Goal: Task Accomplishment & Management: Manage account settings

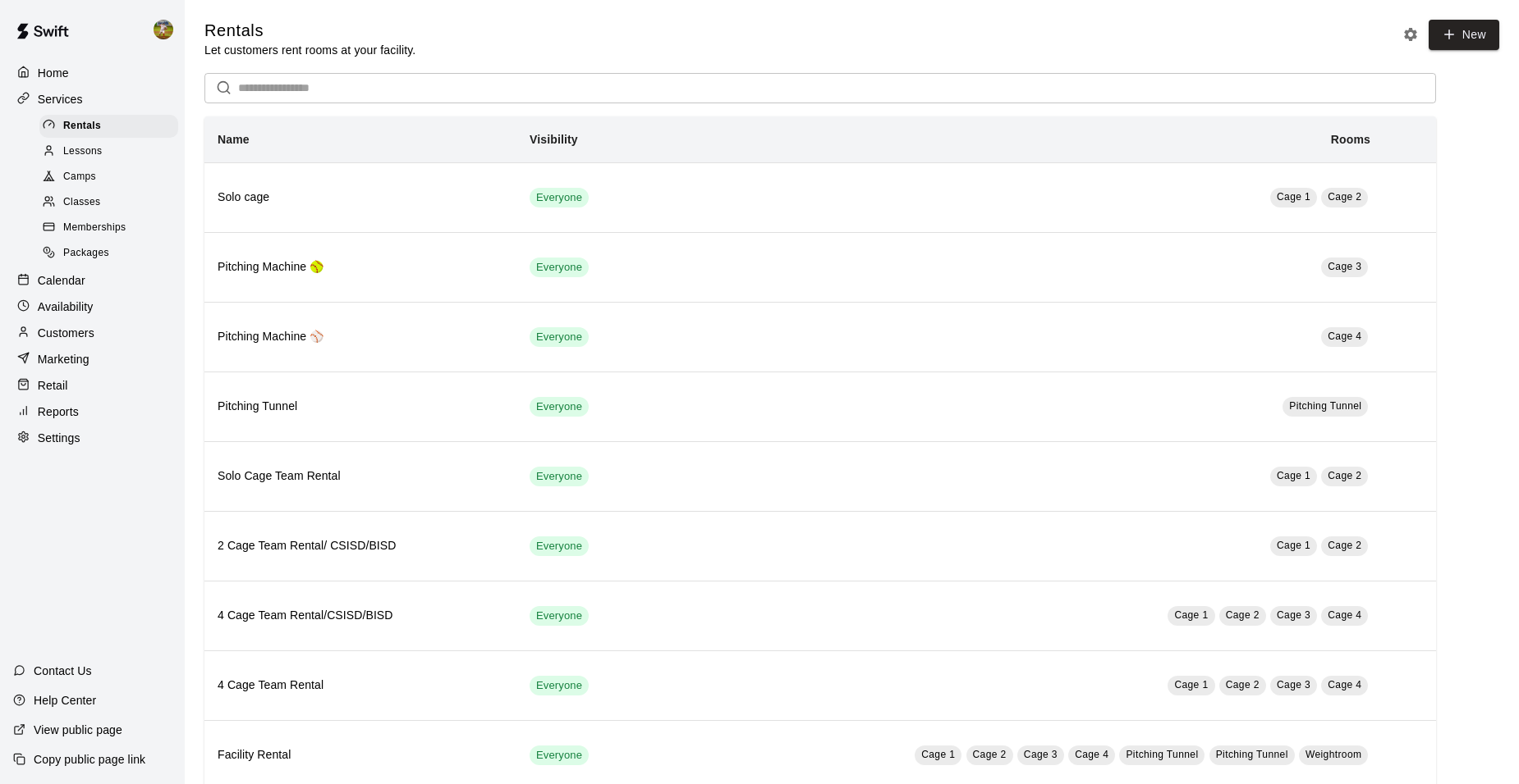
click at [81, 289] on p "Calendar" at bounding box center [61, 280] width 48 height 17
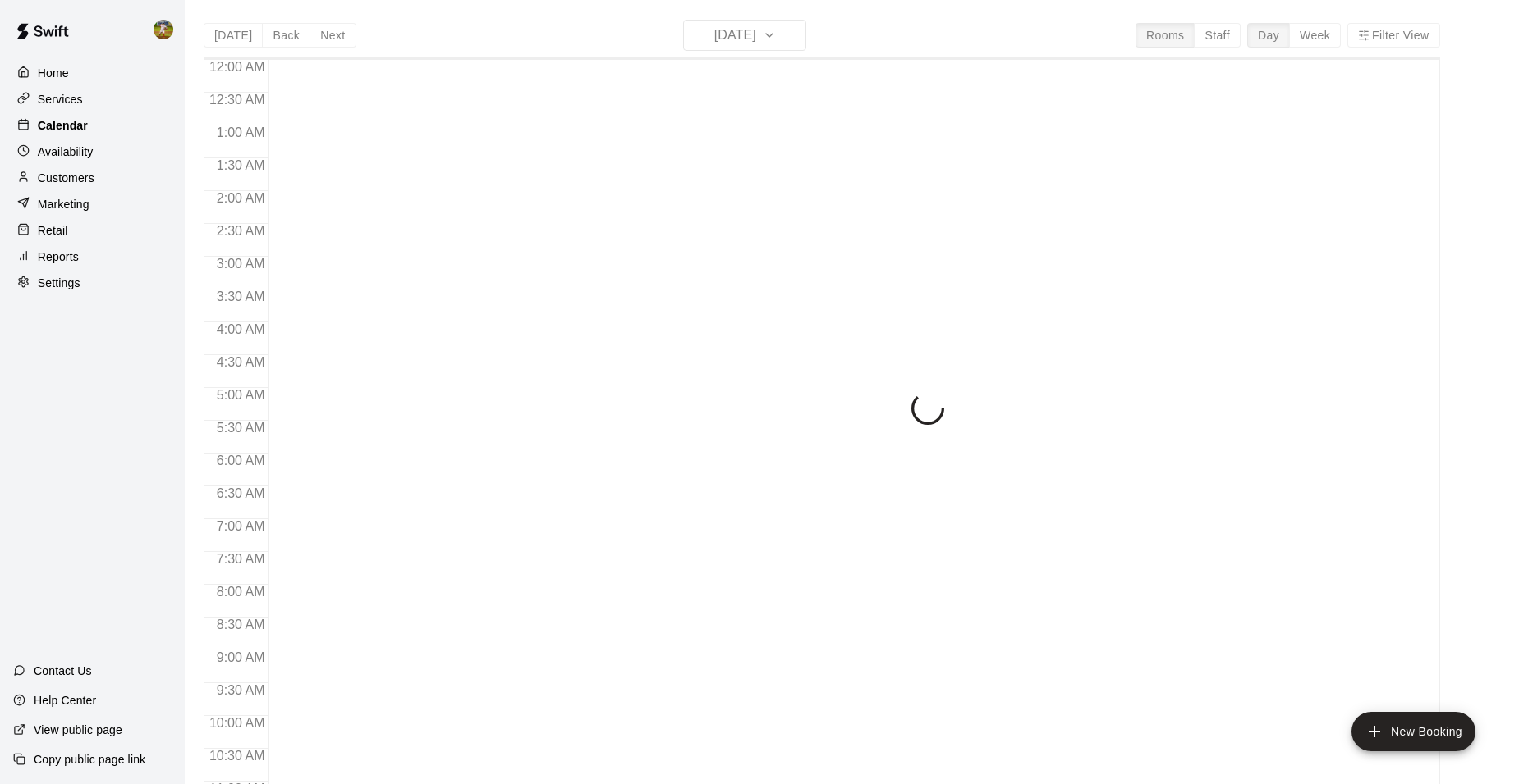
scroll to position [832, 0]
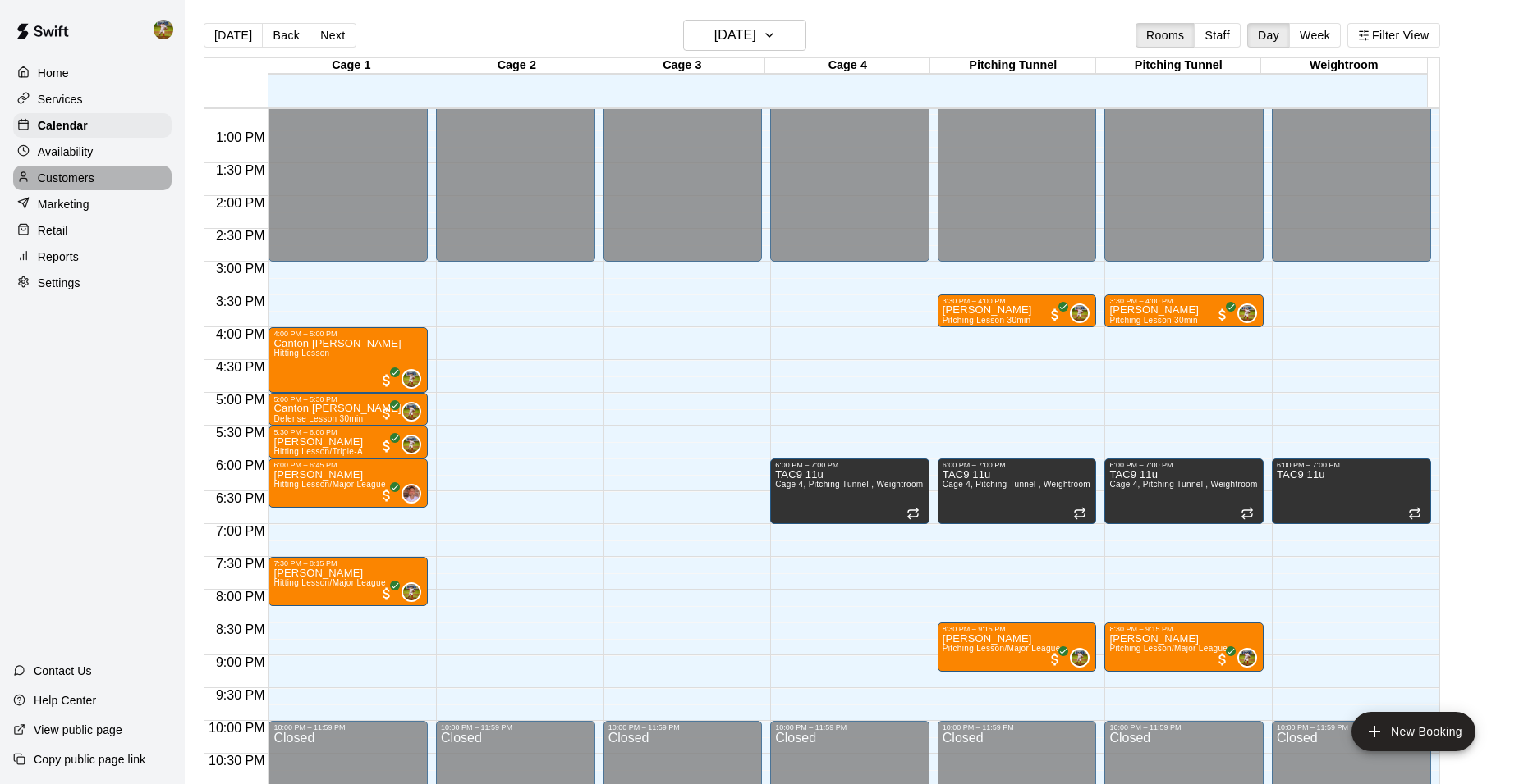
click at [67, 179] on p "Customers" at bounding box center [66, 177] width 57 height 17
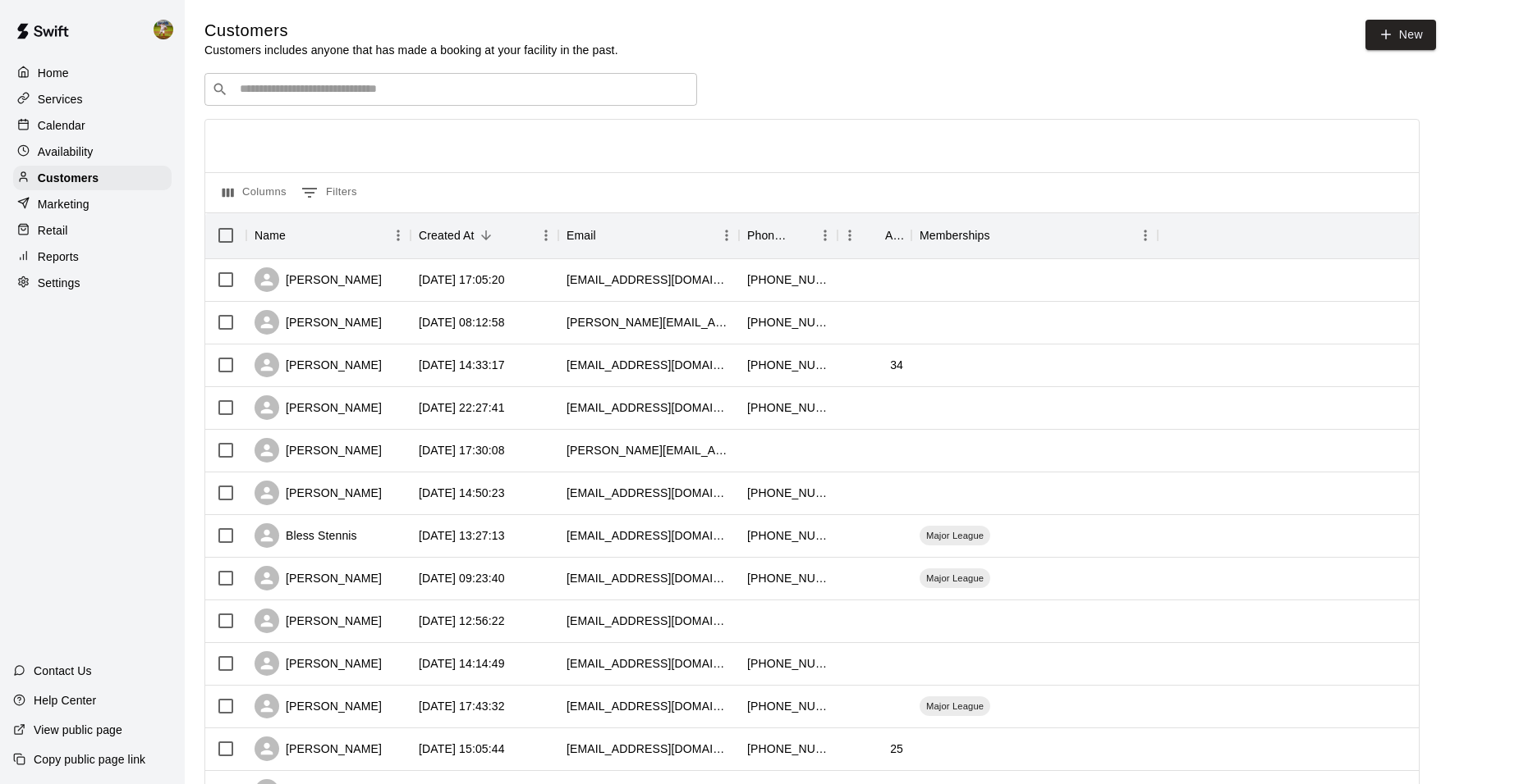
click at [60, 134] on p "Calendar" at bounding box center [61, 125] width 48 height 17
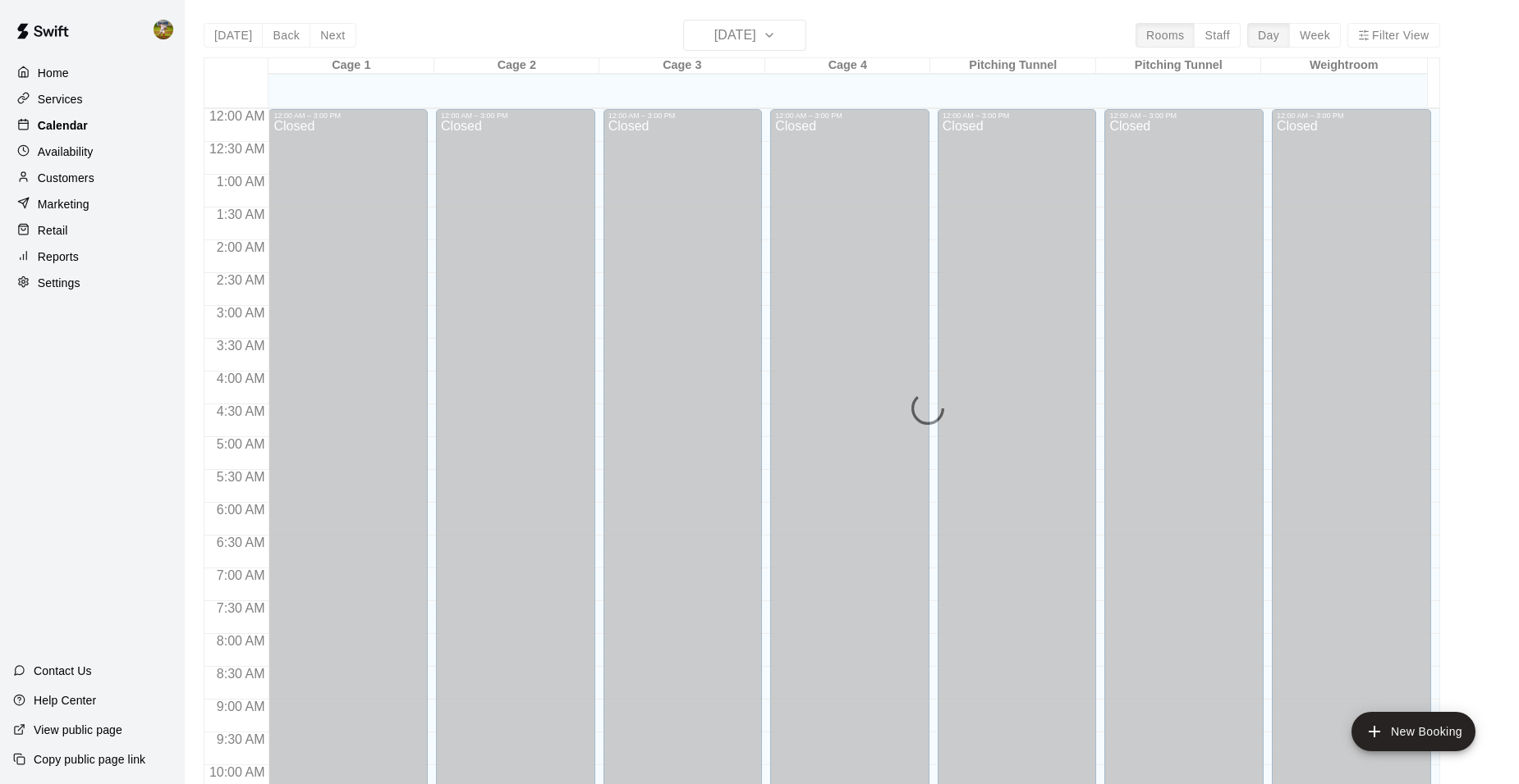
scroll to position [832, 0]
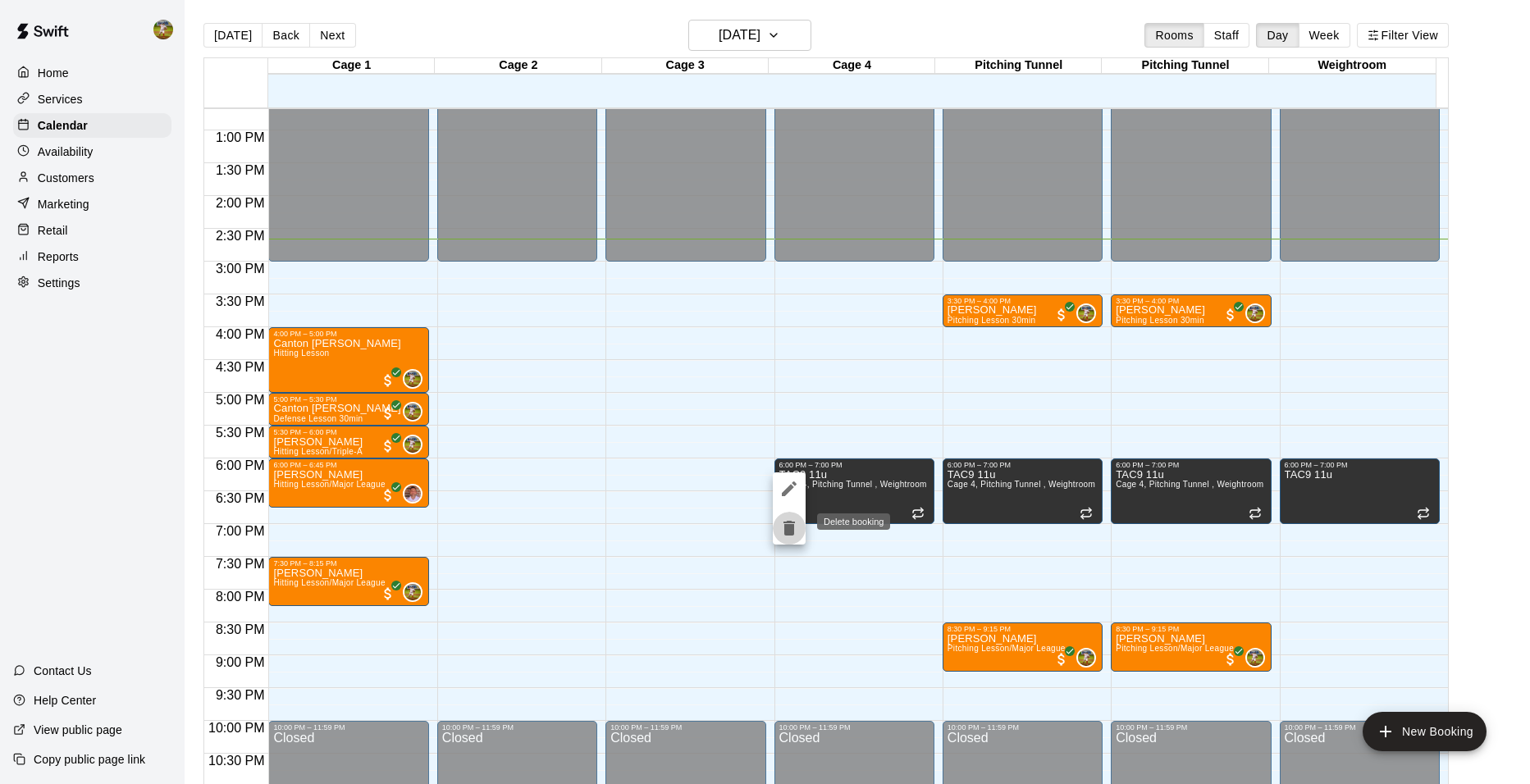
click at [791, 526] on icon "delete" at bounding box center [790, 528] width 12 height 15
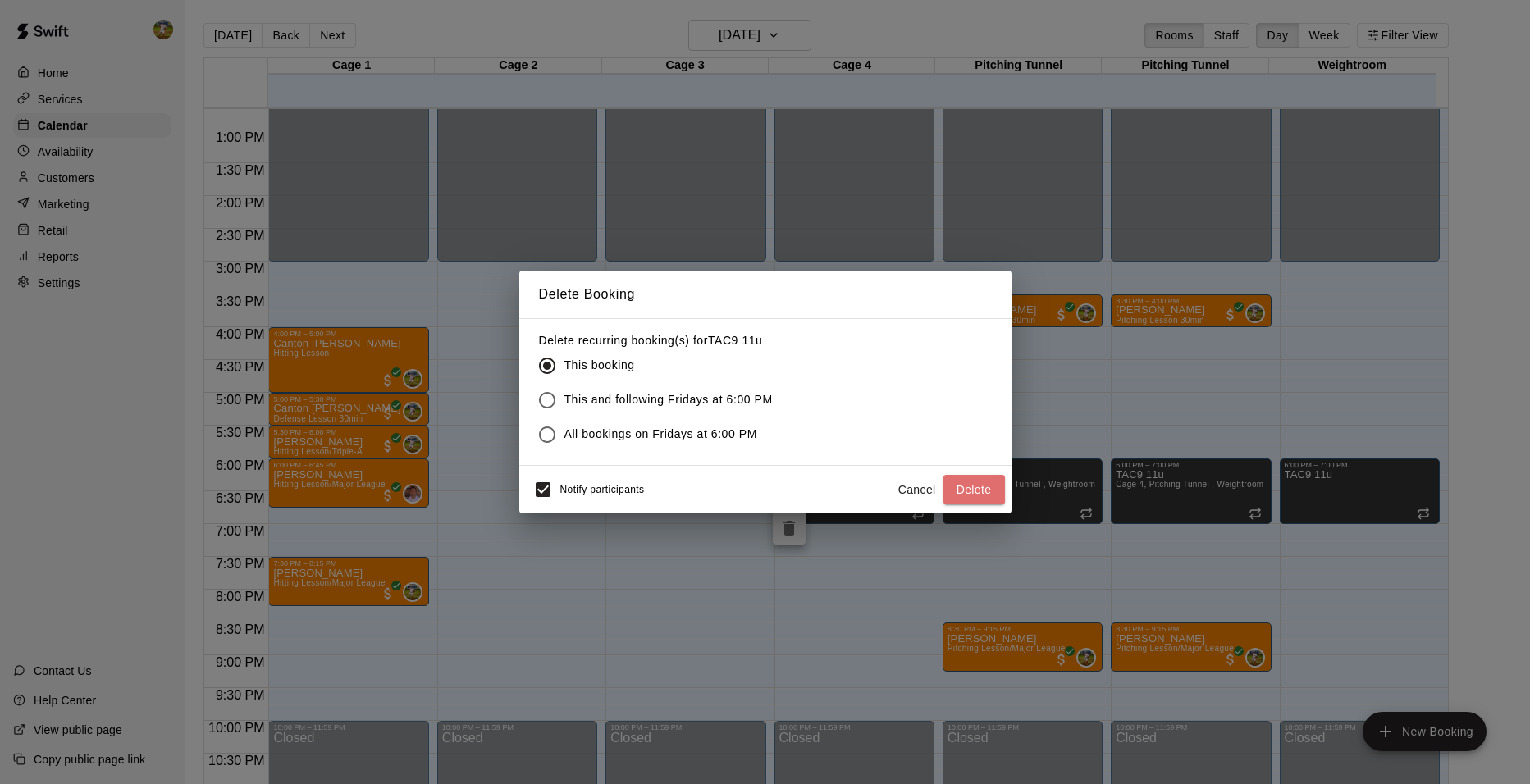
click at [965, 494] on button "Delete" at bounding box center [974, 490] width 61 height 30
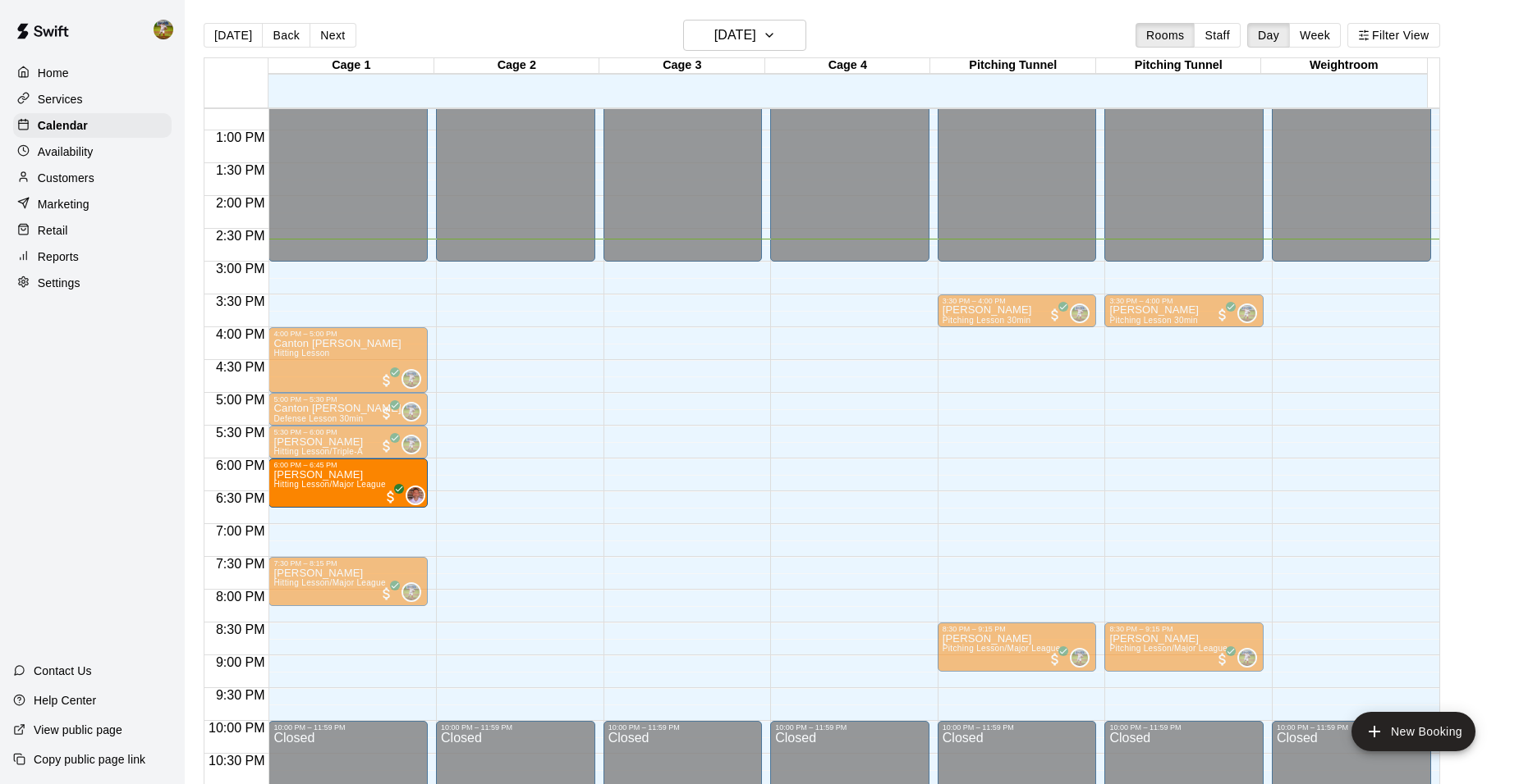
drag, startPoint x: 345, startPoint y: 484, endPoint x: 428, endPoint y: 489, distance: 83.2
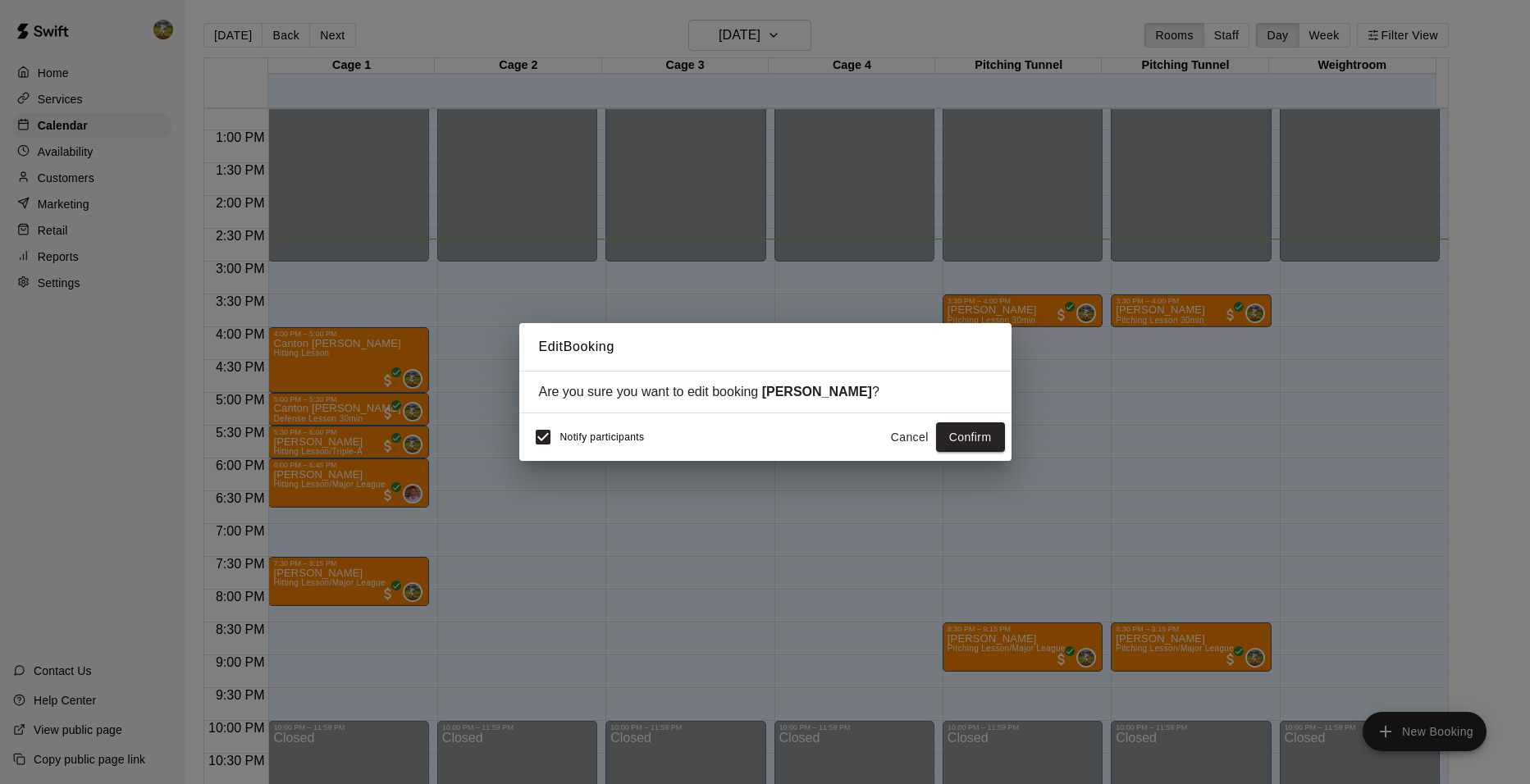
click at [890, 440] on button "Cancel" at bounding box center [910, 437] width 53 height 30
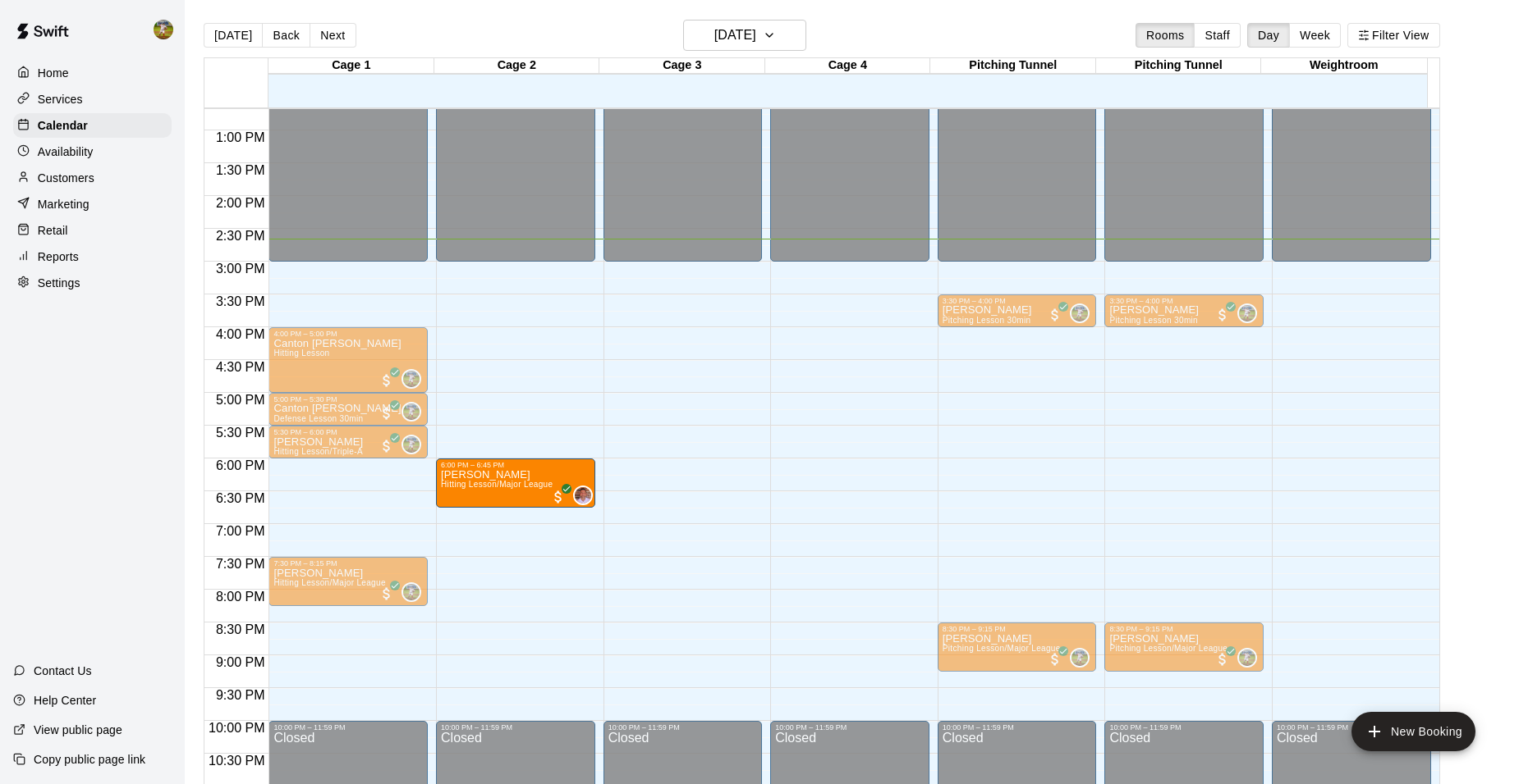
drag, startPoint x: 333, startPoint y: 484, endPoint x: 459, endPoint y: 487, distance: 126.0
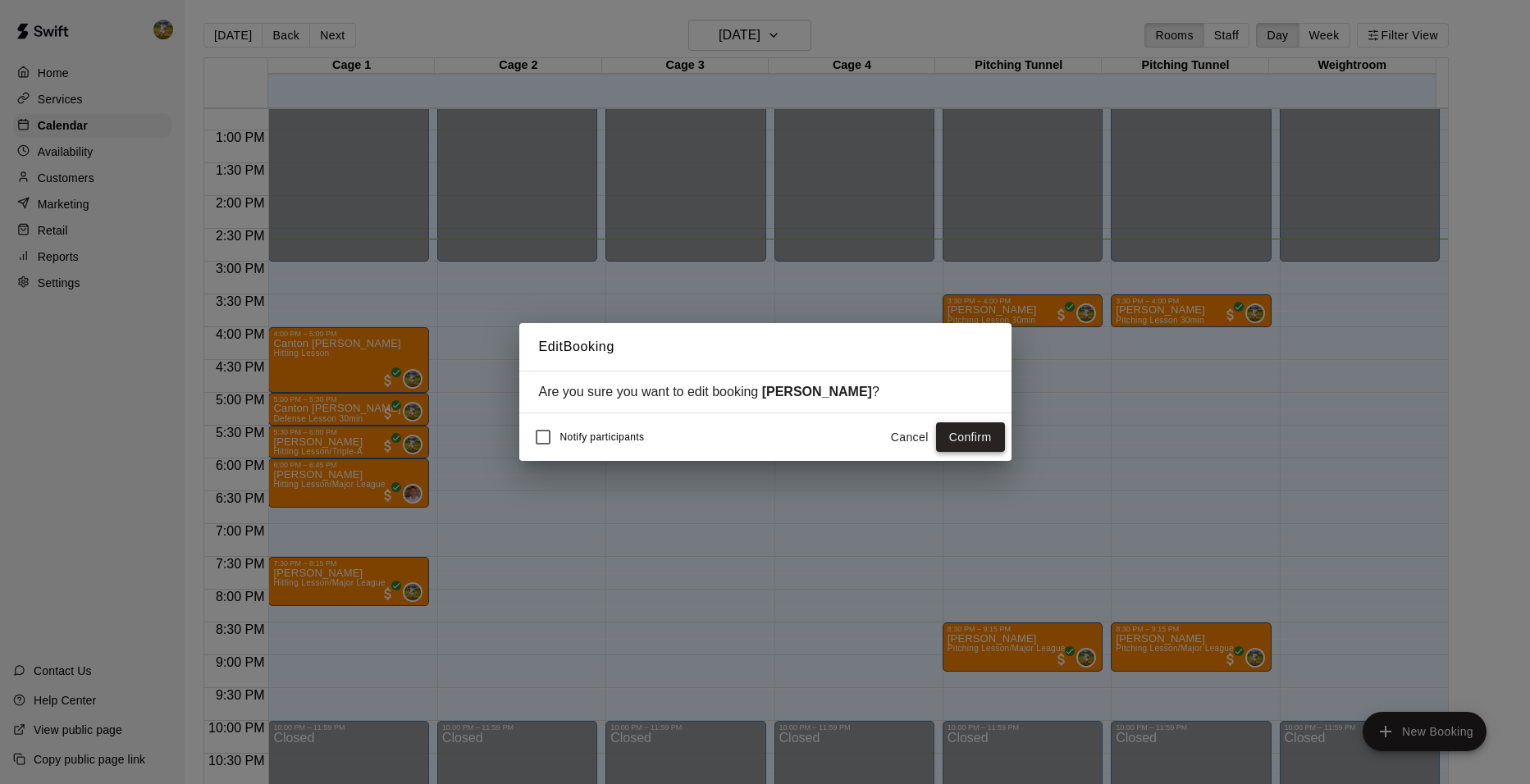
click at [976, 425] on button "Confirm" at bounding box center [970, 437] width 69 height 30
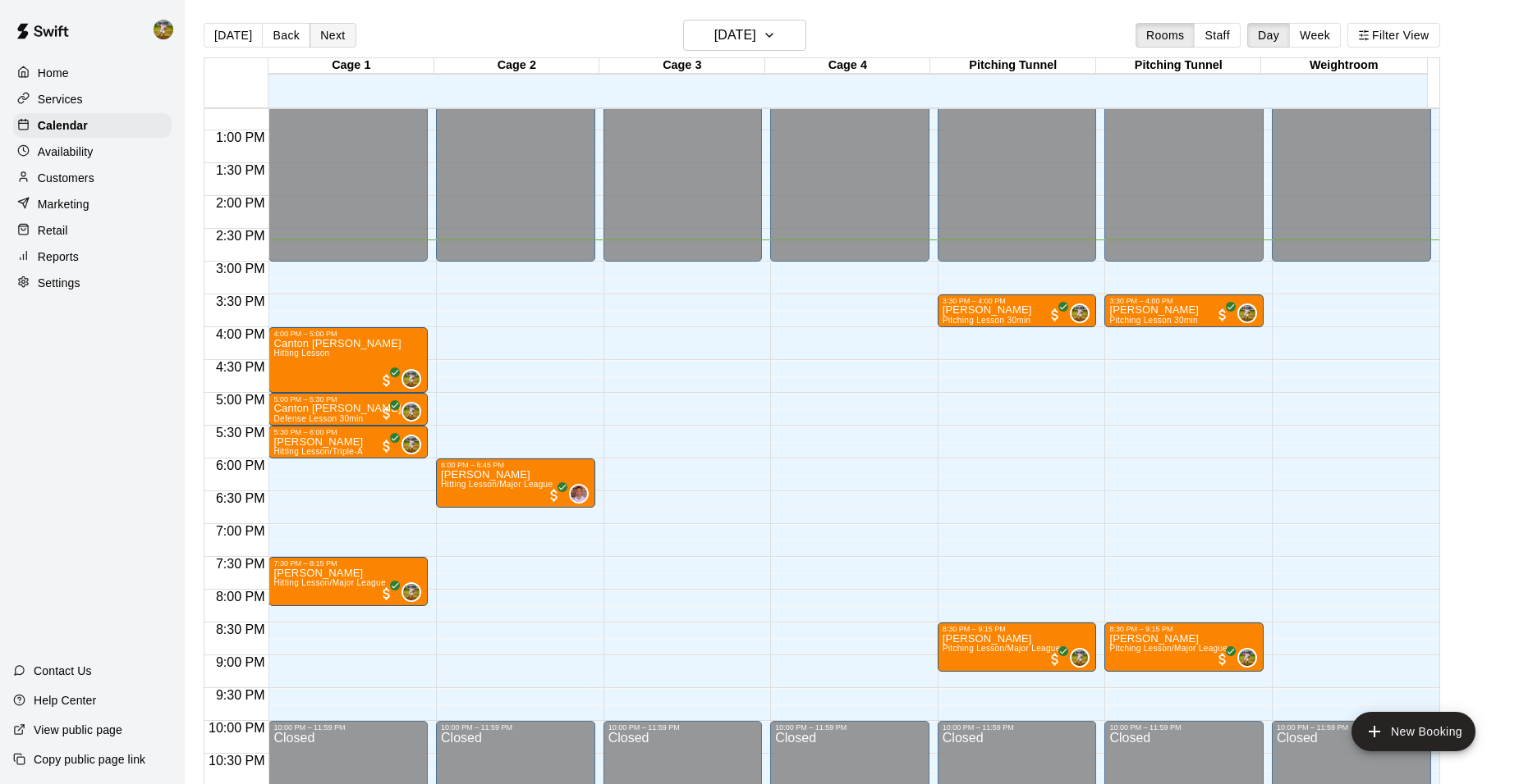
click at [349, 34] on button "Next" at bounding box center [332, 35] width 46 height 24
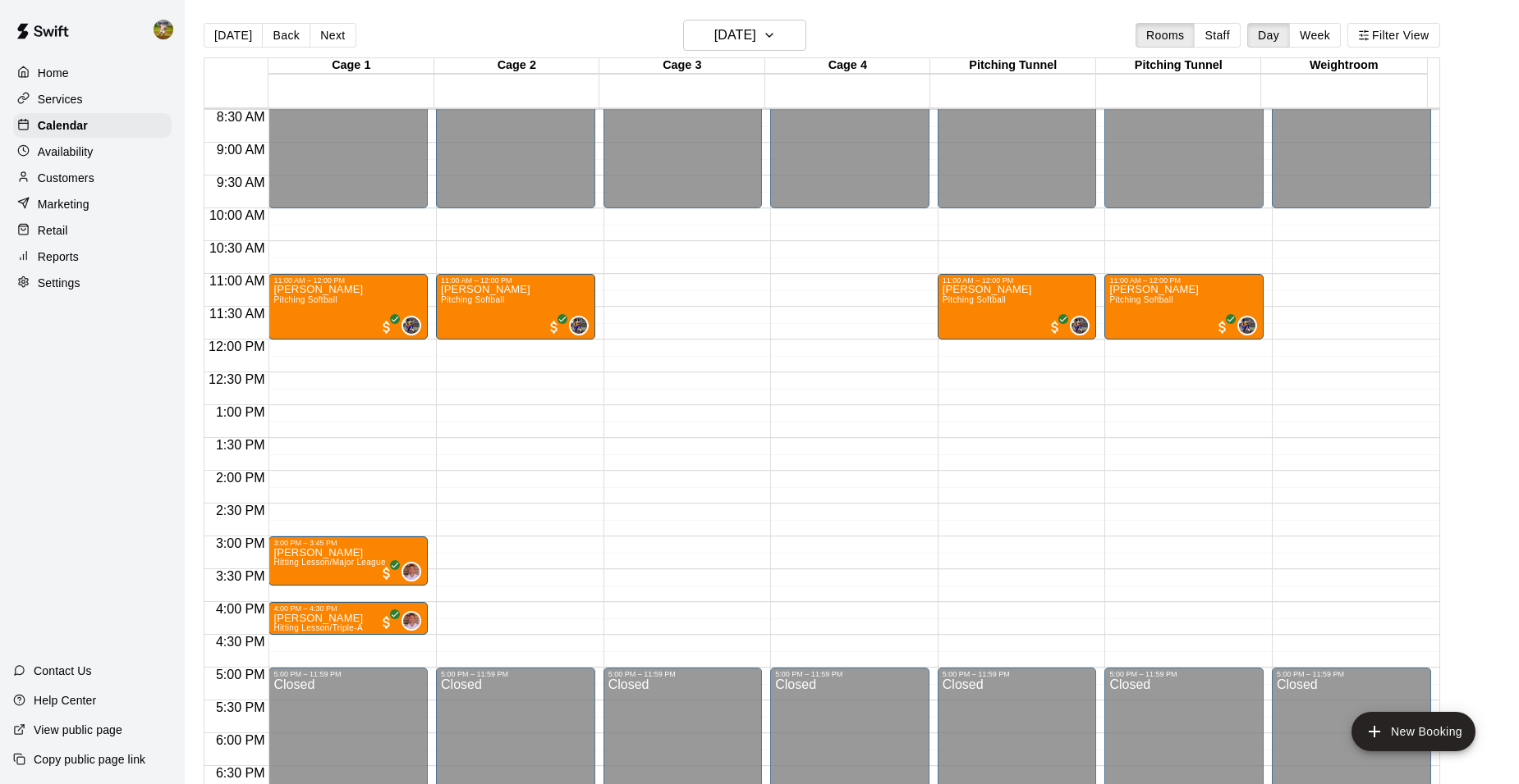
scroll to position [504, 0]
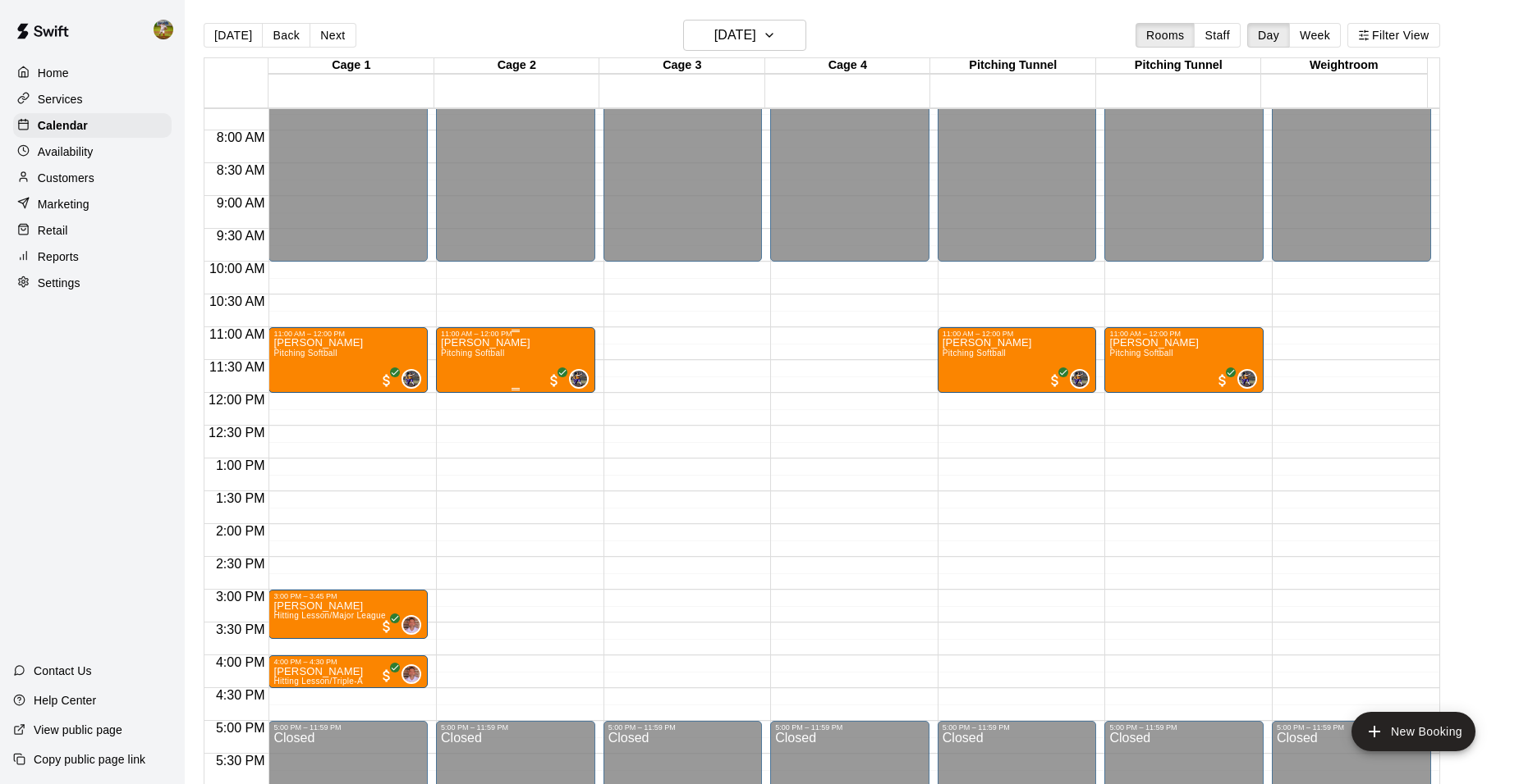
click at [543, 355] on div "[PERSON_NAME] Pitching Softball 0" at bounding box center [515, 730] width 149 height 784
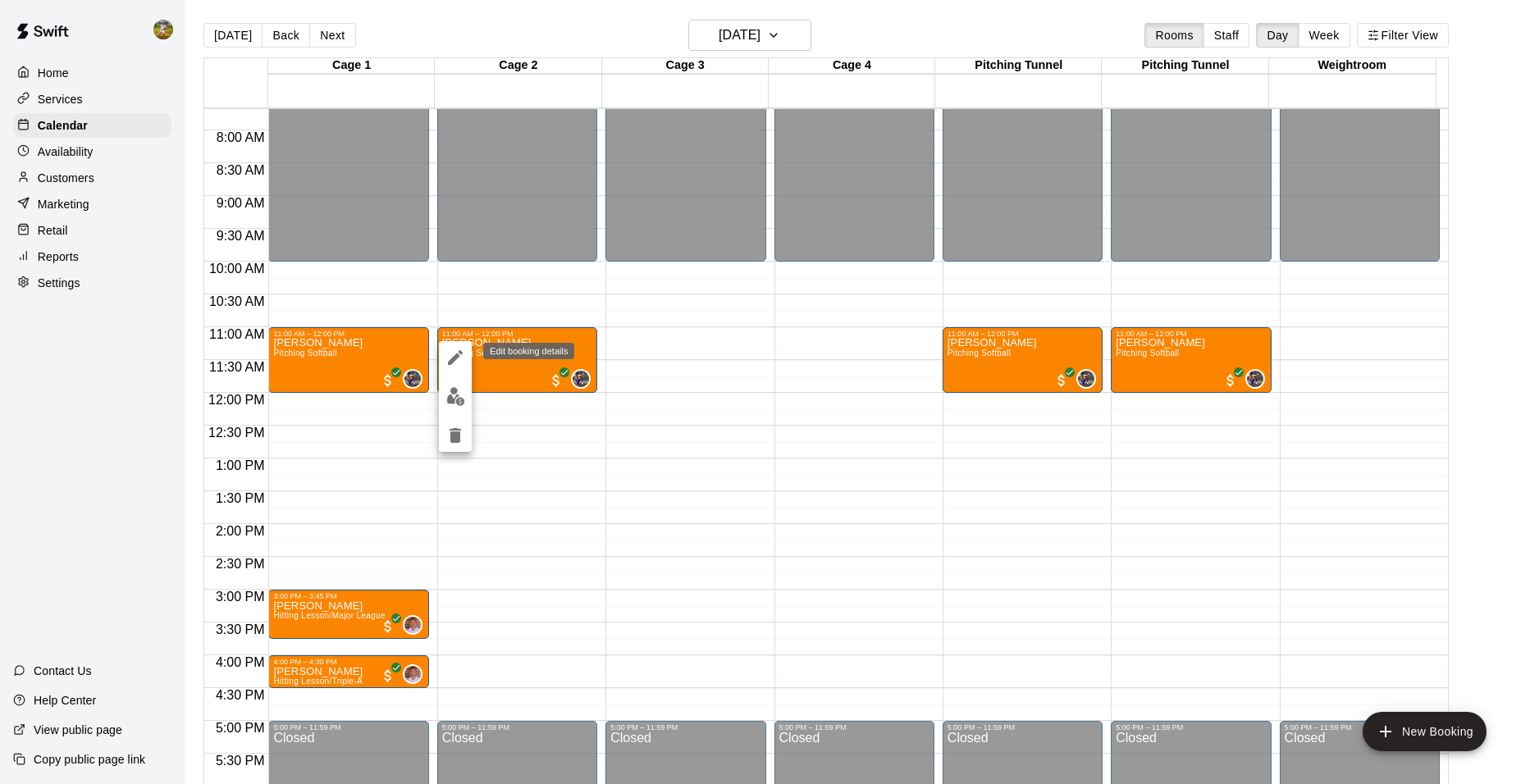
click at [460, 353] on icon "edit" at bounding box center [455, 358] width 20 height 20
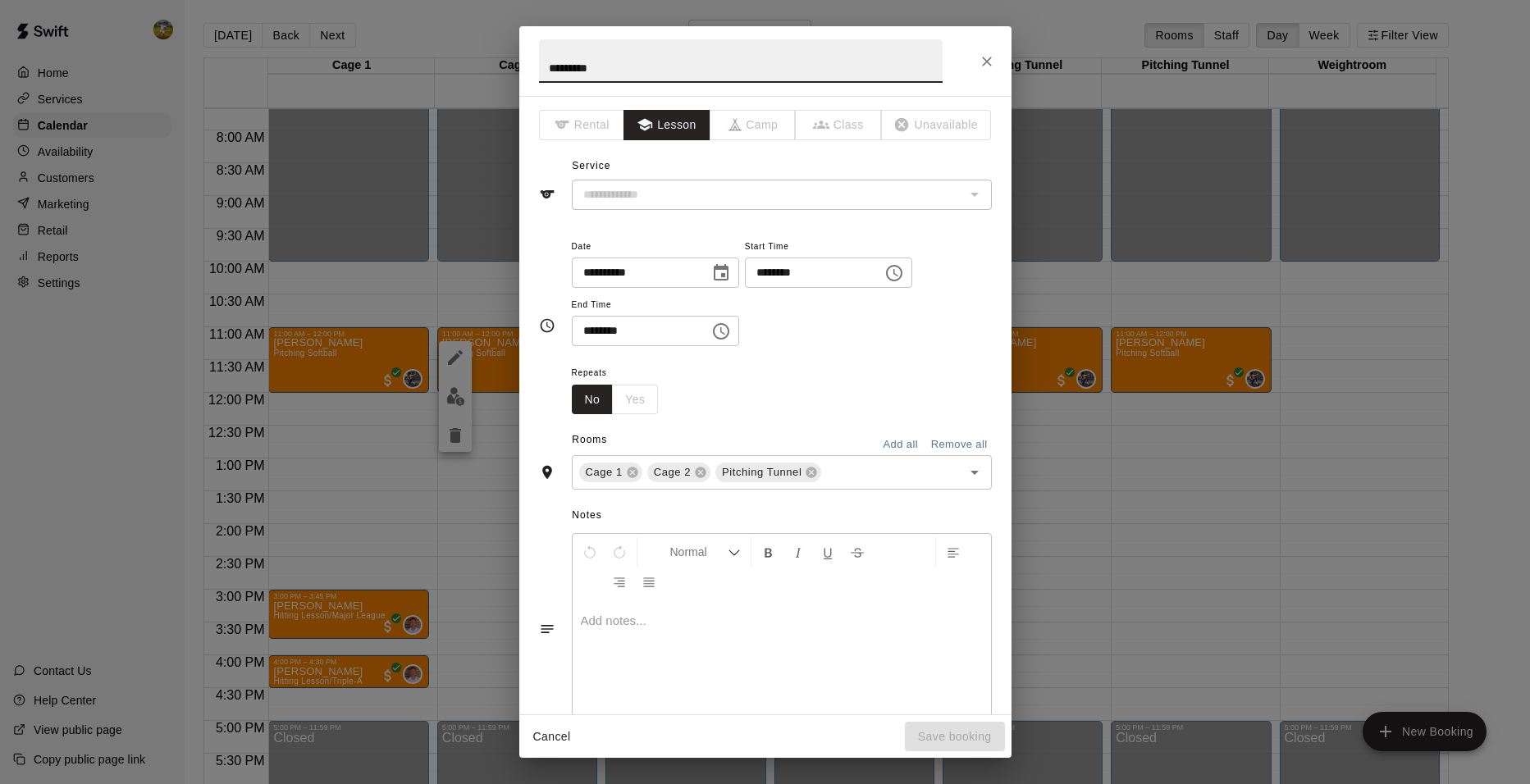
type input "**********"
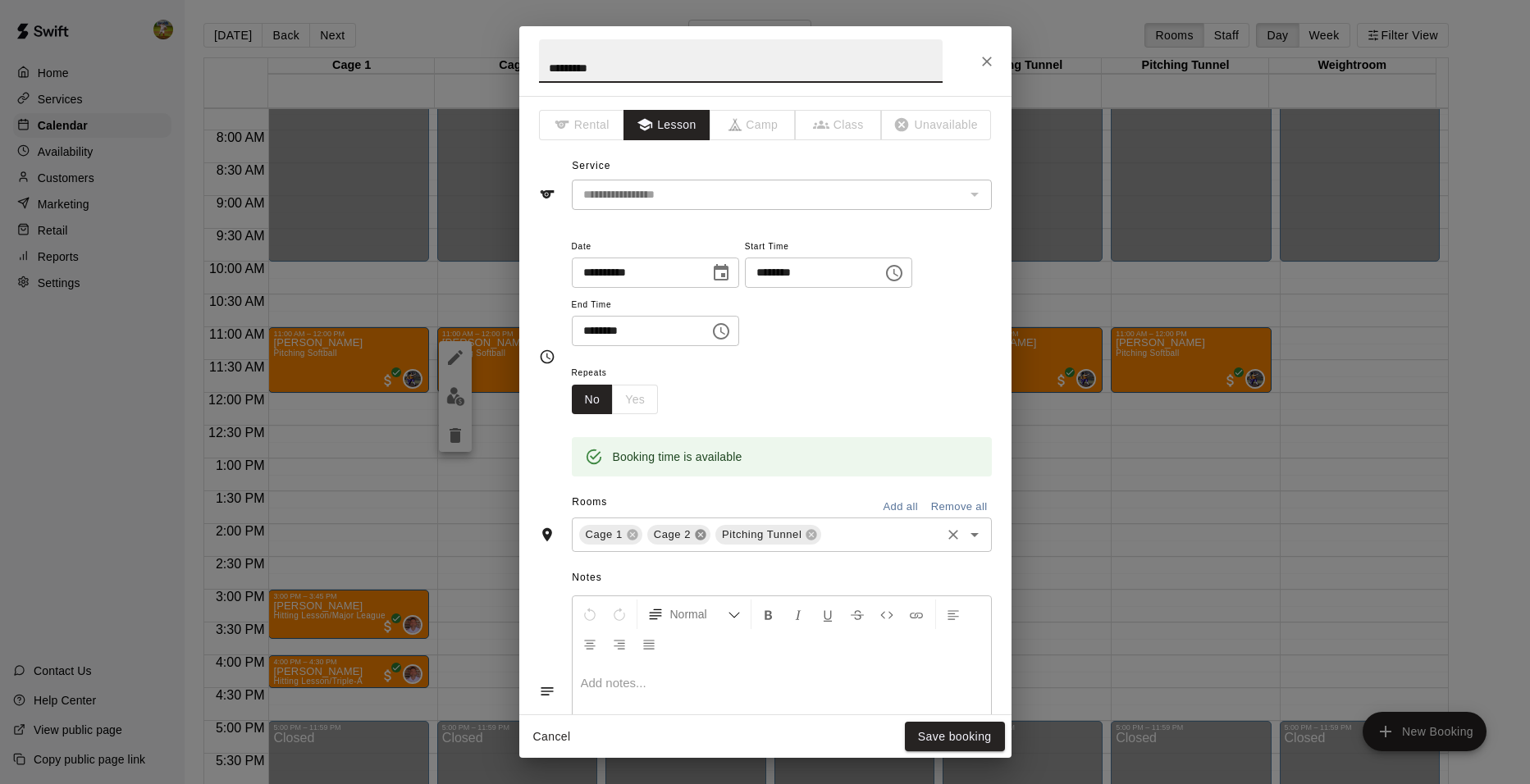
click at [695, 535] on icon at bounding box center [700, 535] width 11 height 11
click at [631, 536] on icon at bounding box center [632, 535] width 11 height 11
click at [938, 742] on button "Save booking" at bounding box center [955, 736] width 100 height 30
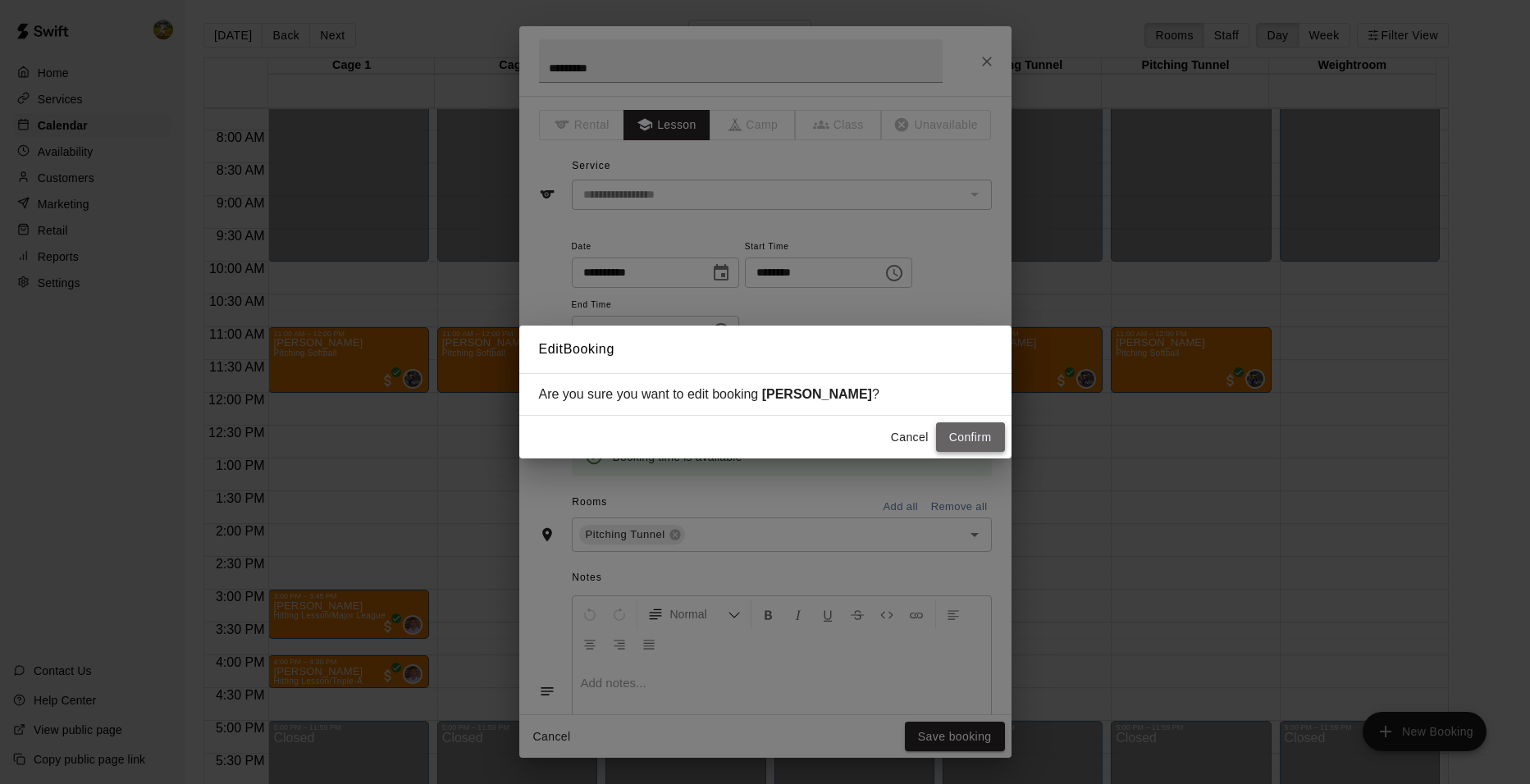
click at [961, 440] on button "Confirm" at bounding box center [970, 437] width 69 height 30
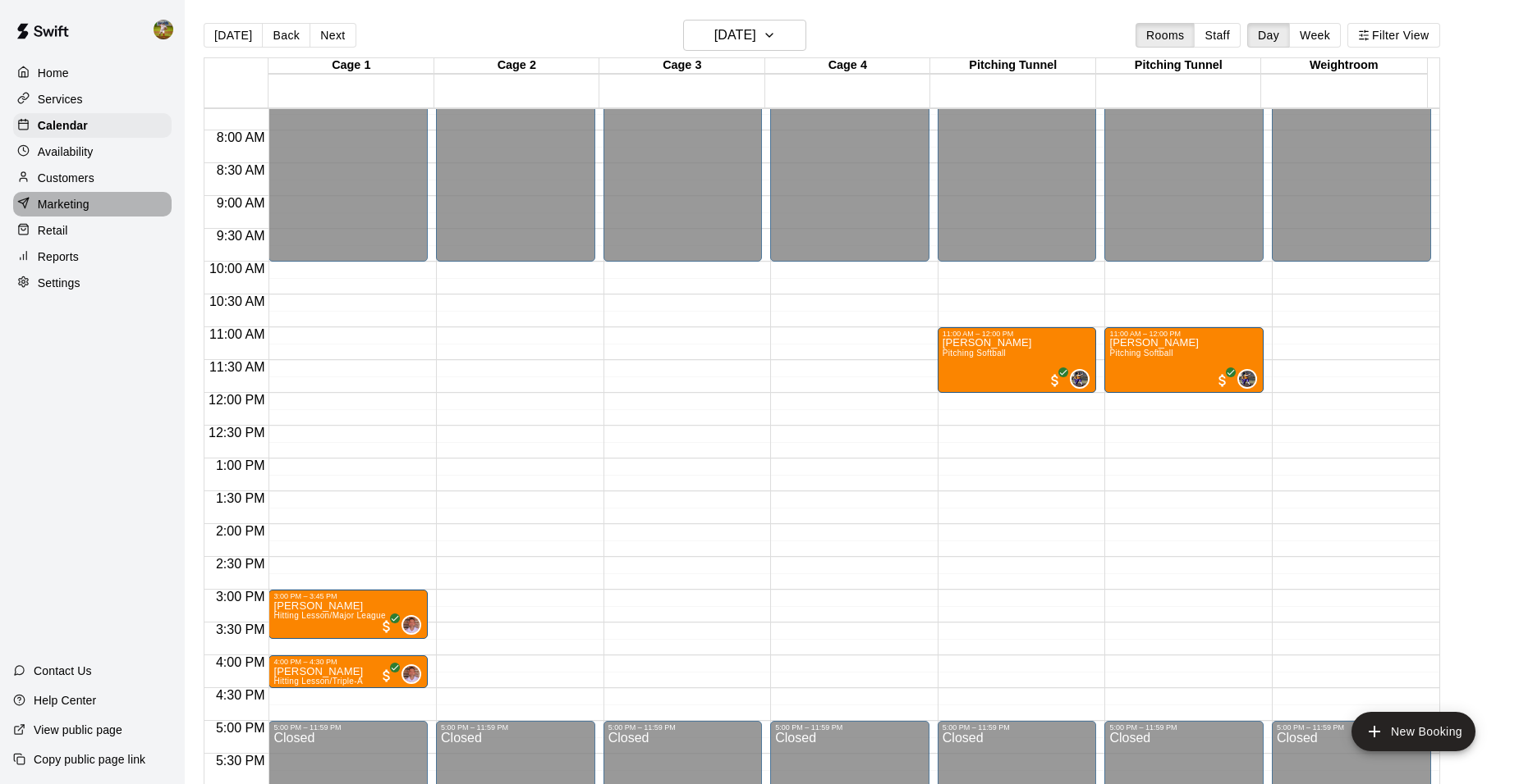
click at [59, 210] on p "Marketing" at bounding box center [63, 204] width 52 height 17
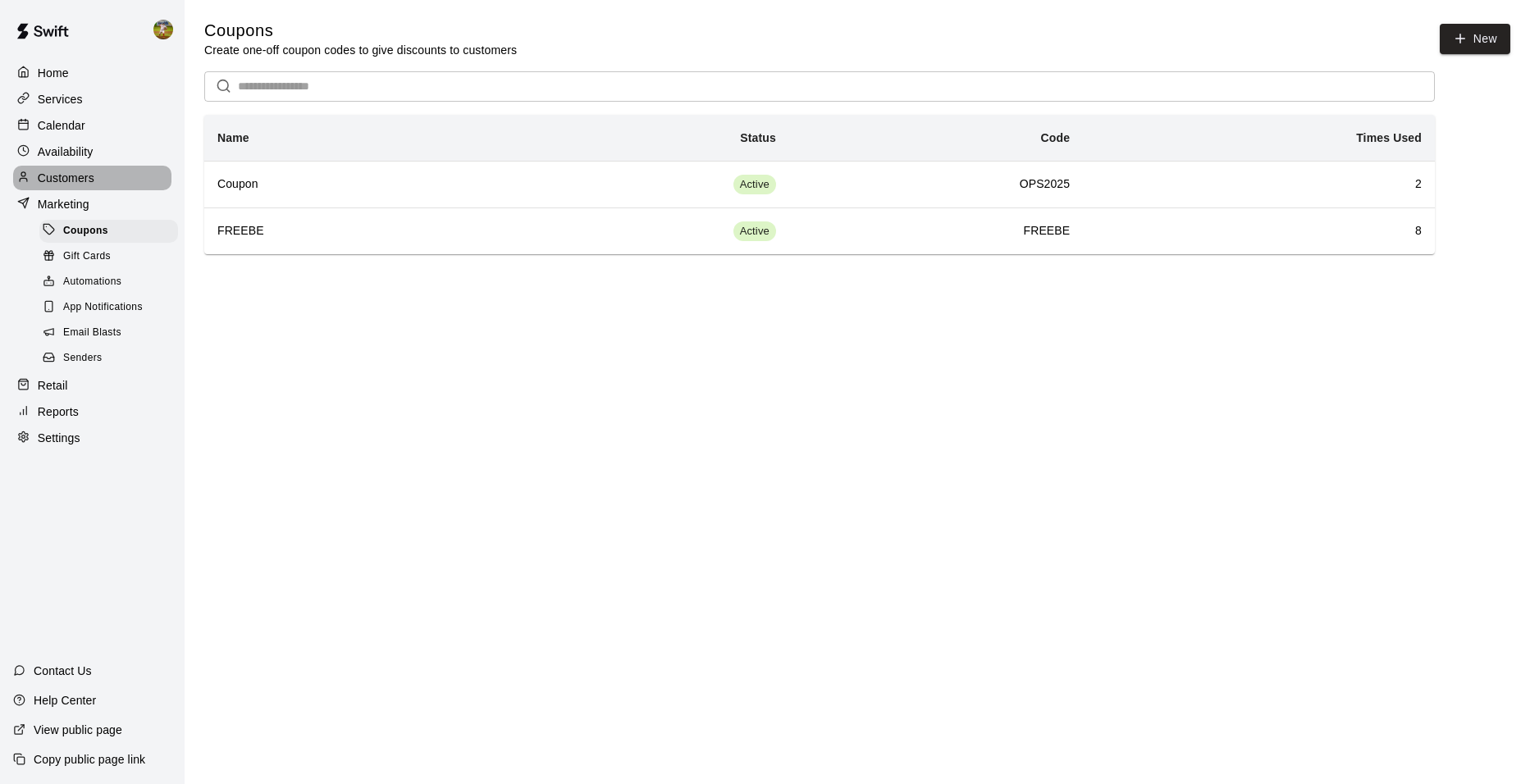
click at [67, 186] on p "Customers" at bounding box center [66, 177] width 57 height 17
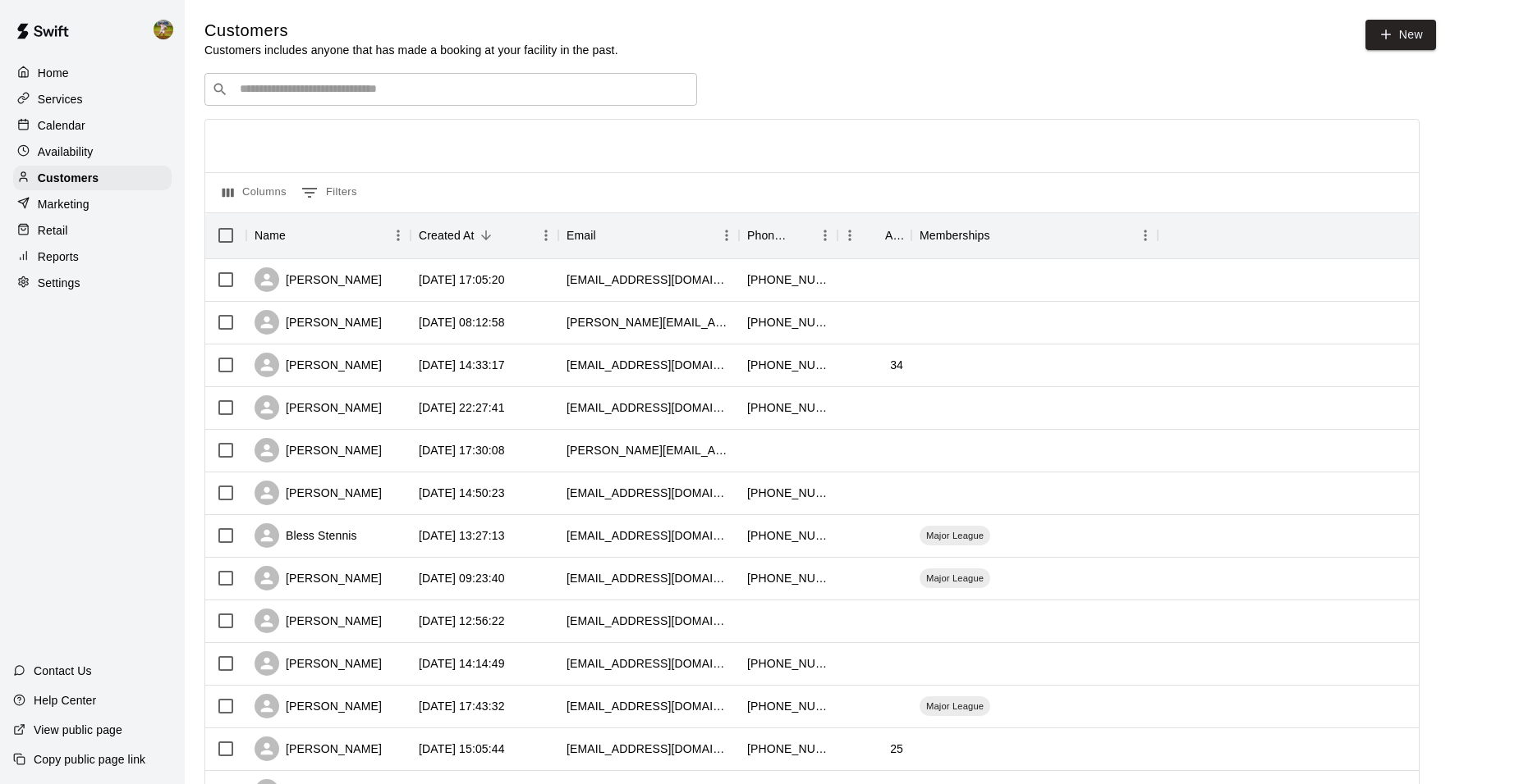
click at [75, 129] on p "Calendar" at bounding box center [61, 125] width 48 height 17
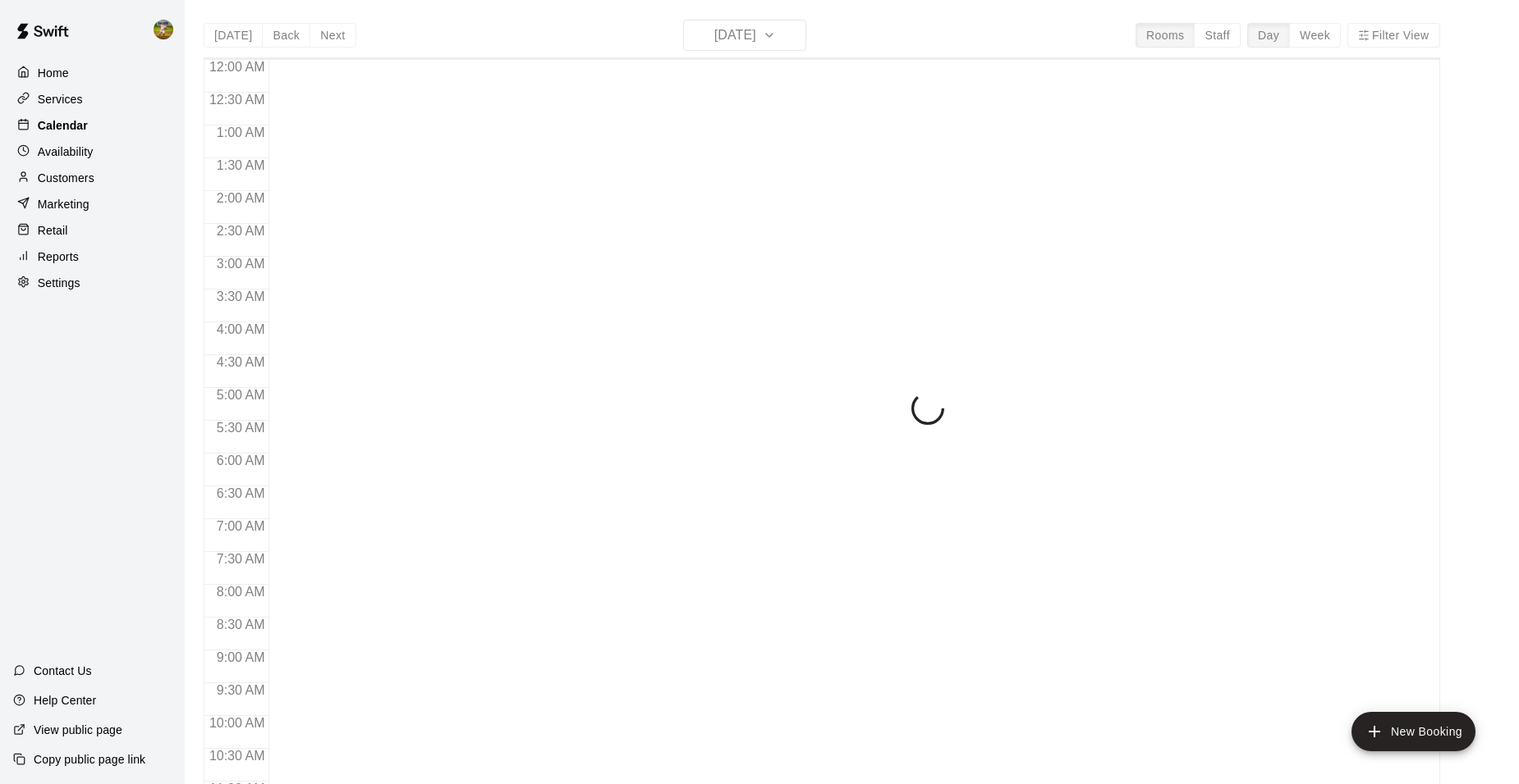
scroll to position [832, 0]
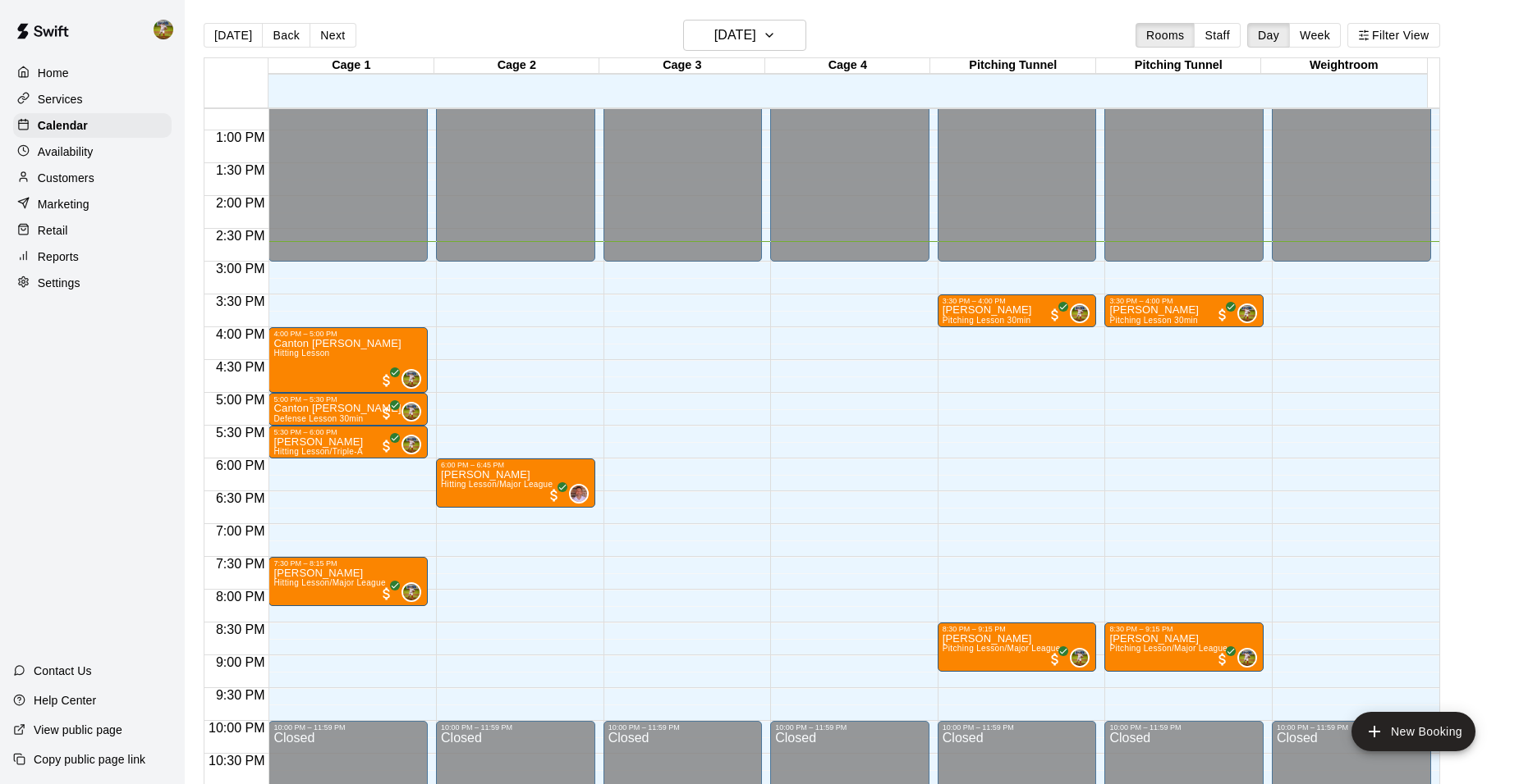
click at [80, 158] on p "Availability" at bounding box center [65, 151] width 56 height 17
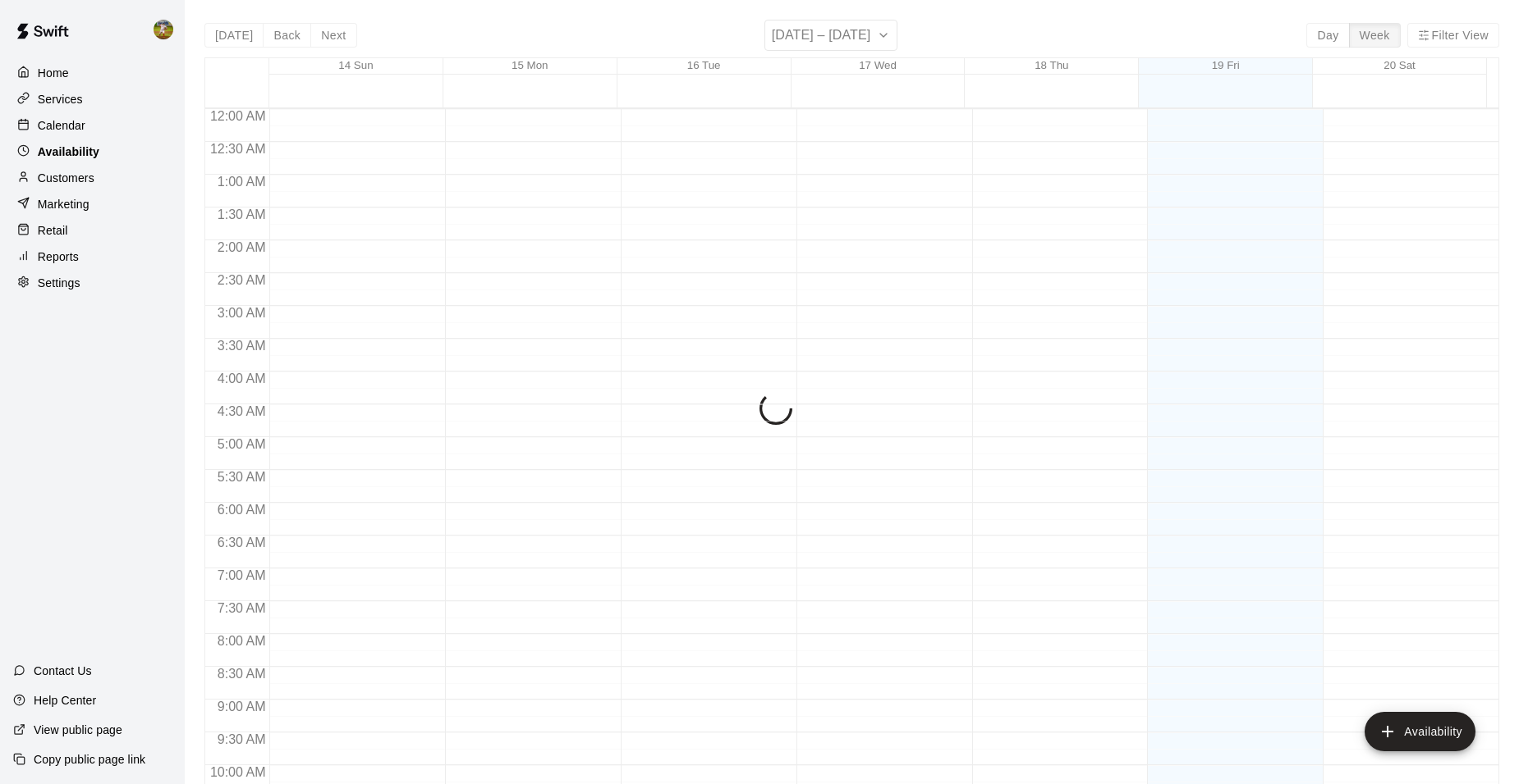
scroll to position [882, 0]
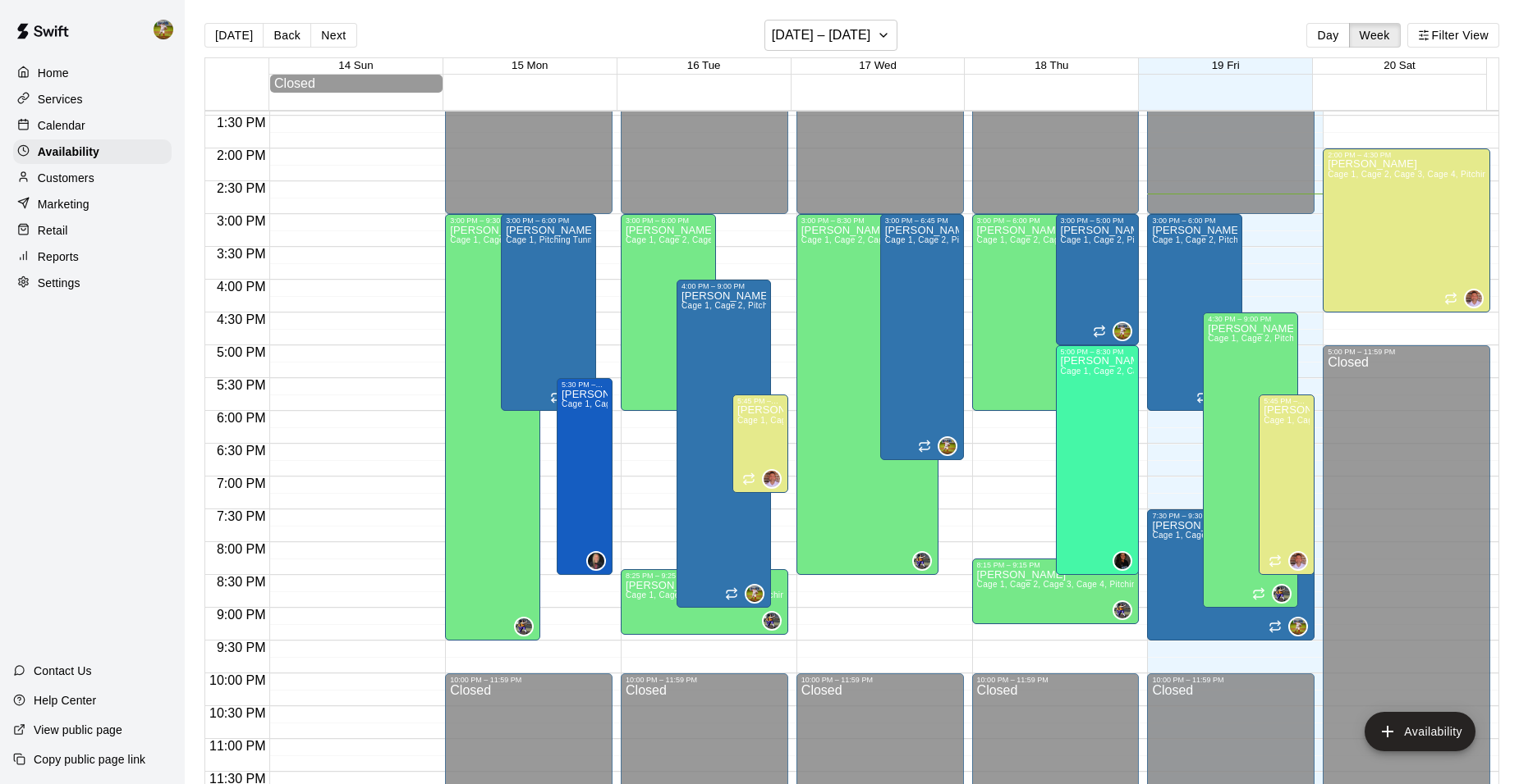
click at [82, 100] on div "Services" at bounding box center [92, 98] width 158 height 24
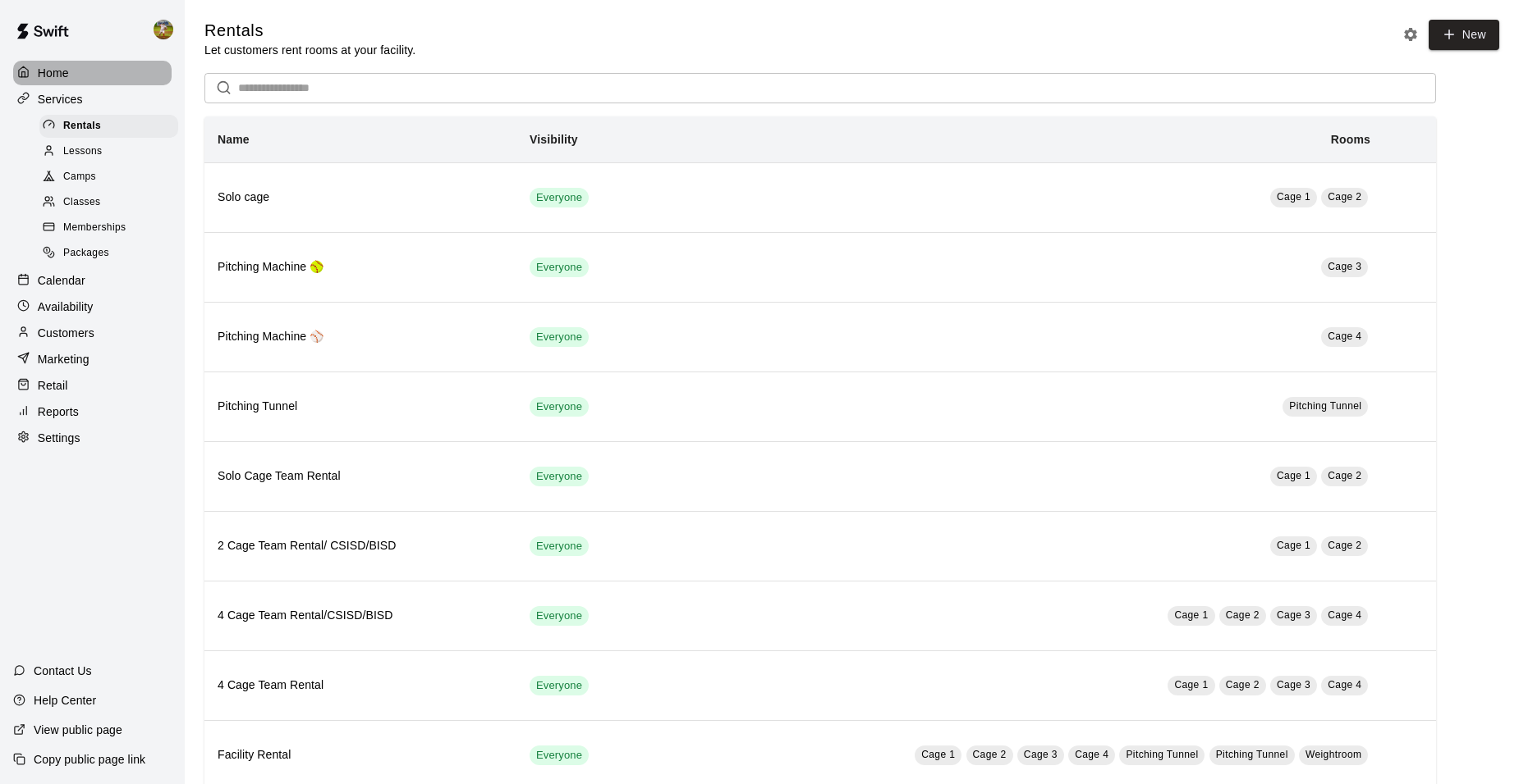
click at [80, 75] on div "Home" at bounding box center [92, 72] width 158 height 24
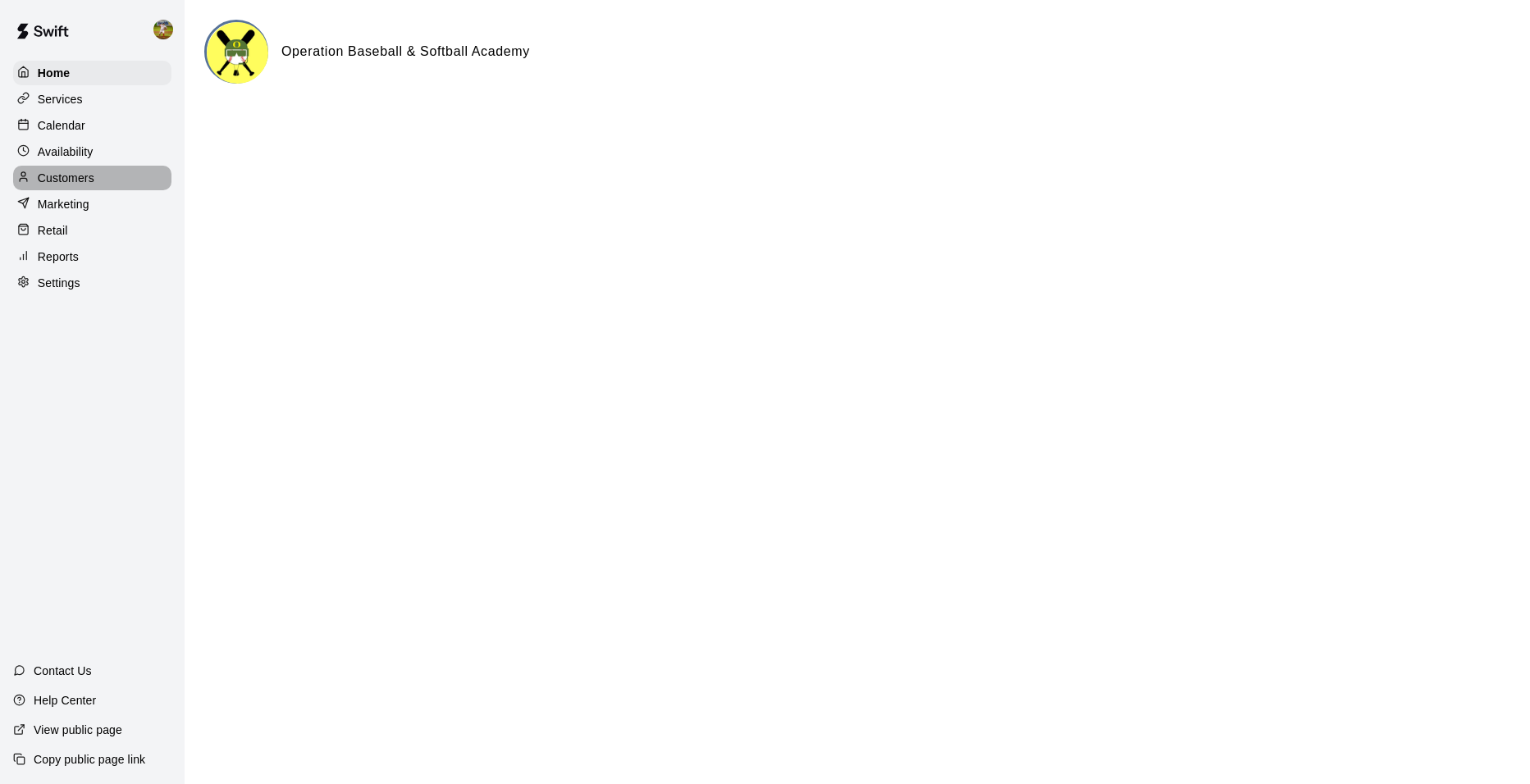
click at [92, 180] on p "Customers" at bounding box center [66, 177] width 57 height 17
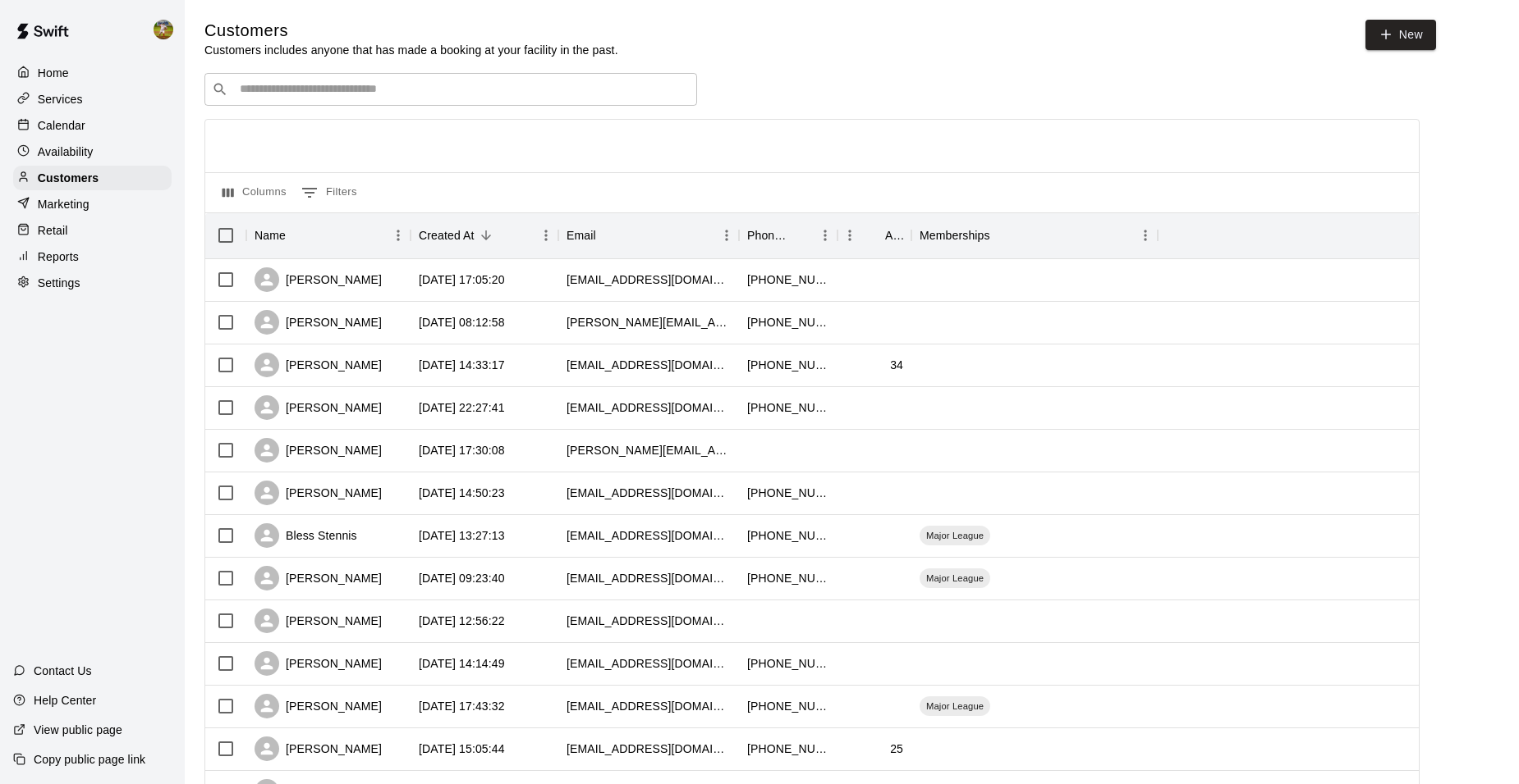
click at [79, 158] on p "Availability" at bounding box center [65, 151] width 56 height 17
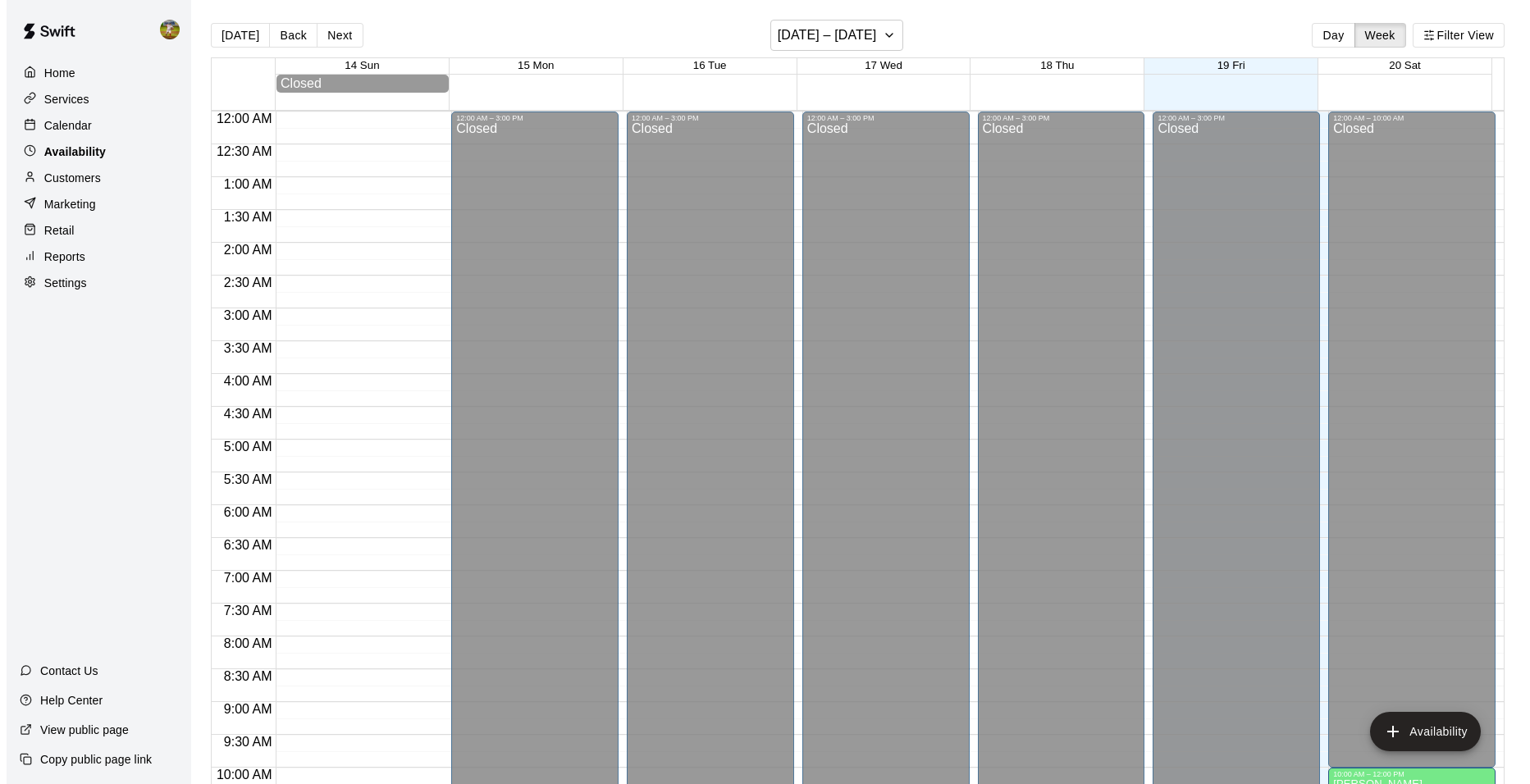
scroll to position [882, 0]
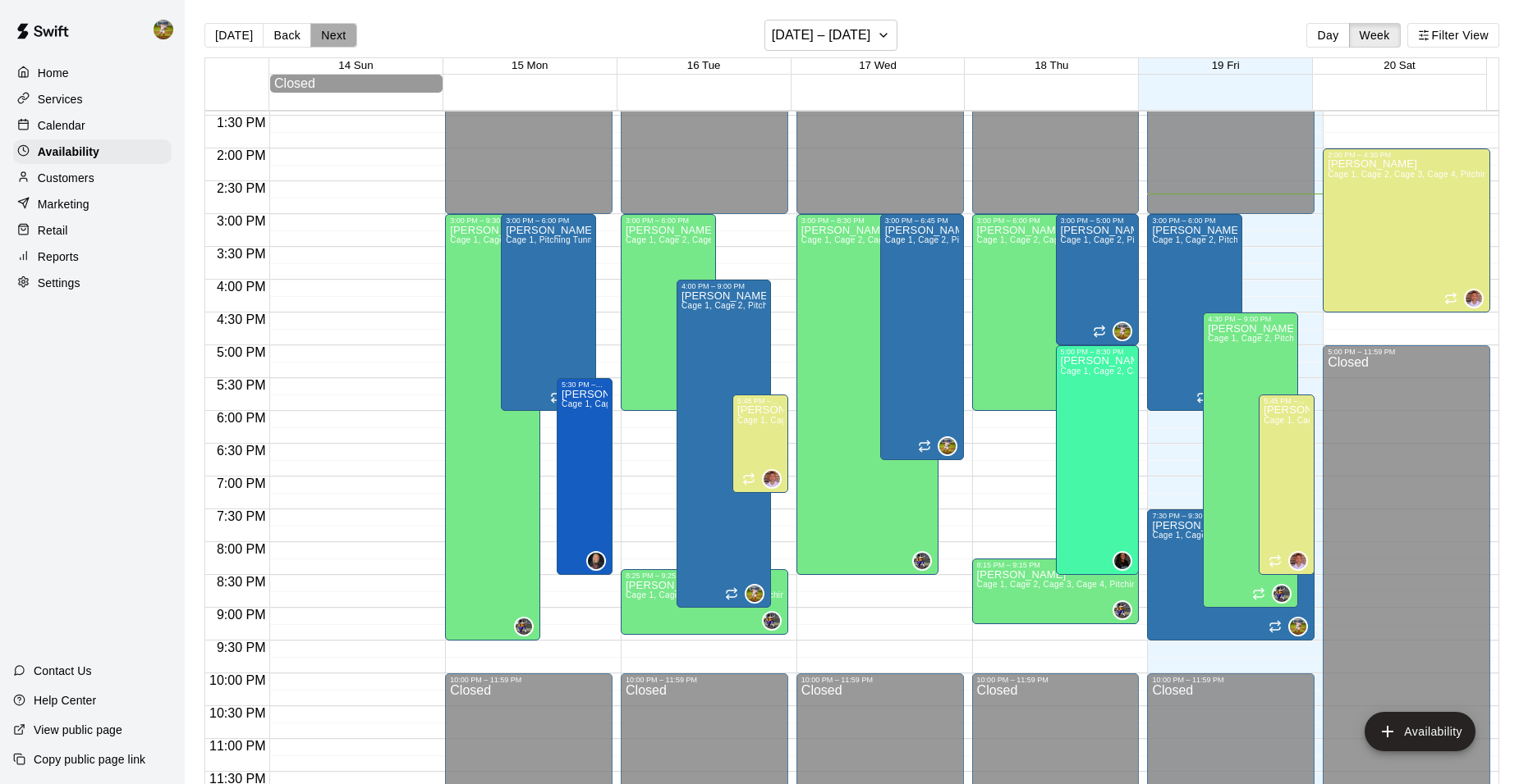
click at [341, 35] on button "Next" at bounding box center [333, 35] width 46 height 24
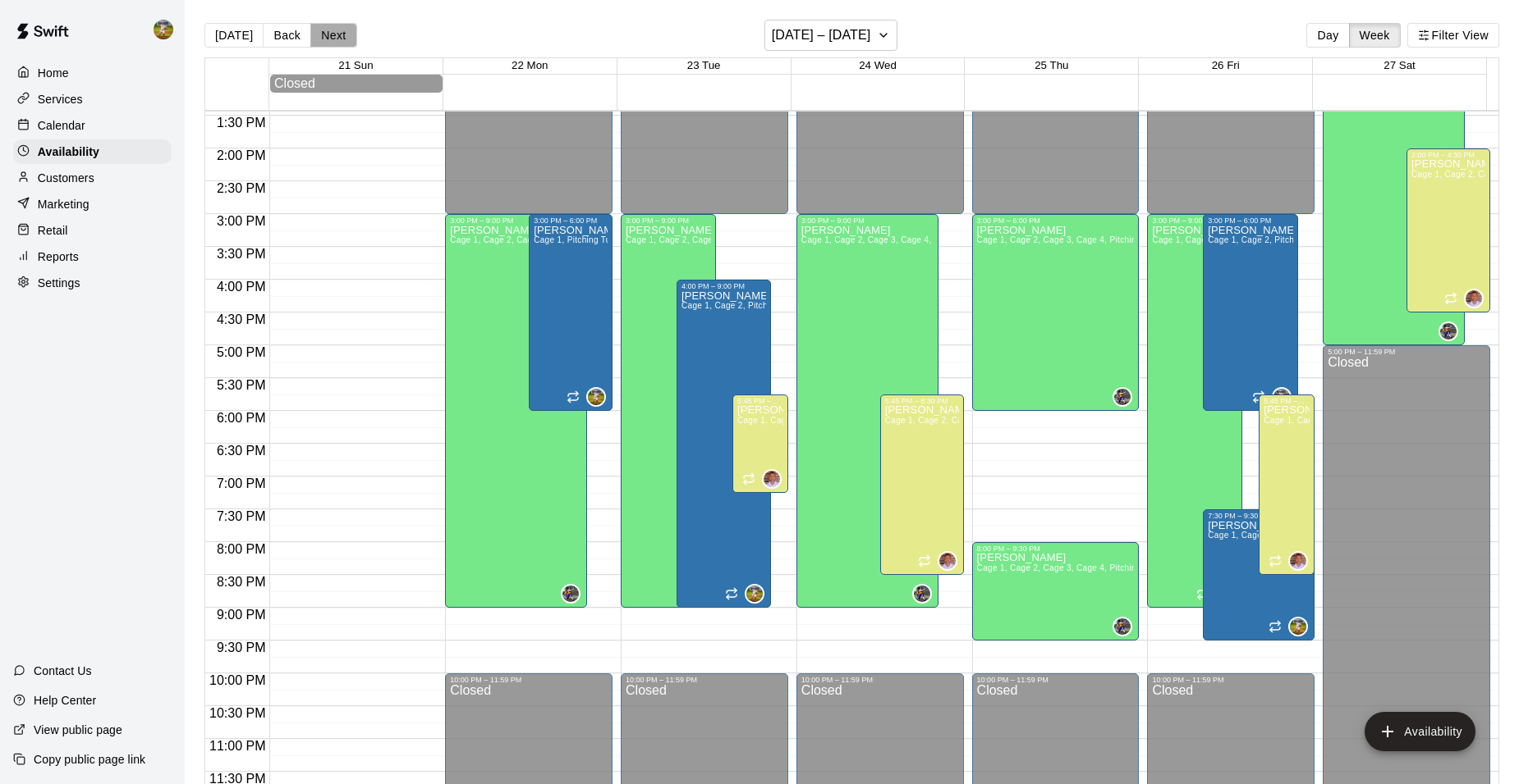
click at [341, 35] on button "Next" at bounding box center [333, 35] width 46 height 24
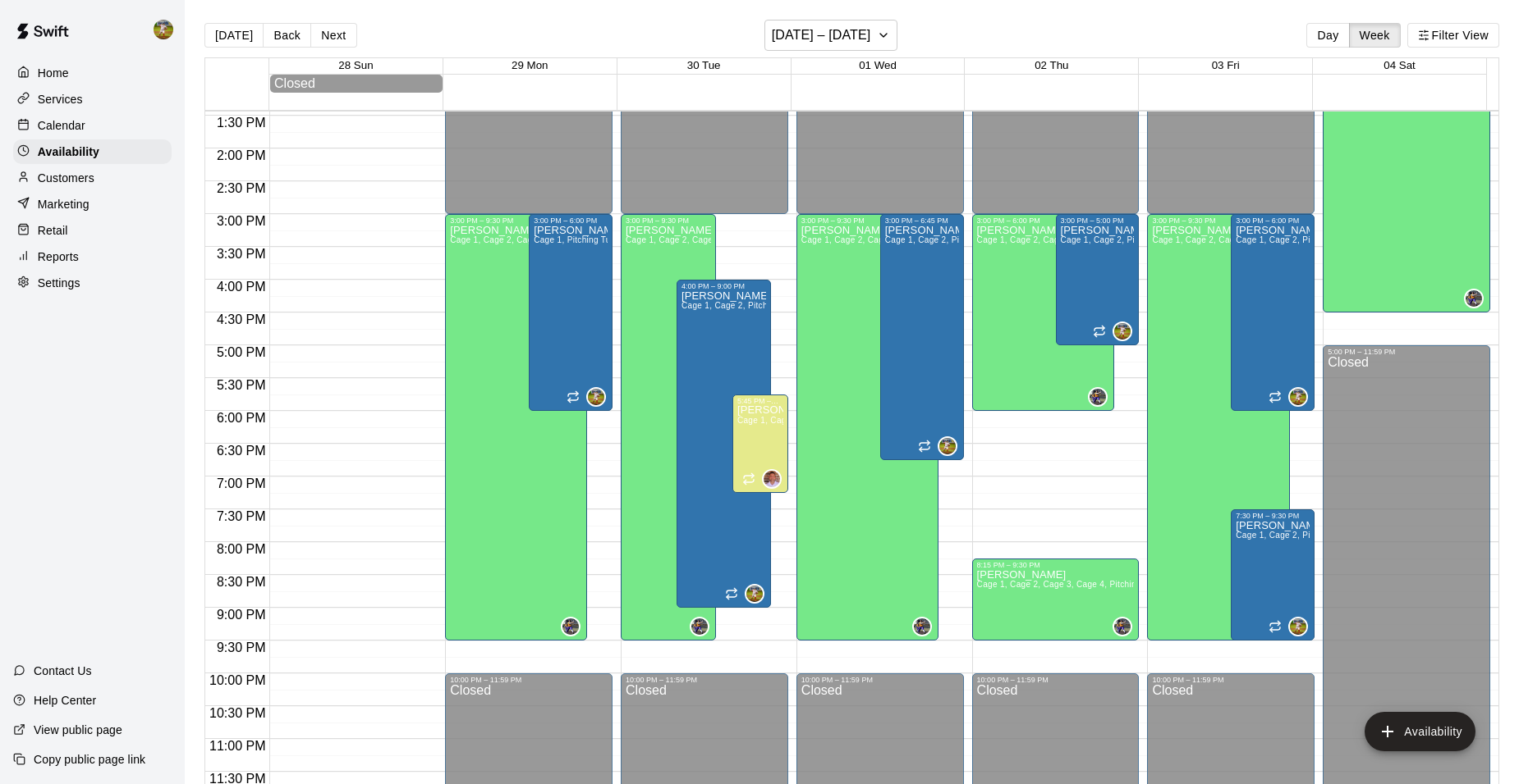
click at [341, 36] on button "Next" at bounding box center [333, 35] width 46 height 24
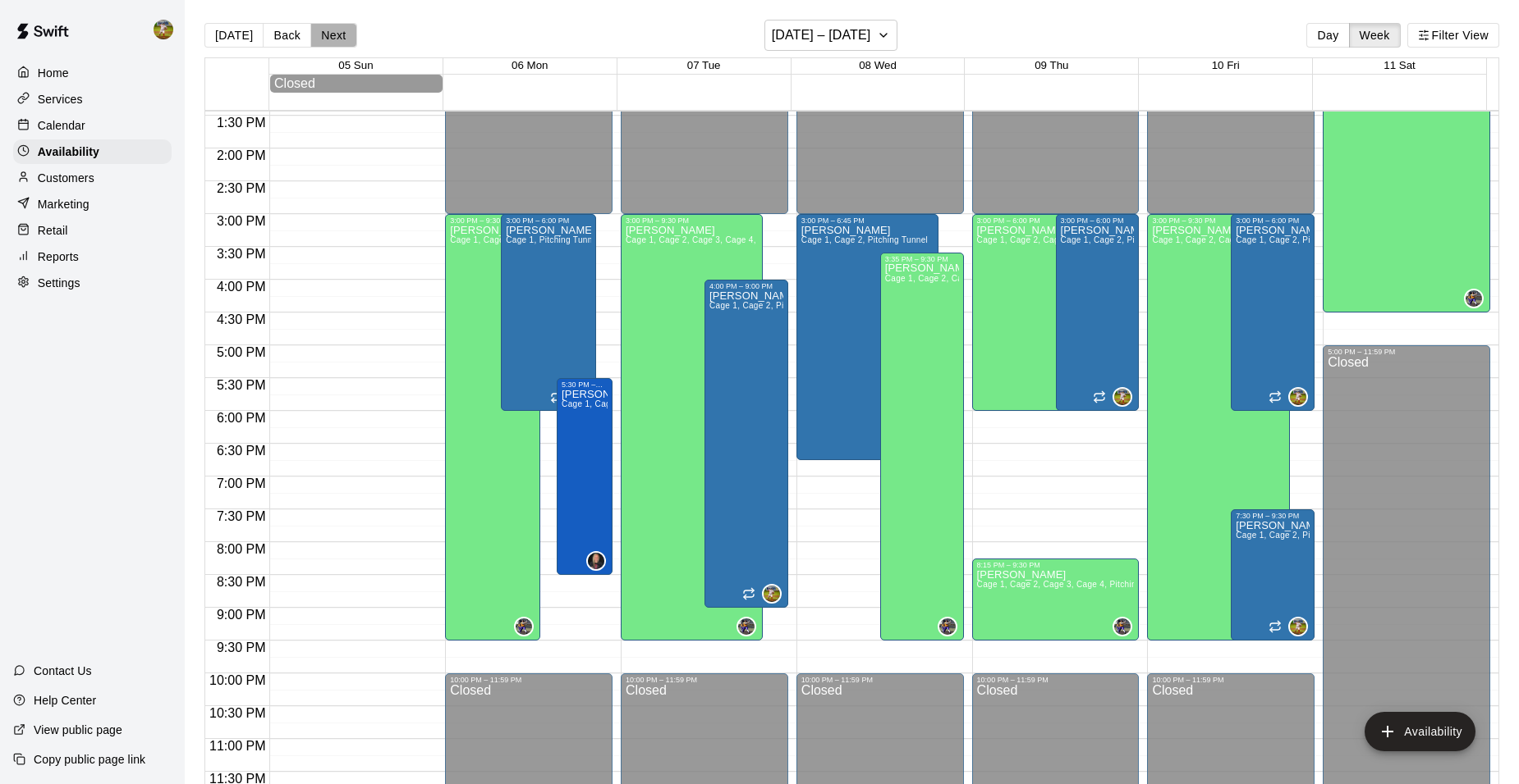
click at [341, 36] on button "Next" at bounding box center [333, 35] width 46 height 24
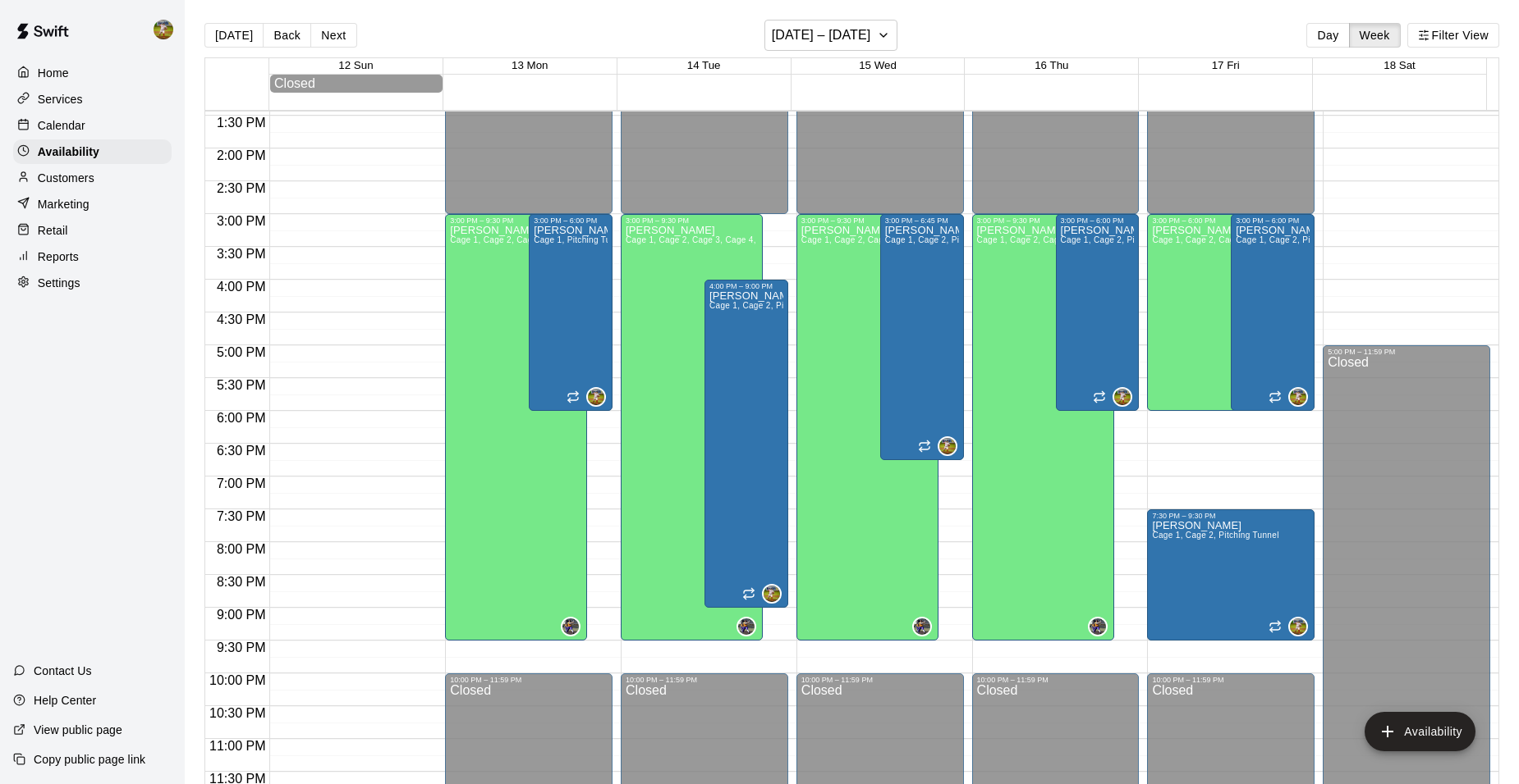
click at [341, 36] on button "Next" at bounding box center [333, 35] width 46 height 24
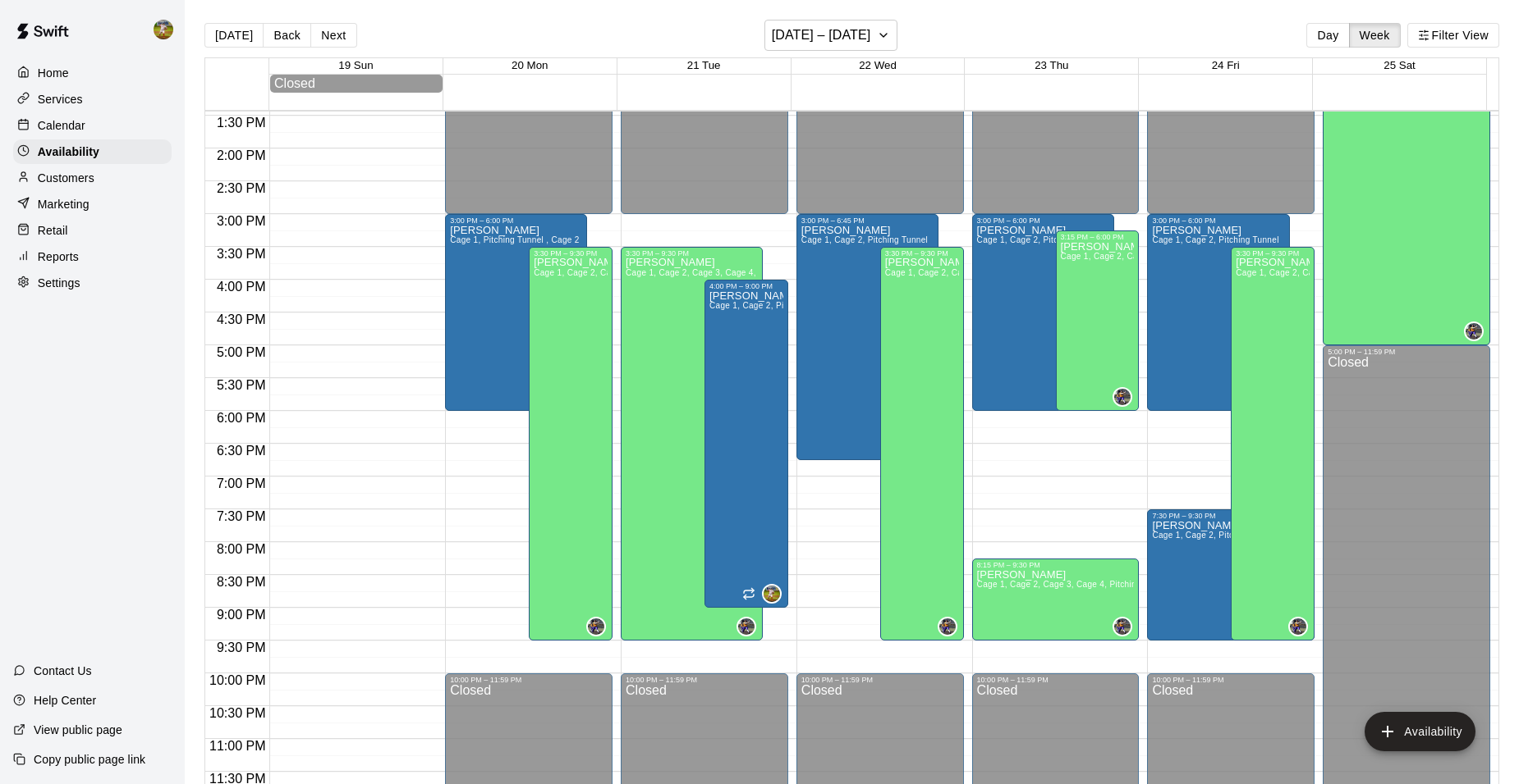
click at [341, 36] on button "Next" at bounding box center [333, 35] width 46 height 24
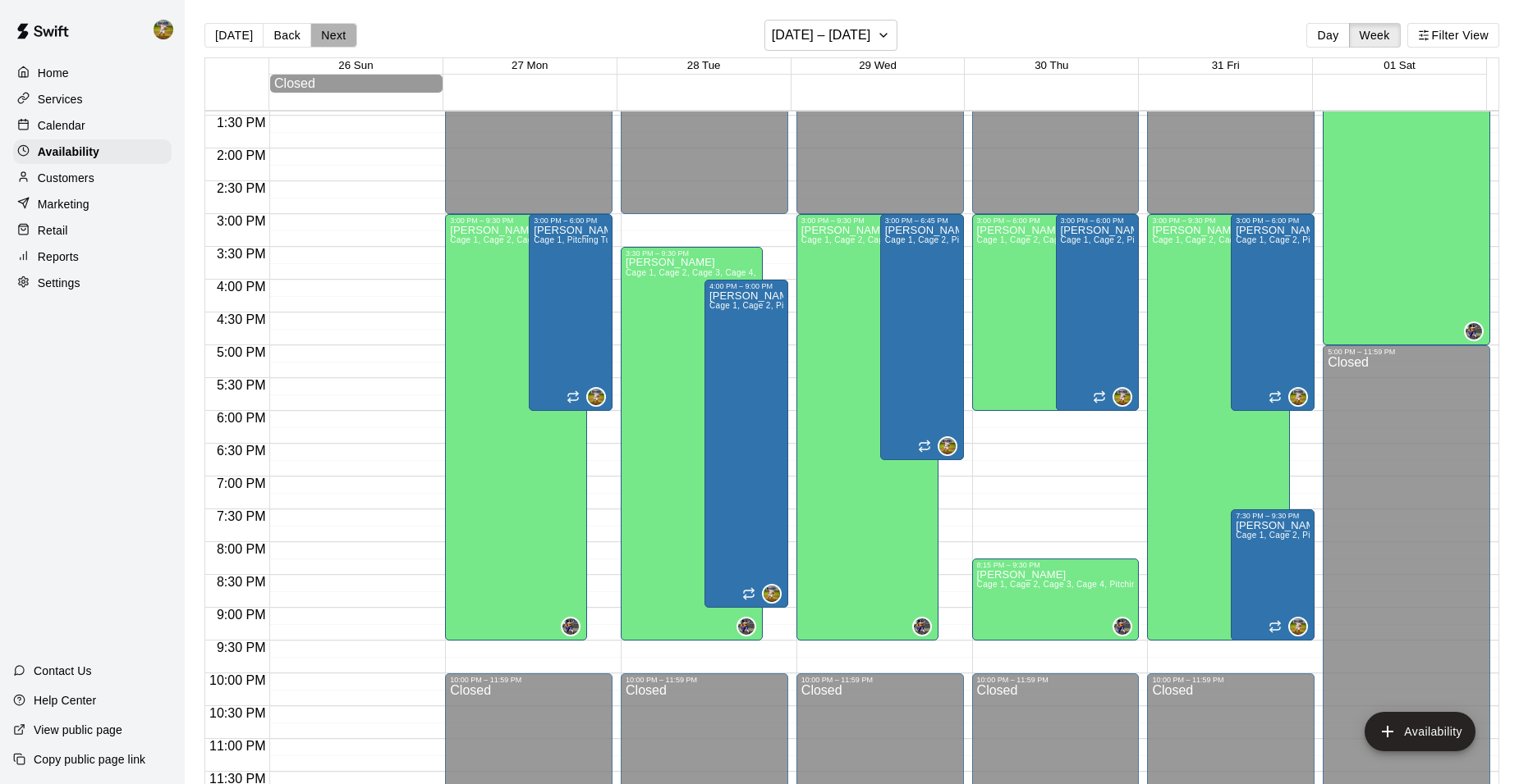
click at [341, 36] on button "Next" at bounding box center [333, 35] width 46 height 24
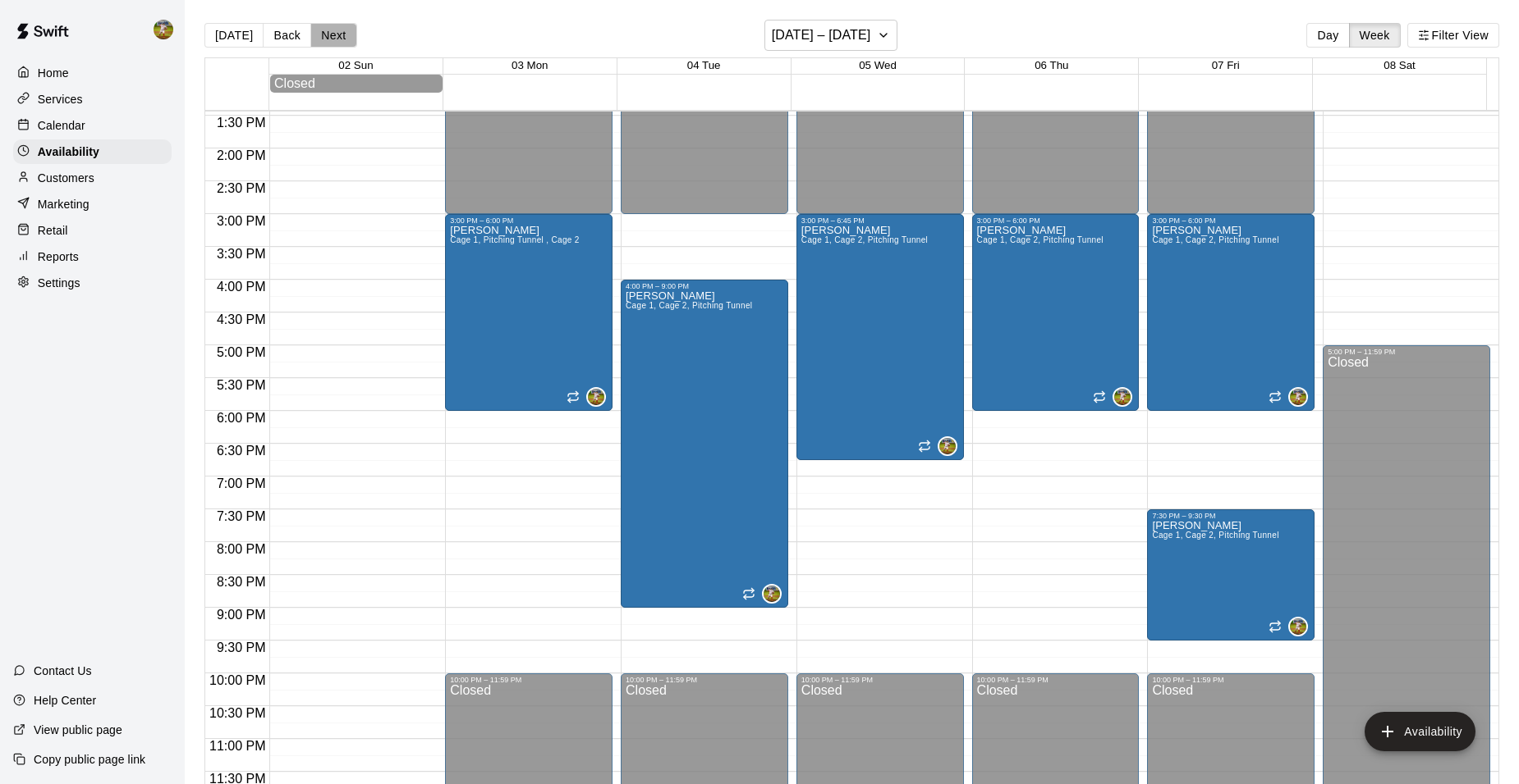
click at [341, 36] on button "Next" at bounding box center [333, 35] width 46 height 24
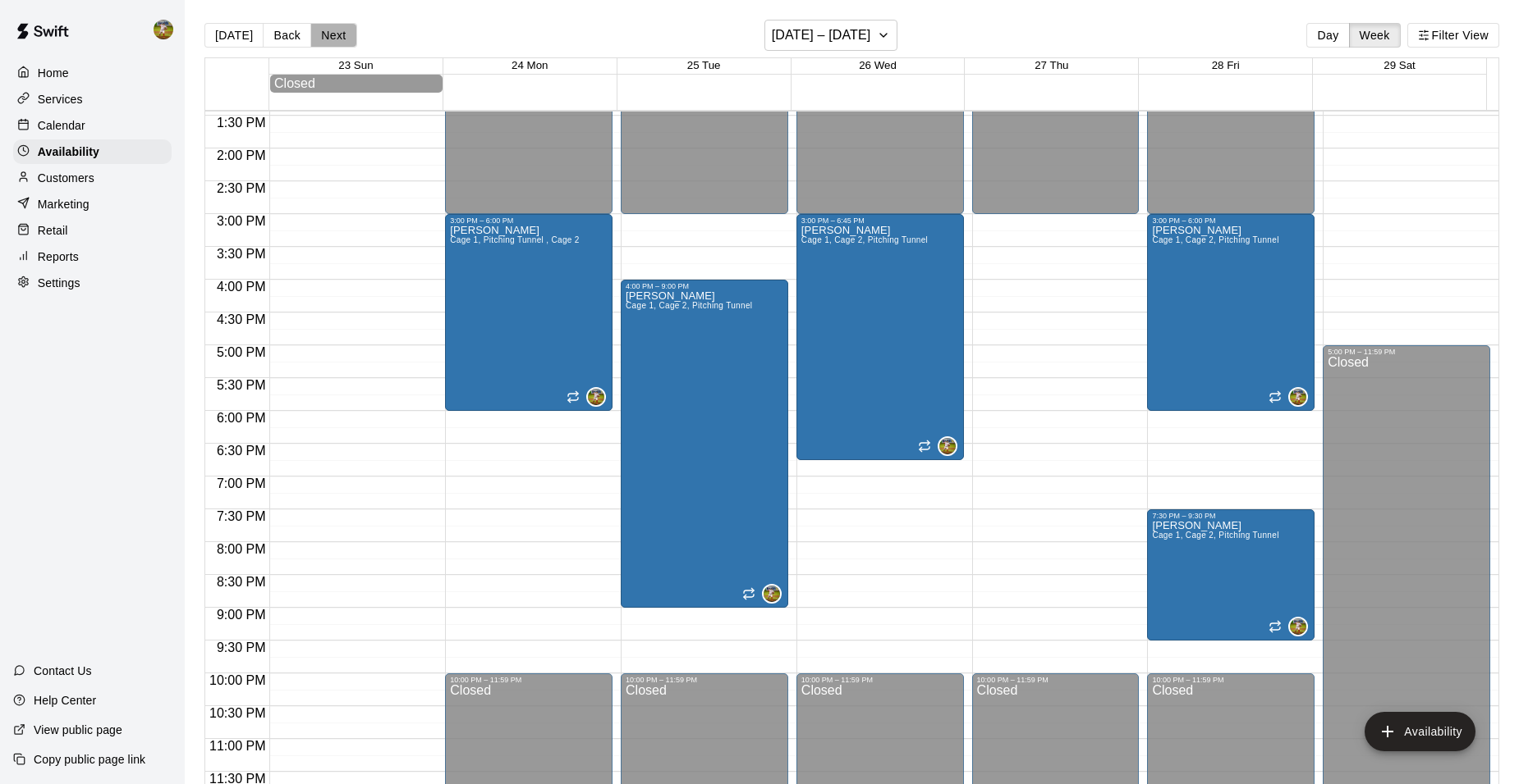
click at [341, 36] on button "Next" at bounding box center [333, 35] width 46 height 24
click at [551, 304] on div "[PERSON_NAME] Cage 1, Pitching Tunnel , Cage 2" at bounding box center [514, 617] width 129 height 784
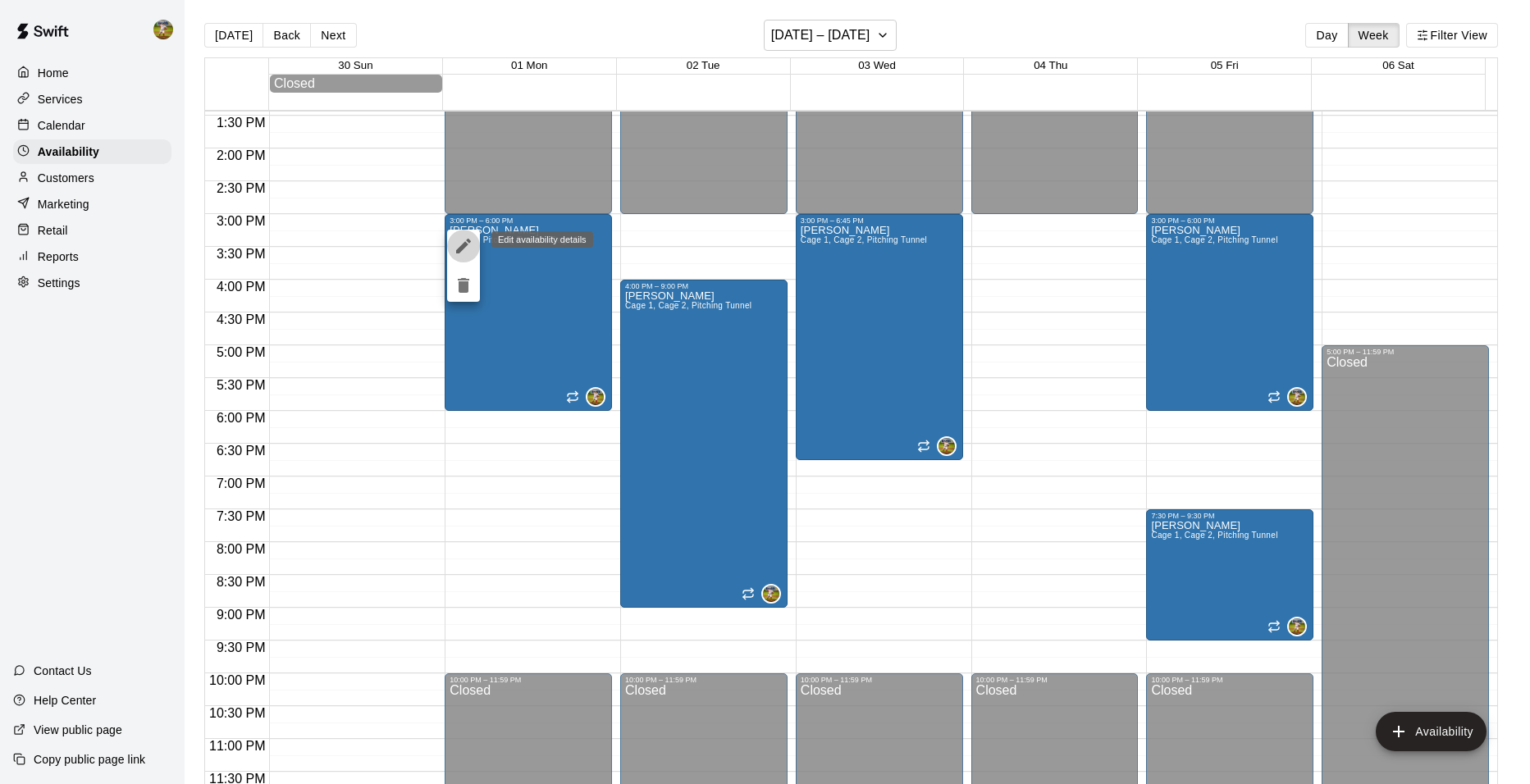
click at [468, 249] on icon "edit" at bounding box center [463, 246] width 20 height 20
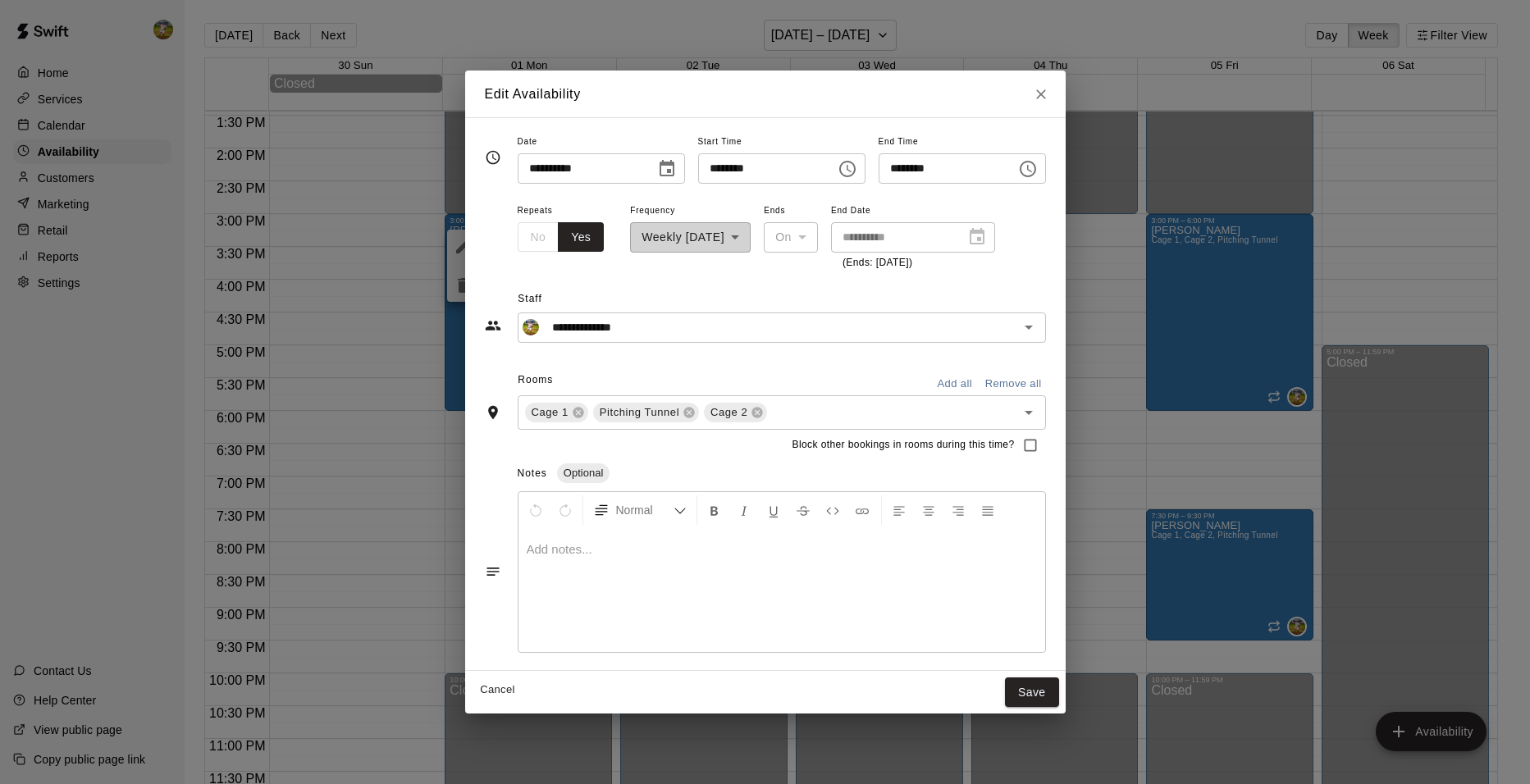
click at [850, 167] on icon "Choose time, selected time is 3:00 PM" at bounding box center [847, 169] width 20 height 20
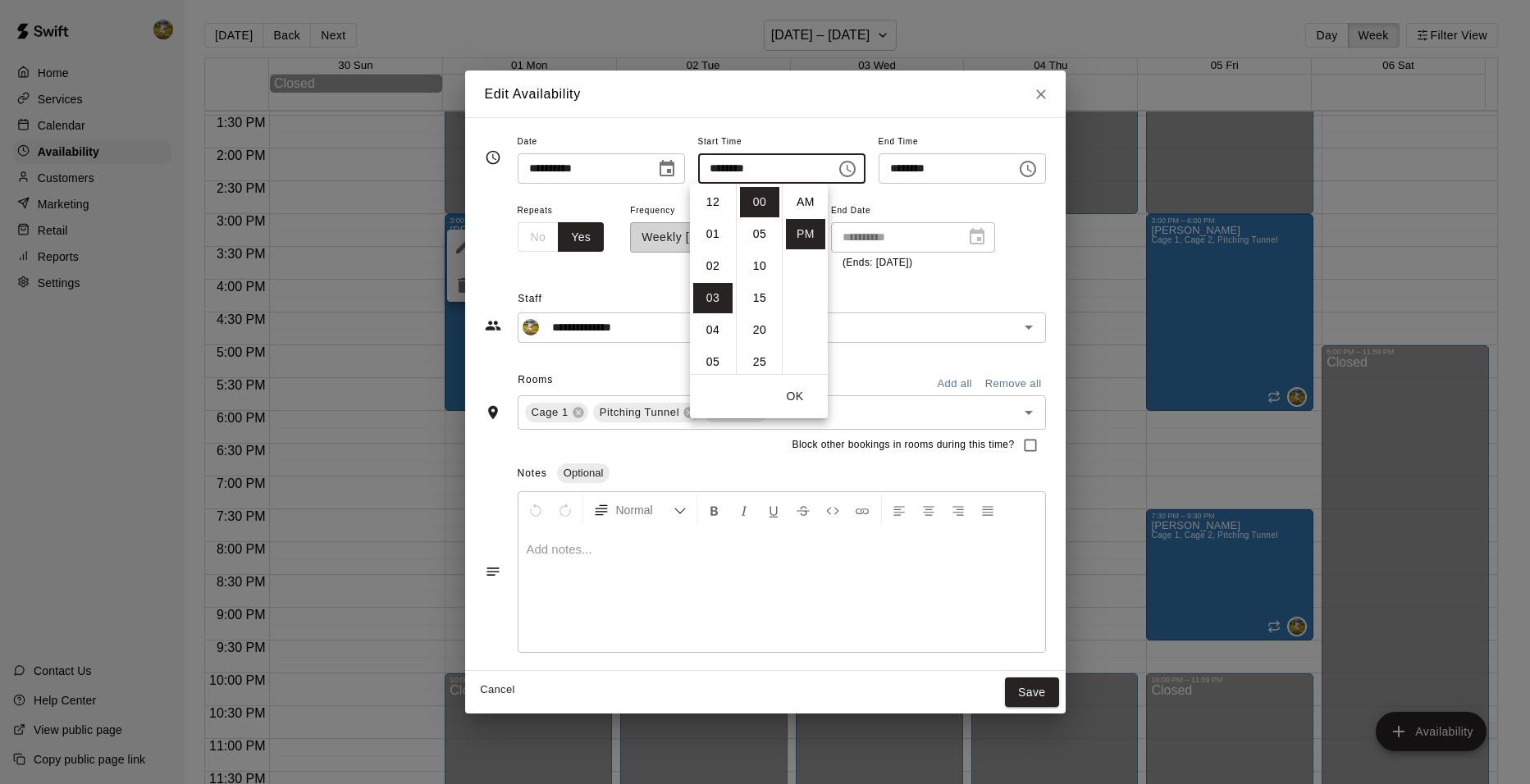
scroll to position [29, 0]
click at [708, 228] on li "04" at bounding box center [713, 234] width 39 height 30
type input "********"
click at [992, 196] on div "**********" at bounding box center [765, 166] width 562 height 69
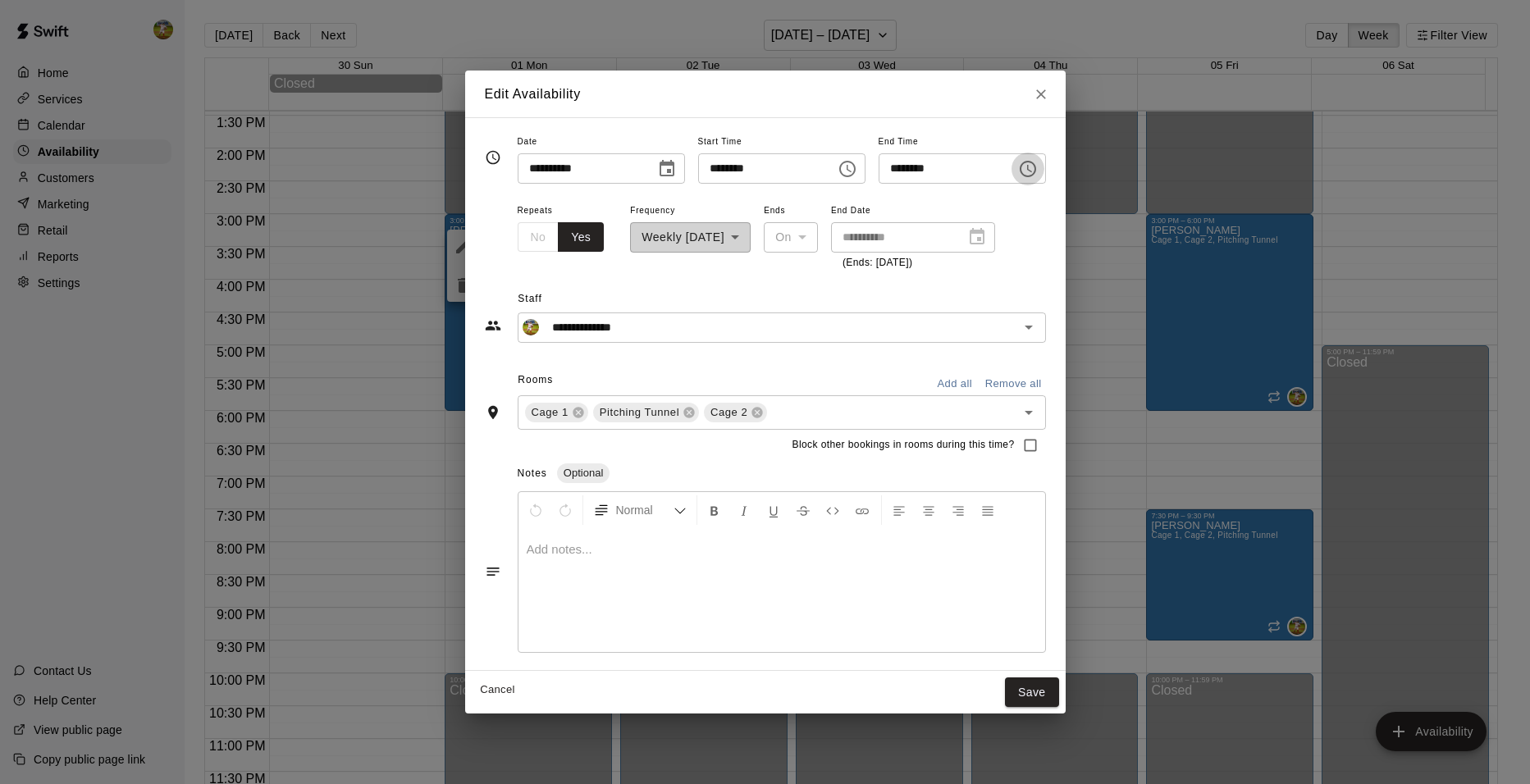
click at [1038, 174] on icon "Choose time, selected time is 6:00 PM" at bounding box center [1028, 169] width 20 height 20
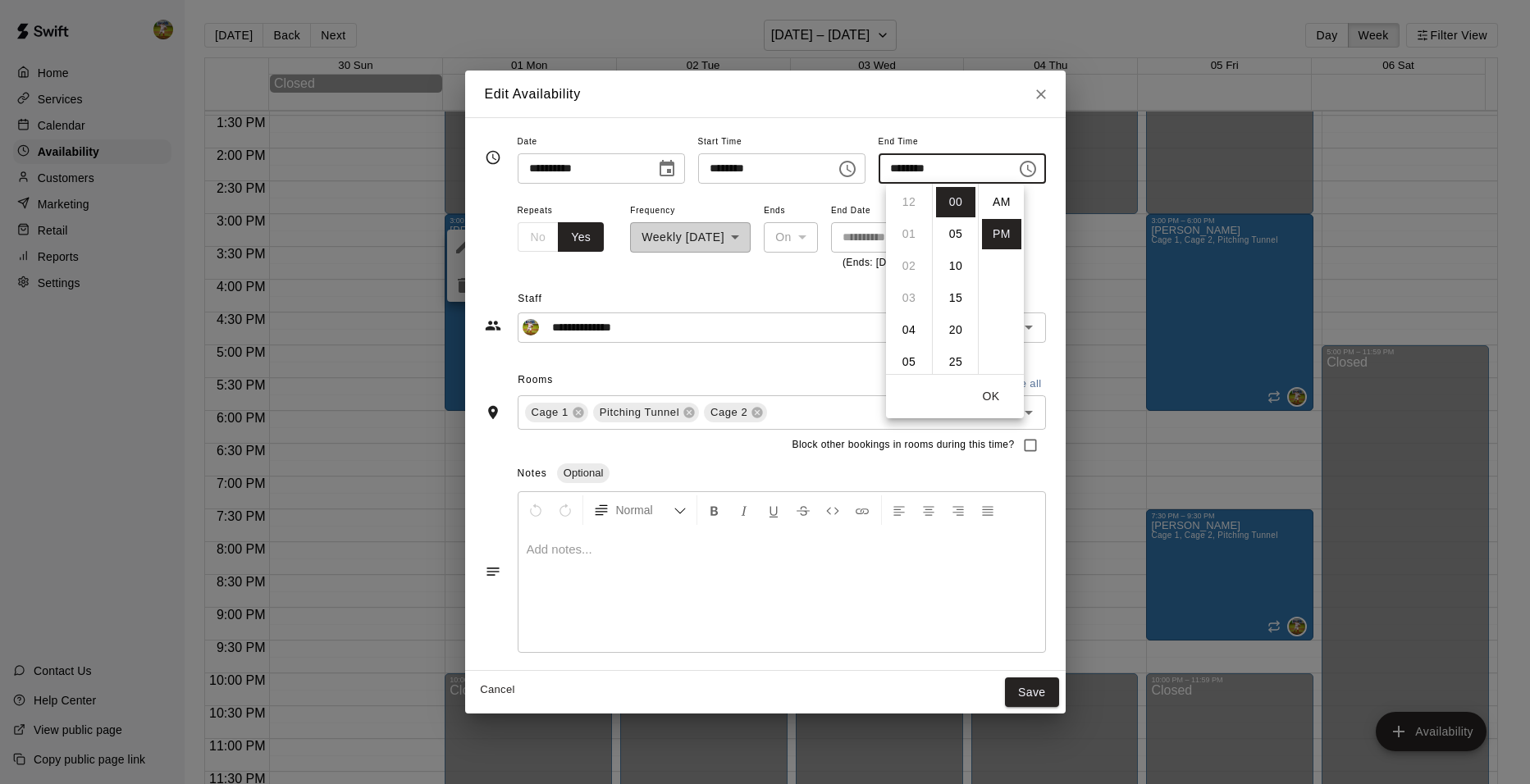
scroll to position [29, 0]
click at [908, 266] on li "08" at bounding box center [909, 265] width 39 height 30
type input "********"
click at [1000, 398] on button "OK" at bounding box center [992, 396] width 53 height 30
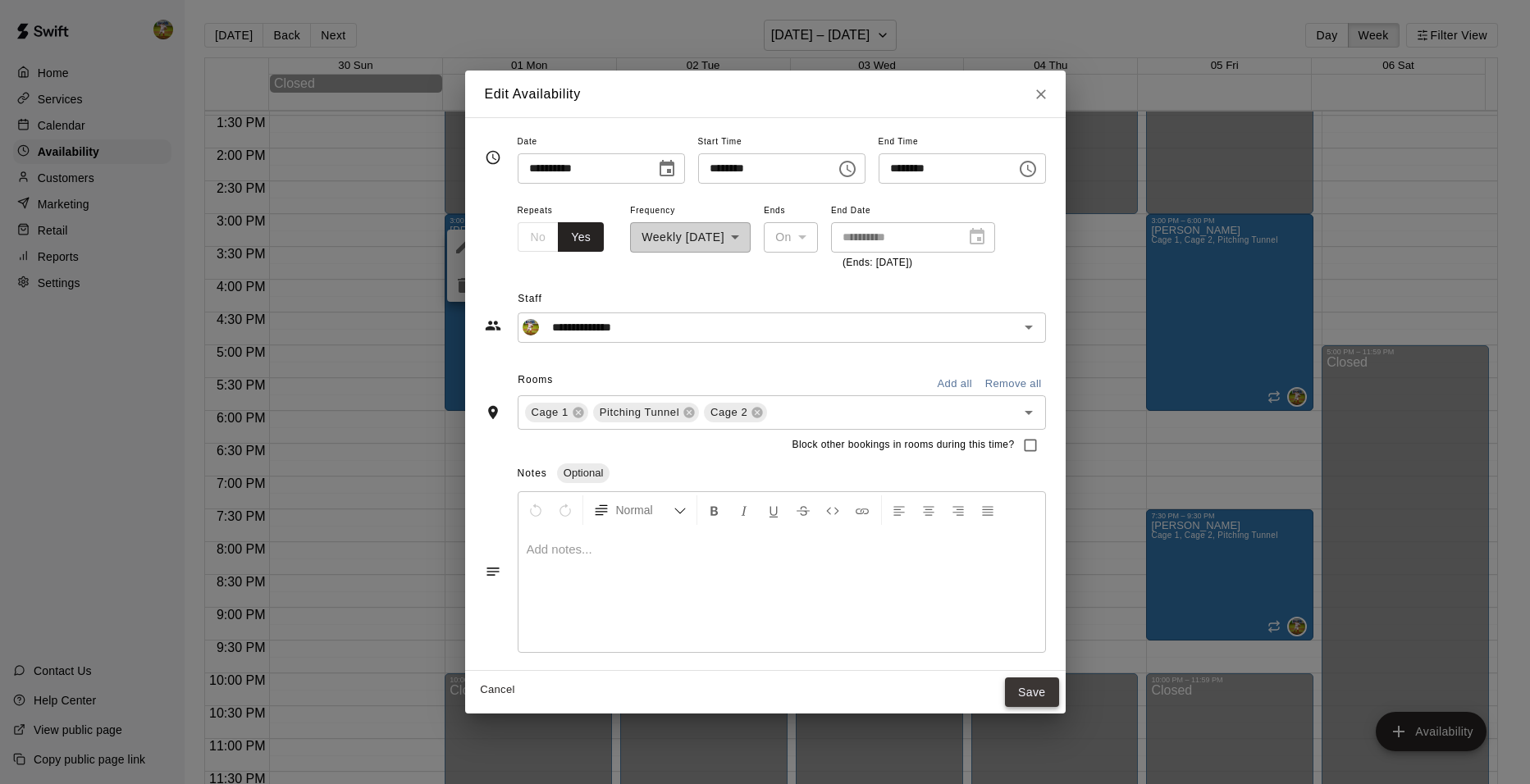
click at [1045, 693] on button "Save" at bounding box center [1033, 692] width 55 height 30
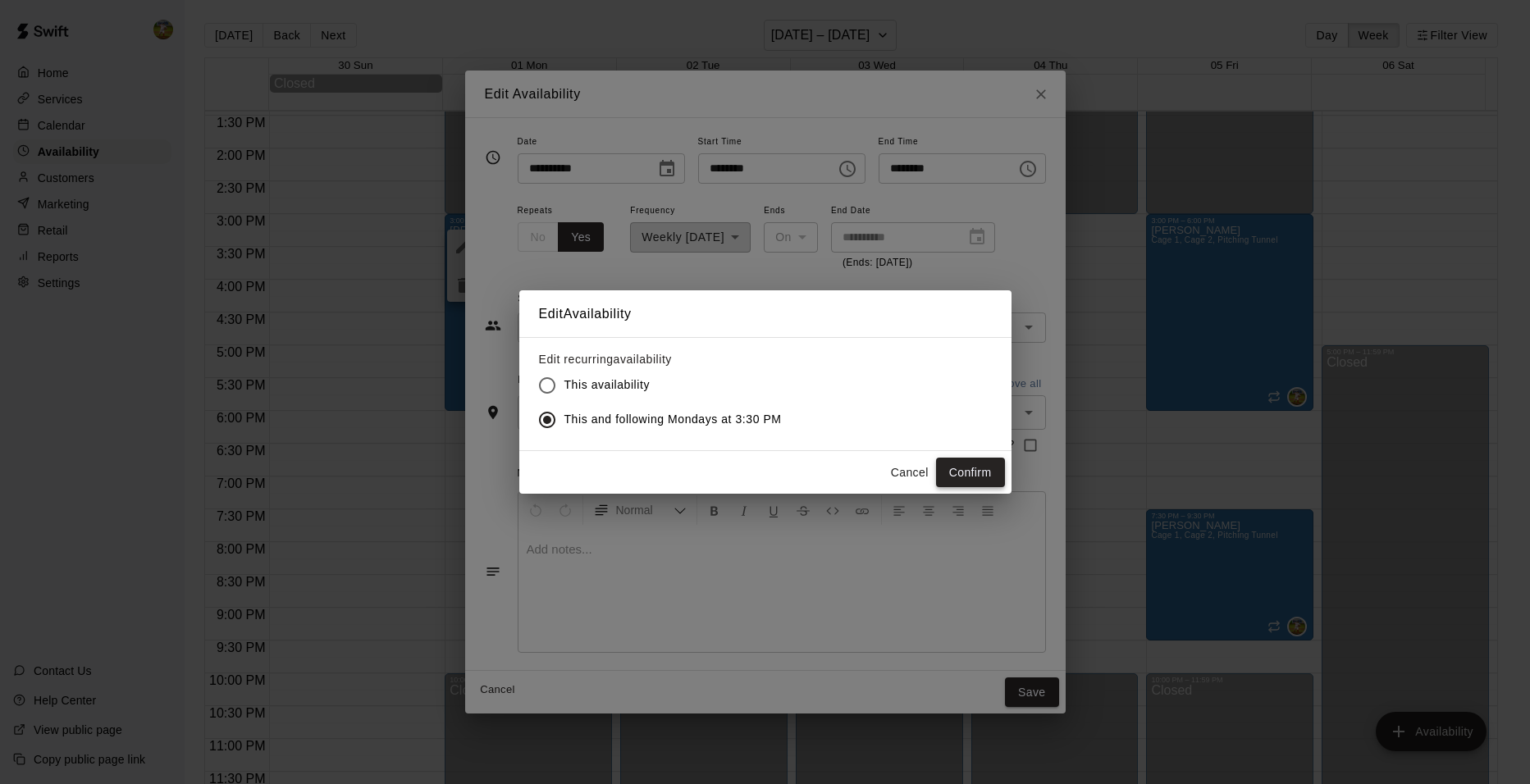
click at [955, 478] on button "Confirm" at bounding box center [970, 473] width 69 height 30
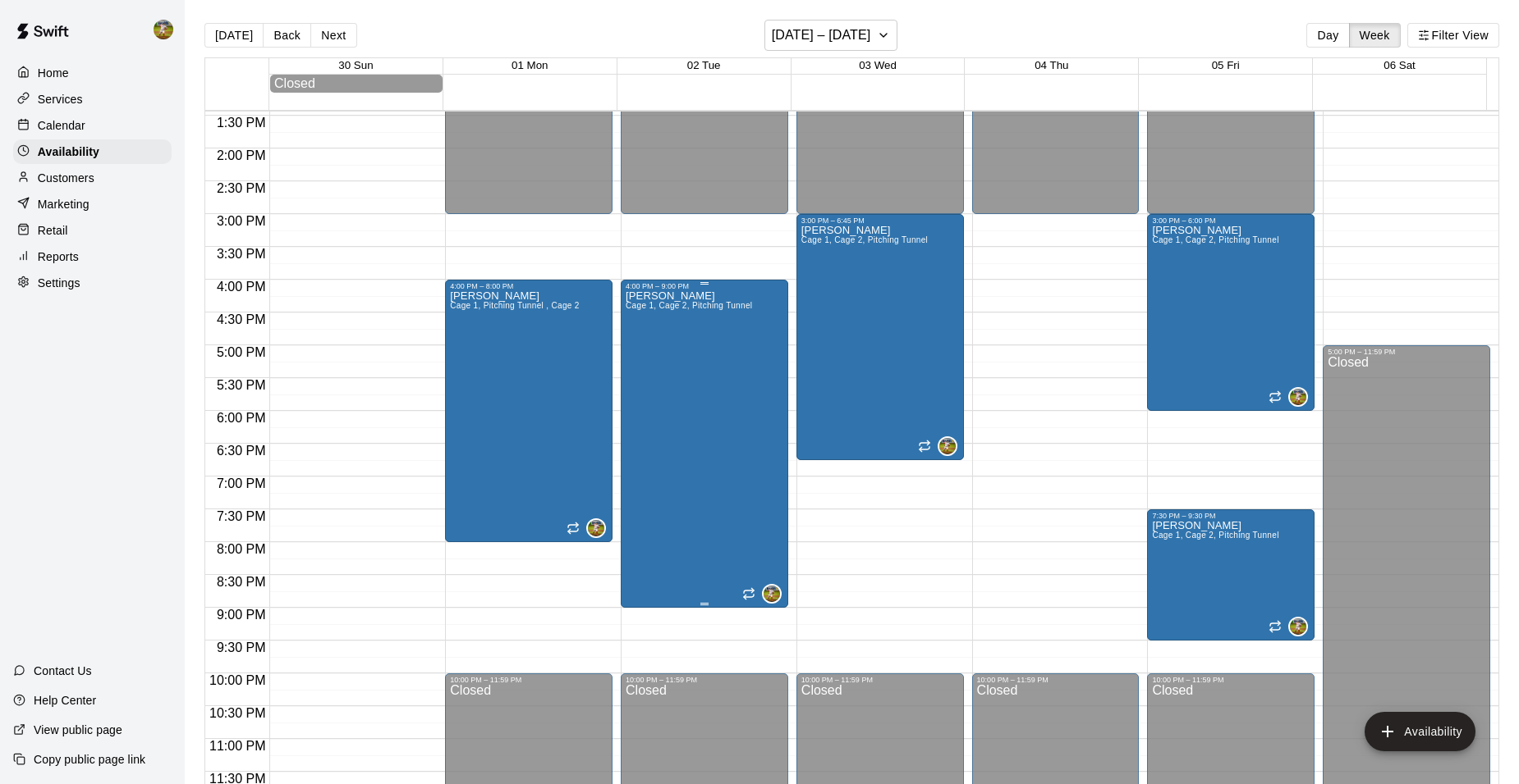
click at [706, 339] on div "[PERSON_NAME] 1, Cage 2, Pitching Tunnel" at bounding box center [689, 683] width 127 height 784
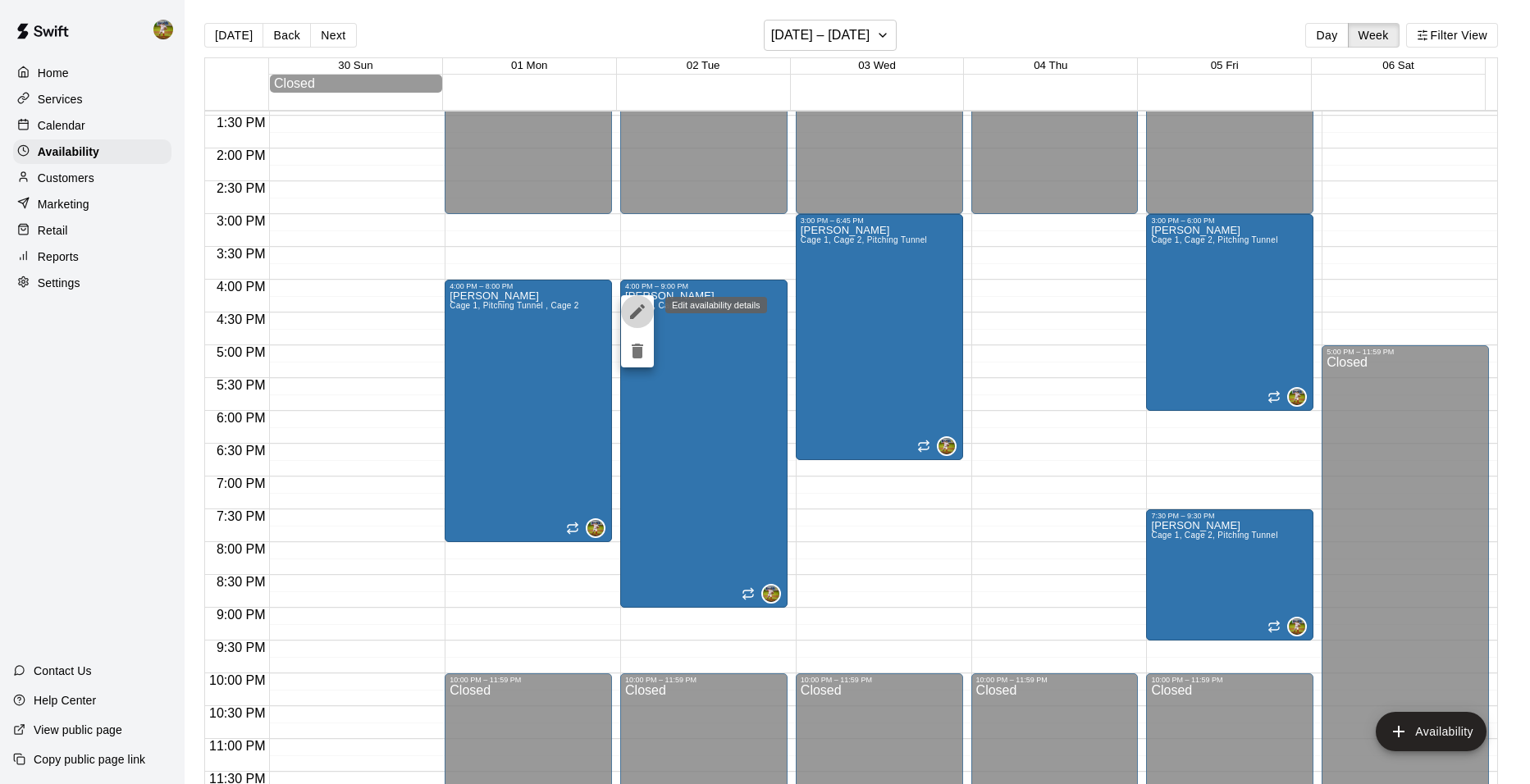
click at [639, 309] on icon "edit" at bounding box center [637, 311] width 15 height 15
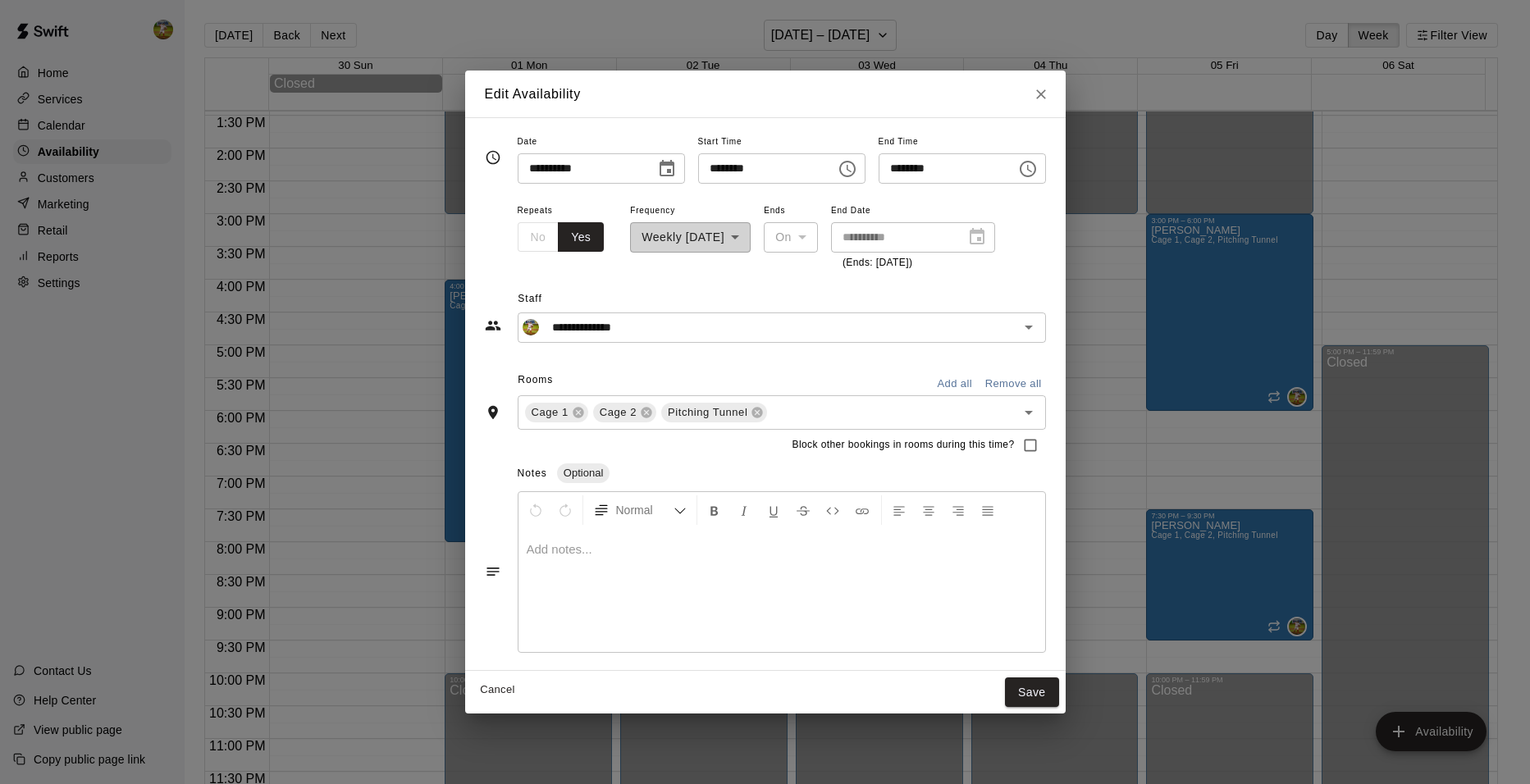
click at [1038, 174] on icon "Choose time, selected time is 9:00 PM" at bounding box center [1028, 169] width 20 height 20
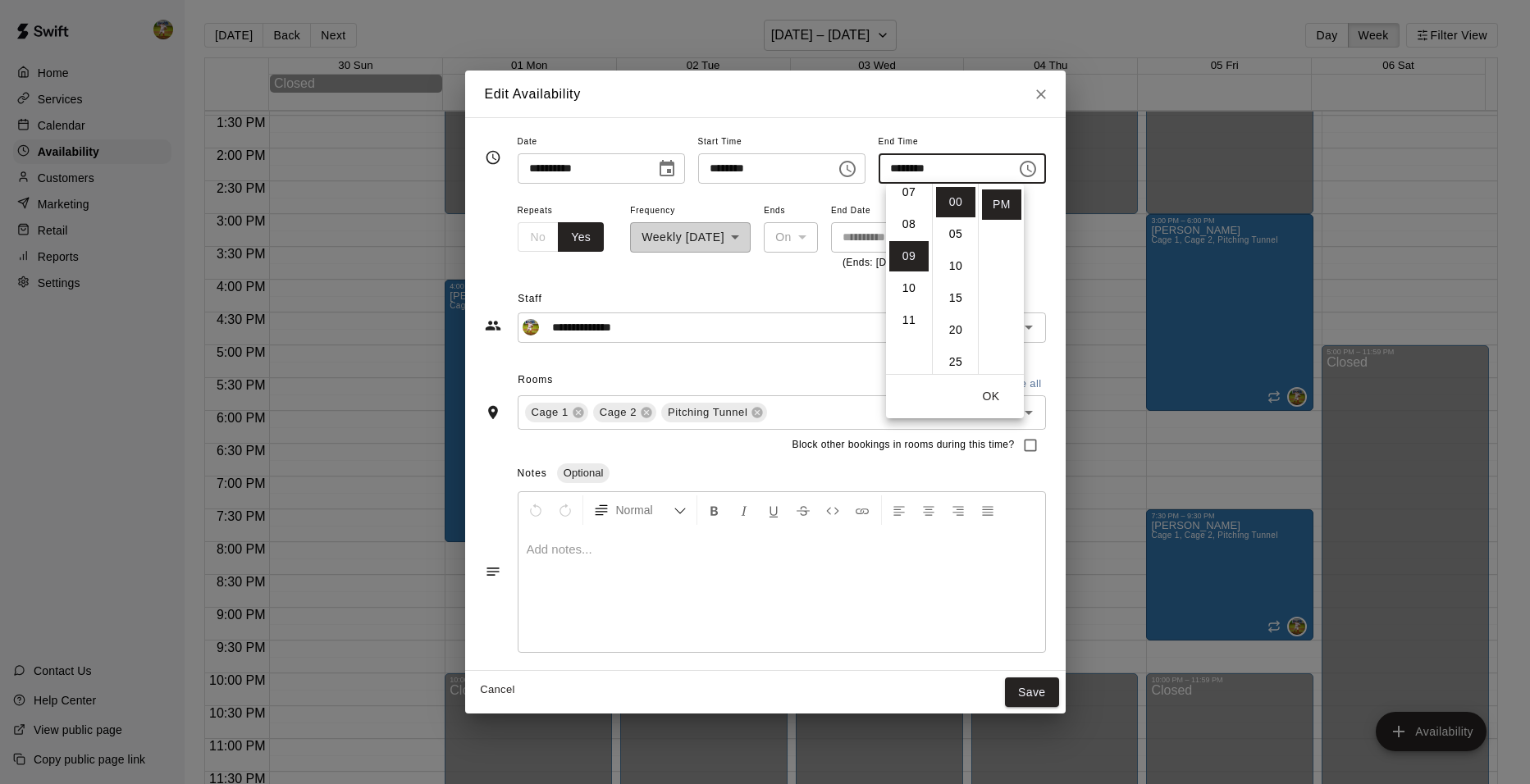
scroll to position [206, 0]
click at [910, 252] on li "08" at bounding box center [909, 252] width 39 height 30
type input "********"
click at [997, 400] on button "OK" at bounding box center [992, 396] width 53 height 30
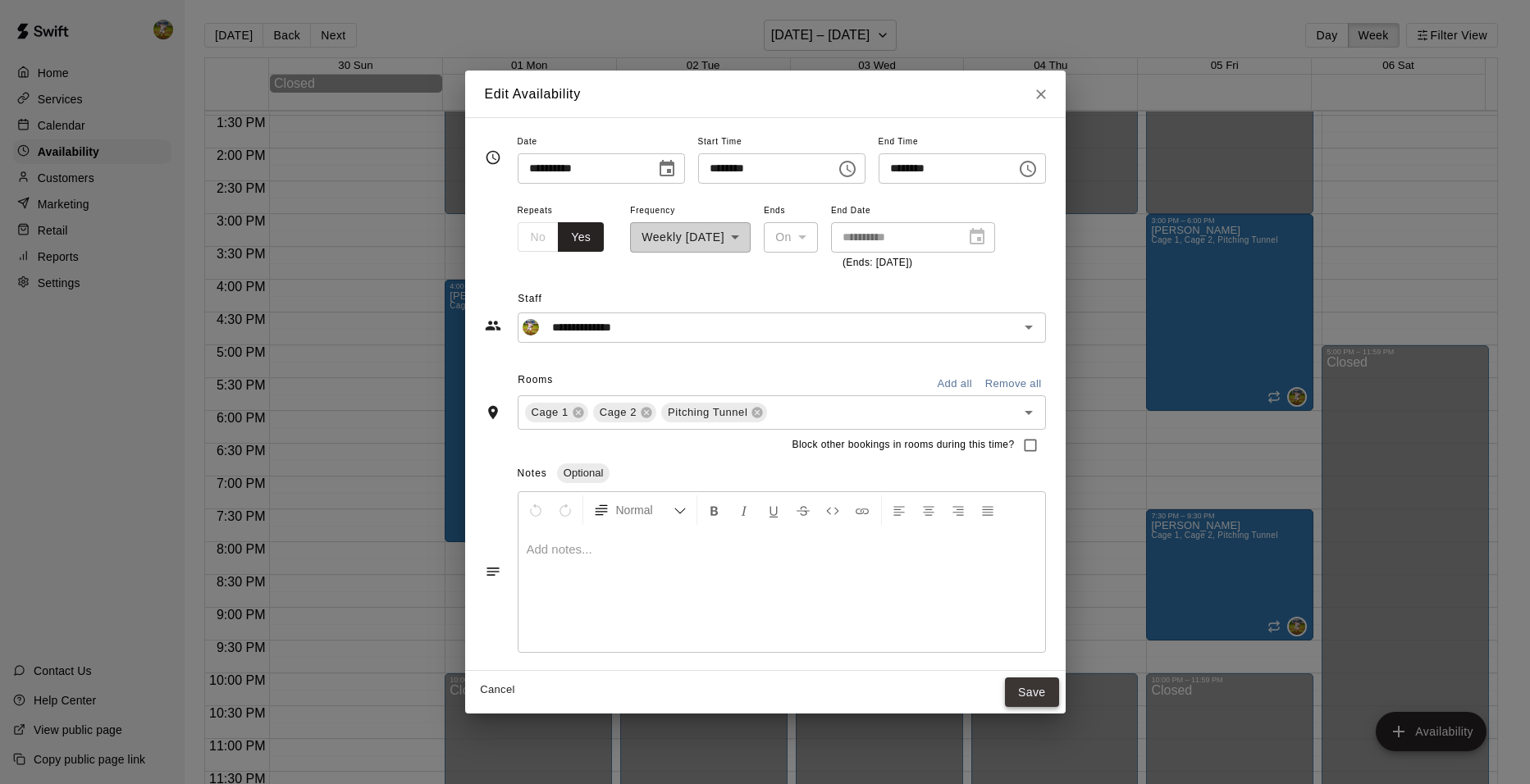
click at [1059, 699] on button "Save" at bounding box center [1033, 692] width 55 height 30
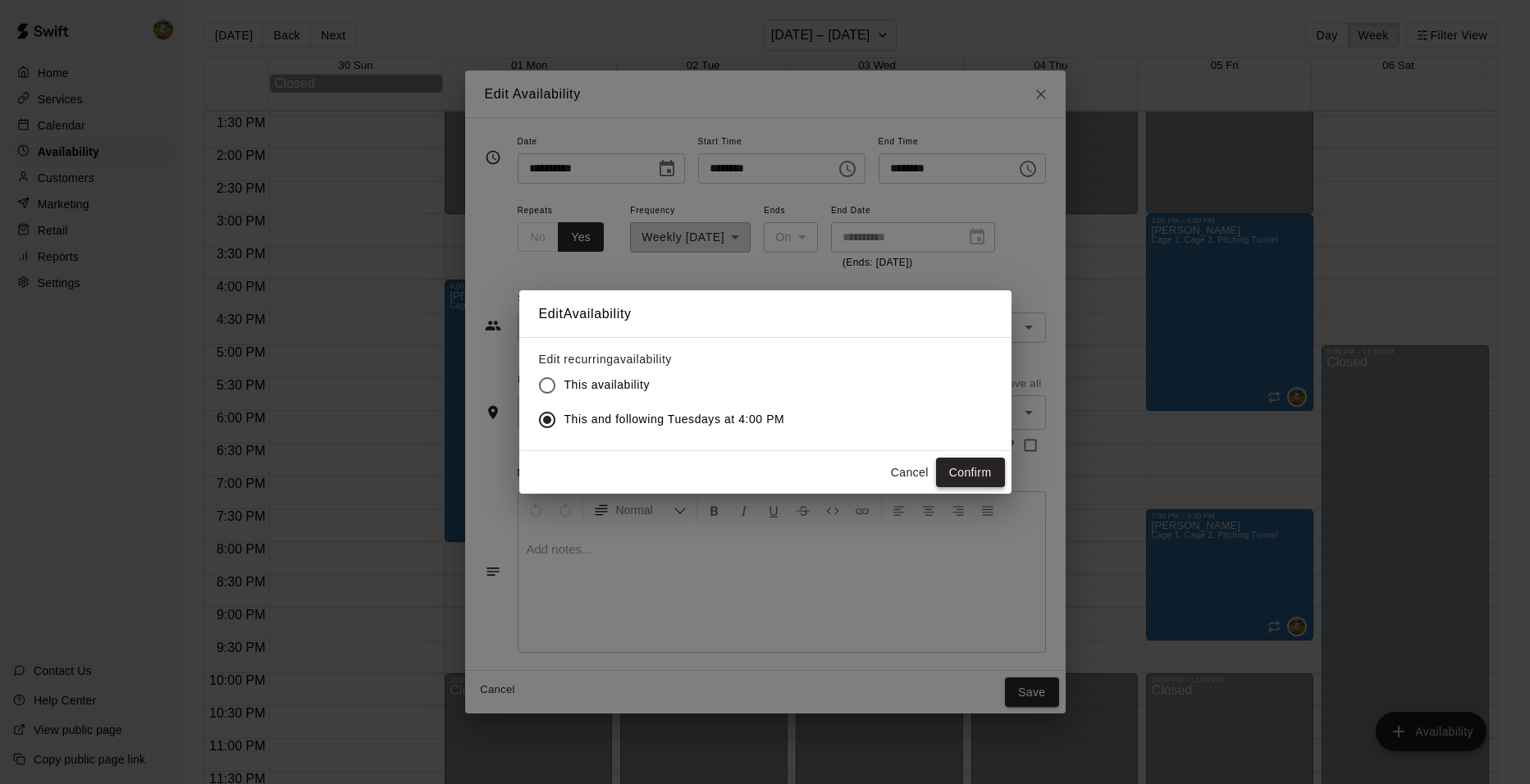
click at [965, 479] on button "Confirm" at bounding box center [970, 473] width 69 height 30
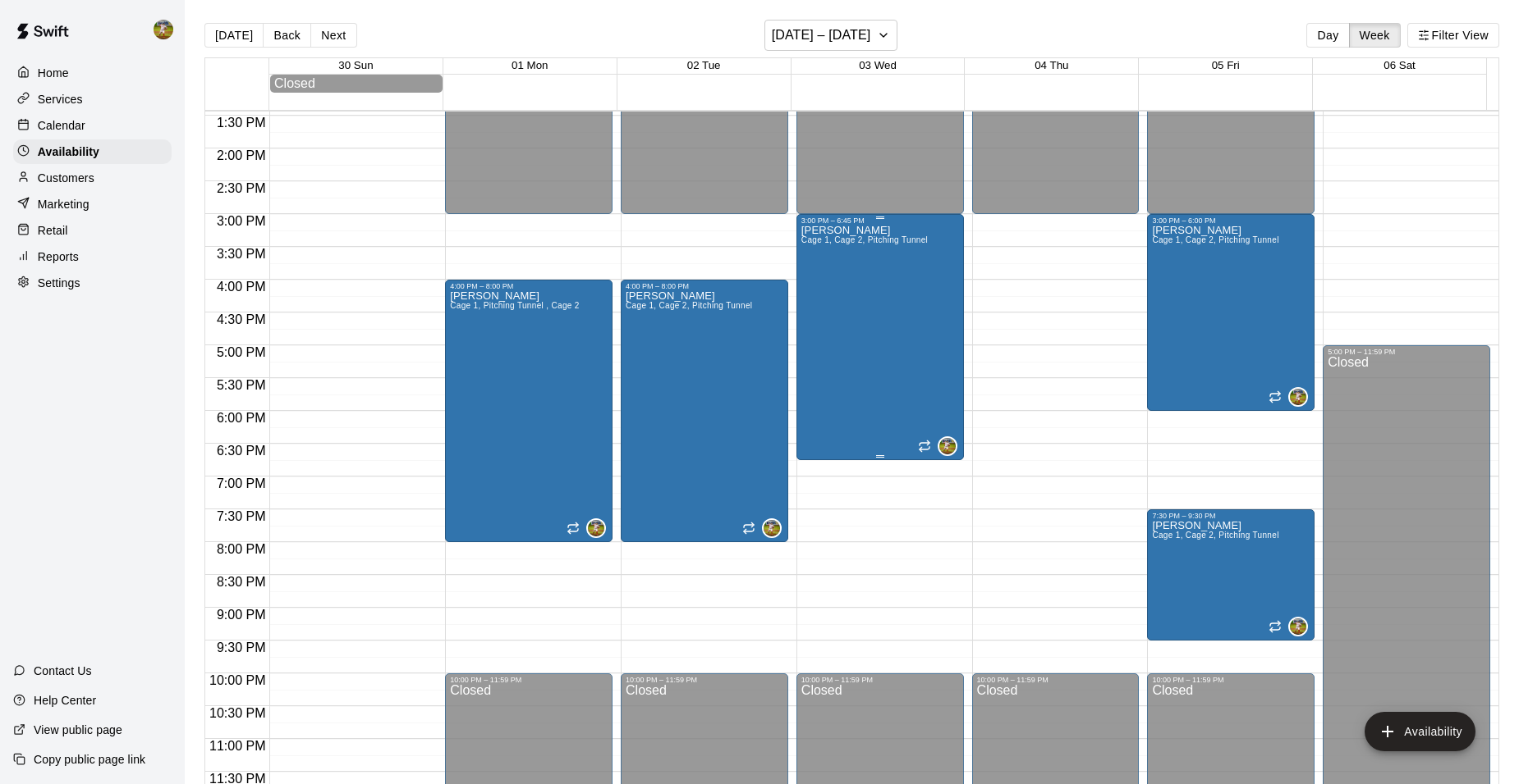
click at [878, 305] on div "[PERSON_NAME] 1, Cage 2, Pitching Tunnel" at bounding box center [864, 617] width 127 height 784
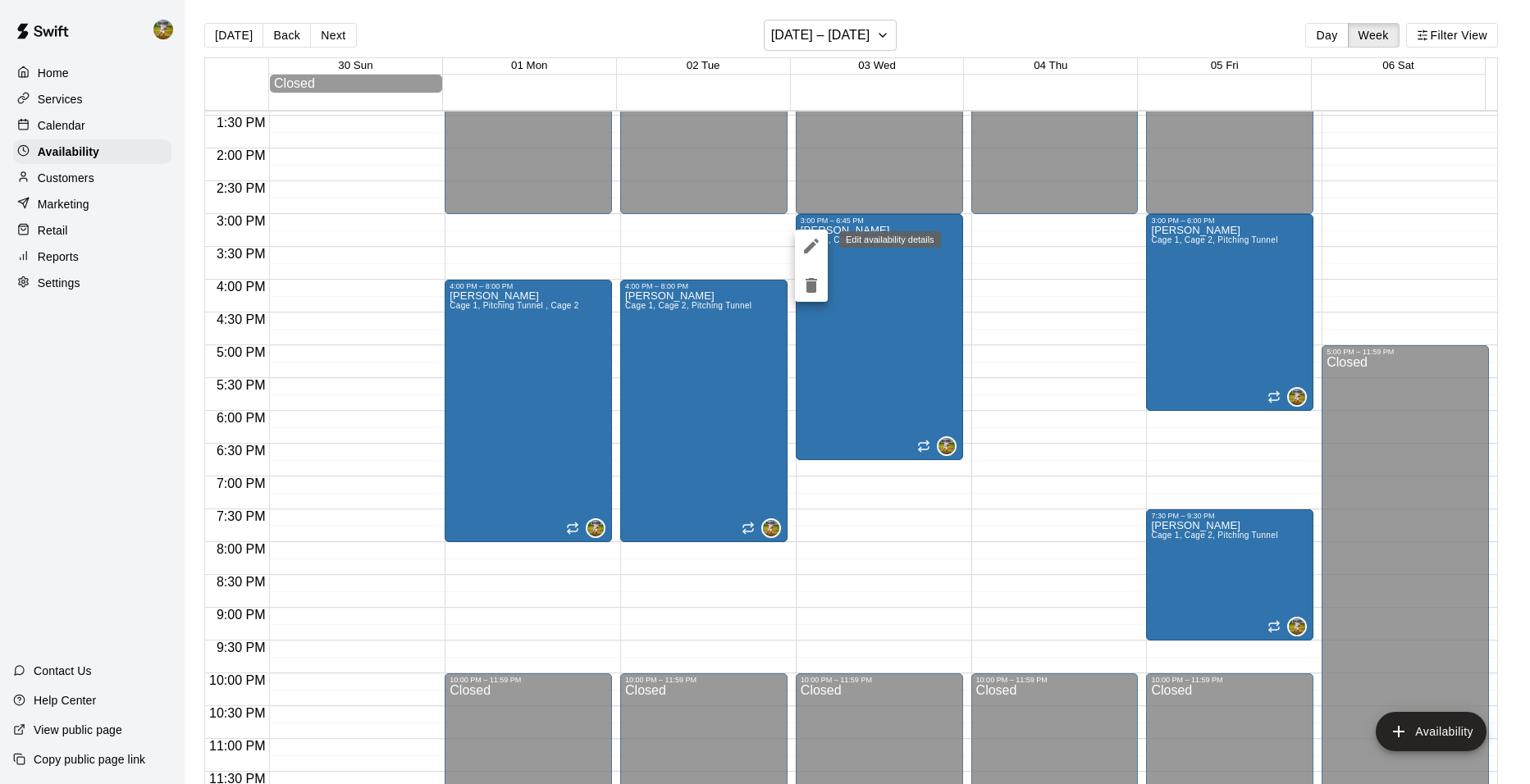
click at [805, 240] on icon "edit" at bounding box center [811, 246] width 20 height 20
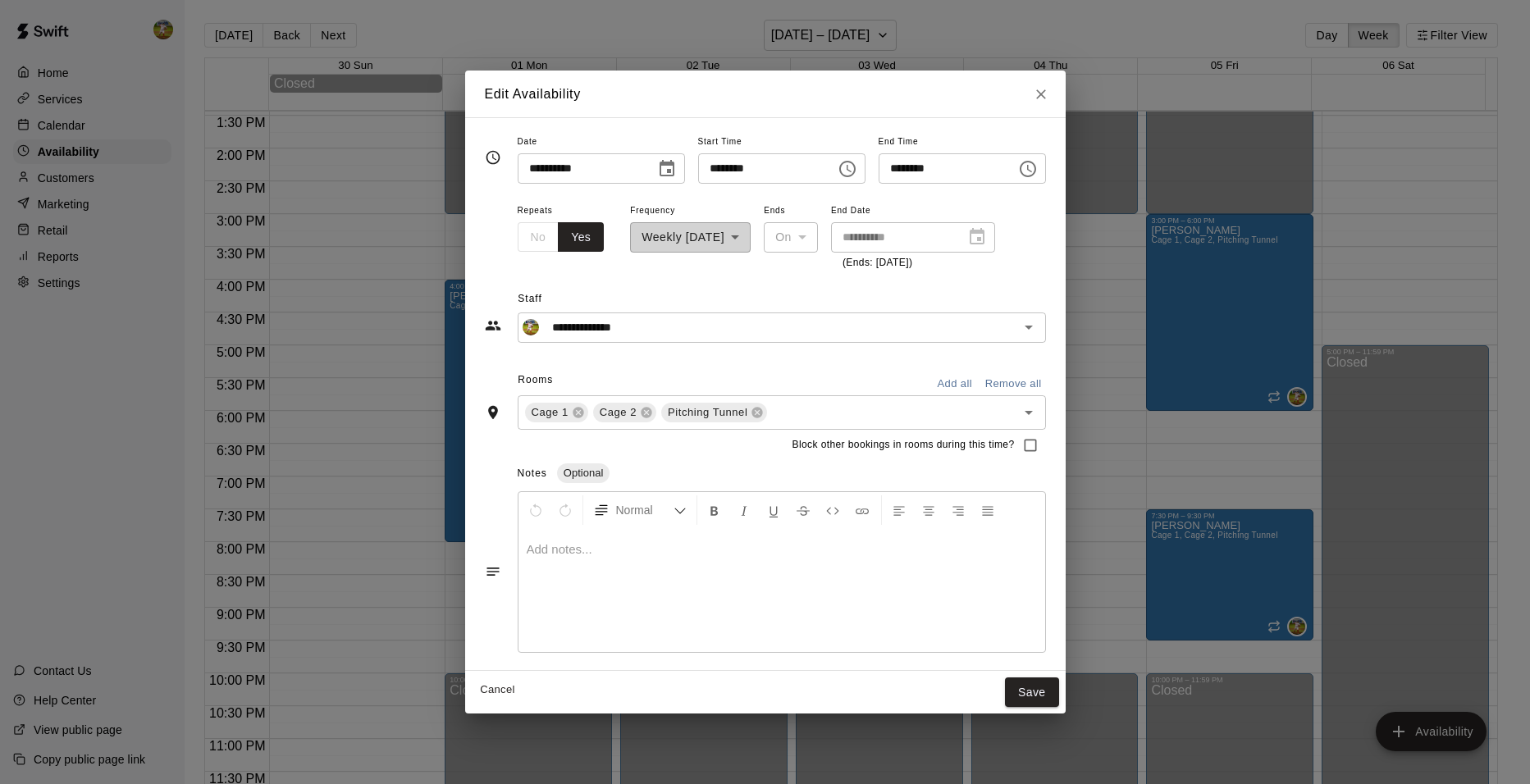
click at [852, 172] on icon "Choose time, selected time is 3:00 PM" at bounding box center [847, 169] width 20 height 20
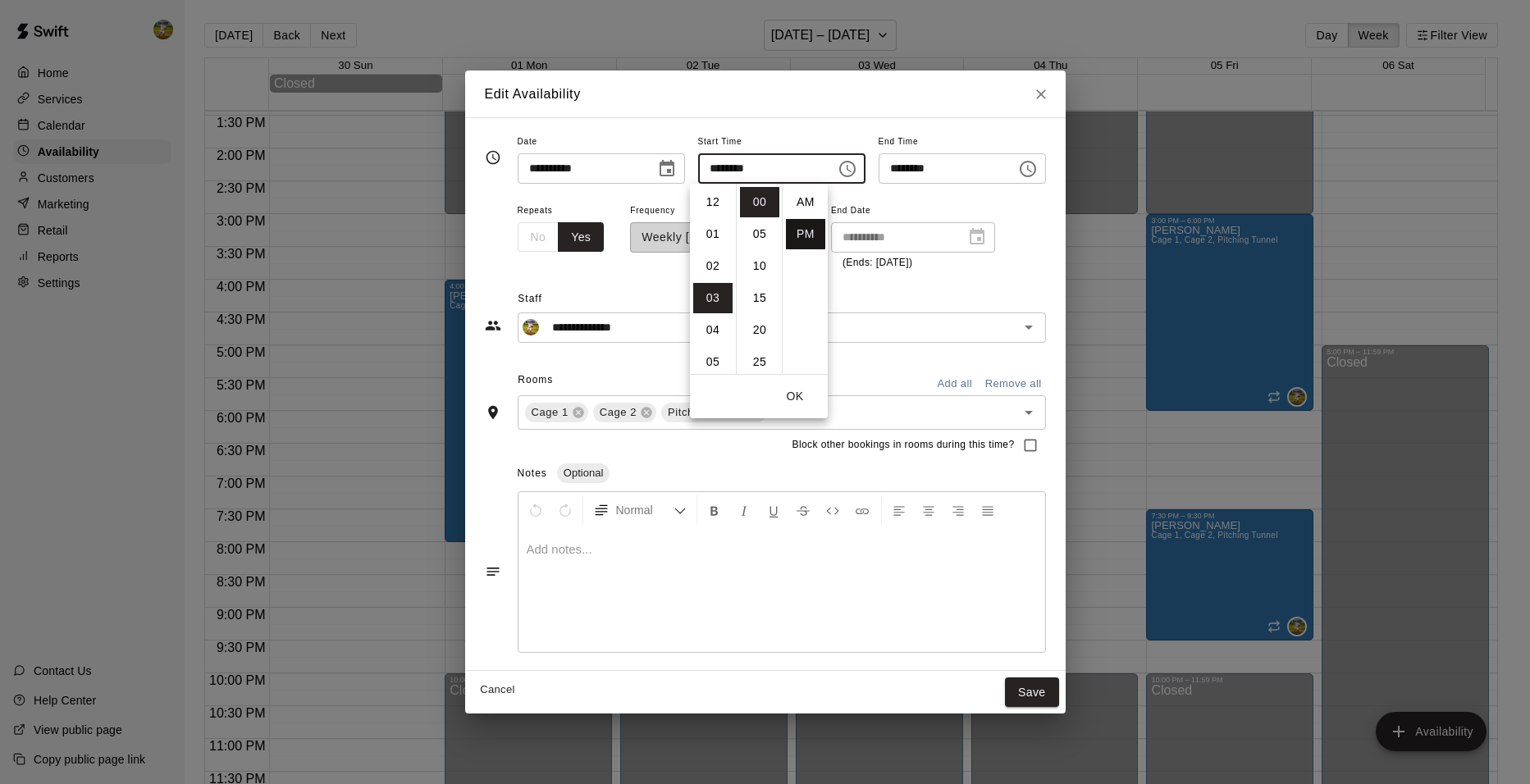
scroll to position [29, 0]
click at [708, 234] on li "04" at bounding box center [713, 234] width 39 height 30
type input "********"
click at [1038, 176] on icon "Choose time, selected time is 6:45 PM" at bounding box center [1028, 169] width 20 height 20
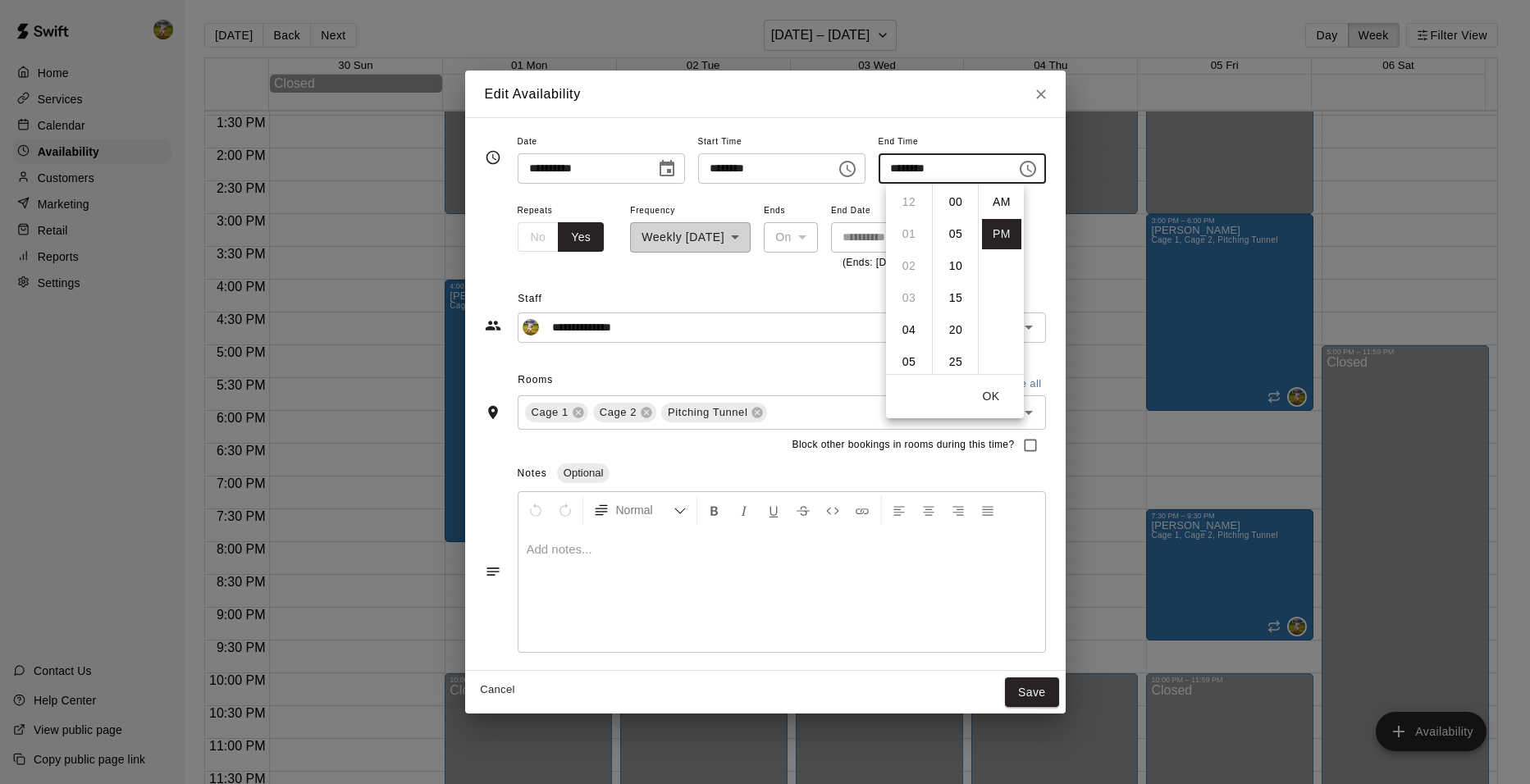
scroll to position [29, 0]
click at [914, 269] on li "08" at bounding box center [909, 265] width 39 height 30
click at [956, 266] on li "30" at bounding box center [956, 270] width 39 height 30
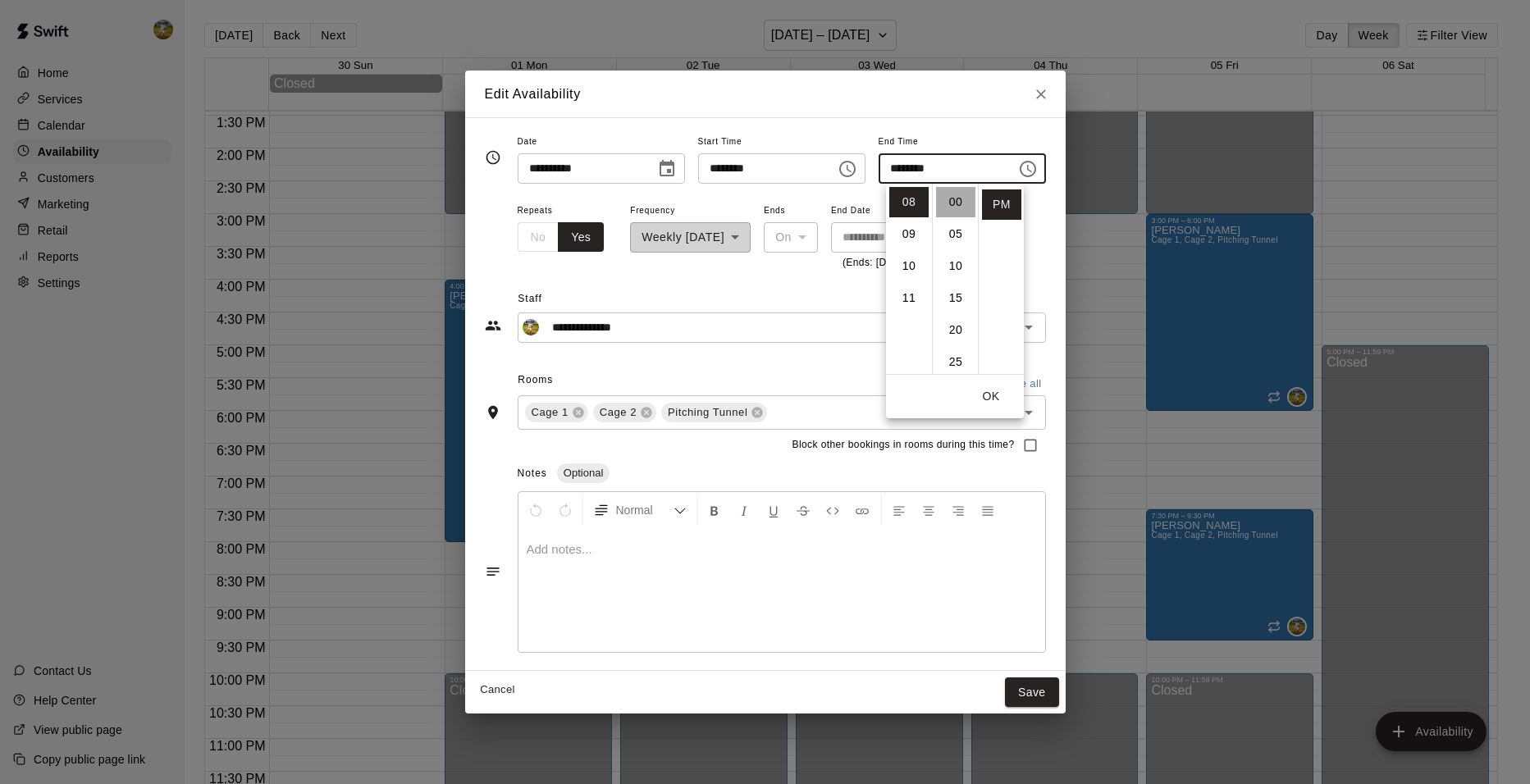
click at [957, 205] on li "00" at bounding box center [956, 202] width 39 height 30
click at [911, 230] on li "09" at bounding box center [909, 234] width 39 height 30
type input "********"
click at [994, 387] on button "OK" at bounding box center [992, 396] width 53 height 30
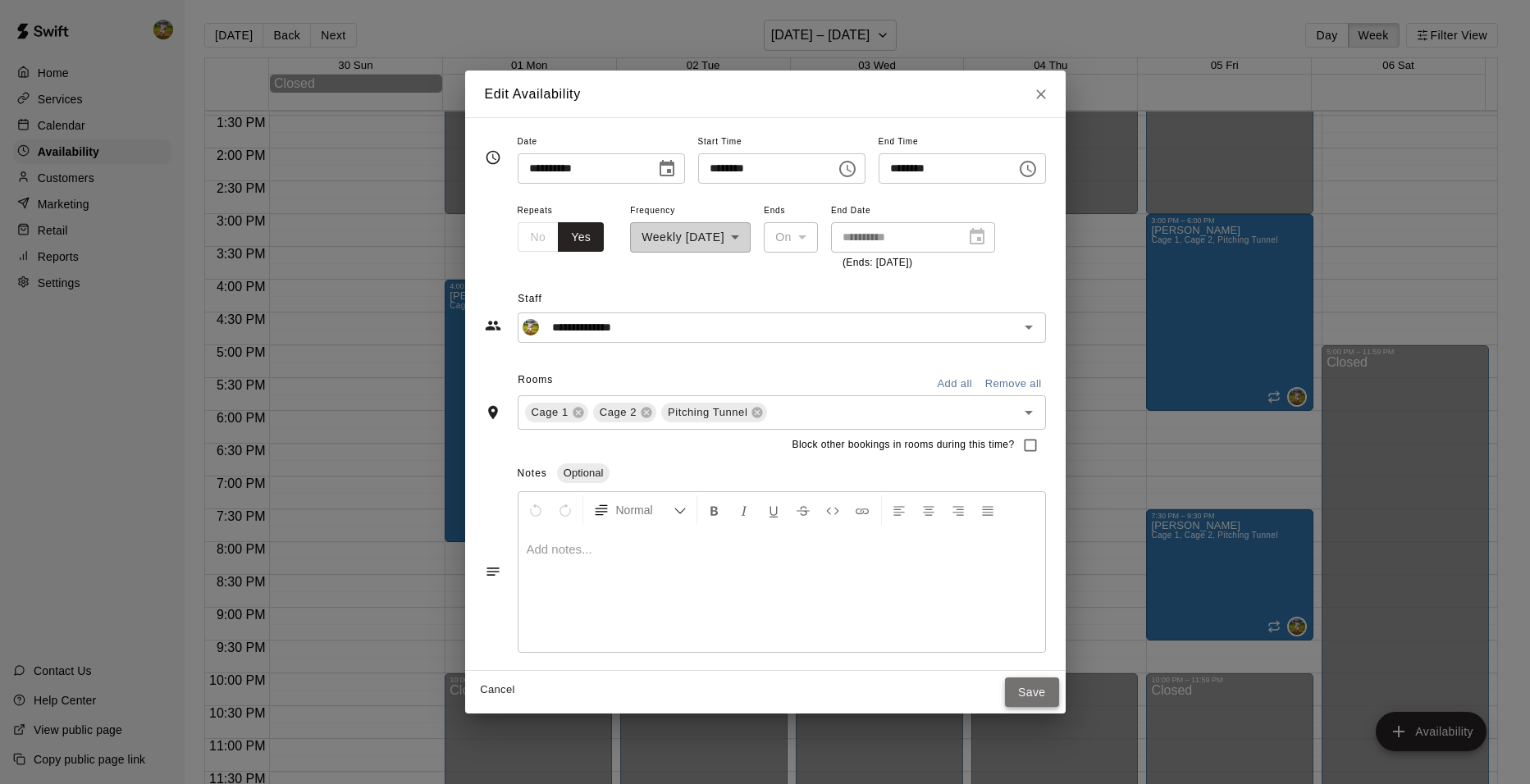
click at [1059, 698] on button "Save" at bounding box center [1033, 692] width 55 height 30
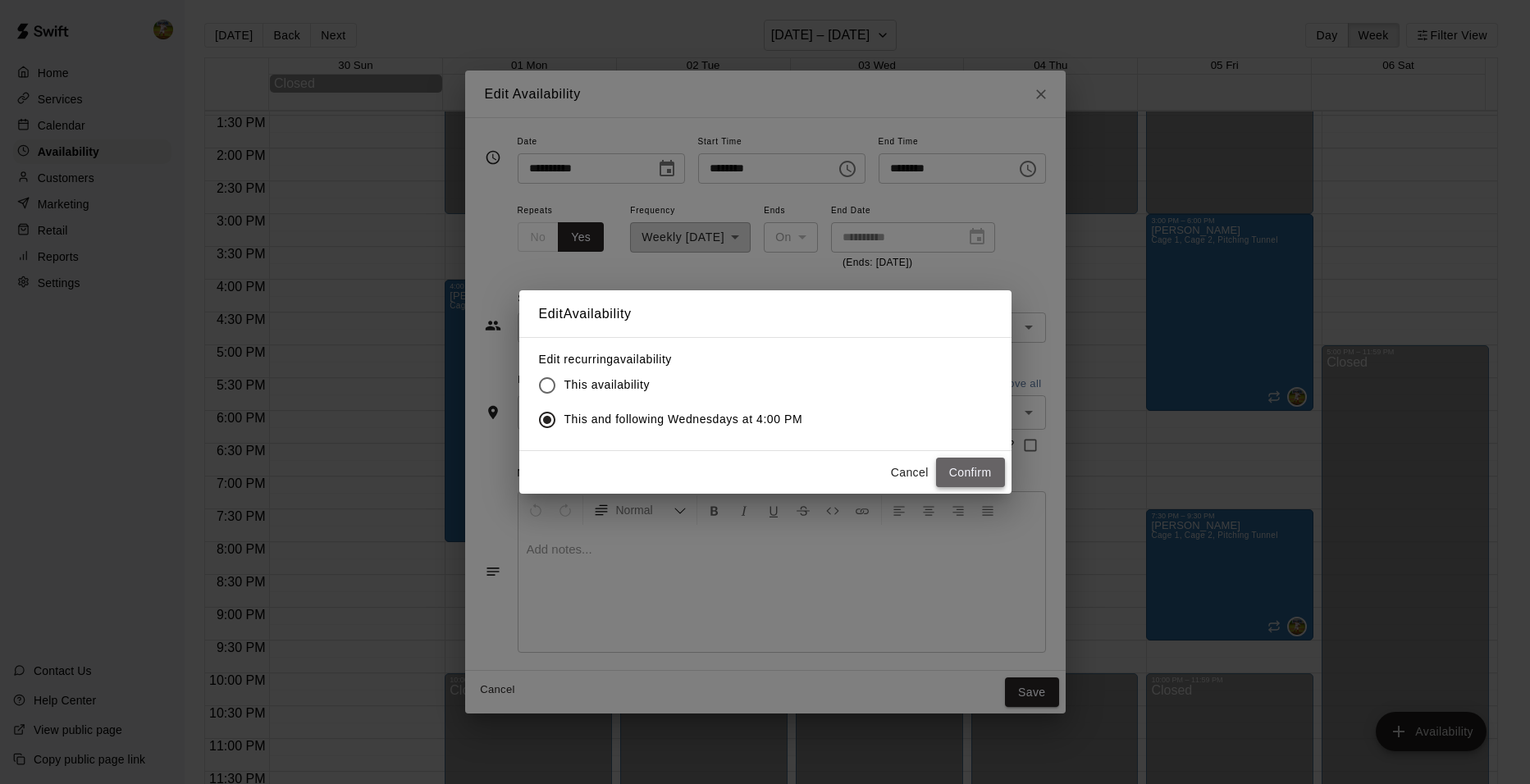
click at [979, 472] on button "Confirm" at bounding box center [970, 473] width 69 height 30
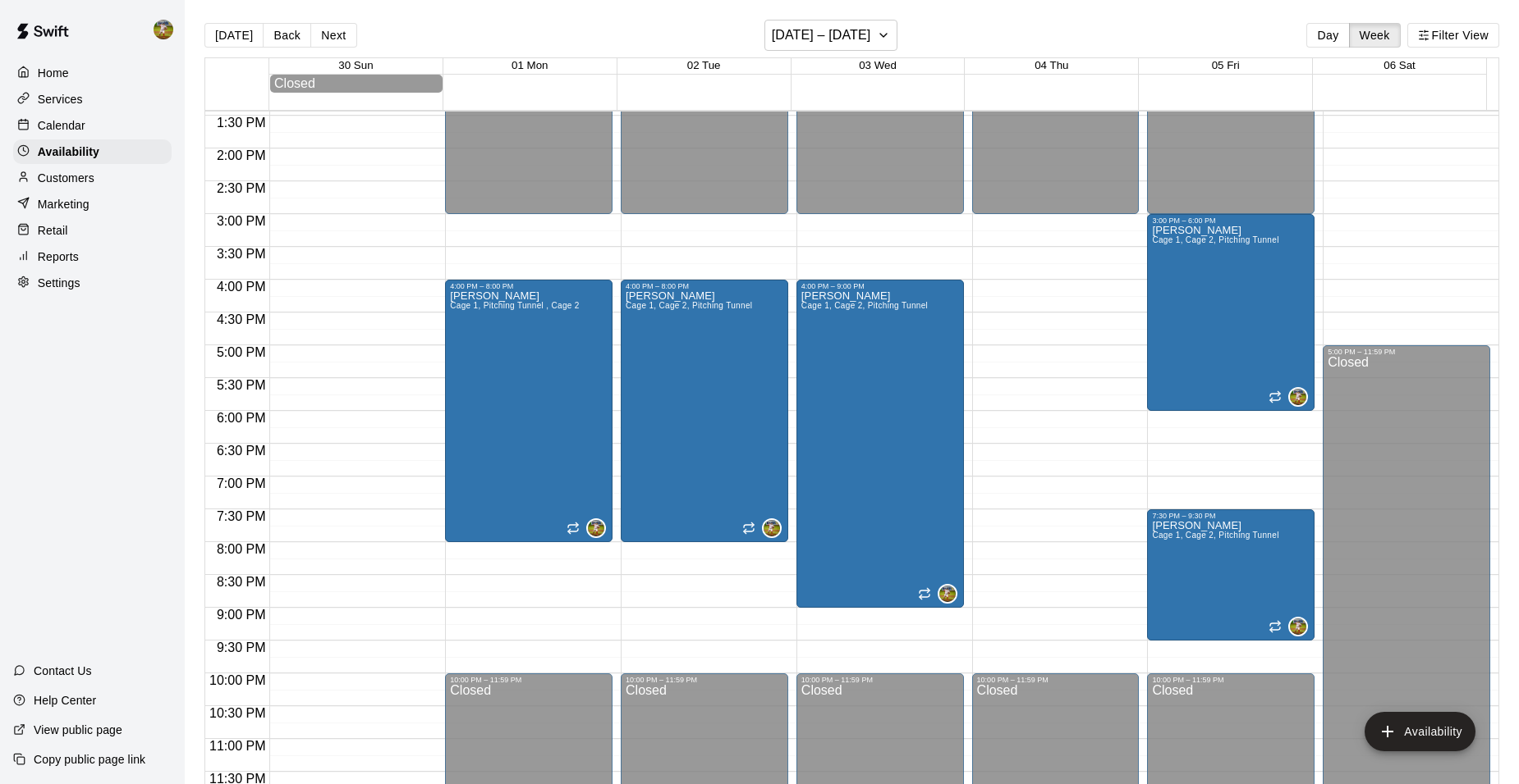
click at [1029, 275] on div "12:00 AM – 3:00 PM Closed 10:00 PM – 11:59 PM Closed" at bounding box center [1056, 18] width 168 height 1576
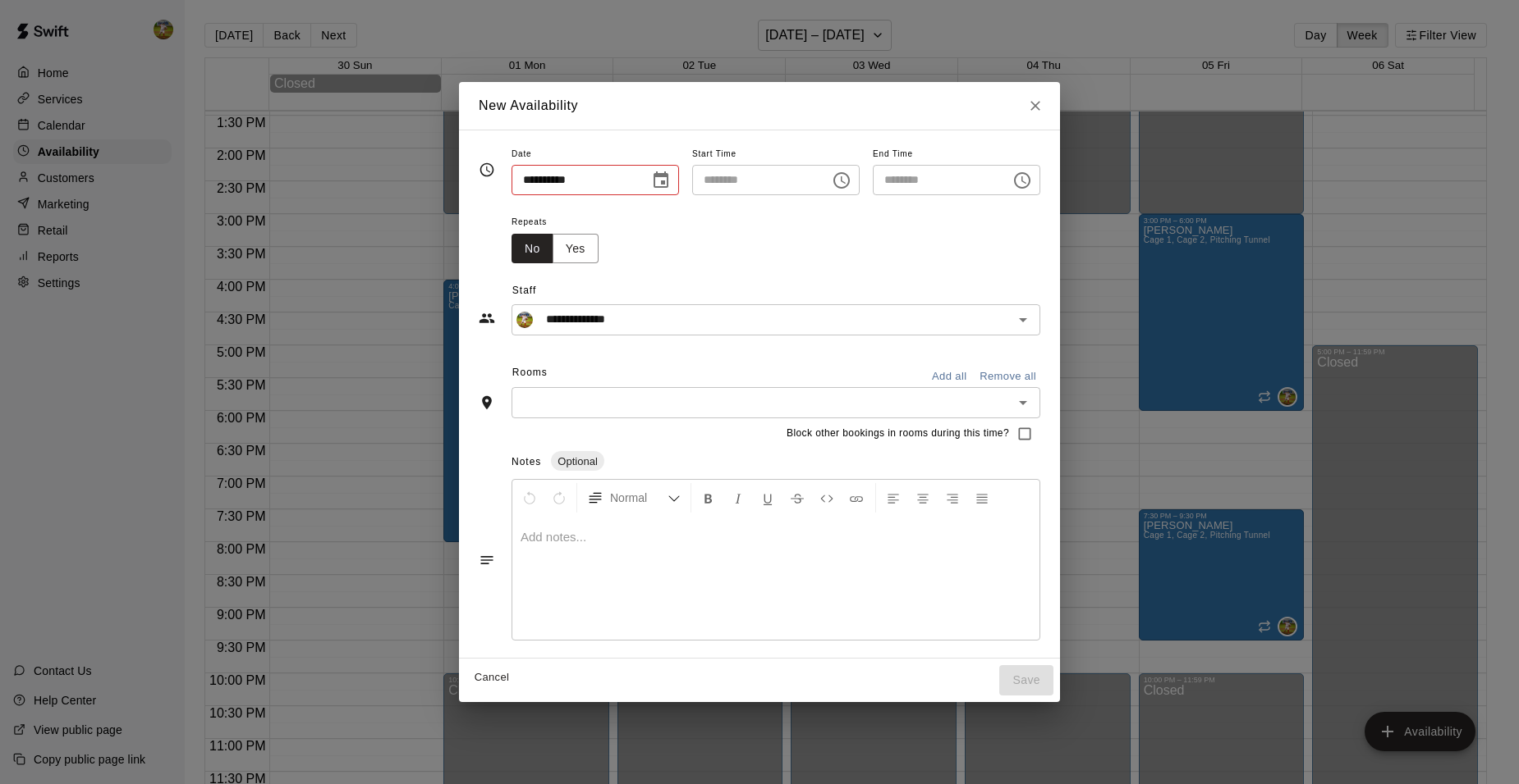
type input "**********"
type input "********"
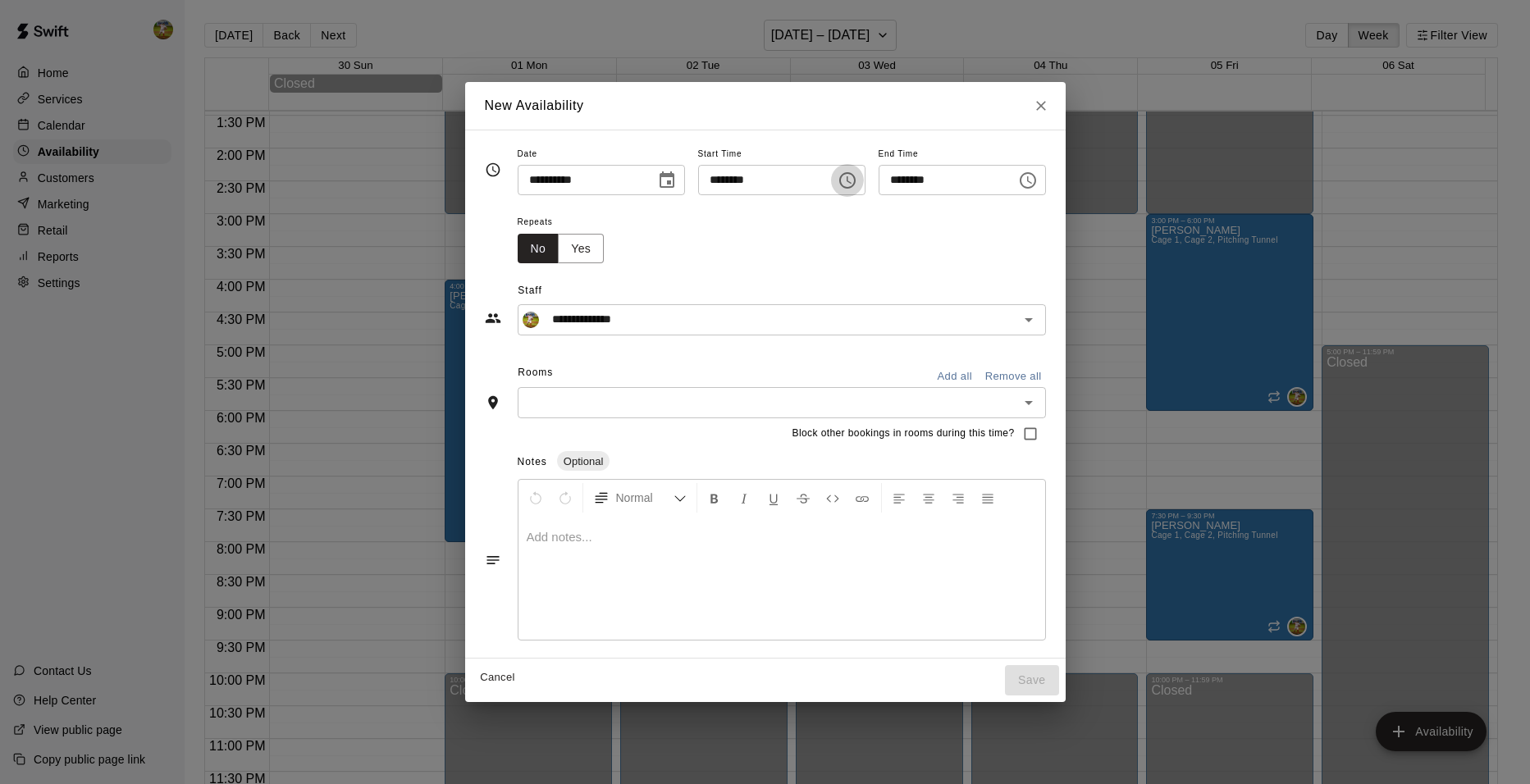
click at [857, 181] on icon "Choose time, selected time is 3:45 PM" at bounding box center [847, 180] width 20 height 20
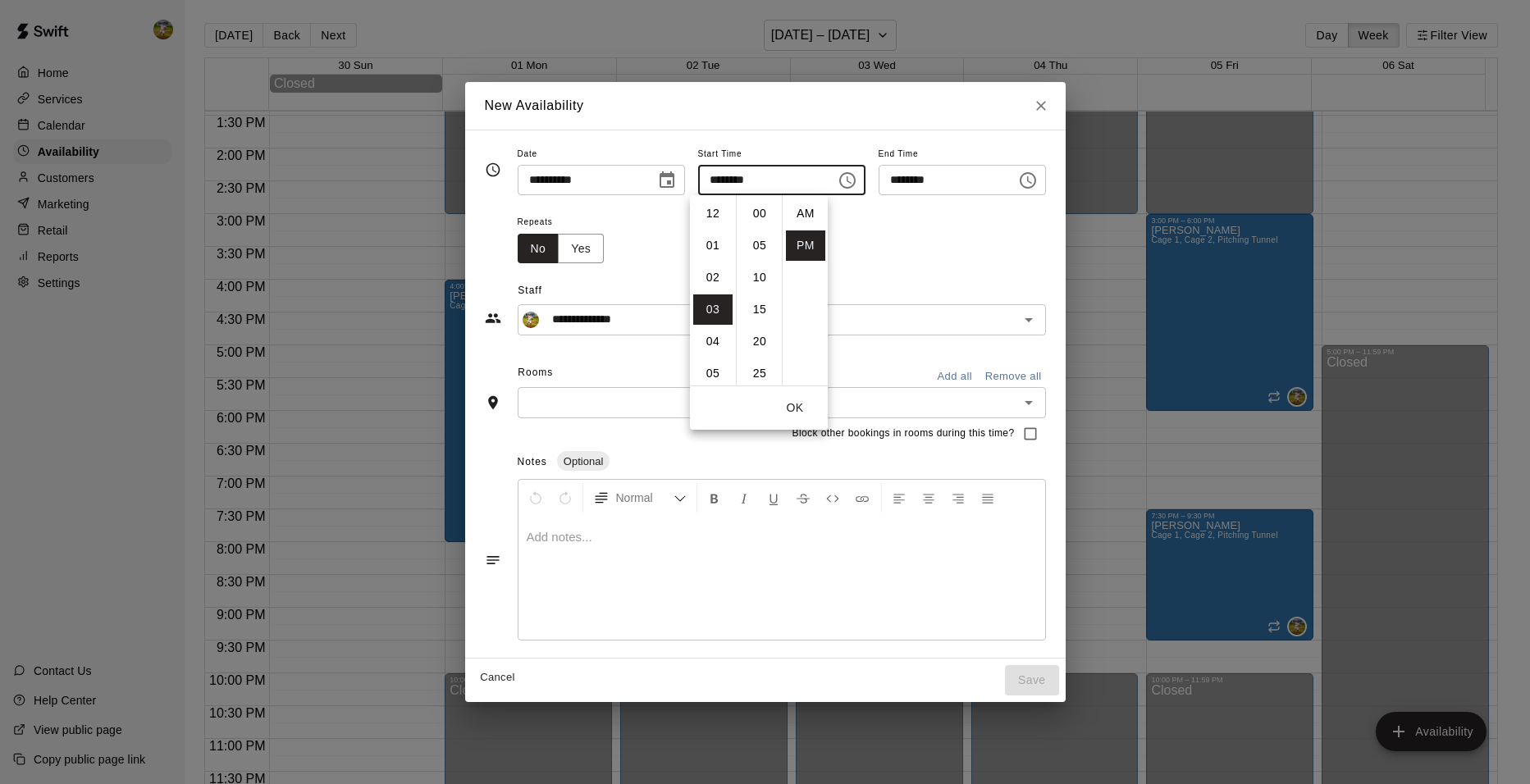
scroll to position [29, 0]
click at [711, 249] on li "04" at bounding box center [713, 245] width 39 height 30
type input "********"
click at [1038, 179] on icon "Choose time, selected time is 5:15 PM" at bounding box center [1028, 180] width 20 height 20
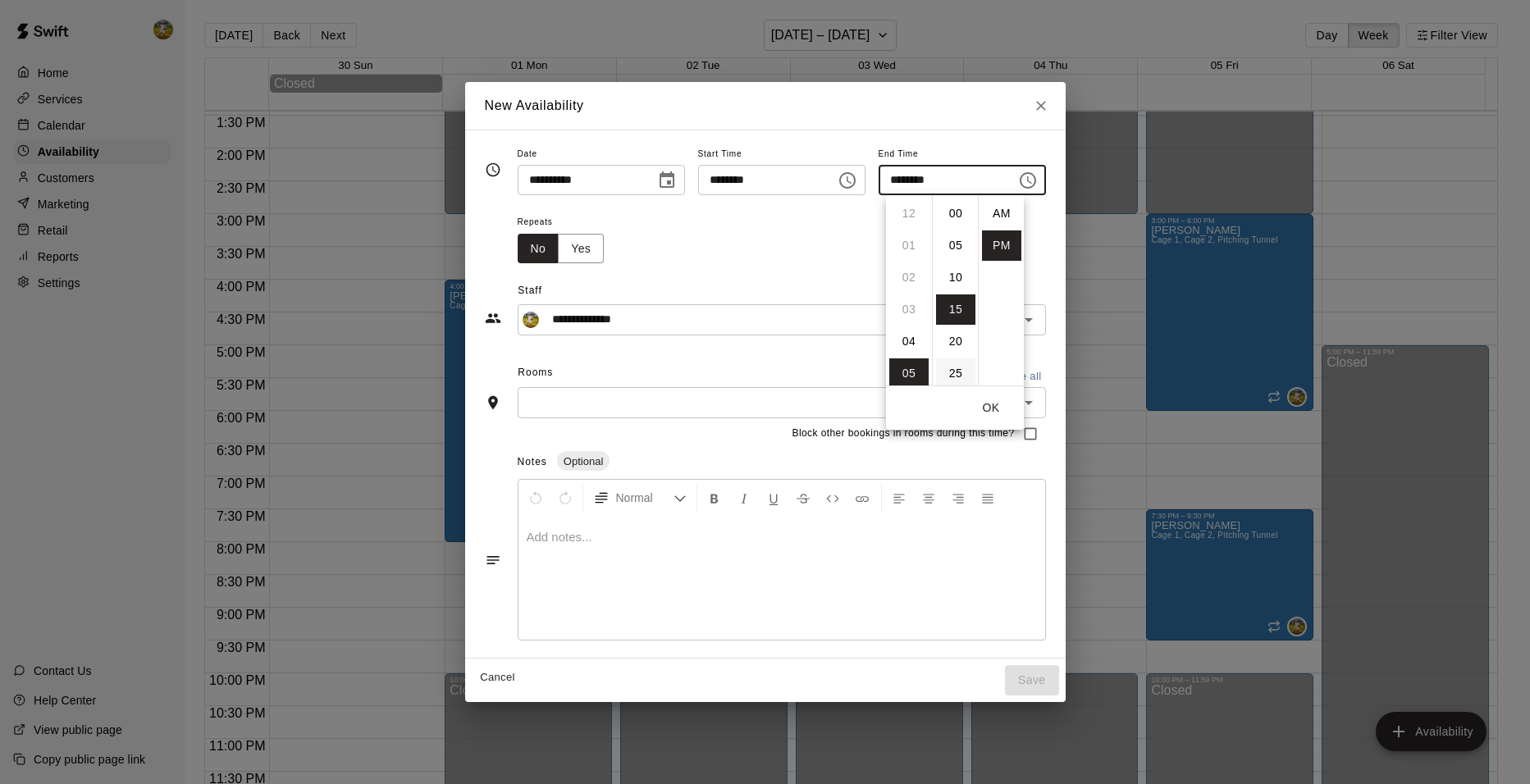
scroll to position [29, 0]
click at [909, 341] on li "09" at bounding box center [909, 341] width 39 height 30
click at [954, 210] on li "00" at bounding box center [956, 214] width 39 height 30
type input "********"
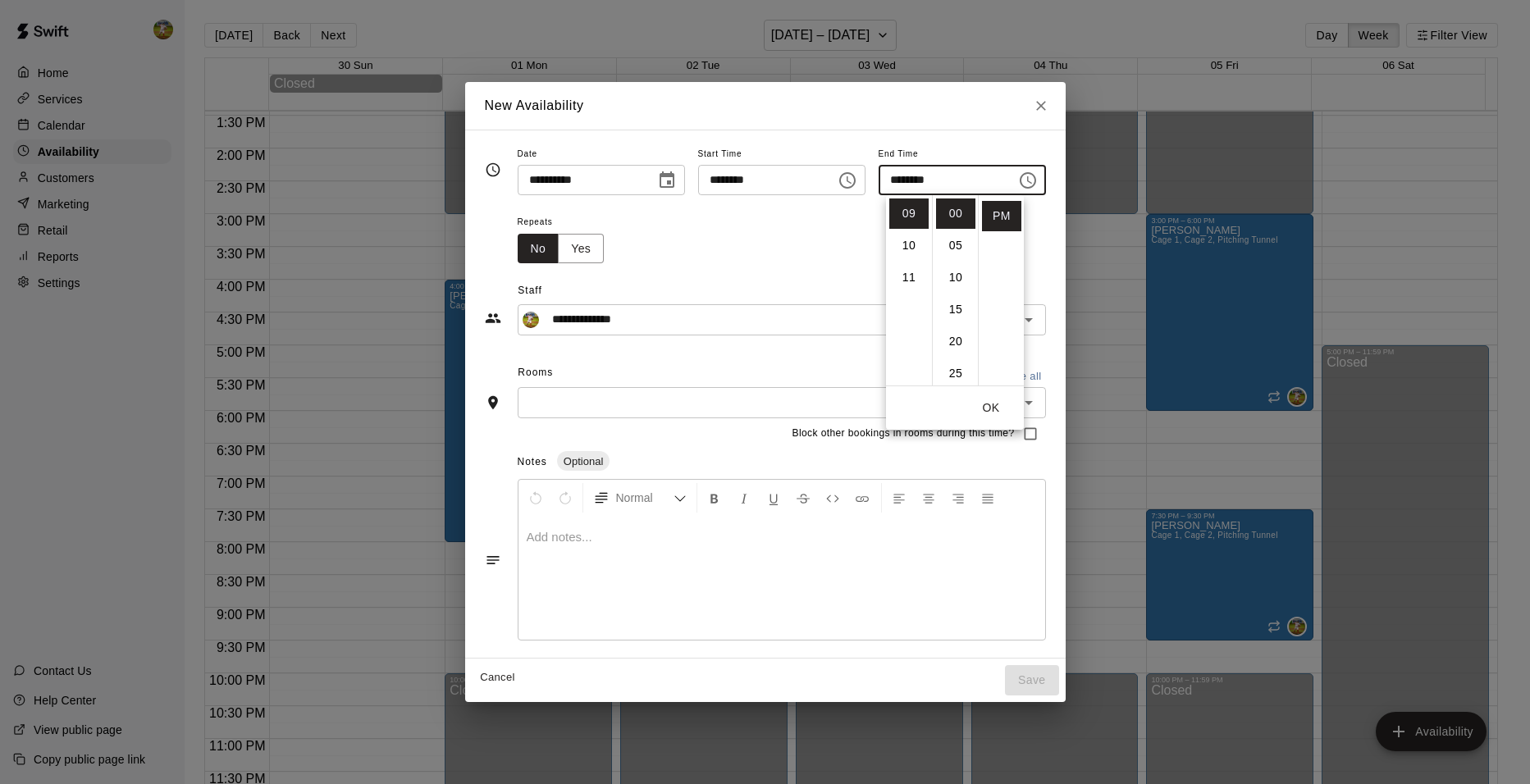
click at [593, 293] on span "Staff" at bounding box center [781, 291] width 528 height 26
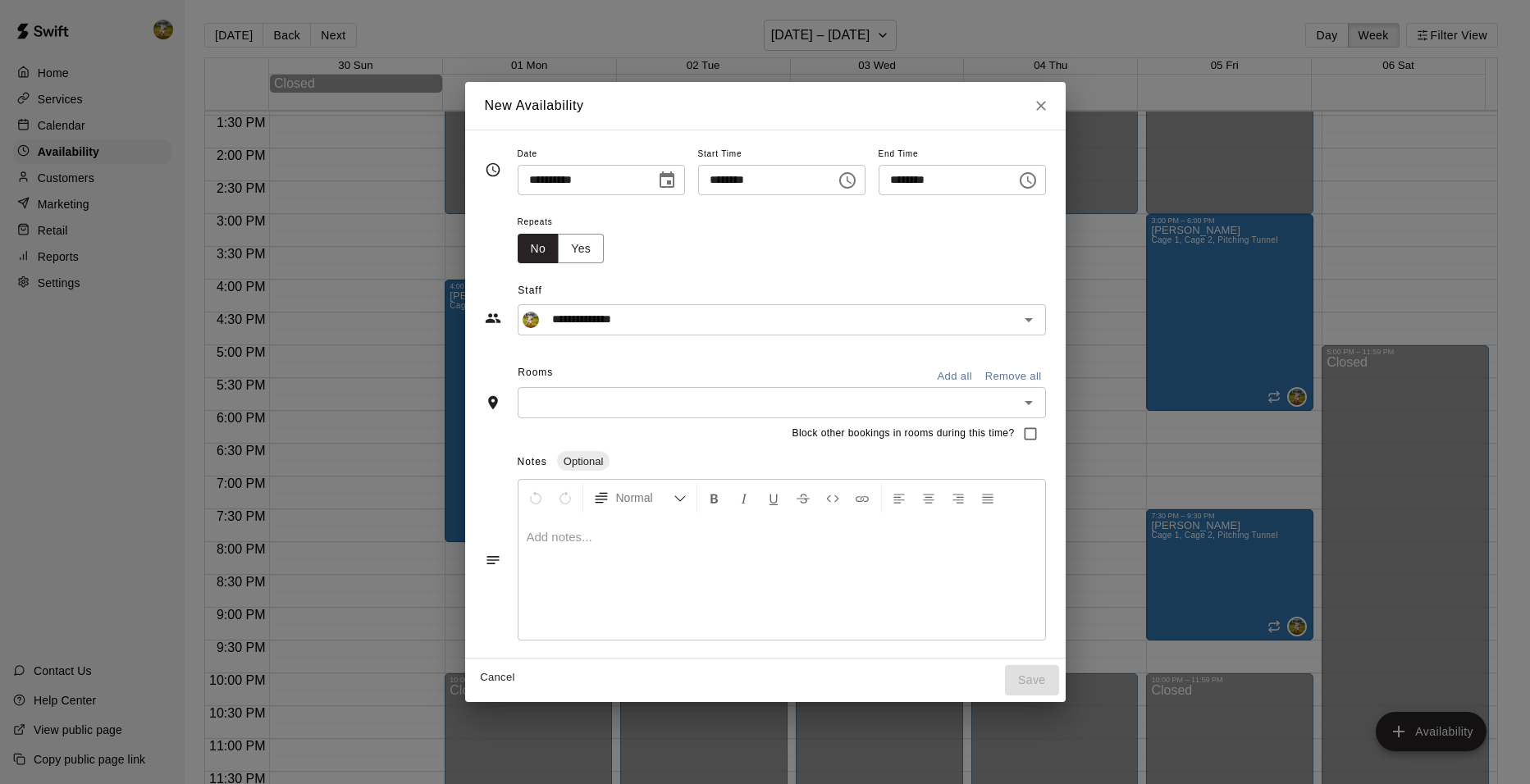
click at [981, 374] on button "Add all" at bounding box center [956, 377] width 53 height 25
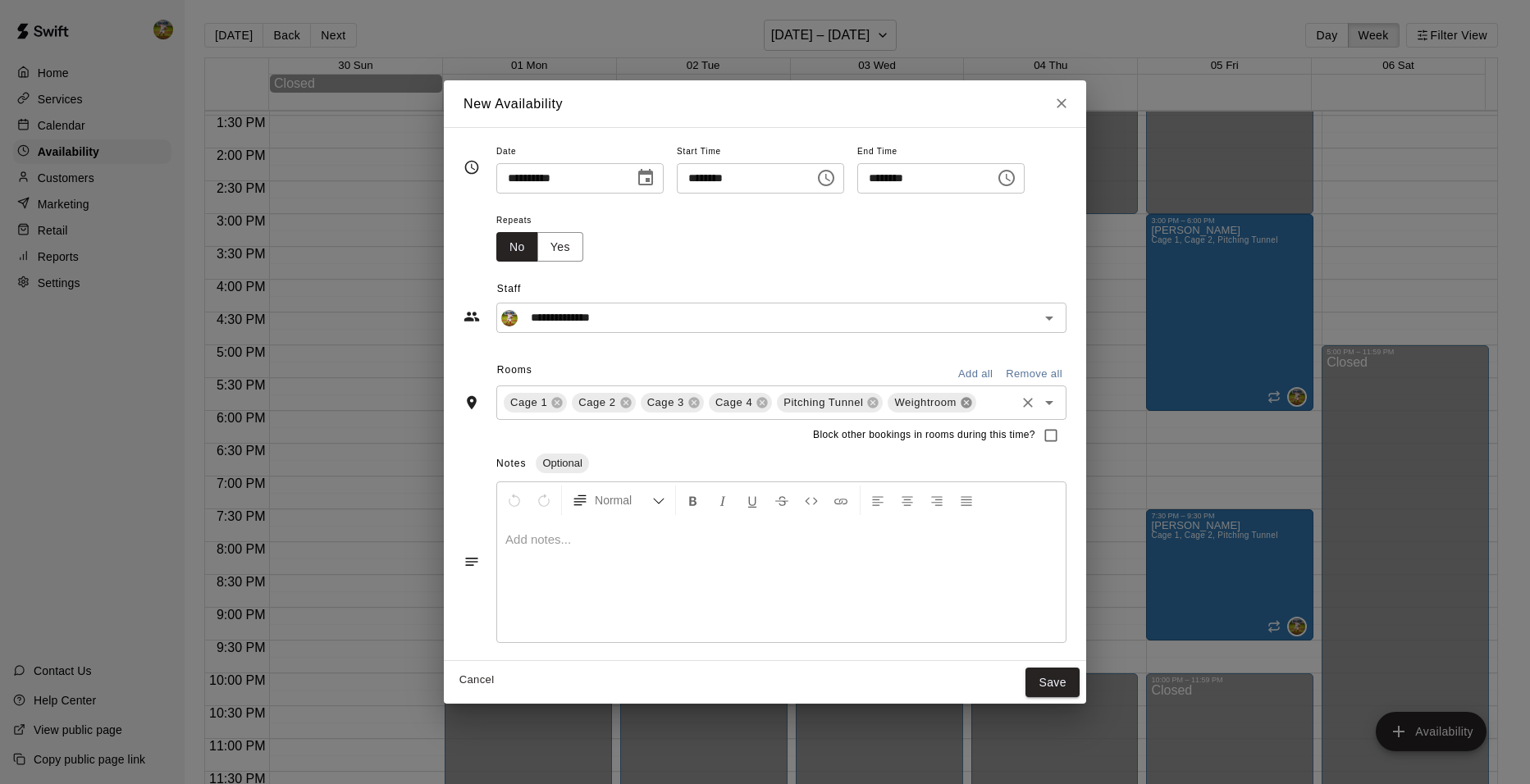
click at [961, 401] on icon at bounding box center [965, 402] width 11 height 11
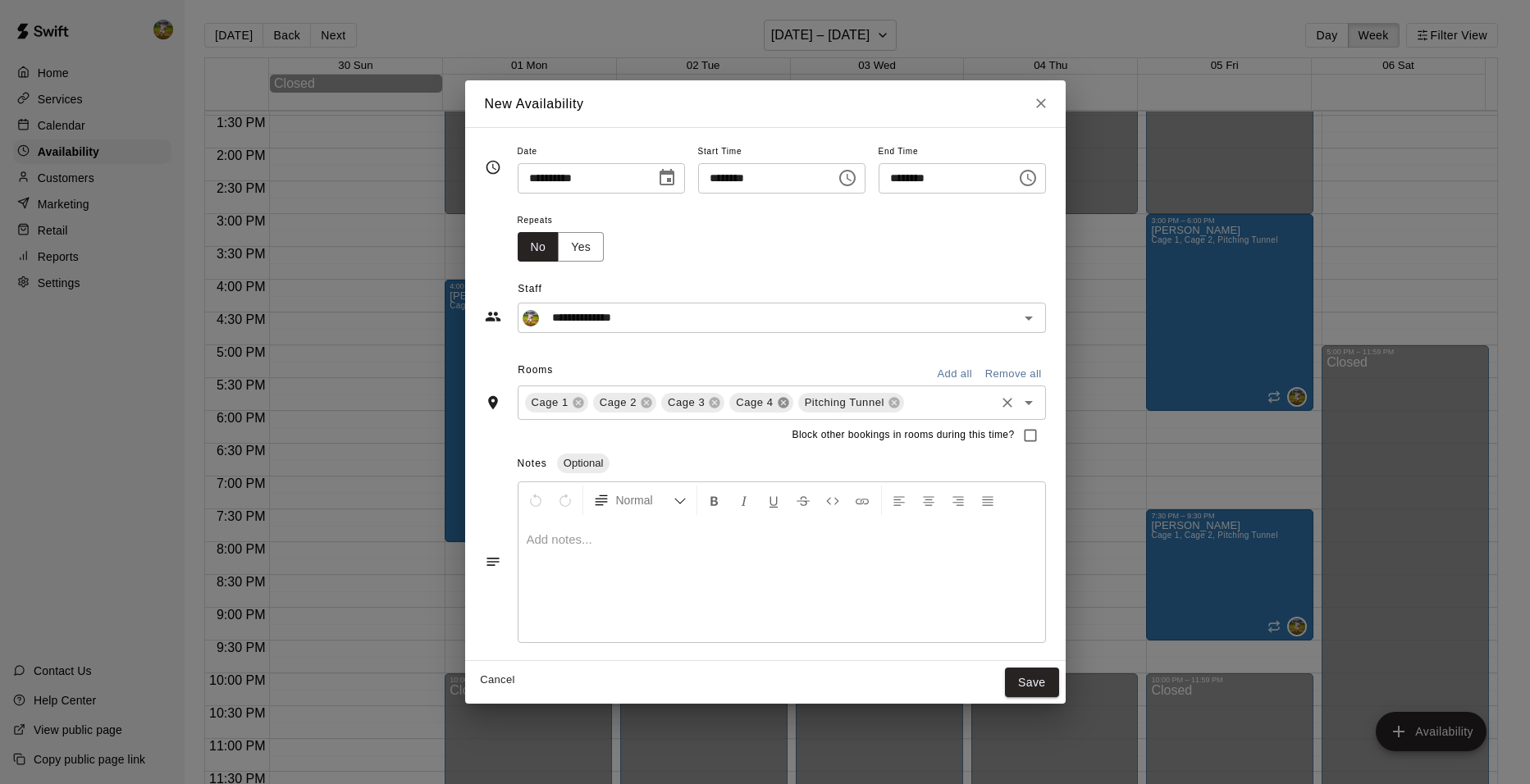
click at [777, 405] on icon at bounding box center [783, 402] width 13 height 13
click at [710, 406] on icon at bounding box center [715, 402] width 11 height 11
click at [1049, 683] on button "Save" at bounding box center [1033, 683] width 55 height 30
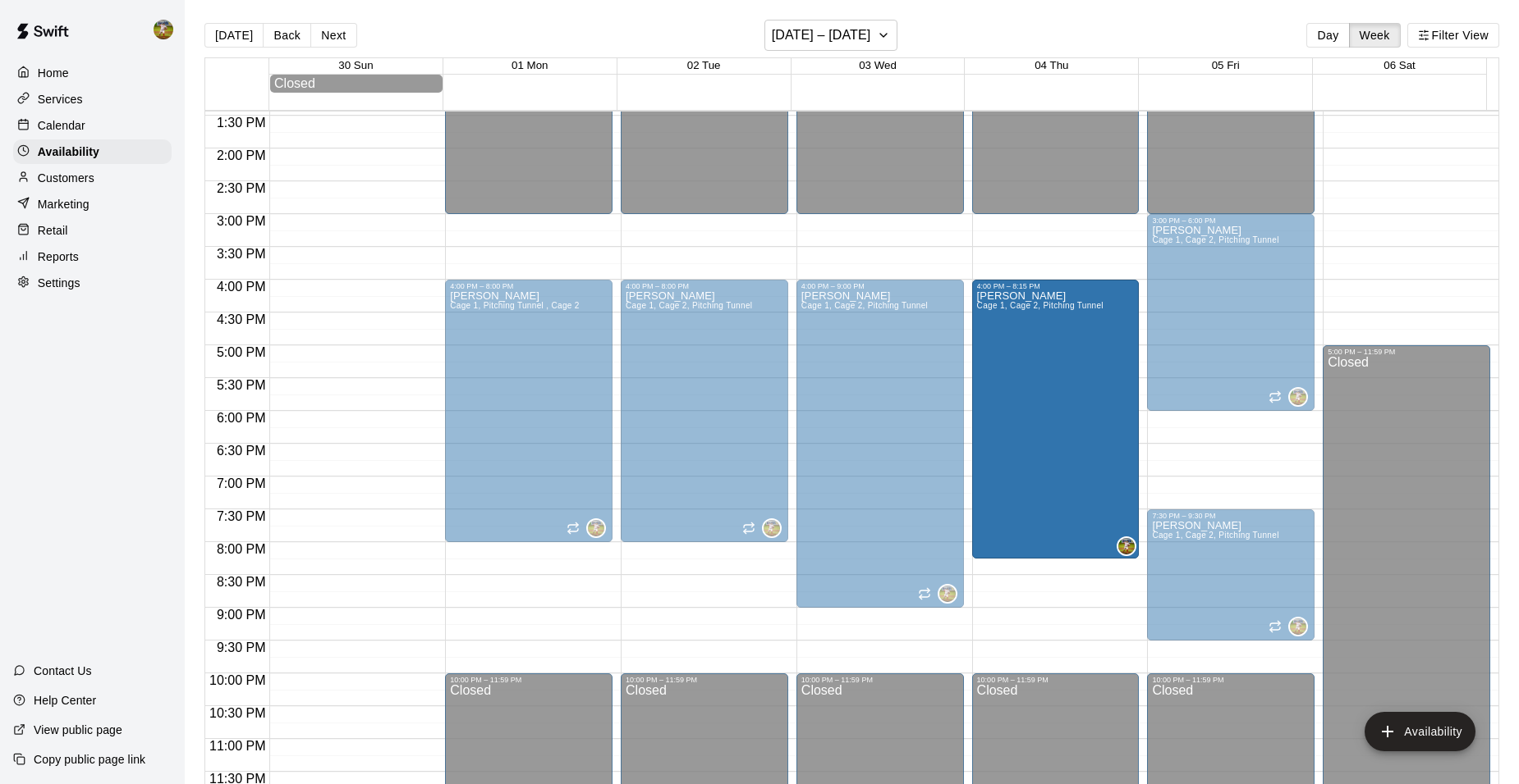
drag, startPoint x: 1049, startPoint y: 436, endPoint x: 1052, endPoint y: 408, distance: 28.2
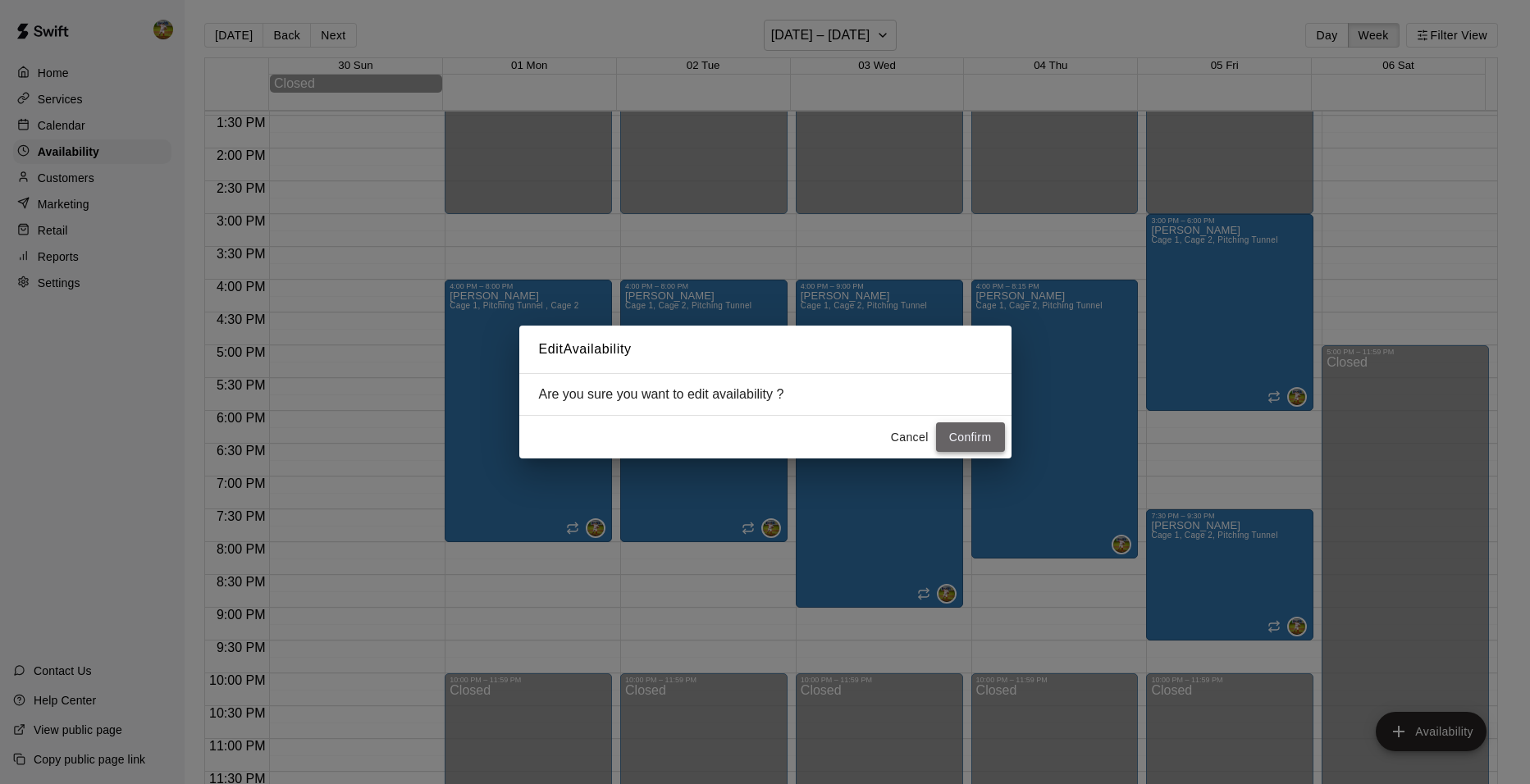
click at [950, 433] on button "Confirm" at bounding box center [970, 437] width 69 height 30
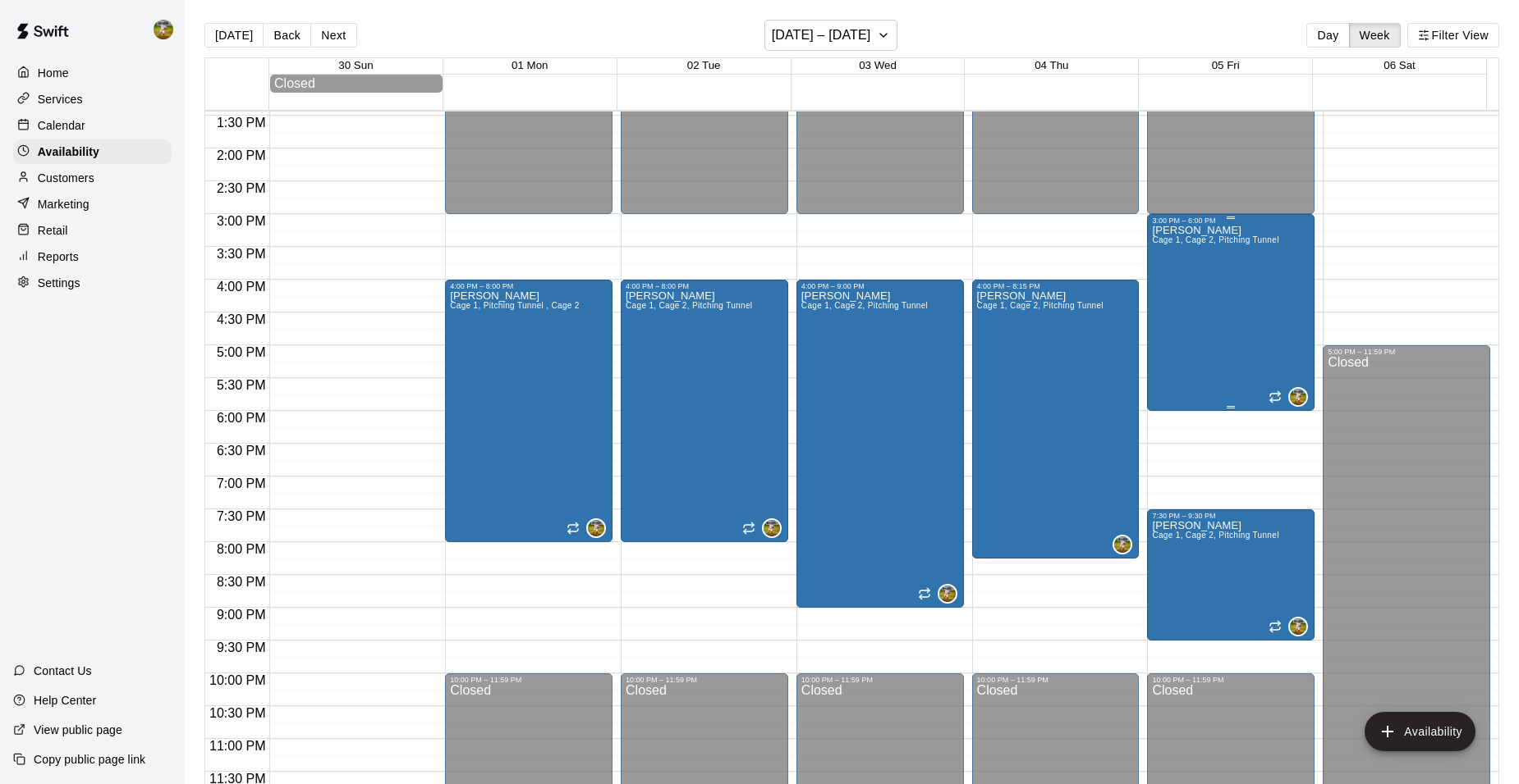
click at [1242, 279] on div "[PERSON_NAME] 1, Cage 2, Pitching Tunnel" at bounding box center [1216, 617] width 127 height 784
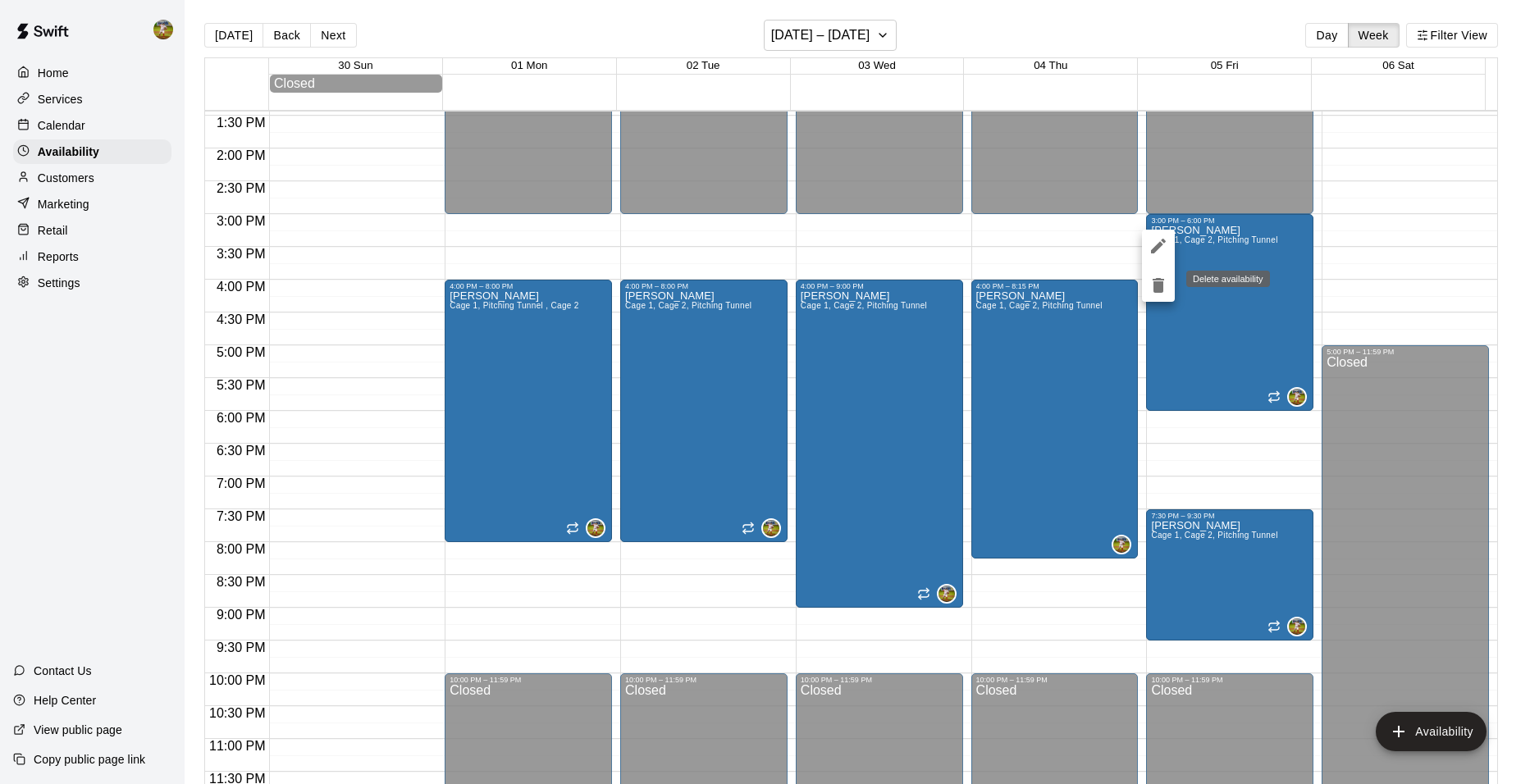
click at [1165, 288] on icon "delete" at bounding box center [1158, 286] width 20 height 20
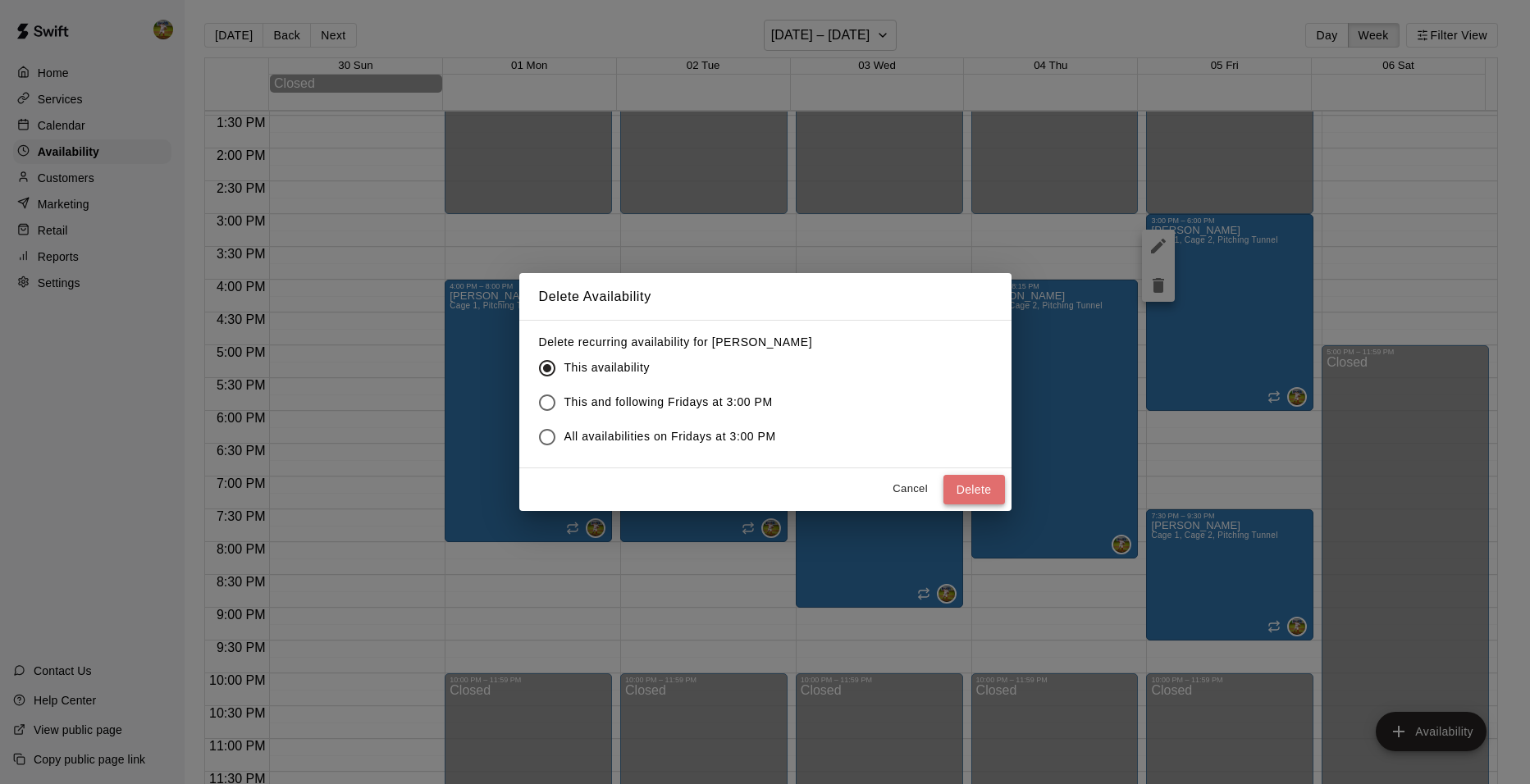
click at [986, 489] on button "Delete" at bounding box center [974, 490] width 61 height 30
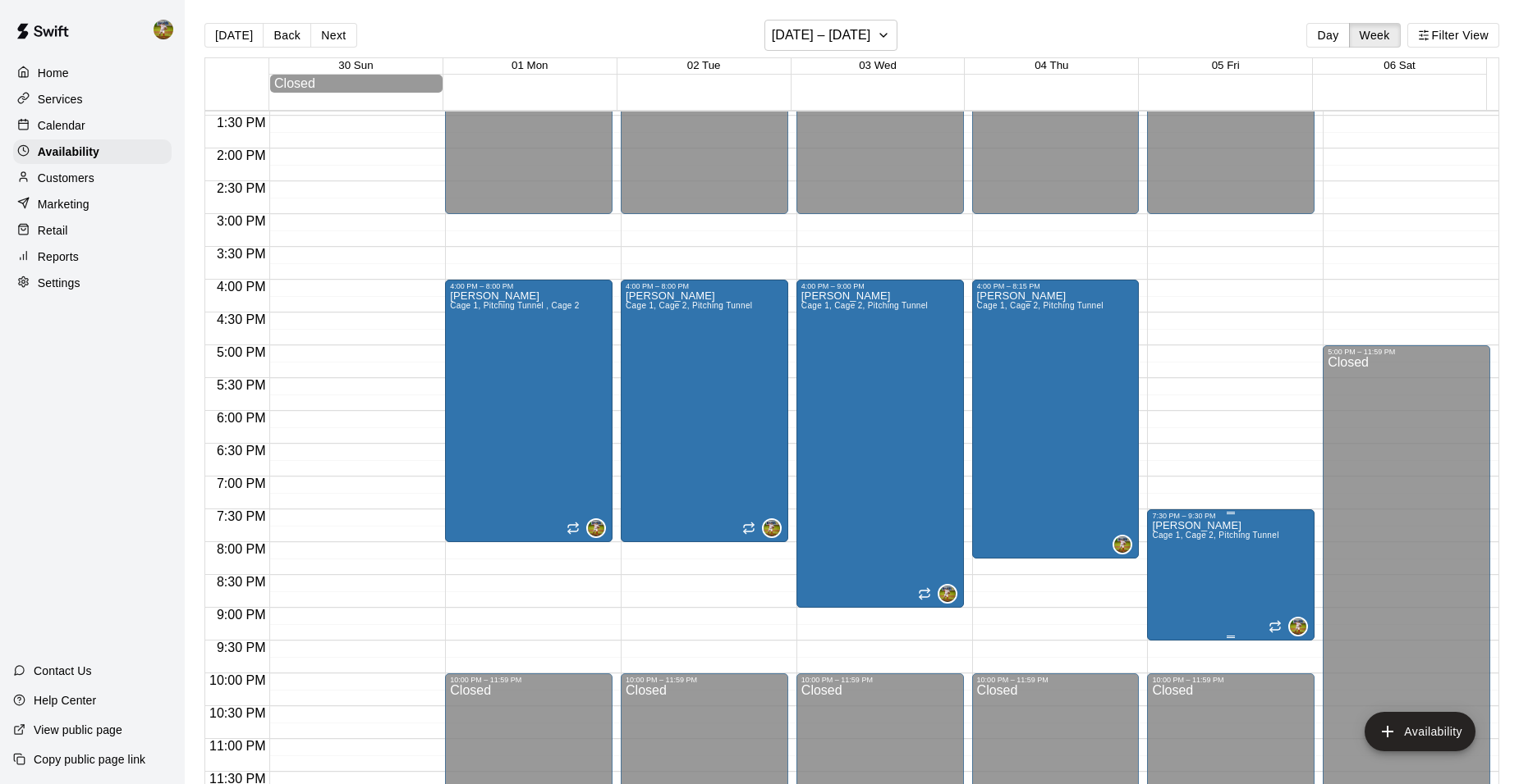
click at [1203, 540] on span "Cage 1, Cage 2, Pitching Tunnel" at bounding box center [1216, 534] width 127 height 9
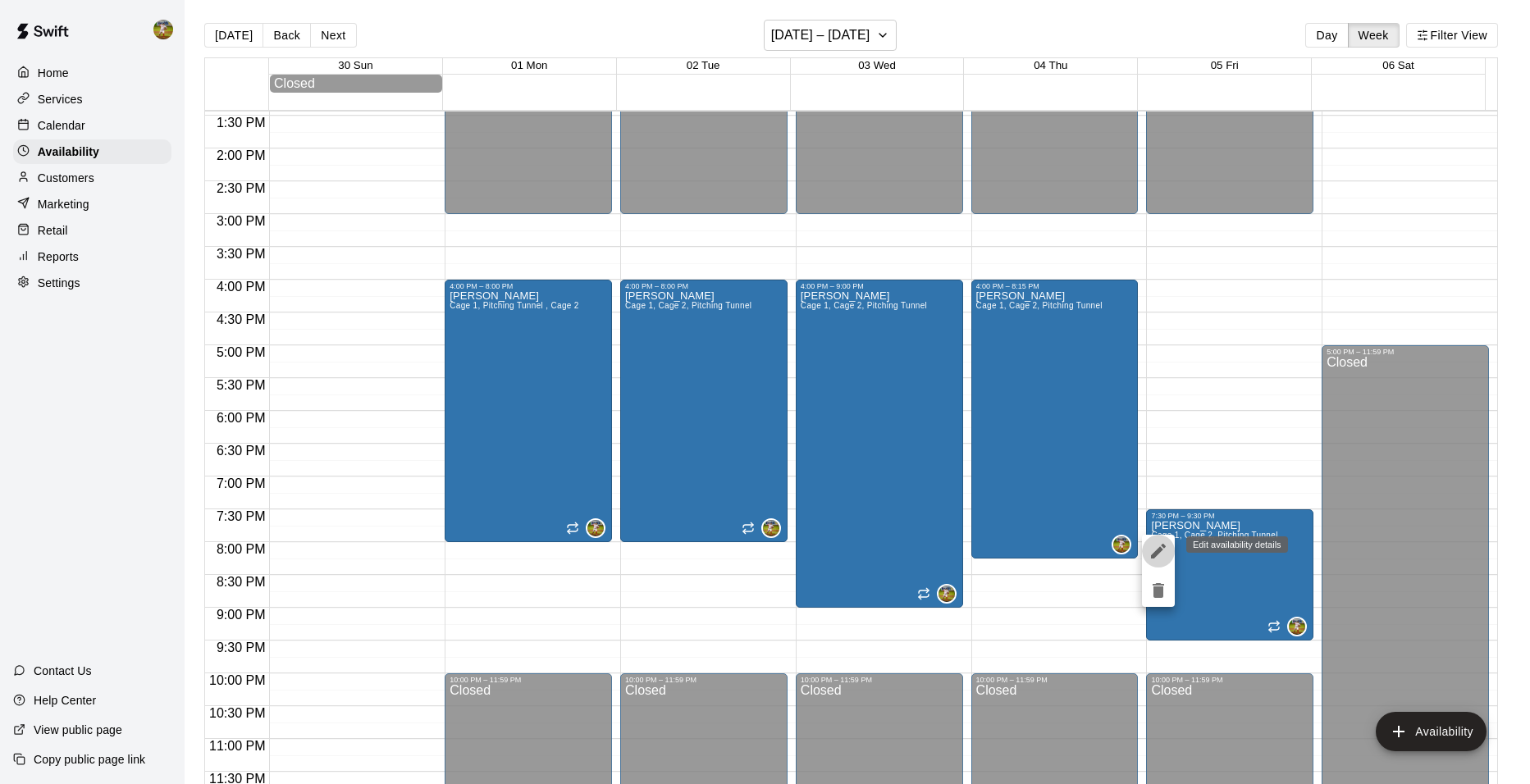
click at [1162, 544] on icon "edit" at bounding box center [1158, 551] width 20 height 20
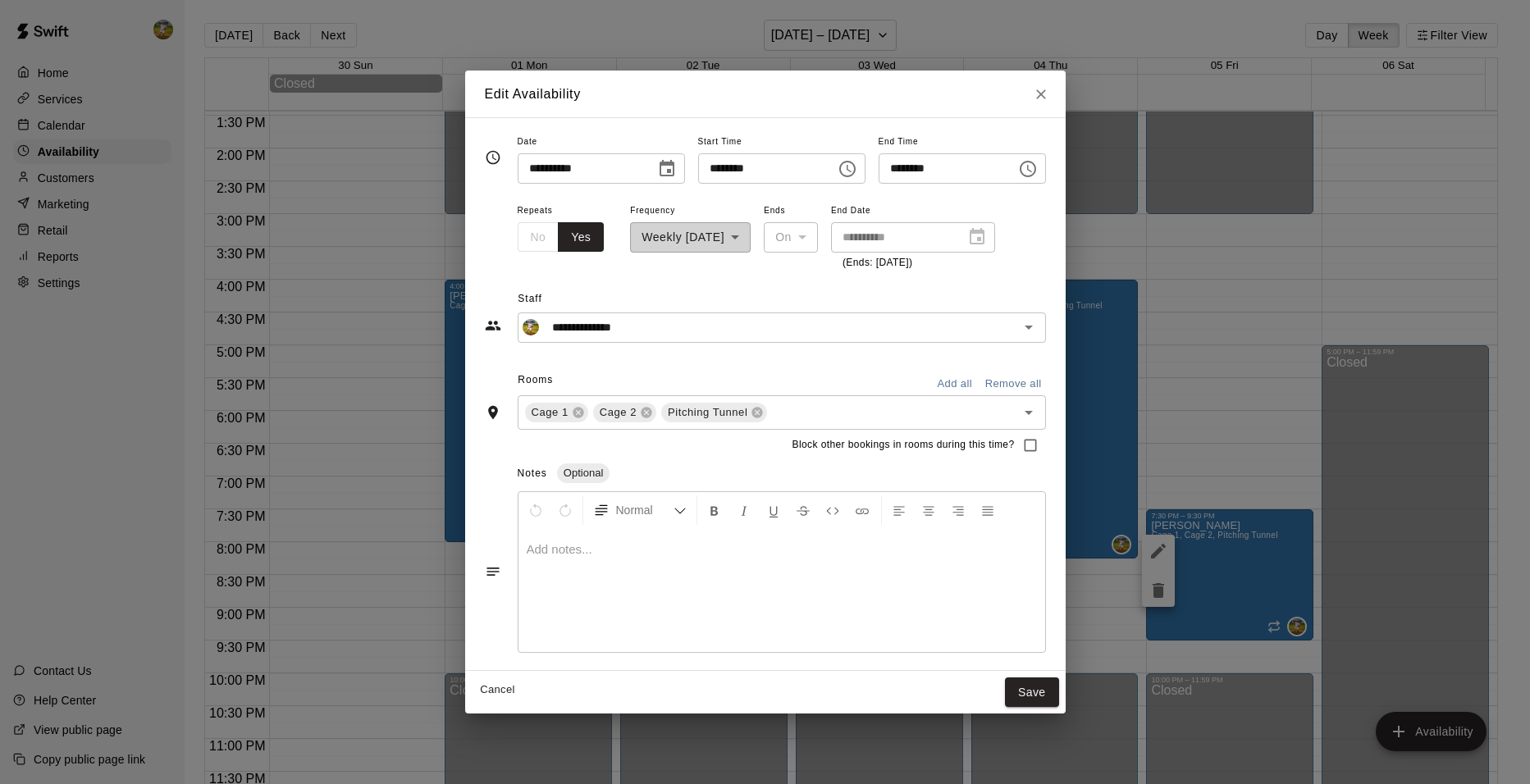
click at [1046, 387] on button "Remove all" at bounding box center [1013, 384] width 64 height 25
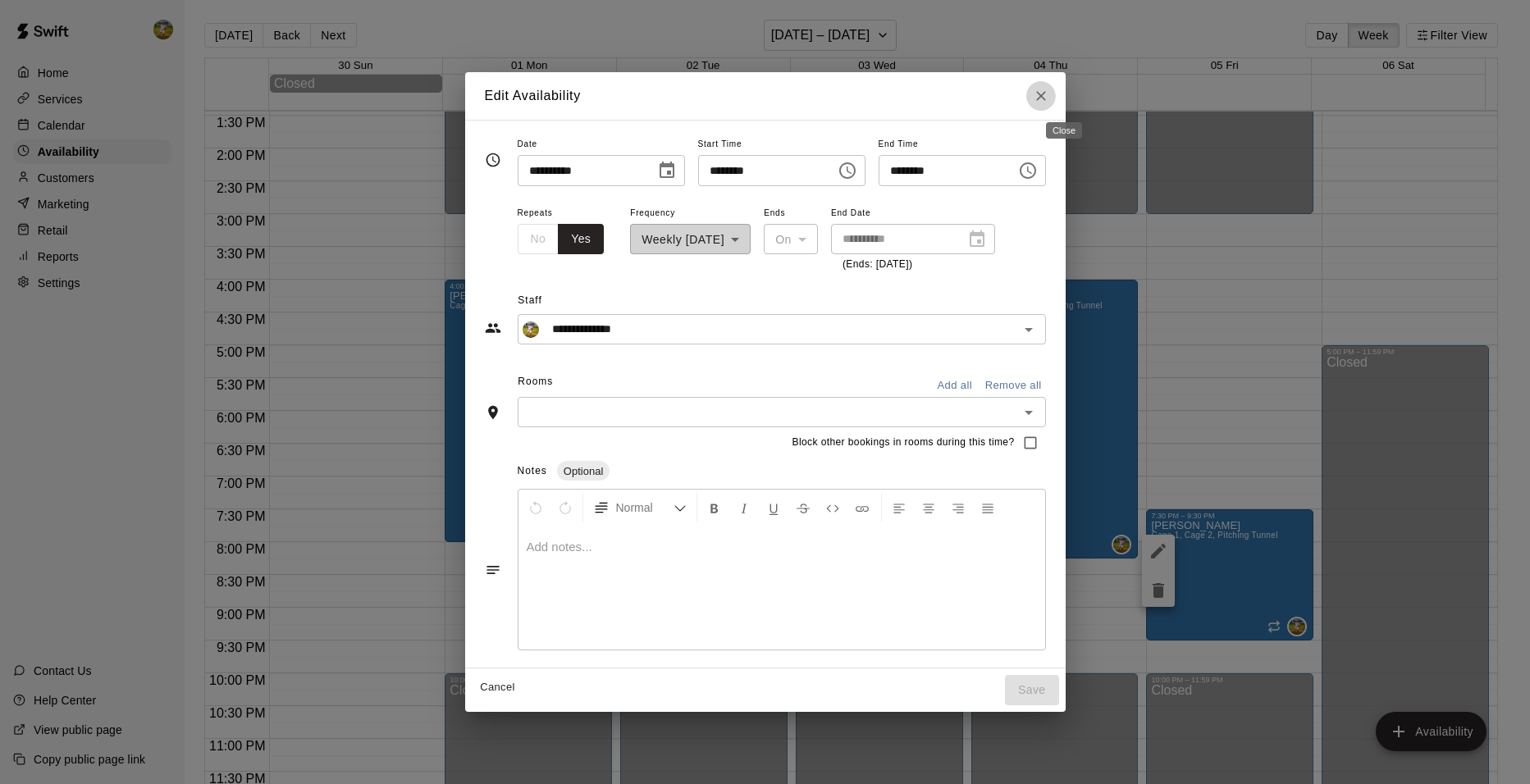
click at [1049, 100] on icon "Close" at bounding box center [1040, 96] width 17 height 17
type input "**********"
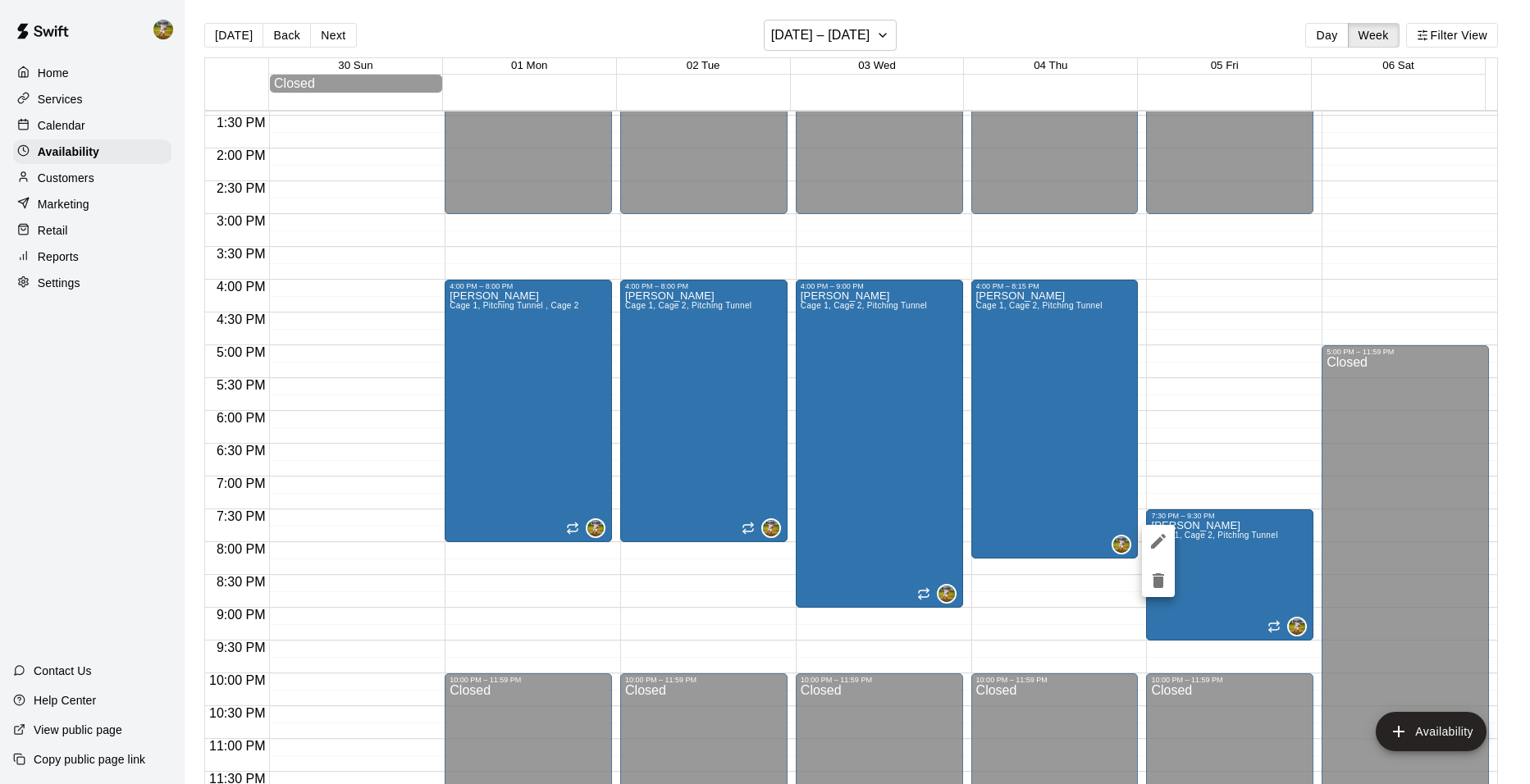
click at [1157, 575] on icon "delete" at bounding box center [1158, 580] width 12 height 15
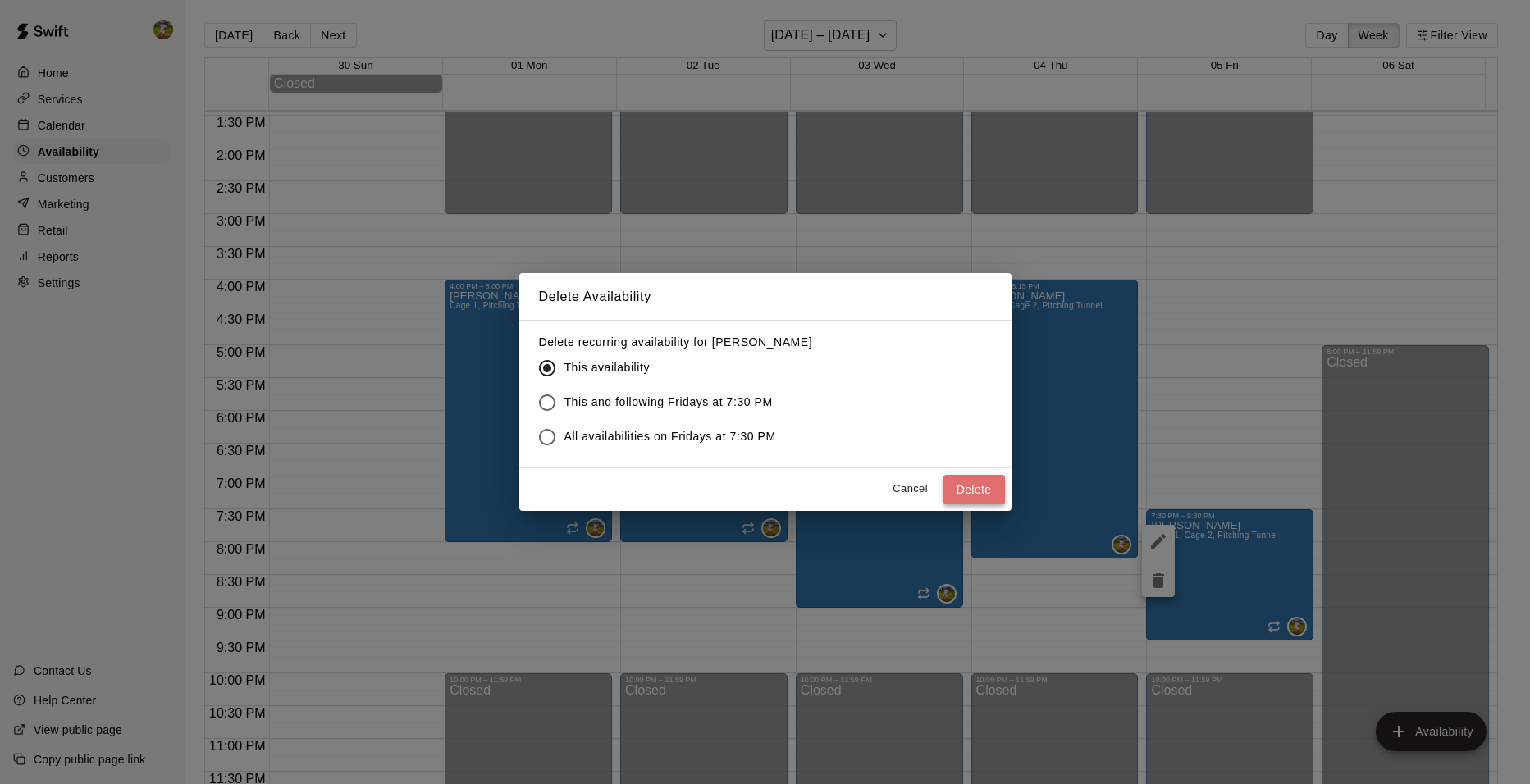
click at [956, 482] on button "Delete" at bounding box center [974, 490] width 61 height 30
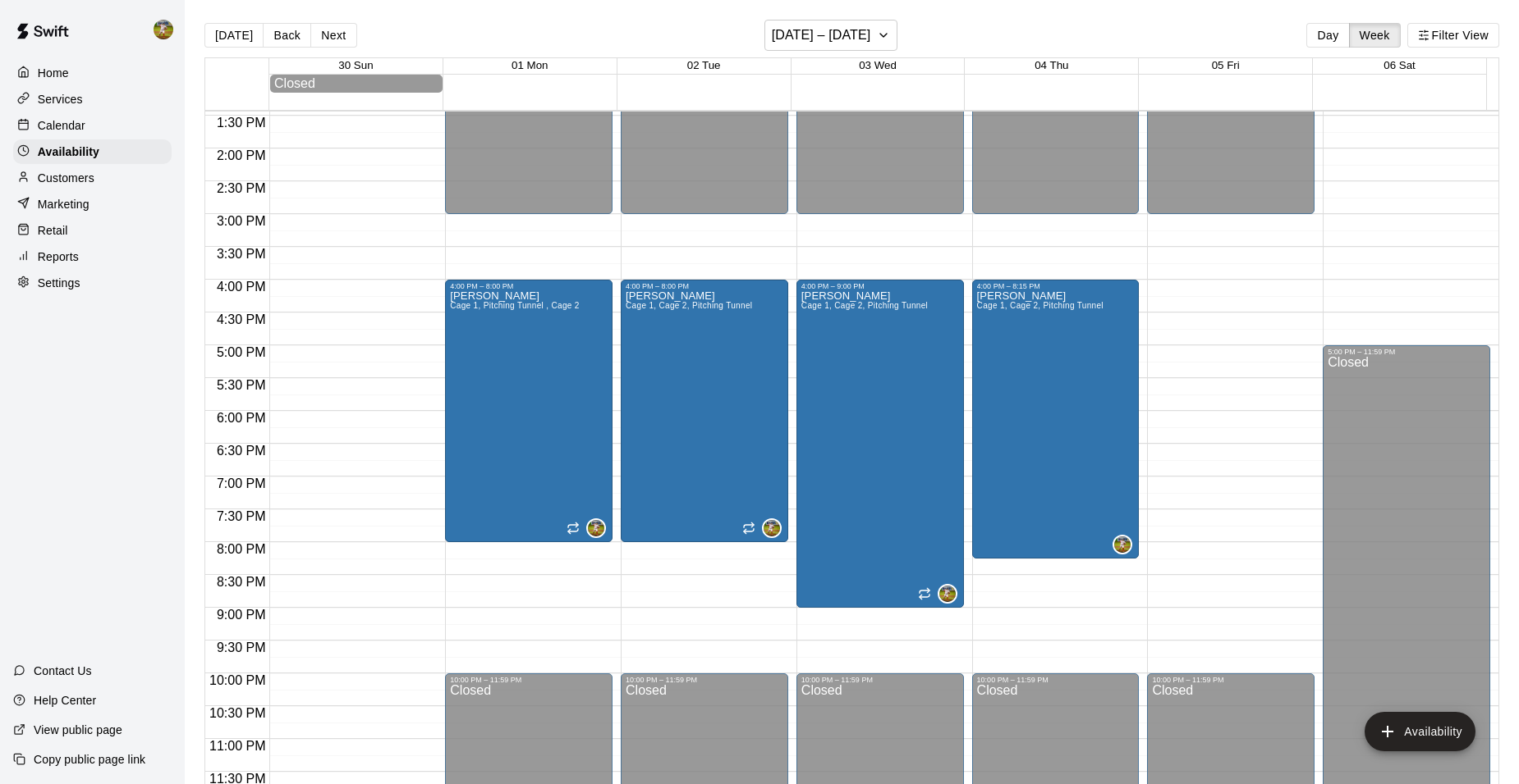
click at [1190, 293] on div "12:00 AM – 3:00 PM Closed 10:00 PM – 11:59 PM Closed" at bounding box center [1231, 18] width 168 height 1576
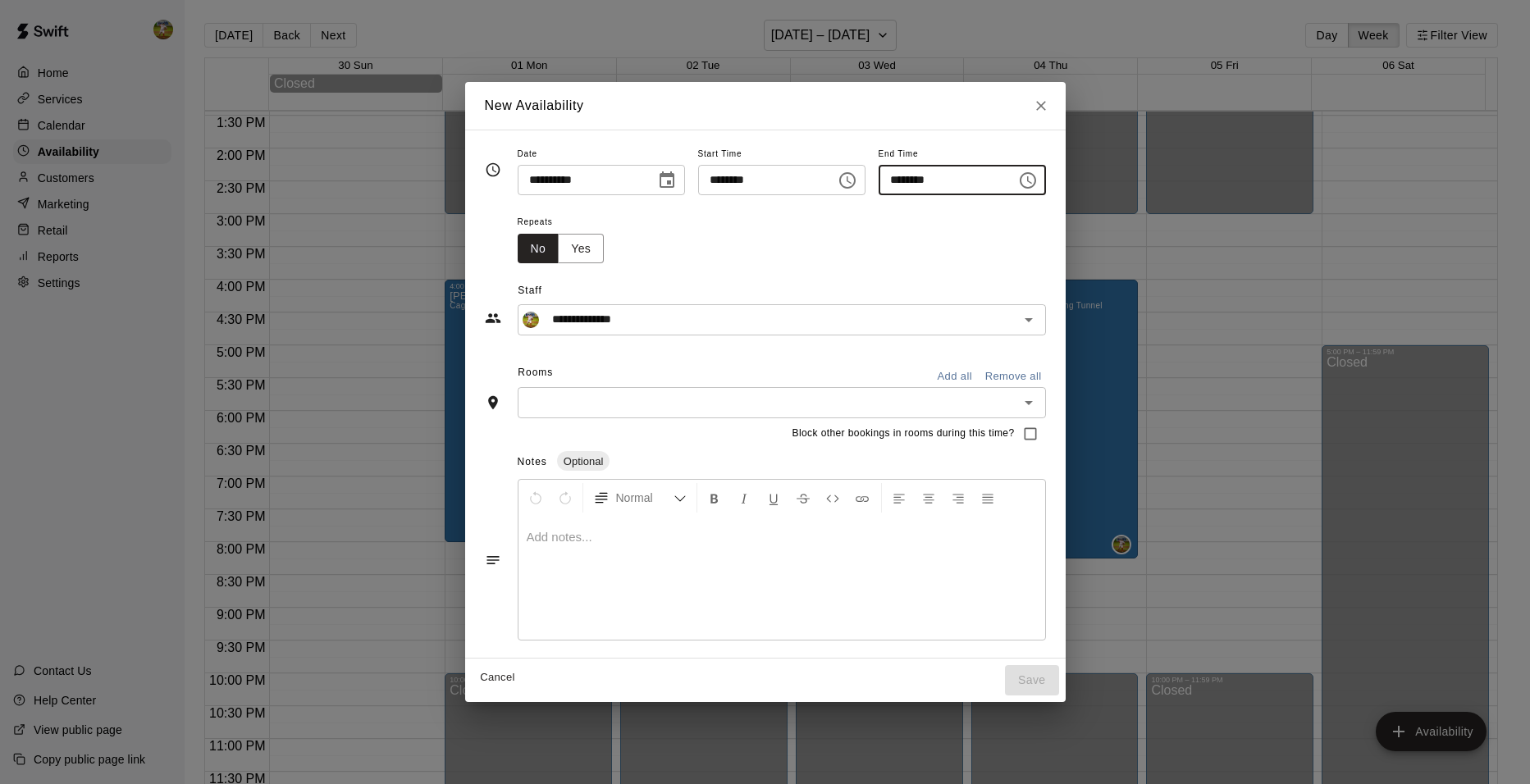
click at [940, 195] on input "********" at bounding box center [942, 179] width 127 height 30
click at [1038, 176] on icon "Choose time, selected time is 4:30 PM" at bounding box center [1028, 180] width 20 height 20
click at [918, 373] on li "09" at bounding box center [909, 373] width 39 height 30
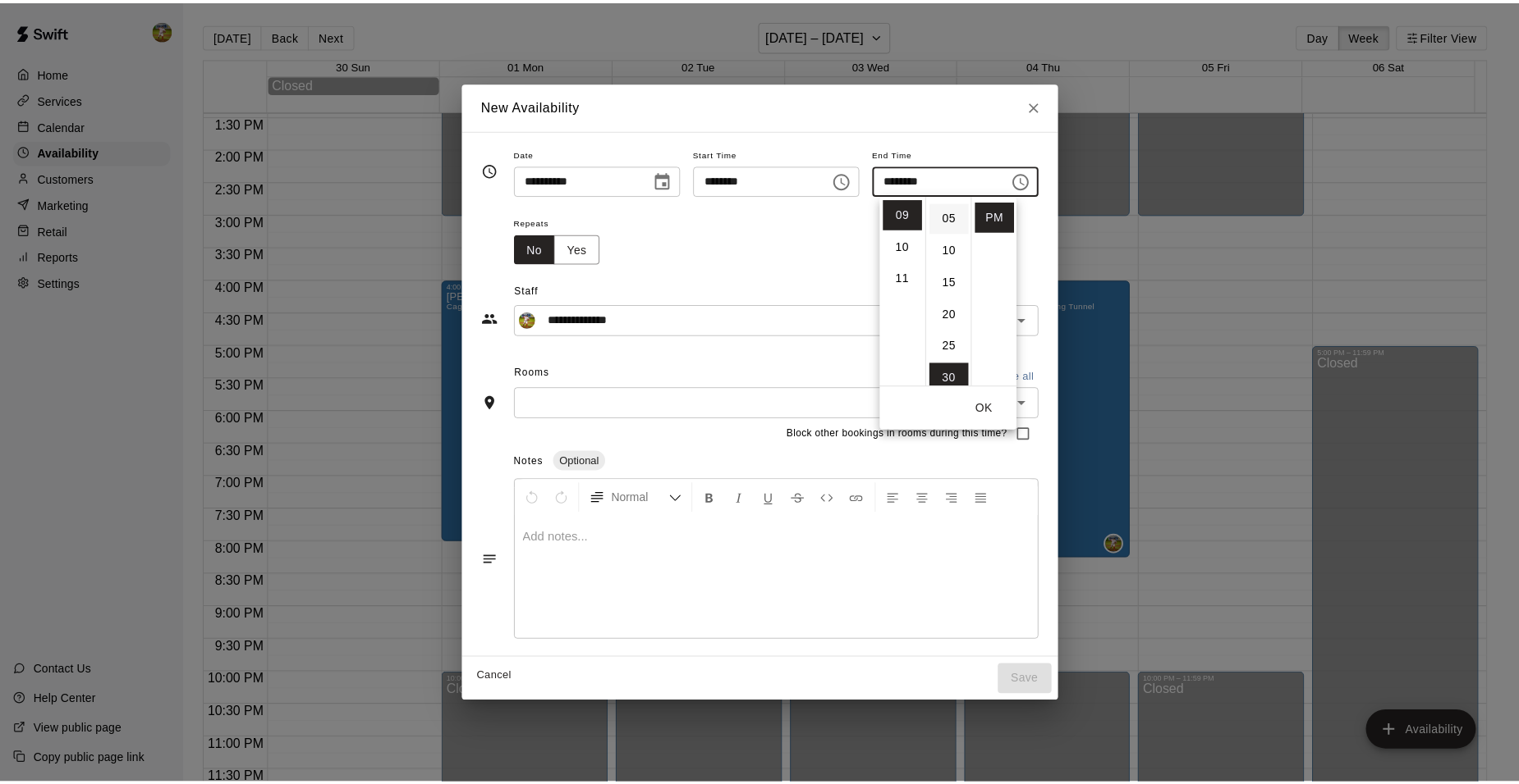
scroll to position [0, 0]
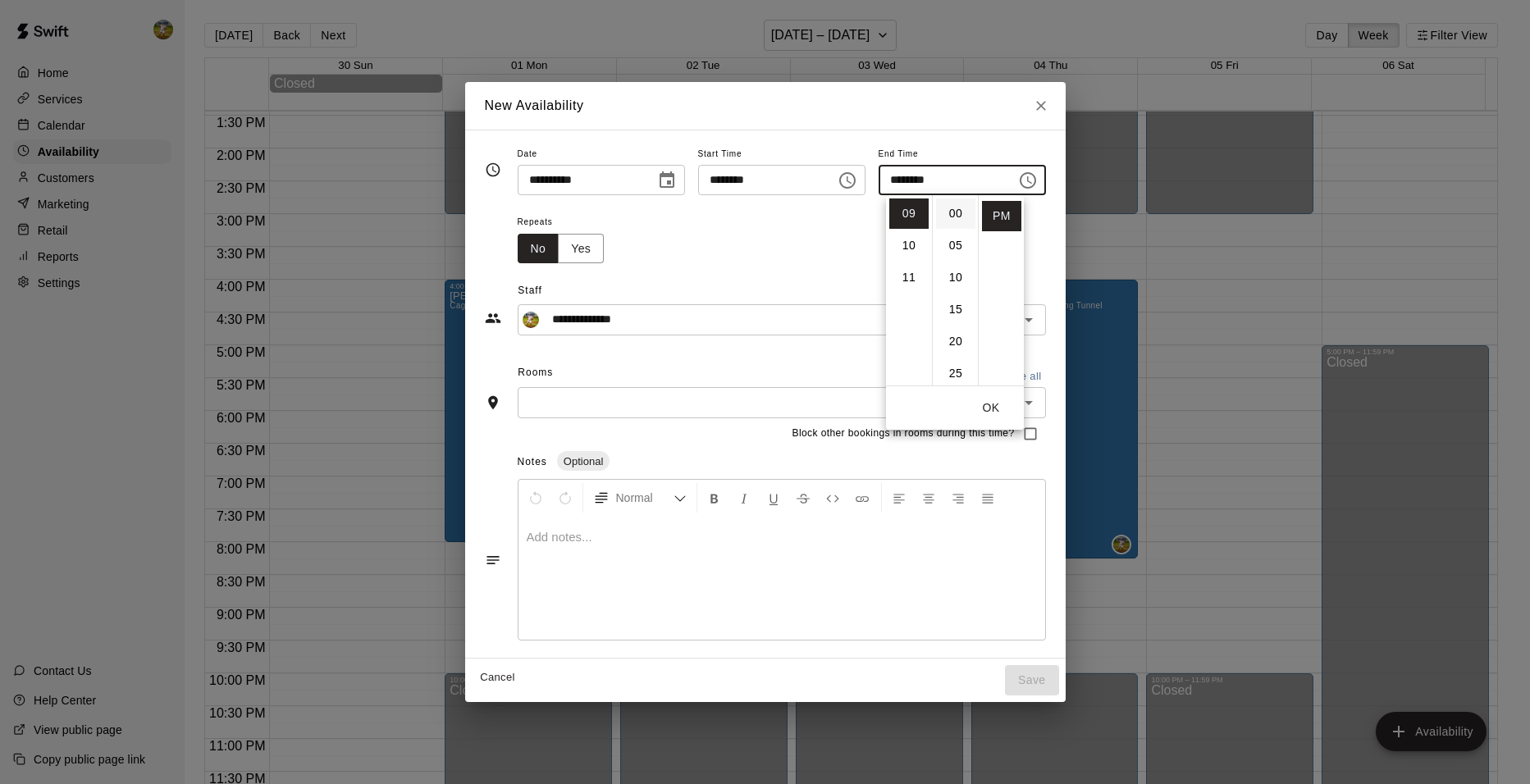
click at [961, 215] on li "00" at bounding box center [956, 214] width 39 height 30
type input "********"
click at [1046, 261] on div "Repeats No Yes" at bounding box center [782, 237] width 529 height 52
click at [981, 373] on button "Add all" at bounding box center [956, 377] width 53 height 25
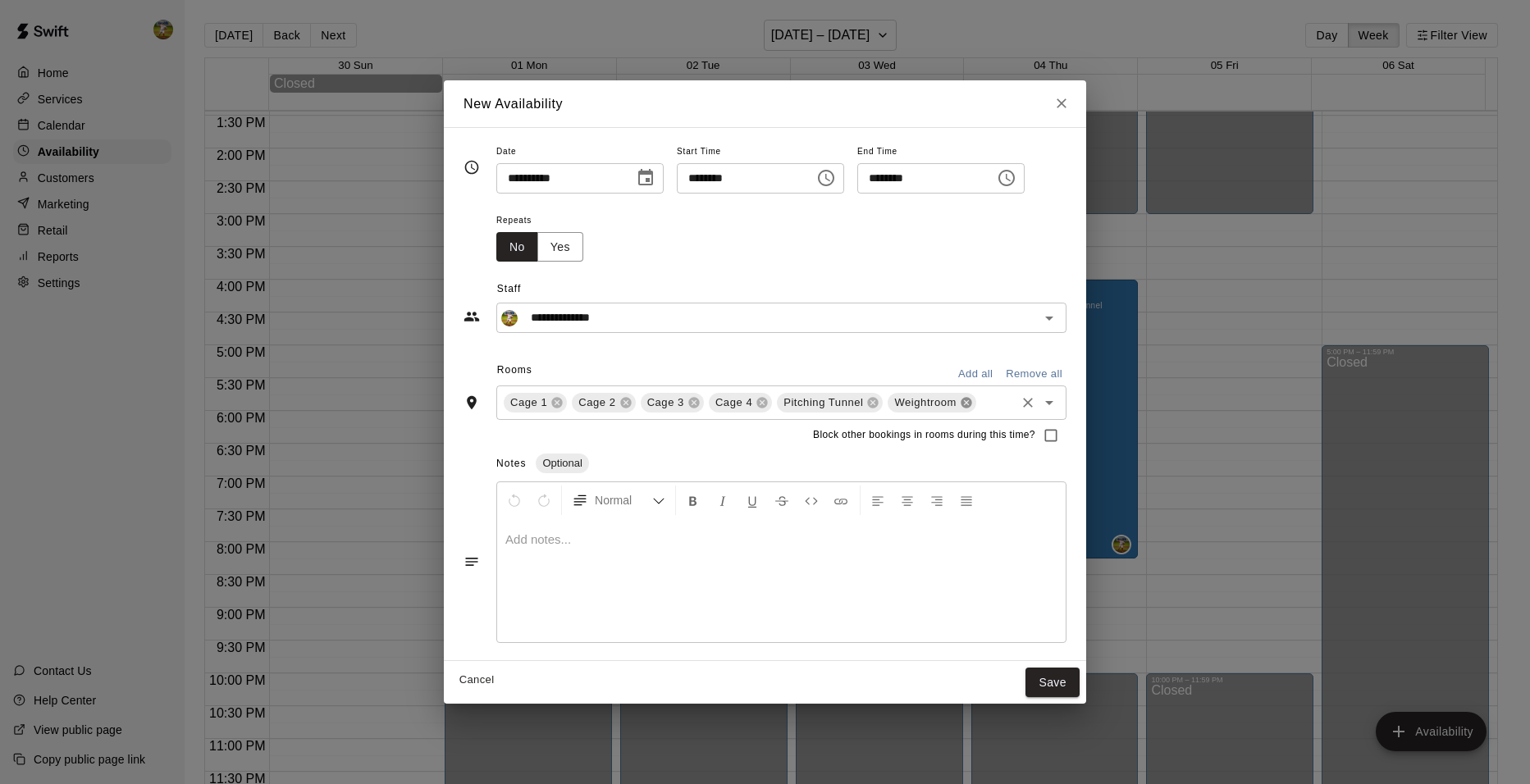
click at [961, 401] on icon at bounding box center [965, 402] width 11 height 11
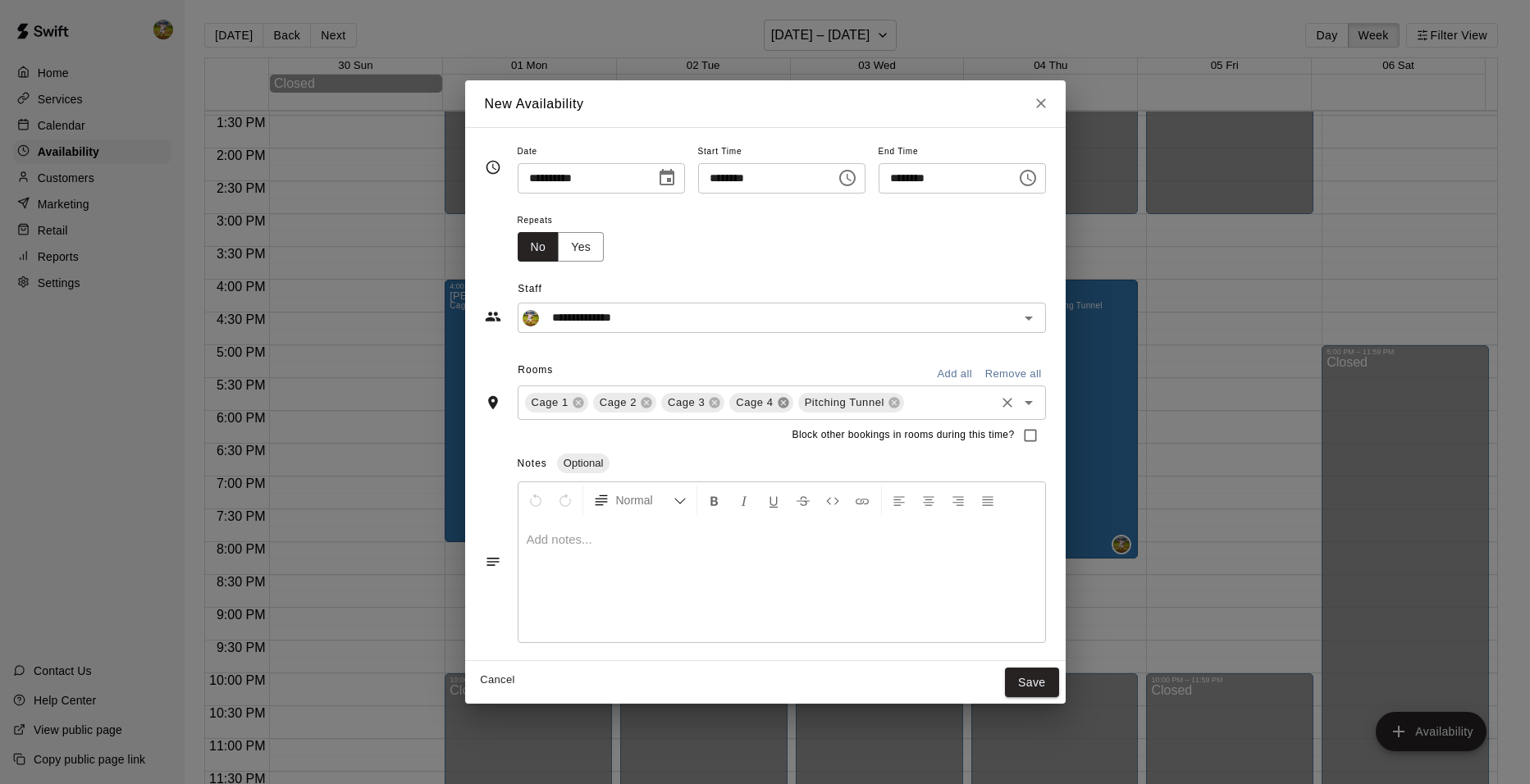
click at [778, 401] on icon at bounding box center [783, 402] width 11 height 11
click at [710, 407] on icon at bounding box center [715, 402] width 11 height 11
click at [1052, 679] on button "Save" at bounding box center [1033, 683] width 55 height 30
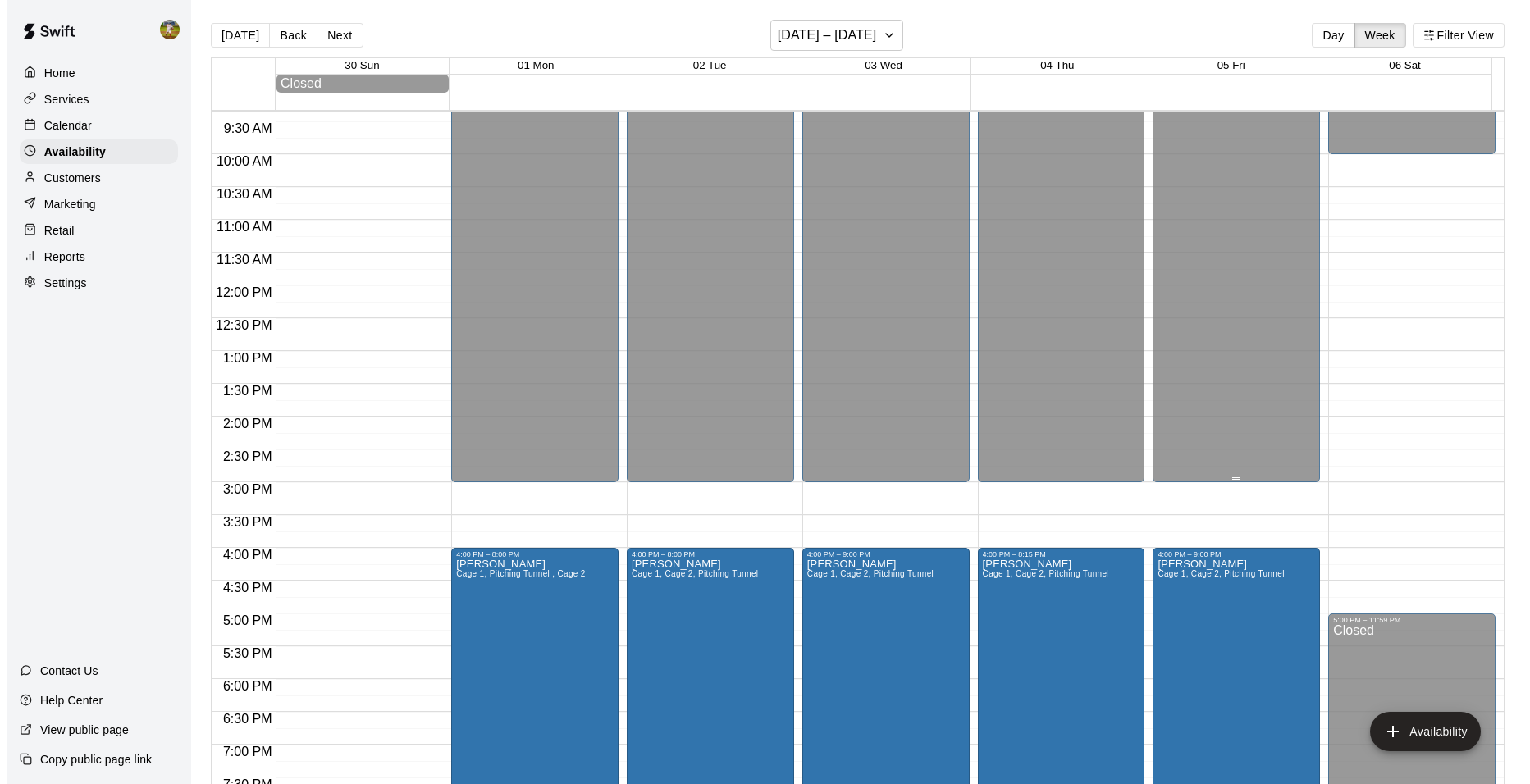
scroll to position [718, 0]
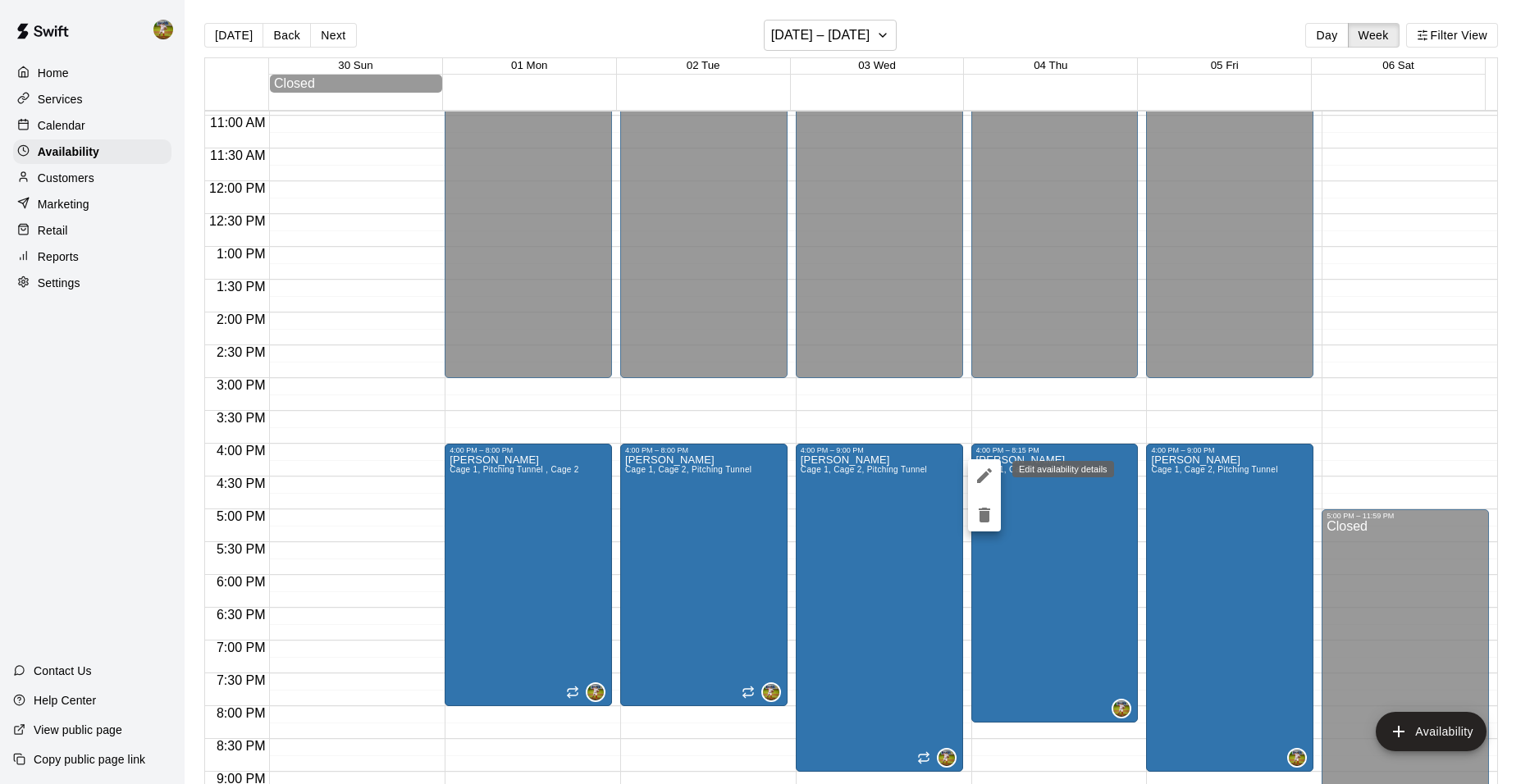
click at [987, 472] on icon "edit" at bounding box center [985, 476] width 20 height 20
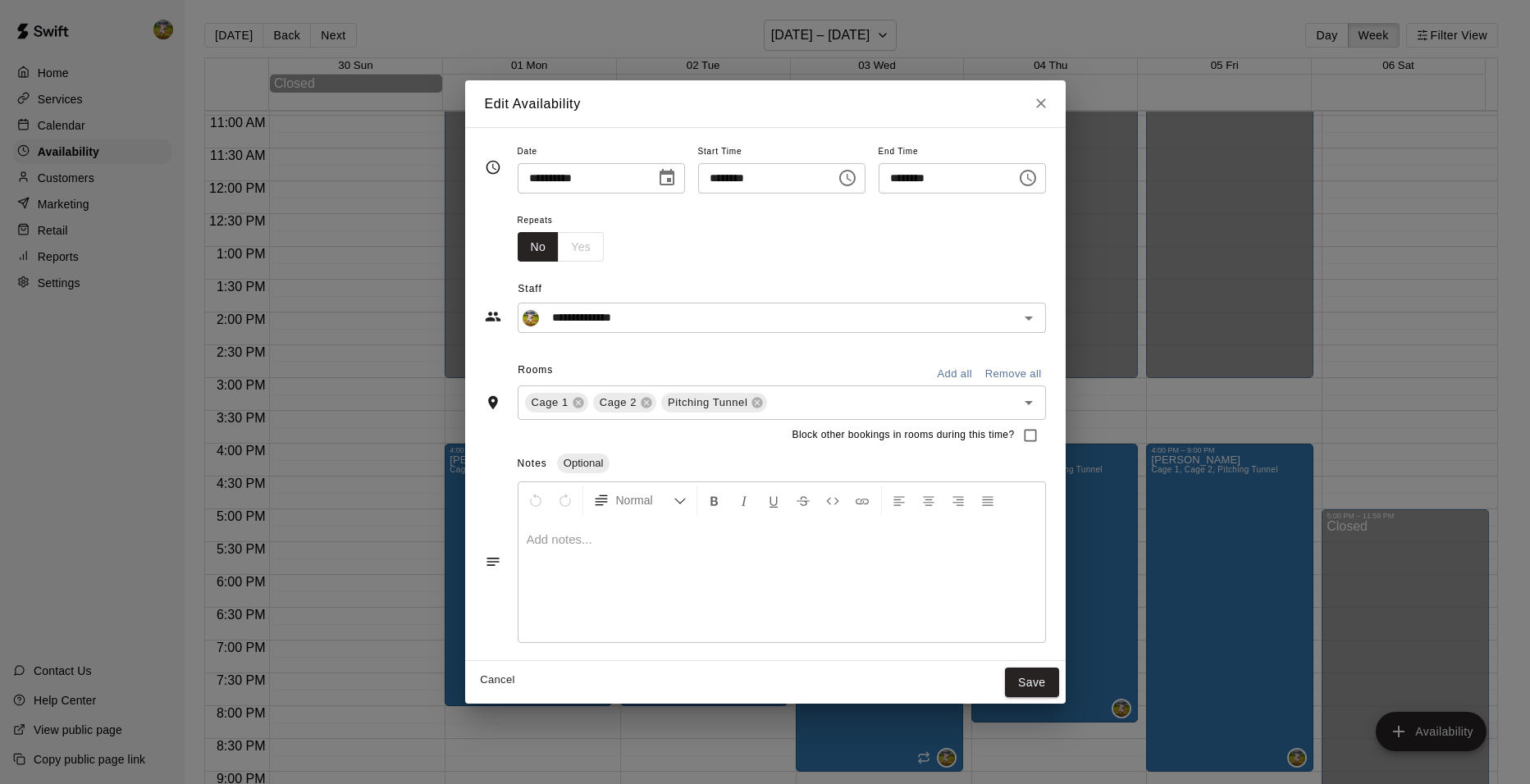
click at [1037, 182] on icon "Choose time, selected time is 8:15 PM" at bounding box center [1028, 177] width 17 height 17
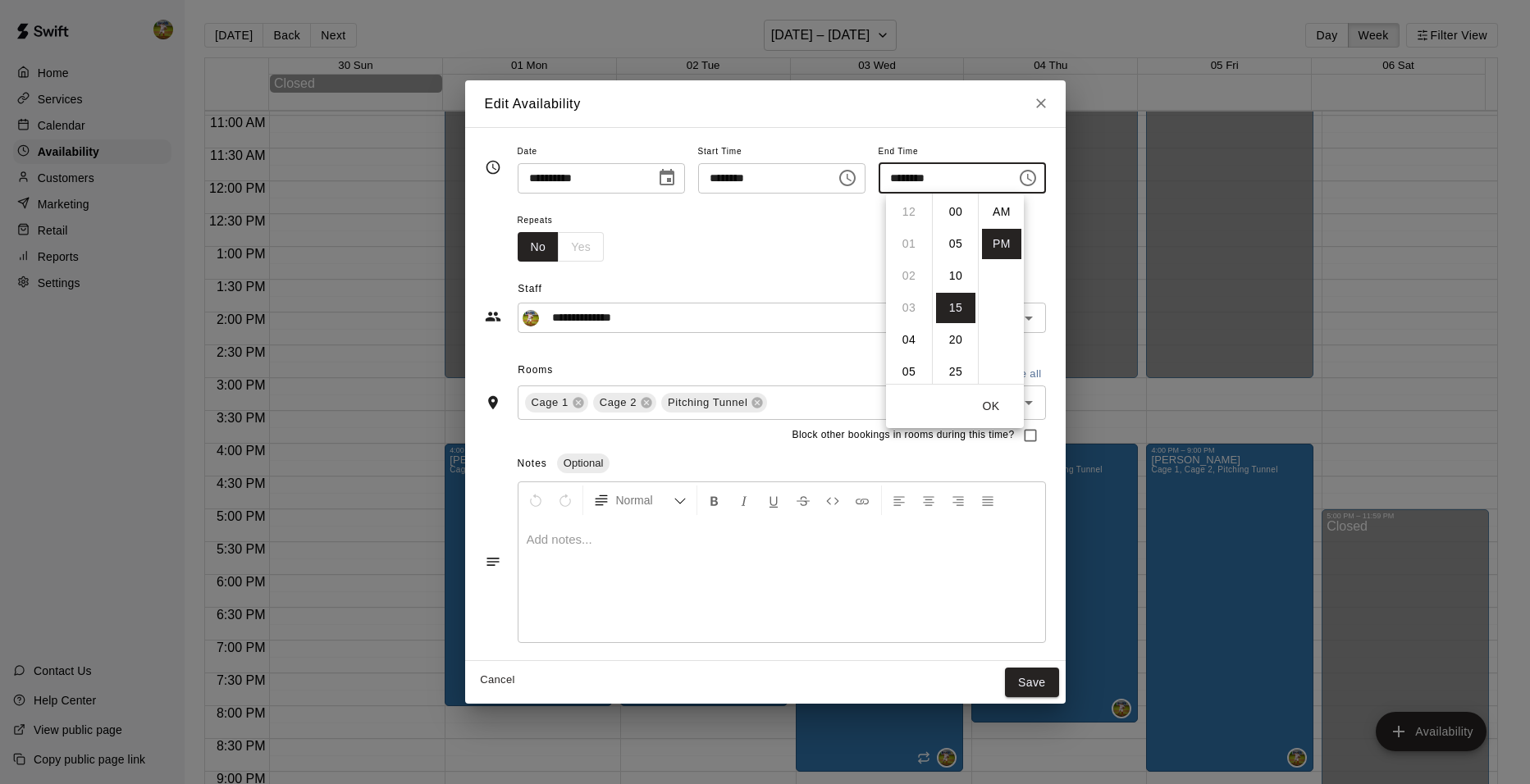
scroll to position [29, 0]
click at [914, 248] on li "09" at bounding box center [909, 244] width 39 height 30
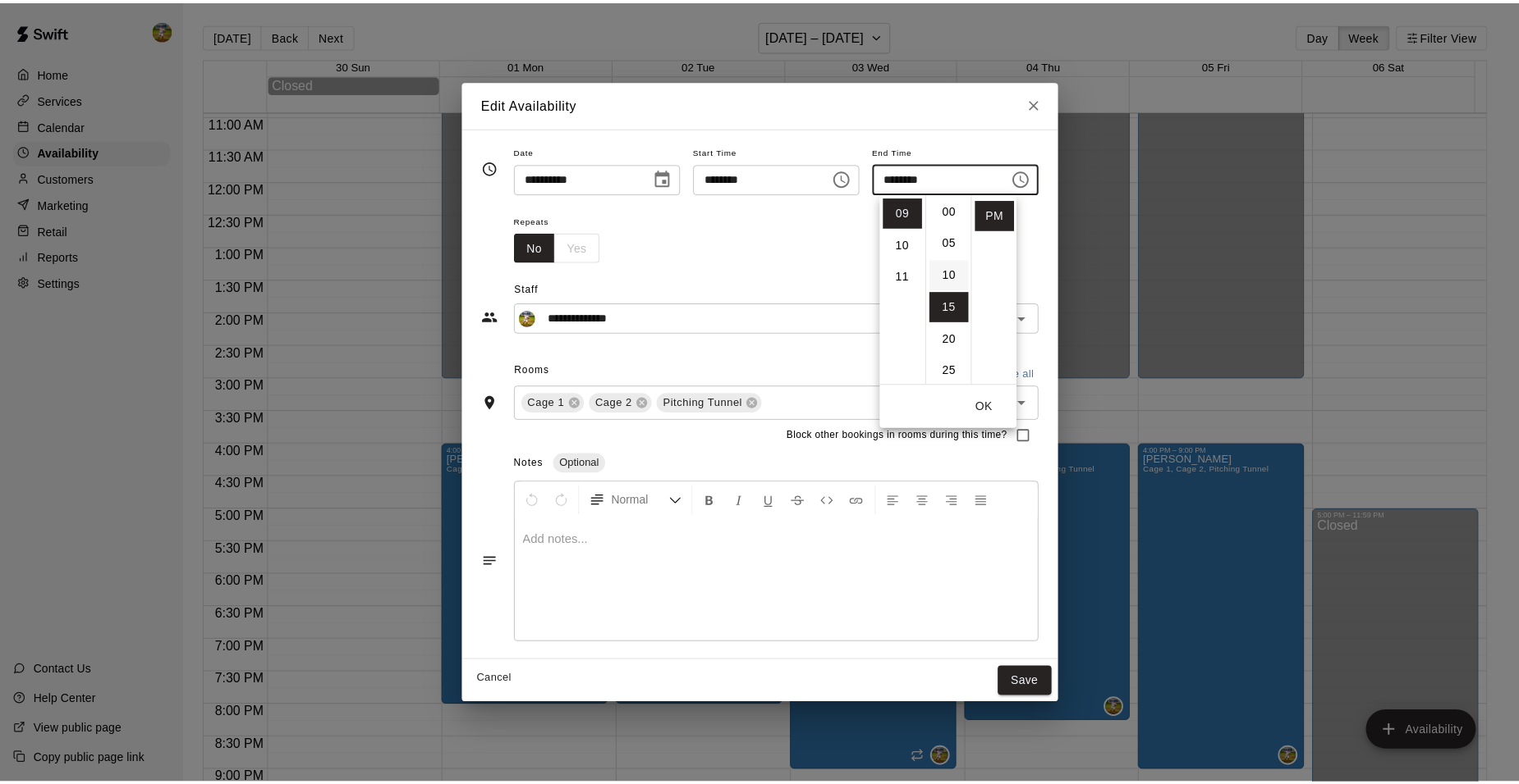
scroll to position [0, 0]
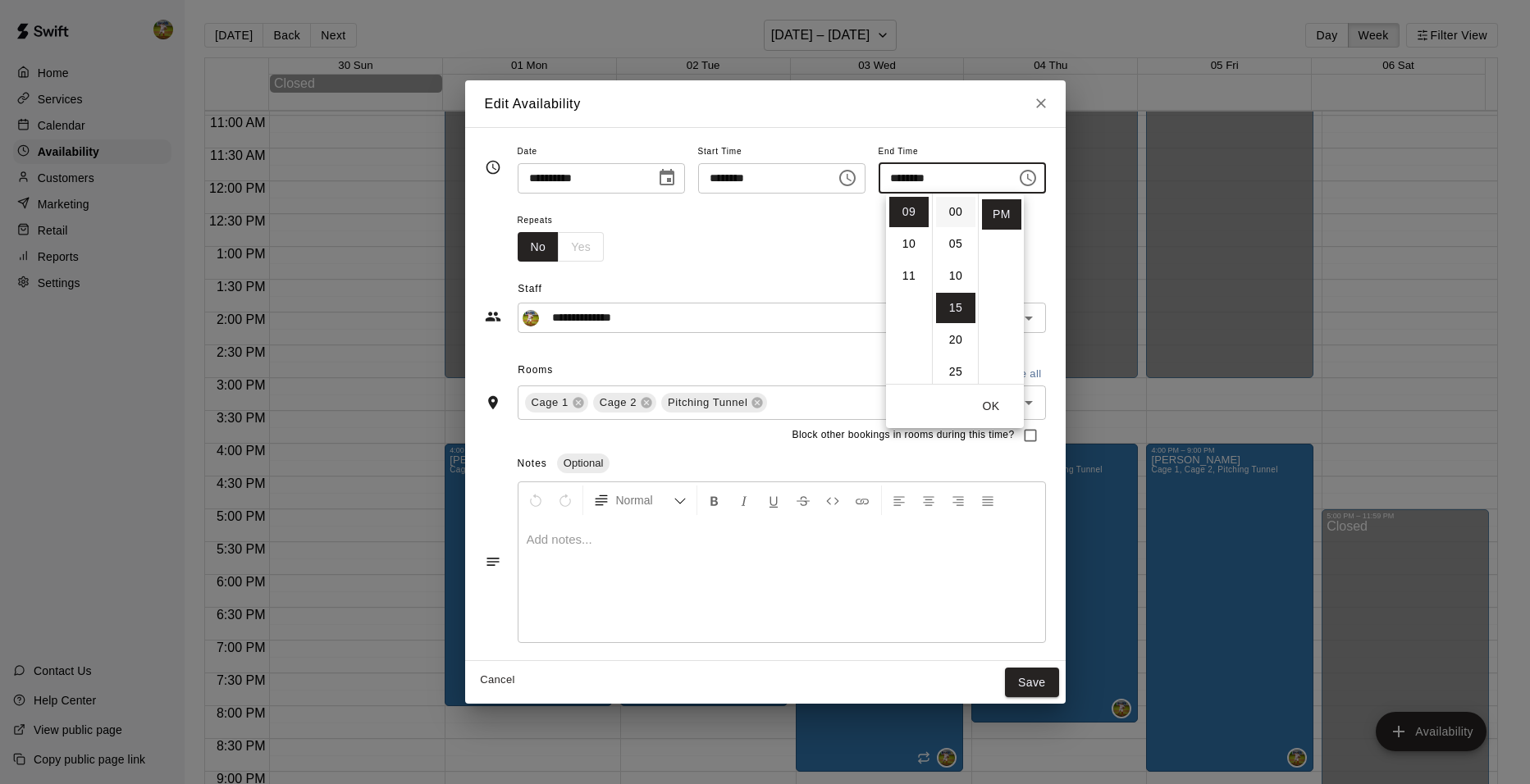
click at [955, 207] on li "00" at bounding box center [956, 212] width 39 height 30
type input "********"
click at [1046, 225] on div "Repeats No Yes" at bounding box center [782, 235] width 529 height 52
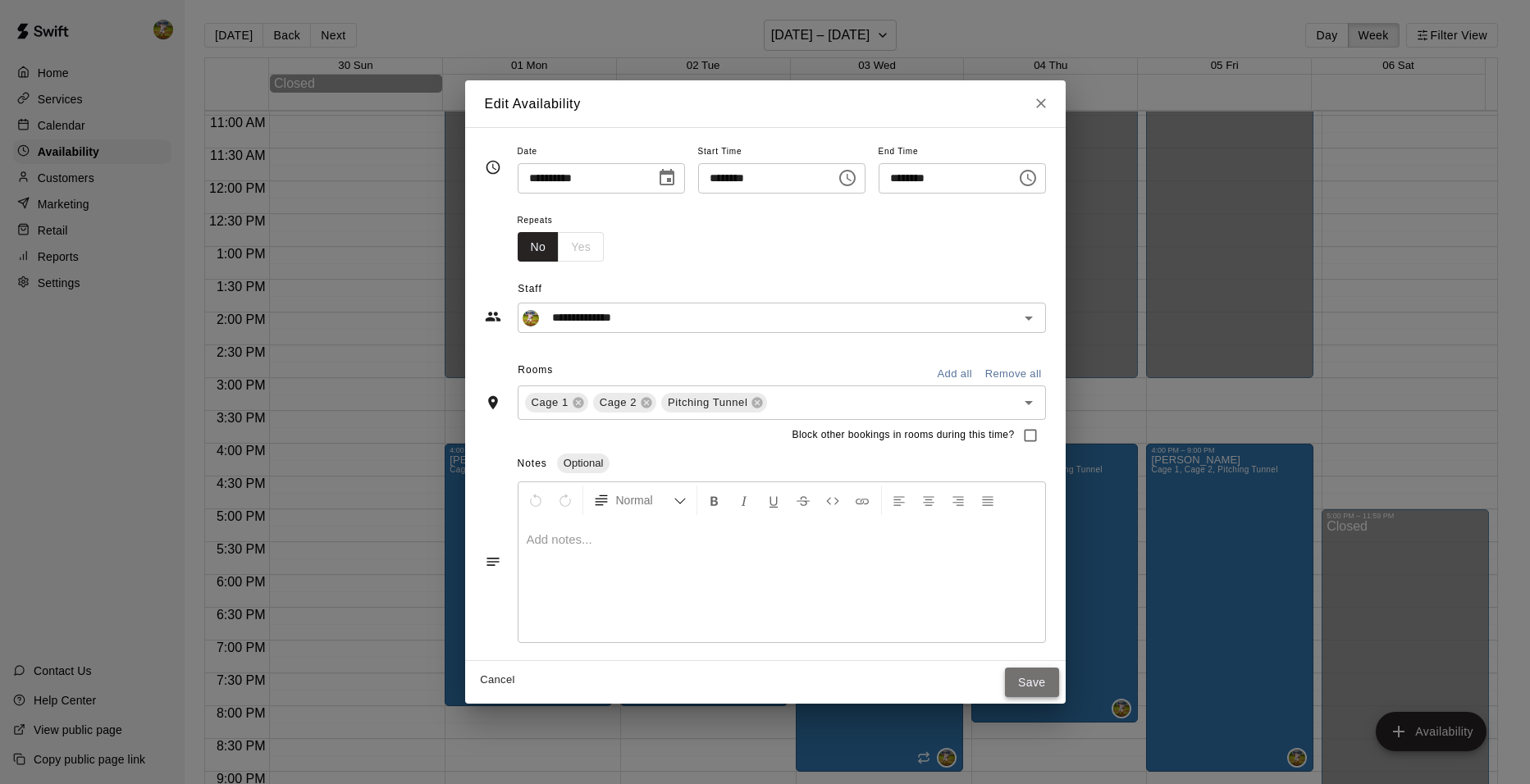
click at [1048, 677] on button "Save" at bounding box center [1033, 683] width 55 height 30
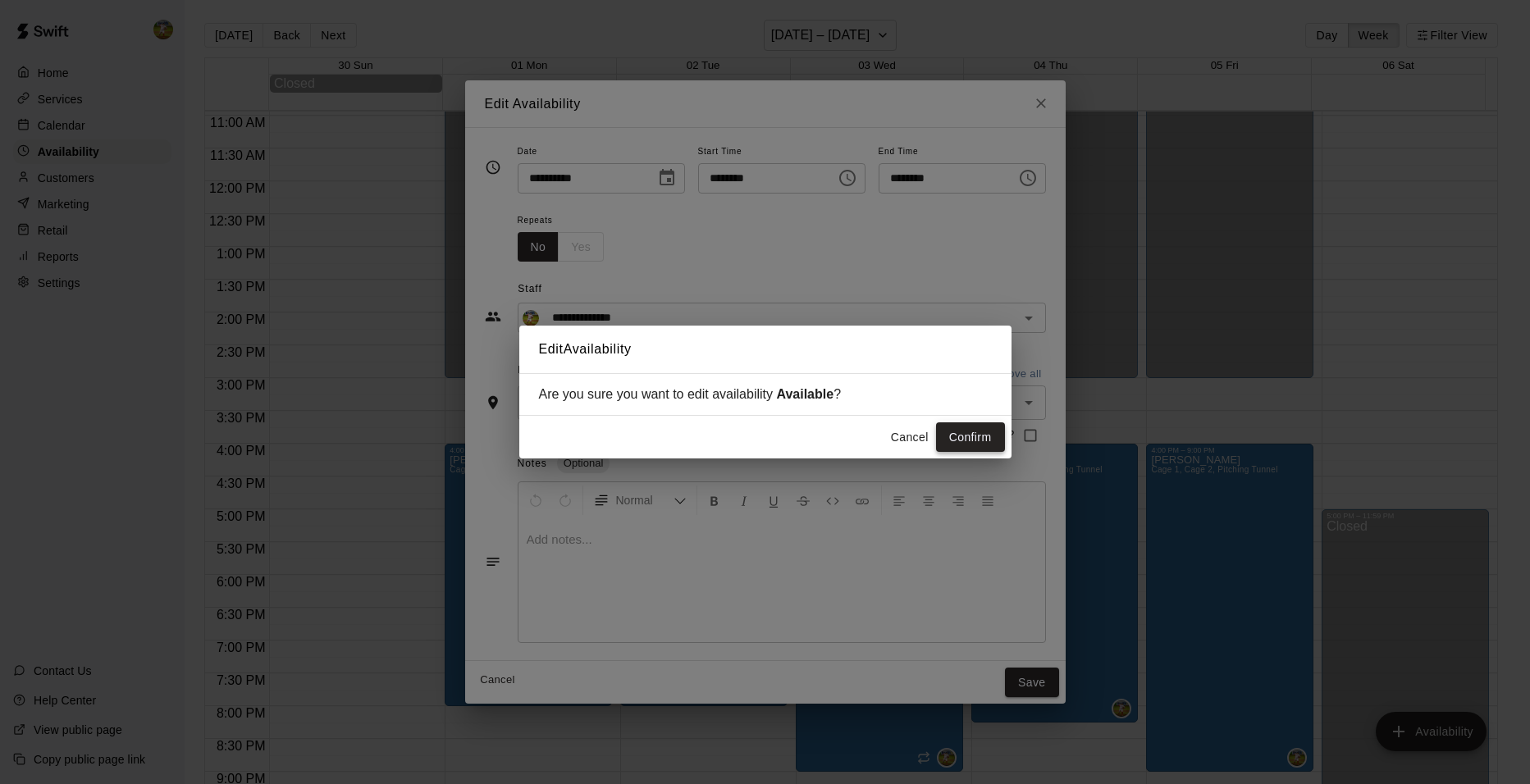
click at [953, 432] on button "Confirm" at bounding box center [970, 437] width 69 height 30
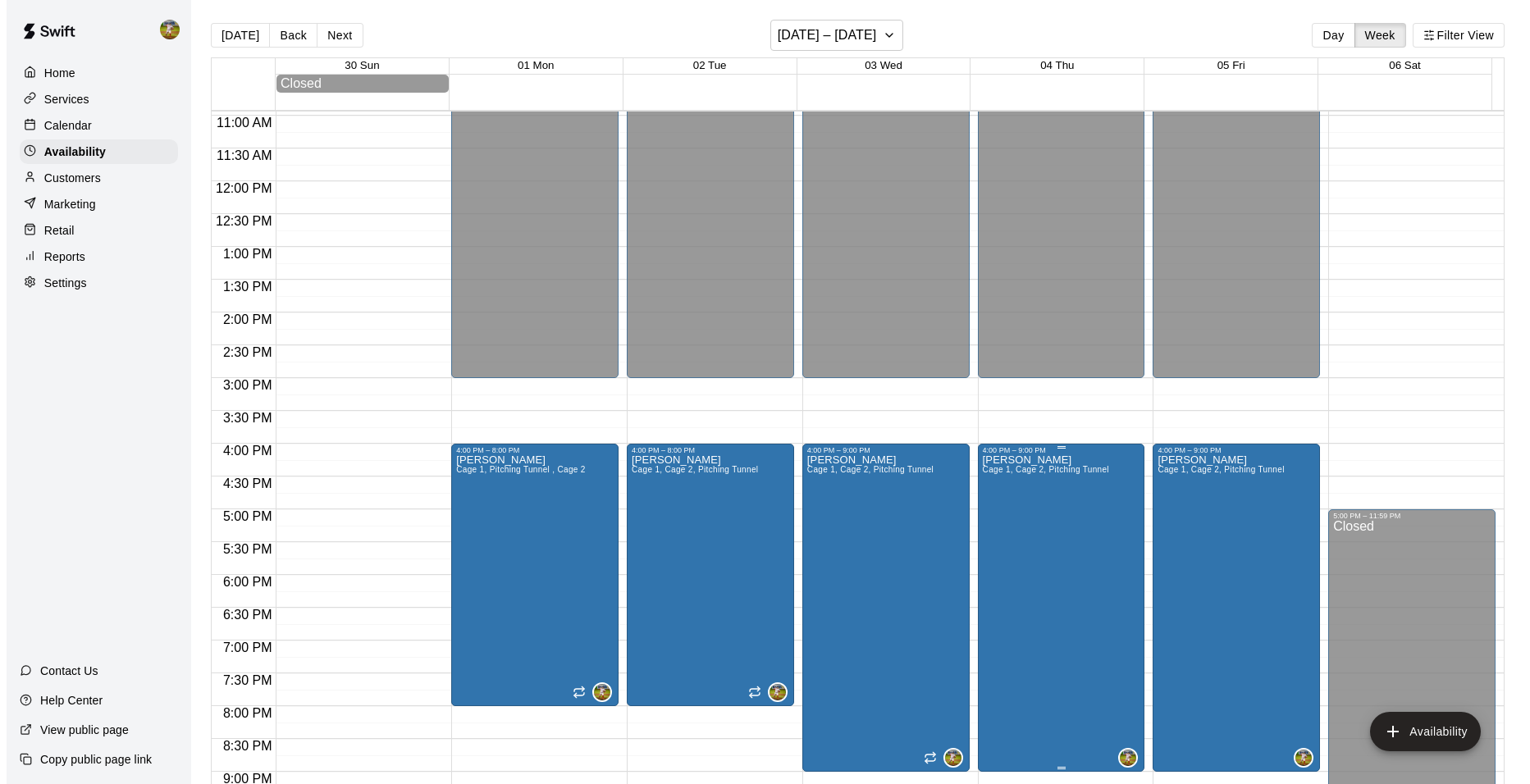
scroll to position [800, 0]
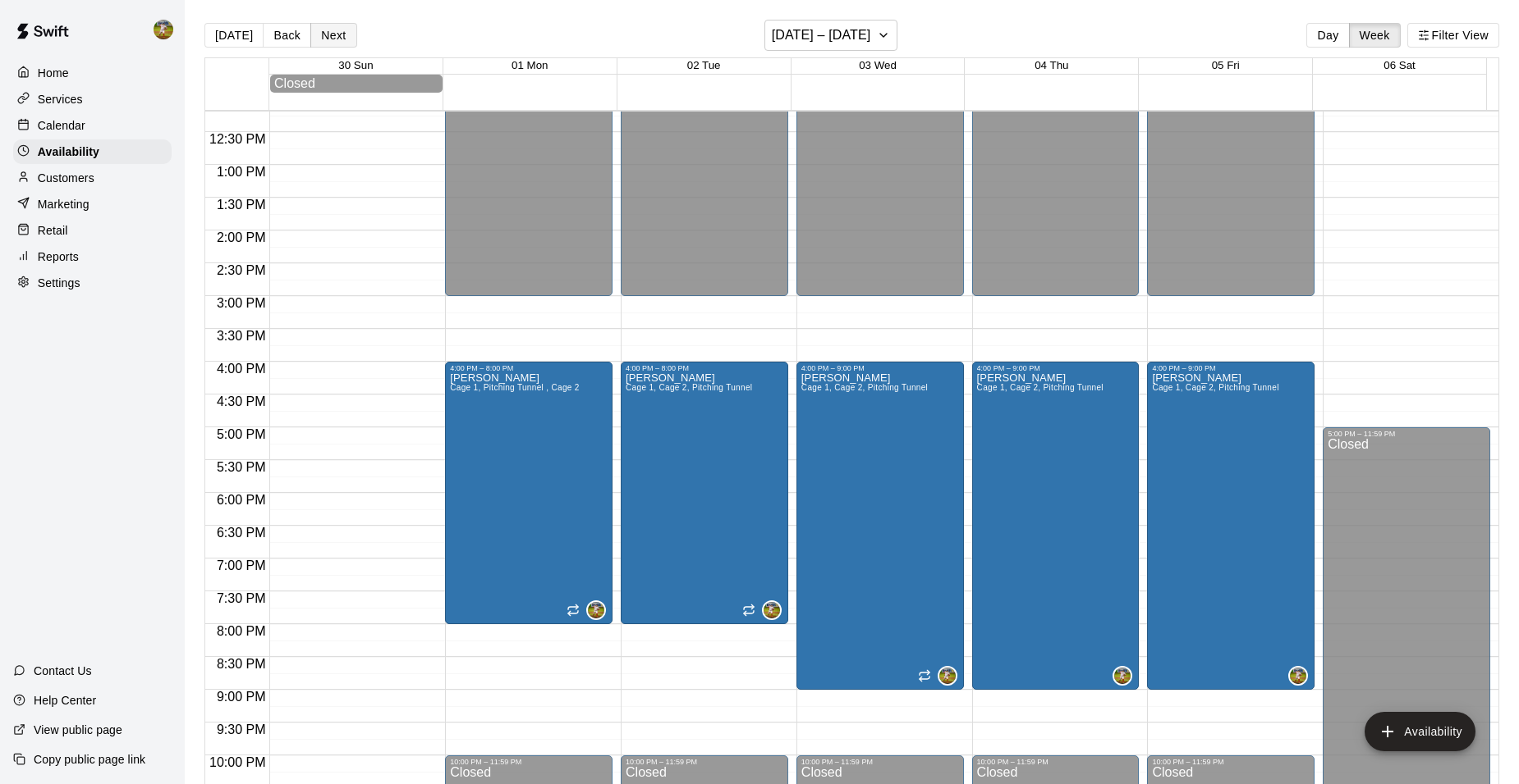
click at [342, 39] on button "Next" at bounding box center [333, 35] width 46 height 24
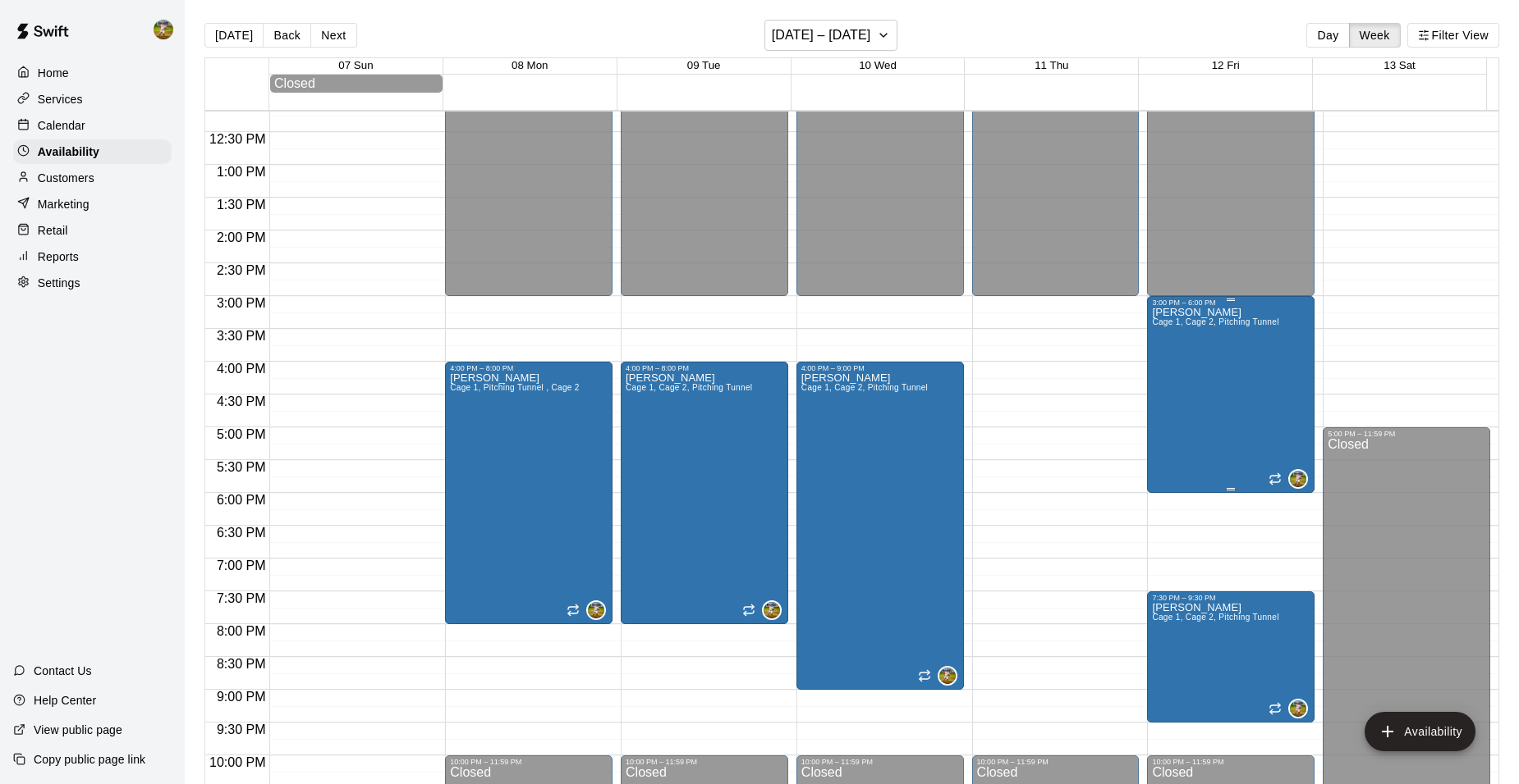
click at [1202, 375] on div "[PERSON_NAME] 1, Cage 2, Pitching Tunnel" at bounding box center [1216, 699] width 127 height 784
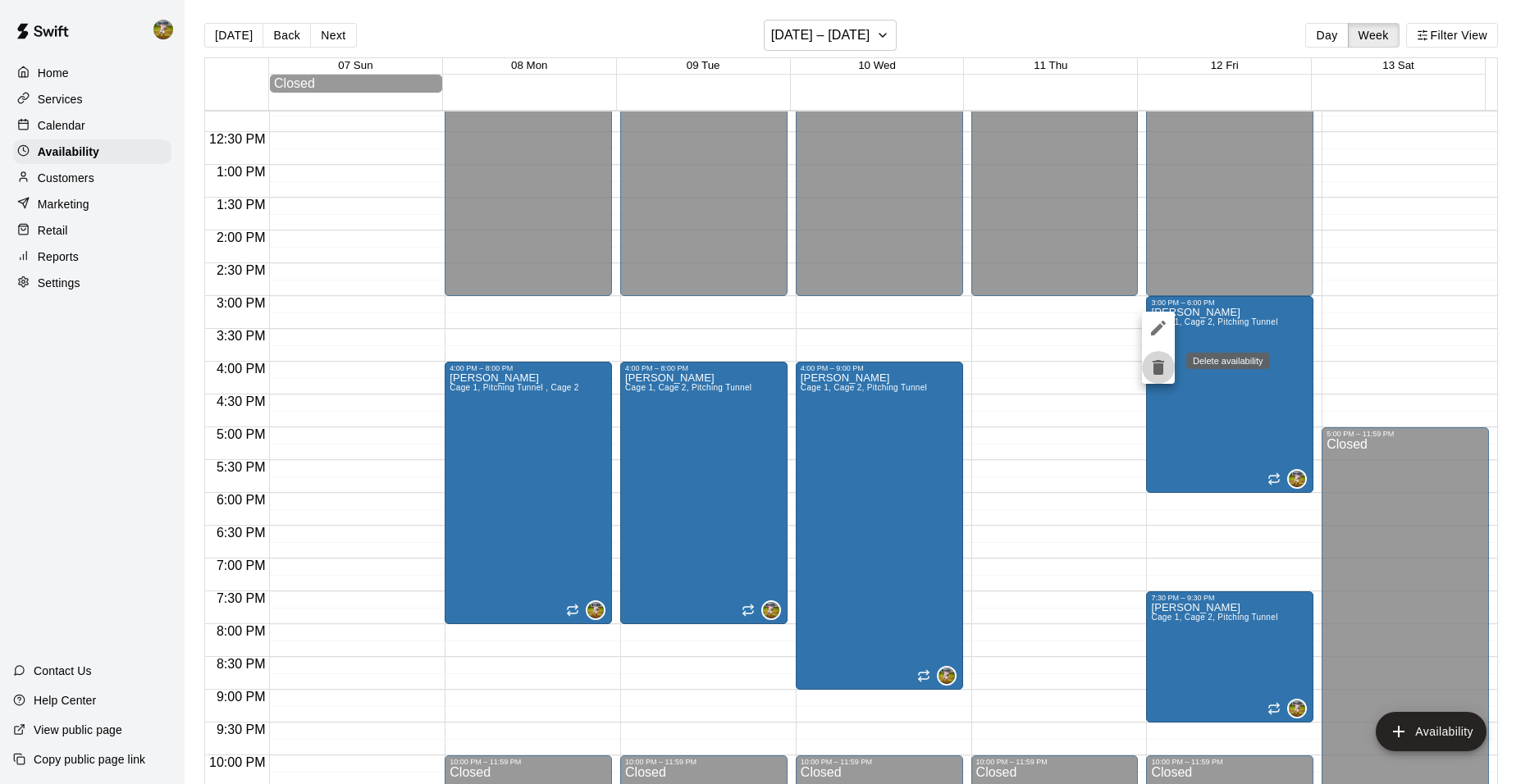
click at [1161, 370] on icon "delete" at bounding box center [1158, 367] width 12 height 15
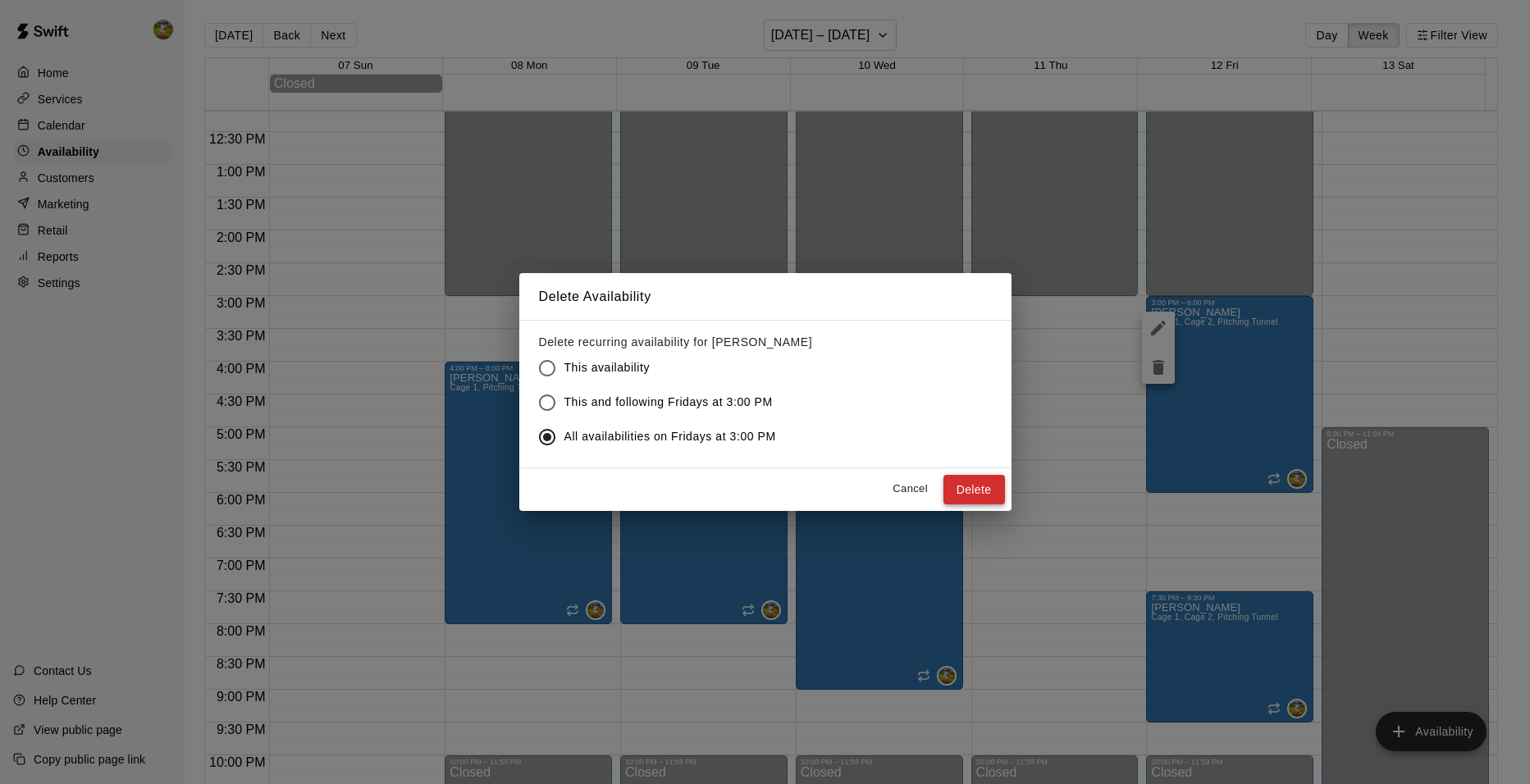
click at [970, 484] on button "Delete" at bounding box center [974, 490] width 61 height 30
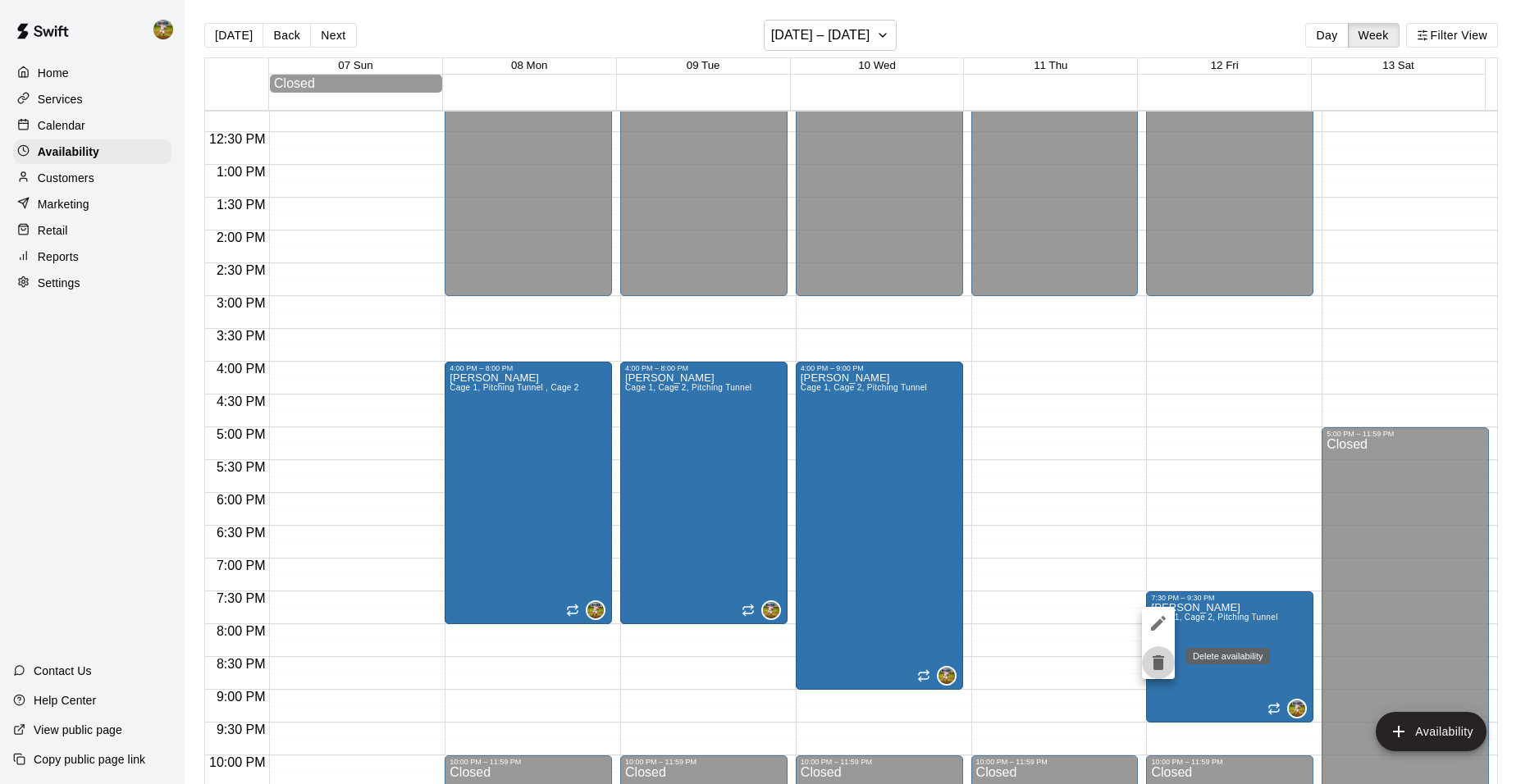
click at [1162, 660] on icon "delete" at bounding box center [1158, 662] width 12 height 15
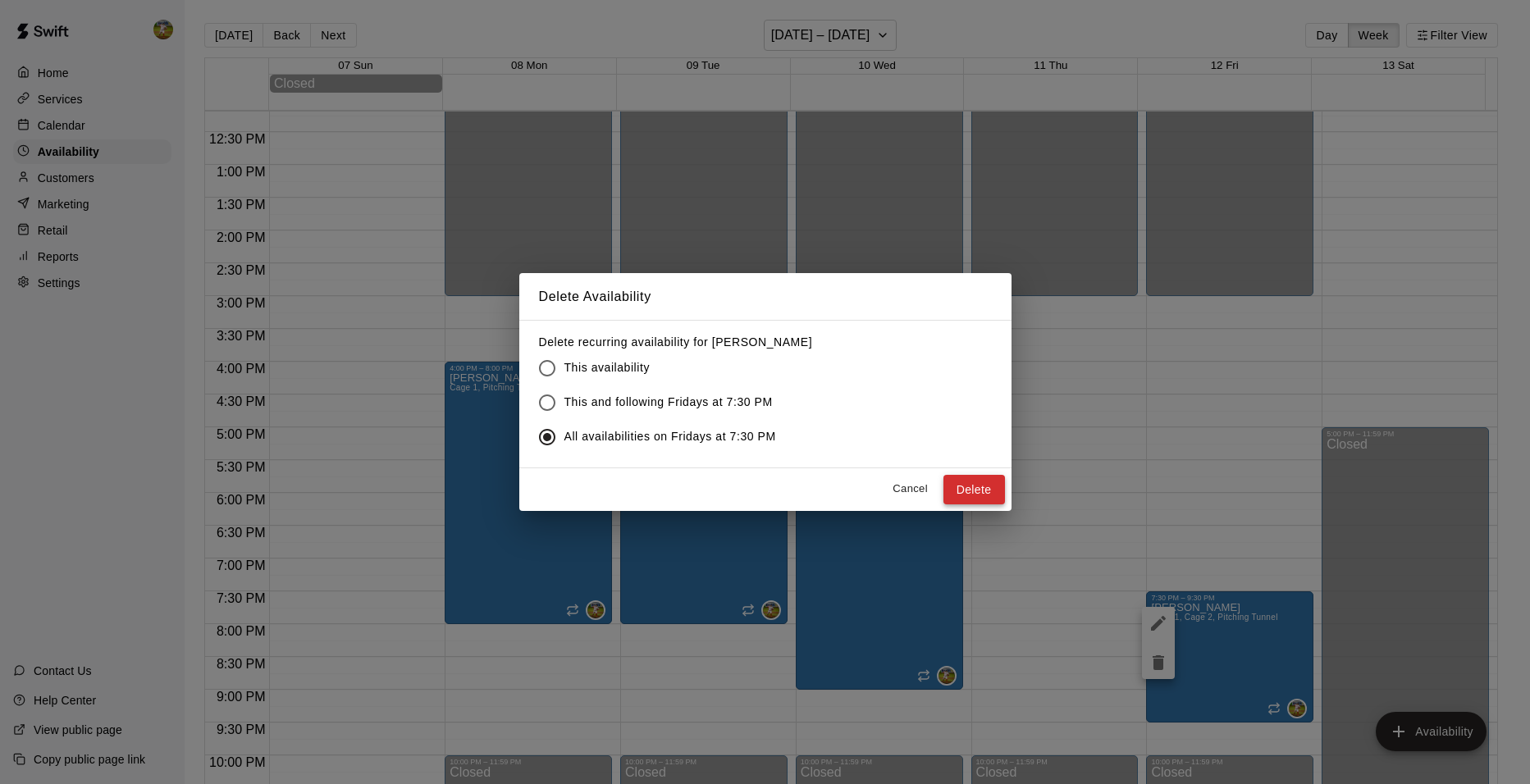
click at [990, 494] on button "Delete" at bounding box center [974, 490] width 61 height 30
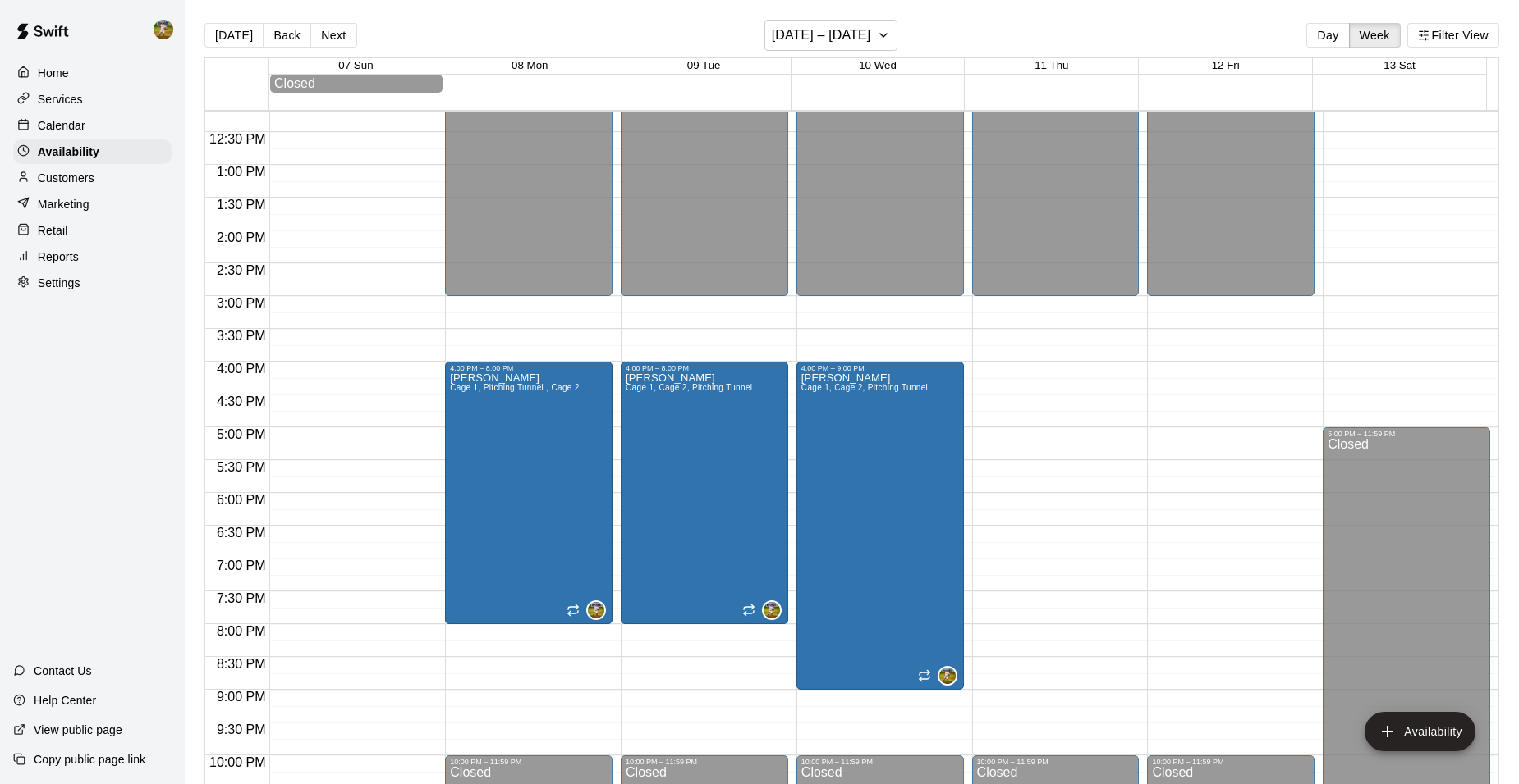
click at [1020, 374] on div "12:00 AM – 3:00 PM Closed 10:00 PM – 11:59 PM Closed" at bounding box center [1056, 99] width 168 height 1576
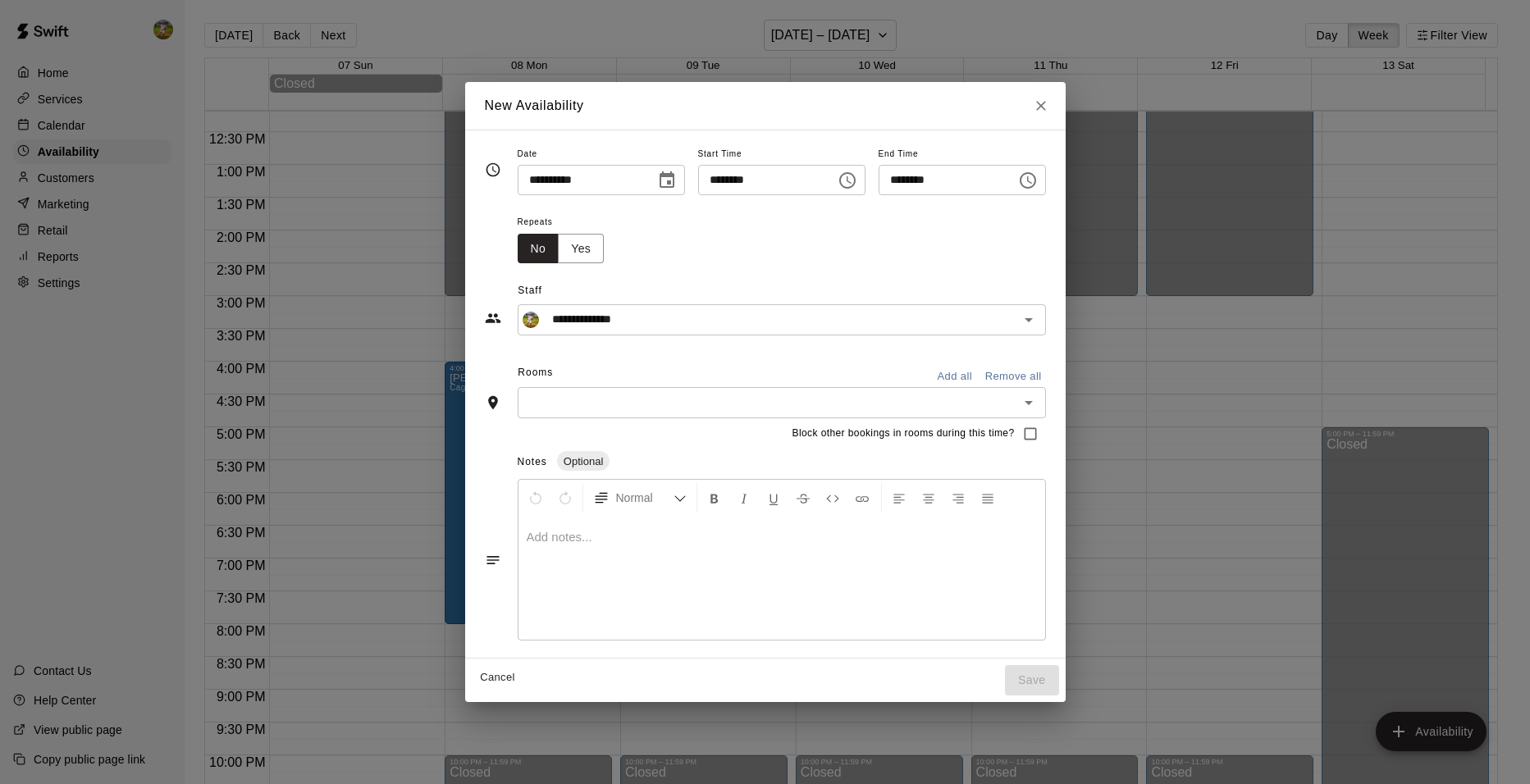
click at [1037, 183] on icon "Choose time, selected time is 4:30 PM" at bounding box center [1028, 180] width 17 height 17
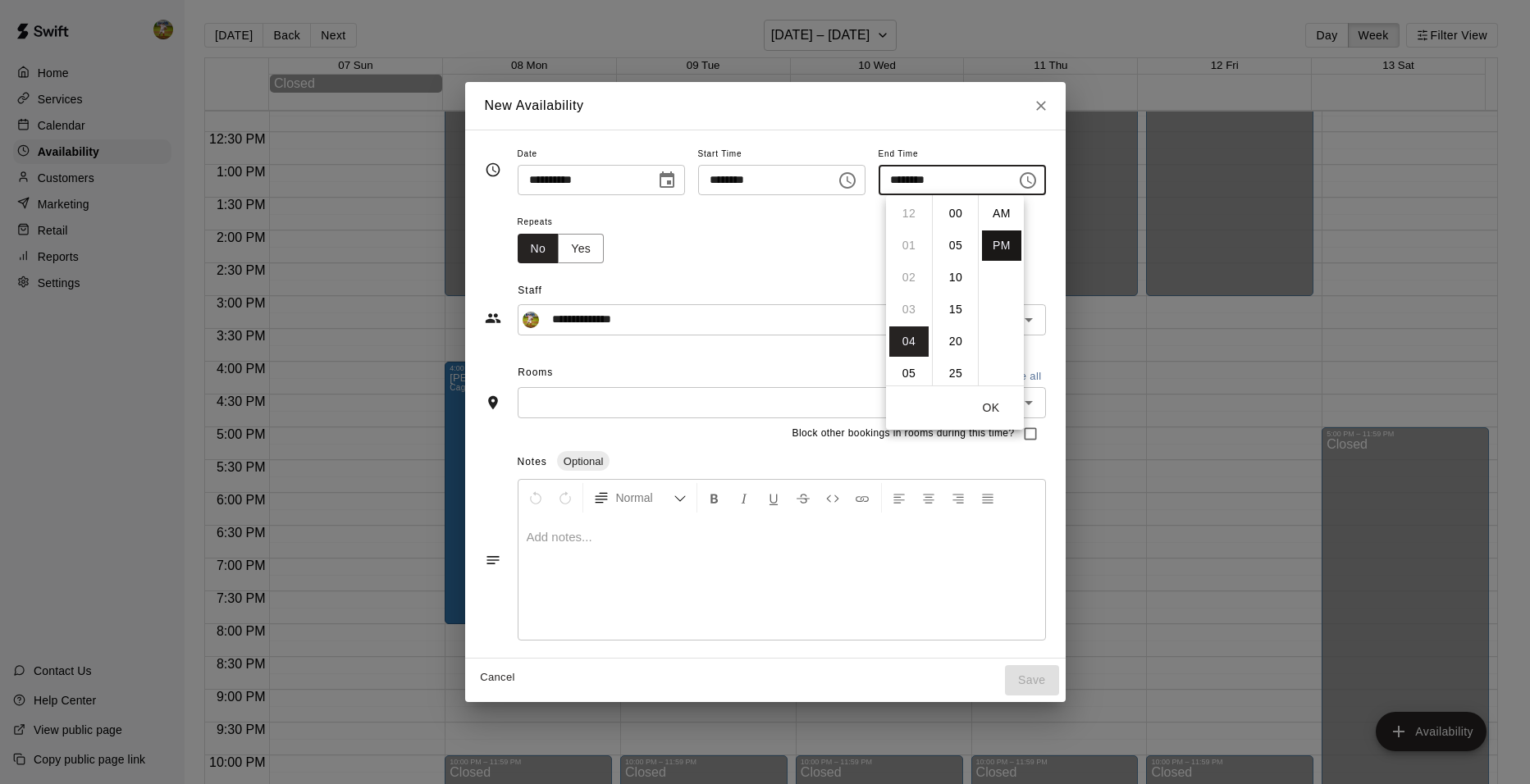
scroll to position [29, 0]
click at [910, 361] on li "09" at bounding box center [909, 373] width 39 height 30
click at [955, 216] on li "00" at bounding box center [956, 214] width 39 height 30
type input "********"
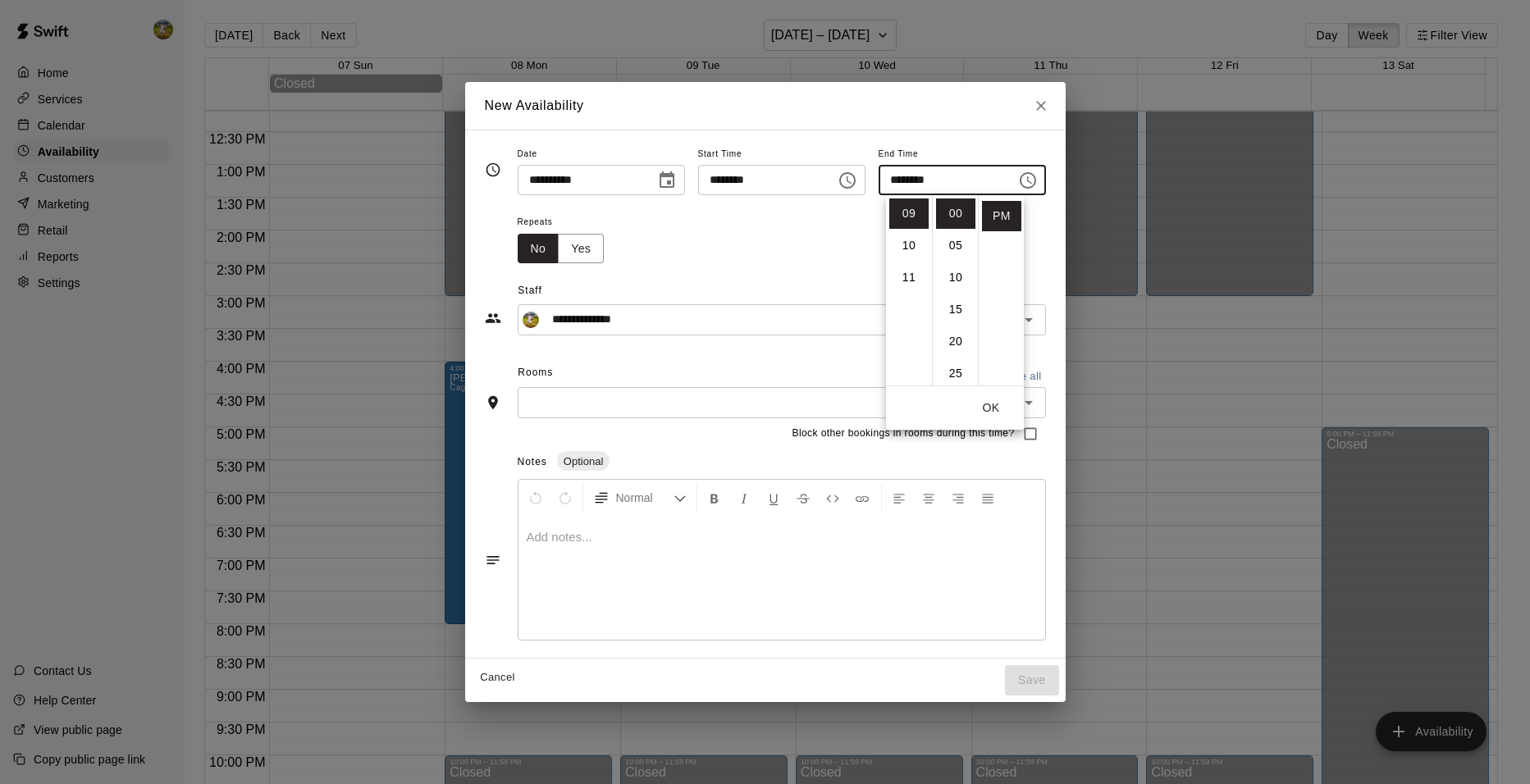
drag, startPoint x: 748, startPoint y: 365, endPoint x: 908, endPoint y: 366, distance: 160.0
click at [748, 365] on div "Rooms Add all Remove all" at bounding box center [765, 373] width 562 height 28
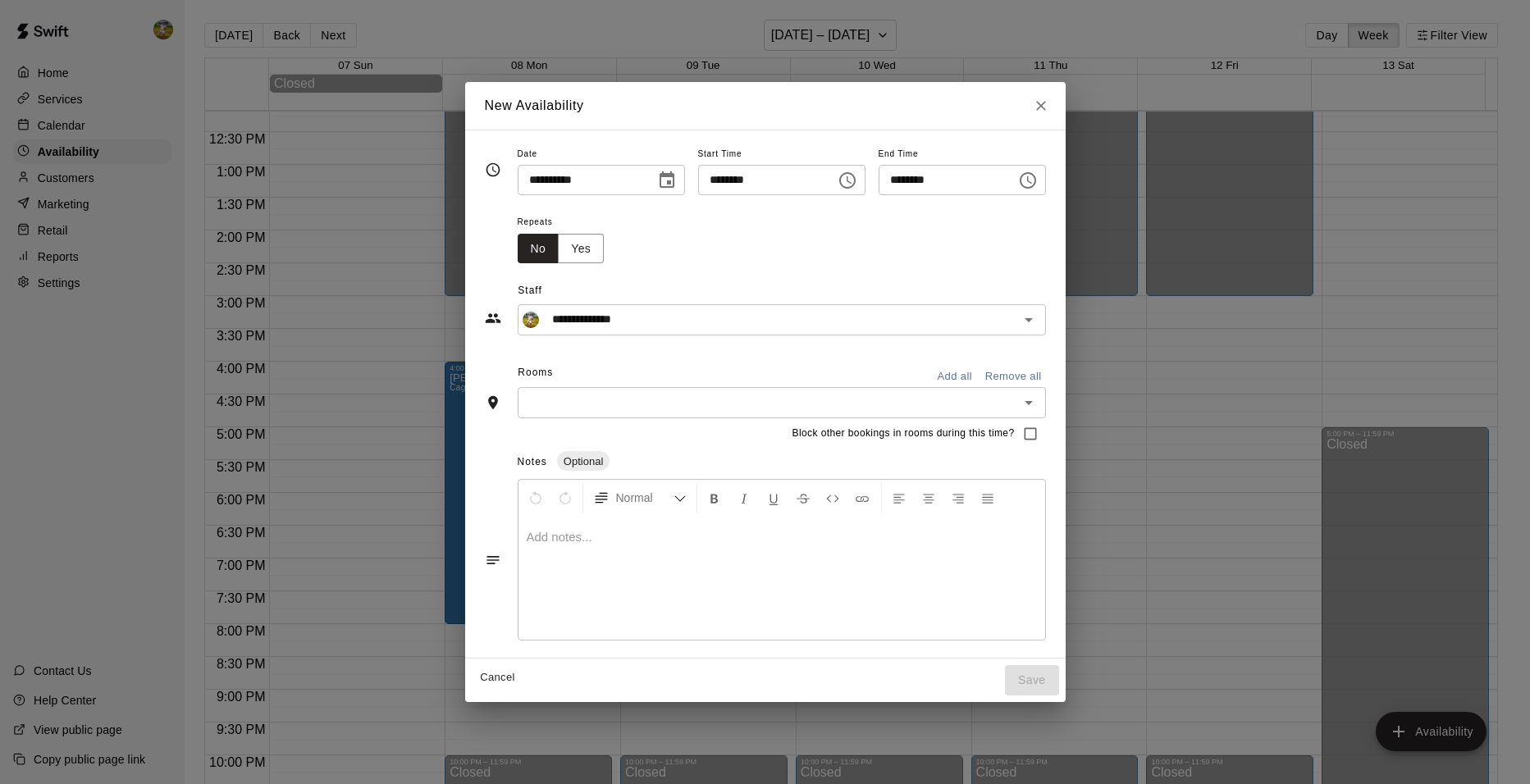
click at [981, 375] on button "Add all" at bounding box center [956, 377] width 53 height 25
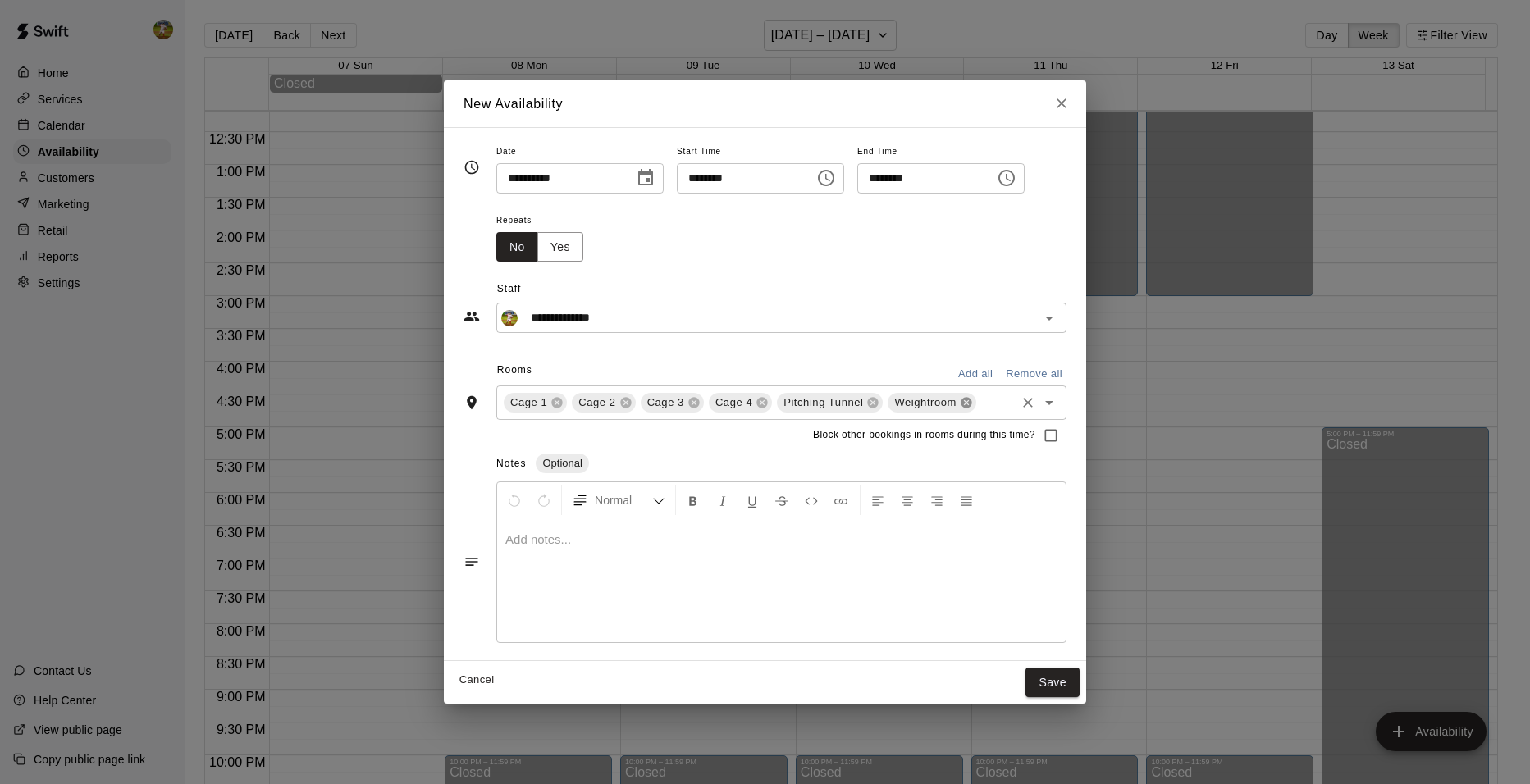
click at [961, 400] on icon at bounding box center [966, 402] width 13 height 13
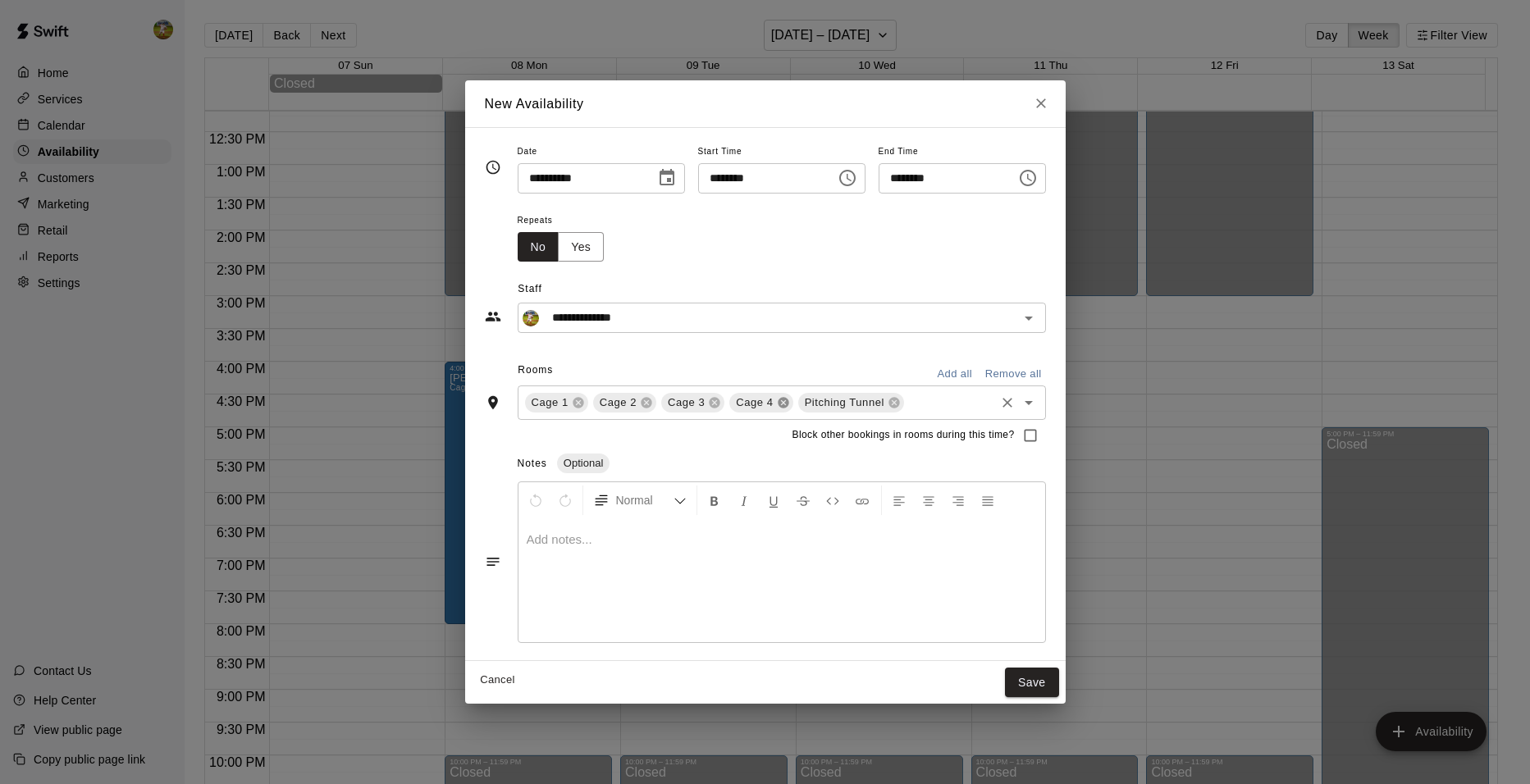
click at [778, 401] on icon at bounding box center [783, 402] width 11 height 11
click at [710, 401] on icon at bounding box center [715, 402] width 11 height 11
click at [1059, 688] on button "Save" at bounding box center [1033, 683] width 55 height 30
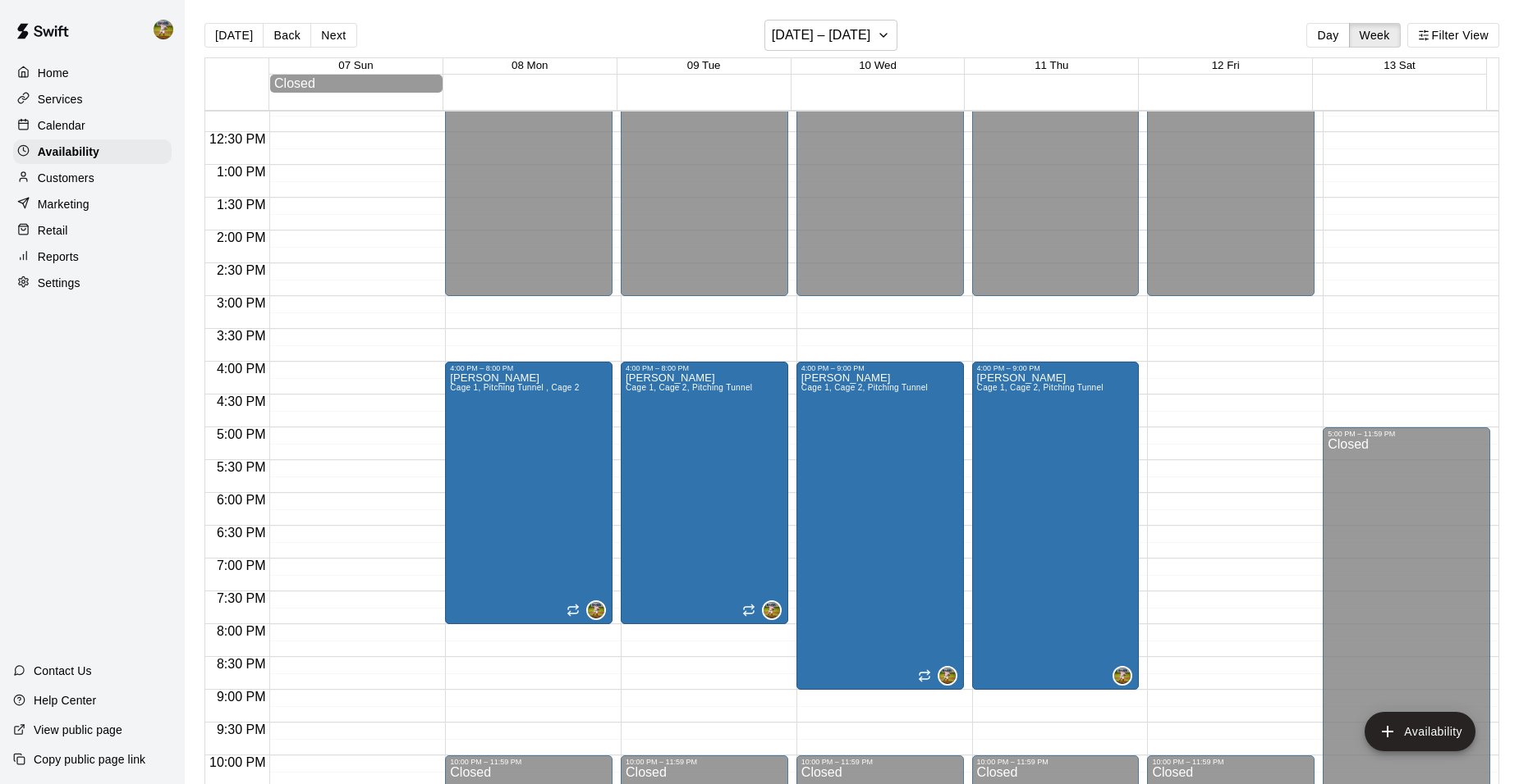
click at [1186, 372] on div "12:00 AM – 3:00 PM Closed 10:00 PM – 11:59 PM Closed" at bounding box center [1231, 99] width 168 height 1576
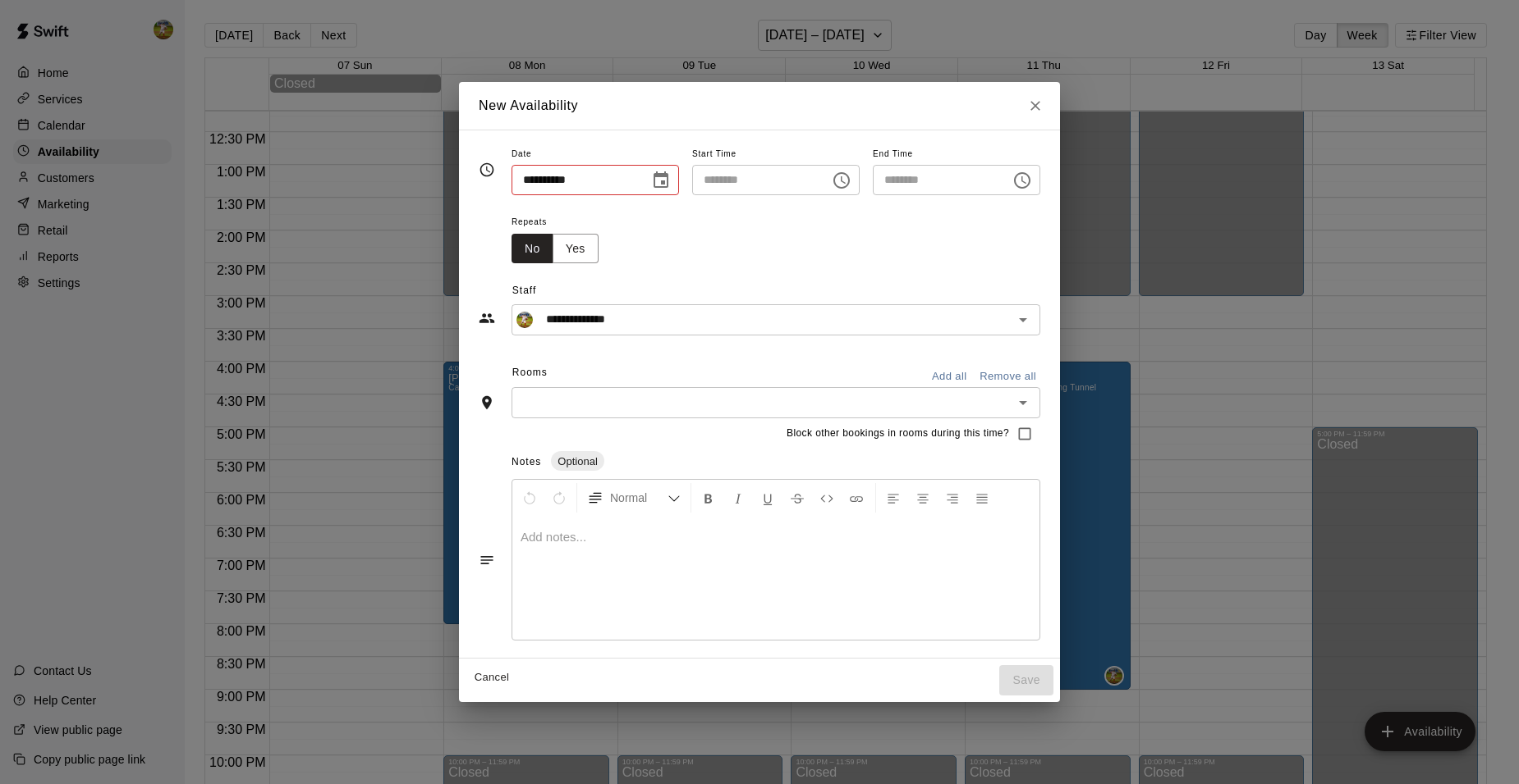
type input "**********"
type input "********"
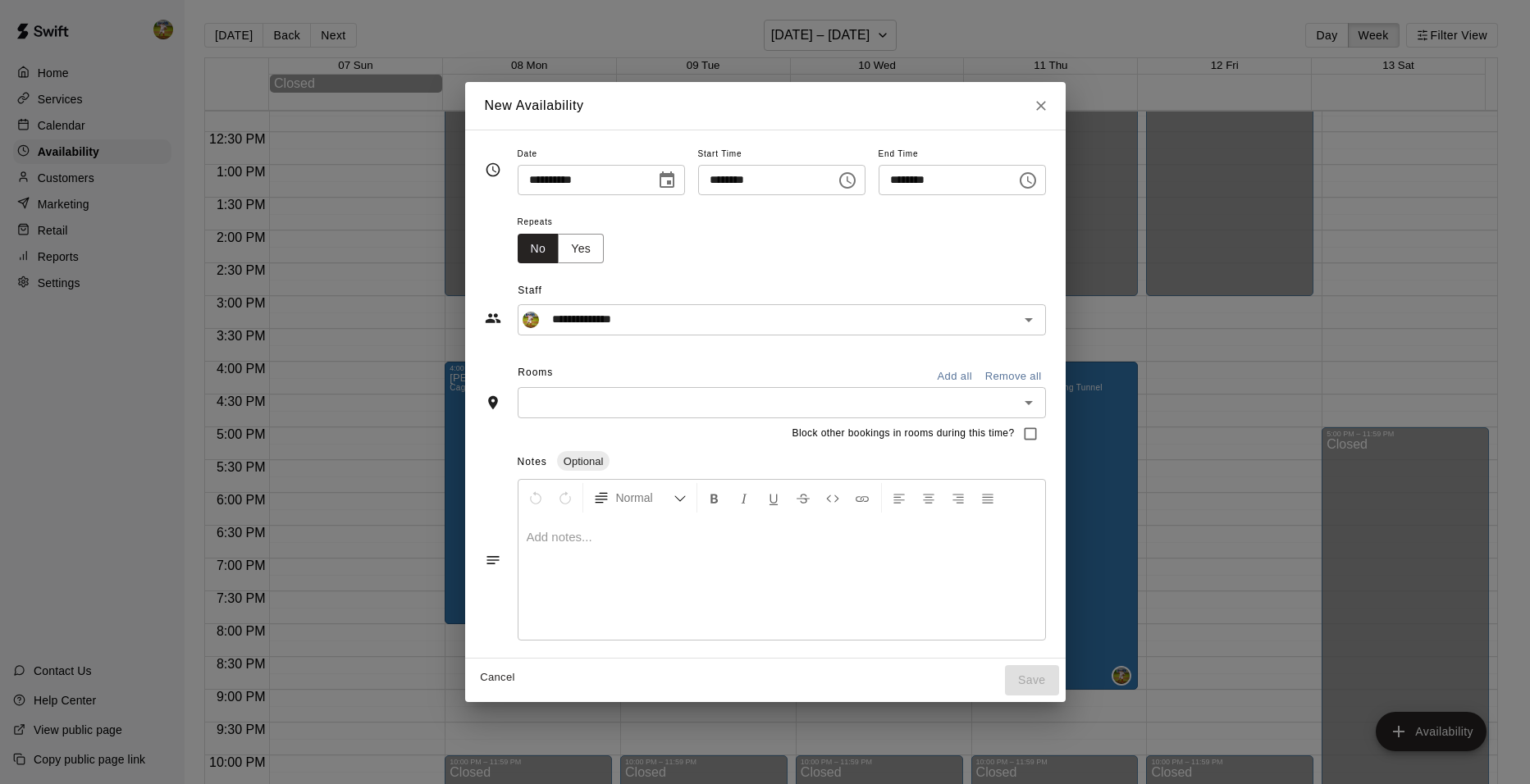
click at [864, 176] on button "Choose time, selected time is 4:00 PM" at bounding box center [847, 180] width 33 height 33
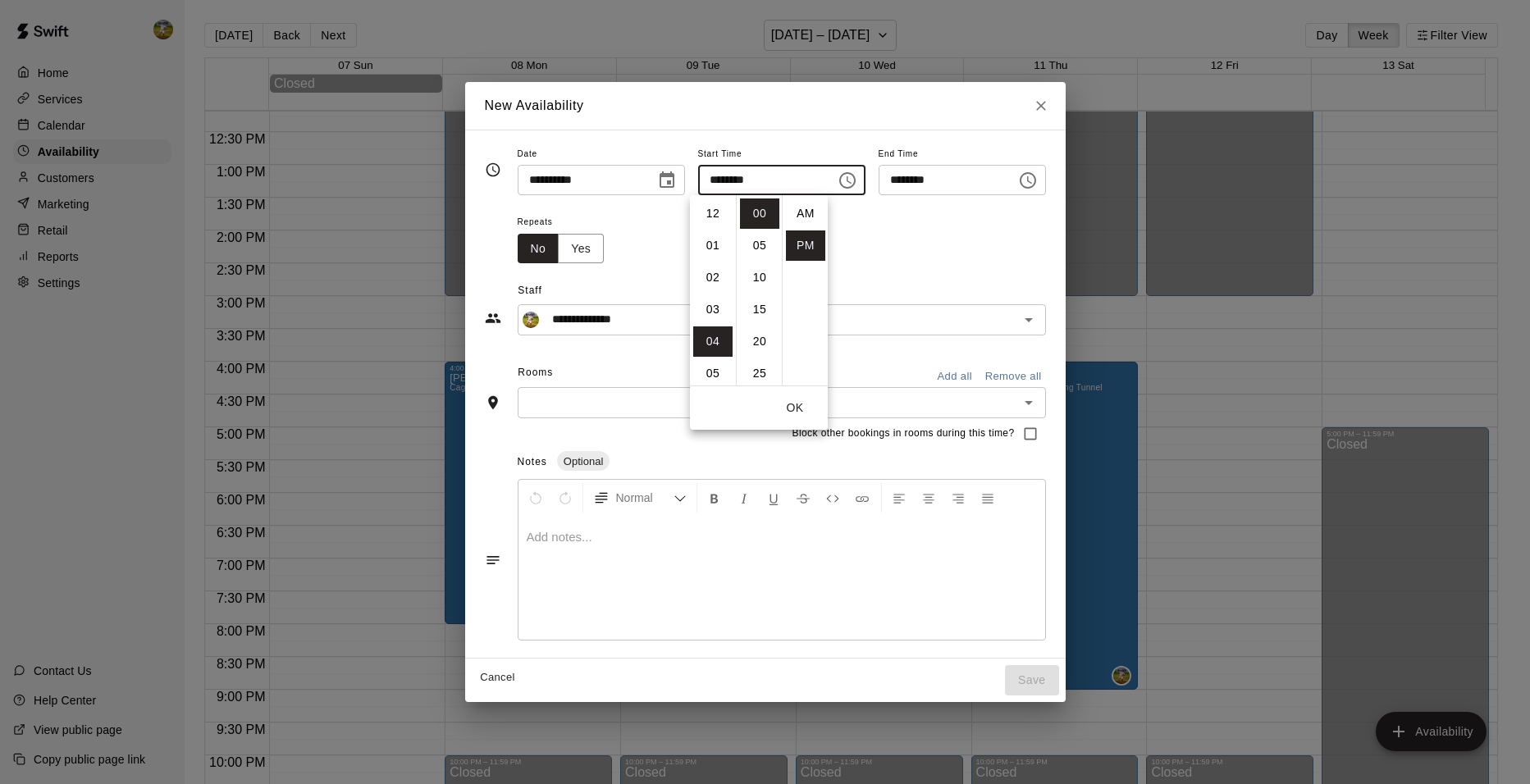
scroll to position [29, 0]
click at [1005, 185] on input "********" at bounding box center [942, 179] width 127 height 30
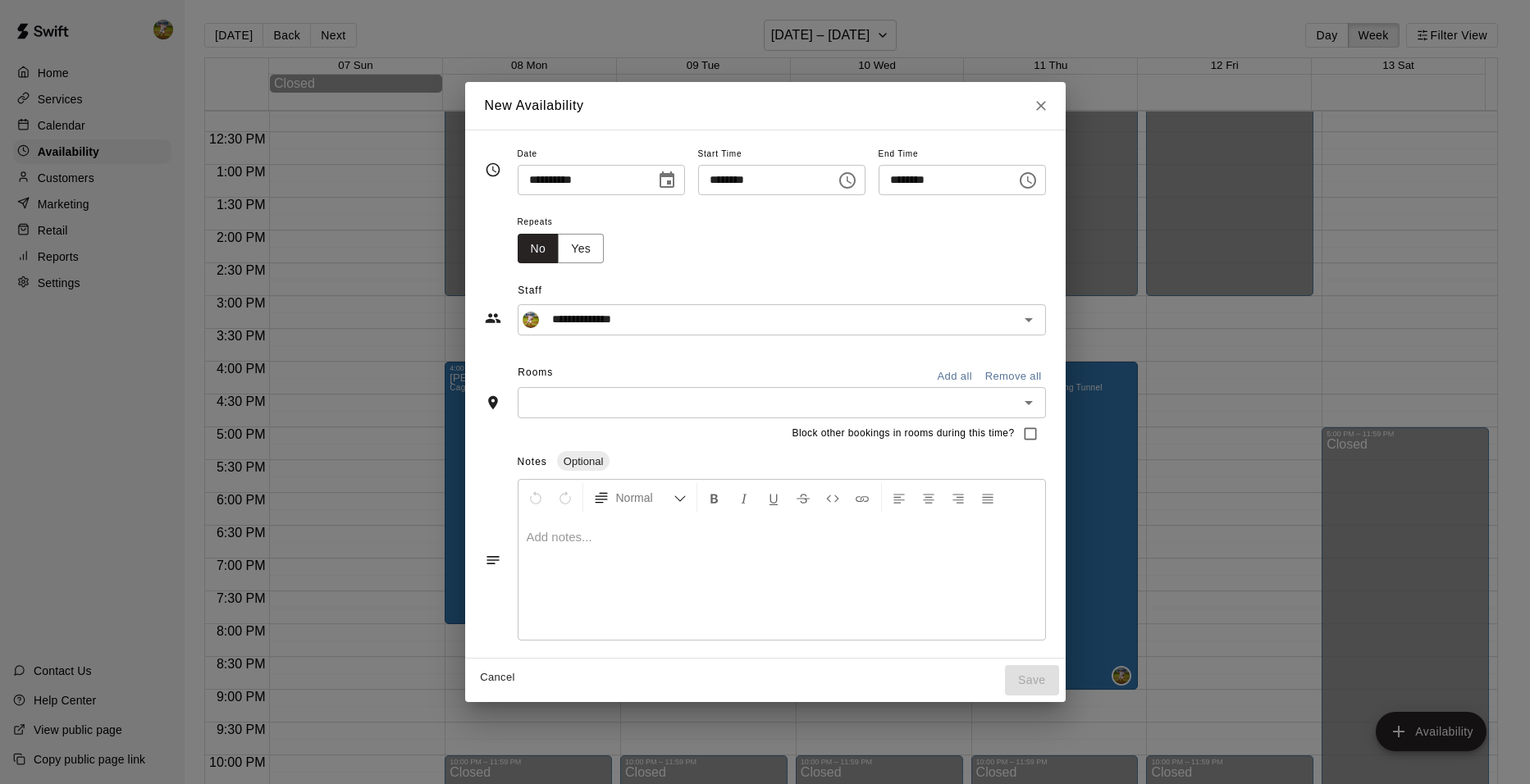
click at [1038, 179] on icon "Choose time, selected time is 4:30 PM" at bounding box center [1028, 180] width 20 height 20
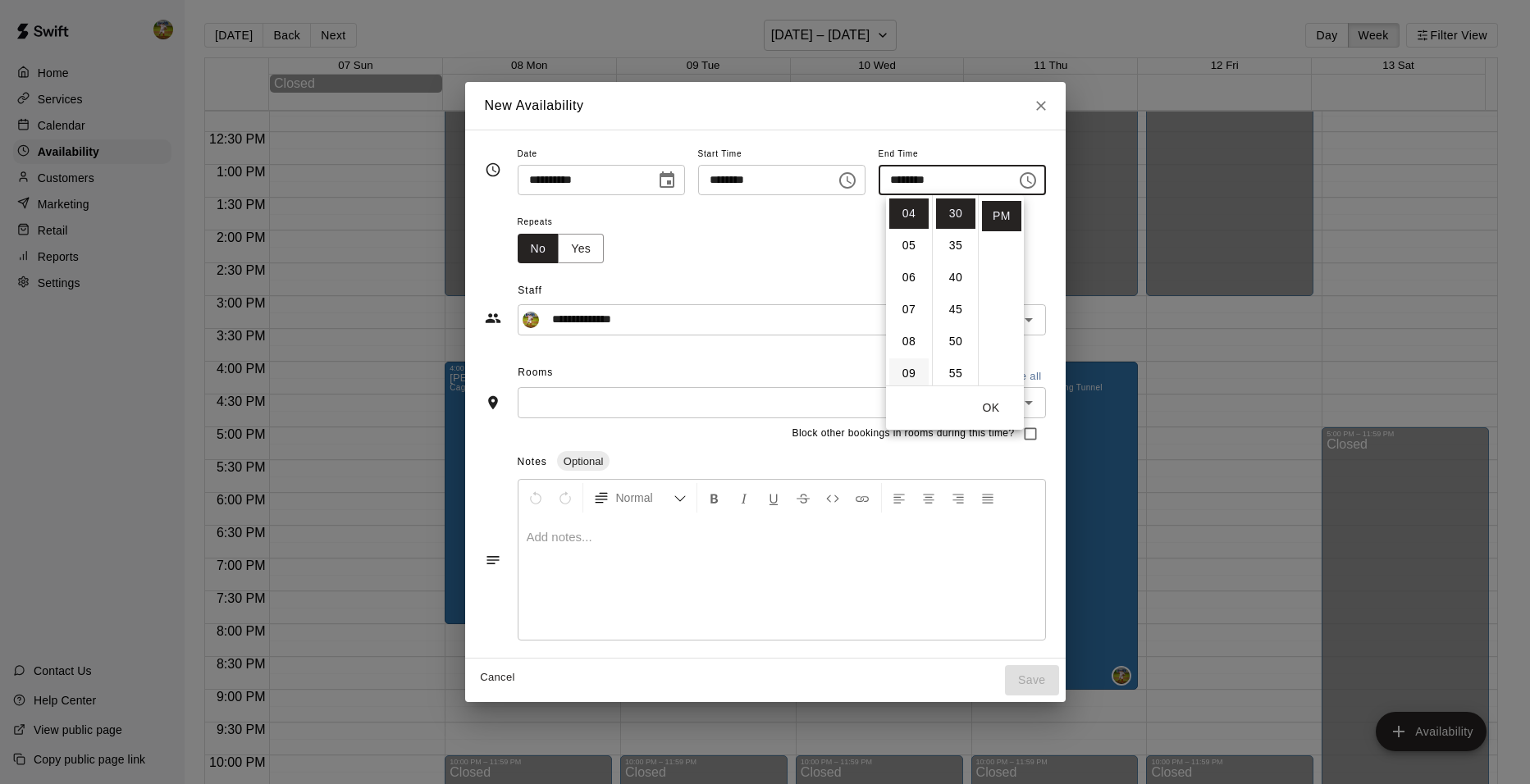
click at [917, 370] on li "09" at bounding box center [909, 373] width 39 height 30
click at [957, 213] on li "00" at bounding box center [956, 214] width 39 height 30
type input "********"
click at [1044, 226] on div "Repeats No Yes" at bounding box center [782, 237] width 529 height 52
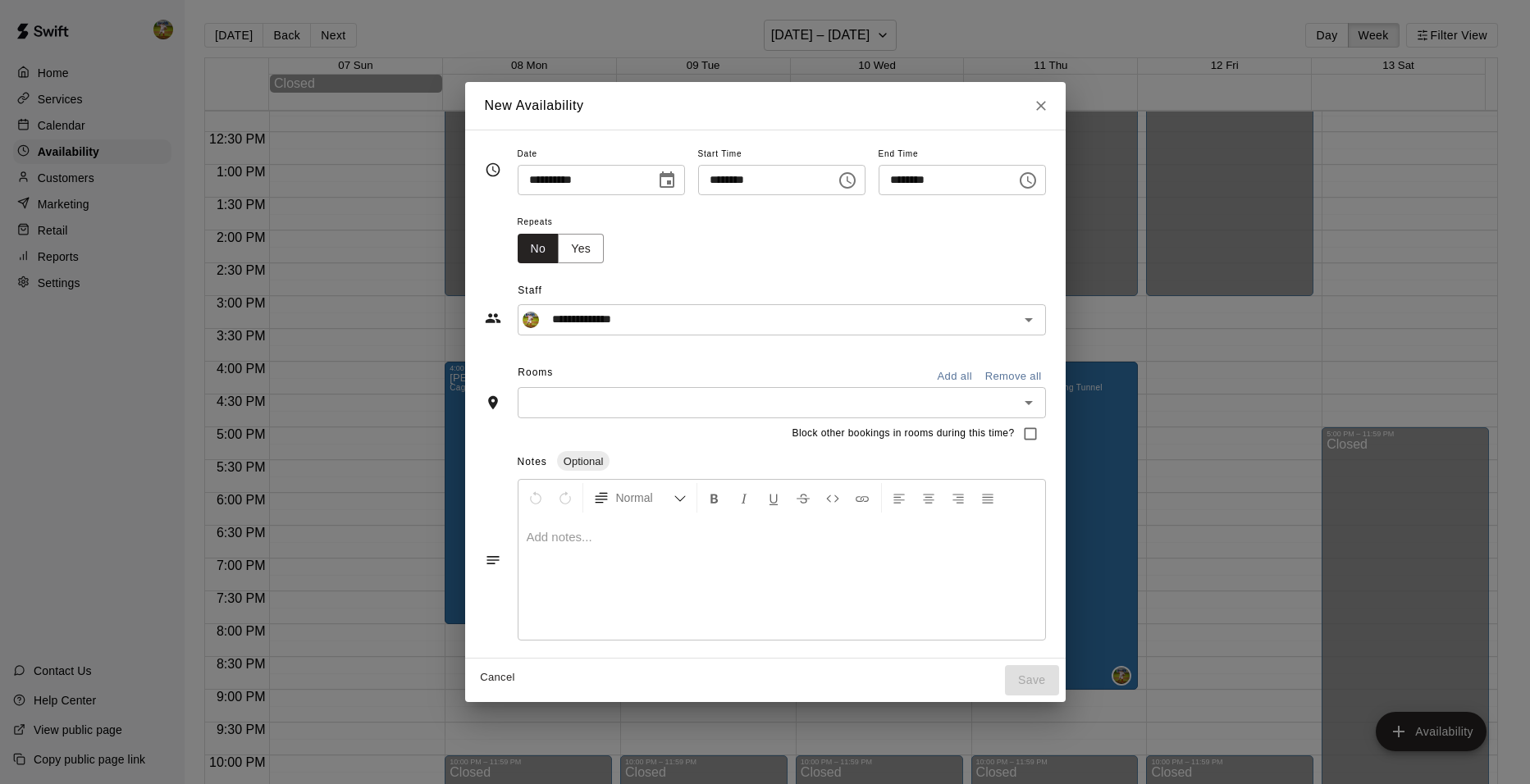
click at [981, 378] on button "Add all" at bounding box center [956, 377] width 53 height 25
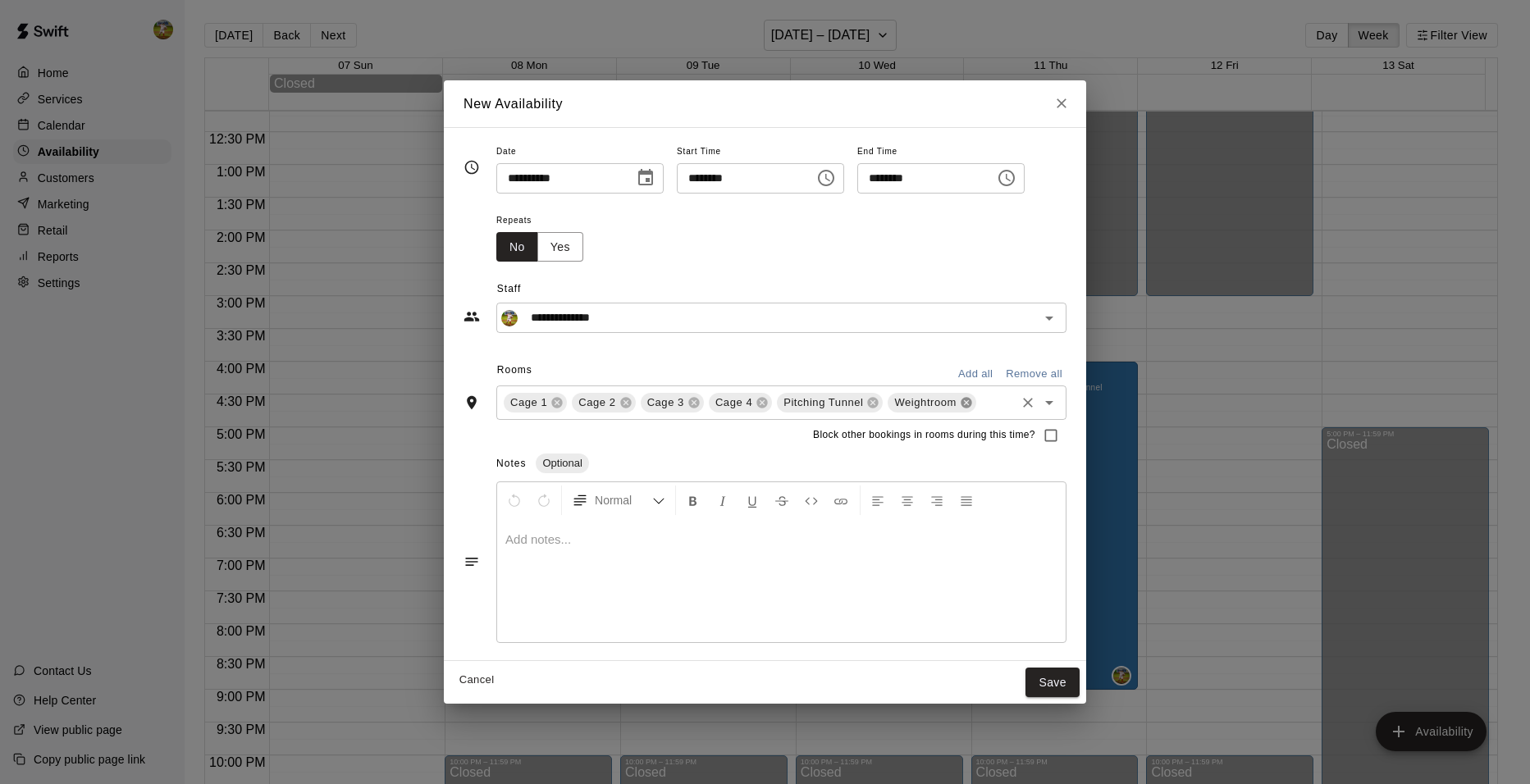
click at [961, 403] on icon at bounding box center [965, 402] width 11 height 11
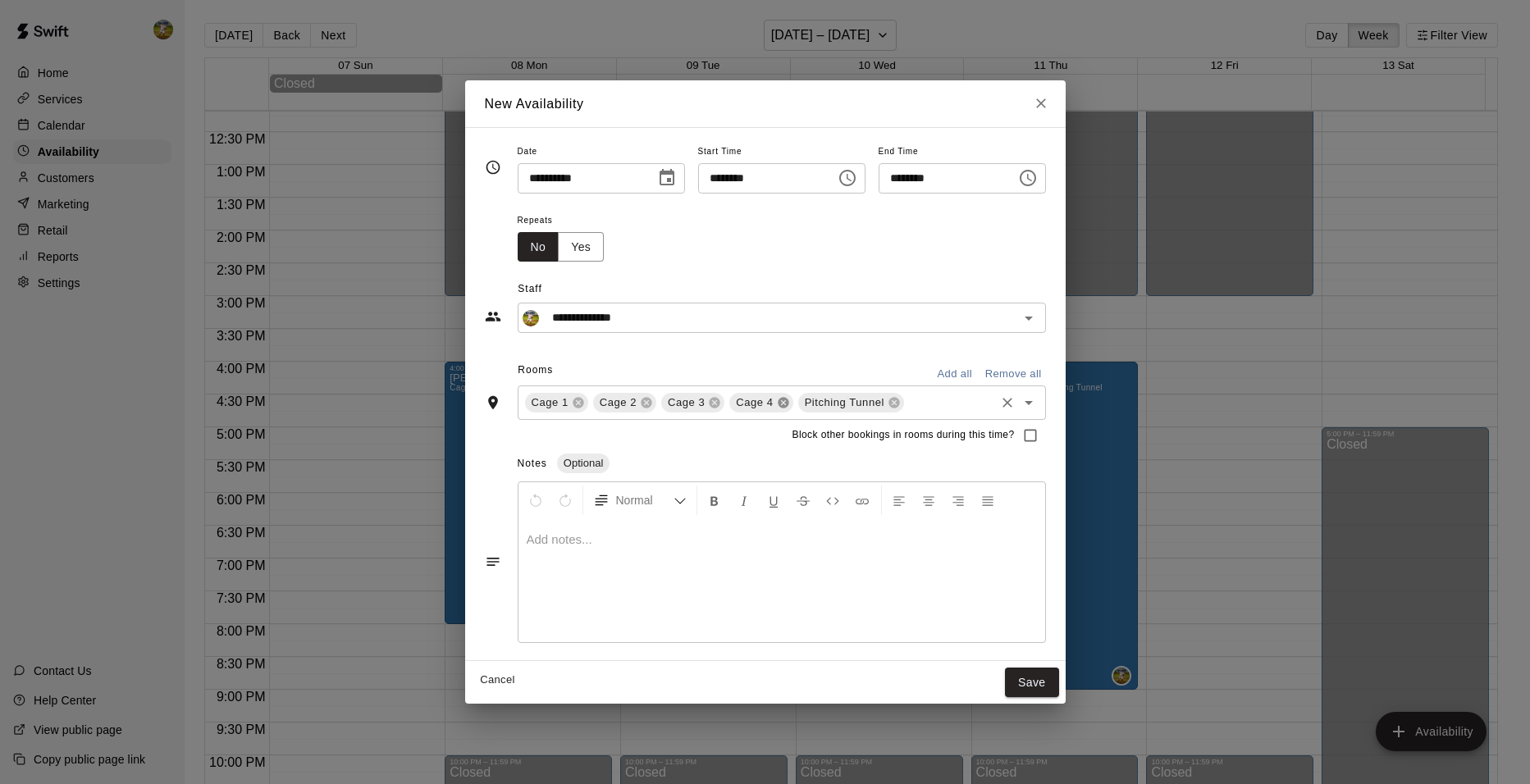
click at [778, 401] on icon at bounding box center [783, 402] width 11 height 11
click at [710, 401] on icon at bounding box center [715, 402] width 11 height 11
click at [1058, 673] on button "Save" at bounding box center [1033, 683] width 55 height 30
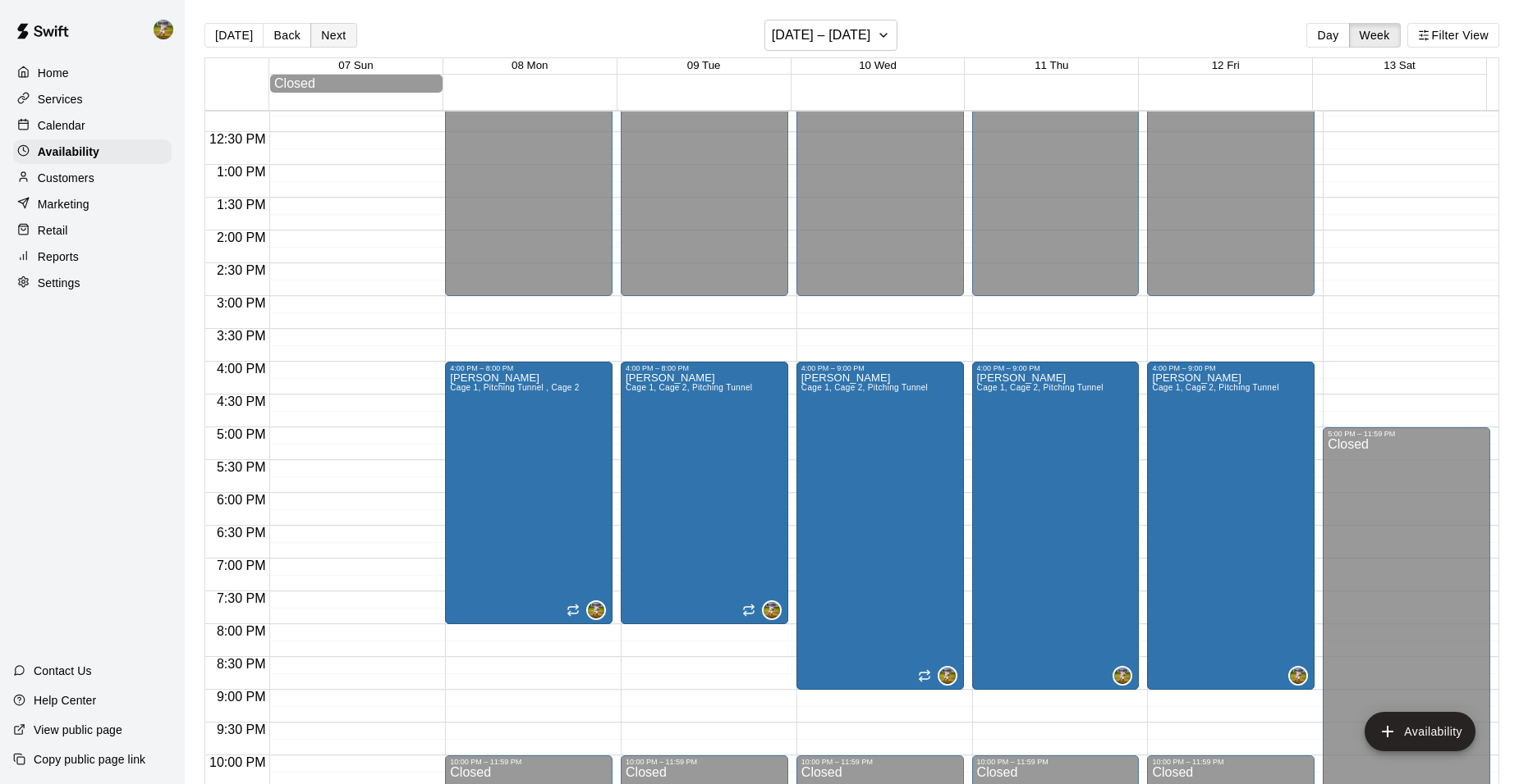
click at [338, 34] on button "Next" at bounding box center [333, 35] width 46 height 24
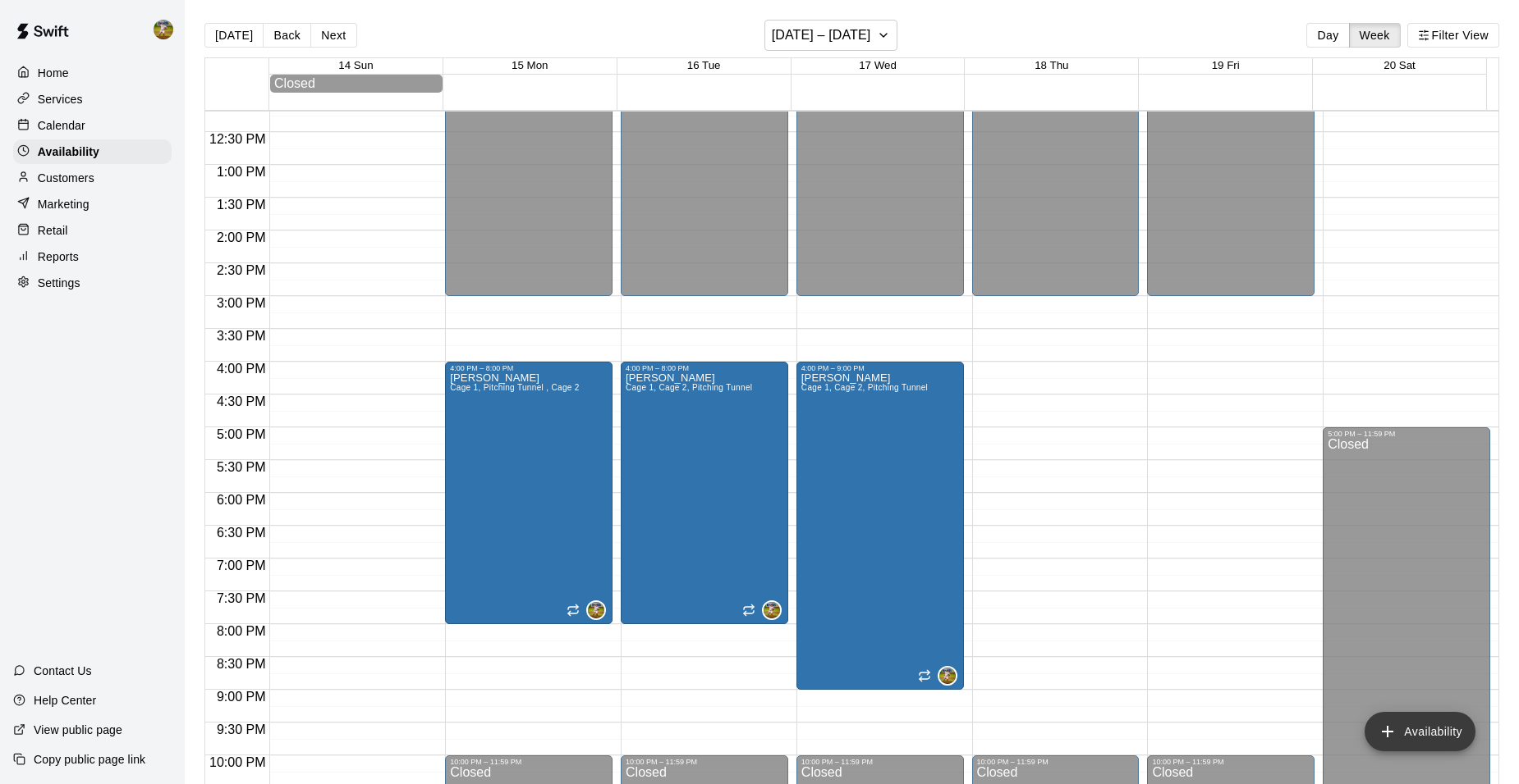
click at [1379, 727] on icon "add" at bounding box center [1387, 731] width 20 height 20
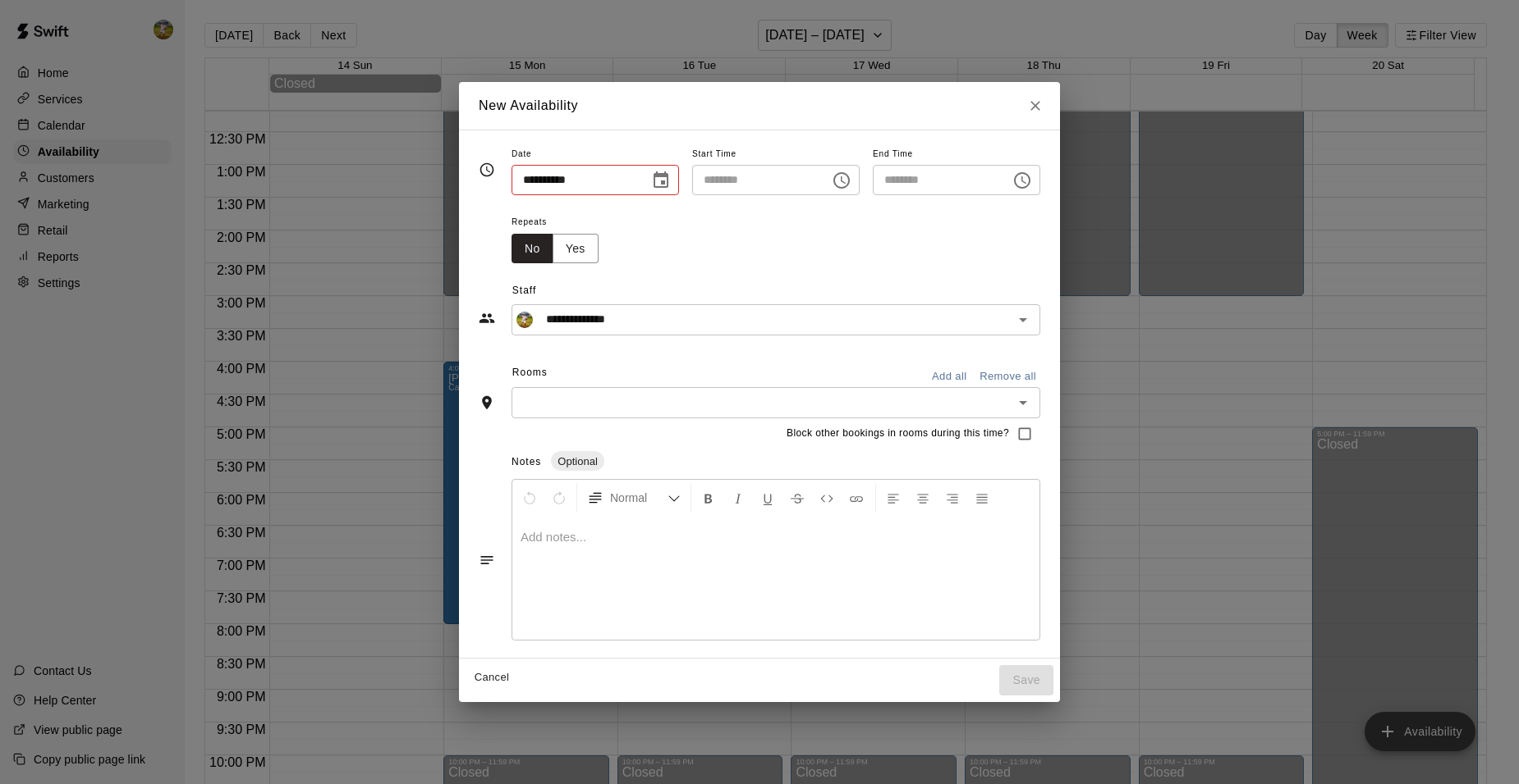
type input "**********"
type input "********"
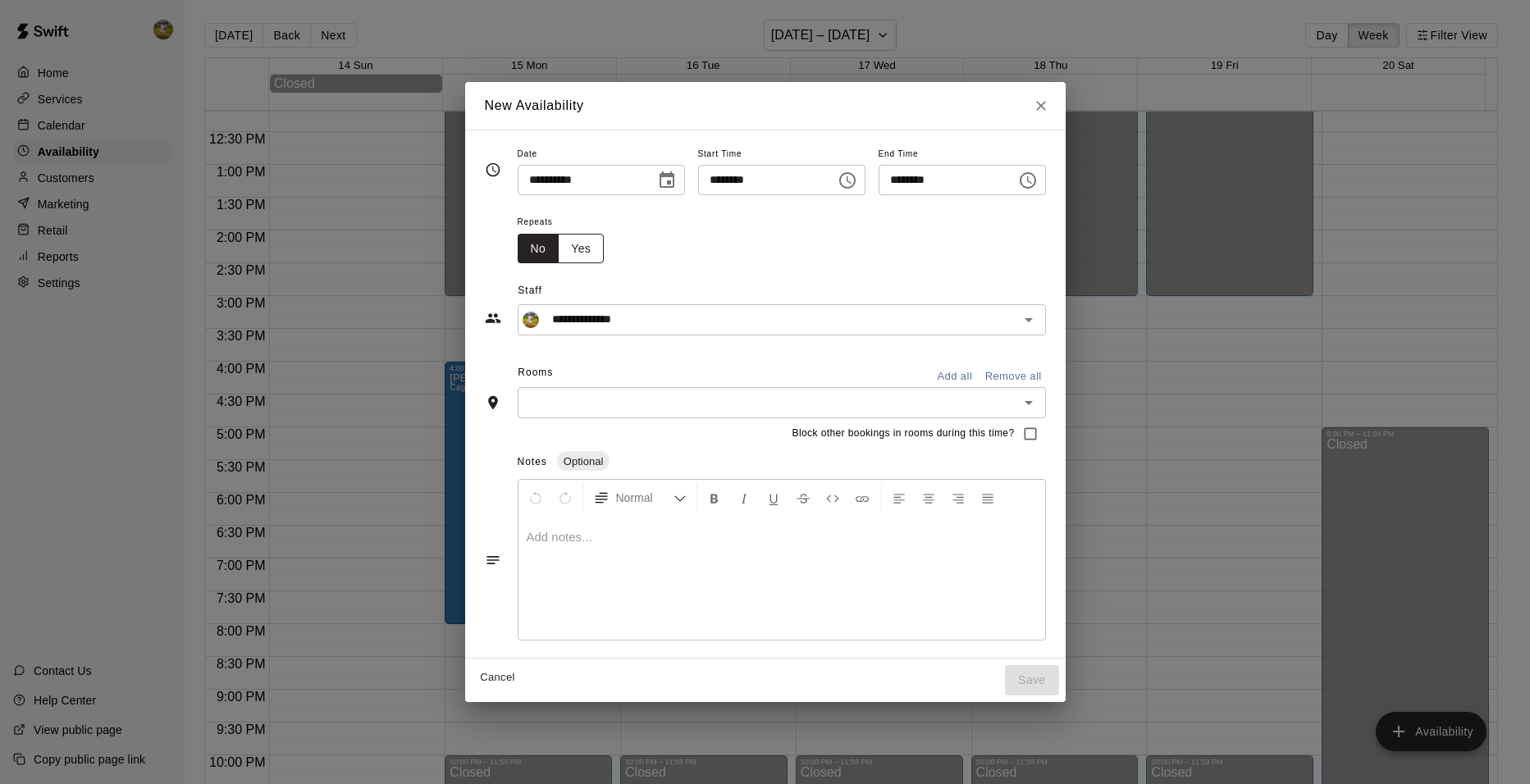
click at [568, 239] on button "Yes" at bounding box center [580, 249] width 46 height 30
click at [849, 178] on icon "Choose time, selected time is 2:00 PM" at bounding box center [847, 178] width 20 height 20
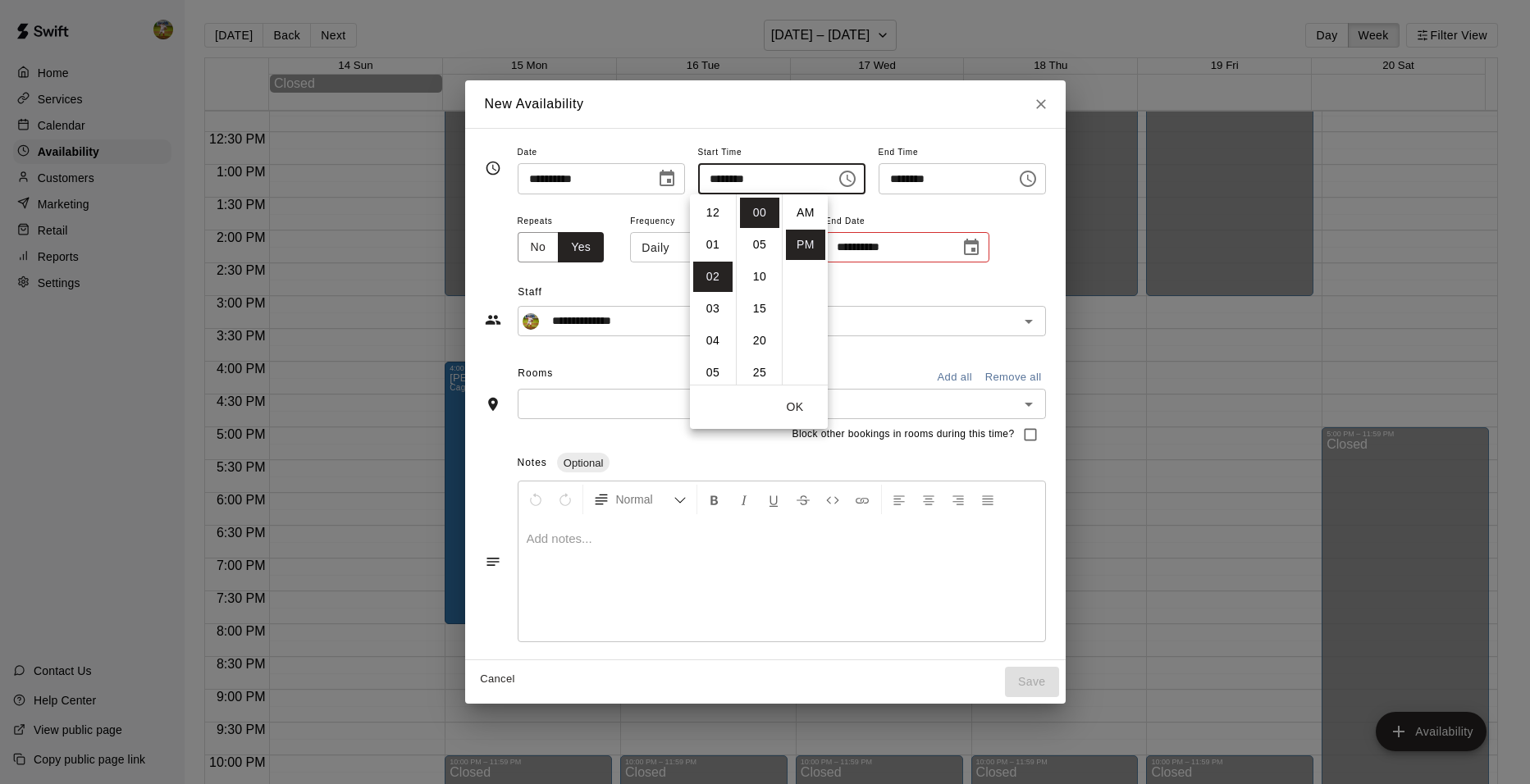
scroll to position [29, 0]
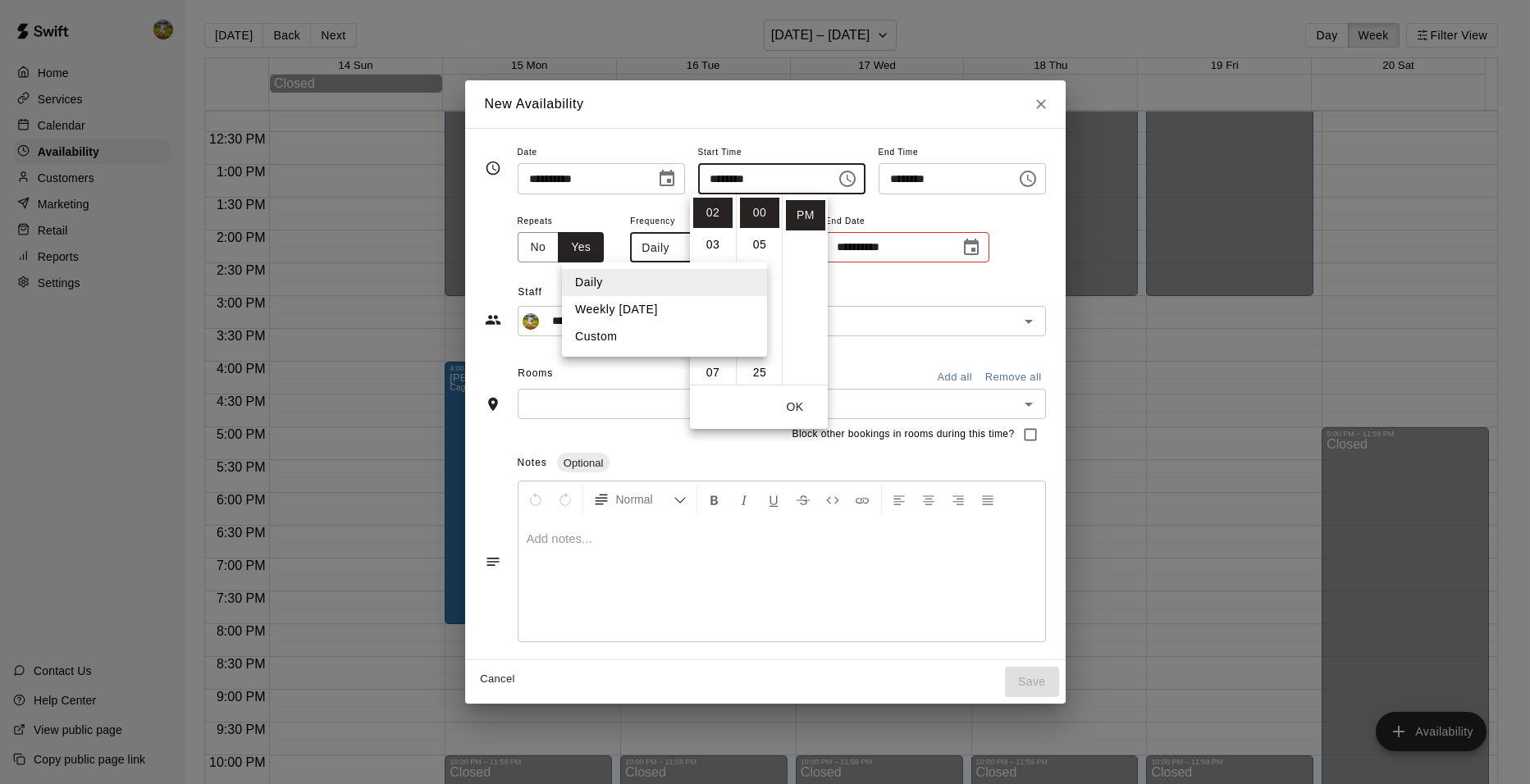
click at [689, 241] on body "Home Services Calendar Availability Customers Marketing Retail Reports Settings…" at bounding box center [765, 405] width 1530 height 810
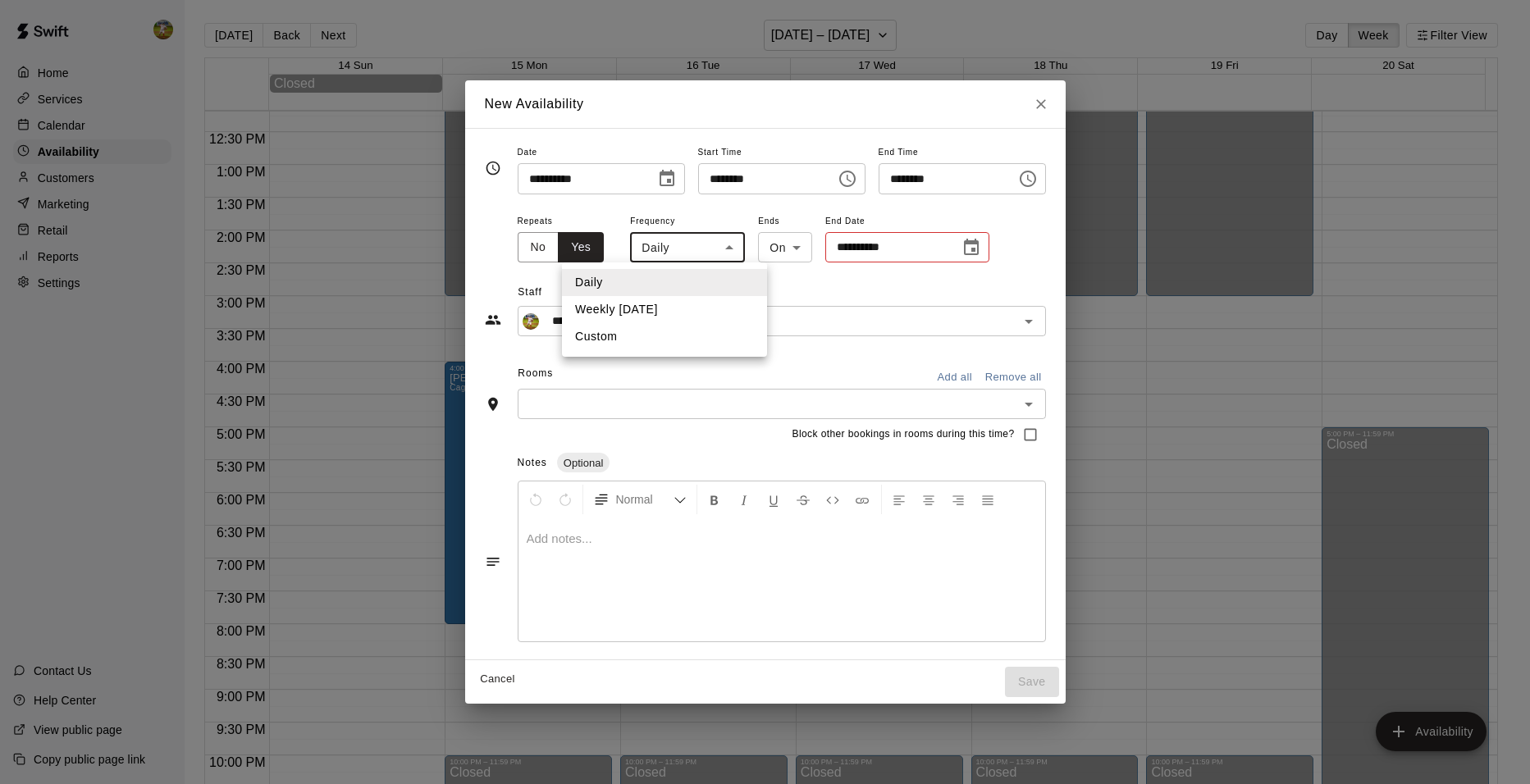
click at [628, 305] on li "Weekly [DATE]" at bounding box center [664, 310] width 205 height 27
type input "******"
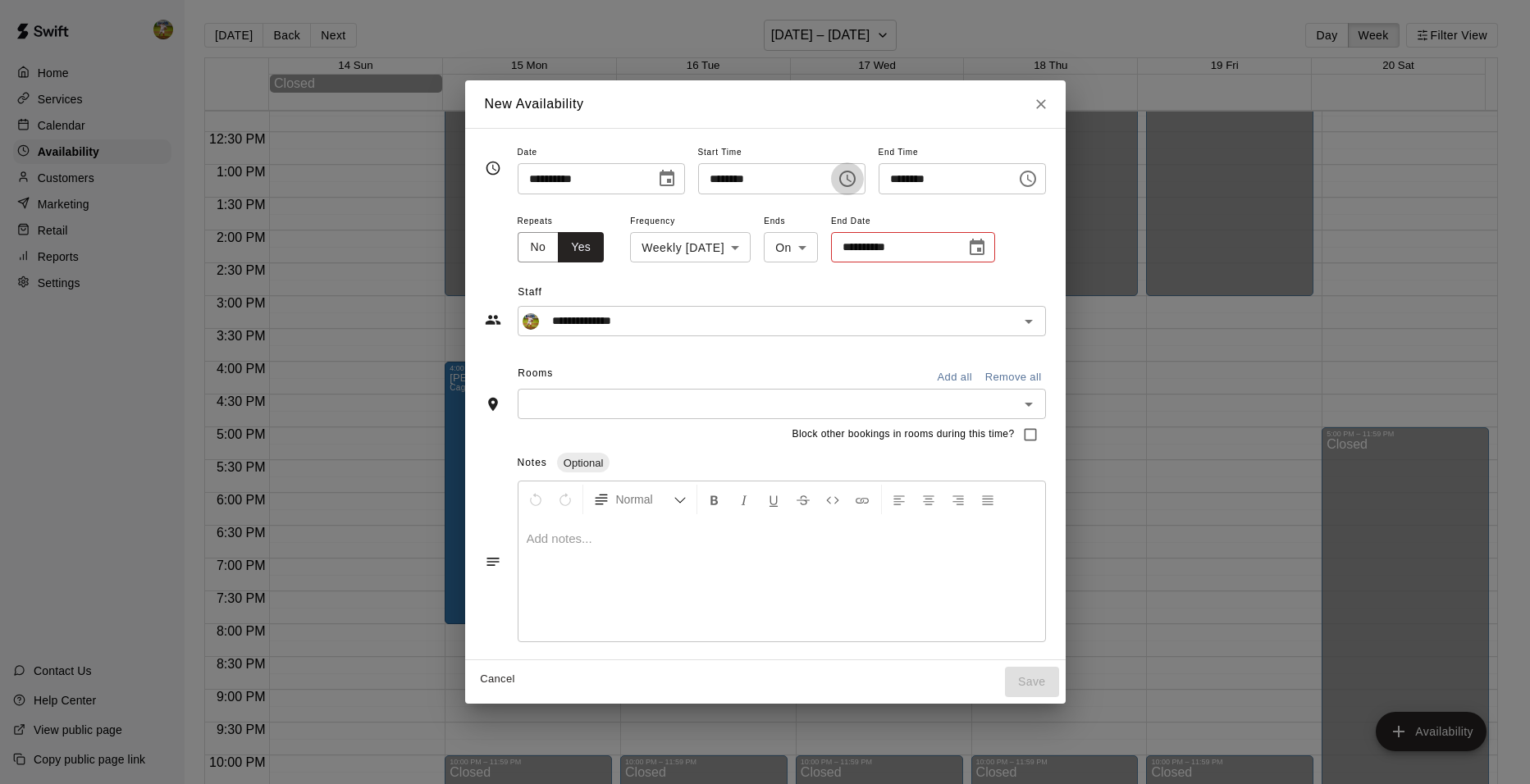
click at [857, 178] on icon "Choose time, selected time is 2:00 PM" at bounding box center [847, 178] width 20 height 20
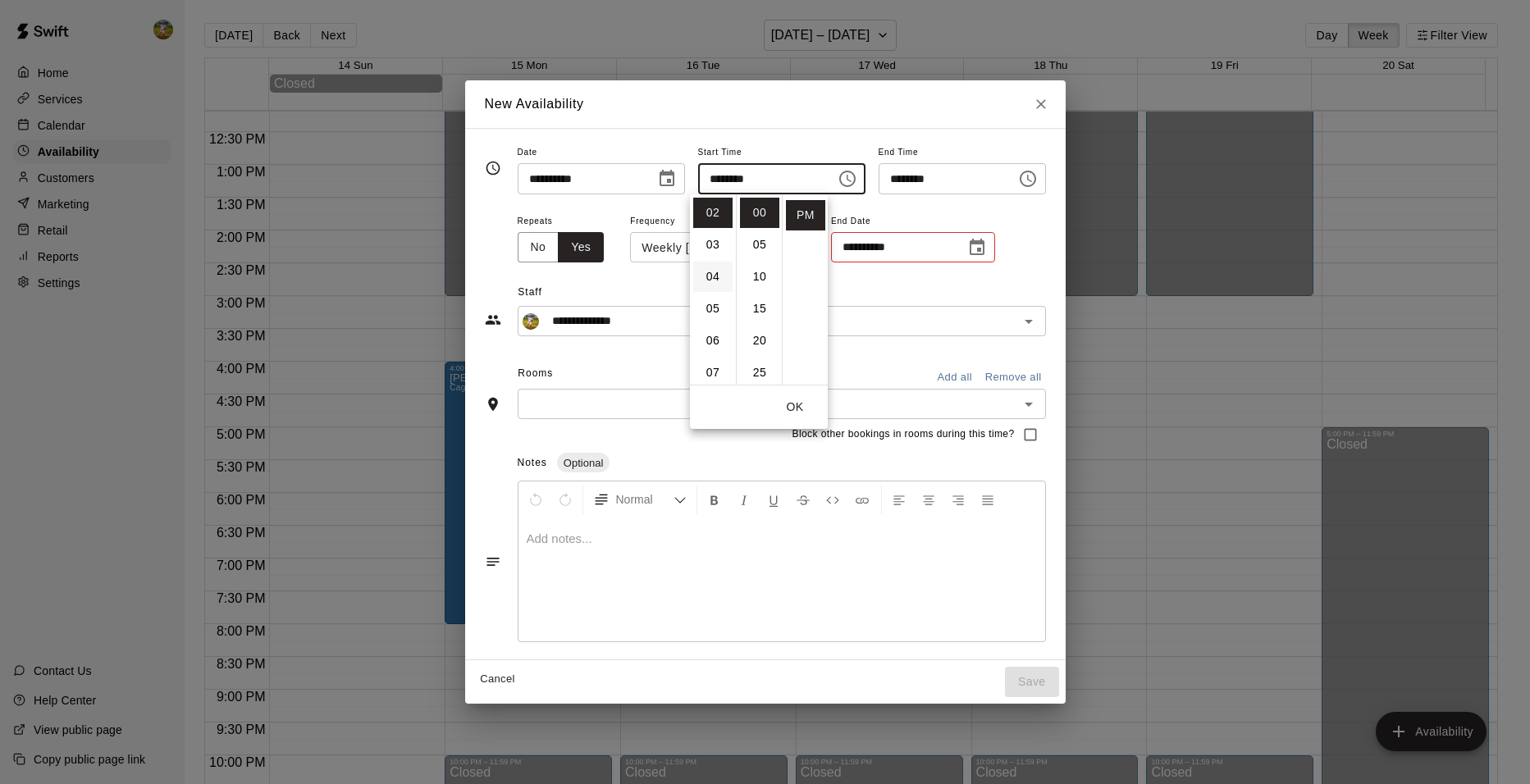
click at [710, 269] on li "04" at bounding box center [713, 276] width 39 height 30
type input "********"
click at [1038, 174] on icon "Choose time, selected time is 4:30 PM" at bounding box center [1028, 178] width 20 height 20
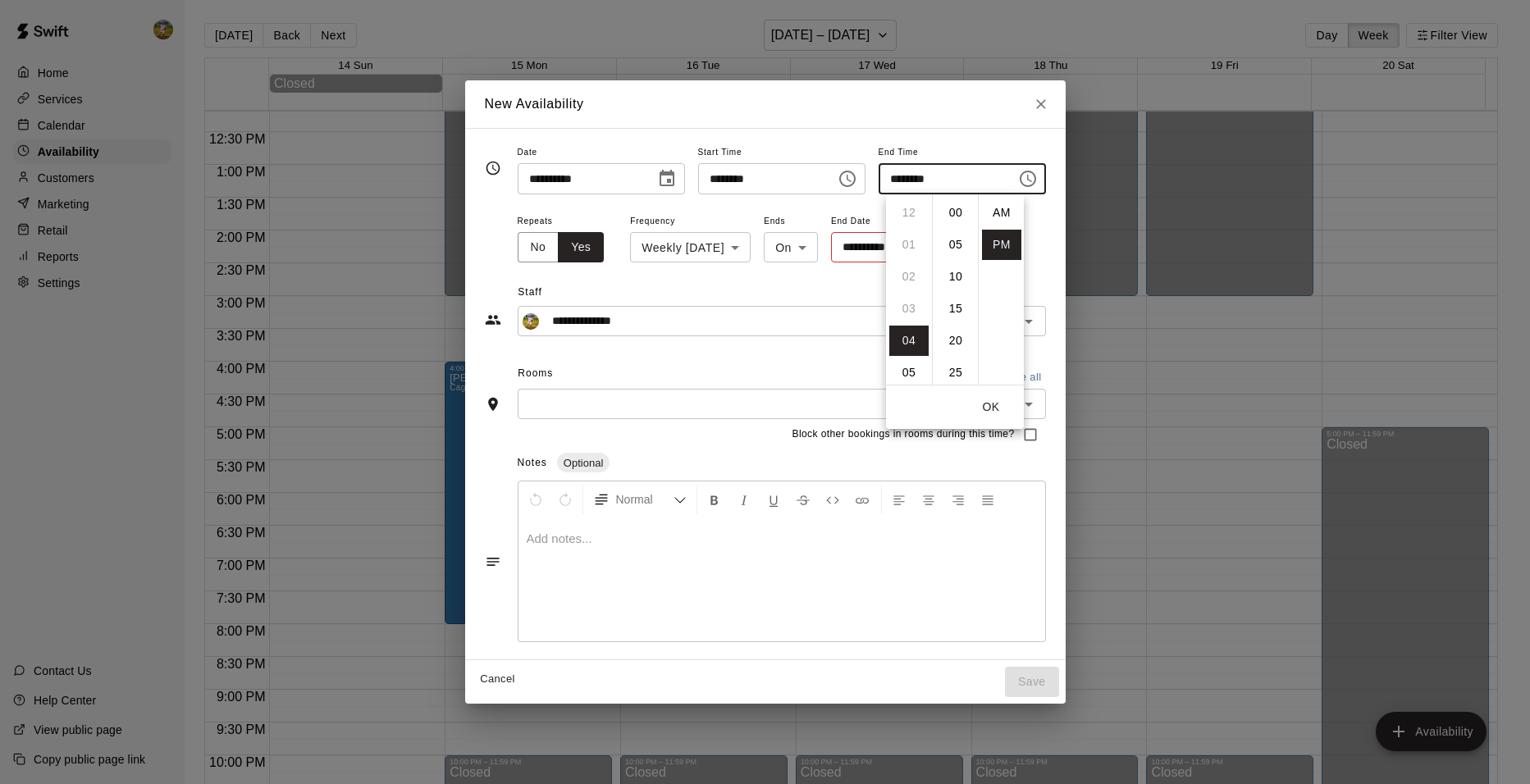
scroll to position [29, 0]
click at [913, 380] on li "09" at bounding box center [909, 372] width 39 height 30
click at [960, 215] on li "00" at bounding box center [956, 213] width 39 height 30
type input "********"
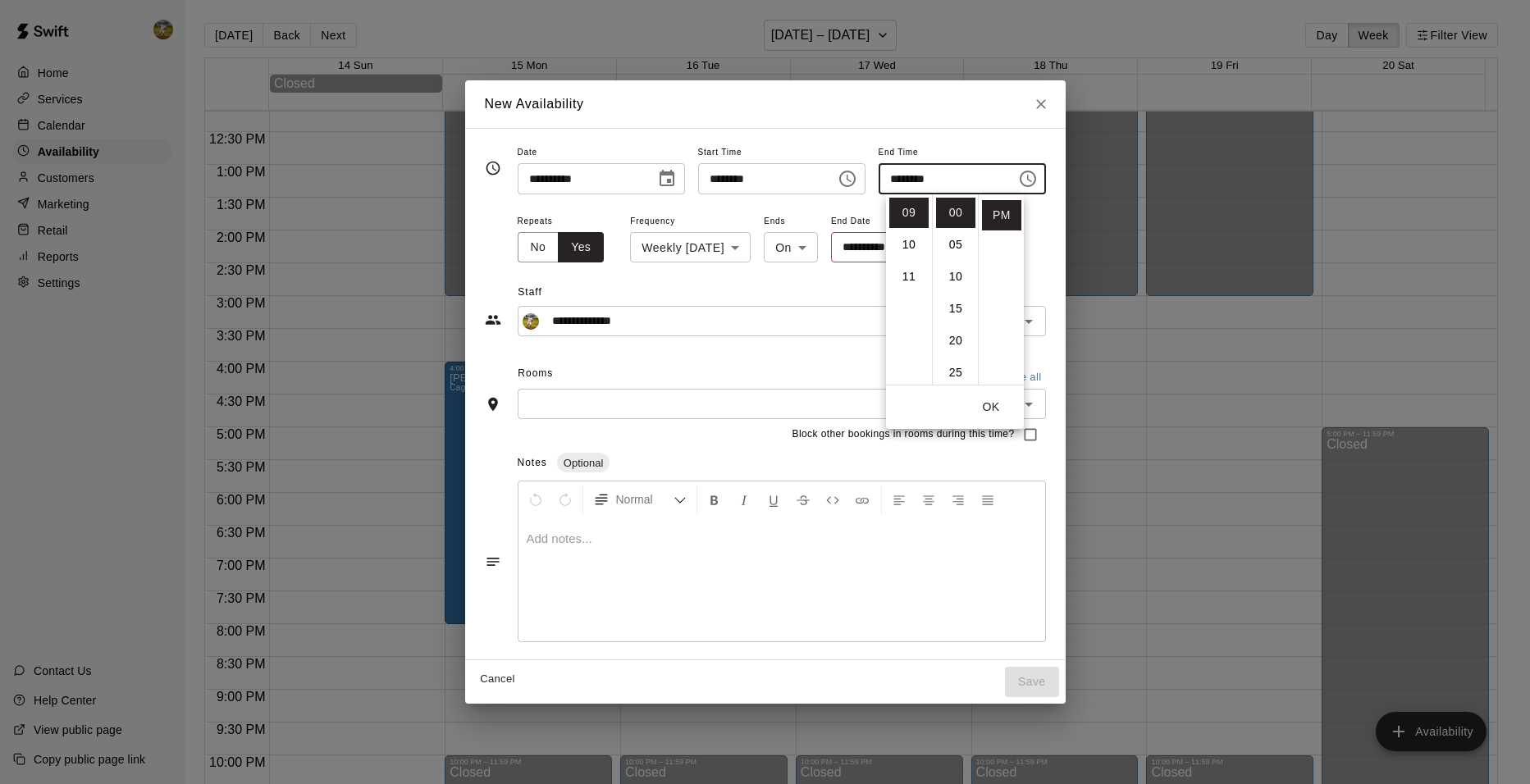
click at [1039, 252] on div "**********" at bounding box center [782, 238] width 529 height 55
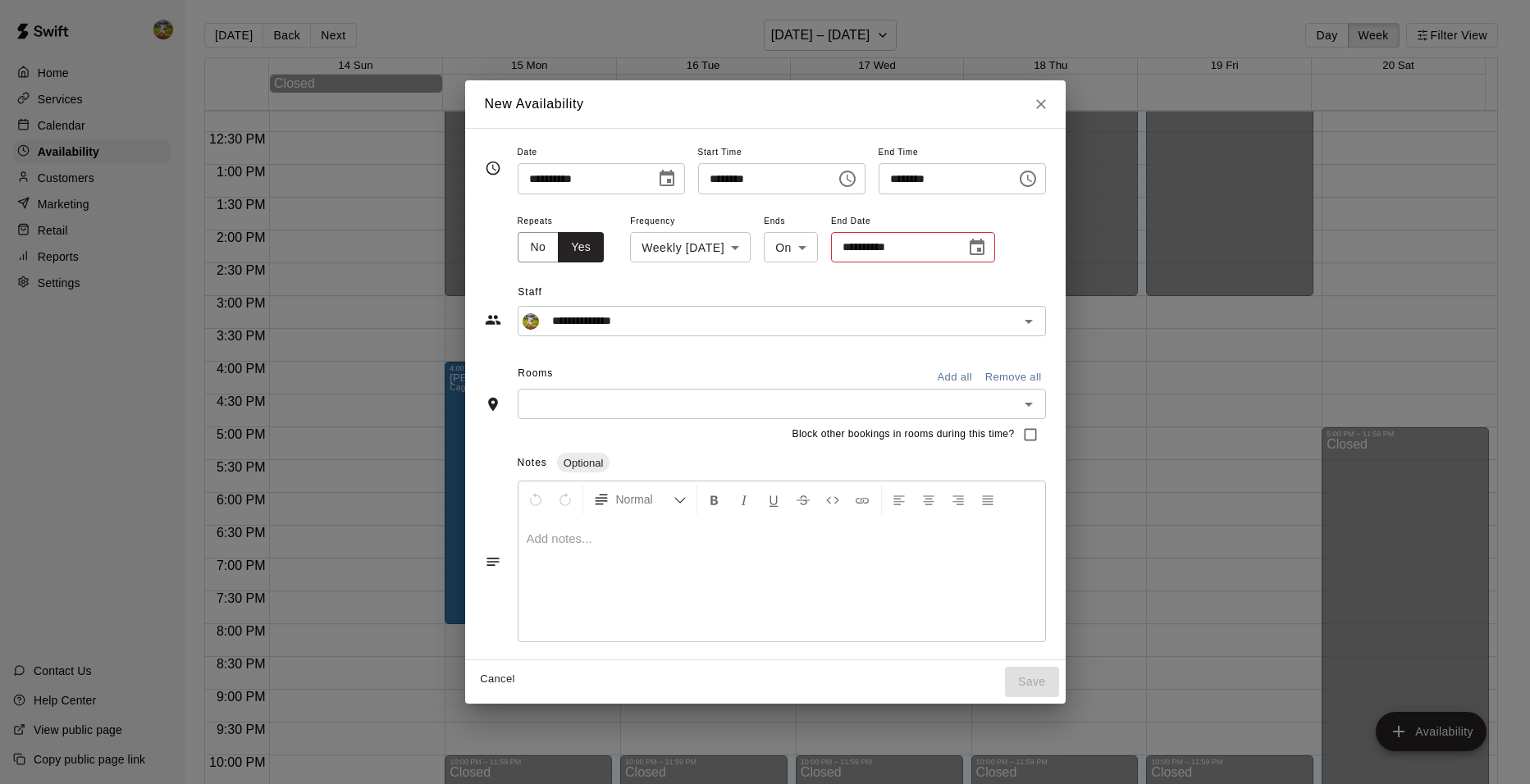
click at [791, 246] on body "Home Services Calendar Availability Customers Marketing Retail Reports Settings…" at bounding box center [765, 405] width 1530 height 810
click at [954, 246] on div at bounding box center [765, 392] width 1530 height 784
click at [970, 244] on icon "Choose date" at bounding box center [977, 247] width 15 height 17
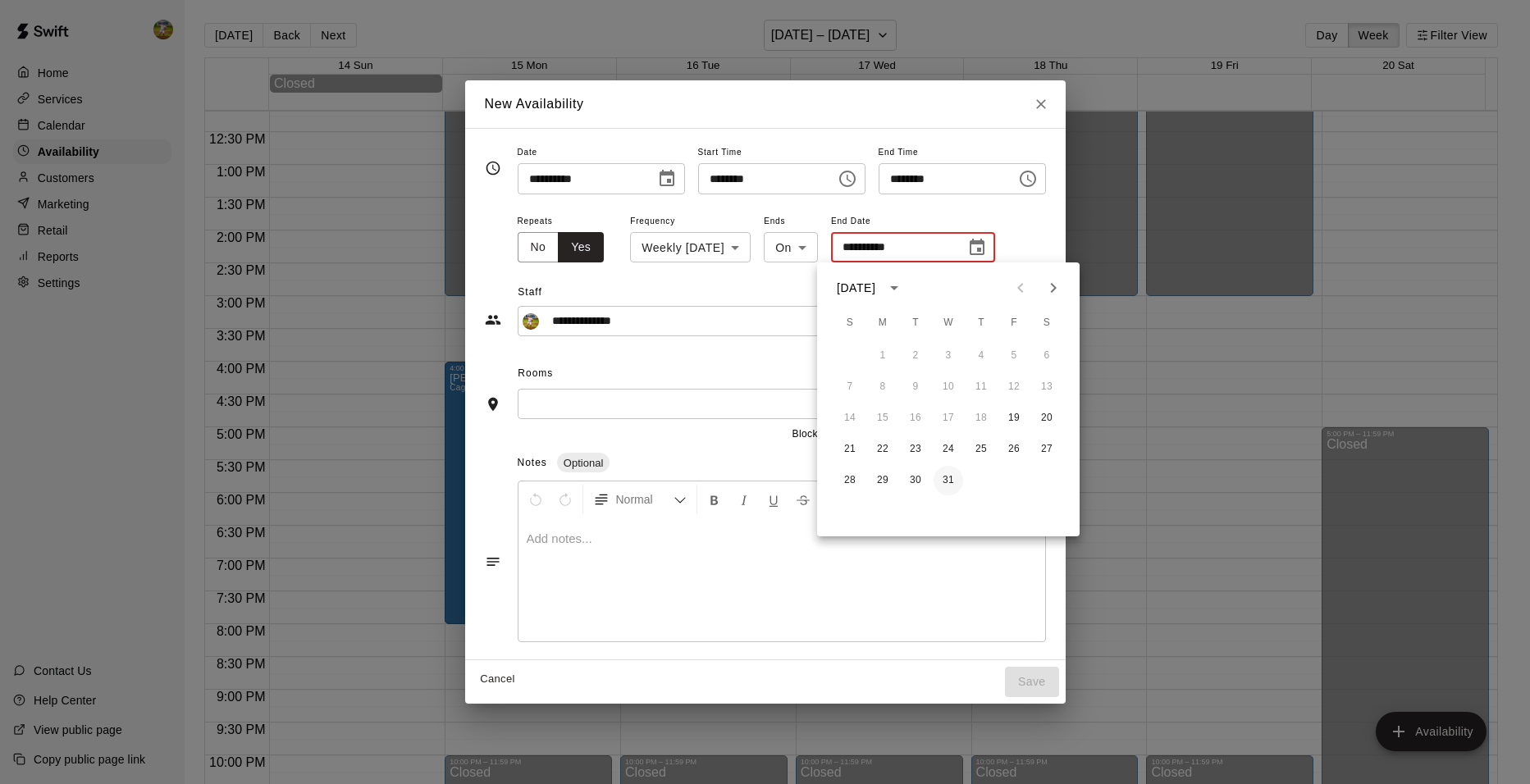
click at [953, 482] on button "31" at bounding box center [949, 481] width 29 height 29
type input "**********"
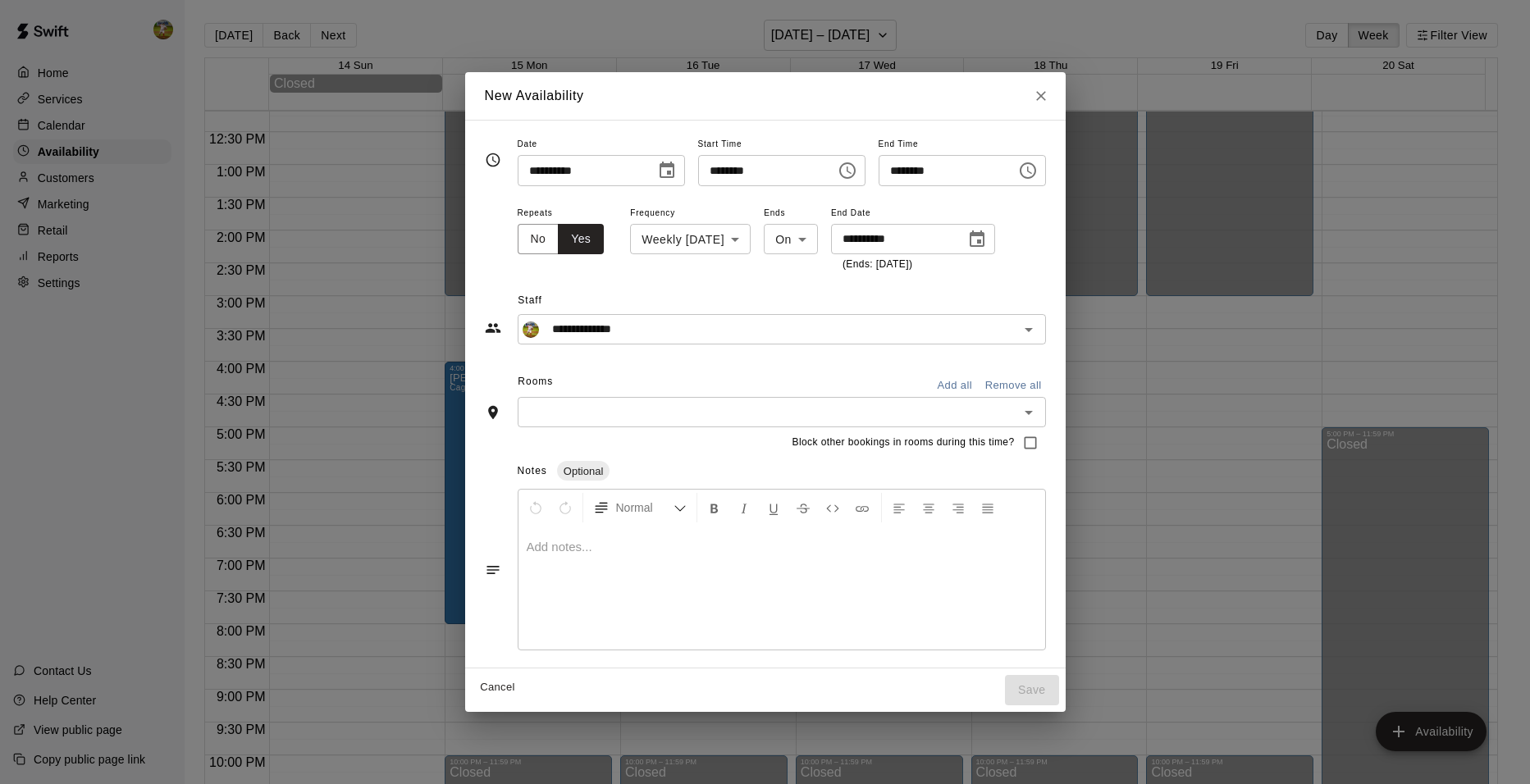
click at [974, 388] on button "Add all" at bounding box center [956, 386] width 53 height 25
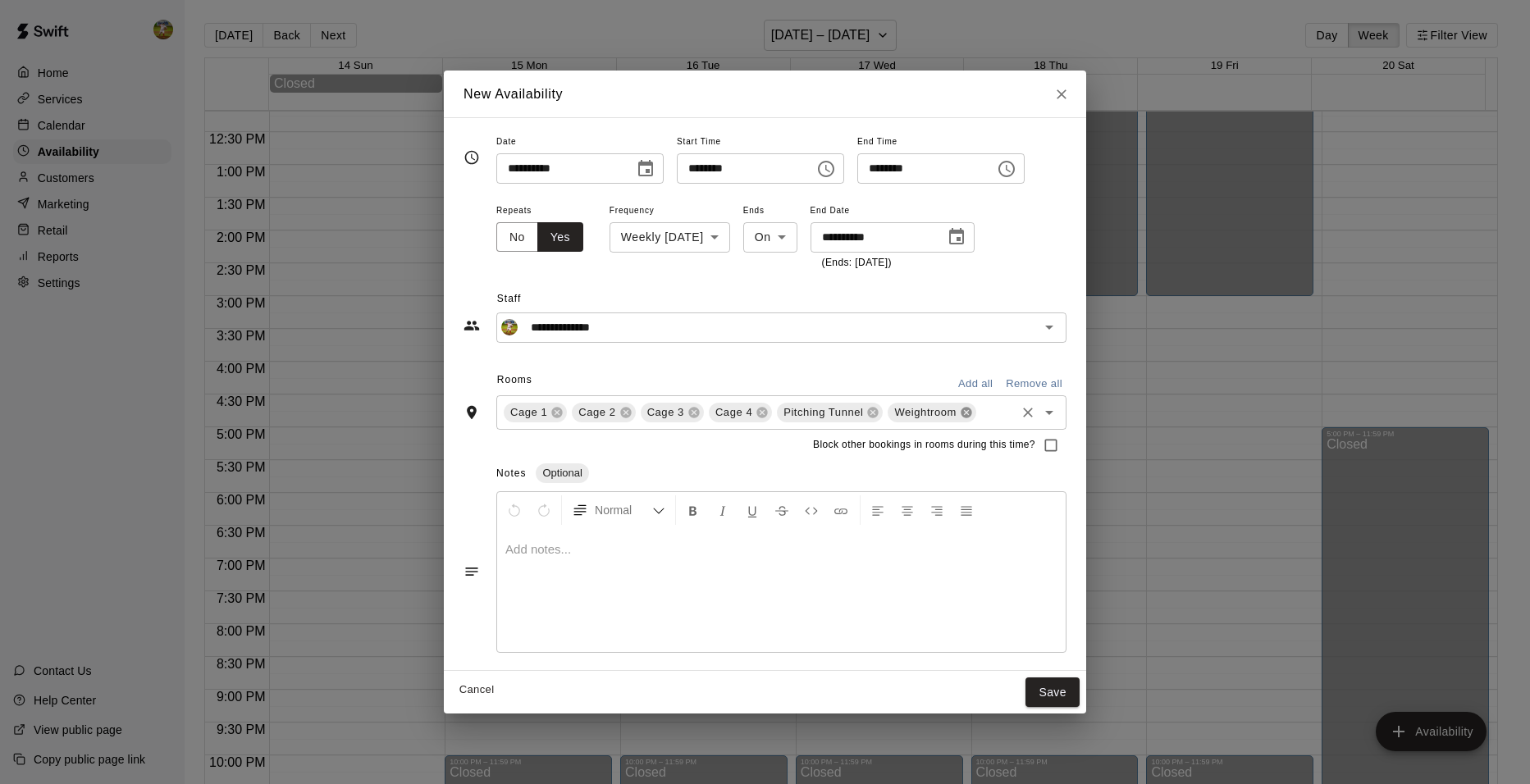
click at [961, 412] on icon at bounding box center [966, 412] width 13 height 13
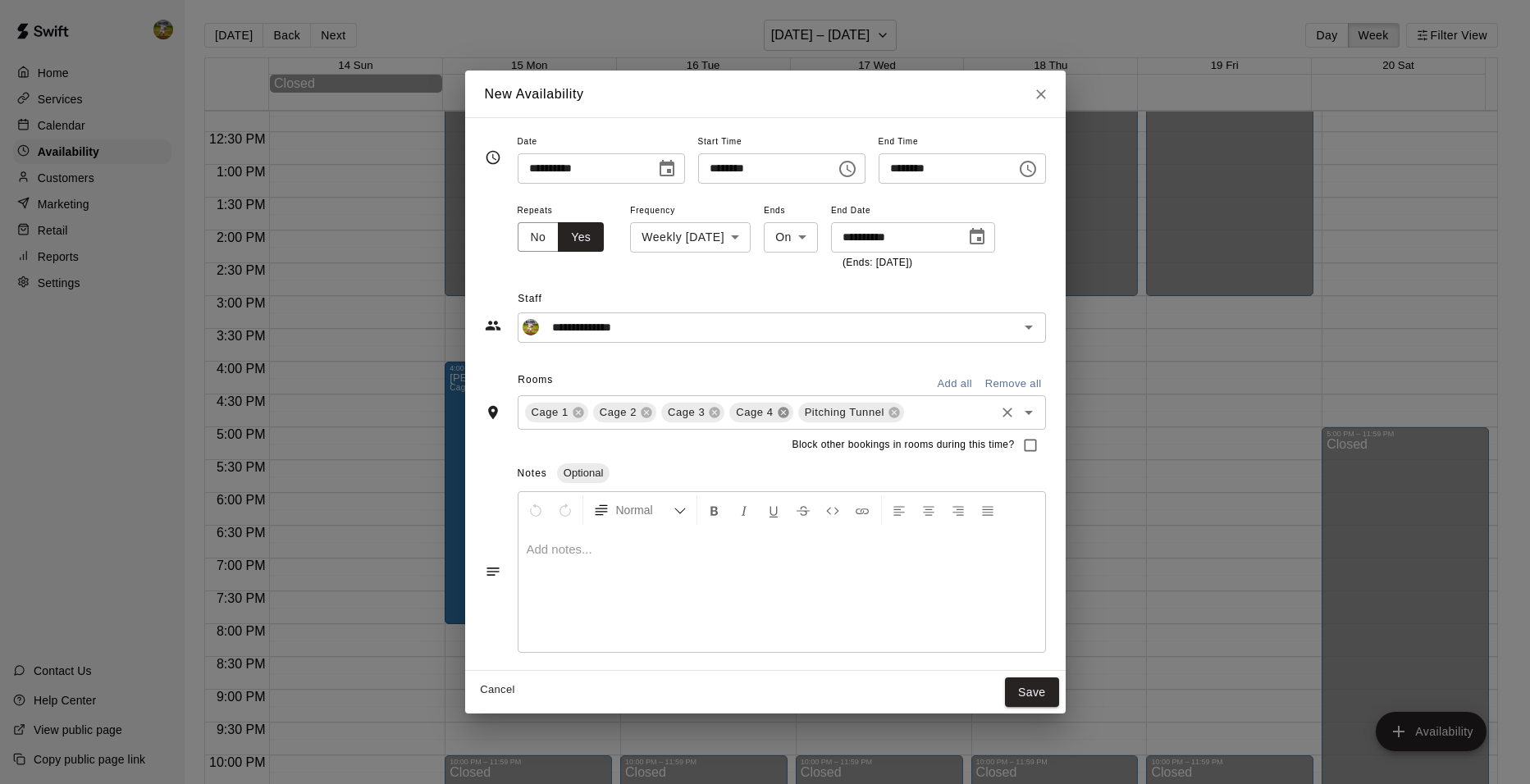
click at [778, 416] on icon at bounding box center [783, 412] width 11 height 11
click at [708, 407] on icon at bounding box center [714, 412] width 13 height 13
click at [1037, 686] on button "Save" at bounding box center [1033, 692] width 55 height 30
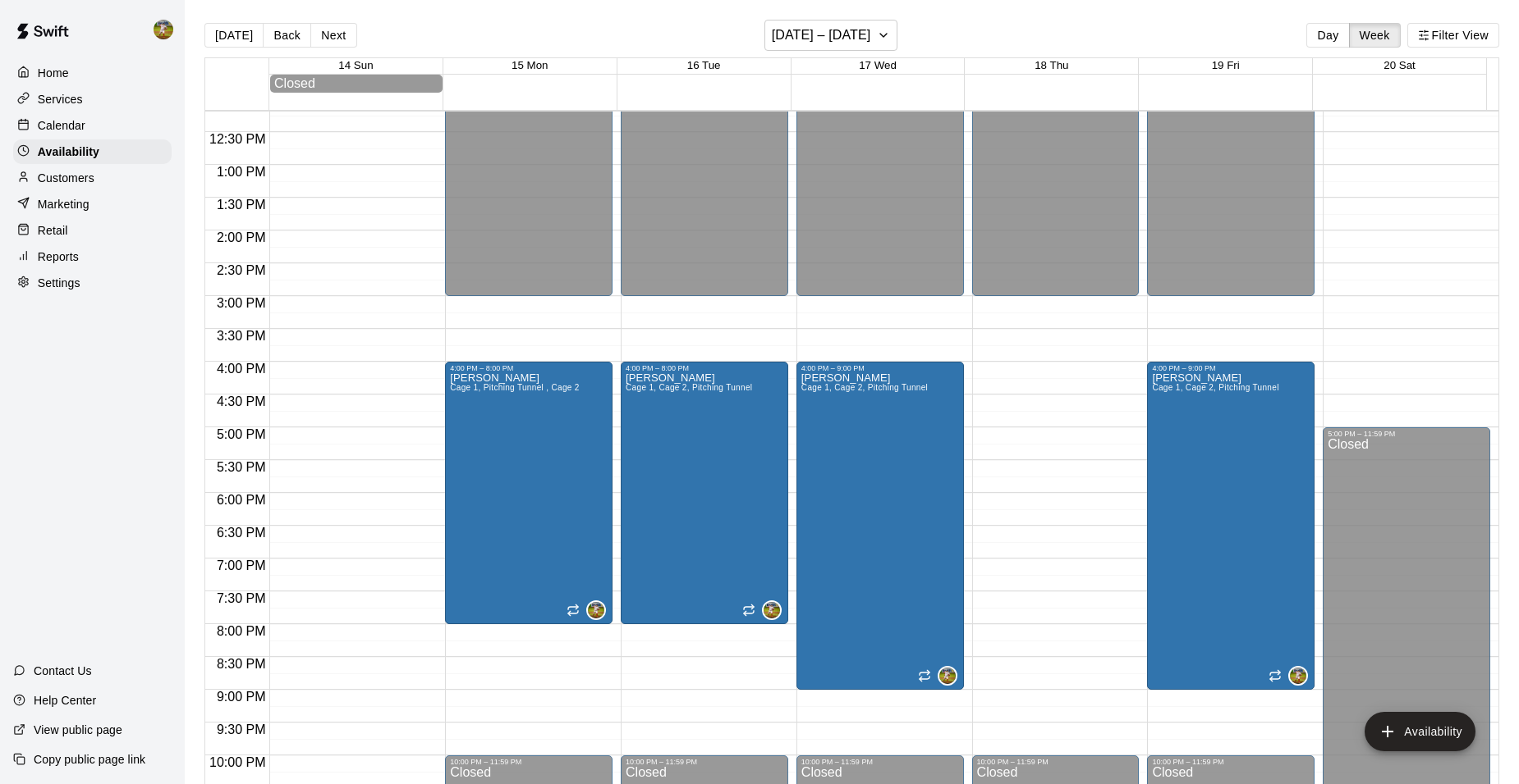
click at [1027, 375] on div "12:00 AM – 3:00 PM Closed 10:00 PM – 11:59 PM Closed" at bounding box center [1056, 99] width 168 height 1576
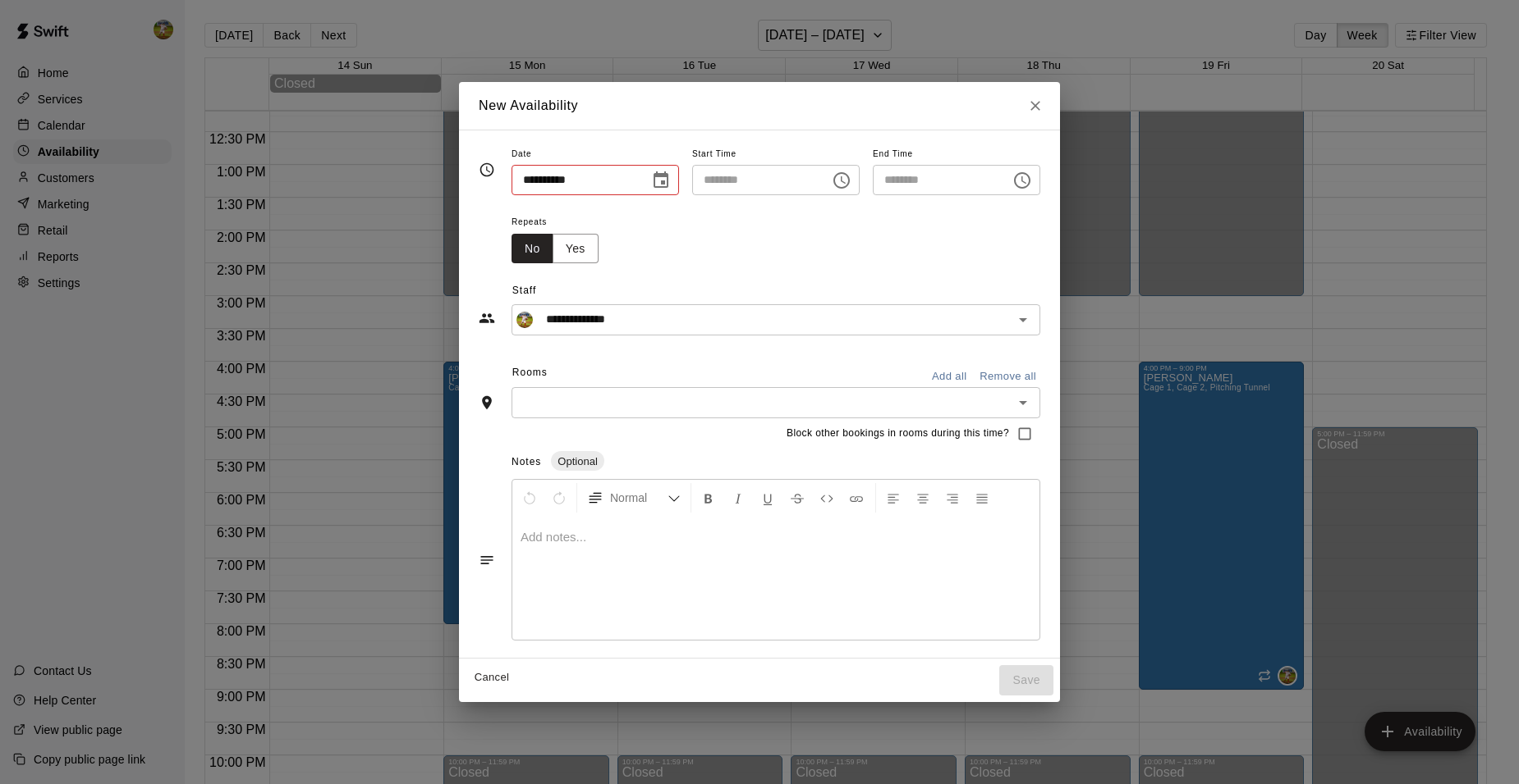
type input "**********"
type input "********"
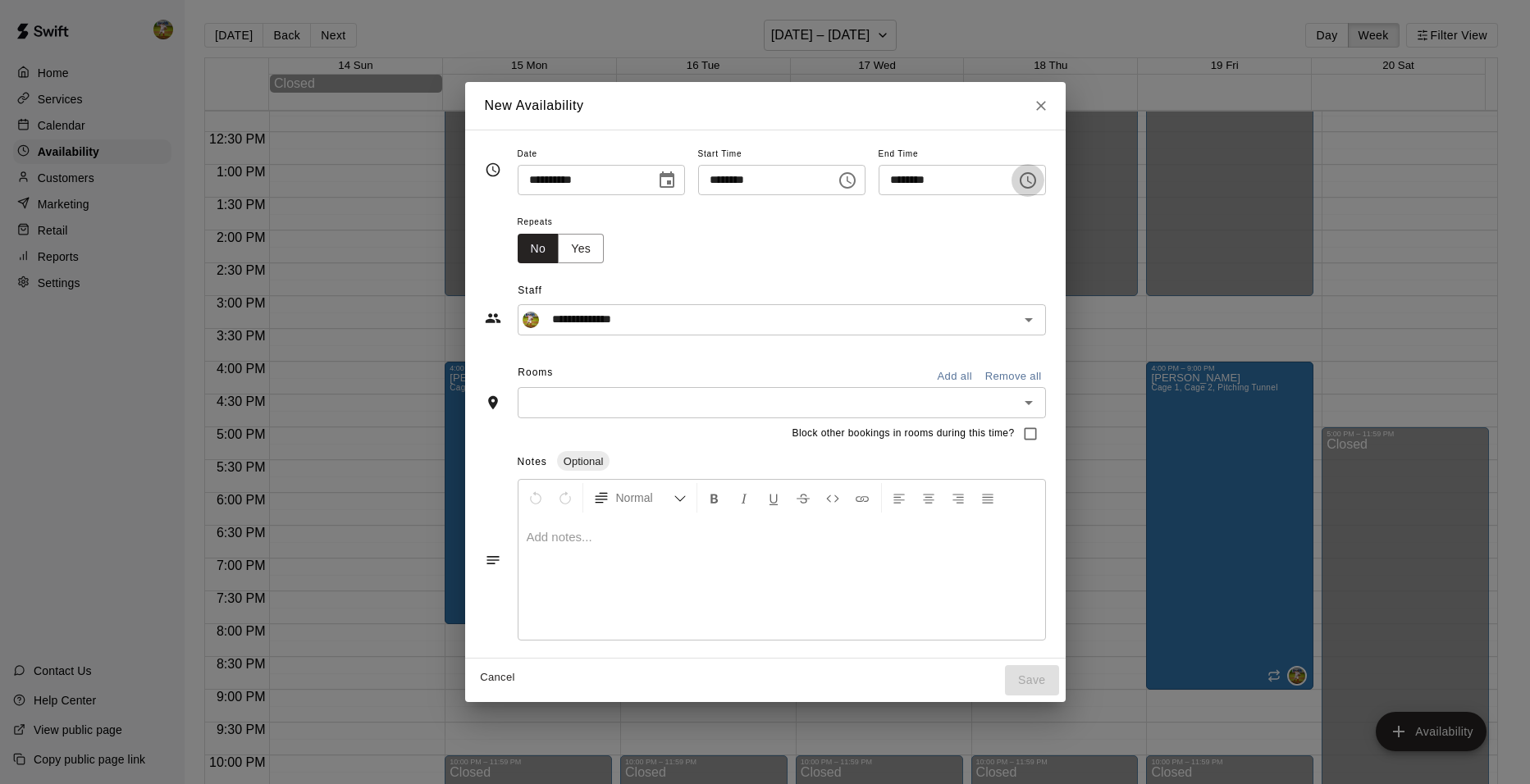
click at [1038, 180] on icon "Choose time, selected time is 4:30 PM" at bounding box center [1028, 180] width 20 height 20
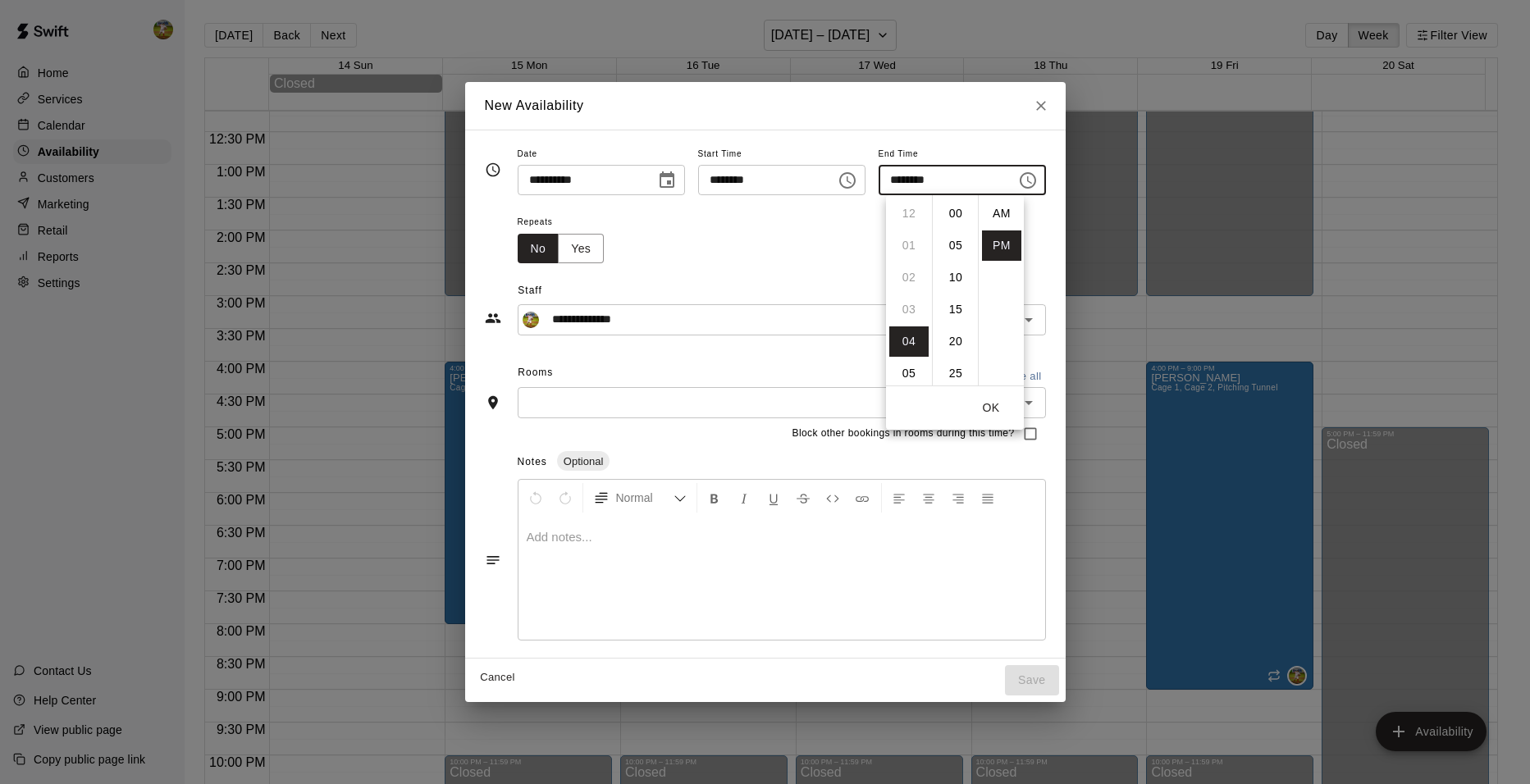
scroll to position [29, 0]
click at [910, 373] on li "09" at bounding box center [909, 373] width 39 height 30
click at [960, 213] on li "00" at bounding box center [956, 214] width 39 height 30
type input "********"
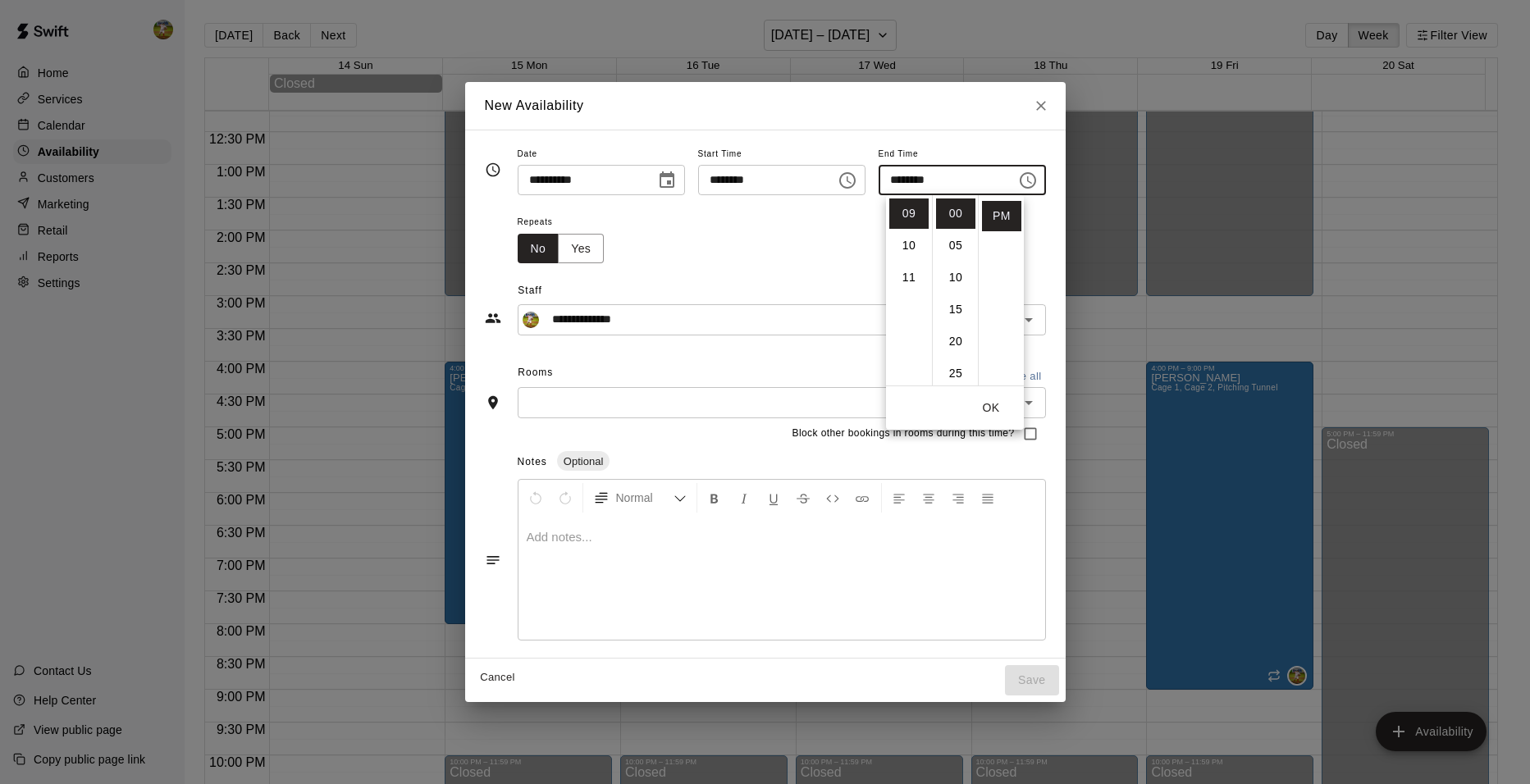
click at [797, 241] on div "Repeats No Yes" at bounding box center [782, 237] width 529 height 52
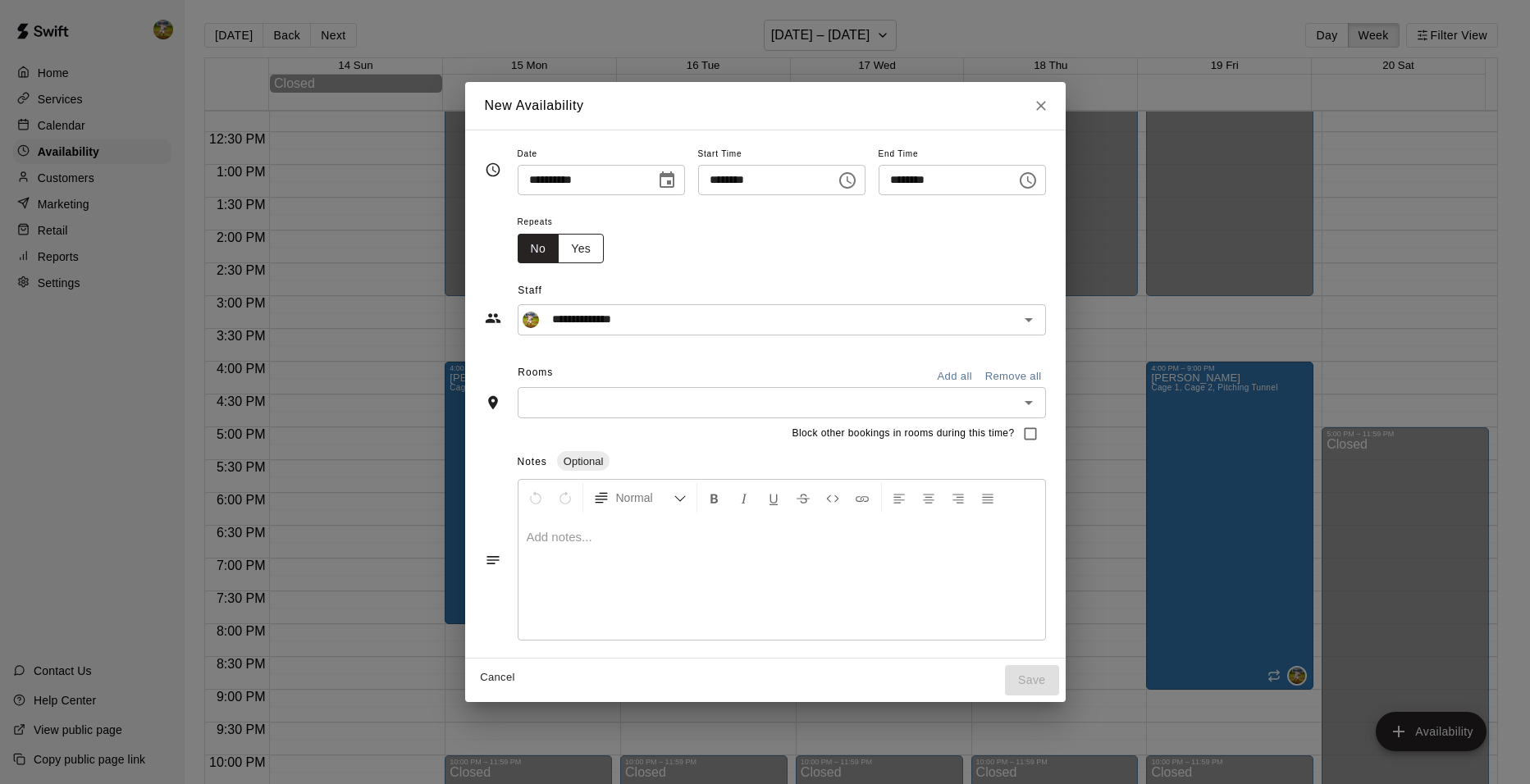
click at [565, 252] on button "Yes" at bounding box center [580, 249] width 46 height 30
click at [711, 244] on body "Home Services Calendar Availability Customers Marketing Retail Reports Settings…" at bounding box center [765, 405] width 1530 height 810
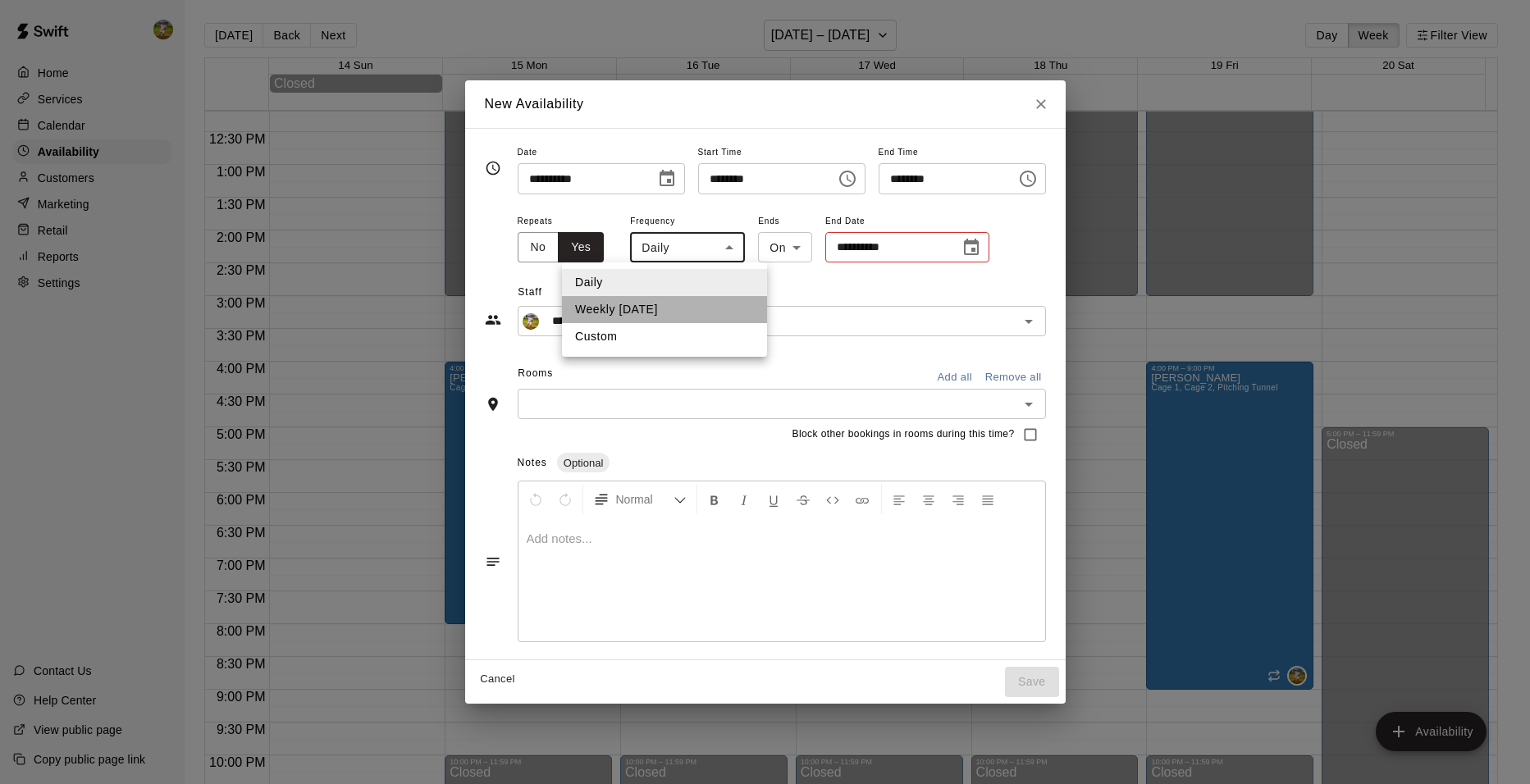
click at [670, 307] on li "Weekly [DATE]" at bounding box center [664, 310] width 205 height 27
type input "******"
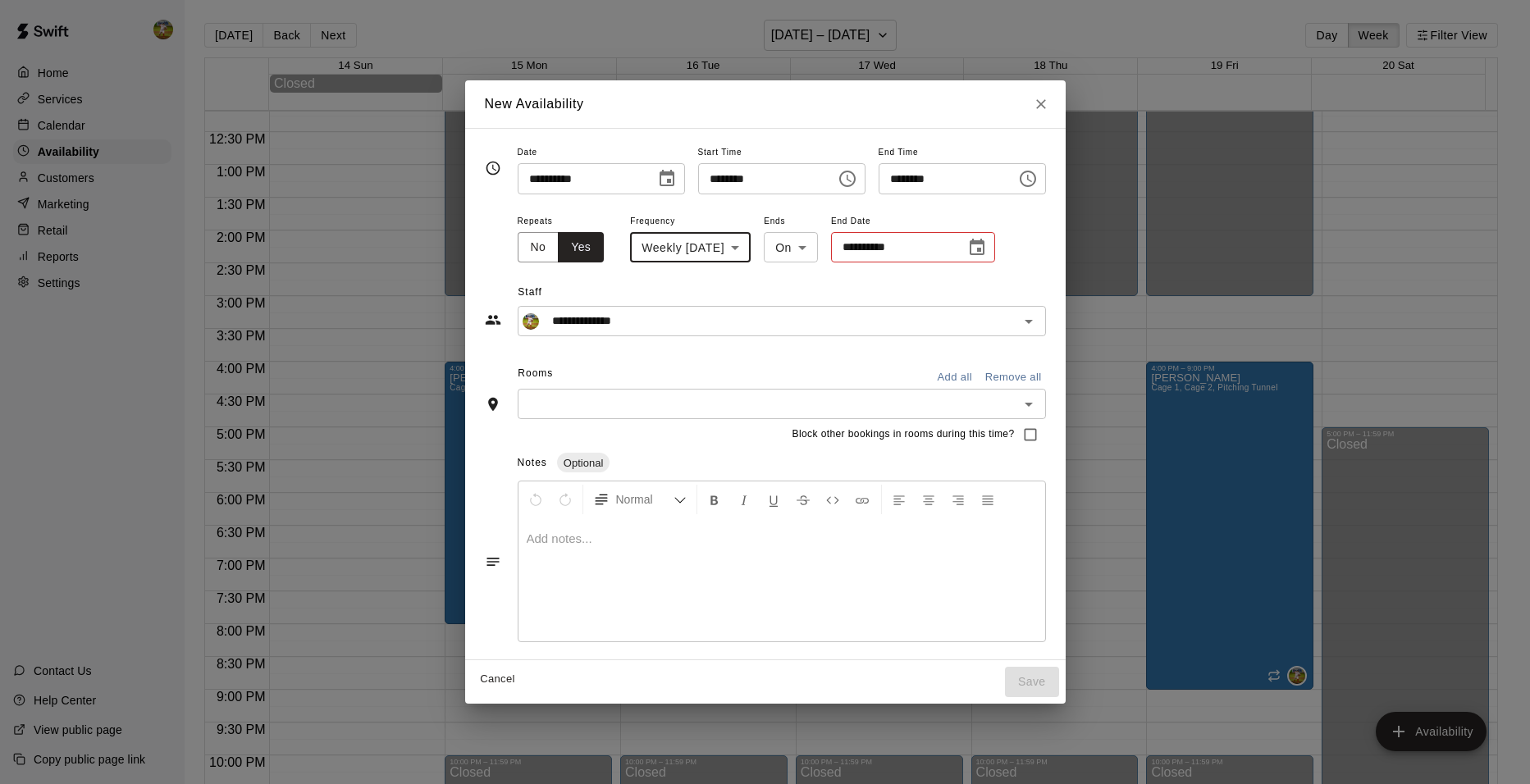
click at [991, 246] on button "Choose date" at bounding box center [977, 248] width 33 height 33
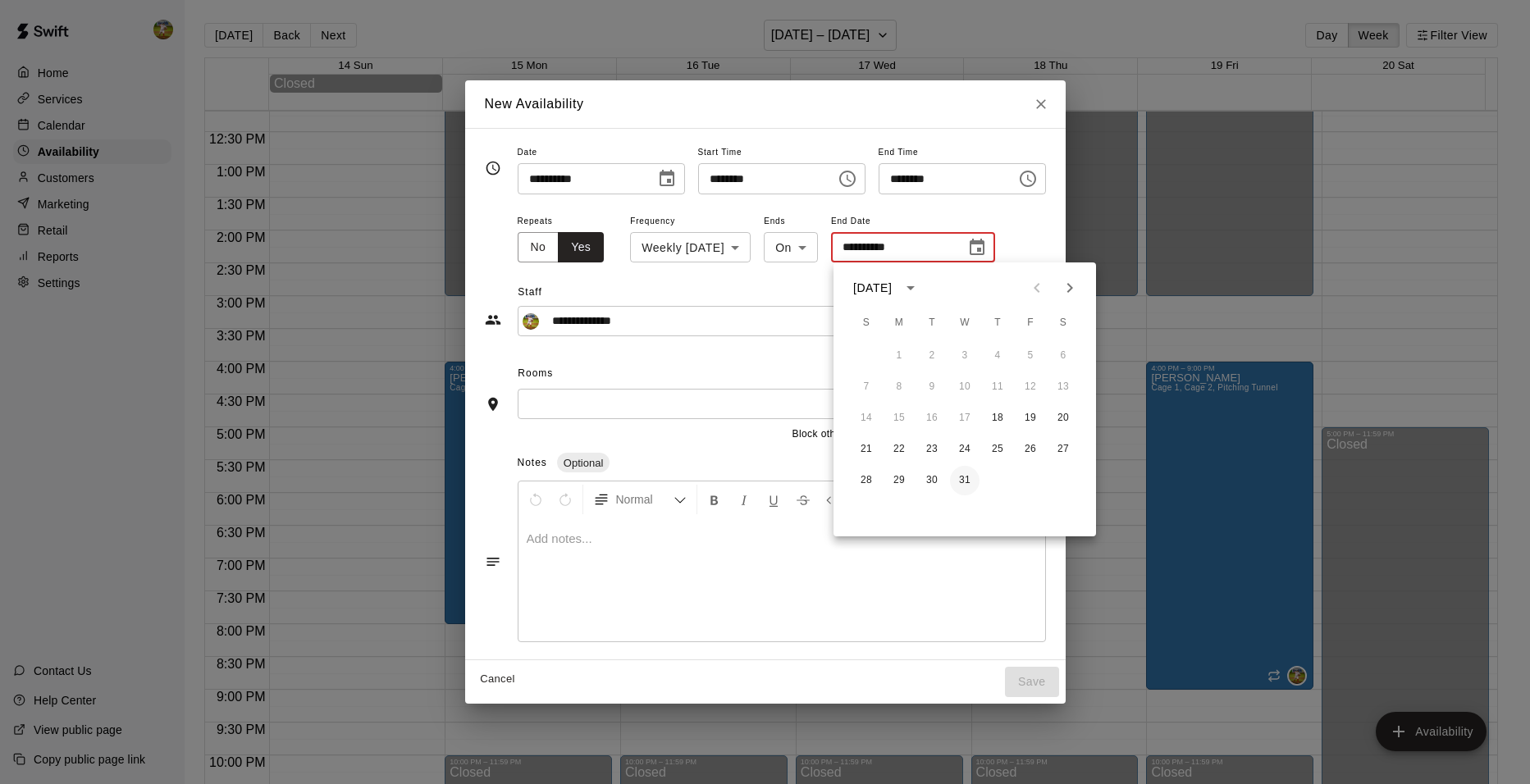
click at [965, 479] on button "31" at bounding box center [964, 481] width 29 height 29
type input "**********"
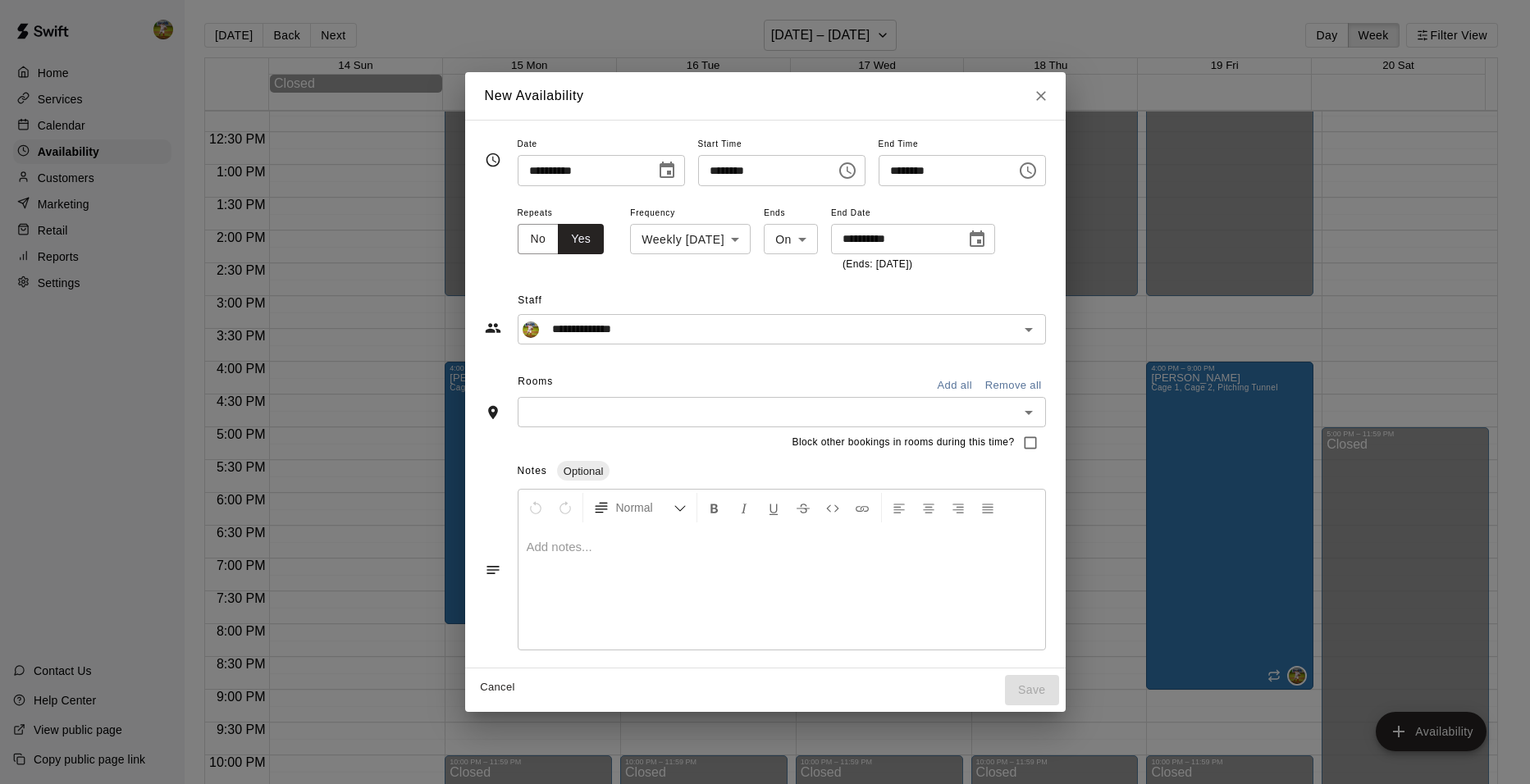
click at [884, 289] on span "Staff" at bounding box center [781, 300] width 528 height 26
click at [981, 380] on button "Add all" at bounding box center [956, 386] width 53 height 25
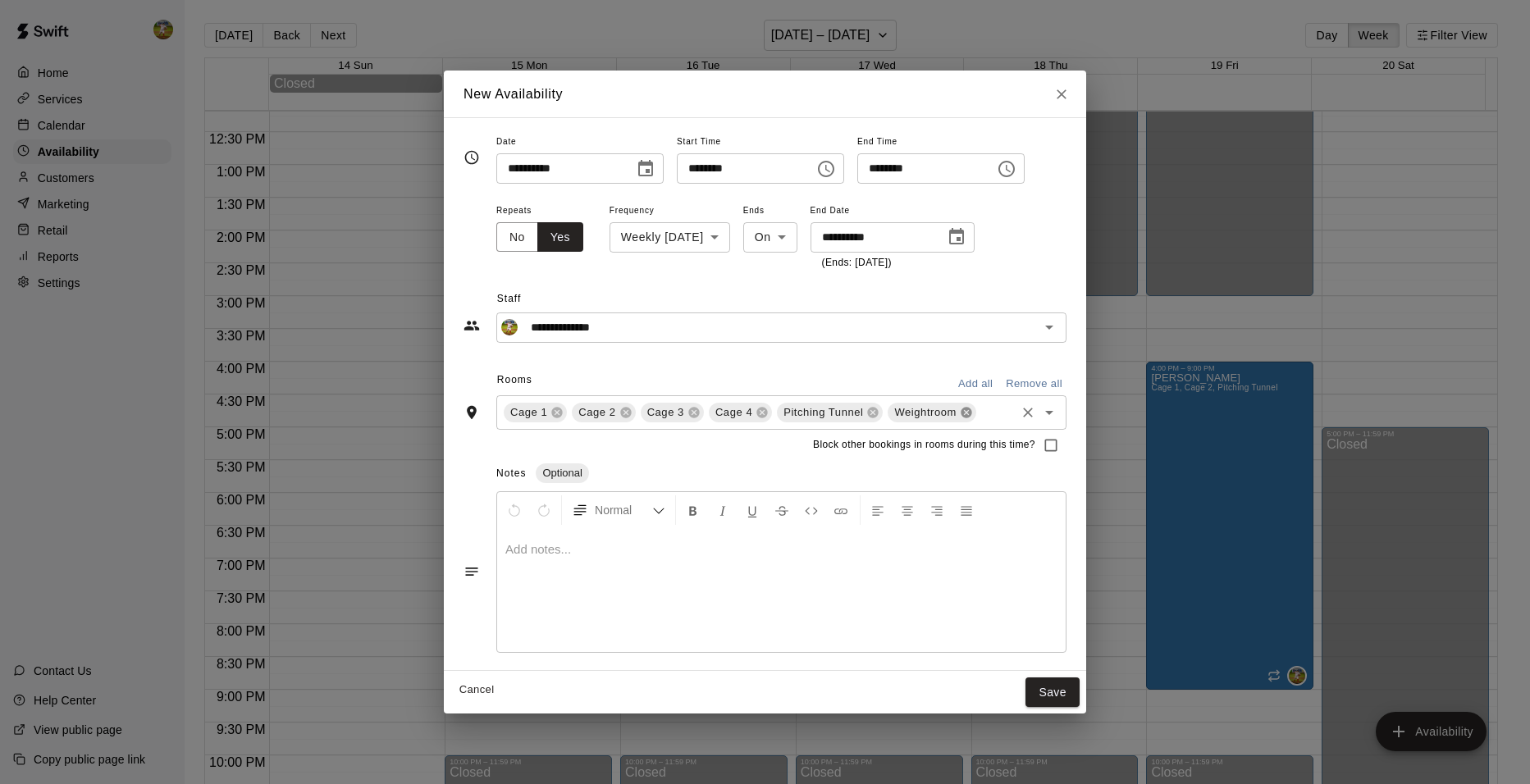
click at [961, 413] on icon at bounding box center [966, 412] width 13 height 13
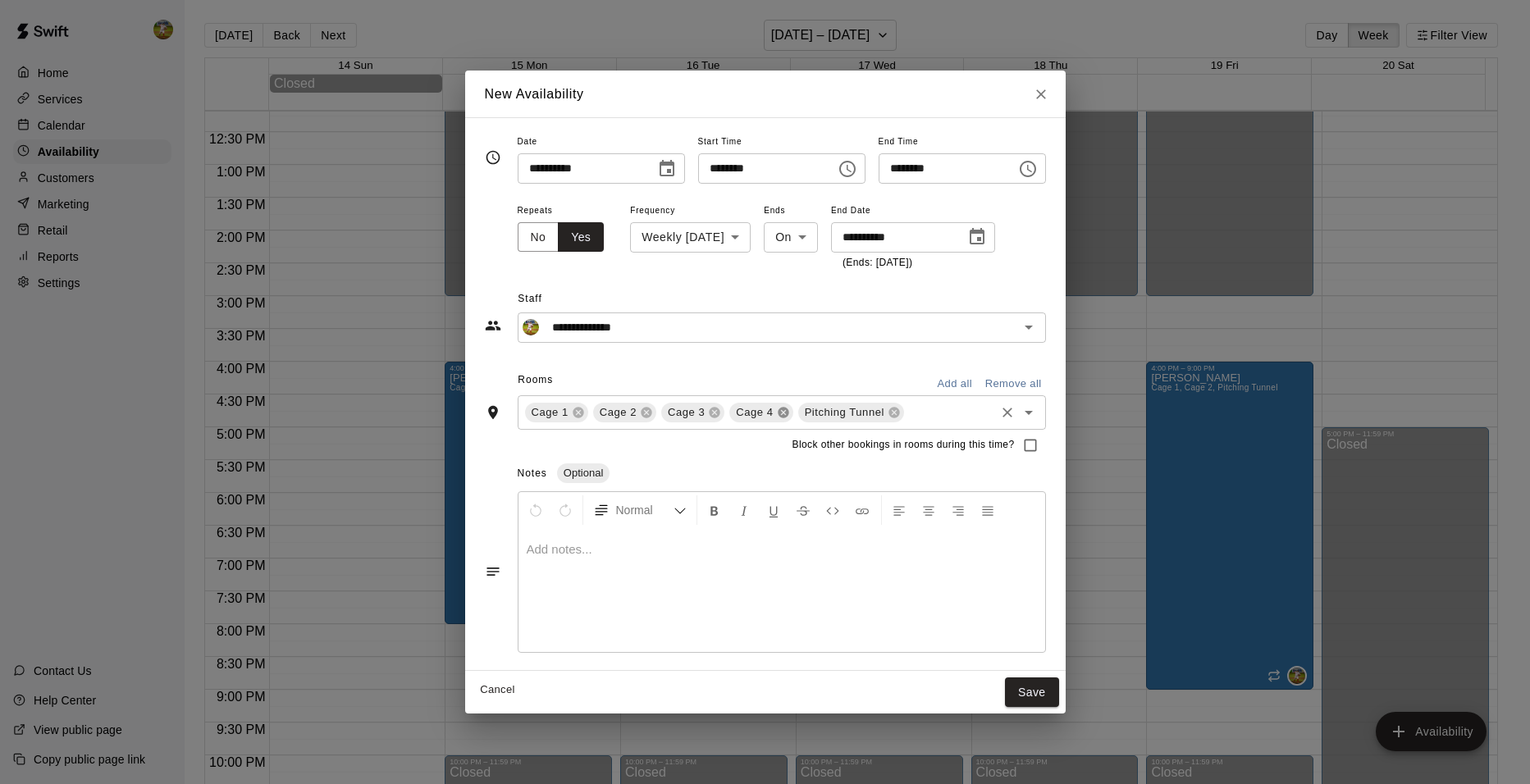
click at [778, 413] on icon at bounding box center [783, 412] width 11 height 11
click at [710, 413] on icon at bounding box center [715, 412] width 11 height 11
click at [1049, 691] on button "Save" at bounding box center [1033, 692] width 55 height 30
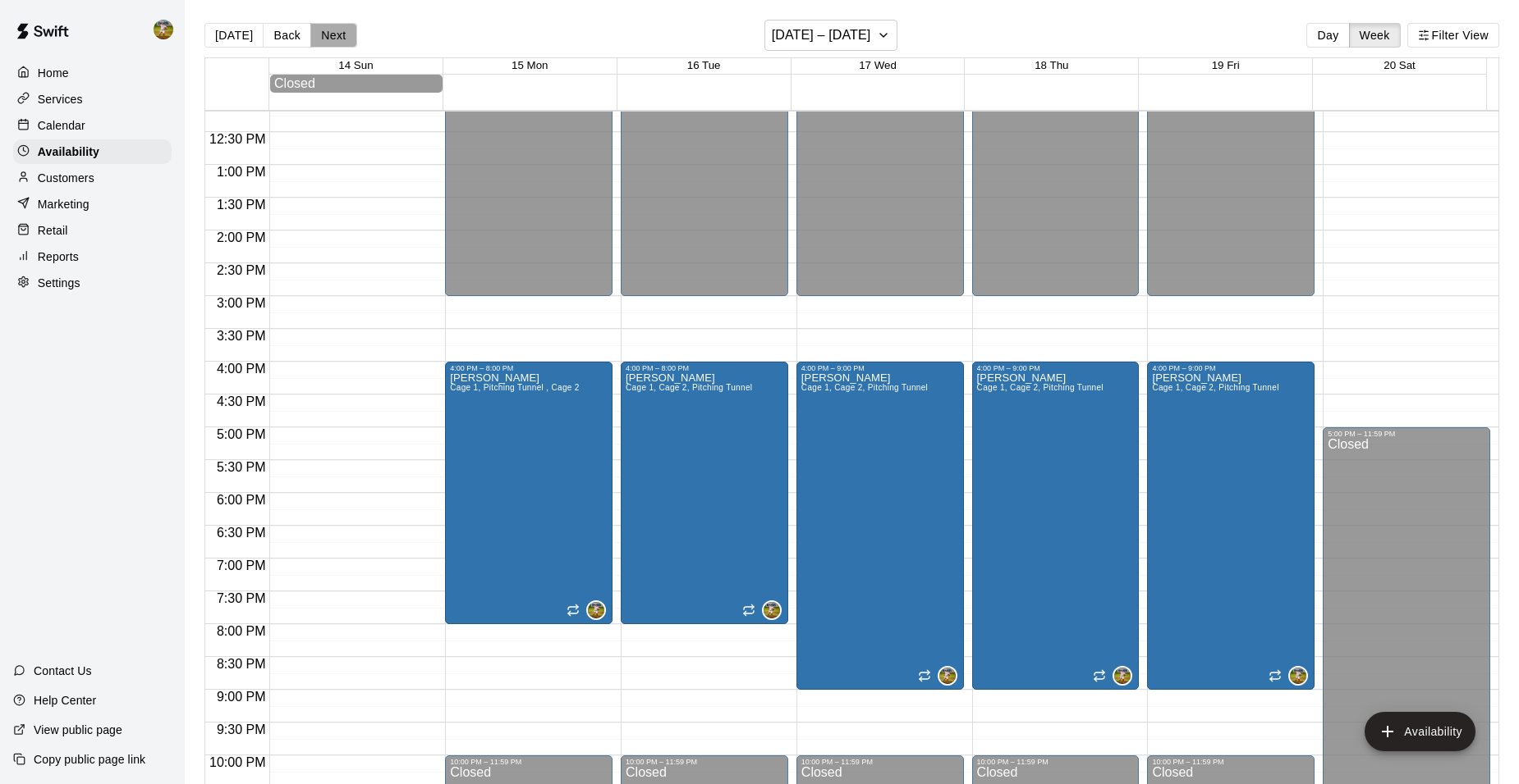
click at [329, 34] on button "Next" at bounding box center [333, 35] width 46 height 24
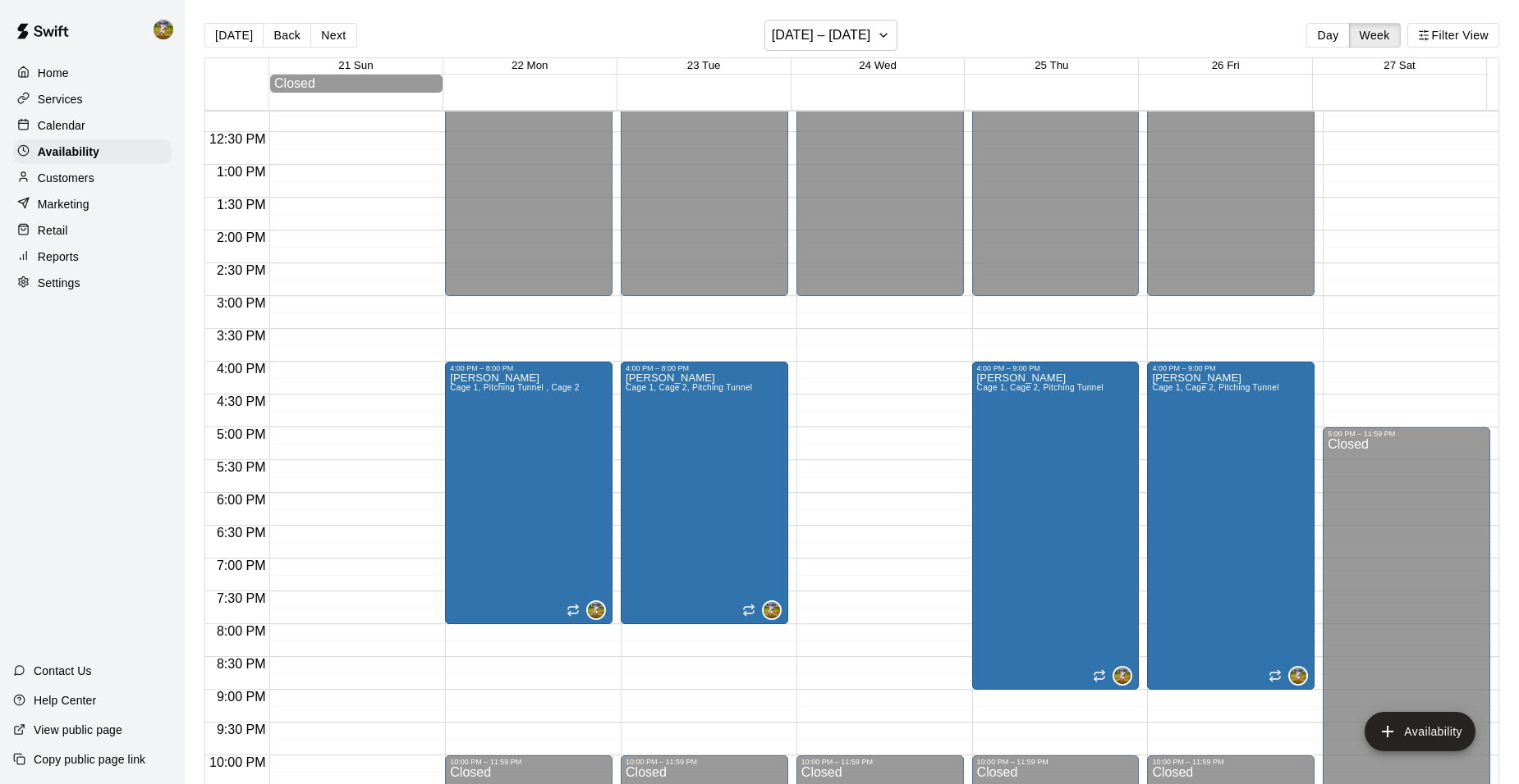
click at [857, 380] on div "12:00 AM – 3:00 PM Closed 10:00 PM – 11:59 PM Closed" at bounding box center [880, 99] width 168 height 1576
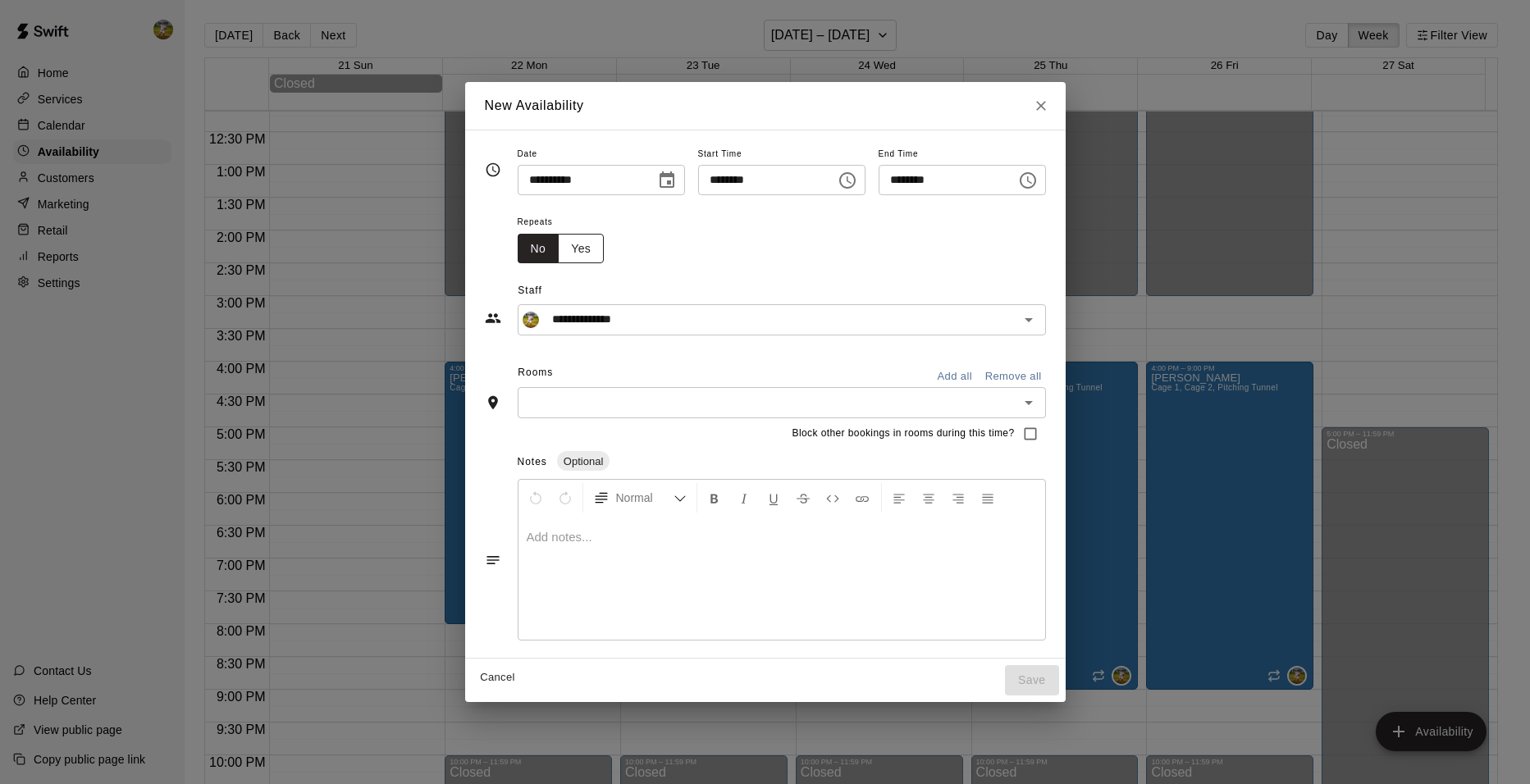
click at [559, 254] on button "Yes" at bounding box center [580, 249] width 46 height 30
click at [681, 255] on body "Home Services Calendar Availability Customers Marketing Retail Reports Settings…" at bounding box center [765, 405] width 1530 height 810
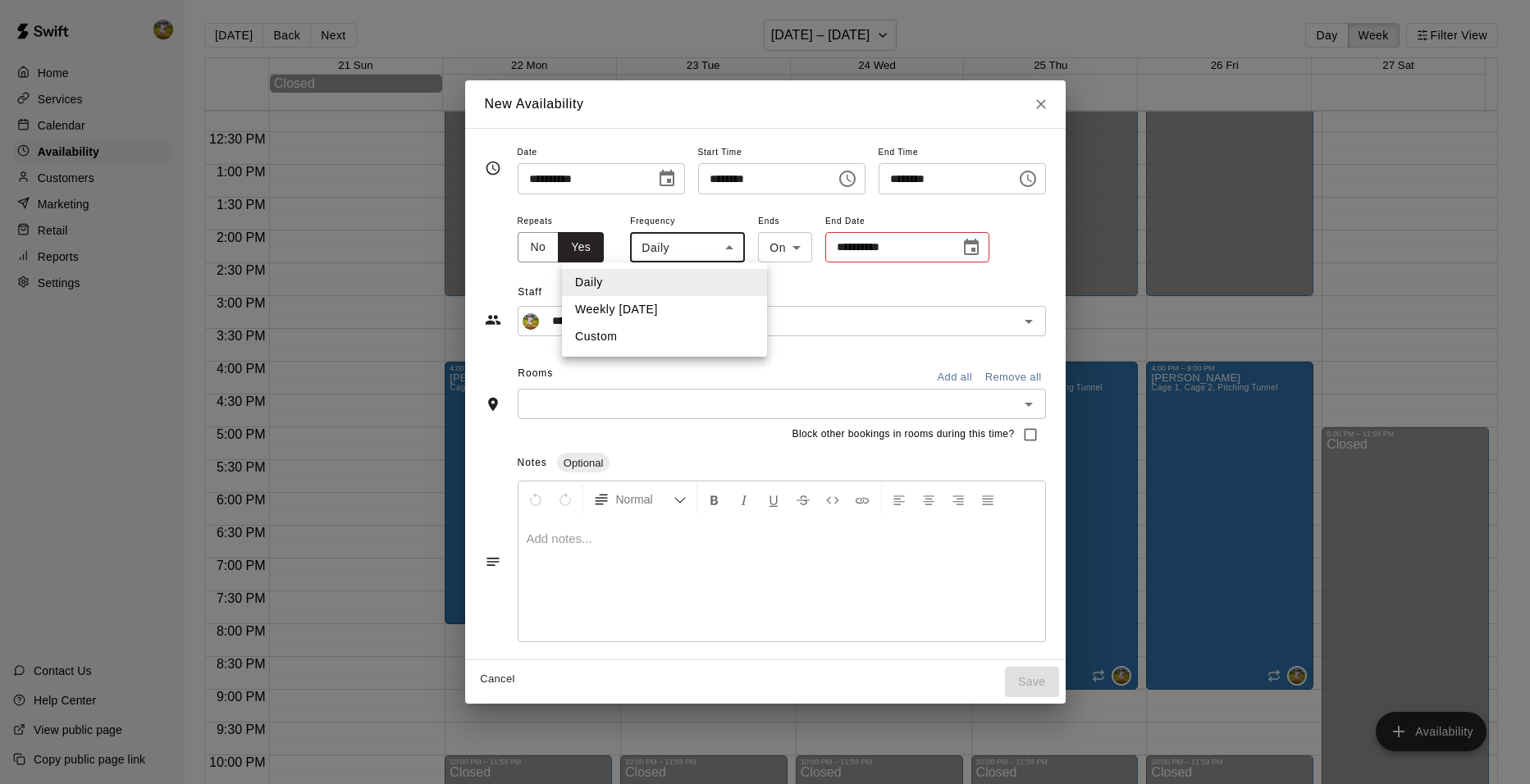
click at [1069, 103] on div at bounding box center [765, 392] width 1530 height 784
click at [1049, 104] on icon "Close" at bounding box center [1040, 103] width 17 height 17
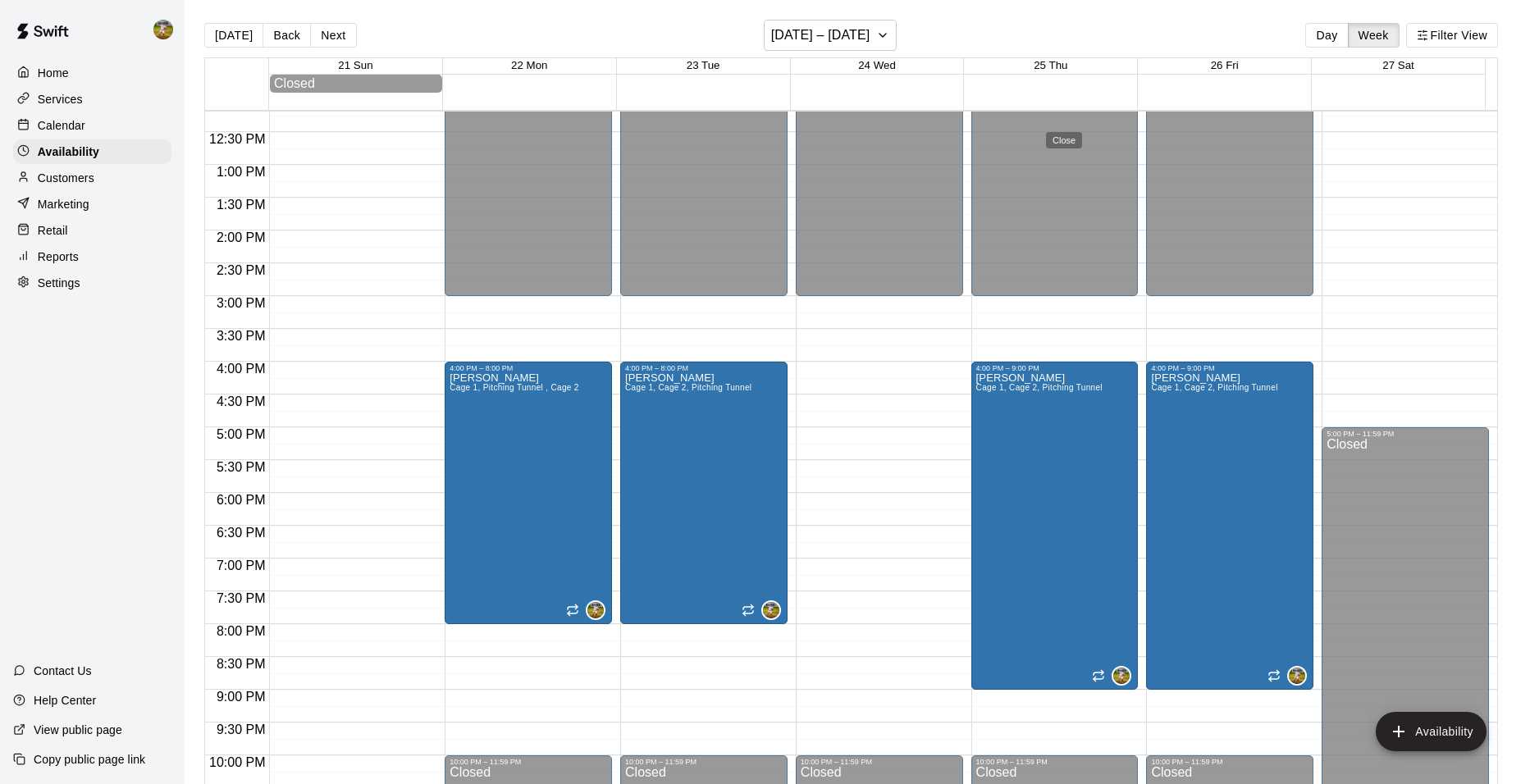
type input "**********"
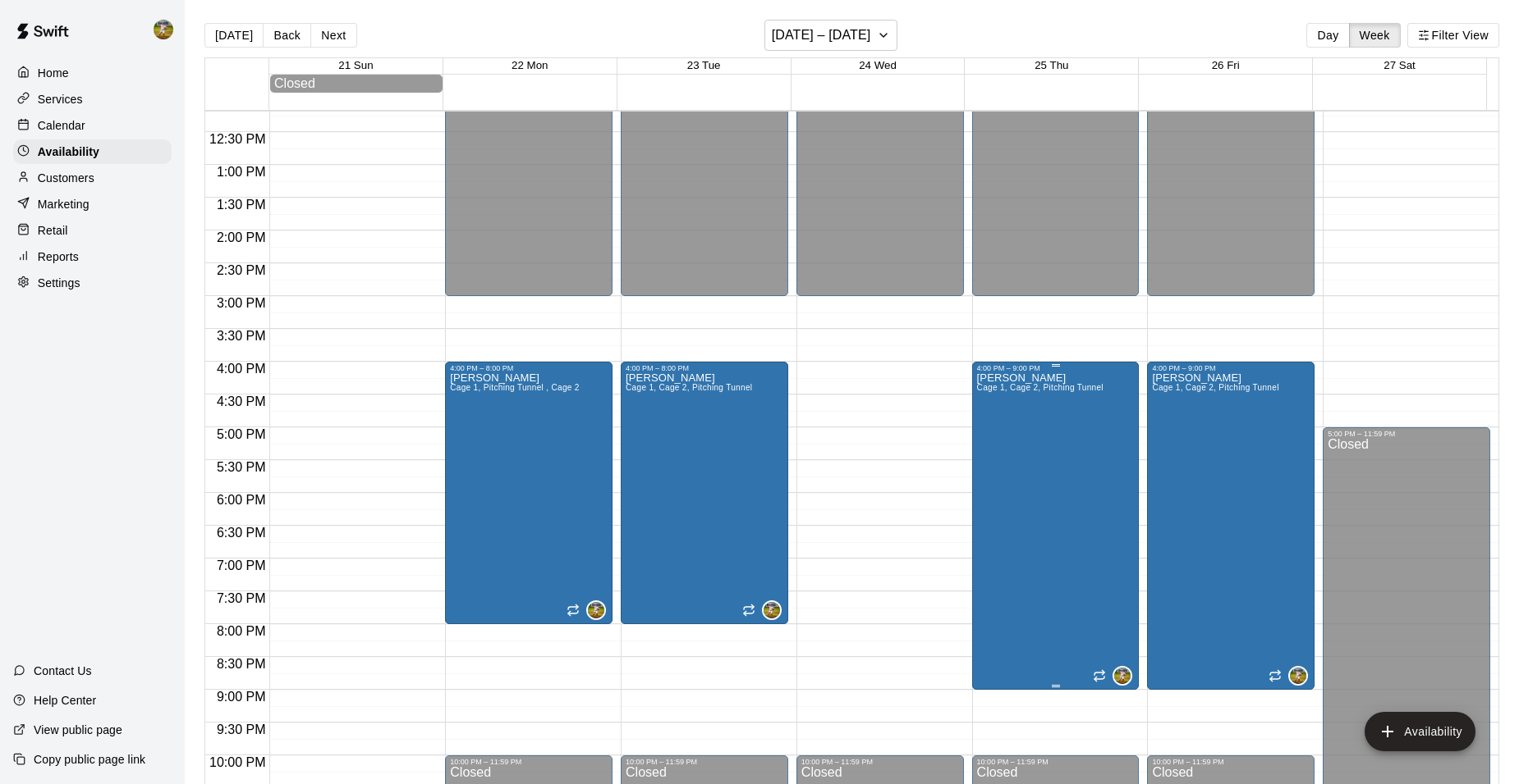
click at [1013, 437] on div "[PERSON_NAME] 1, Cage 2, Pitching Tunnel" at bounding box center [1040, 764] width 127 height 784
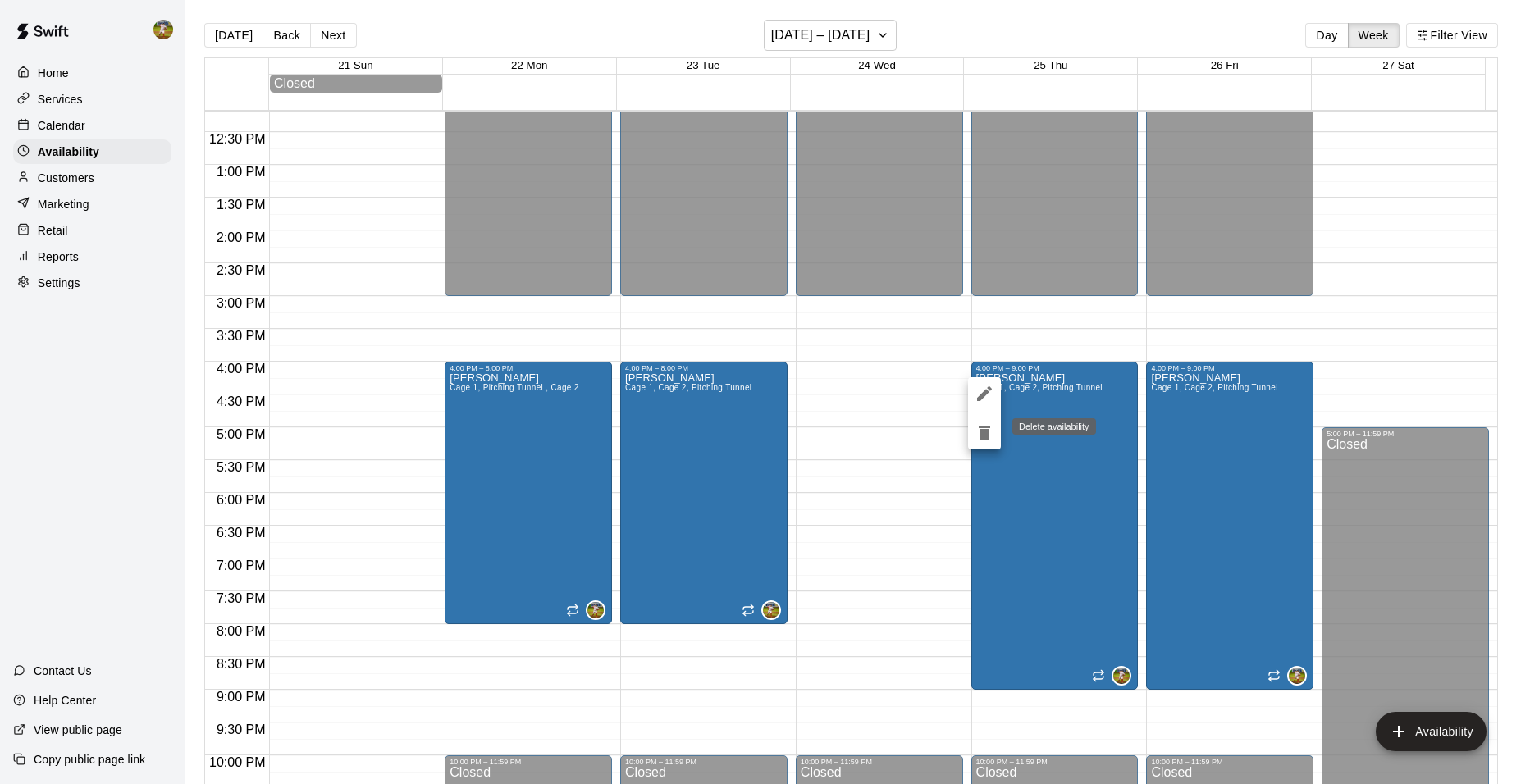
click at [982, 437] on icon "delete" at bounding box center [985, 433] width 12 height 15
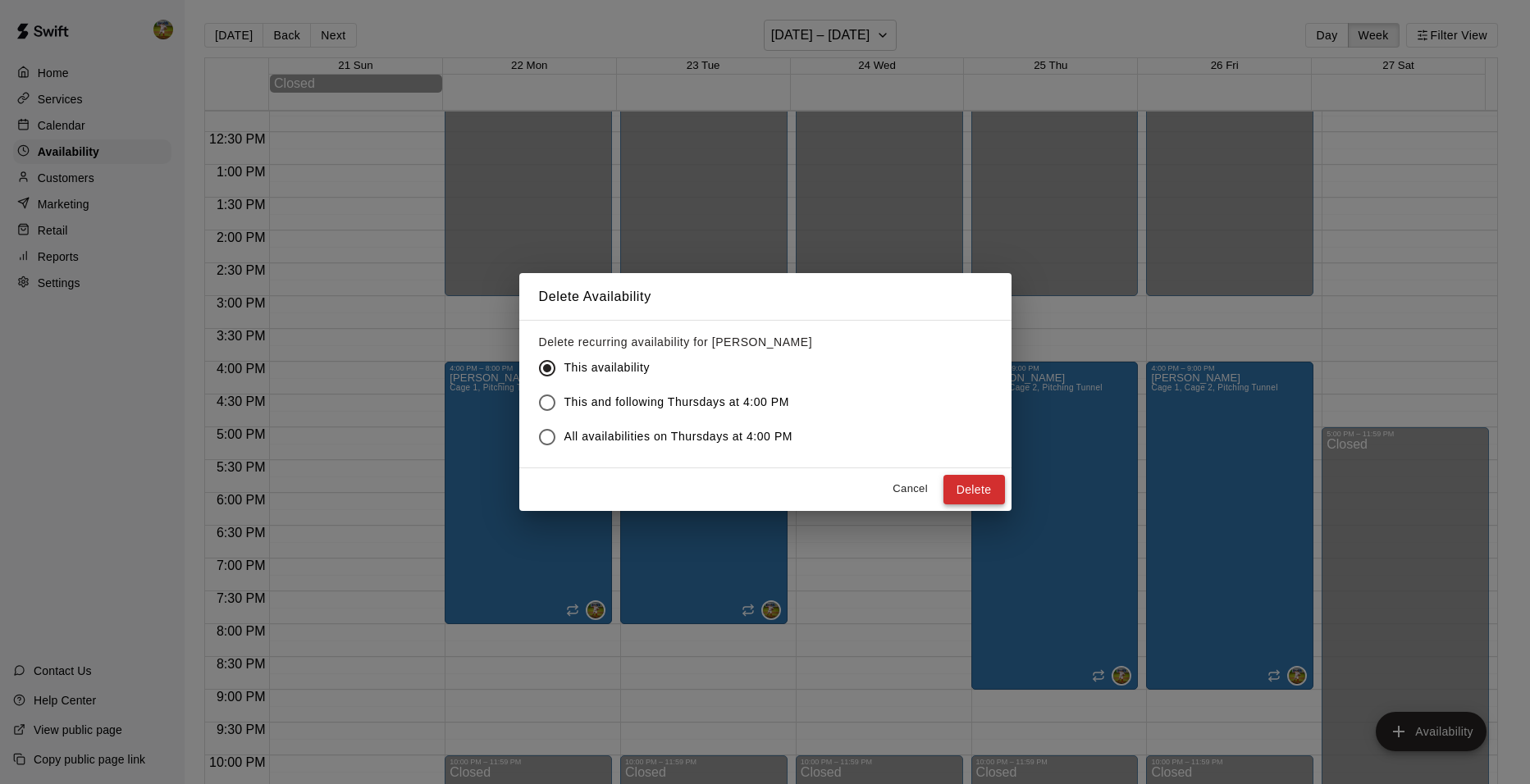
click at [991, 490] on button "Delete" at bounding box center [974, 490] width 61 height 30
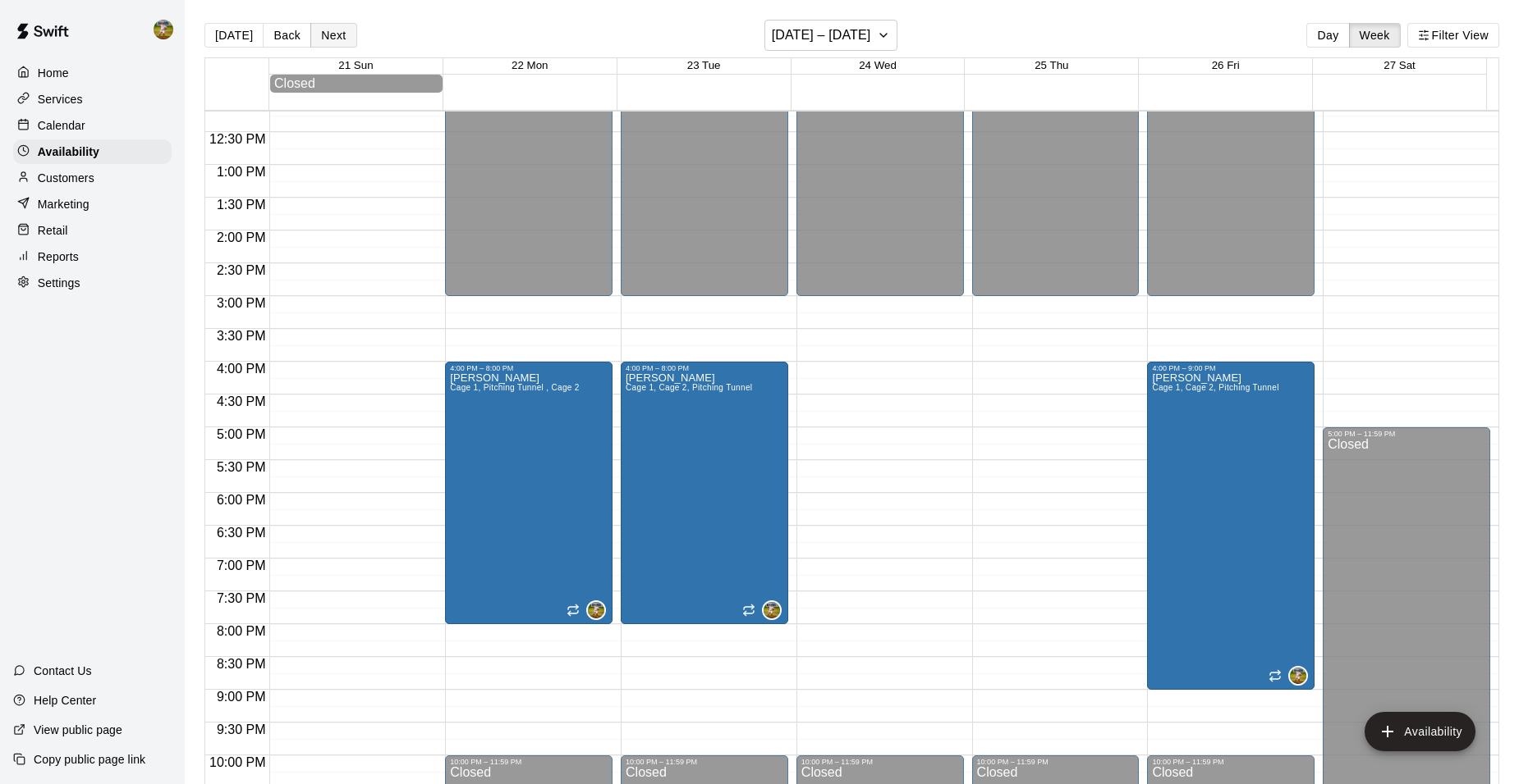
click at [324, 32] on button "Next" at bounding box center [333, 35] width 46 height 24
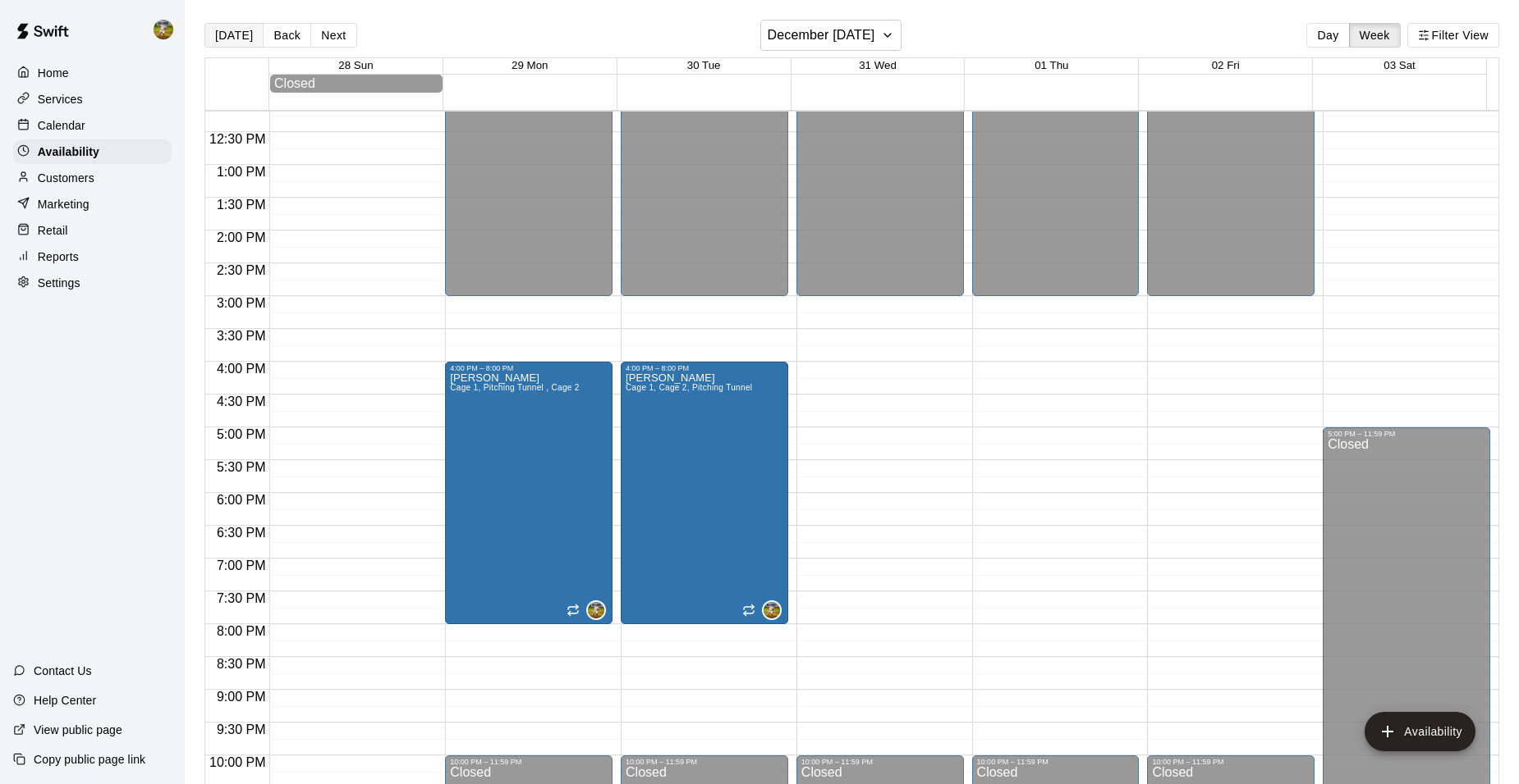
click at [246, 35] on button "[DATE]" at bounding box center [234, 35] width 60 height 24
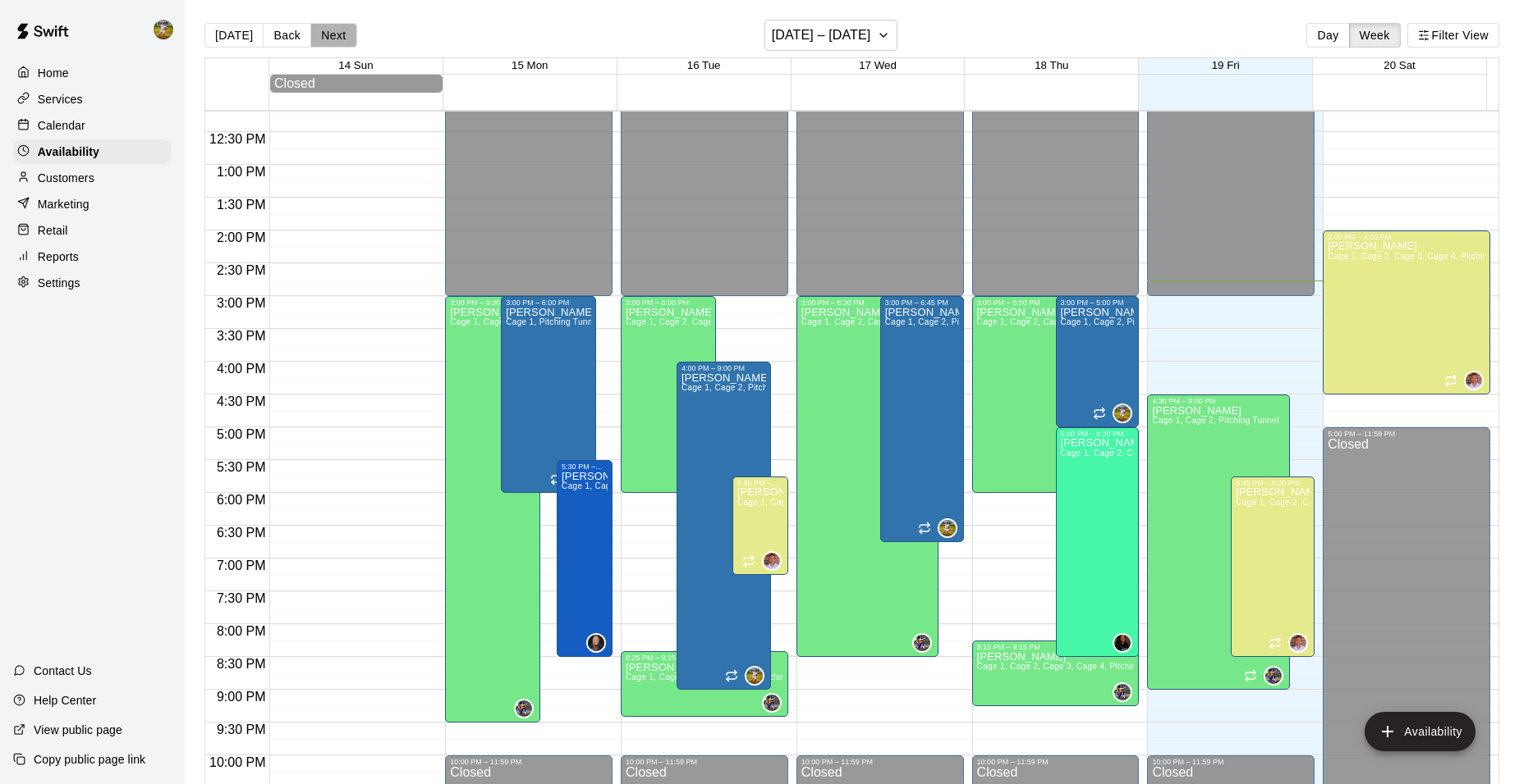
click at [328, 32] on button "Next" at bounding box center [333, 35] width 46 height 24
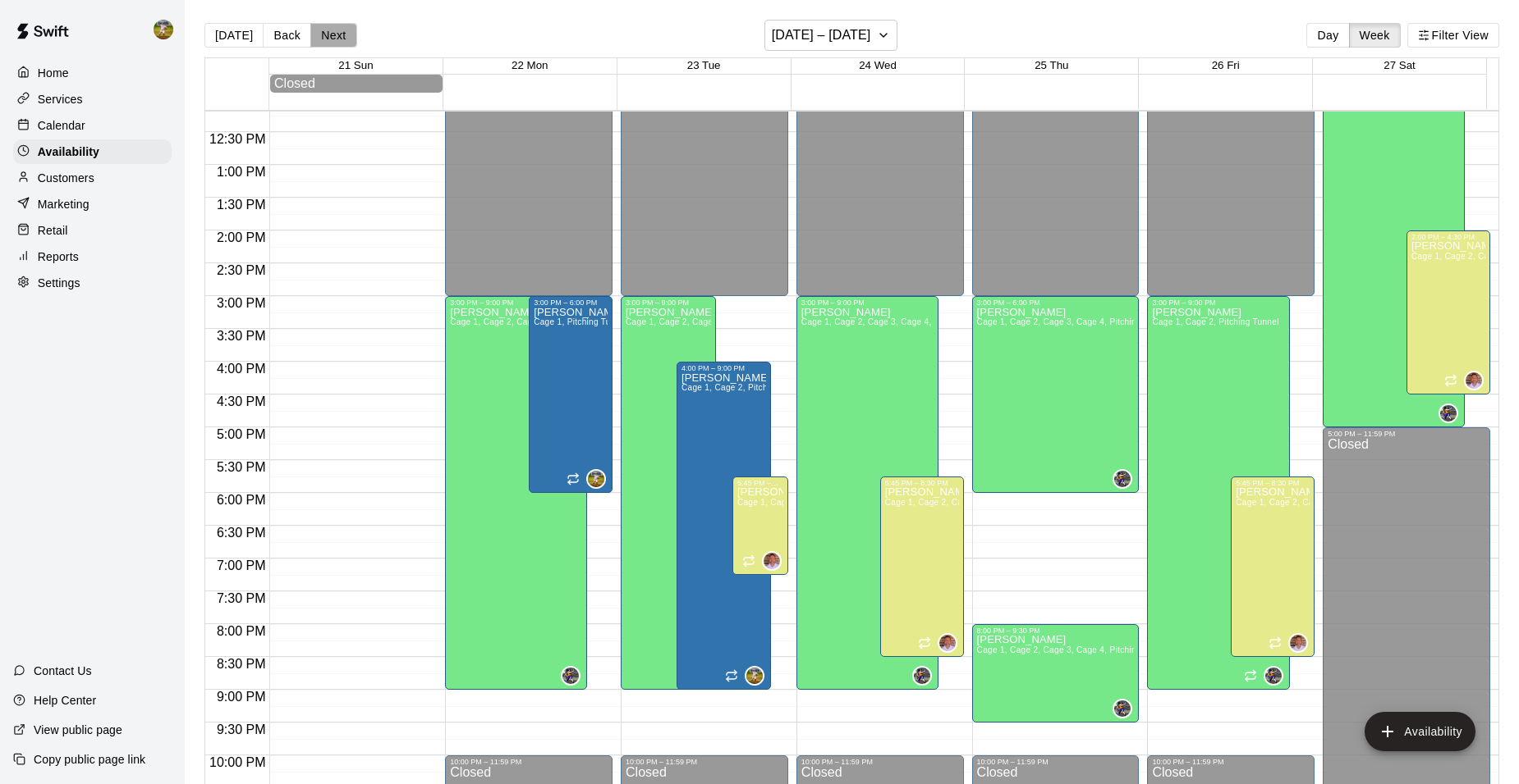
click at [324, 31] on button "Next" at bounding box center [333, 35] width 46 height 24
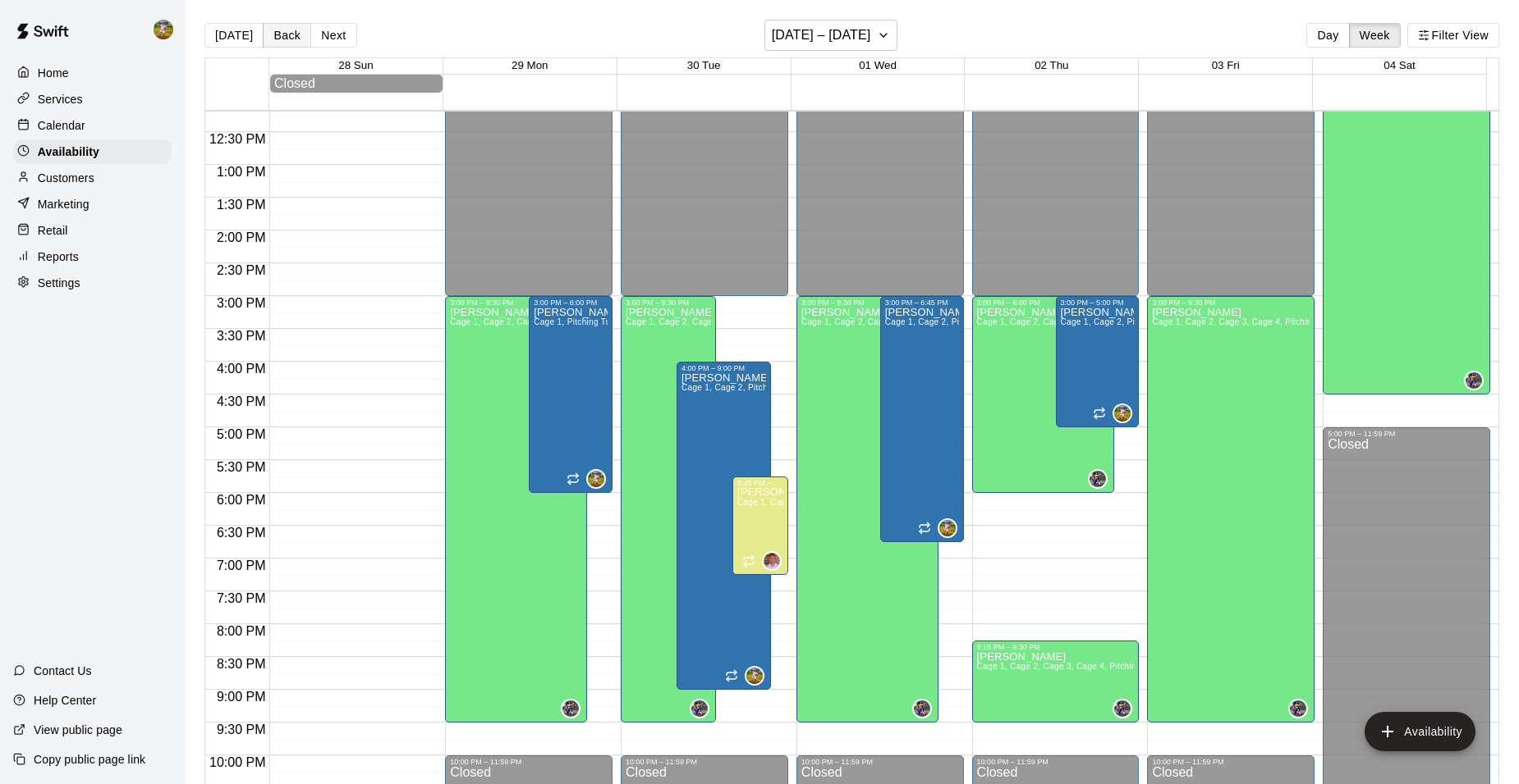
click at [272, 34] on button "Back" at bounding box center [287, 35] width 49 height 24
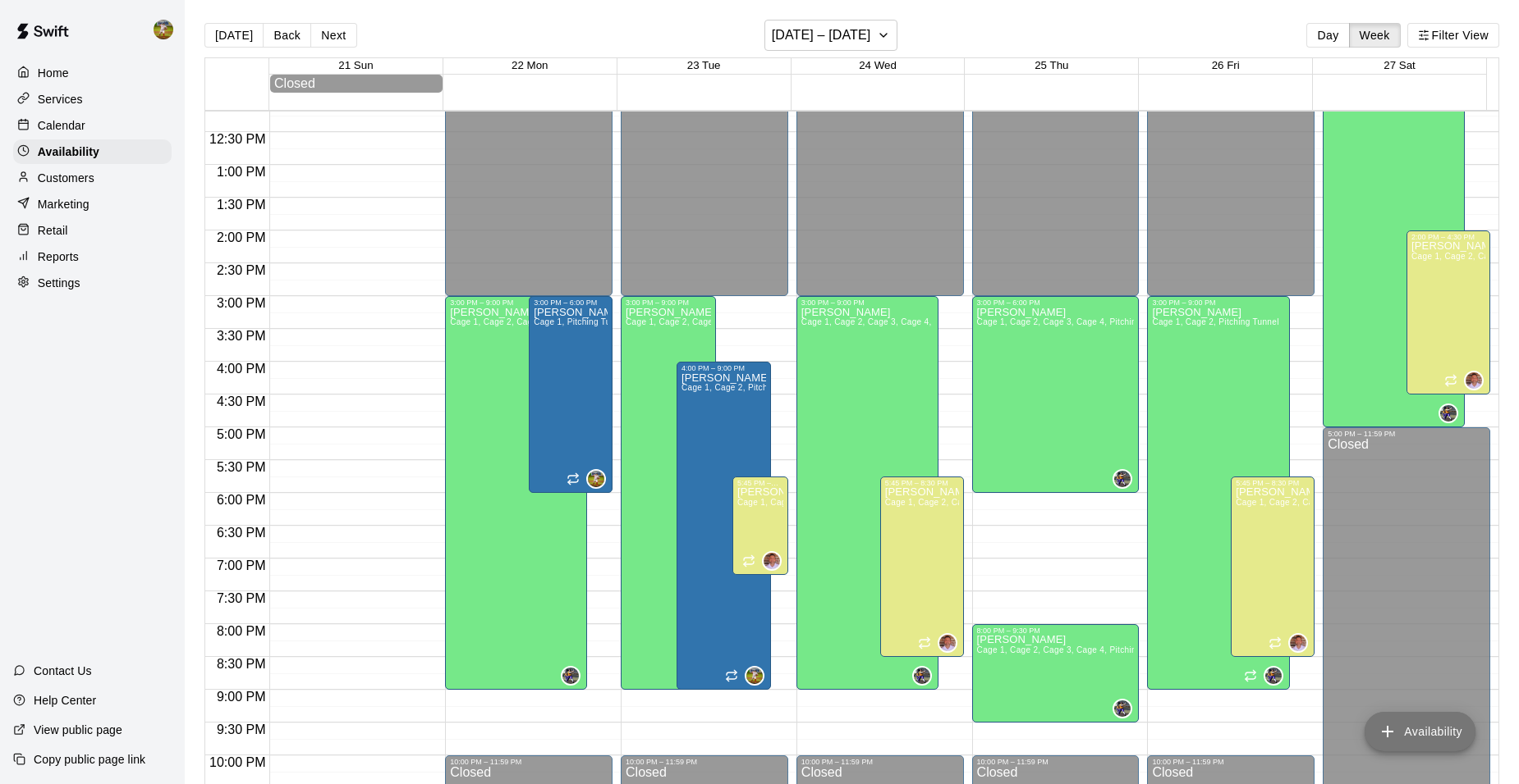
click at [1441, 732] on button "Availability" at bounding box center [1420, 731] width 111 height 39
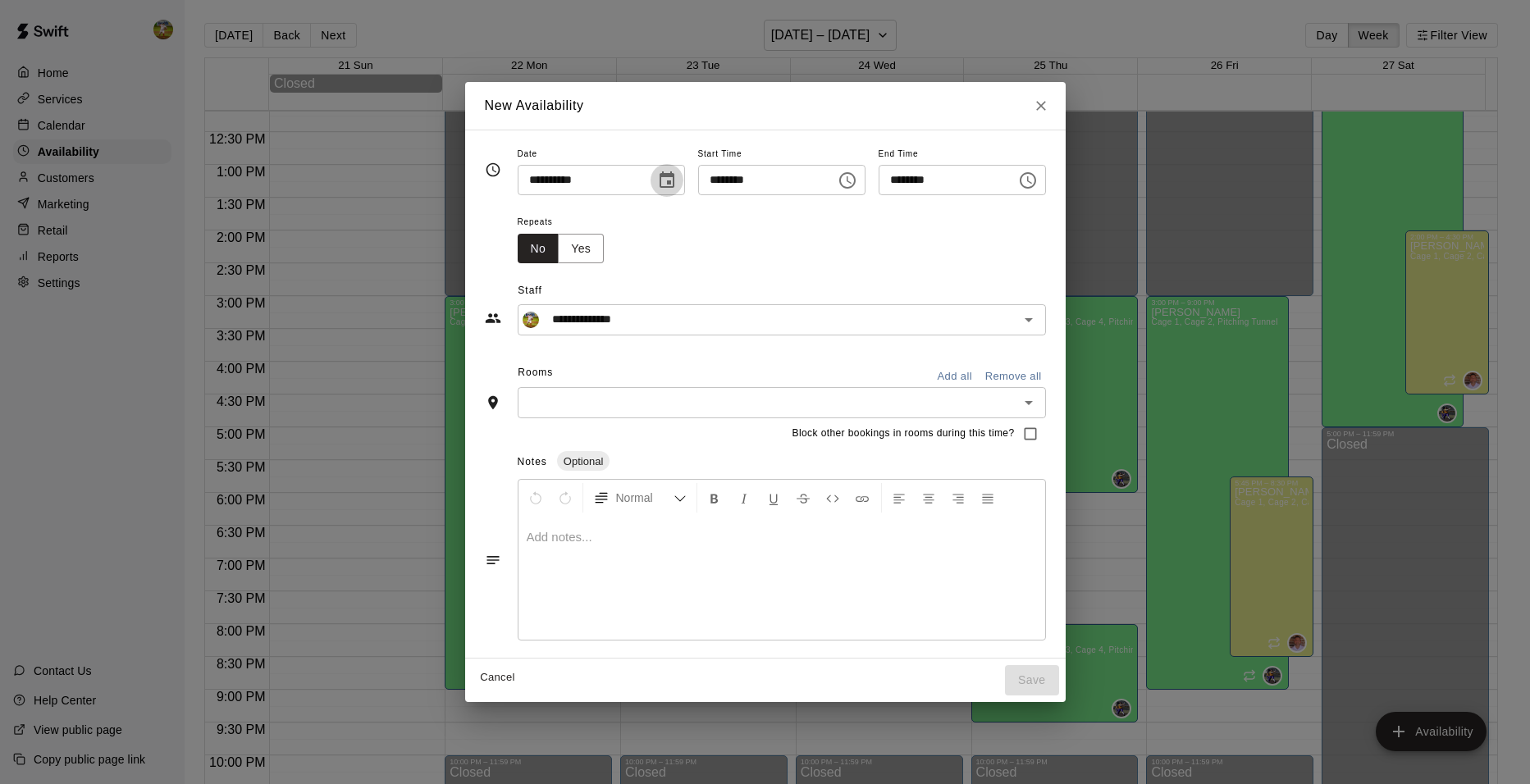
click at [663, 179] on icon "Choose date, selected date is Sep 26, 2025" at bounding box center [667, 180] width 20 height 20
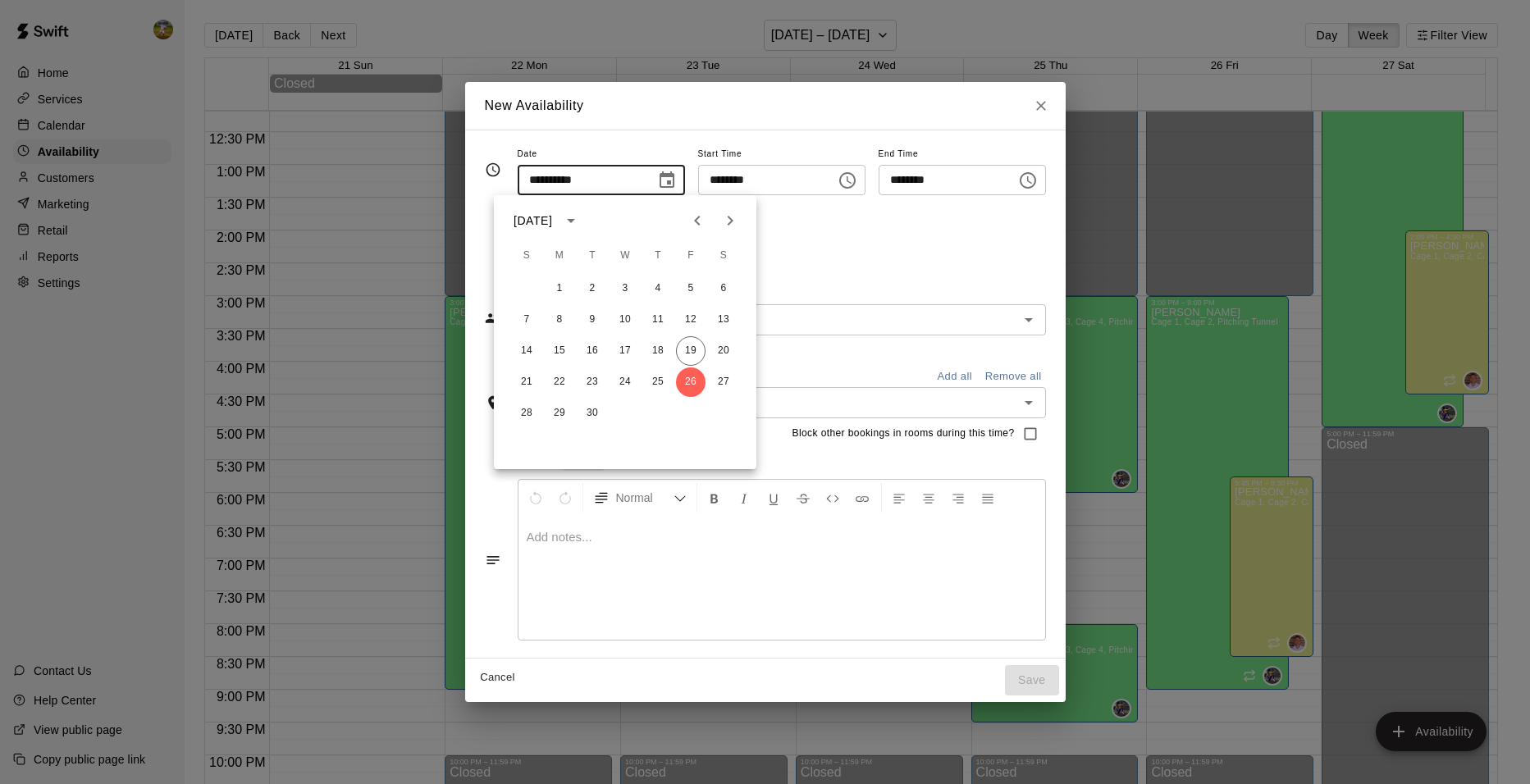
click at [923, 256] on div "Repeats No Yes" at bounding box center [782, 237] width 529 height 52
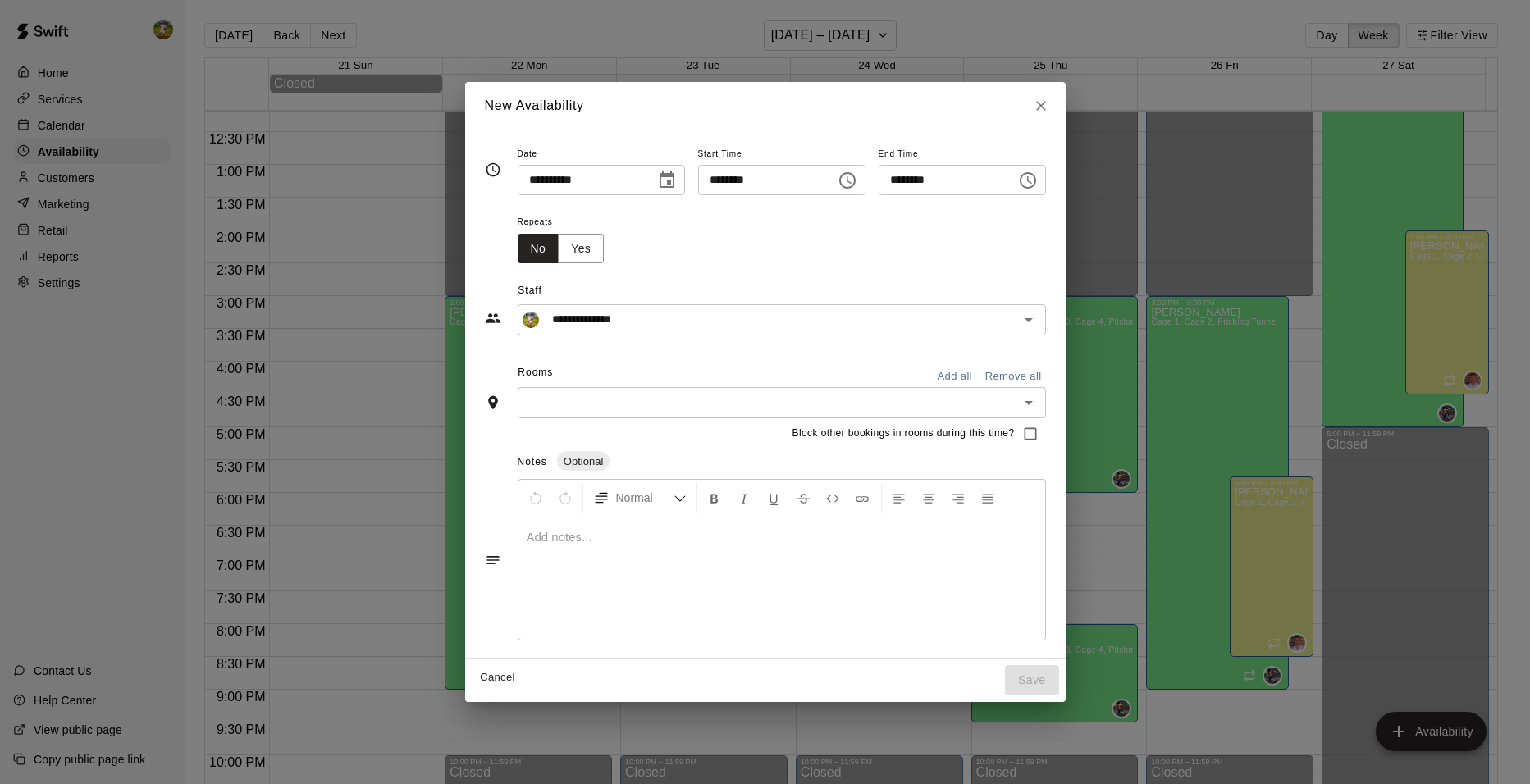
click at [855, 183] on icon "Choose time, selected time is 2:00 PM" at bounding box center [847, 180] width 20 height 20
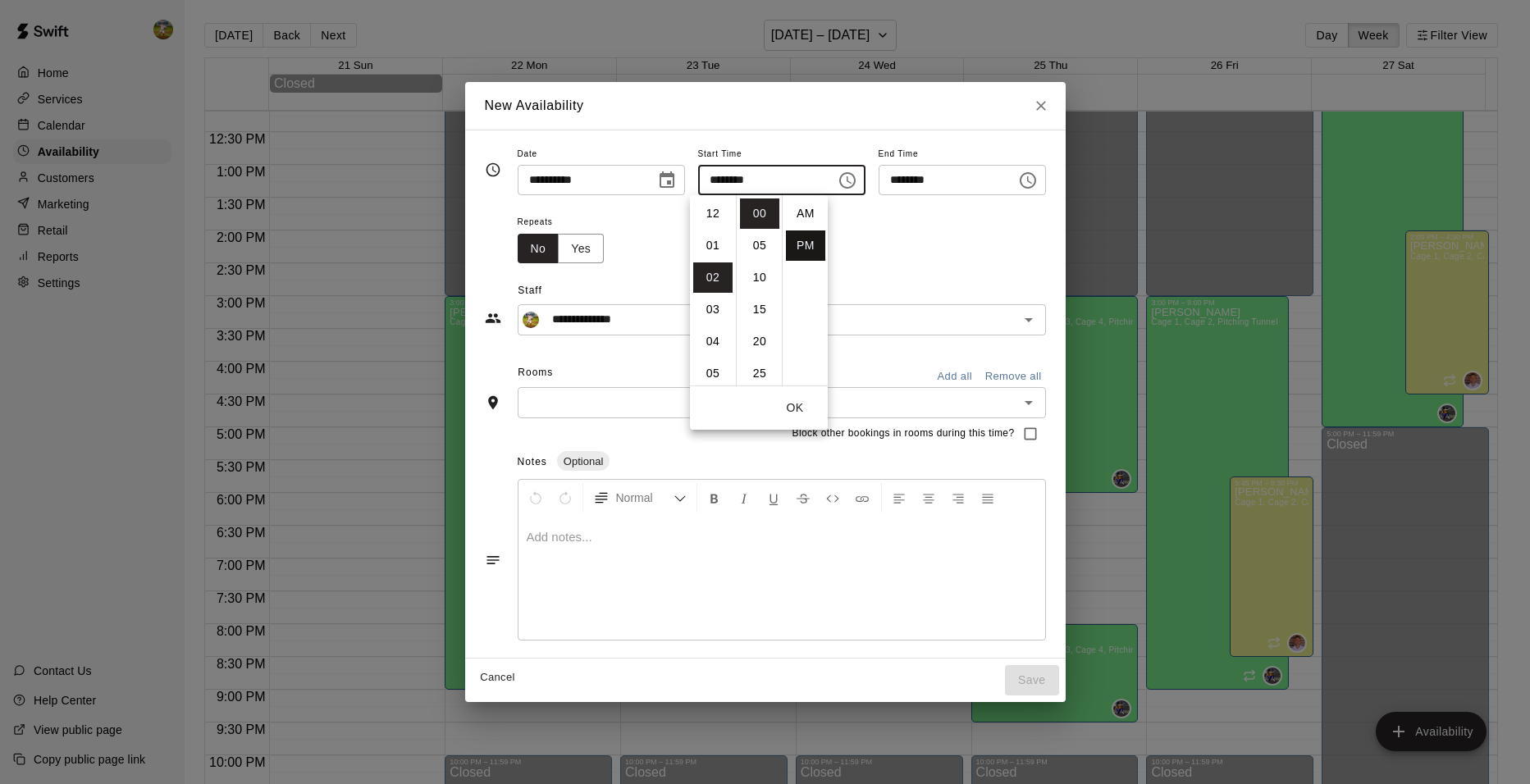
scroll to position [29, 0]
click at [712, 275] on li "04" at bounding box center [713, 277] width 39 height 30
type input "********"
click at [1037, 183] on icon "Choose time, selected time is 4:30 PM" at bounding box center [1028, 180] width 17 height 17
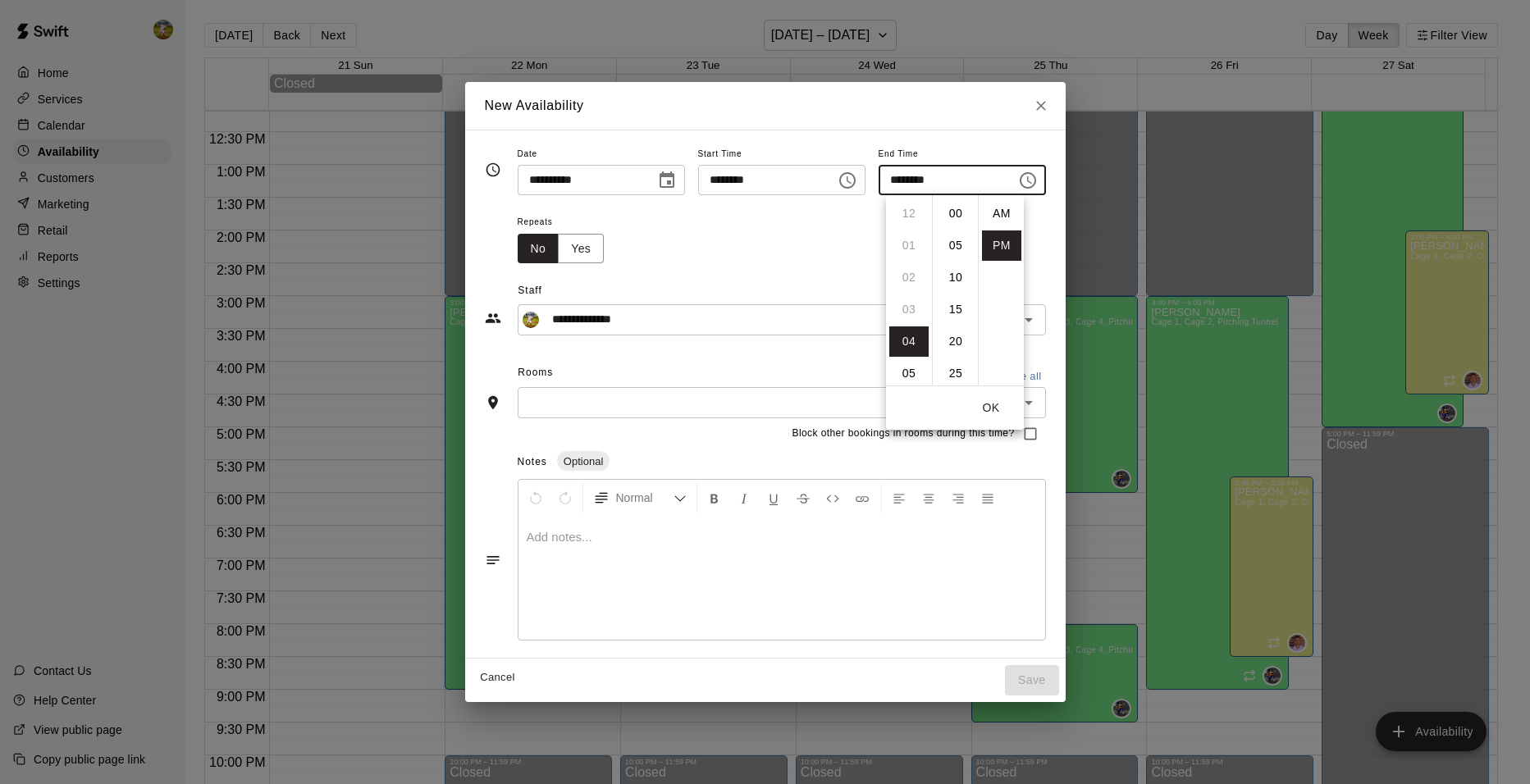
scroll to position [29, 0]
click at [913, 276] on li "06" at bounding box center [909, 277] width 39 height 30
click at [955, 216] on li "00" at bounding box center [956, 214] width 39 height 30
type input "********"
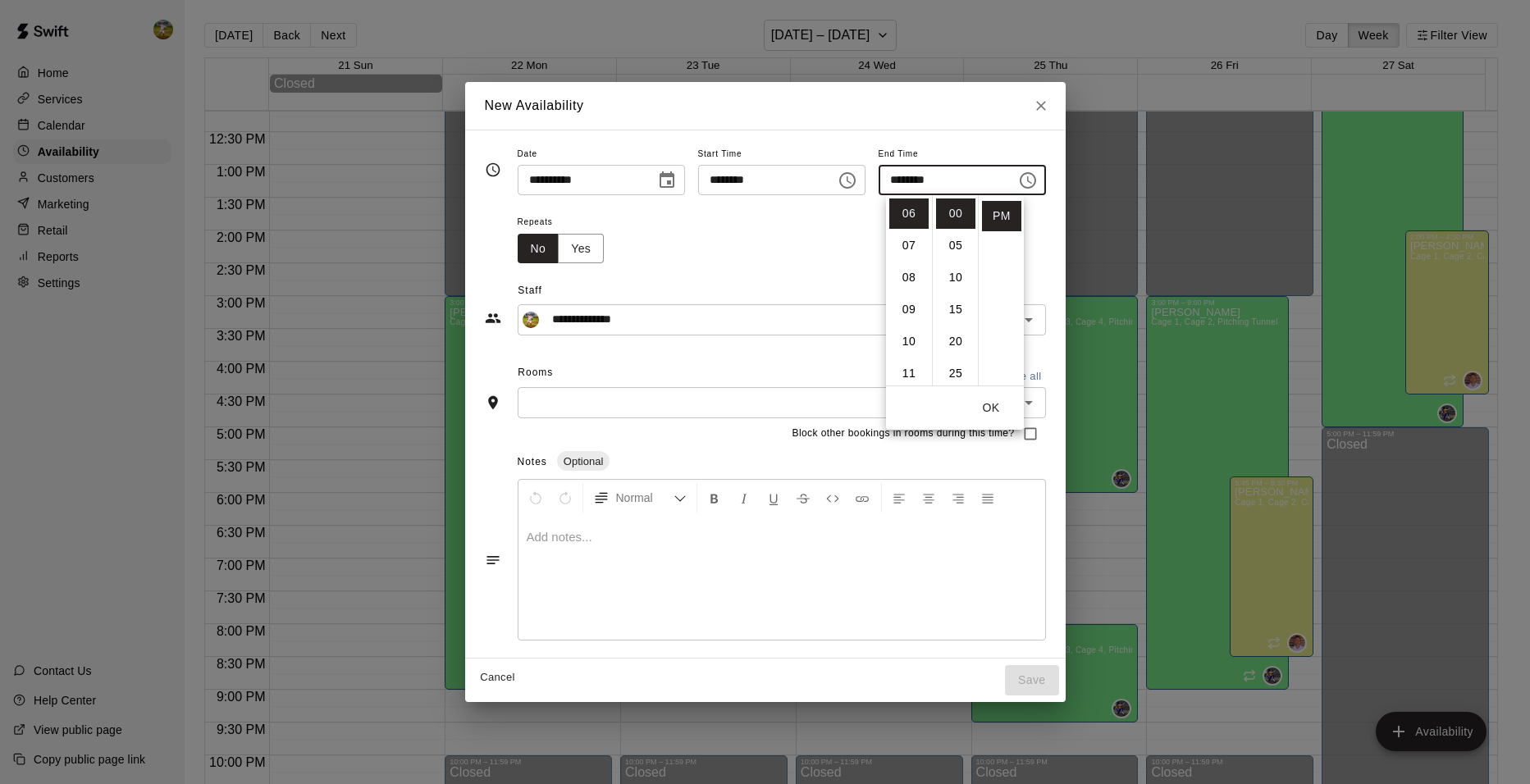
click at [804, 225] on div "Repeats No Yes" at bounding box center [782, 237] width 529 height 52
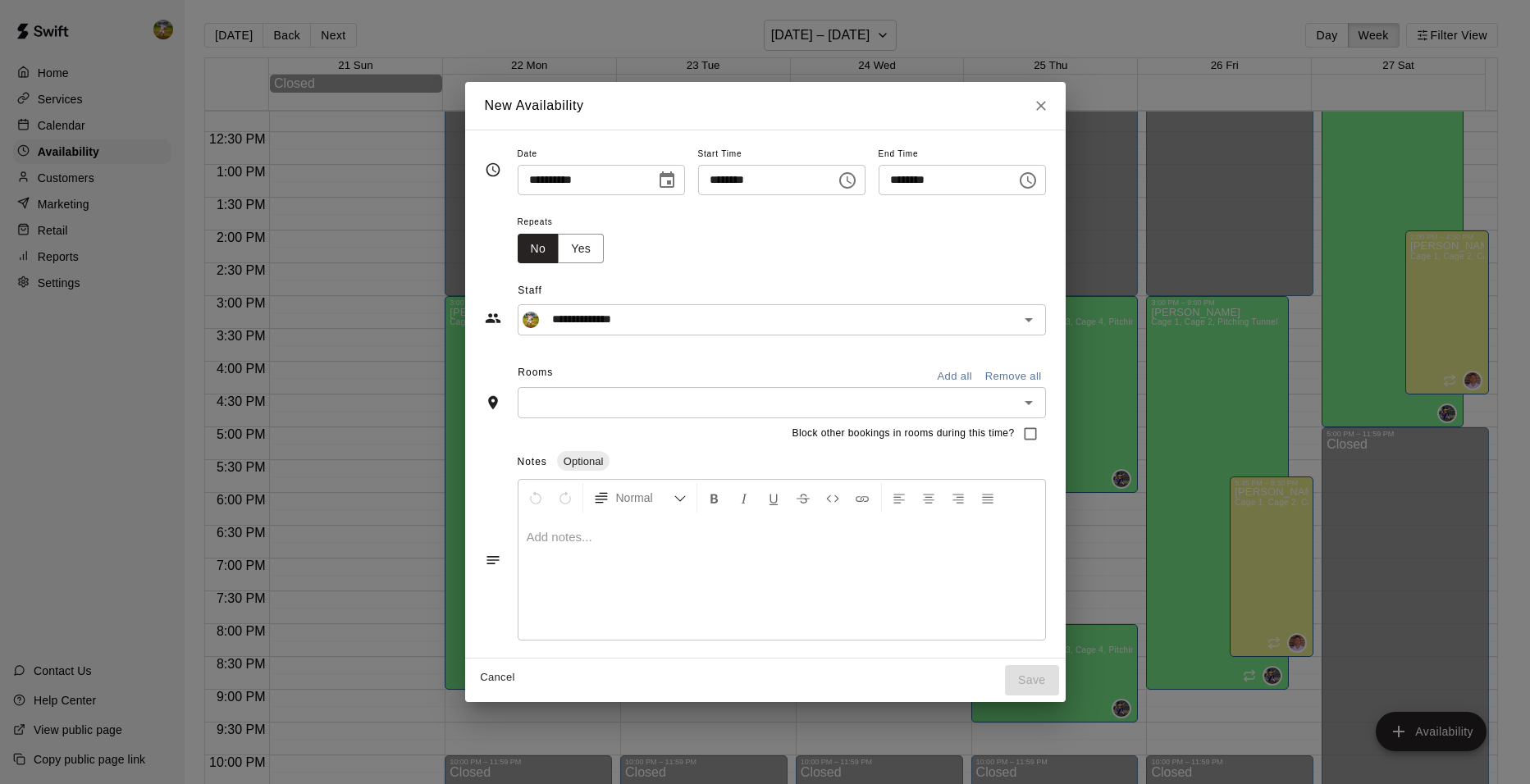
click at [851, 178] on icon "Choose time, selected time is 4:00 PM" at bounding box center [847, 180] width 20 height 20
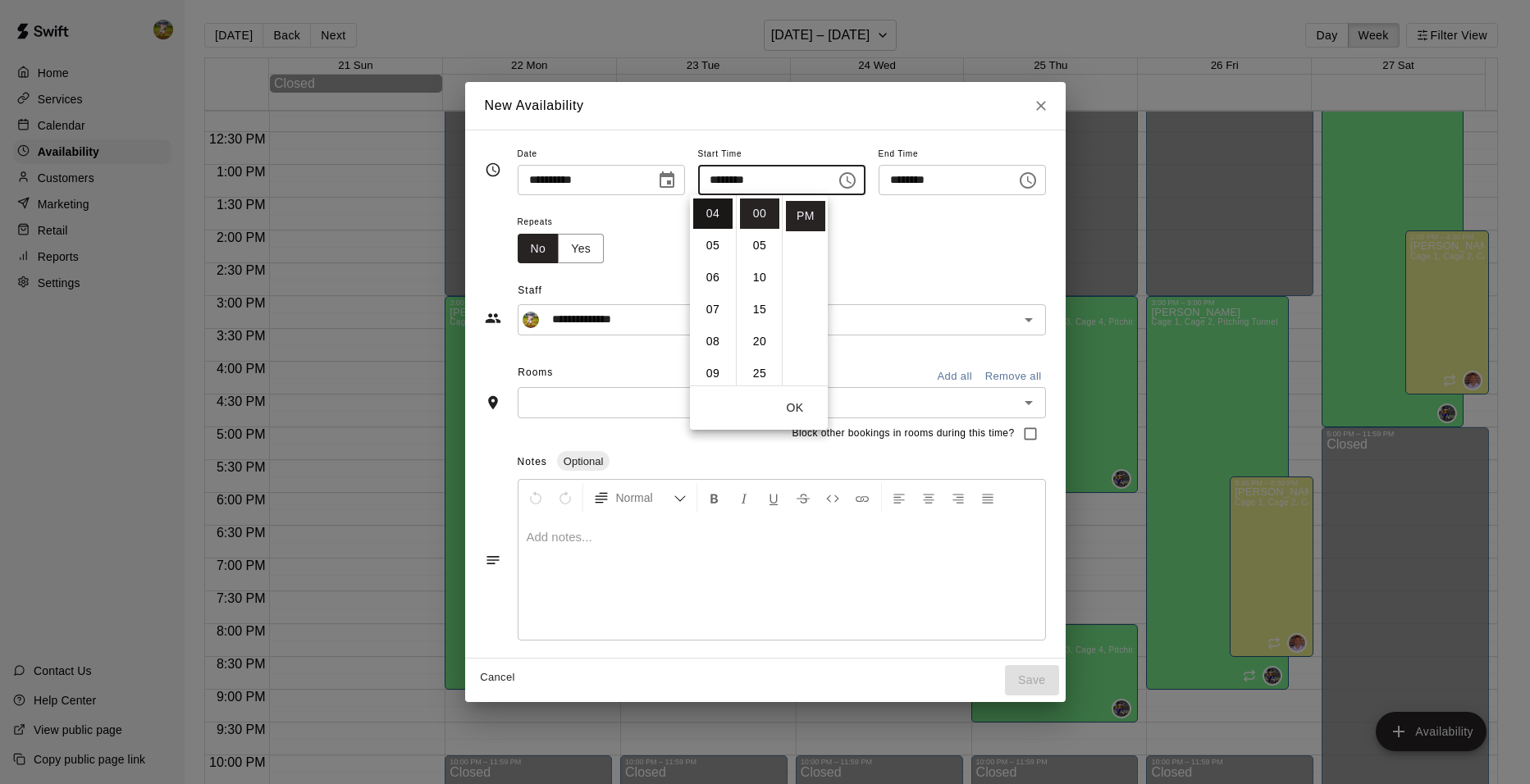
scroll to position [46, 0]
click at [715, 256] on li "03" at bounding box center [713, 263] width 39 height 30
type input "********"
click at [922, 245] on div "Repeats No Yes" at bounding box center [782, 237] width 529 height 52
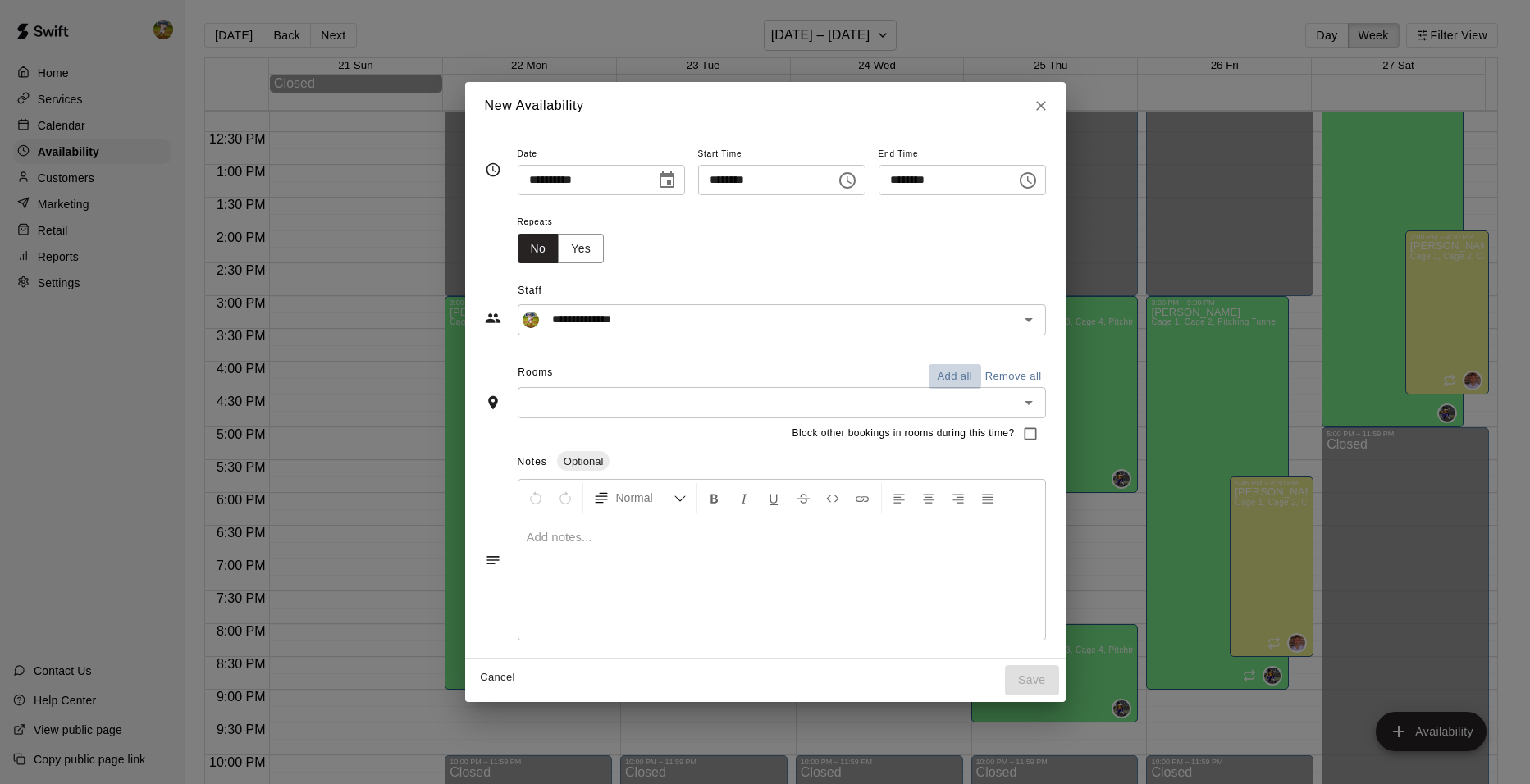
click at [981, 372] on button "Add all" at bounding box center [956, 377] width 53 height 25
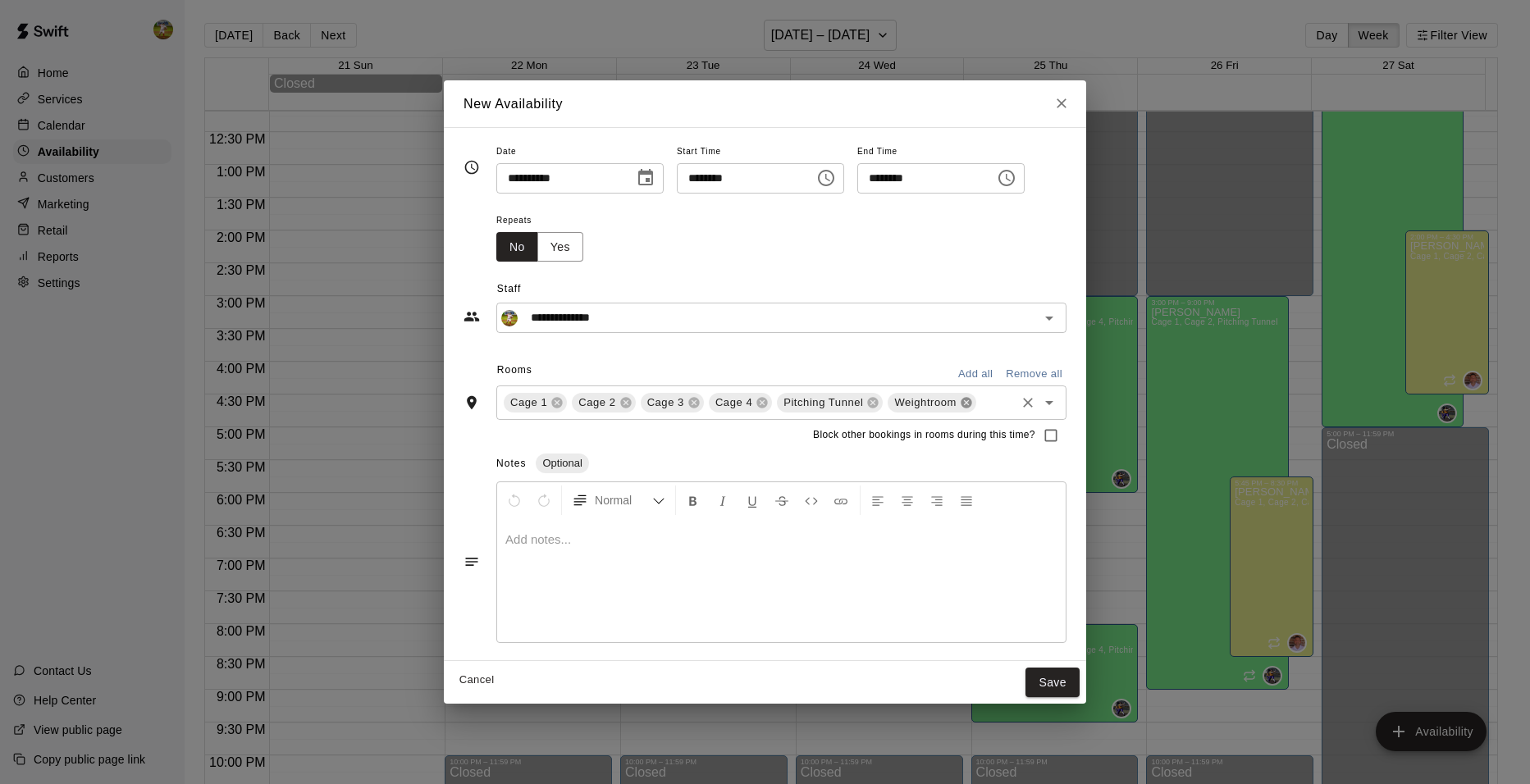
click at [962, 405] on icon at bounding box center [965, 402] width 11 height 11
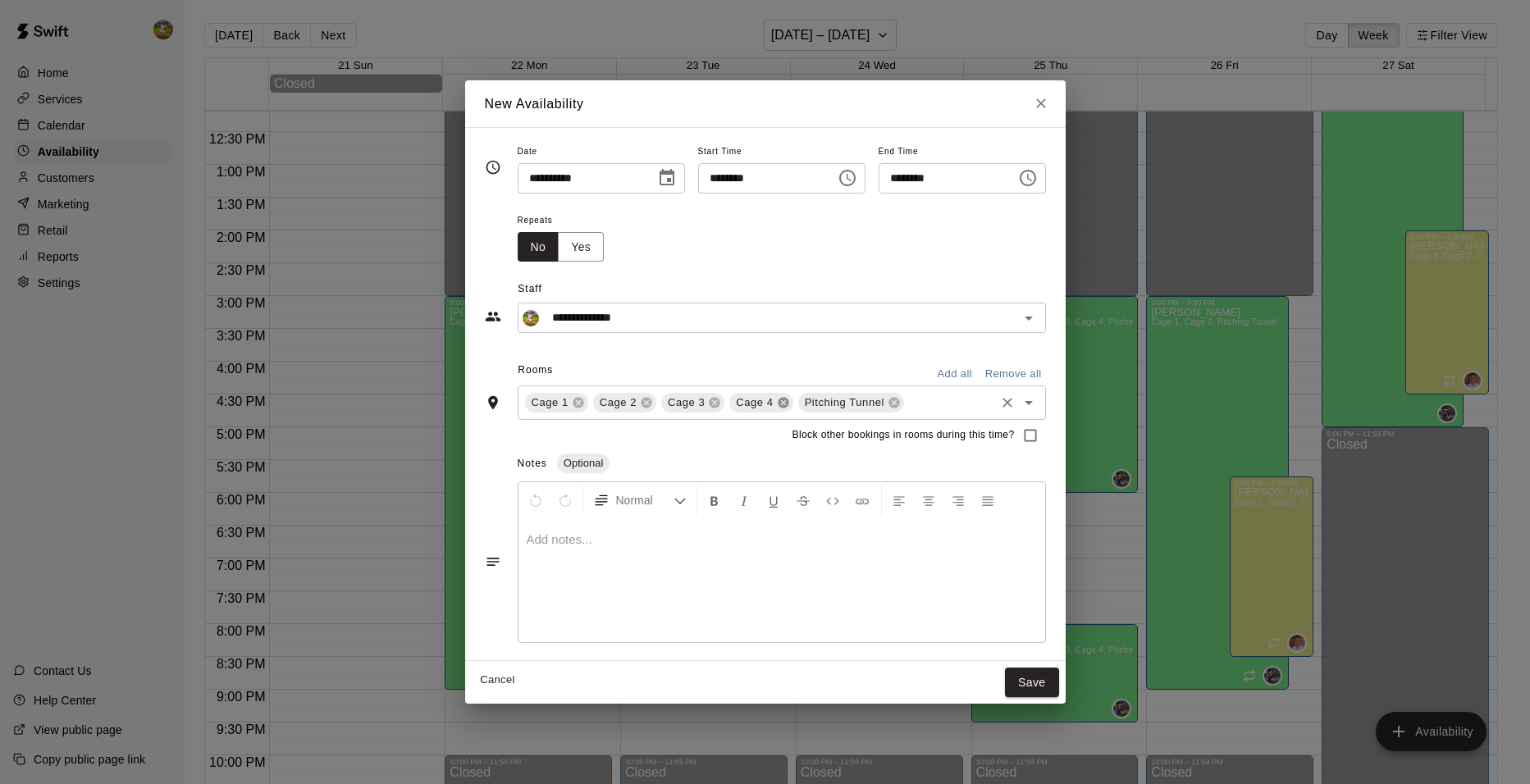
click at [778, 403] on icon at bounding box center [783, 402] width 11 height 11
click at [710, 407] on icon at bounding box center [715, 402] width 11 height 11
click at [1059, 680] on button "Save" at bounding box center [1033, 683] width 55 height 30
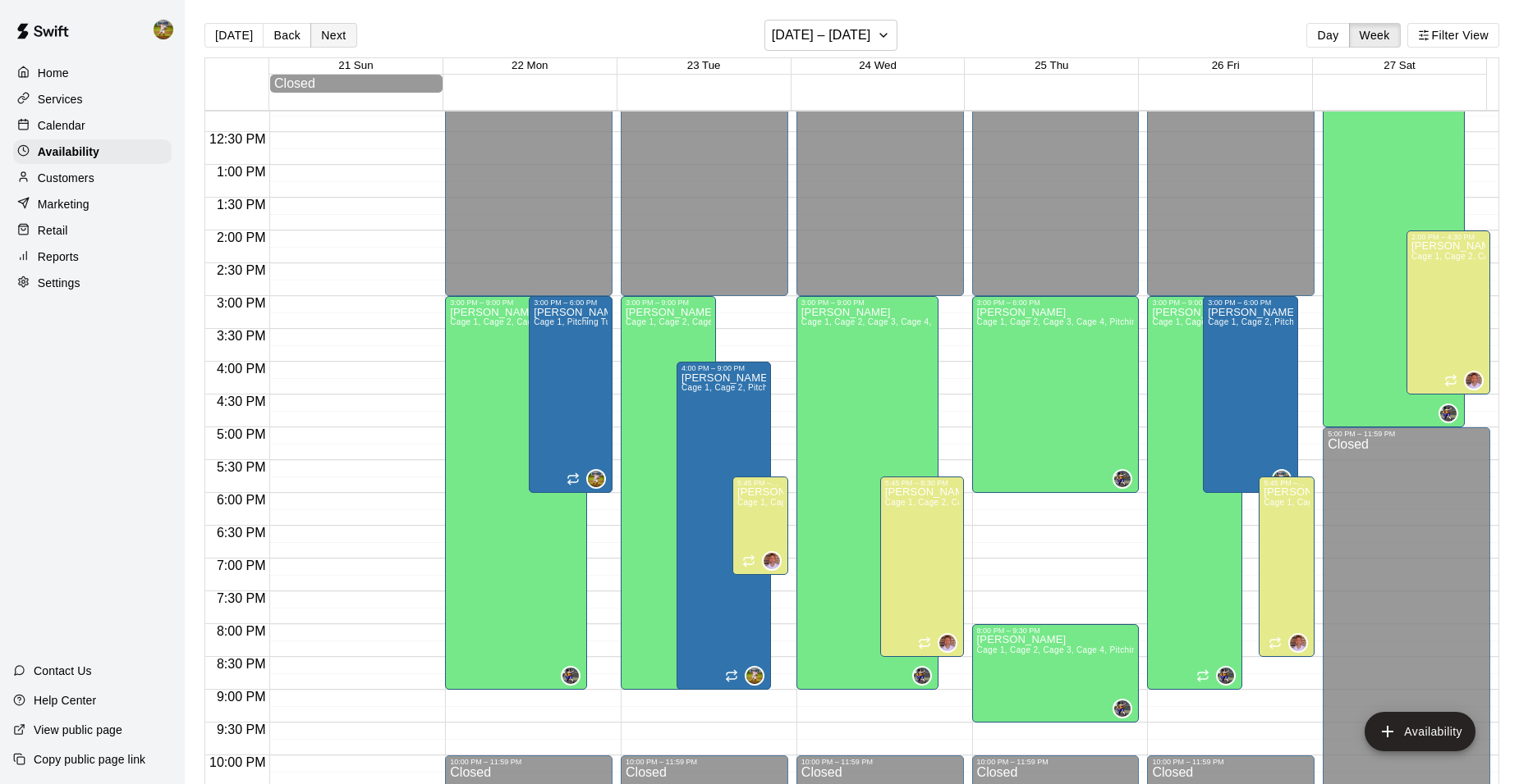
click at [340, 36] on button "Next" at bounding box center [333, 35] width 46 height 24
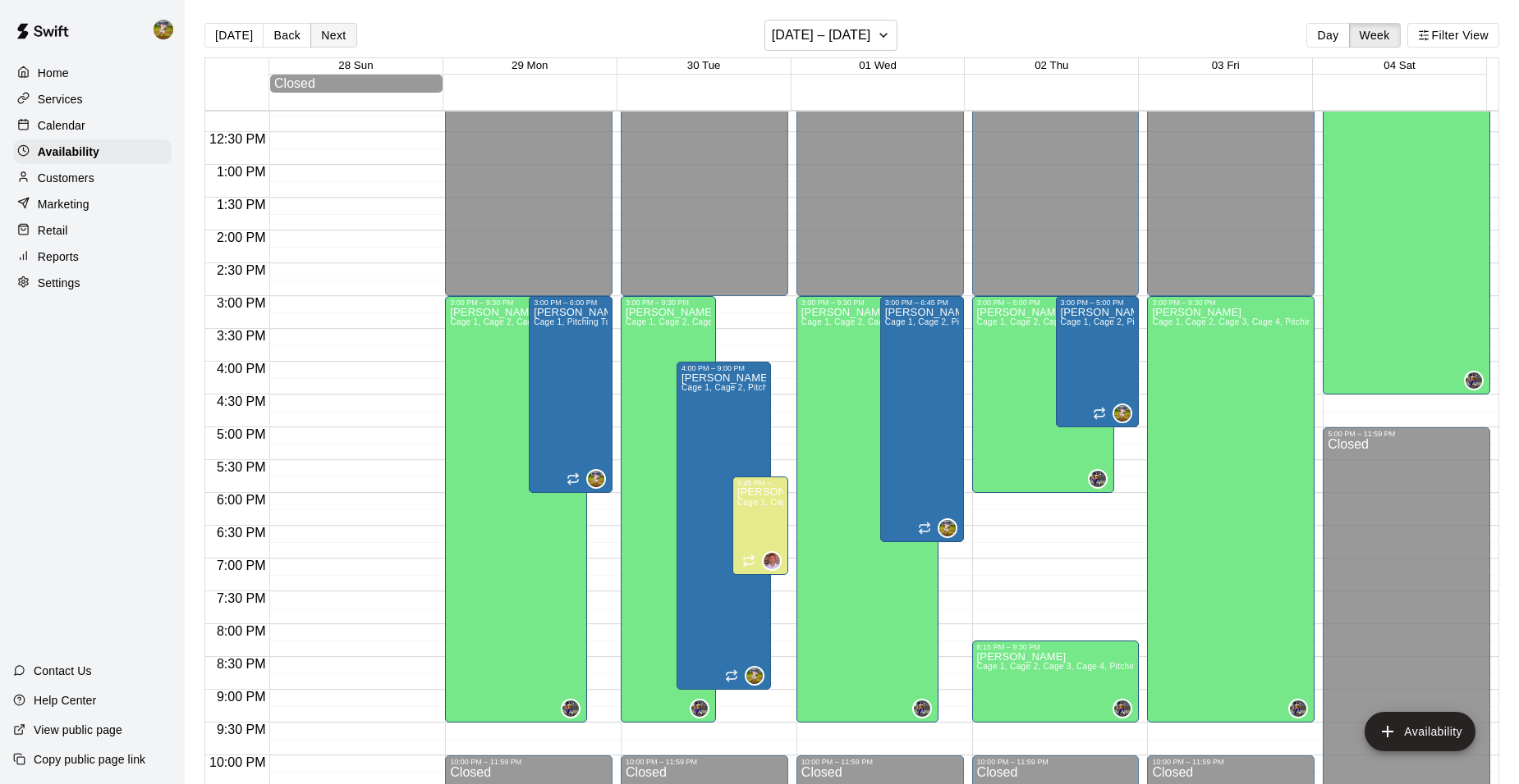
click at [340, 36] on button "Next" at bounding box center [333, 35] width 46 height 24
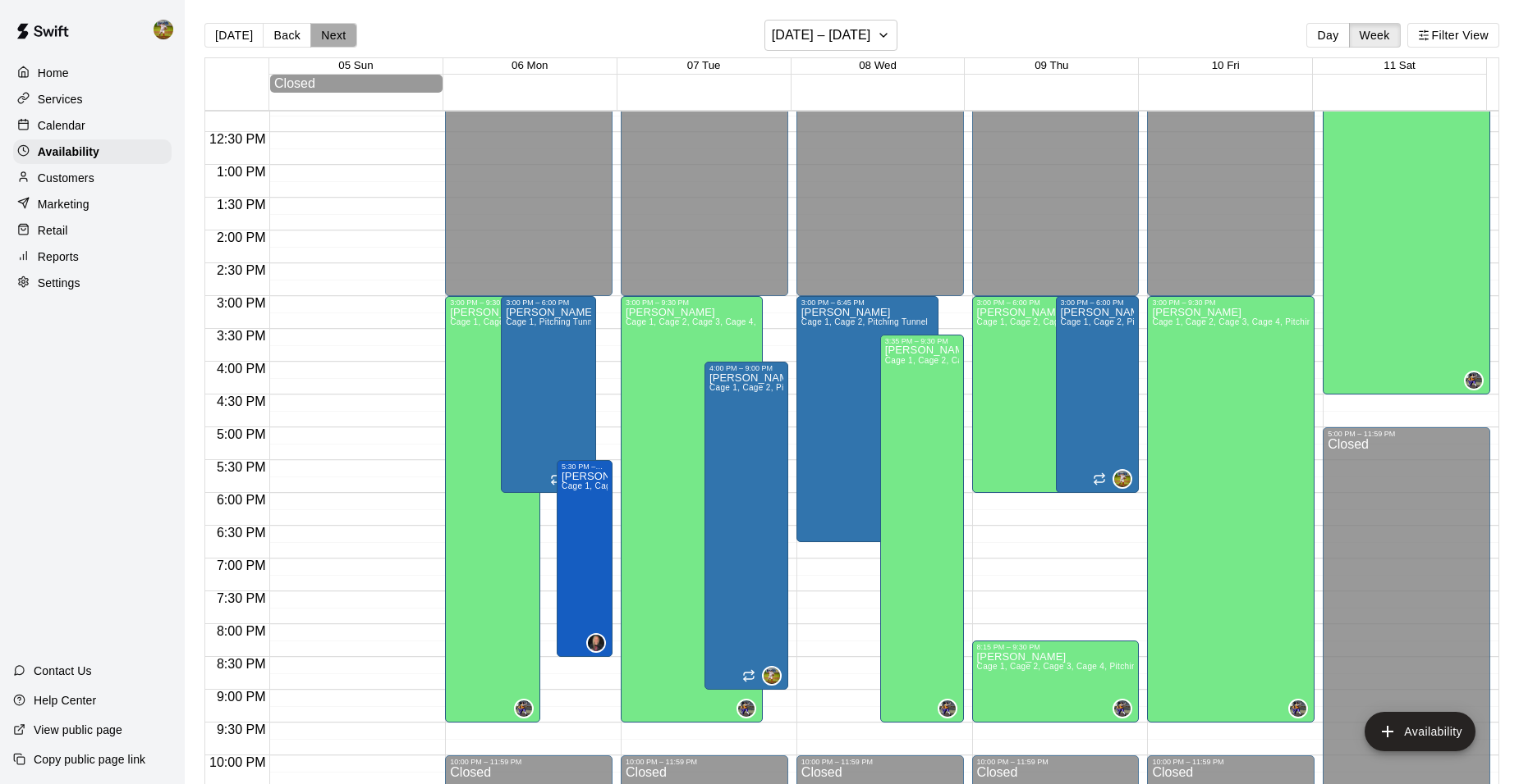
click at [340, 36] on button "Next" at bounding box center [333, 35] width 46 height 24
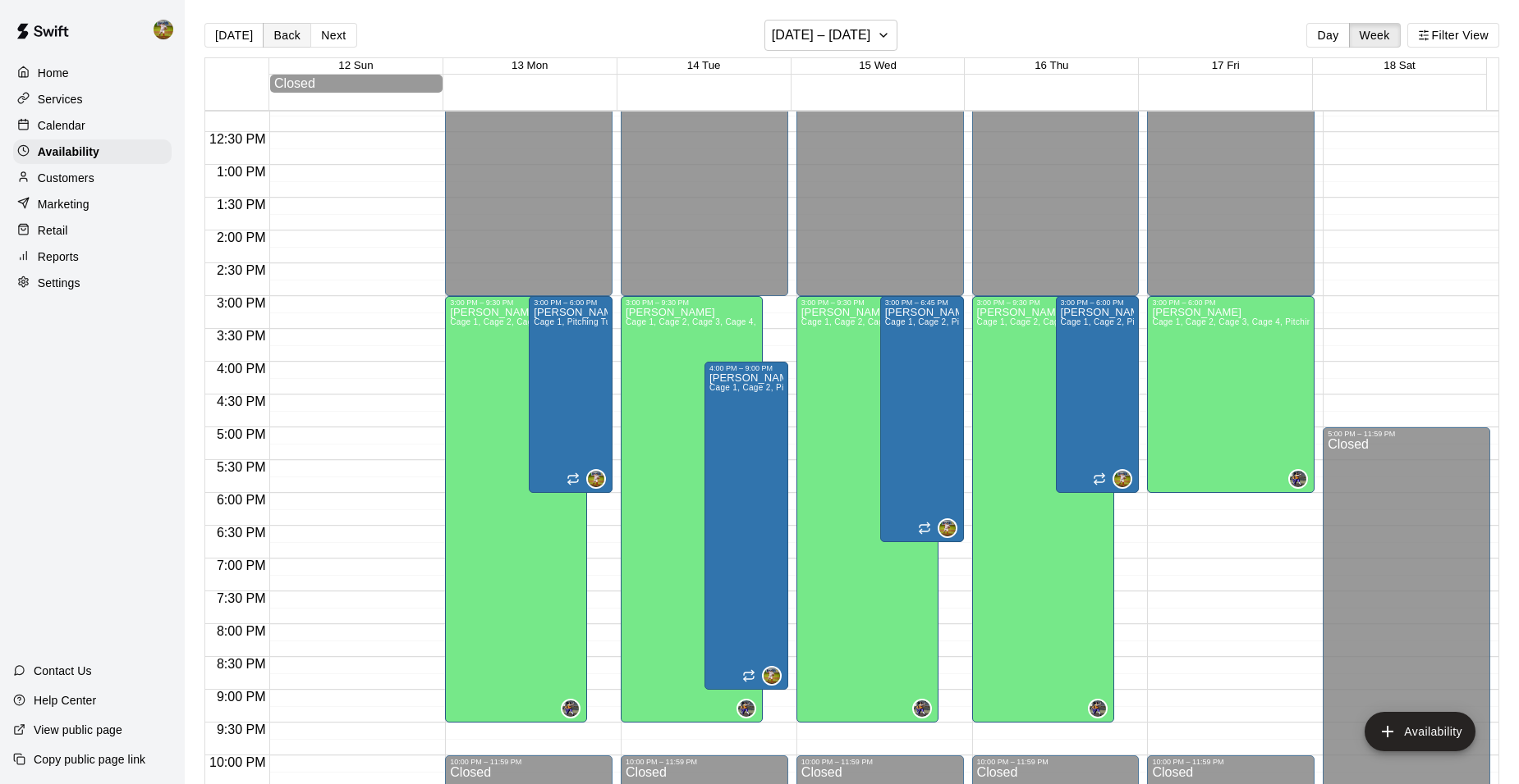
click at [275, 34] on button "Back" at bounding box center [287, 35] width 49 height 24
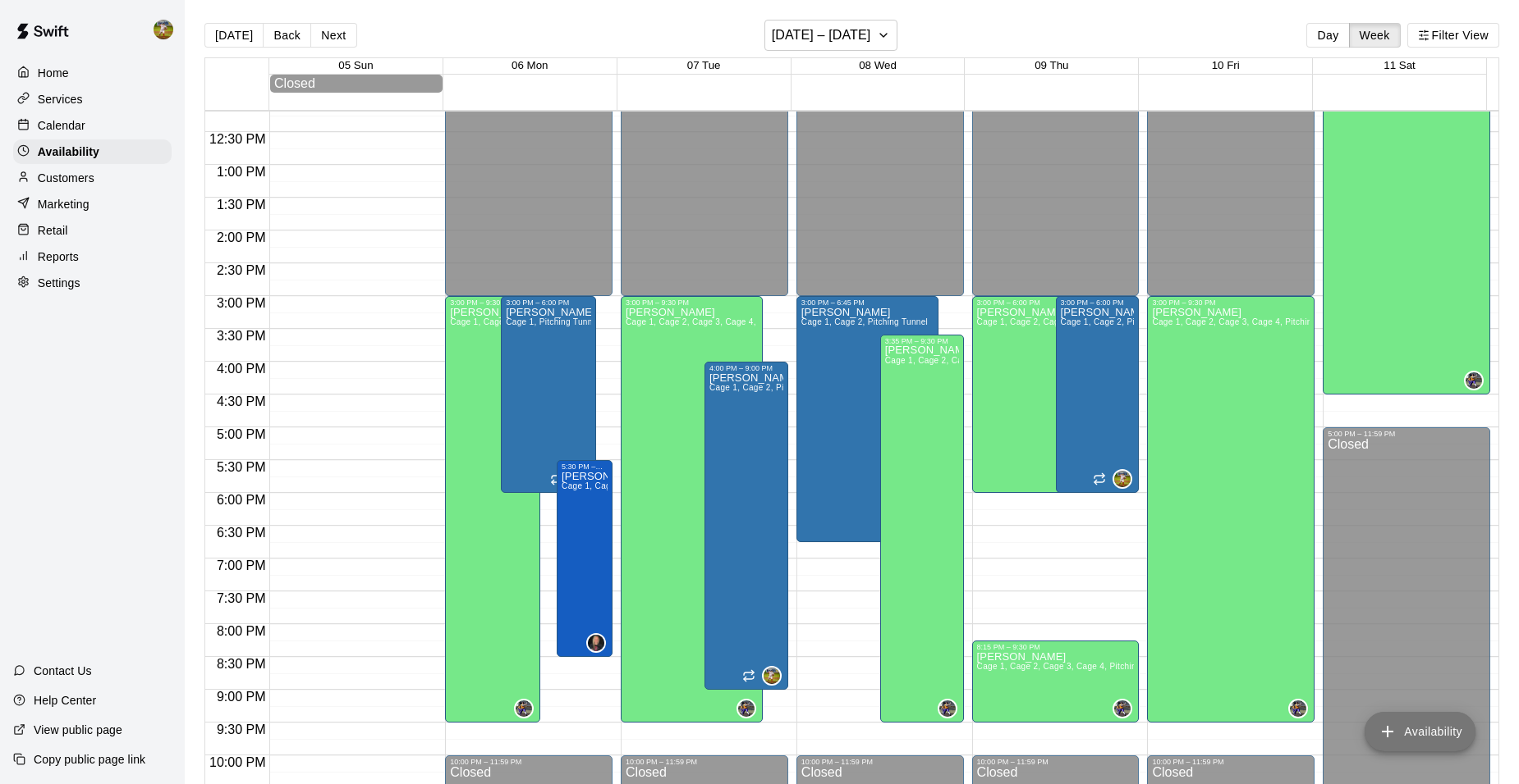
click at [1397, 727] on button "Availability" at bounding box center [1420, 731] width 111 height 39
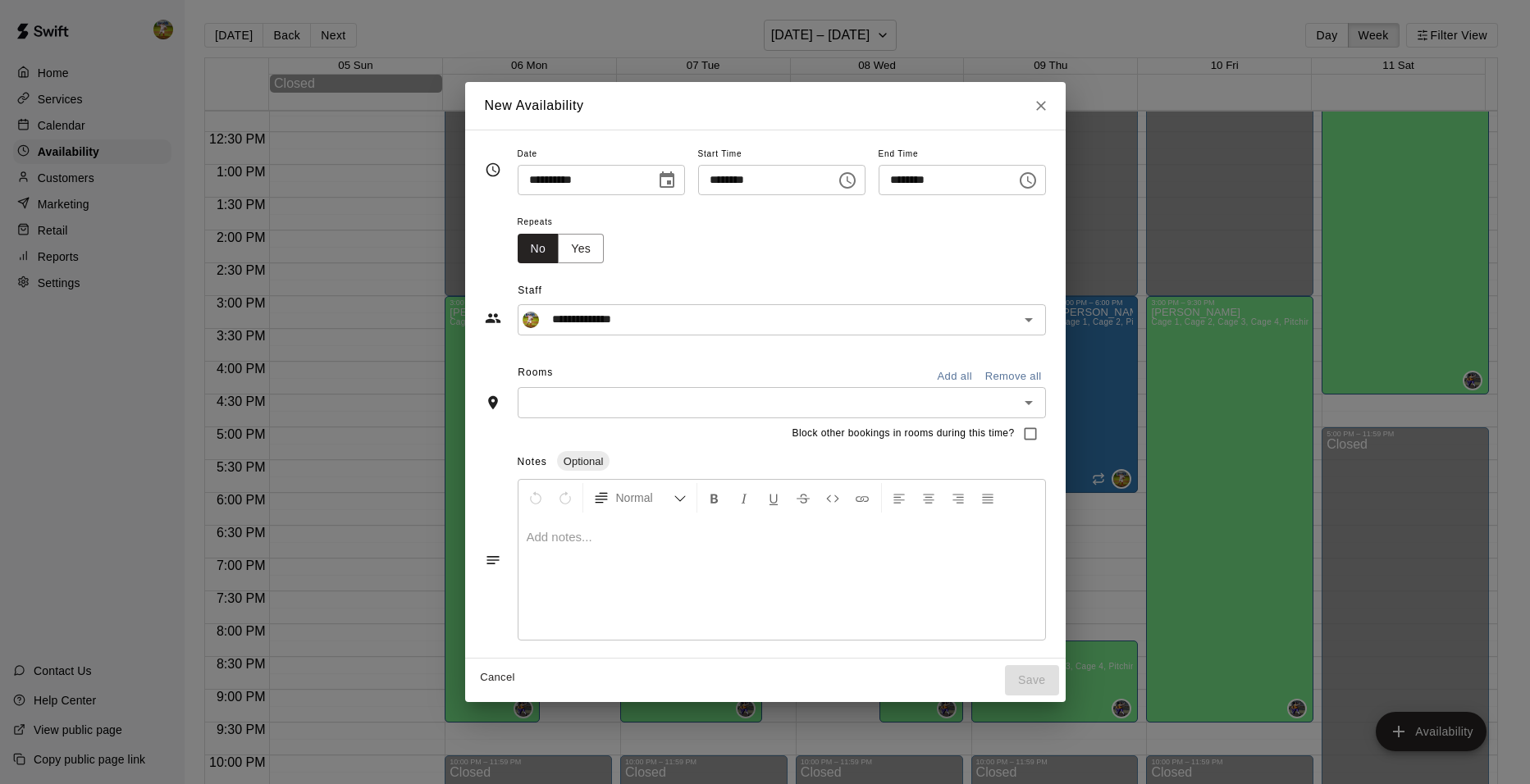
click at [857, 183] on icon "Choose time, selected time is 2:00 PM" at bounding box center [847, 180] width 20 height 20
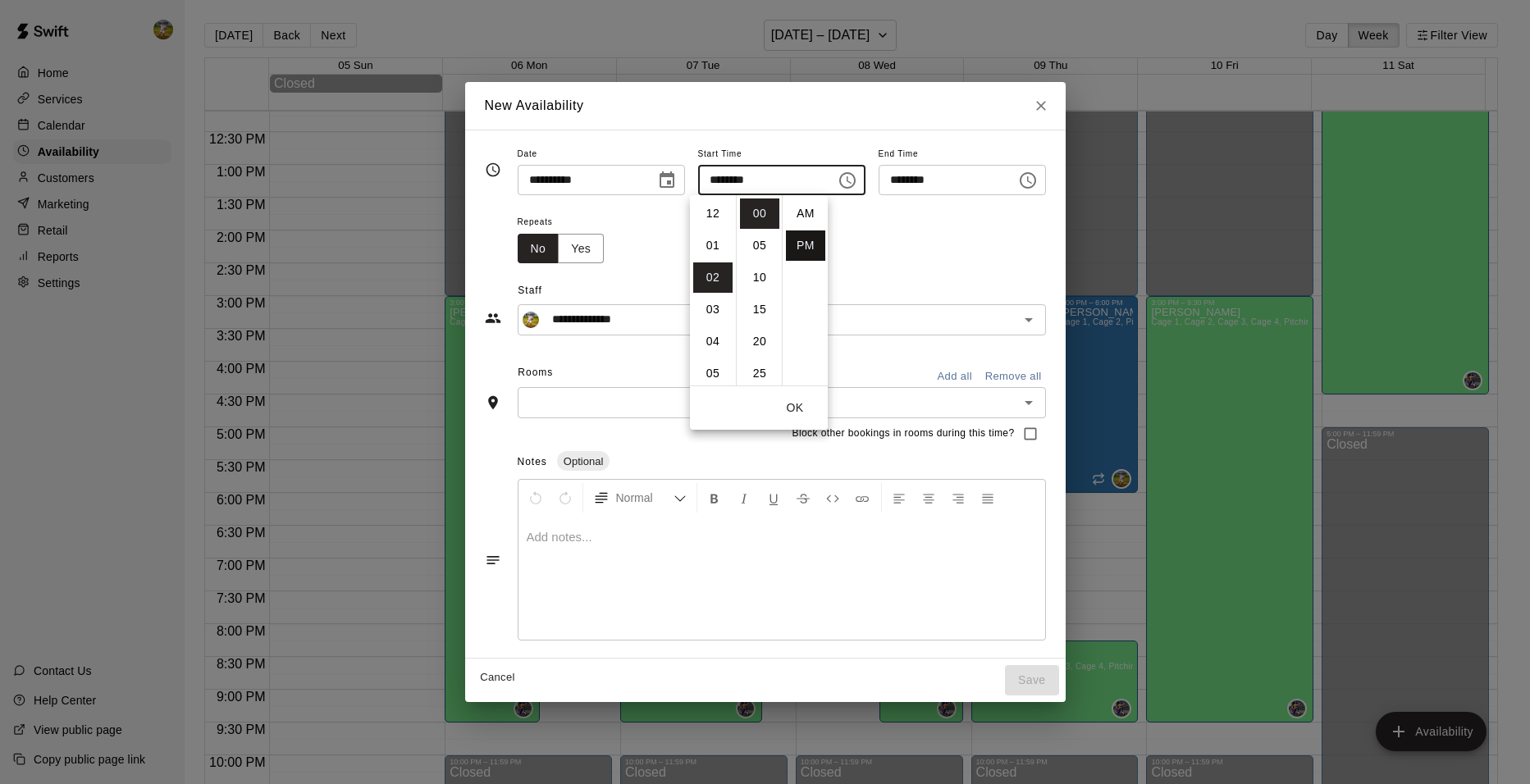
scroll to position [29, 0]
click at [711, 239] on li "03" at bounding box center [713, 245] width 39 height 30
type input "********"
click at [1038, 176] on icon "Choose time, selected time is 3:30 PM" at bounding box center [1028, 180] width 20 height 20
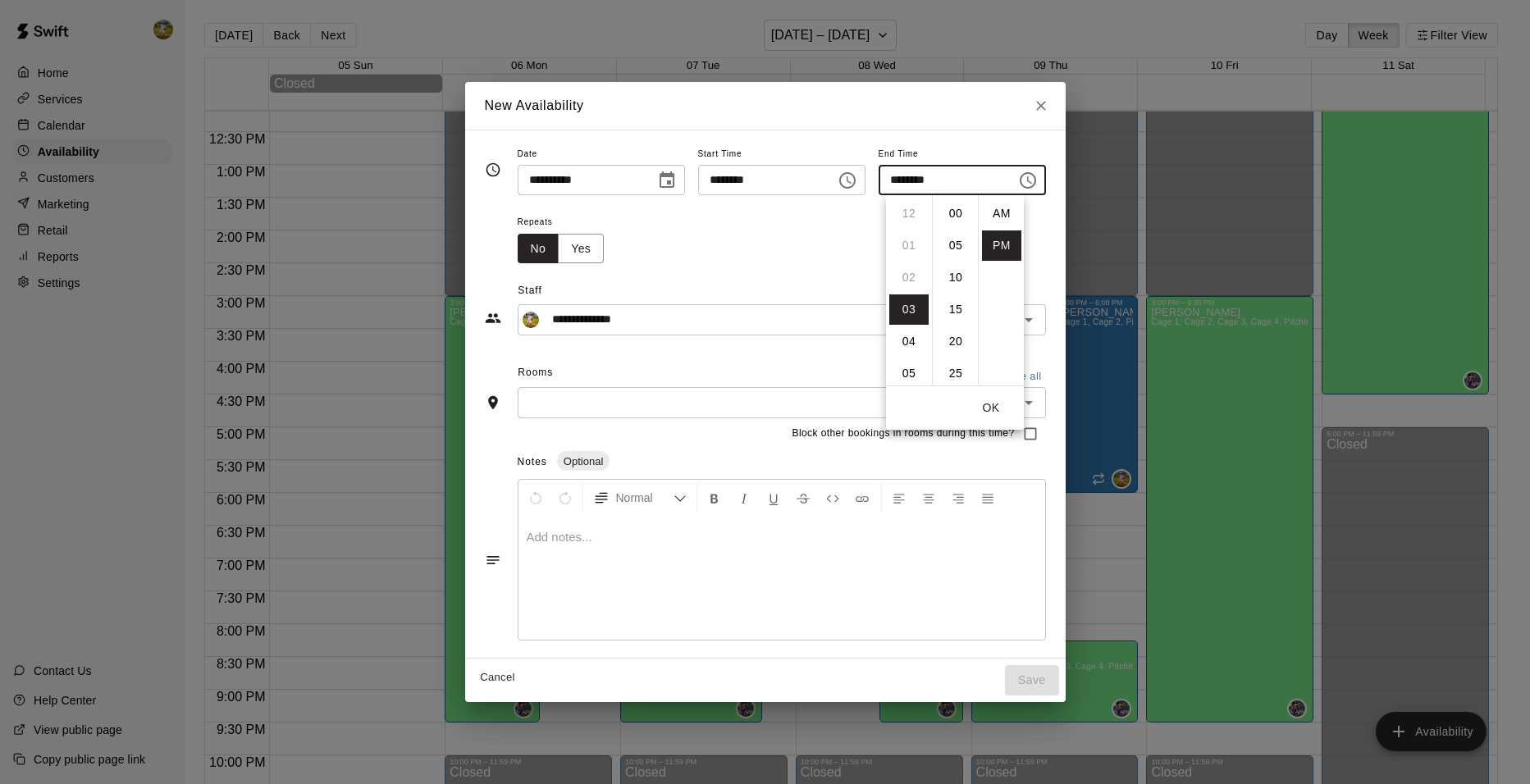
scroll to position [29, 0]
click at [913, 313] on li "06" at bounding box center [909, 309] width 39 height 30
click at [957, 215] on li "00" at bounding box center [956, 214] width 39 height 30
type input "********"
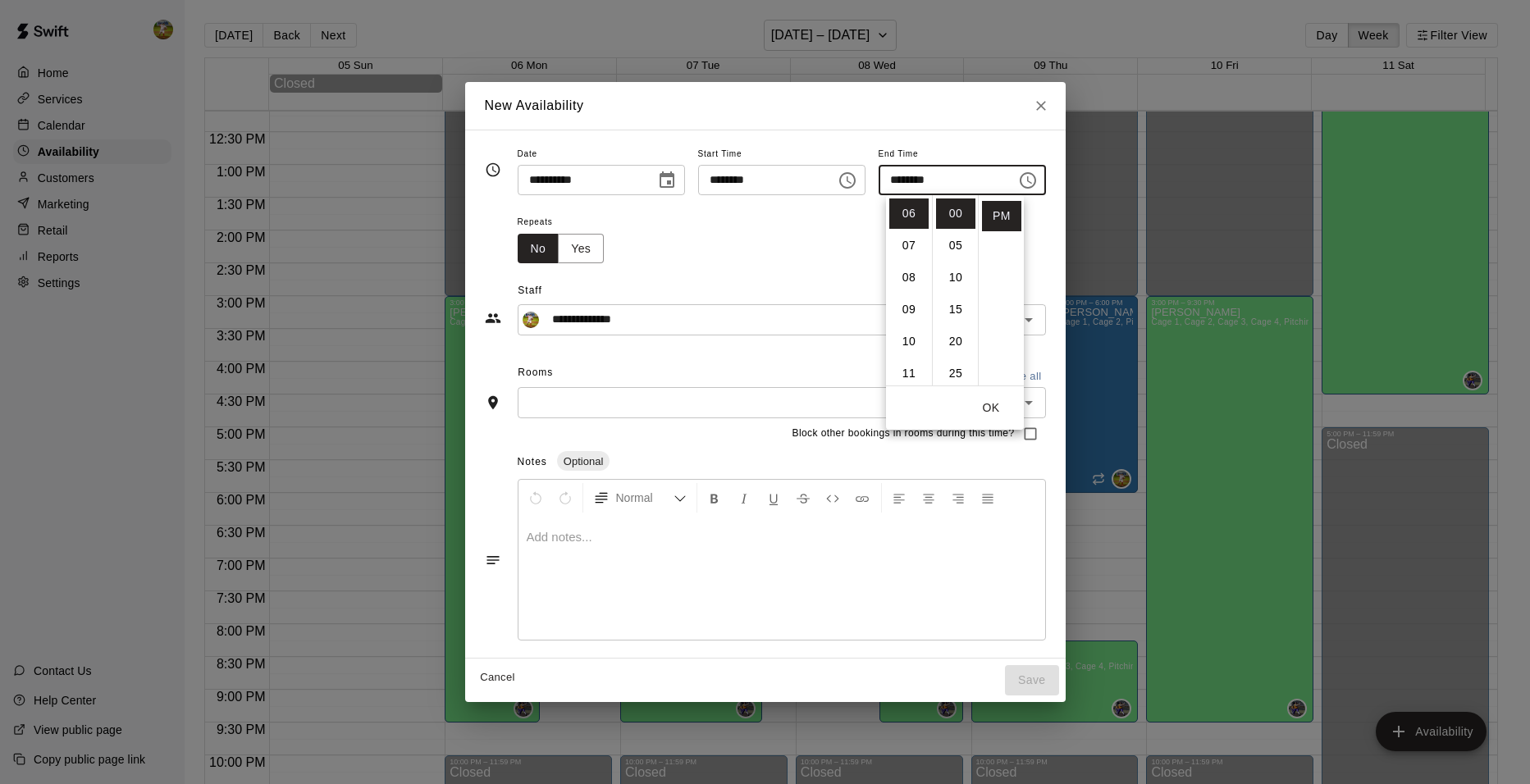
click at [817, 252] on div "Repeats No Yes" at bounding box center [782, 237] width 529 height 52
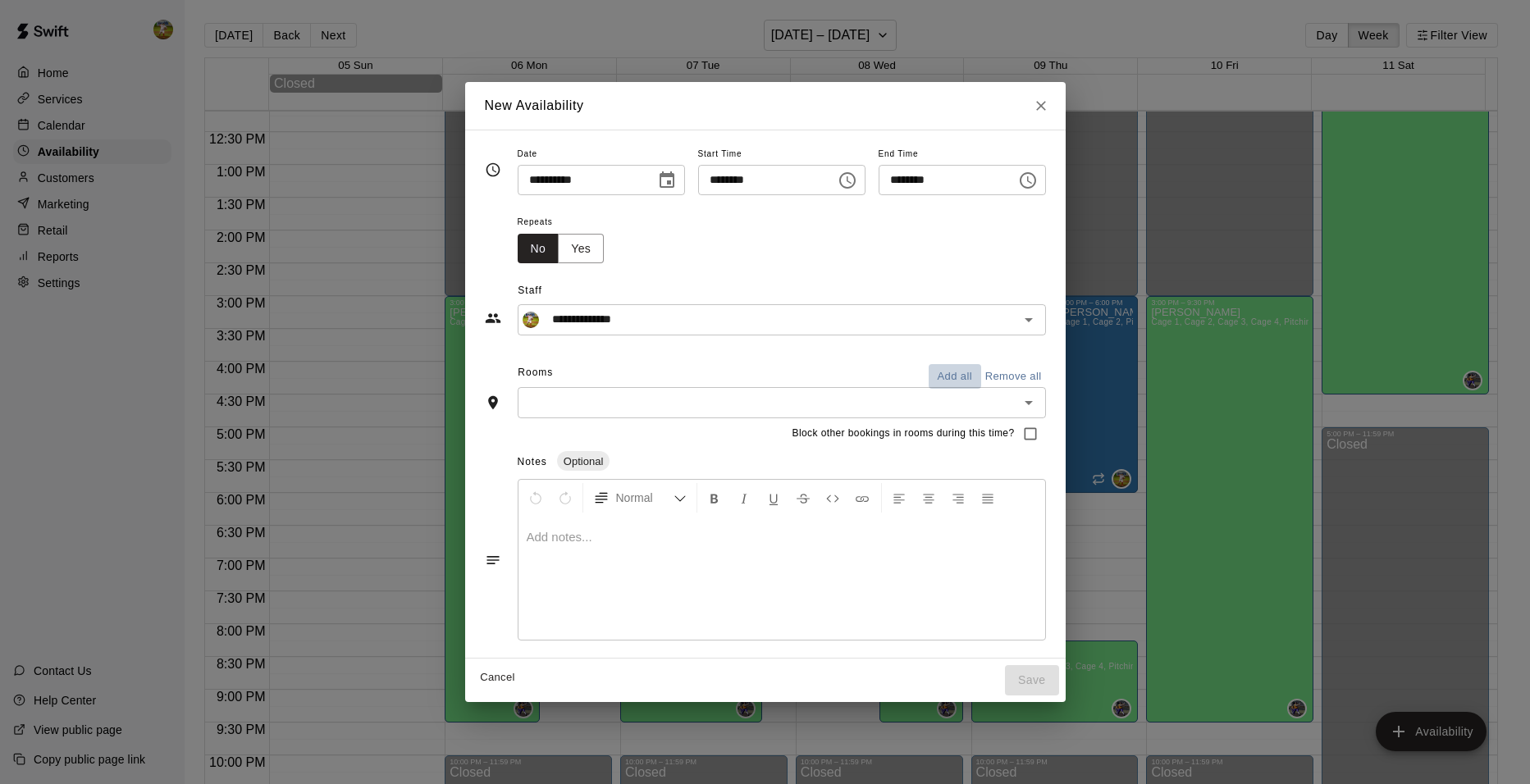
click at [976, 378] on button "Add all" at bounding box center [956, 377] width 53 height 25
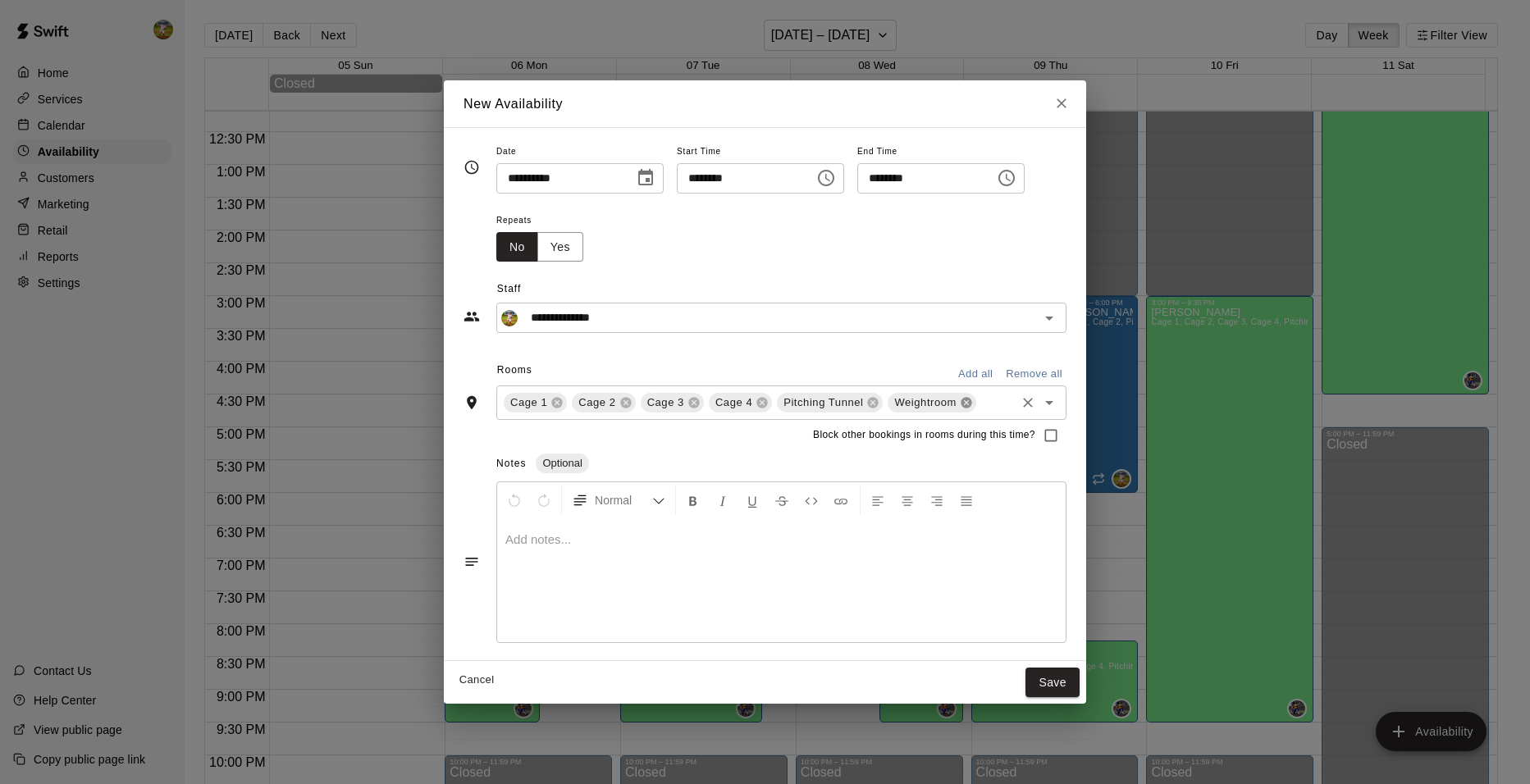
click at [962, 401] on icon at bounding box center [965, 402] width 11 height 11
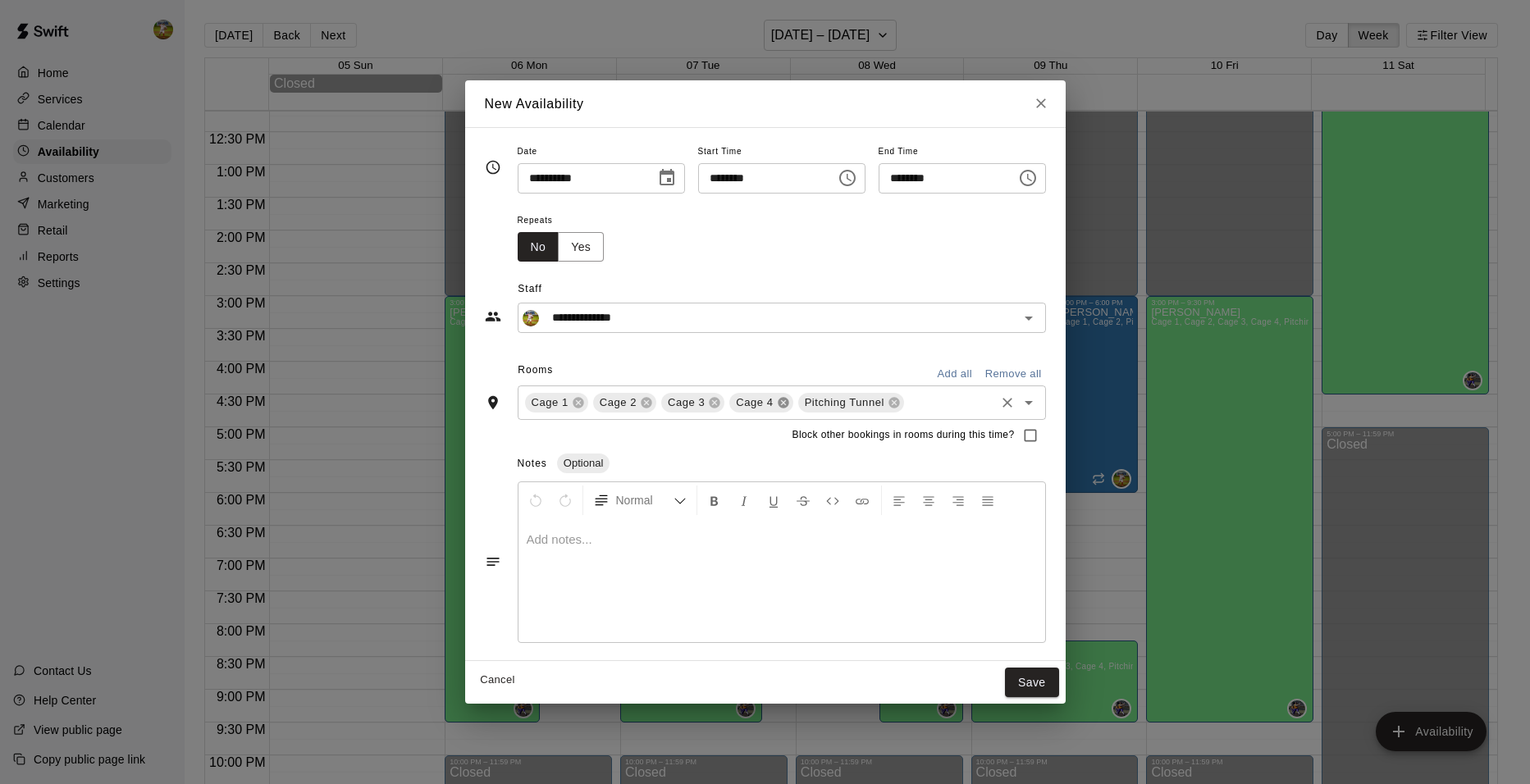
click at [777, 402] on icon at bounding box center [783, 402] width 13 height 13
click at [708, 404] on icon at bounding box center [714, 402] width 13 height 13
click at [1052, 689] on button "Save" at bounding box center [1033, 683] width 55 height 30
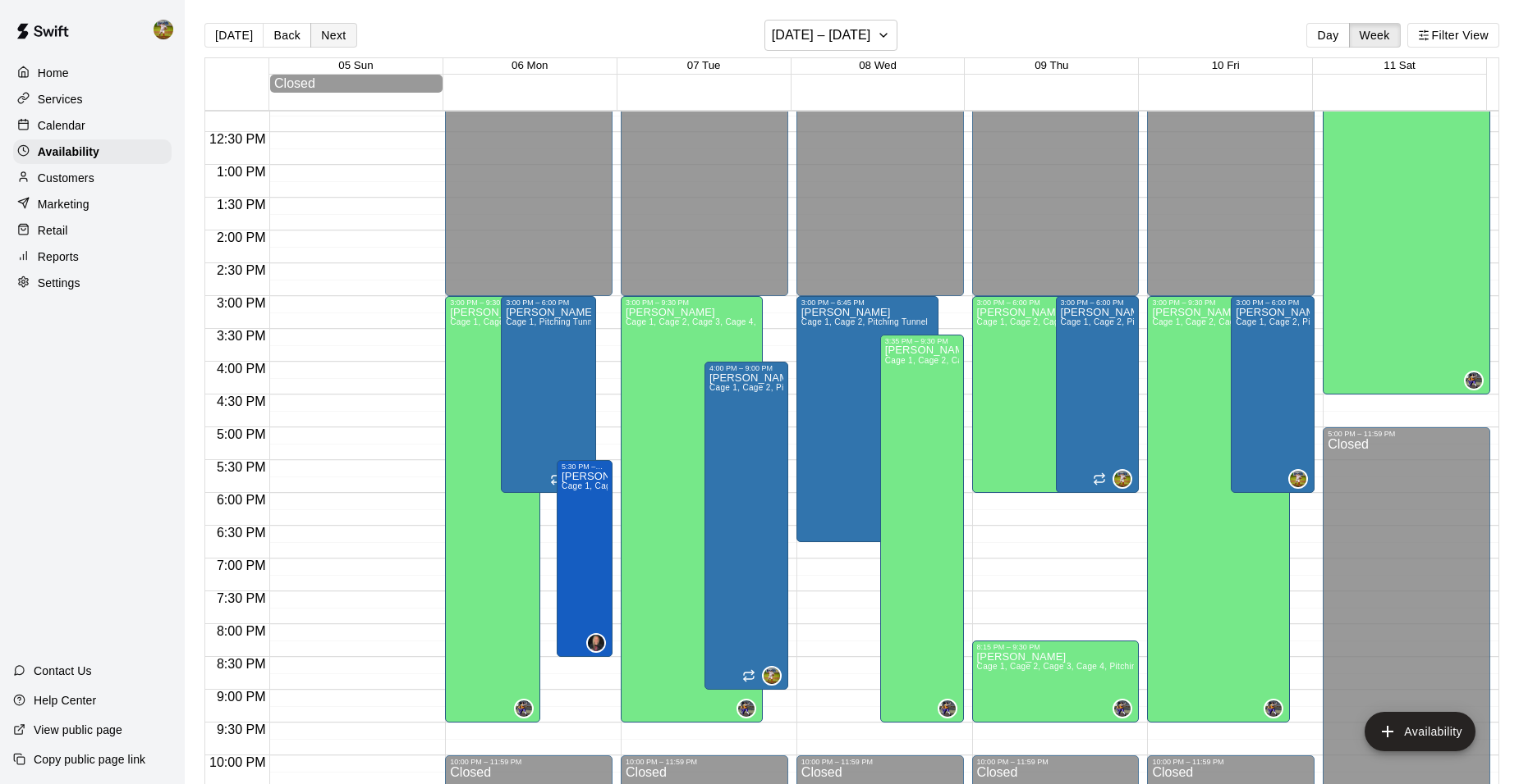
click at [330, 33] on button "Next" at bounding box center [333, 35] width 46 height 24
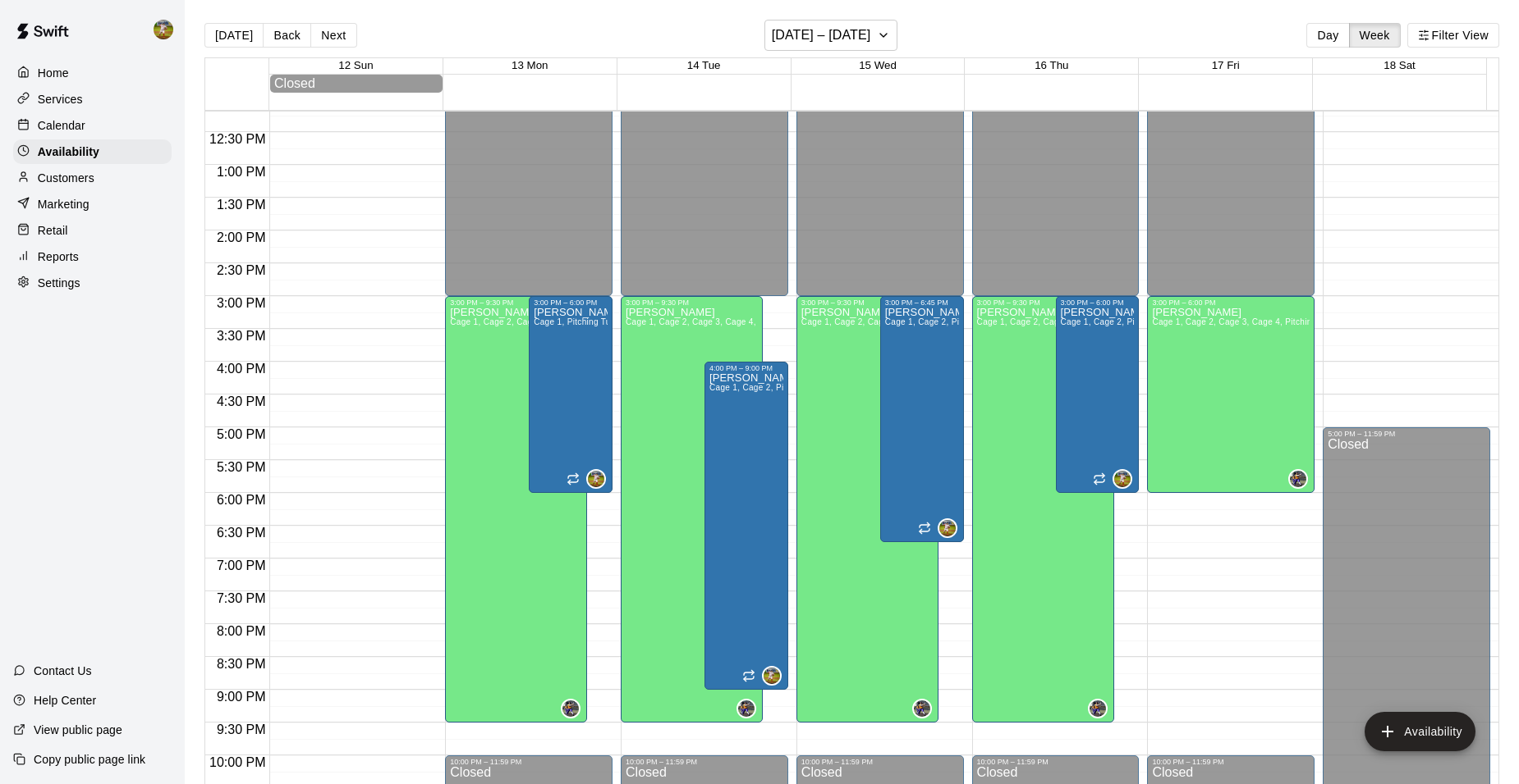
click at [1241, 556] on div "12:00 AM – 3:00 PM Closed 3:00 PM – 6:00 PM [PERSON_NAME] Cage 1, Cage 2, Cage …" at bounding box center [1231, 99] width 168 height 1576
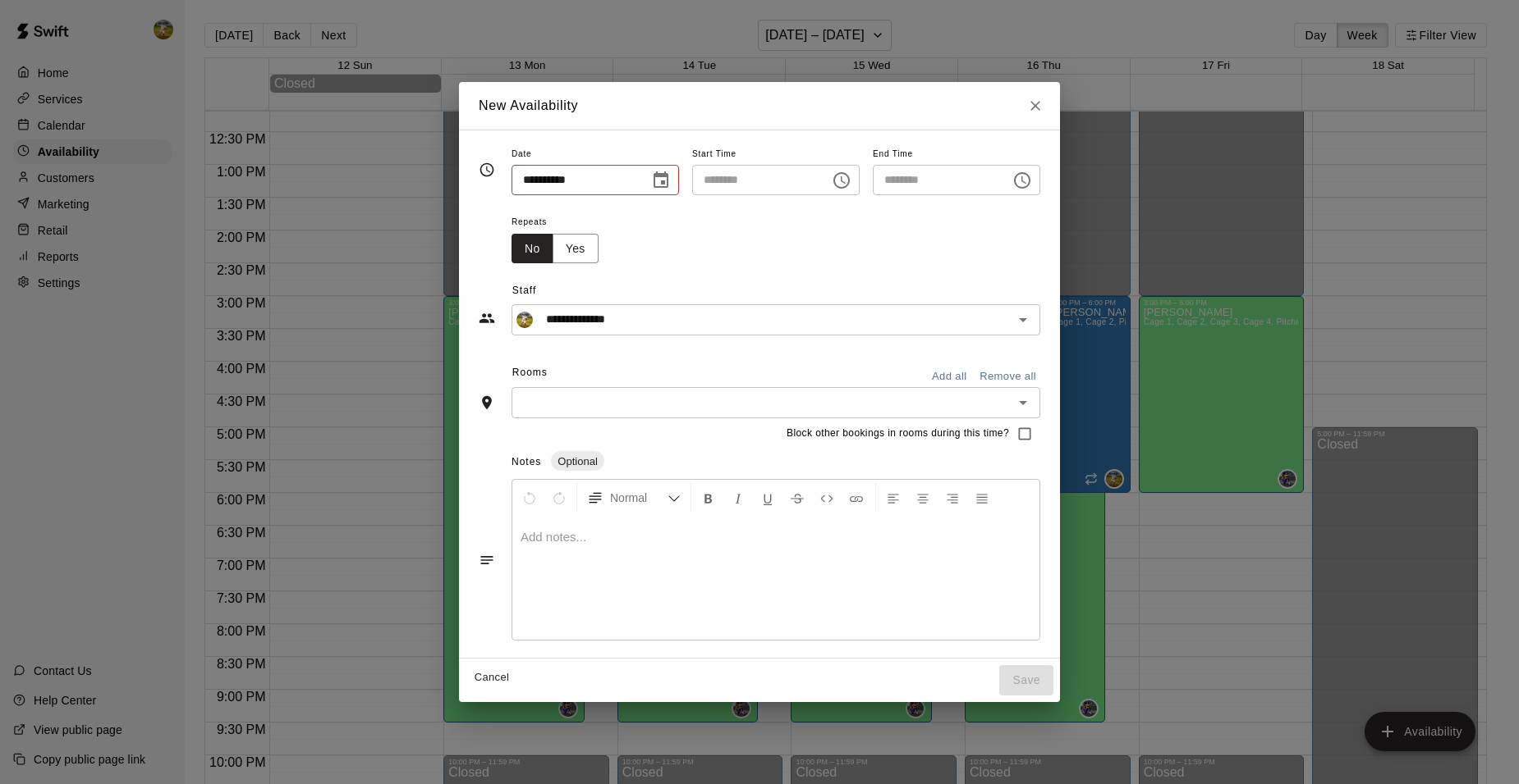
type input "**********"
type input "********"
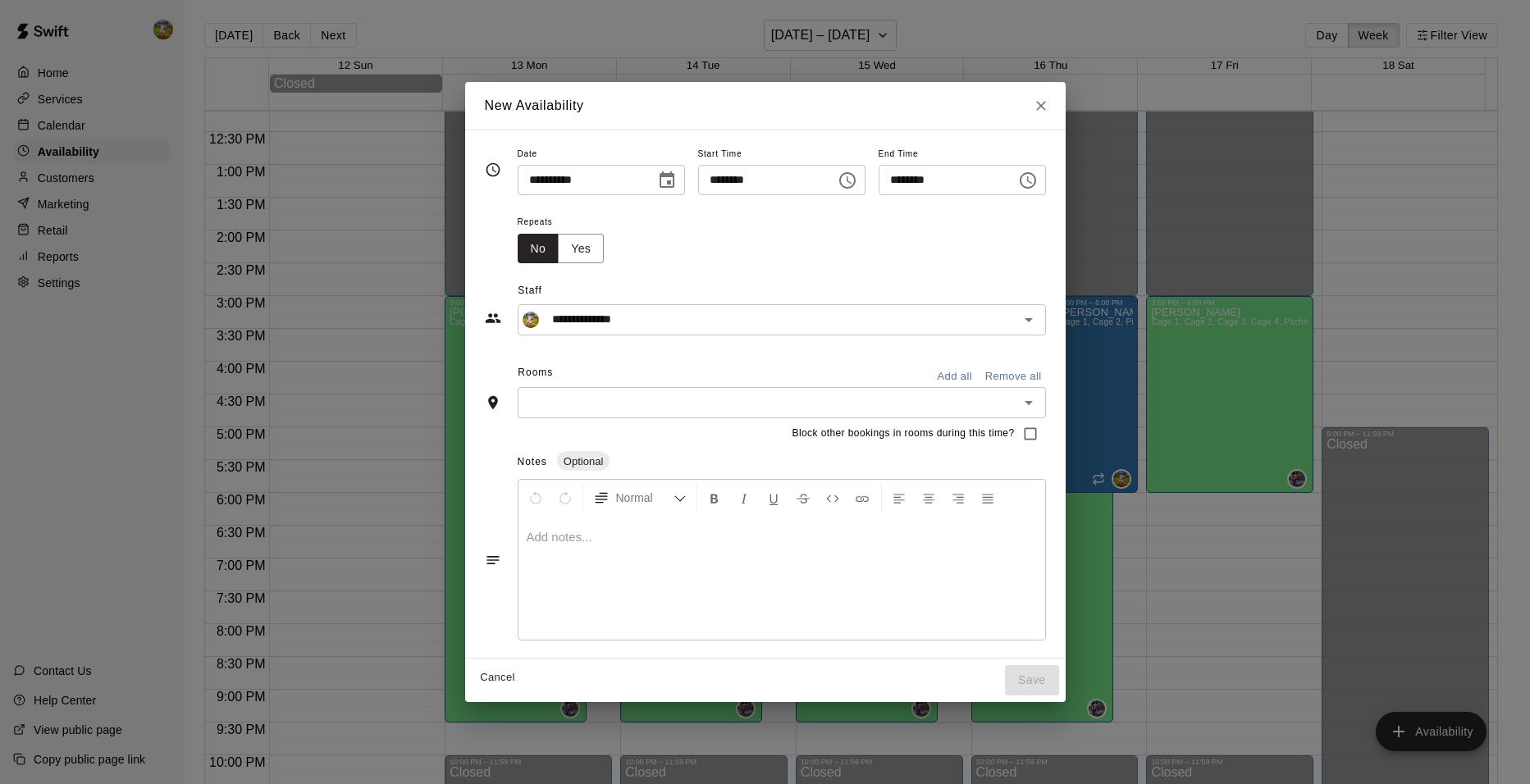
click at [857, 180] on icon "Choose time, selected time is 6:45 PM" at bounding box center [847, 180] width 20 height 20
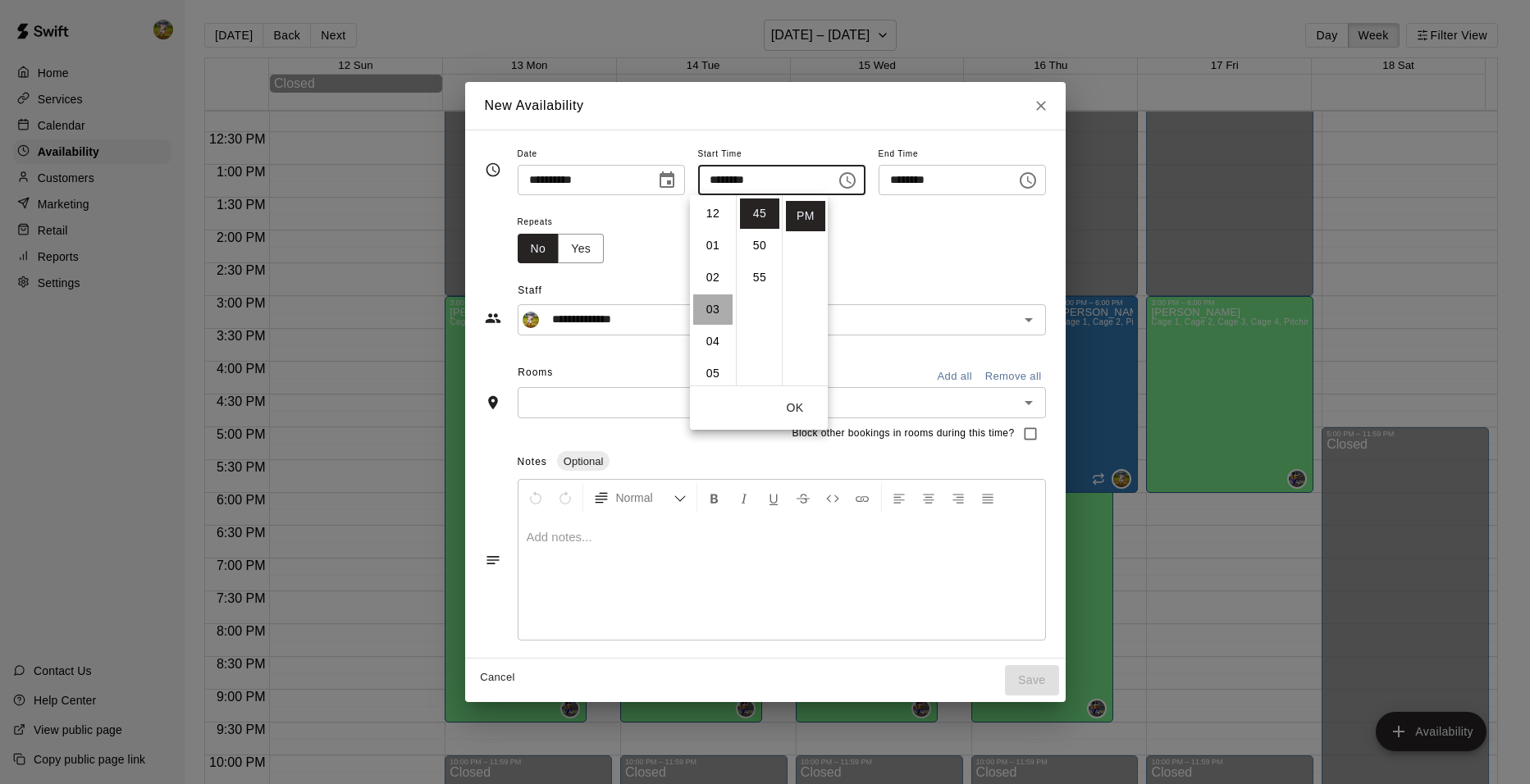
click at [719, 313] on li "03" at bounding box center [713, 309] width 39 height 30
click at [764, 211] on li "00" at bounding box center [760, 214] width 39 height 30
type input "********"
click at [1038, 178] on icon "Choose time, selected time is 7:15 PM" at bounding box center [1028, 180] width 20 height 20
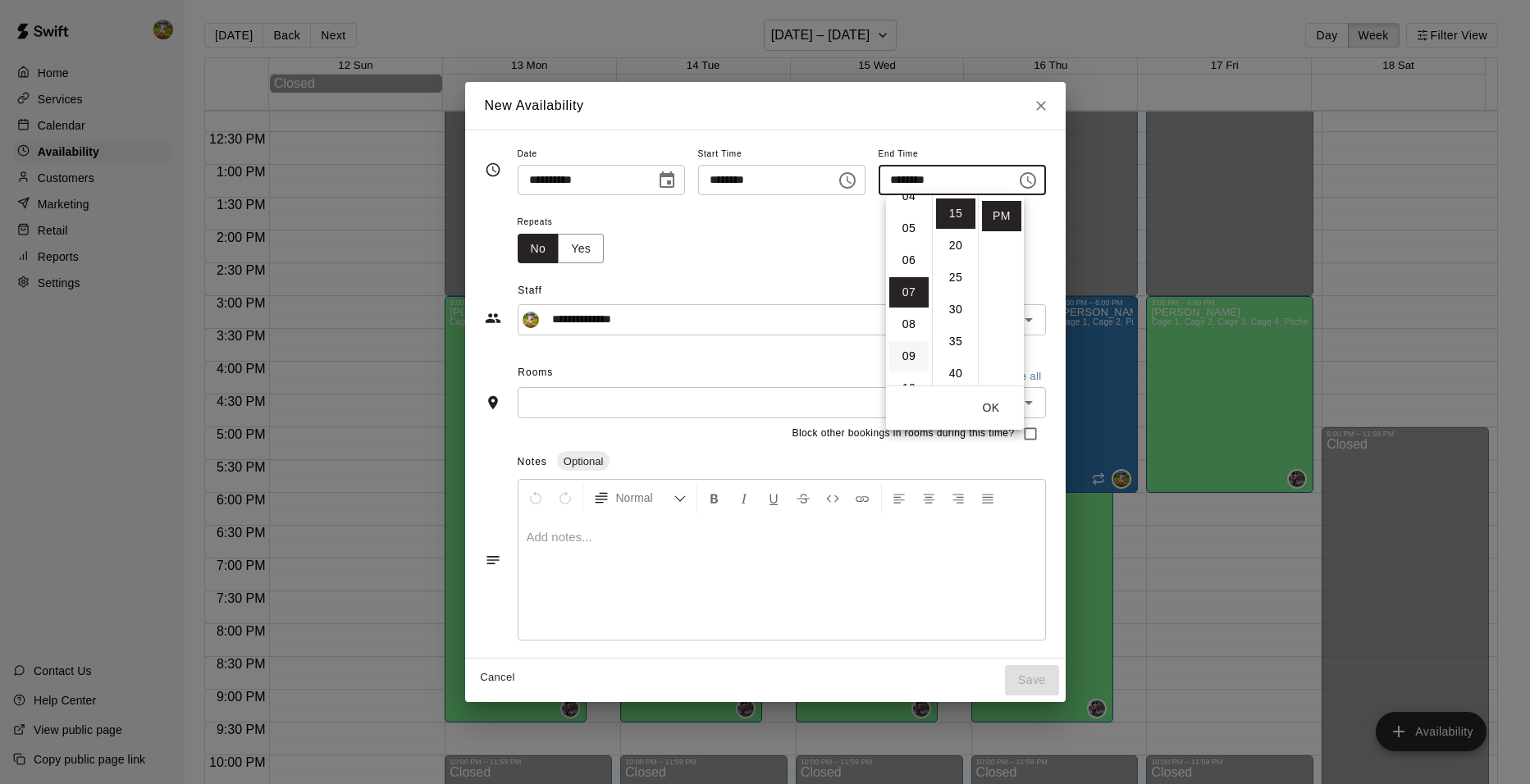
scroll to position [59, 0]
click at [908, 348] on li "06" at bounding box center [909, 345] width 39 height 30
click at [949, 216] on li "00" at bounding box center [956, 214] width 39 height 30
type input "********"
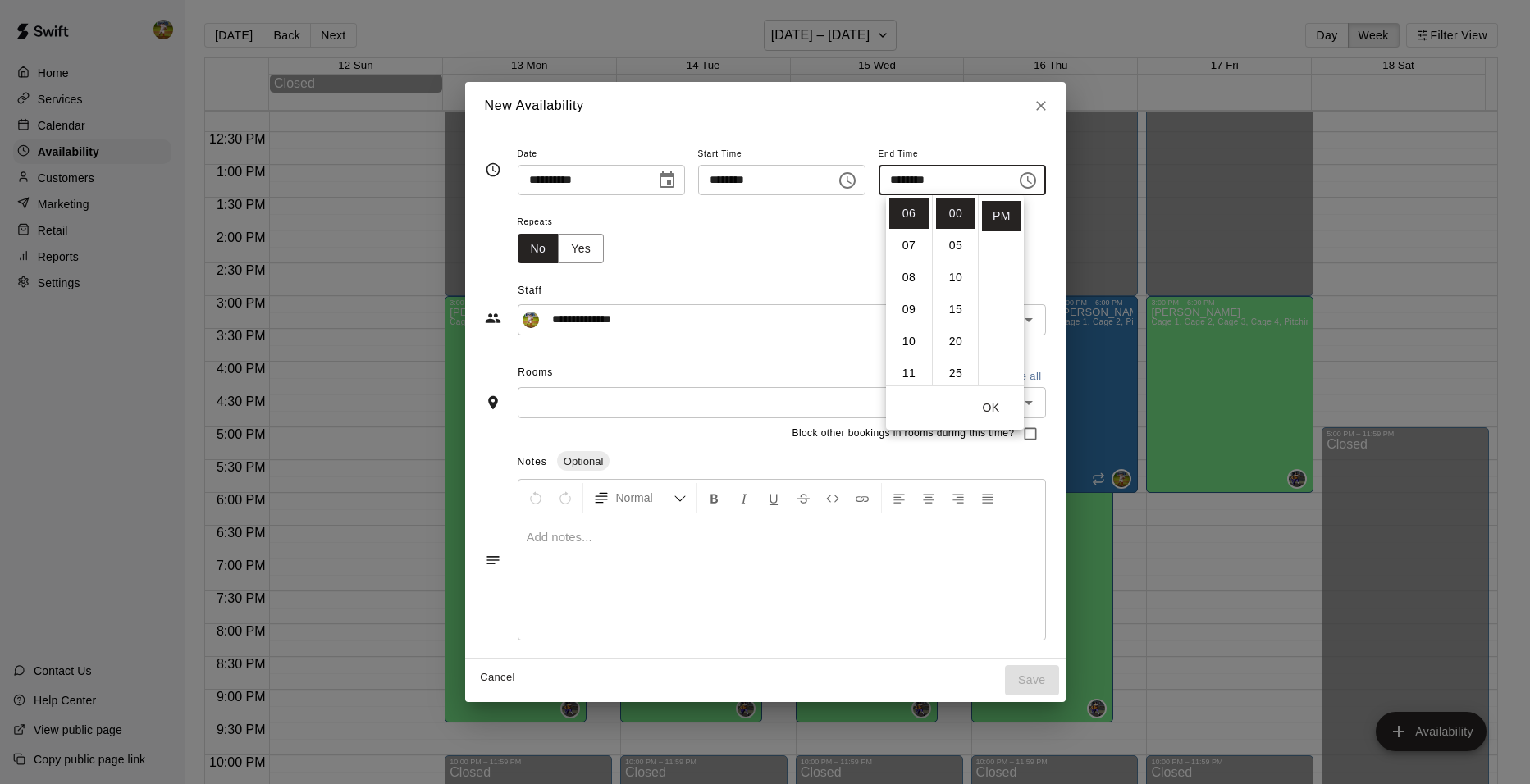
click at [997, 406] on button "OK" at bounding box center [992, 408] width 53 height 30
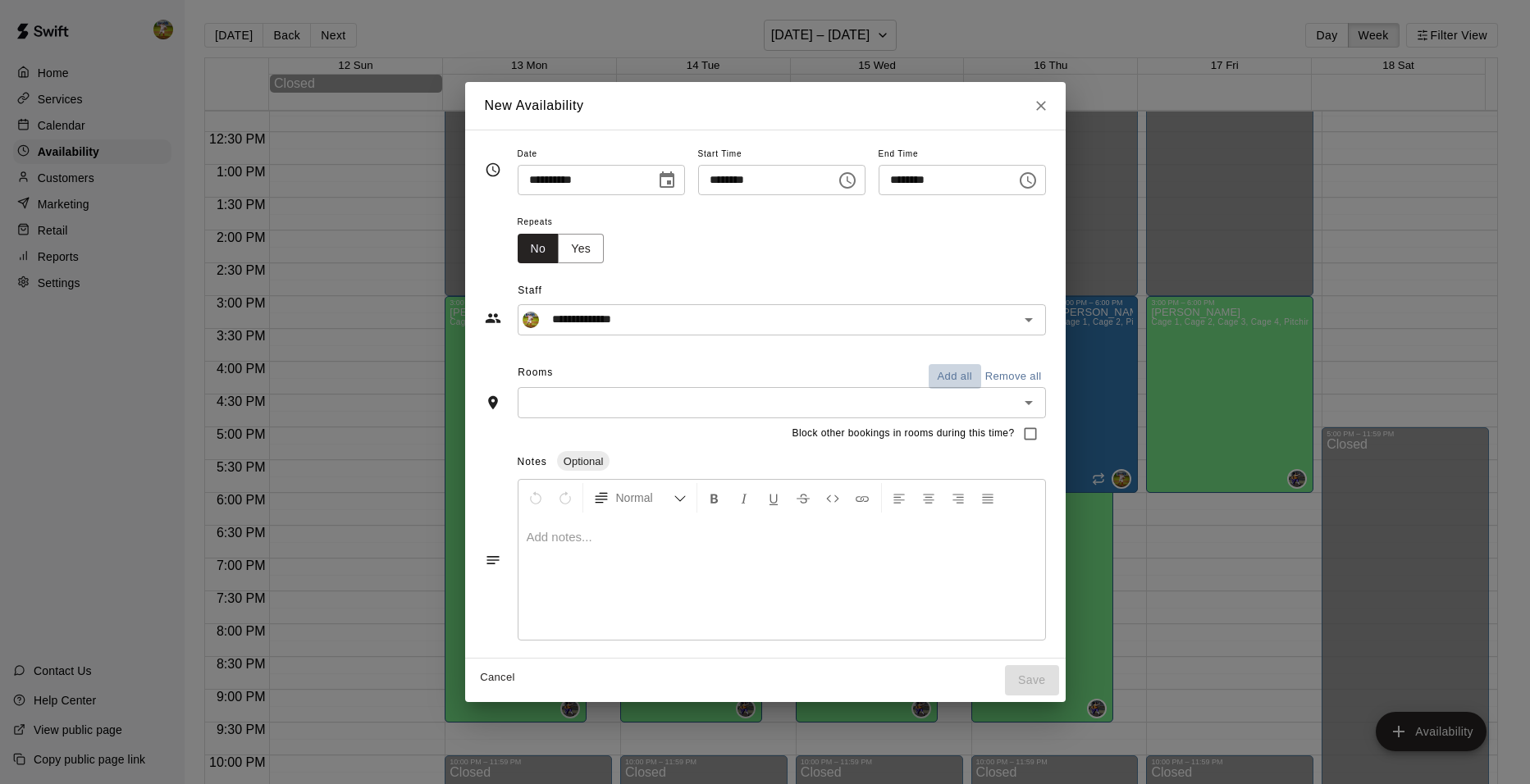
click at [981, 374] on button "Add all" at bounding box center [956, 377] width 53 height 25
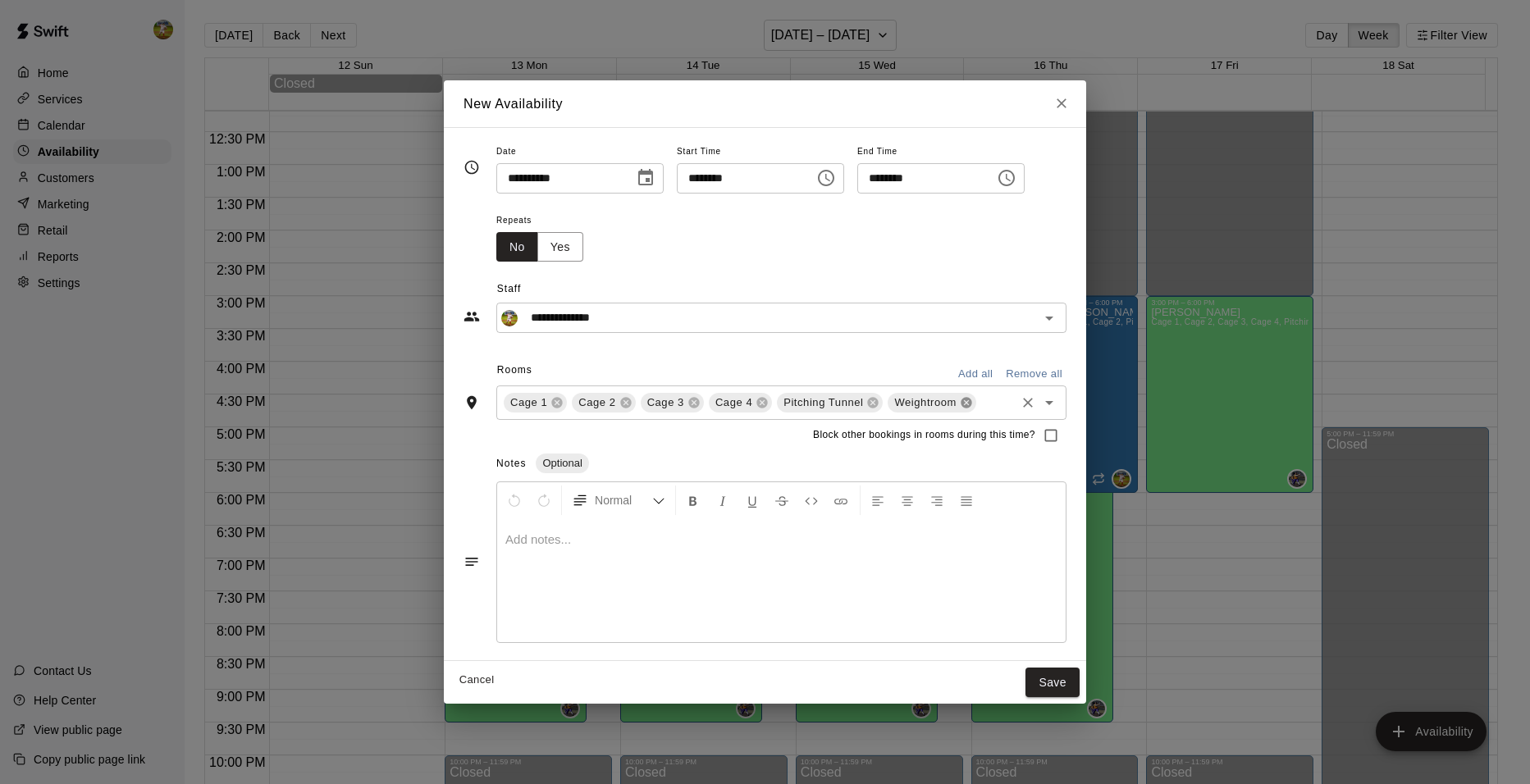
click at [961, 403] on icon at bounding box center [965, 402] width 11 height 11
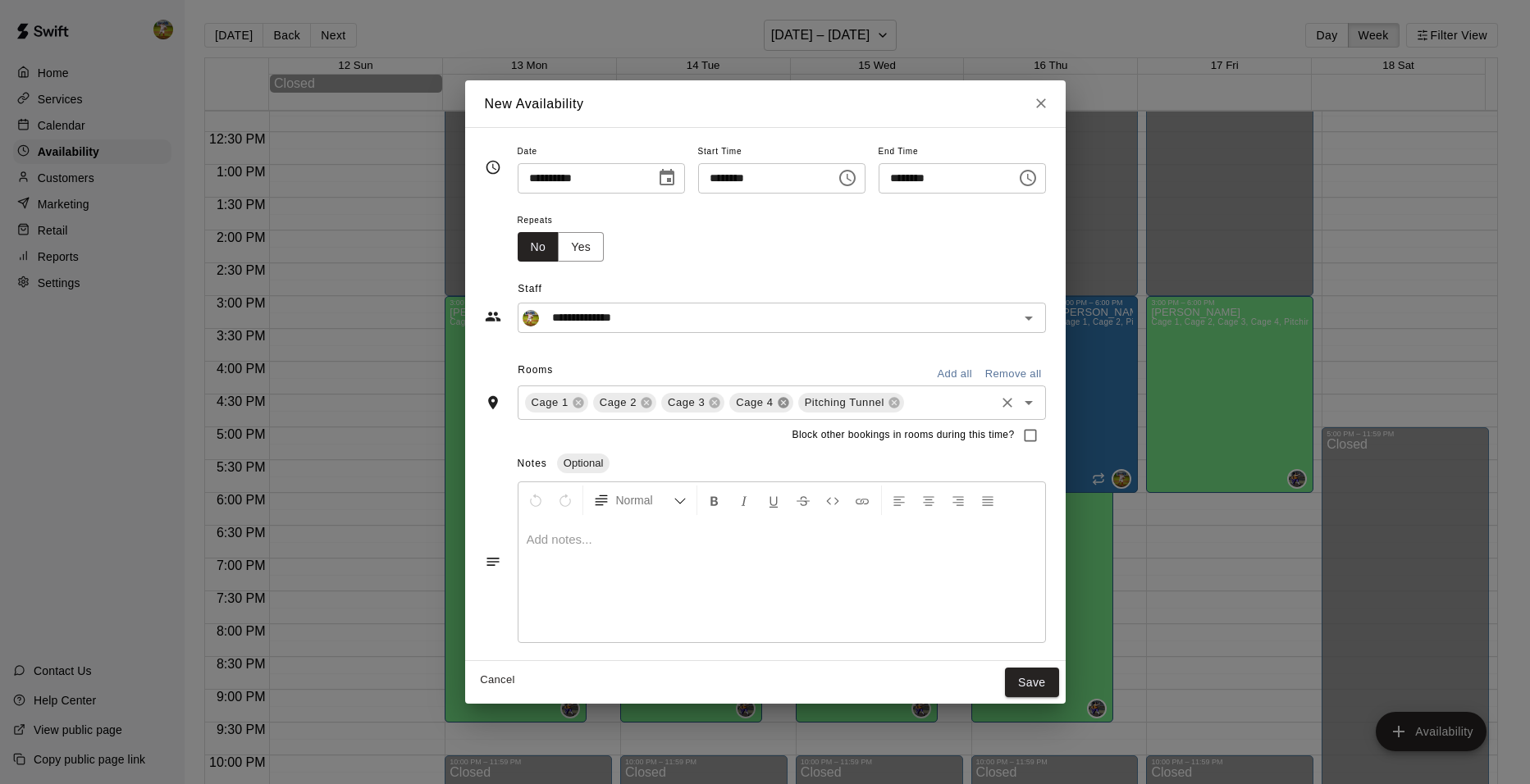
click at [778, 401] on icon at bounding box center [783, 402] width 11 height 11
click at [708, 402] on icon at bounding box center [714, 402] width 13 height 13
click at [1053, 680] on button "Save" at bounding box center [1033, 683] width 55 height 30
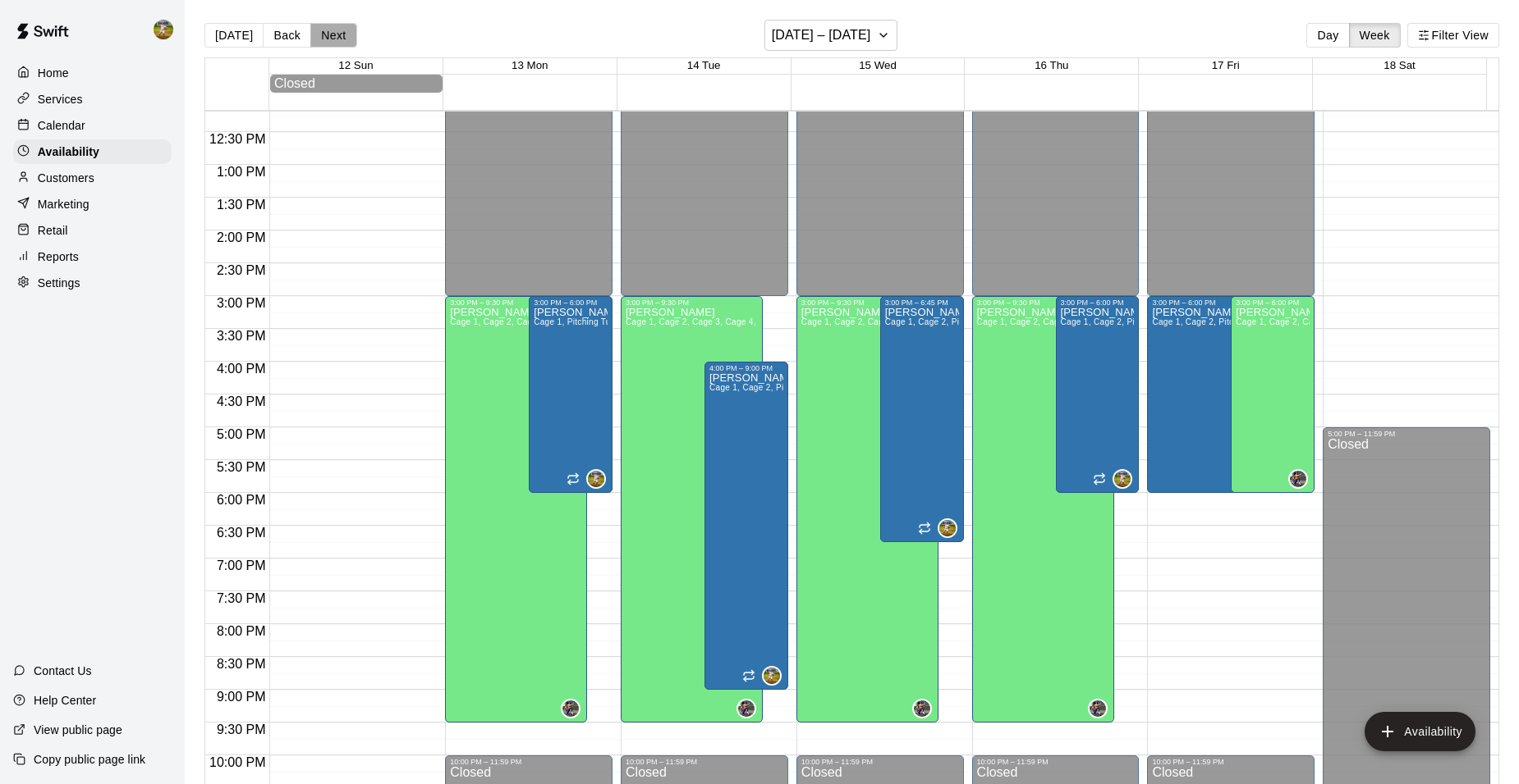
click at [340, 34] on button "Next" at bounding box center [333, 35] width 46 height 24
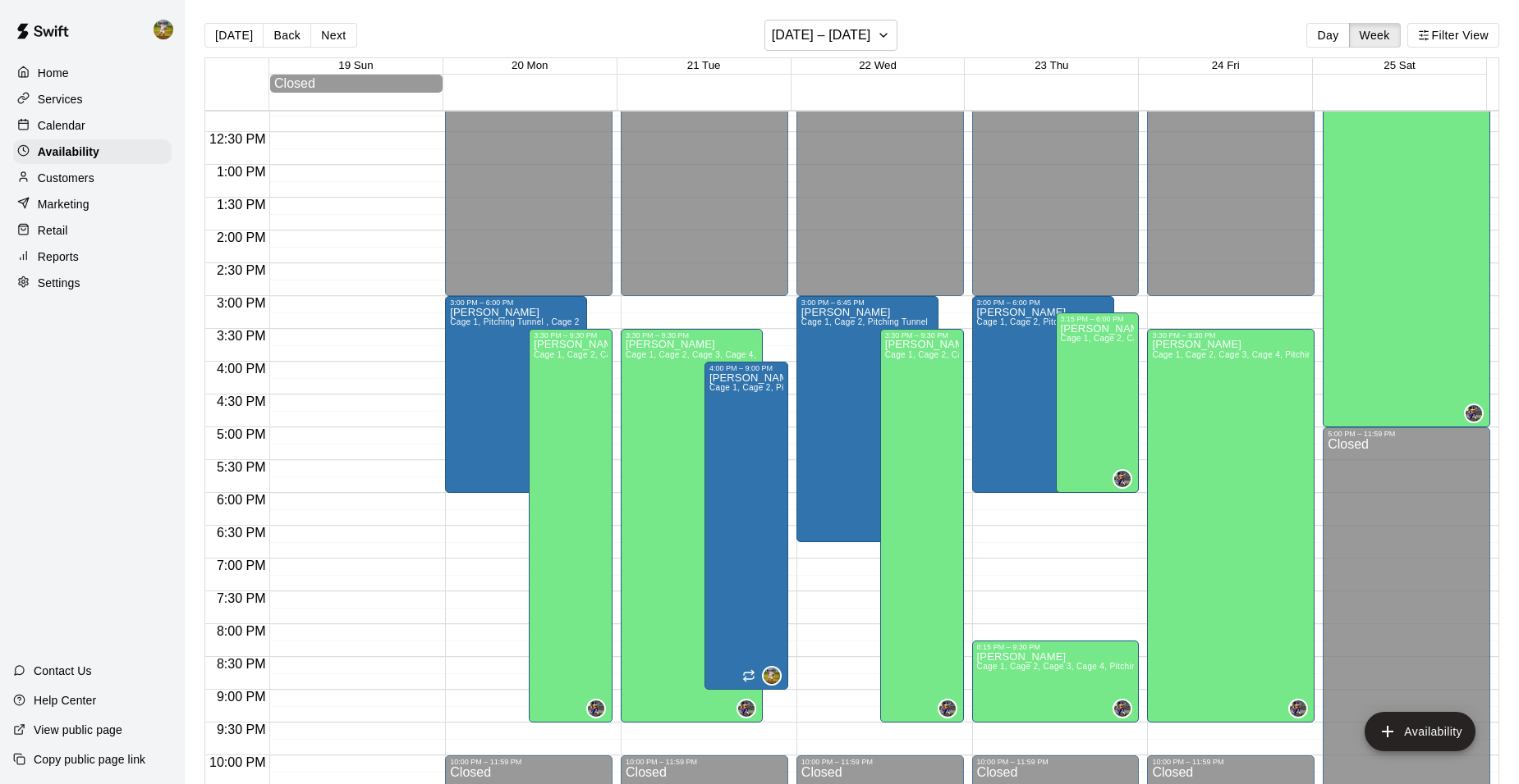
click at [1188, 319] on div "12:00 AM – 3:00 PM Closed 3:30 PM – 9:30 PM [PERSON_NAME] Cage 1, Cage 2, Cage …" at bounding box center [1231, 99] width 168 height 1576
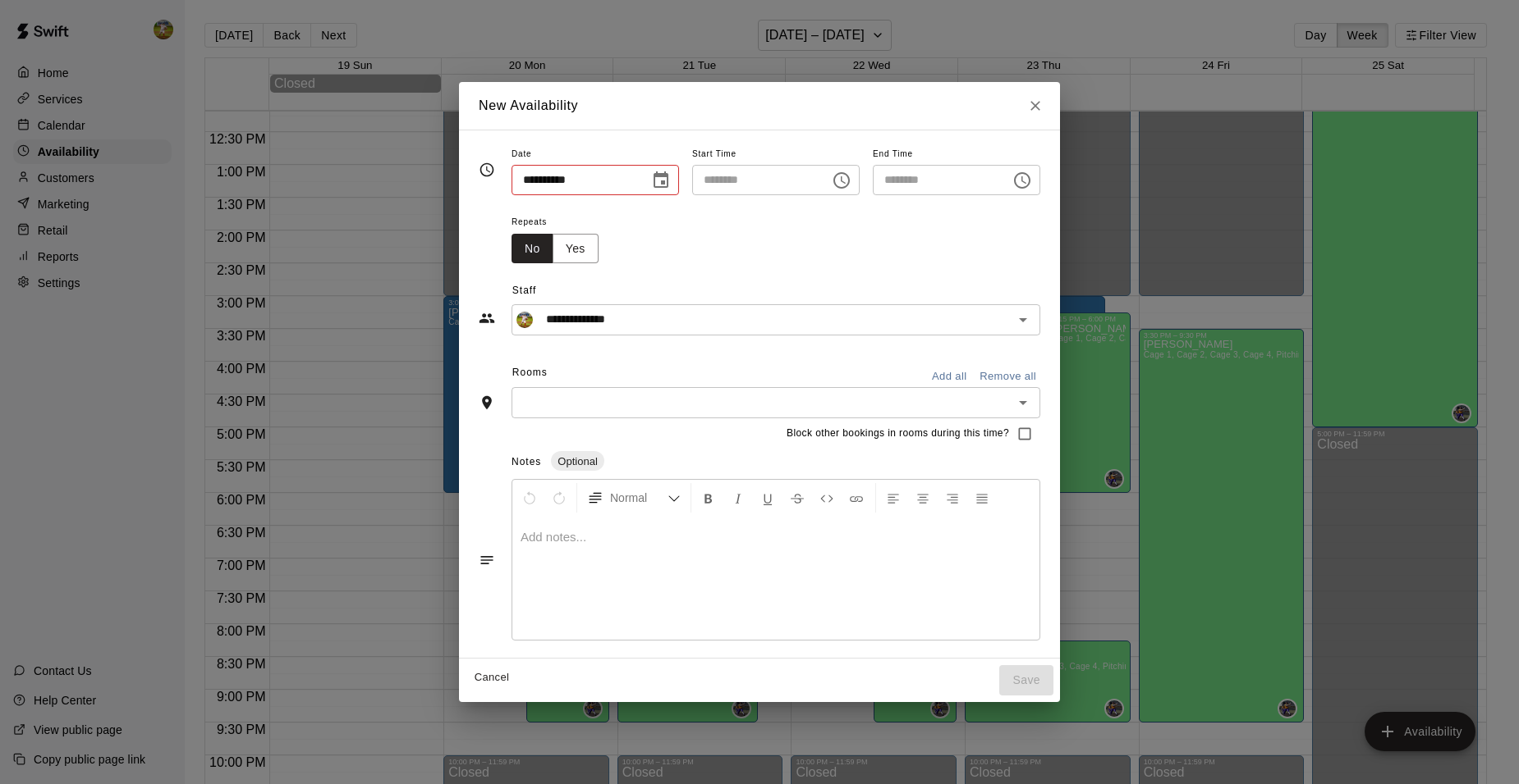
type input "**********"
type input "********"
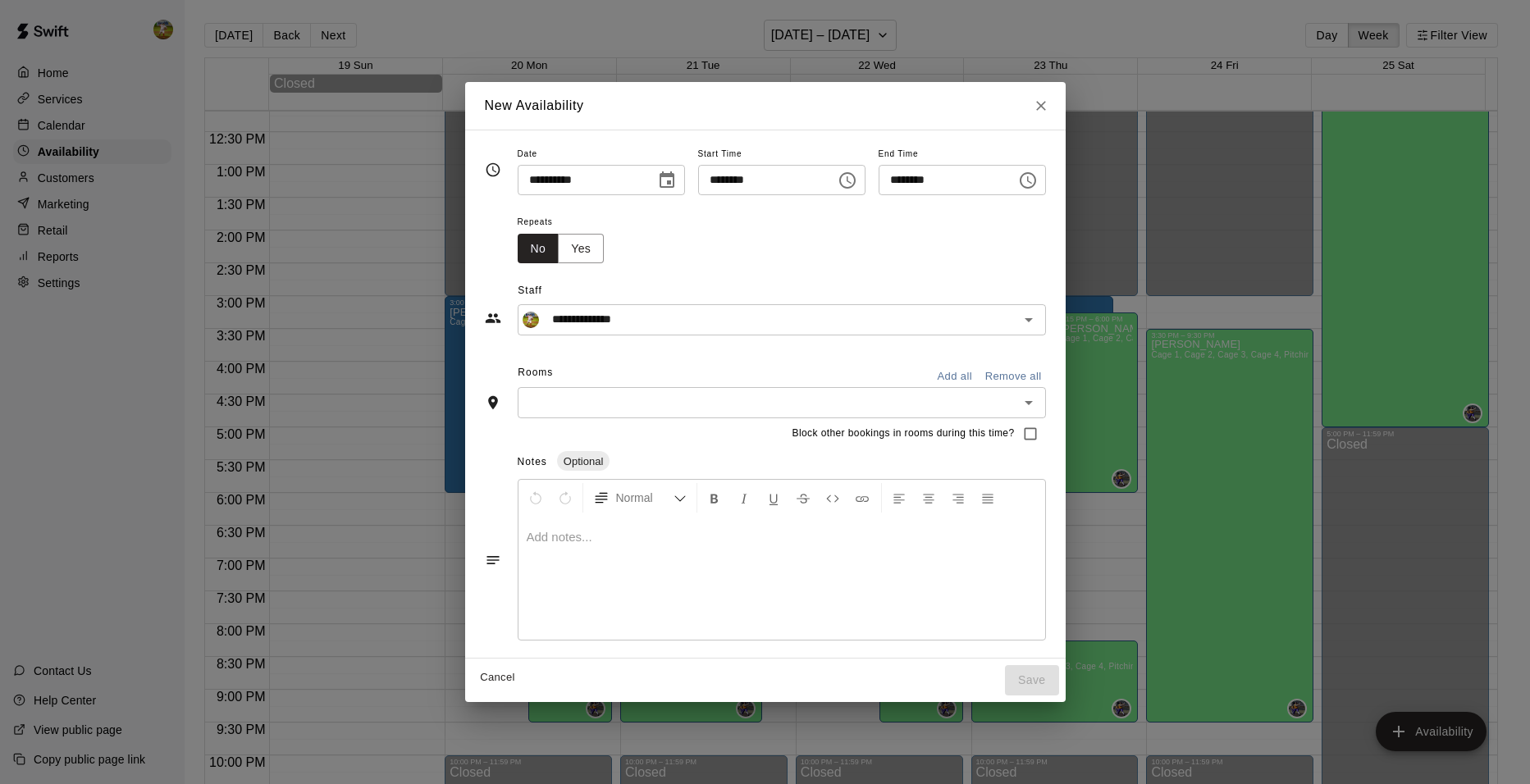
click at [857, 176] on icon "Choose time, selected time is 3:15 PM" at bounding box center [847, 180] width 20 height 20
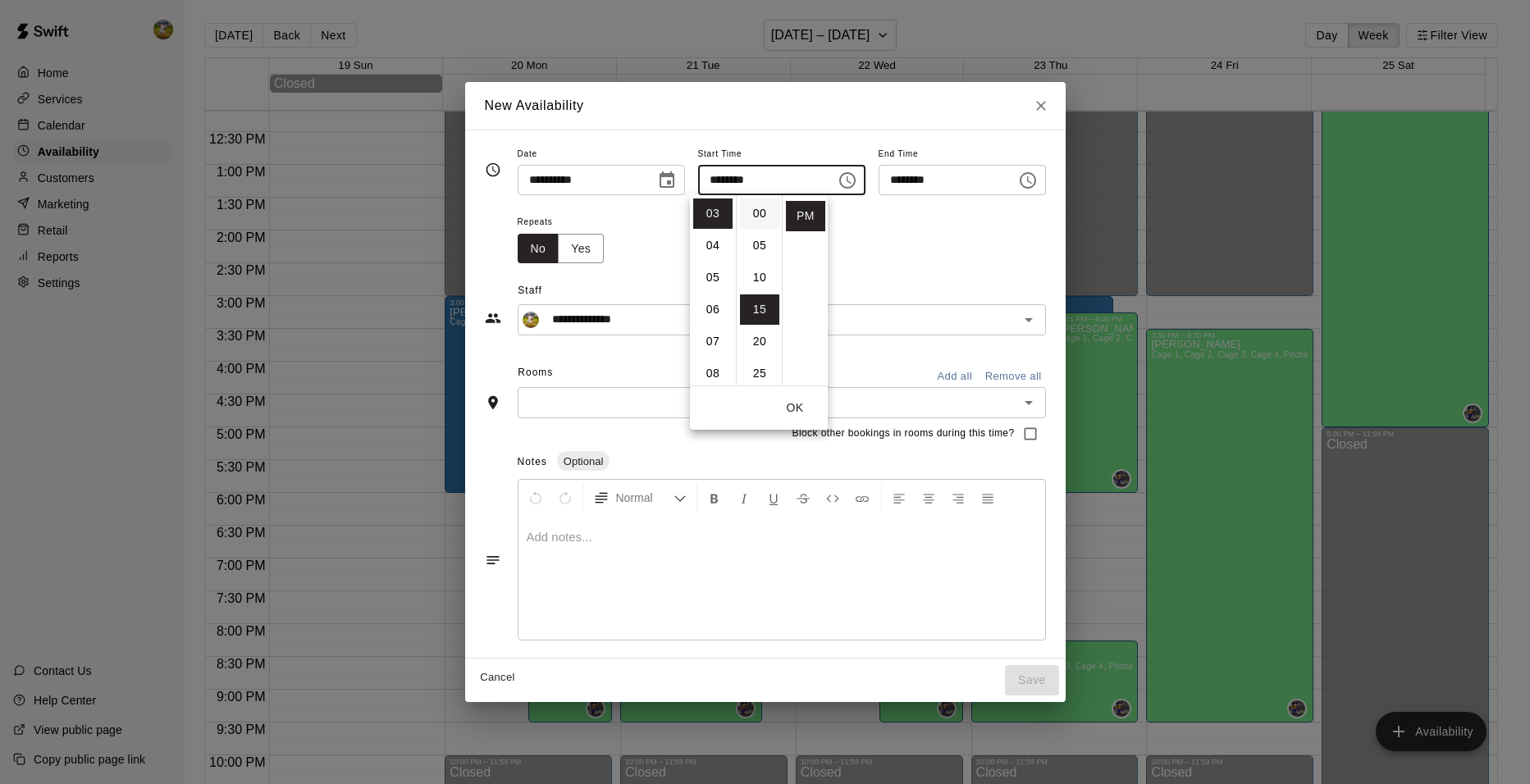
click at [765, 215] on li "00" at bounding box center [760, 214] width 39 height 30
type input "********"
click at [1038, 180] on icon "Choose time, selected time is 3:45 PM" at bounding box center [1028, 180] width 20 height 20
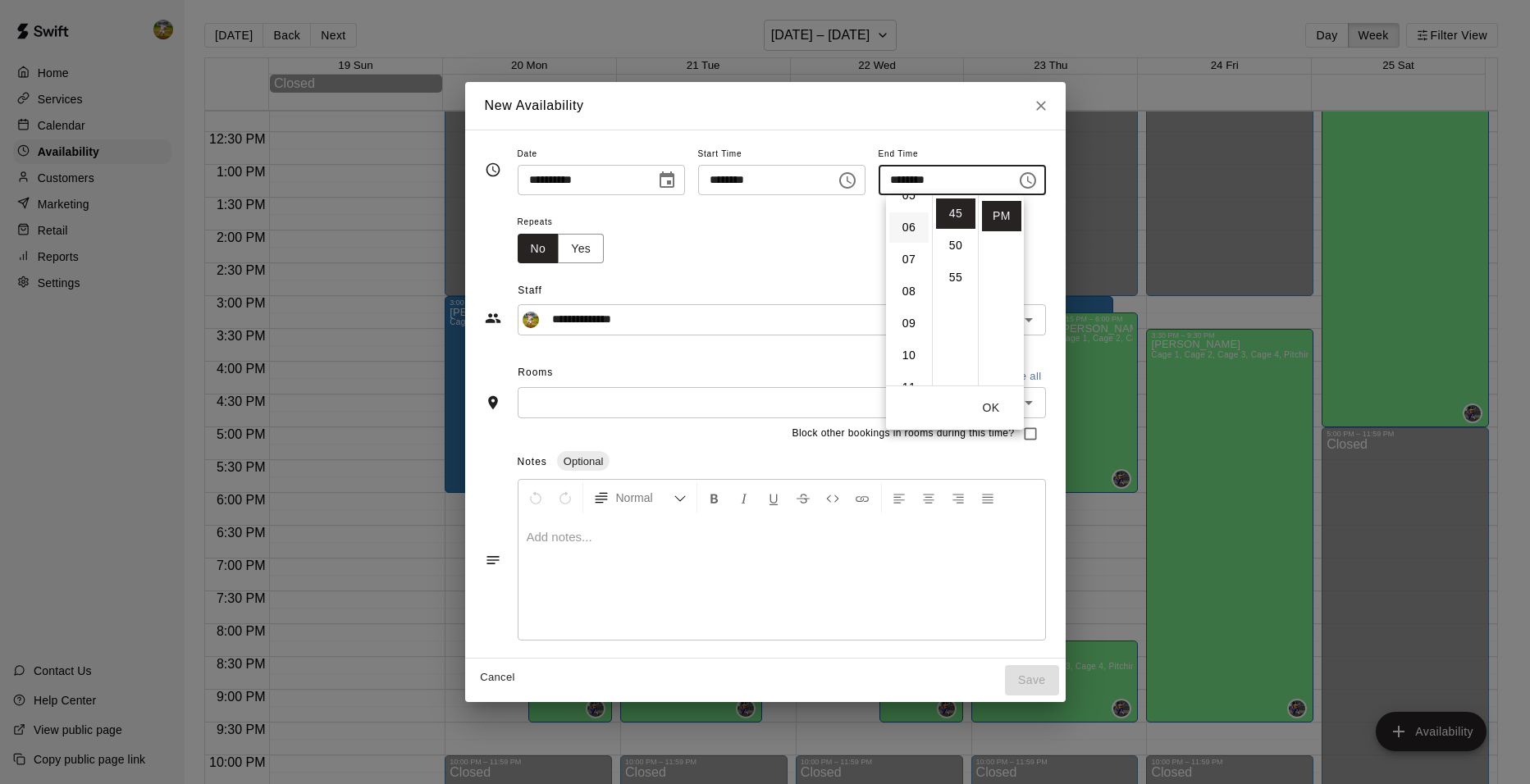
click at [912, 231] on li "06" at bounding box center [909, 227] width 39 height 30
click at [961, 214] on li "00" at bounding box center [956, 214] width 39 height 30
type input "********"
click at [1046, 257] on div "Repeats No Yes" at bounding box center [782, 237] width 529 height 52
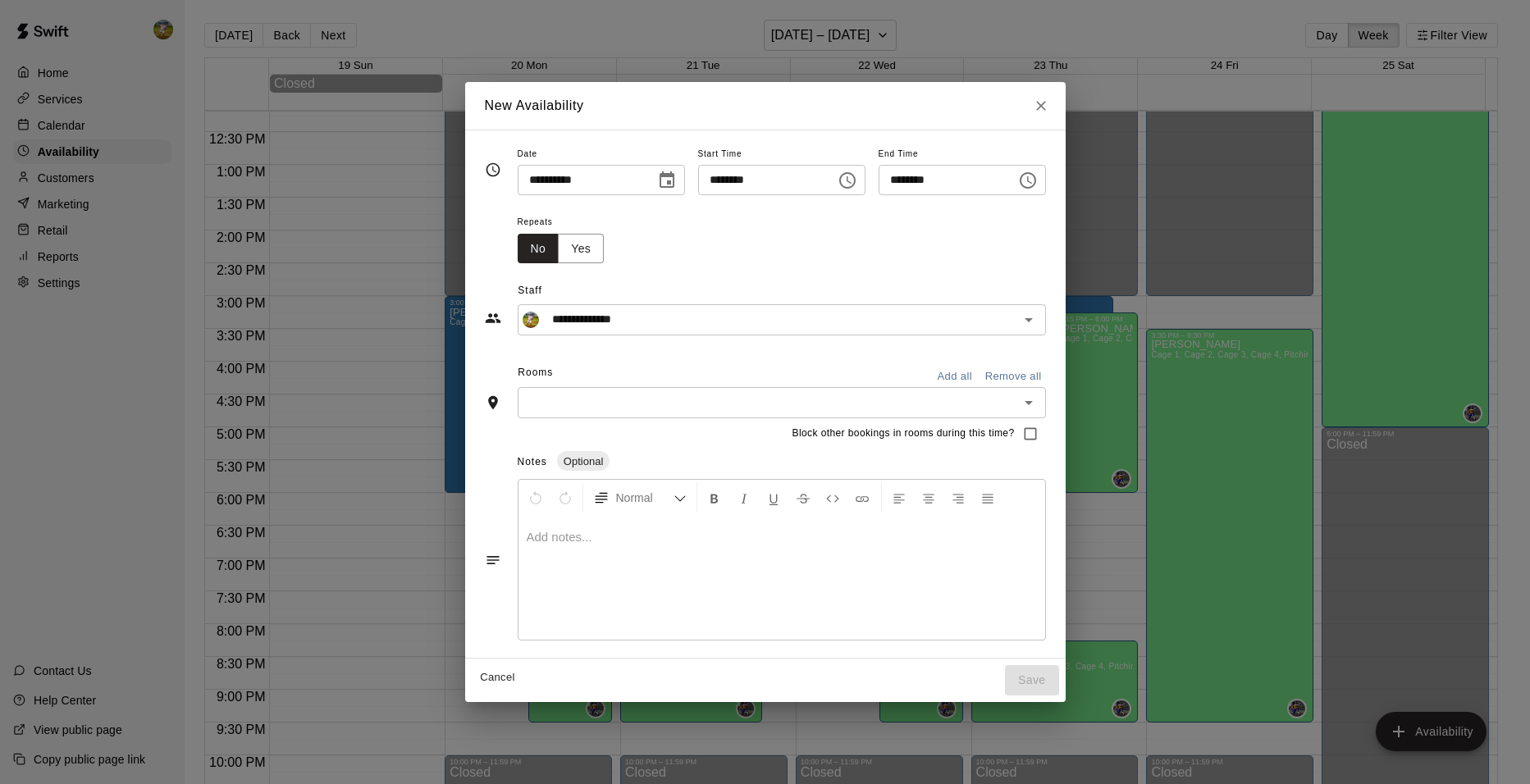
click at [981, 378] on button "Add all" at bounding box center [956, 377] width 53 height 25
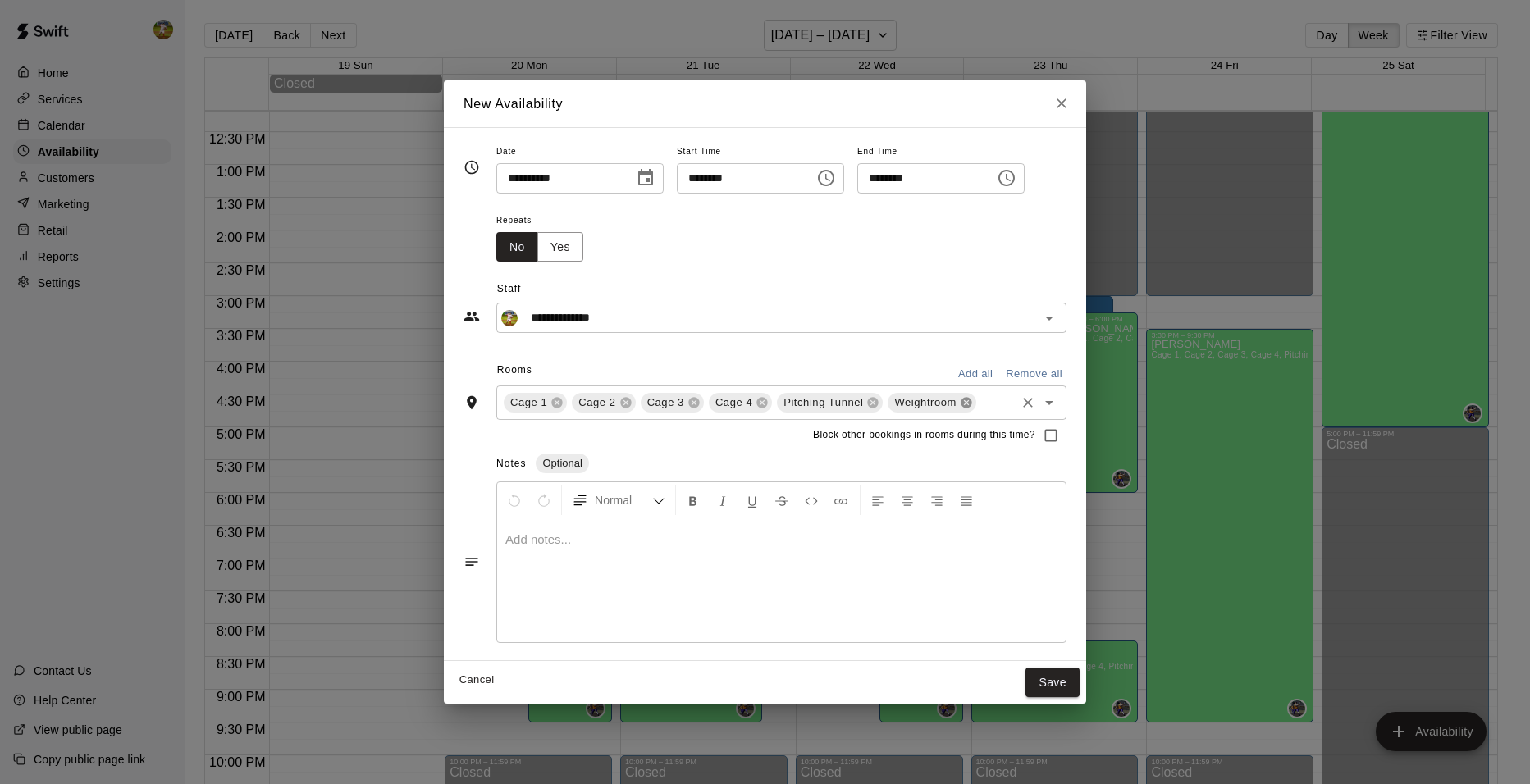
click at [961, 404] on icon at bounding box center [966, 402] width 13 height 13
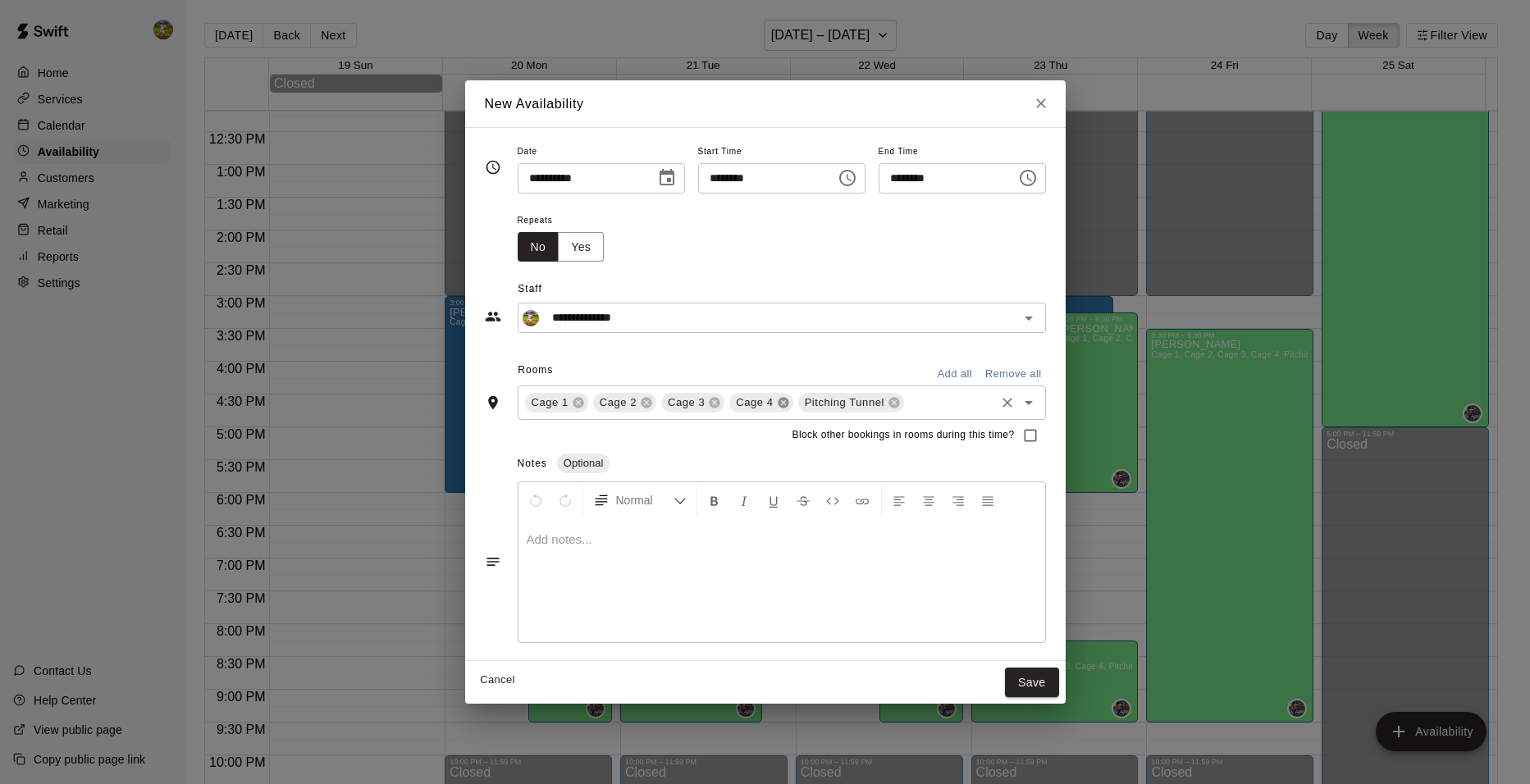
click at [777, 401] on icon at bounding box center [783, 402] width 13 height 13
click at [710, 404] on icon at bounding box center [715, 402] width 11 height 11
click at [1042, 683] on button "Save" at bounding box center [1033, 683] width 55 height 30
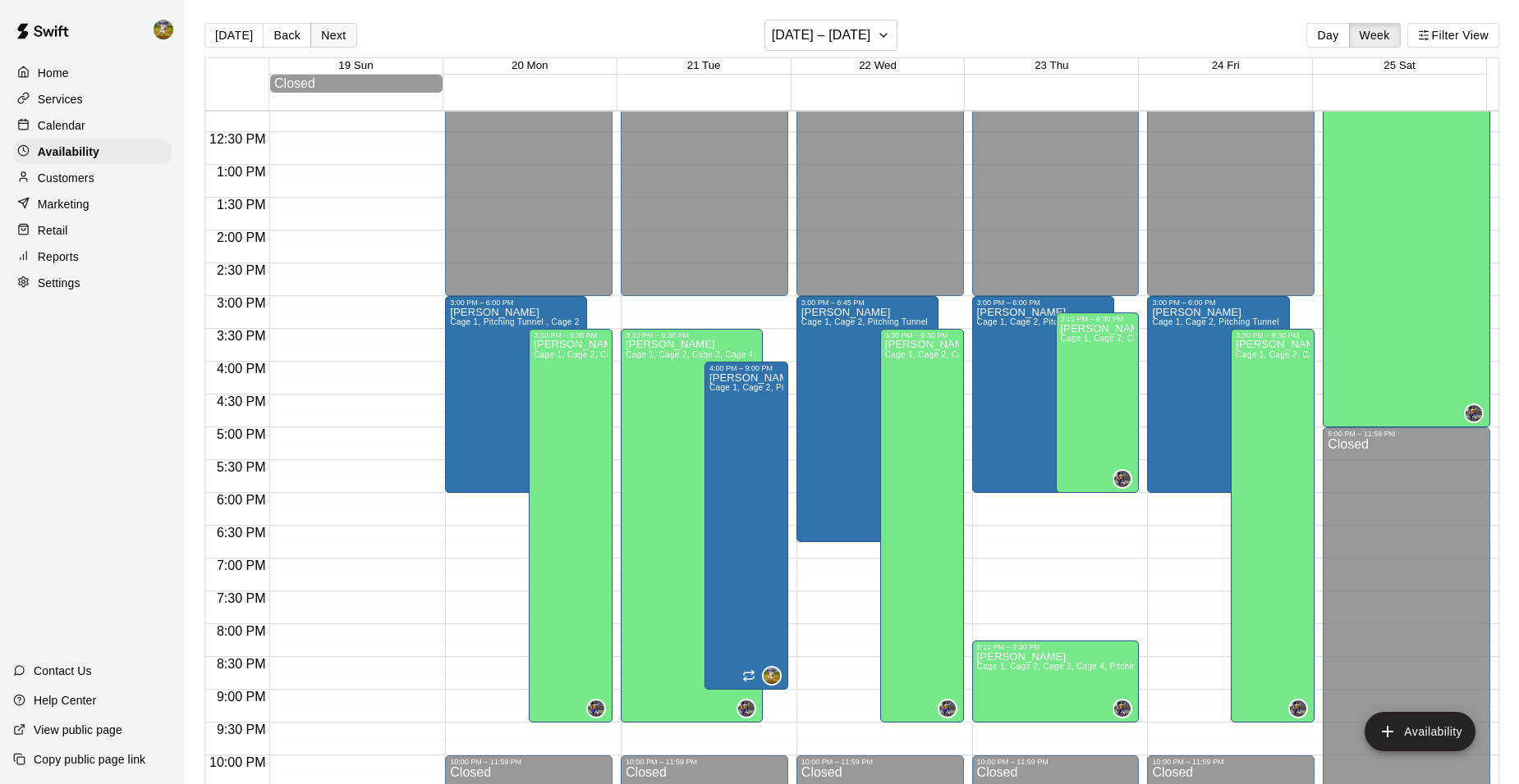
click at [339, 31] on button "Next" at bounding box center [333, 35] width 46 height 24
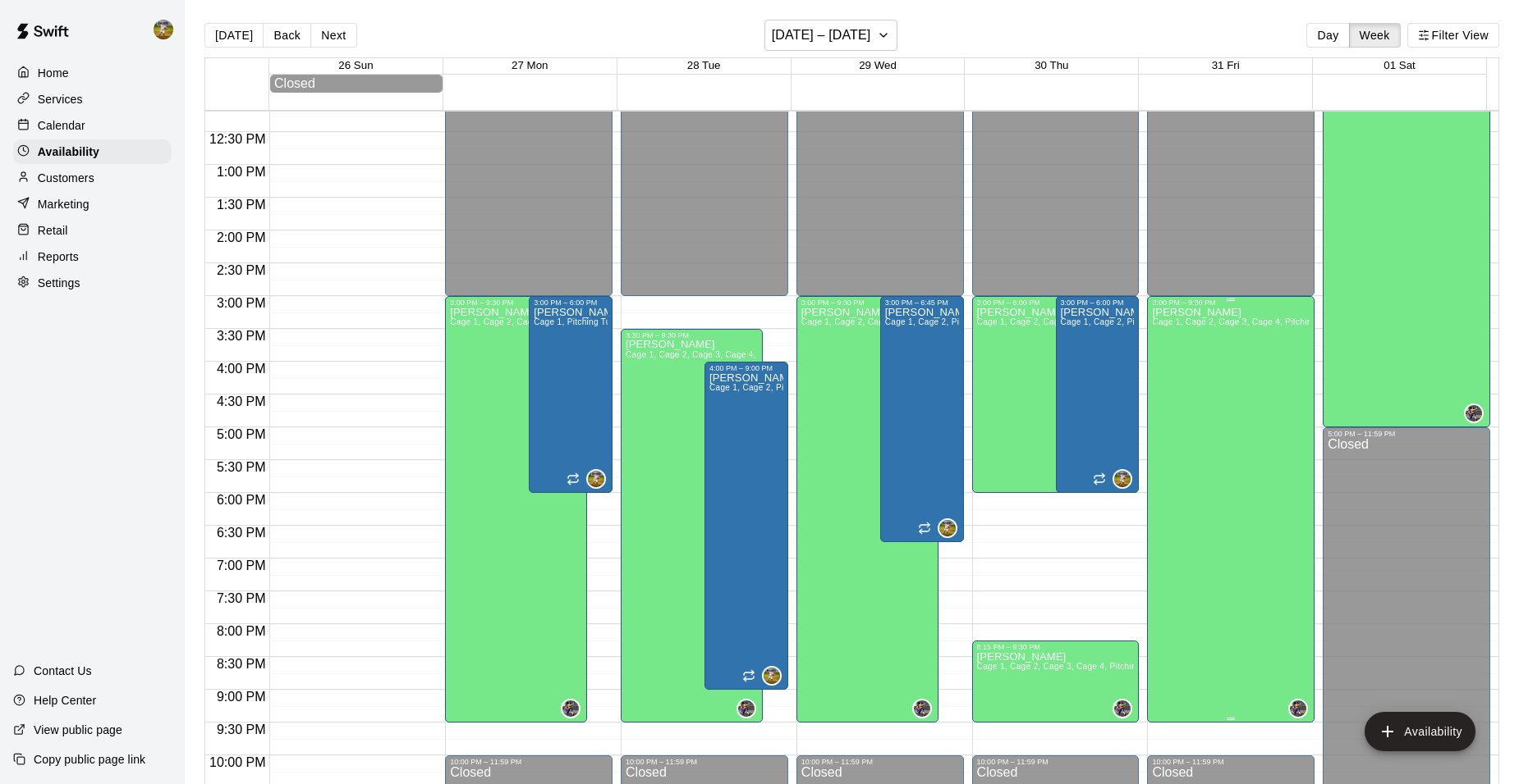
click at [1252, 320] on div "[PERSON_NAME] Cage 1, Cage 2, Cage 3, Cage 4, Pitching Tunnel , Weightroom" at bounding box center [1231, 699] width 158 height 784
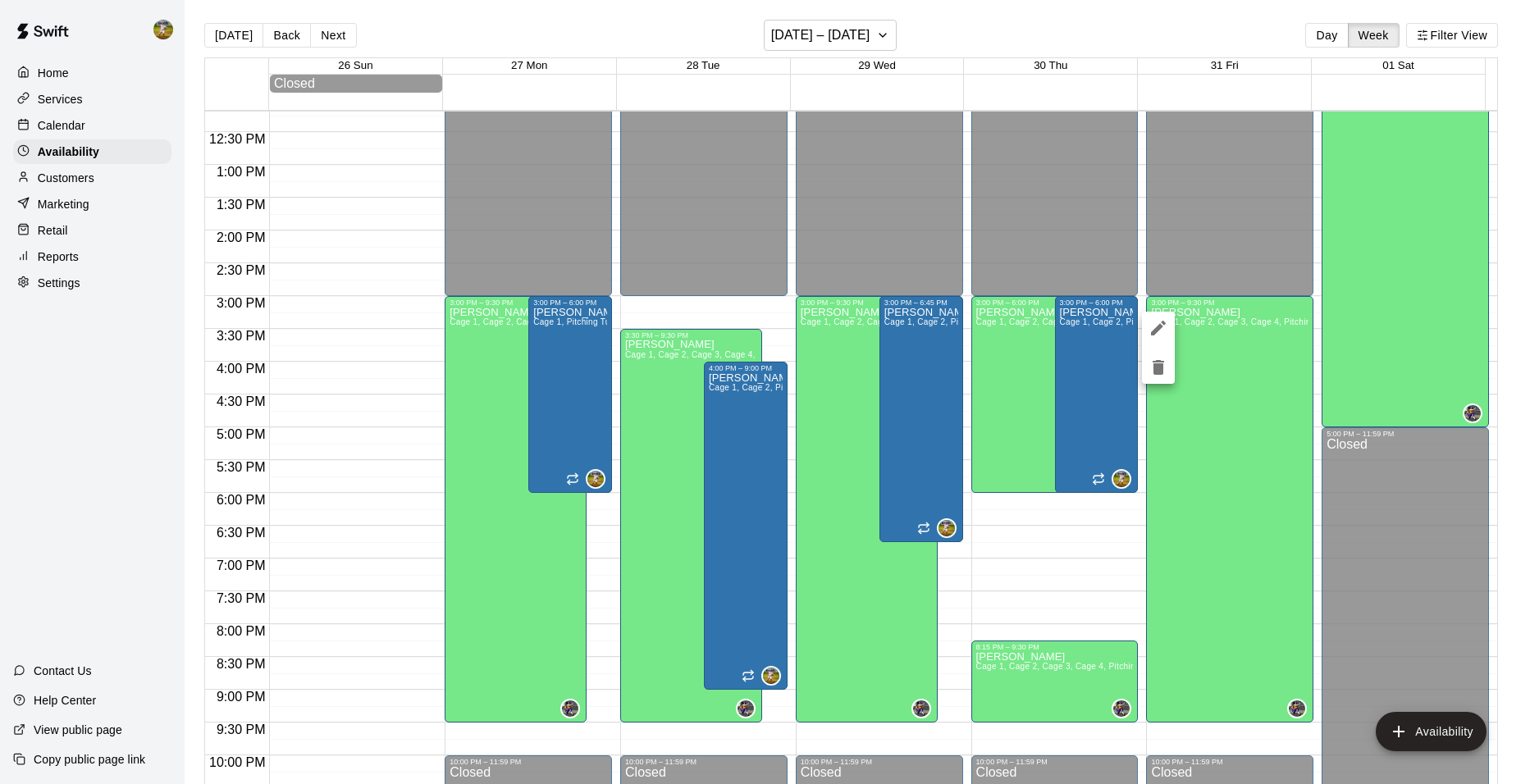
click at [1418, 724] on div at bounding box center [765, 392] width 1530 height 784
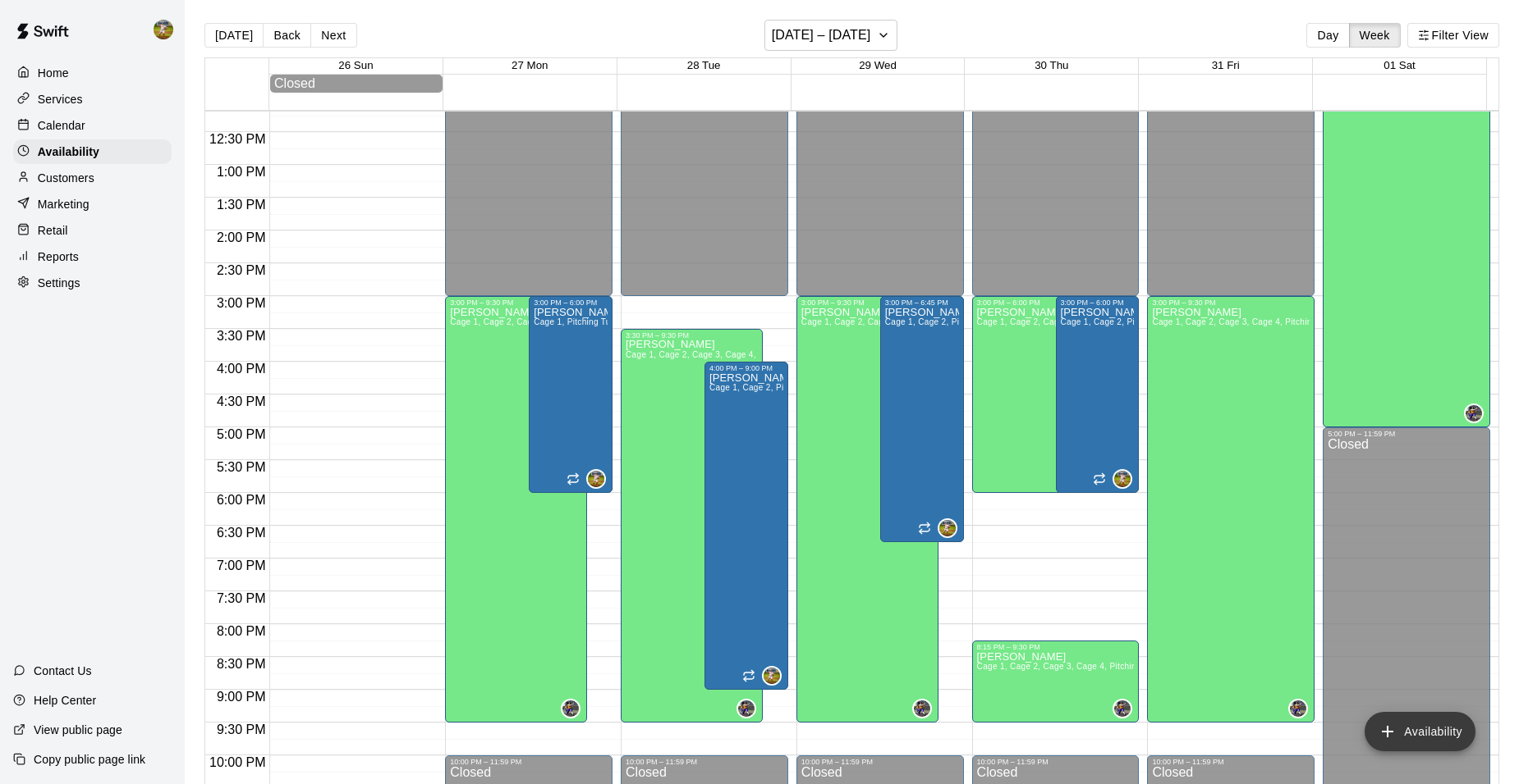
click at [1394, 727] on icon "add" at bounding box center [1387, 731] width 20 height 20
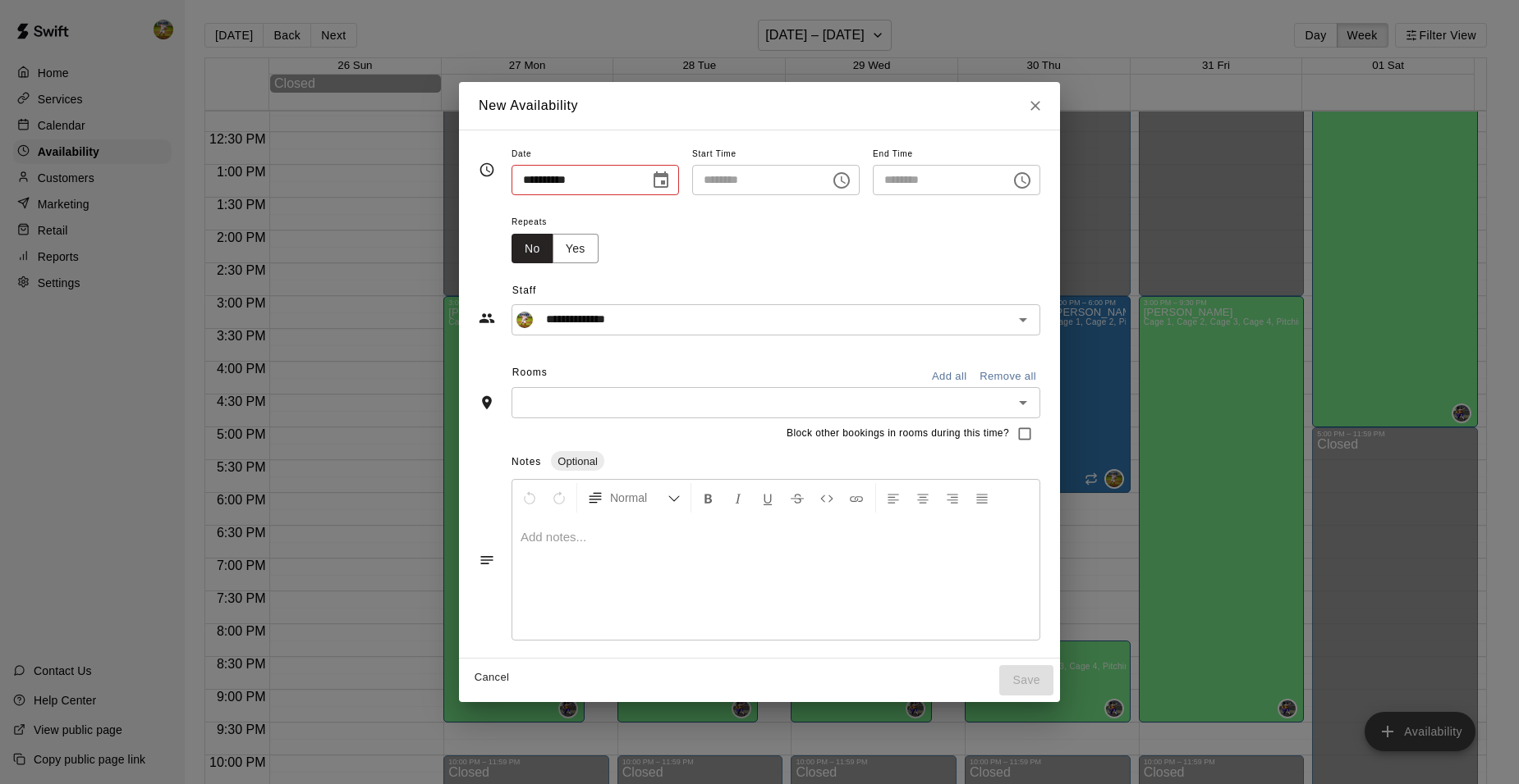
type input "**********"
type input "********"
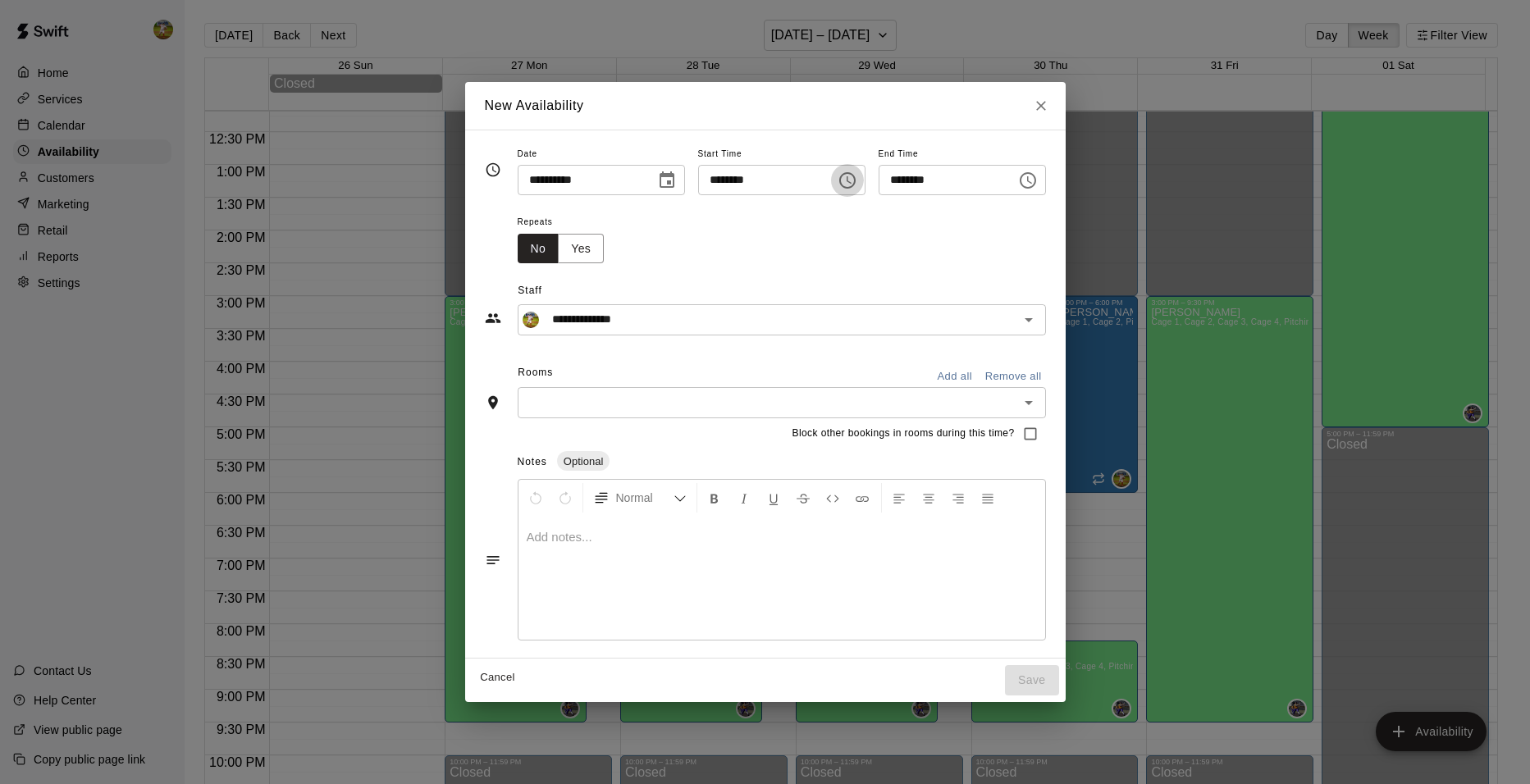
click at [857, 183] on icon "Choose time, selected time is 2:00 PM" at bounding box center [847, 180] width 20 height 20
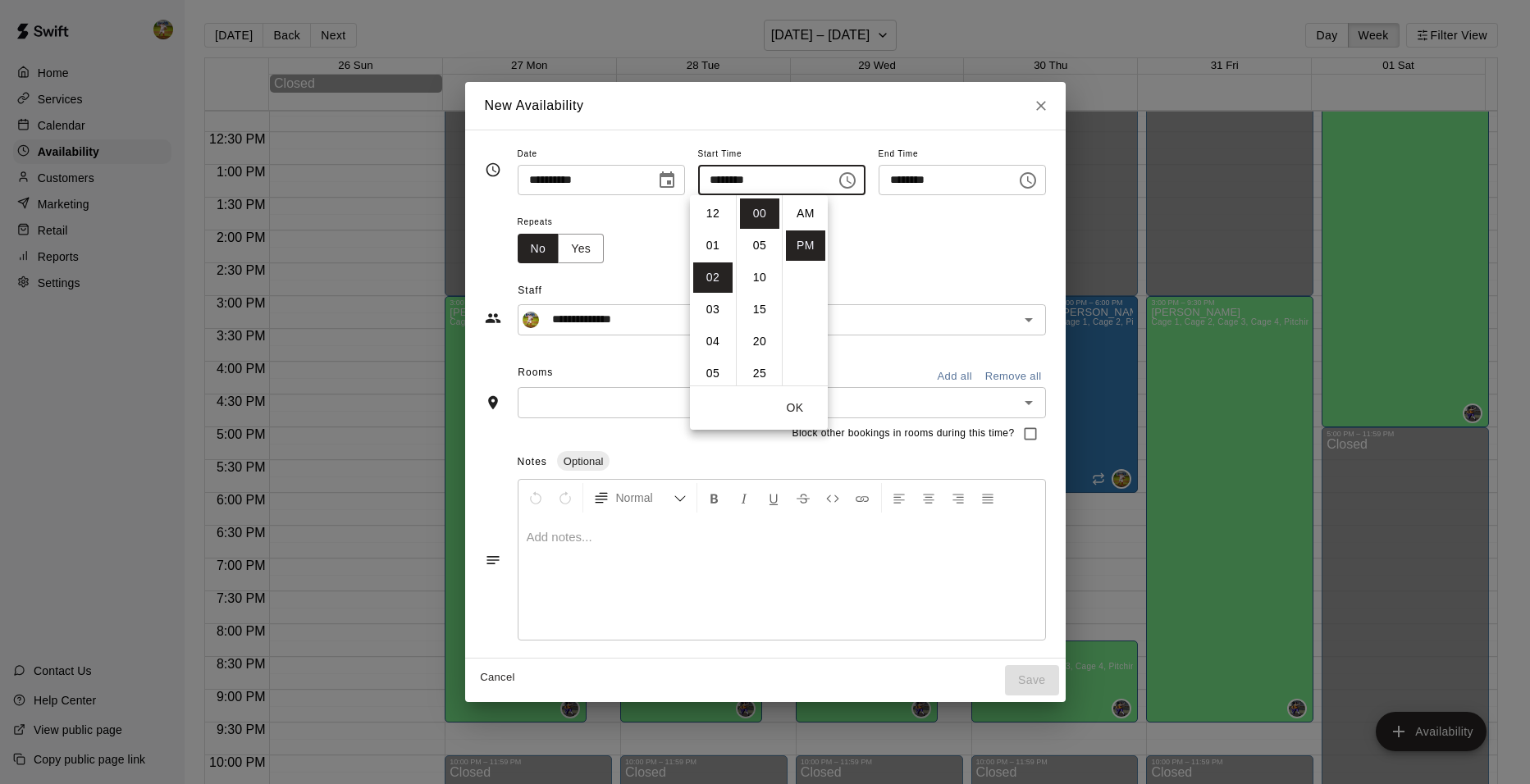
scroll to position [29, 0]
click at [720, 240] on li "03" at bounding box center [713, 245] width 39 height 30
type input "********"
drag, startPoint x: 981, startPoint y: 227, endPoint x: 1000, endPoint y: 199, distance: 33.8
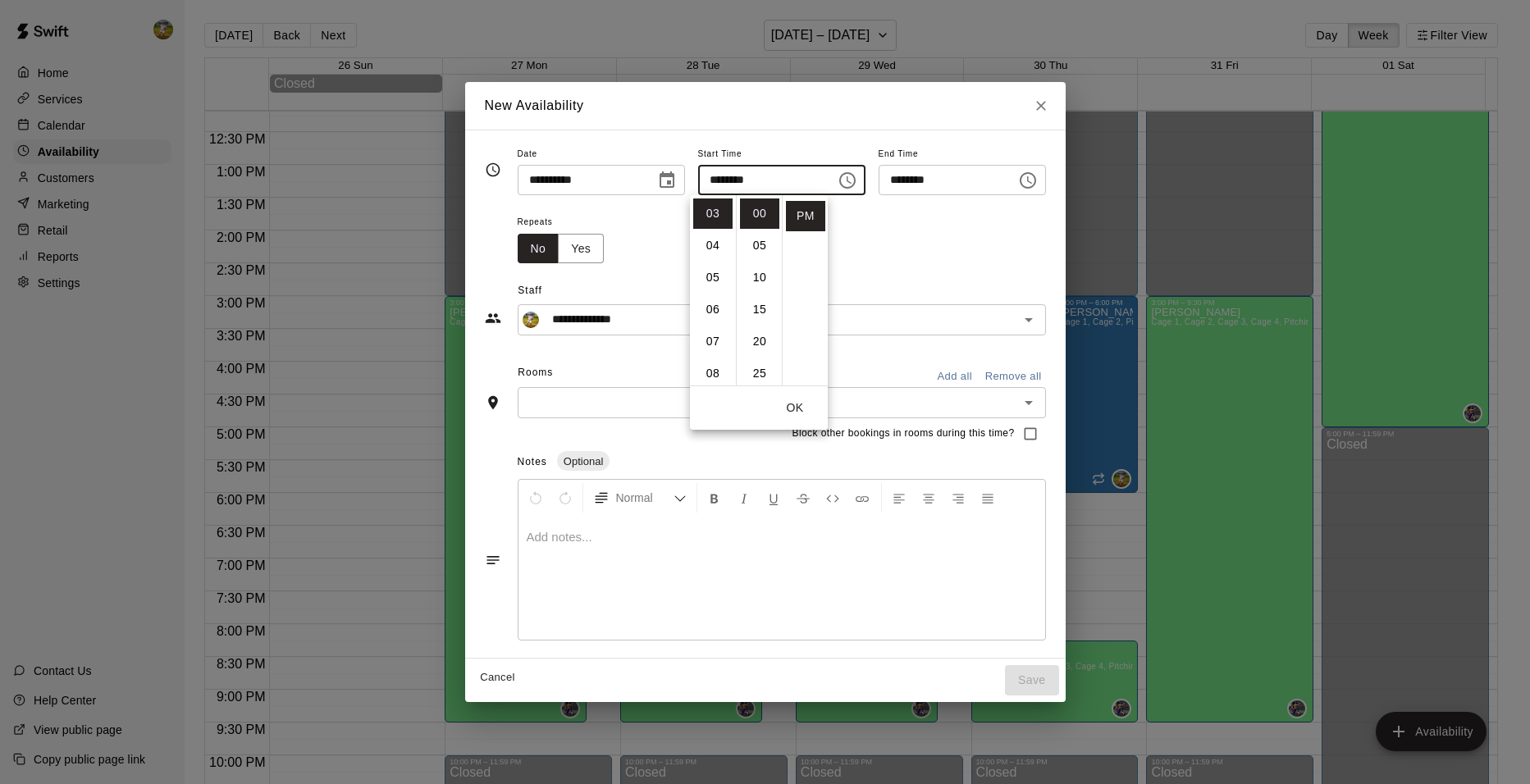
click at [983, 225] on div "Repeats No Yes" at bounding box center [782, 237] width 529 height 52
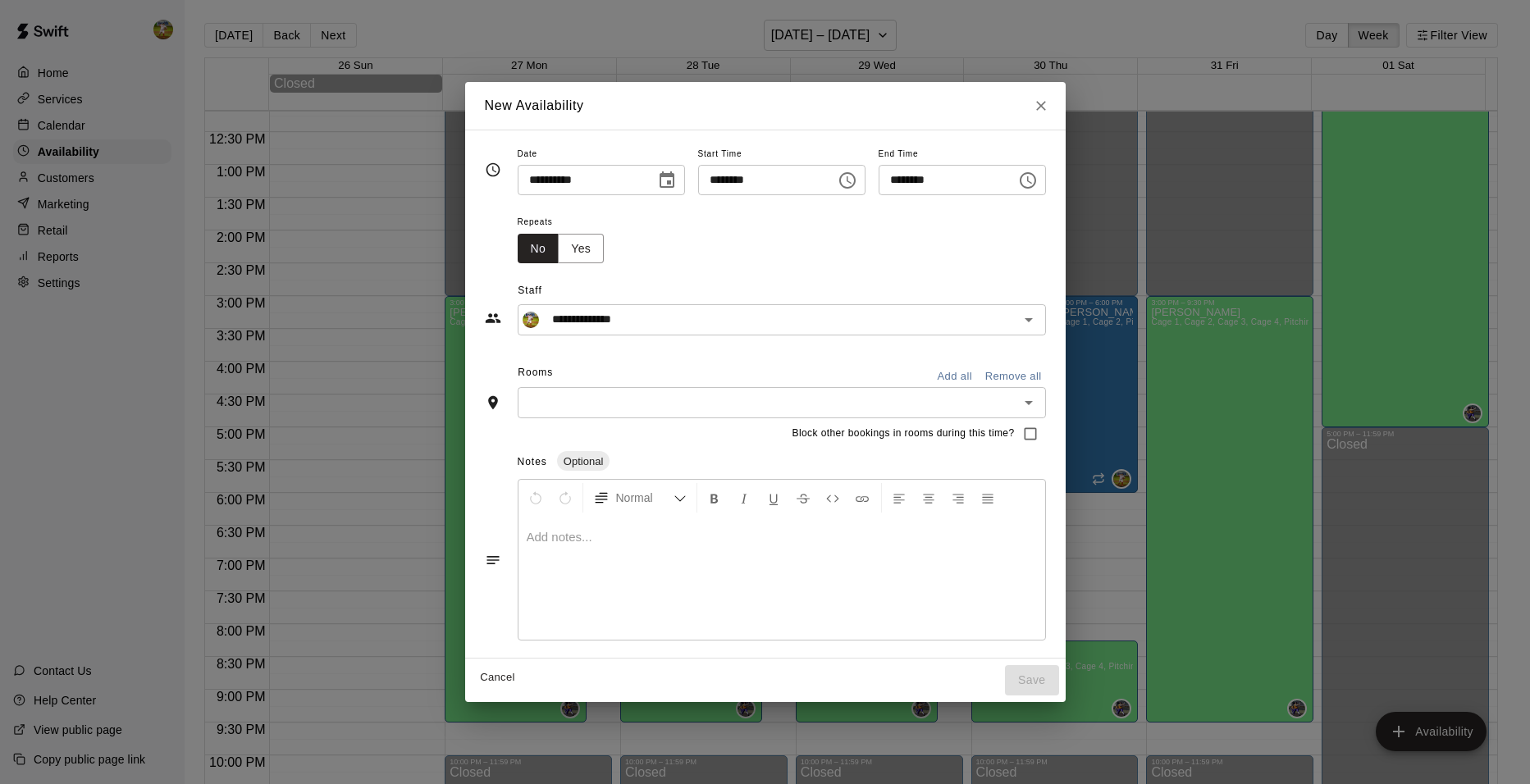
click at [1038, 181] on icon "Choose time, selected time is 3:30 PM" at bounding box center [1028, 180] width 20 height 20
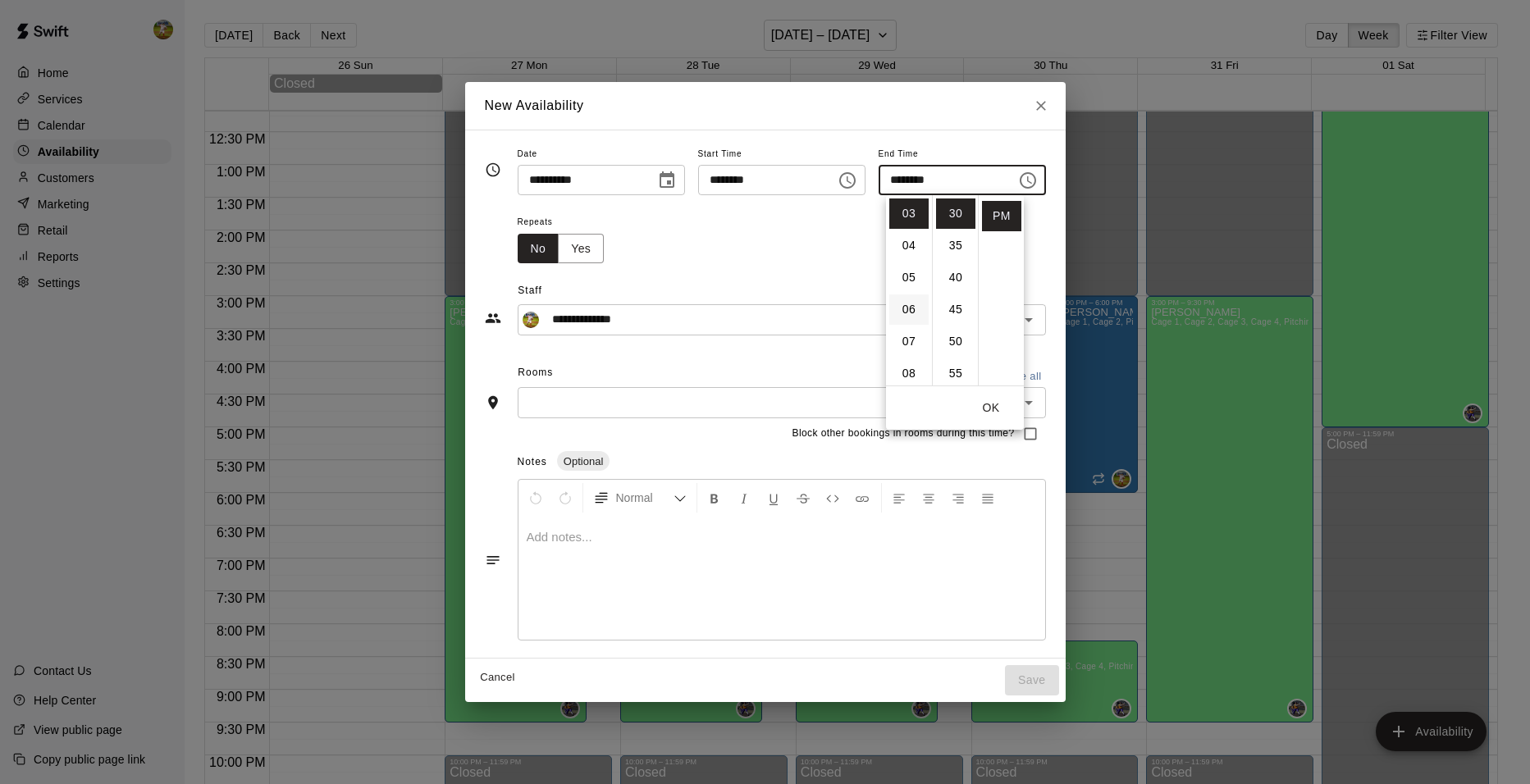
click at [915, 309] on li "06" at bounding box center [909, 309] width 39 height 30
click at [953, 215] on li "00" at bounding box center [956, 214] width 39 height 30
type input "********"
click at [838, 249] on div "Repeats No Yes" at bounding box center [782, 237] width 529 height 52
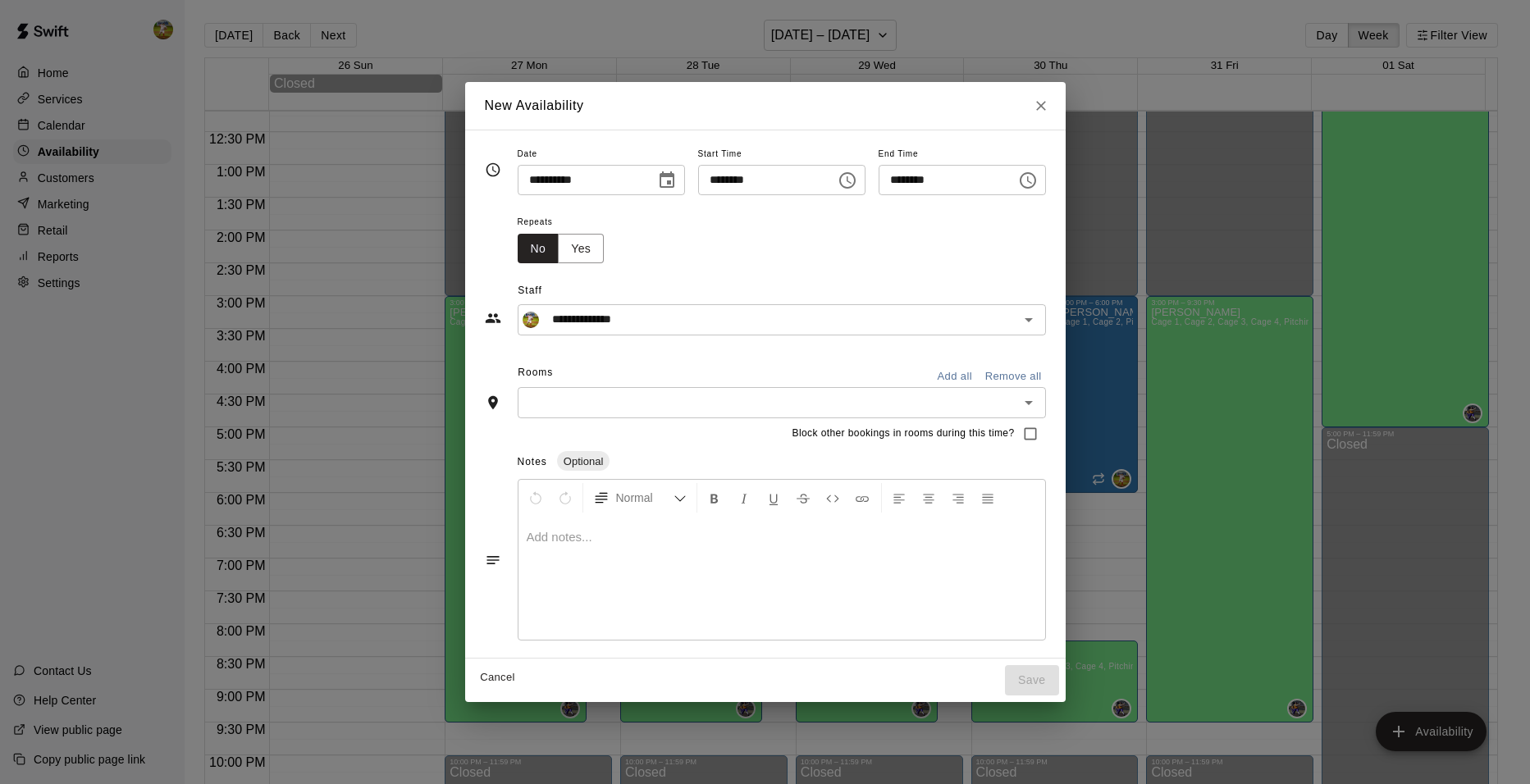
click at [975, 372] on button "Add all" at bounding box center [956, 377] width 53 height 25
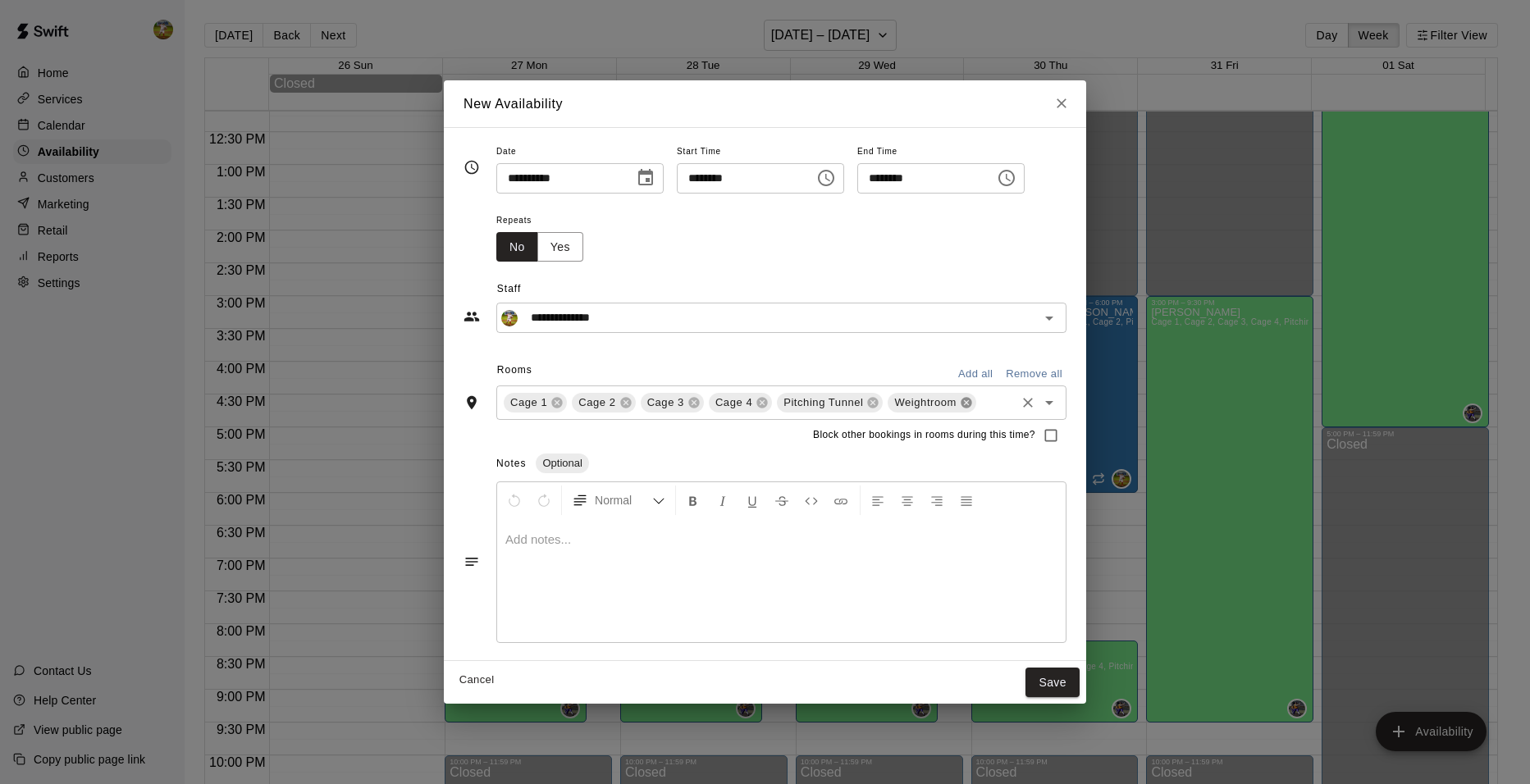
click at [961, 401] on icon at bounding box center [965, 402] width 11 height 11
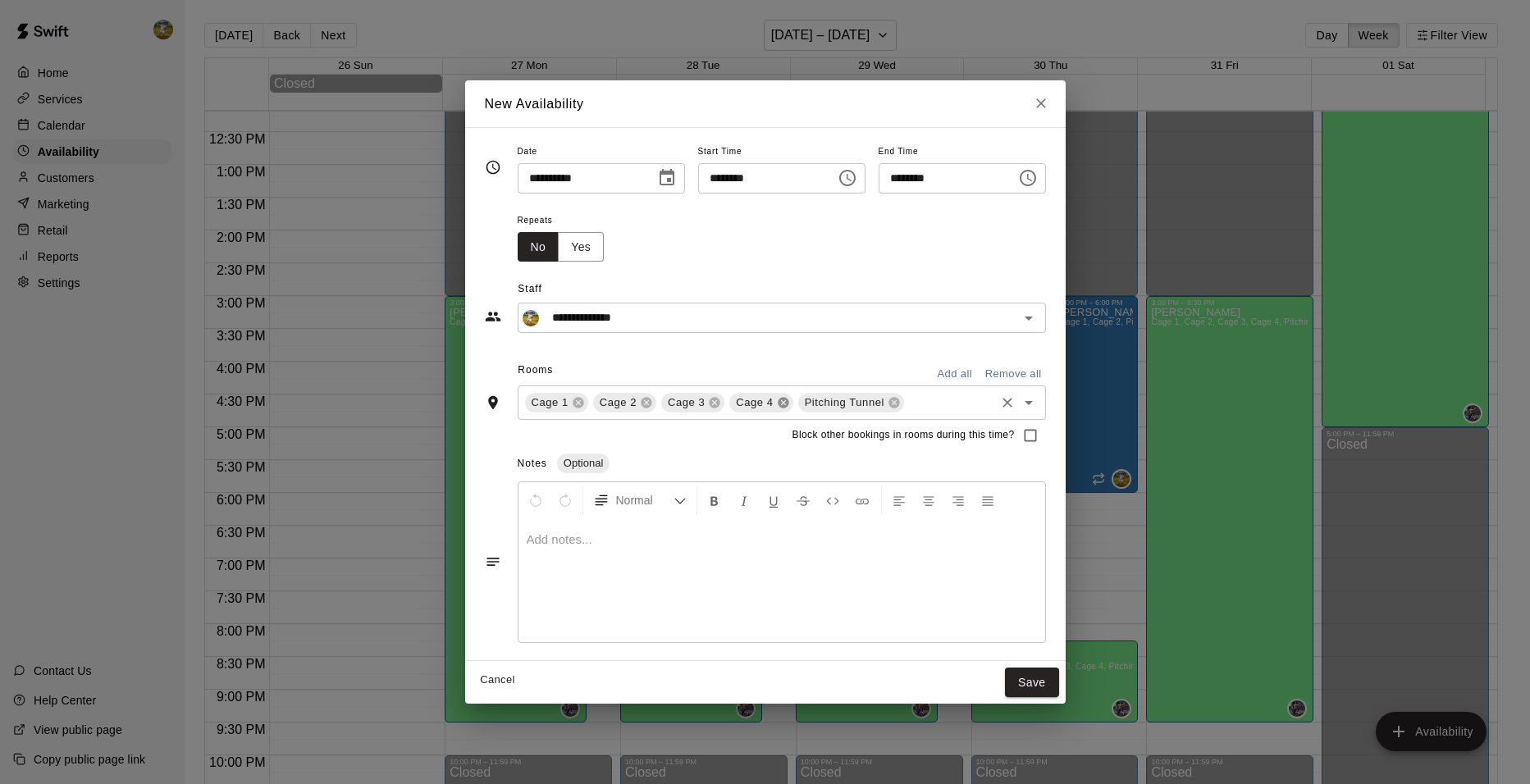
click at [777, 403] on icon at bounding box center [783, 402] width 13 height 13
click at [710, 405] on icon at bounding box center [715, 402] width 11 height 11
click at [1053, 682] on button "Save" at bounding box center [1033, 683] width 55 height 30
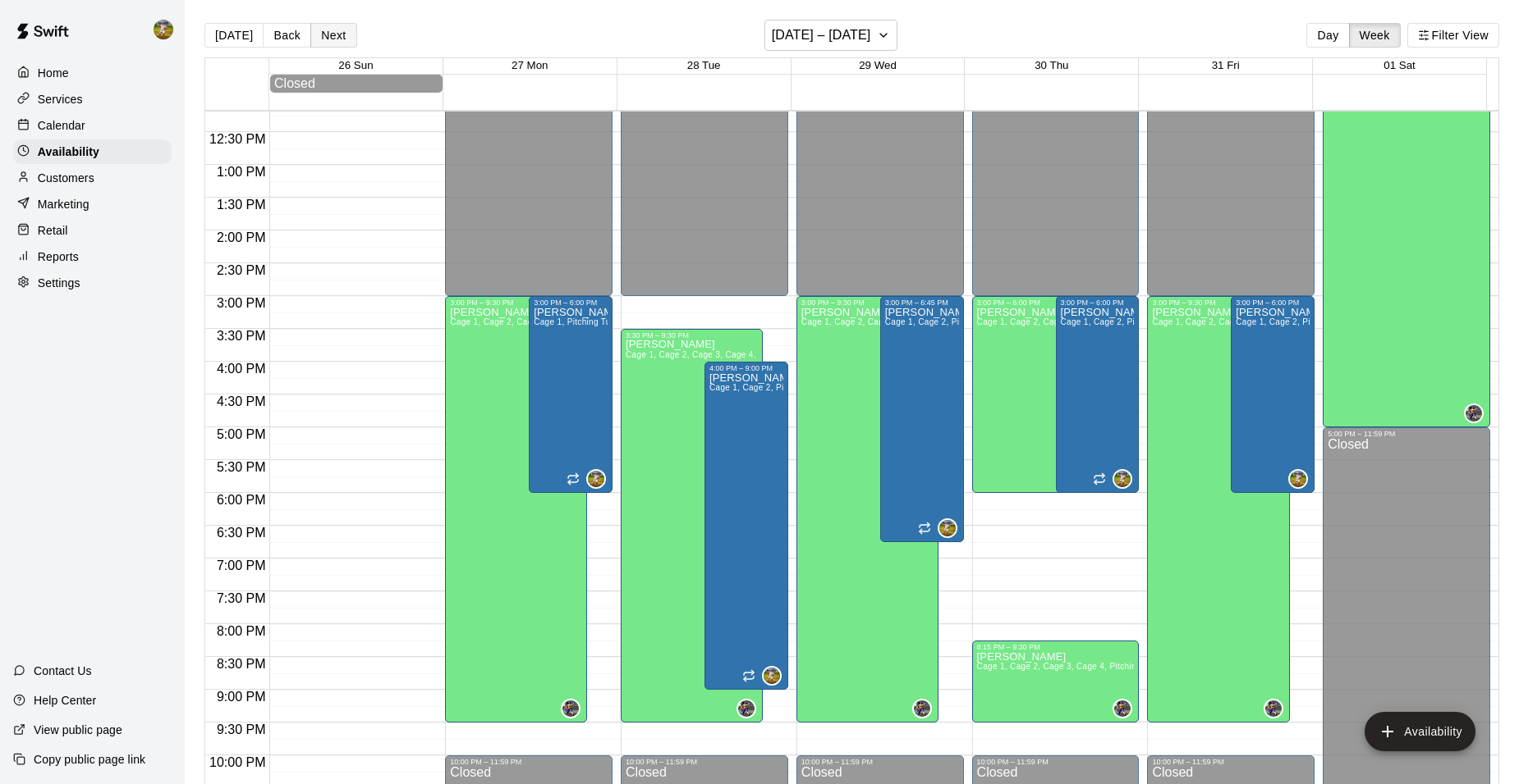
click at [327, 32] on button "Next" at bounding box center [333, 35] width 46 height 24
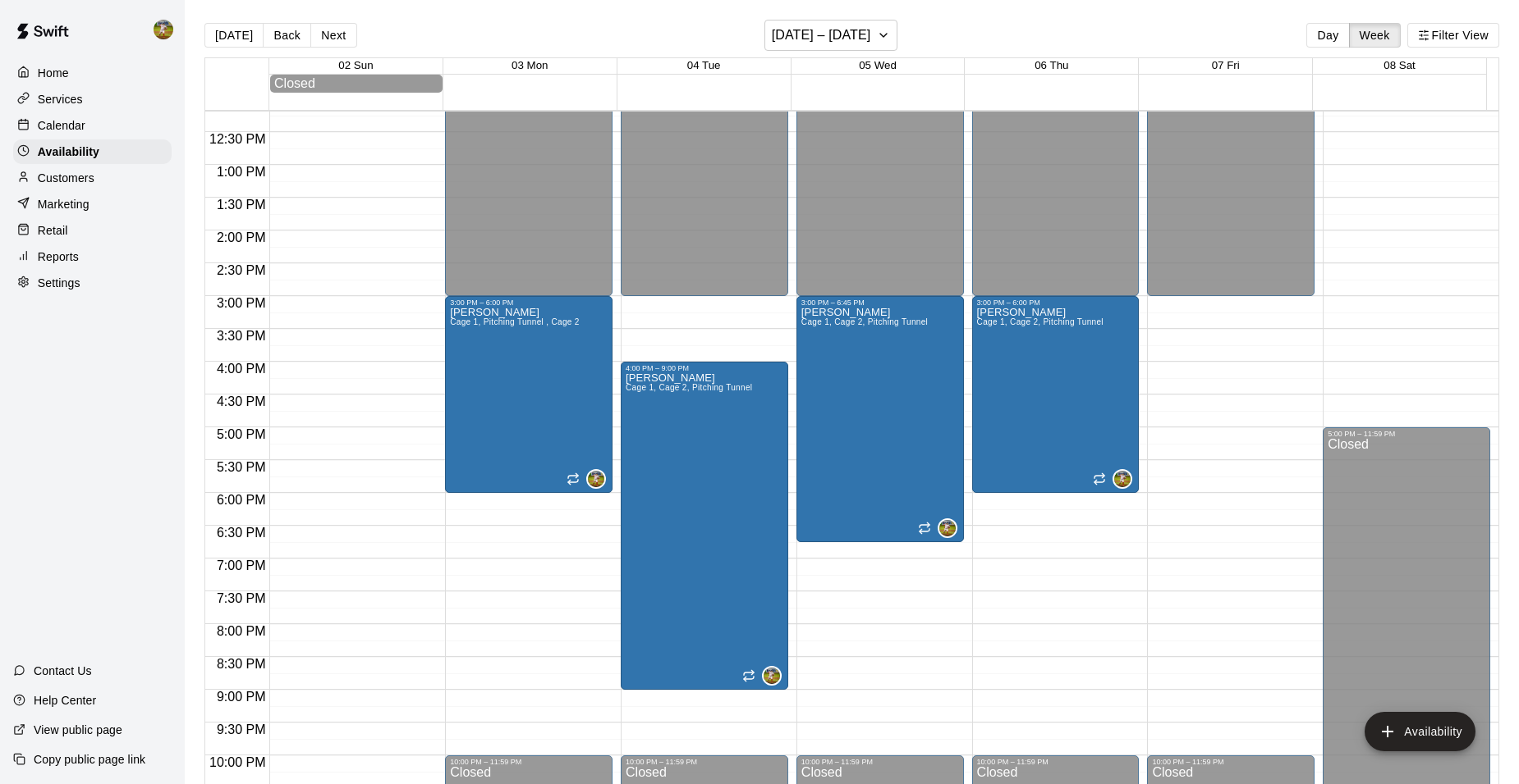
click at [1160, 308] on div "12:00 AM – 3:00 PM Closed 10:00 PM – 11:59 PM Closed" at bounding box center [1231, 99] width 168 height 1576
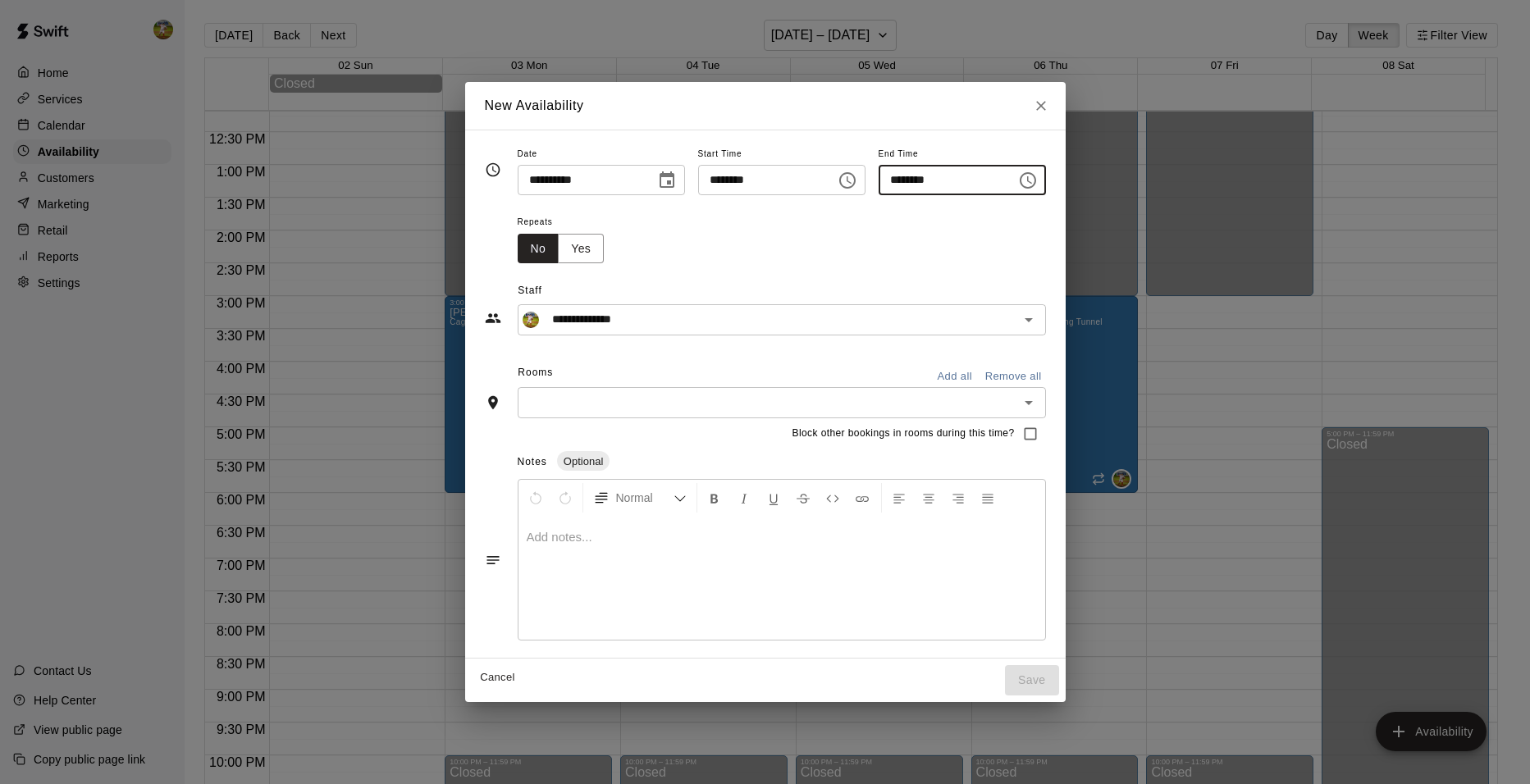
click at [947, 173] on input "********" at bounding box center [942, 179] width 127 height 30
click at [1038, 180] on icon "Choose time, selected time is 3:30 PM" at bounding box center [1028, 180] width 20 height 20
click at [914, 314] on li "06" at bounding box center [909, 309] width 39 height 30
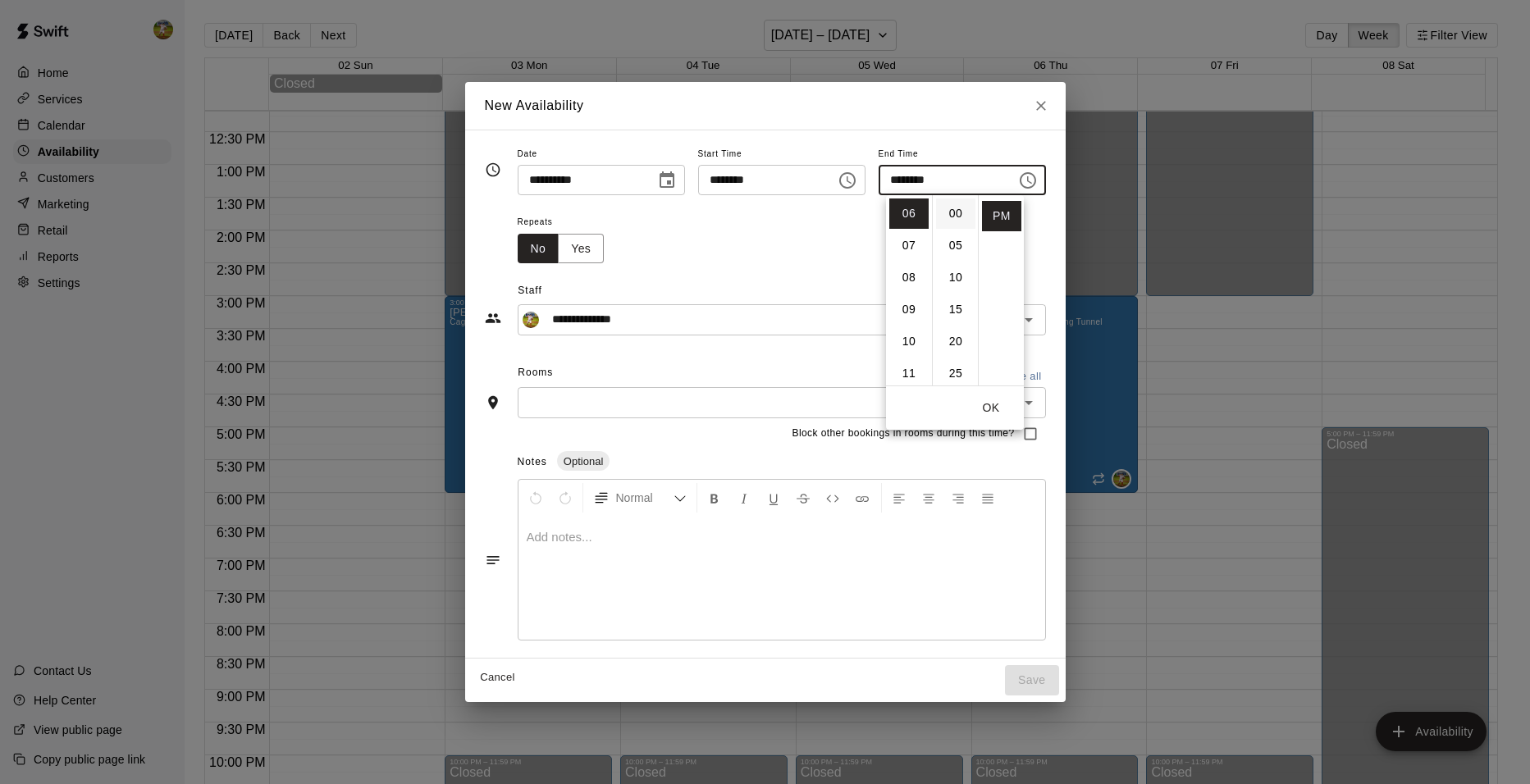
click at [955, 215] on li "00" at bounding box center [956, 214] width 39 height 30
type input "********"
click at [785, 252] on div "Repeats No Yes" at bounding box center [782, 237] width 529 height 52
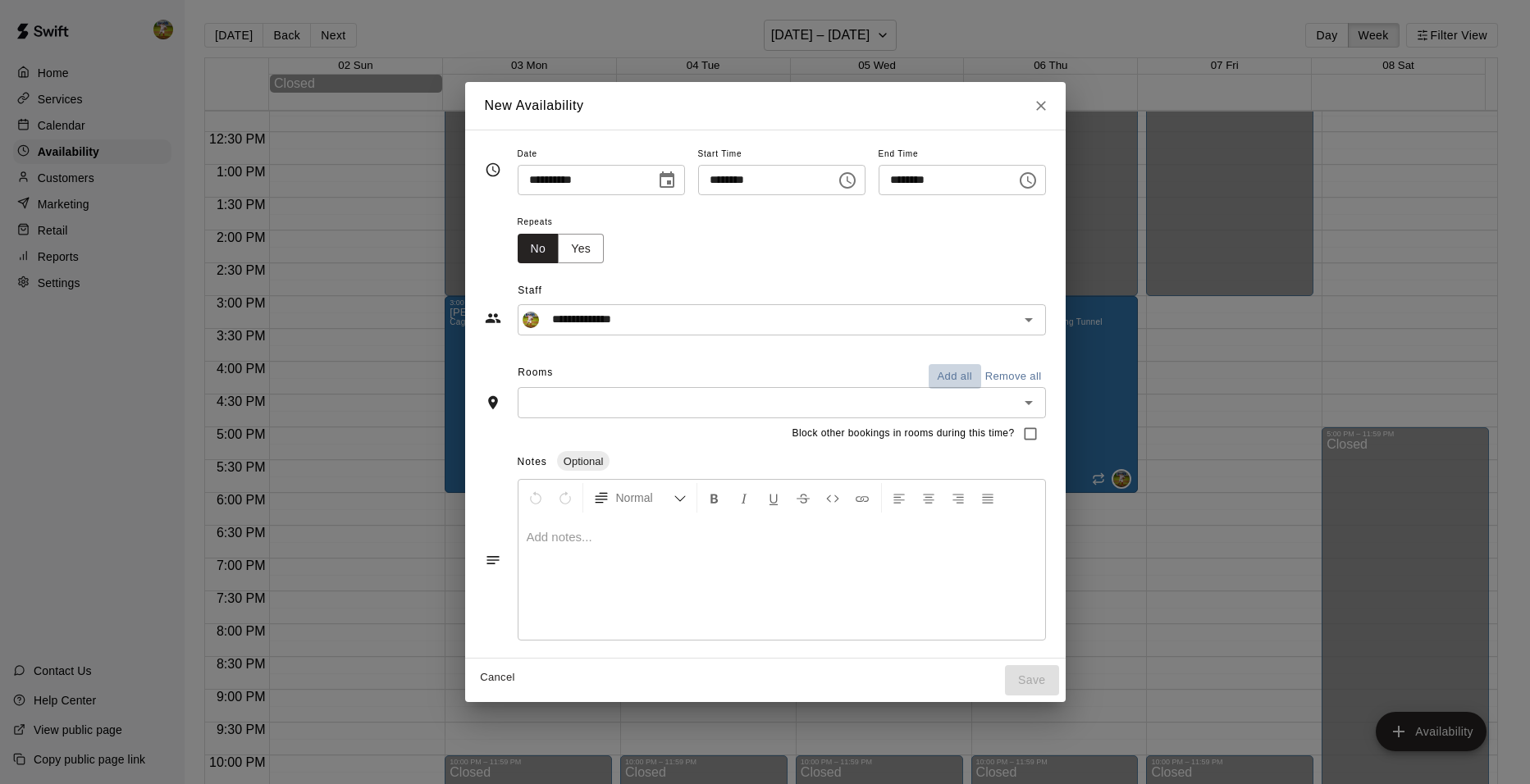
click at [981, 377] on button "Add all" at bounding box center [956, 377] width 53 height 25
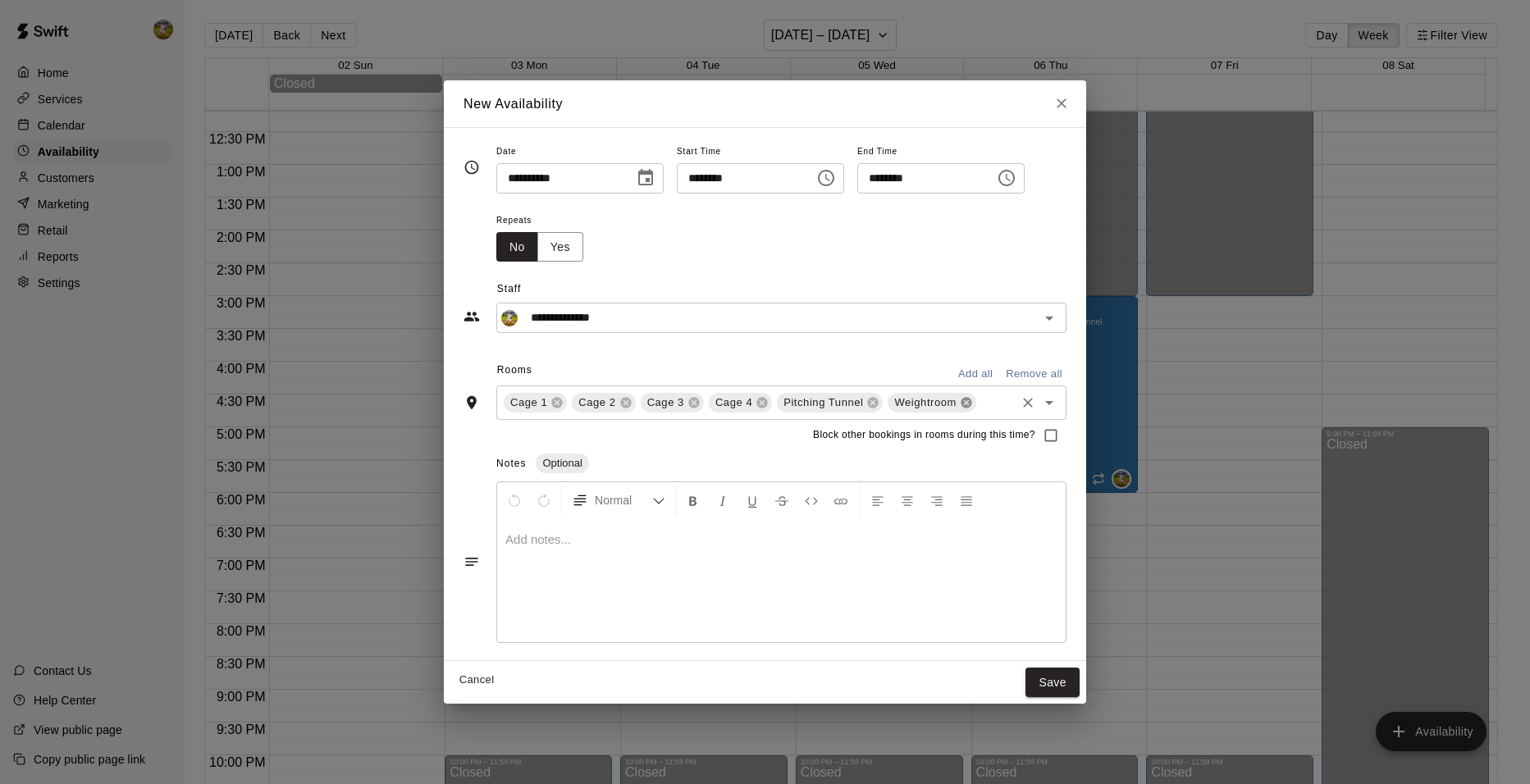
click at [961, 401] on icon at bounding box center [966, 402] width 13 height 13
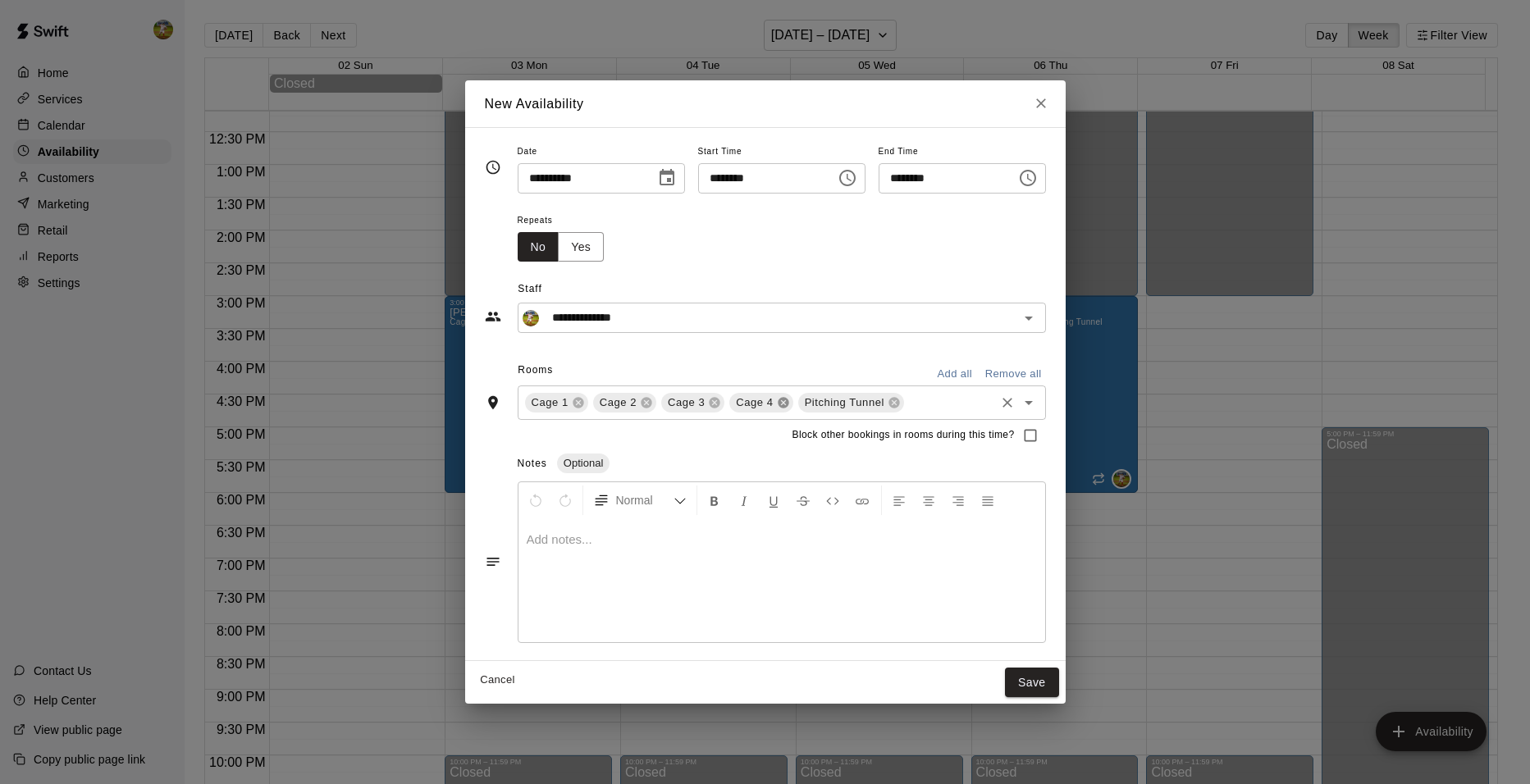
click at [778, 403] on icon at bounding box center [783, 402] width 11 height 11
click at [710, 406] on icon at bounding box center [715, 402] width 11 height 11
click at [1052, 680] on button "Save" at bounding box center [1033, 683] width 55 height 30
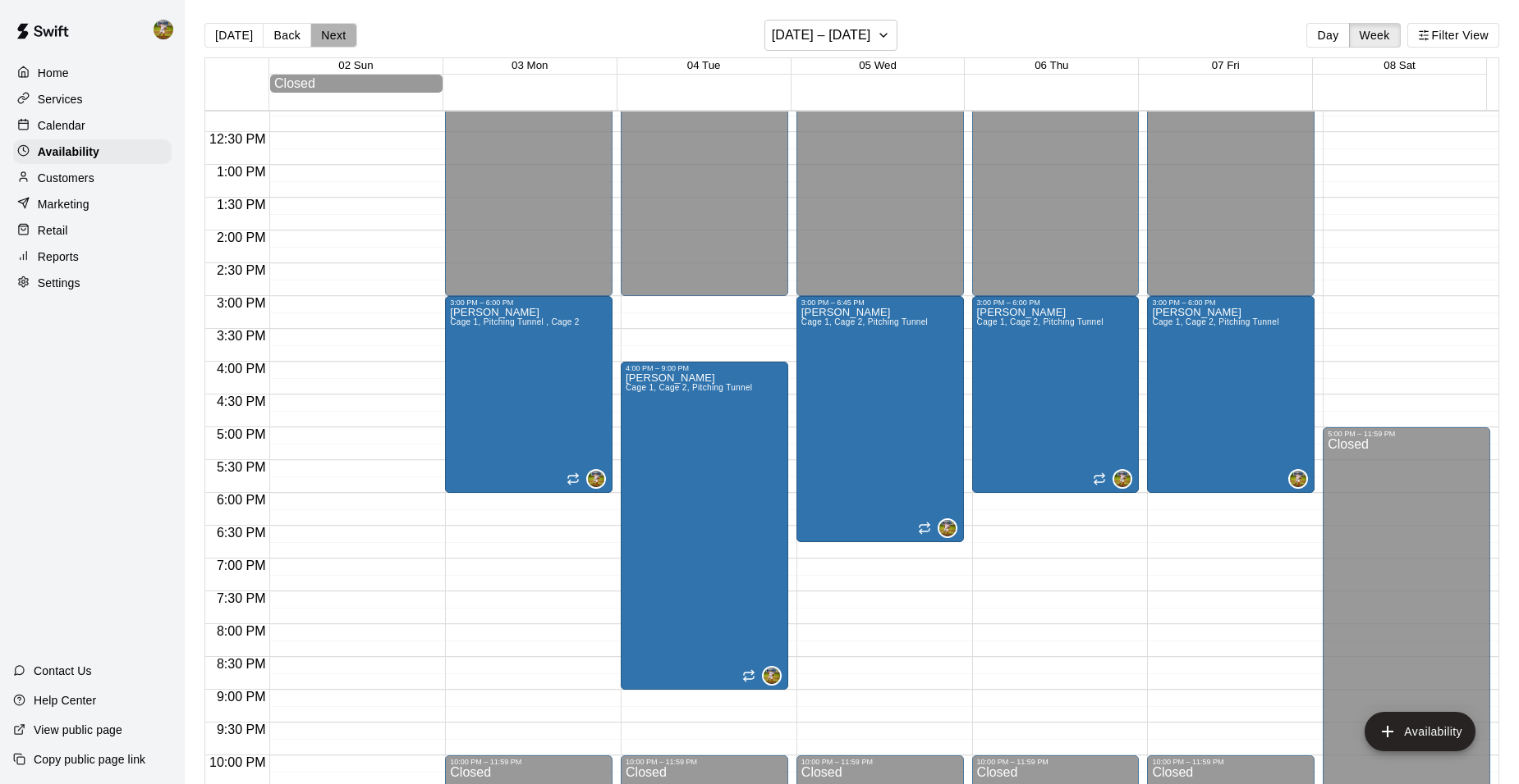
click at [329, 35] on button "Next" at bounding box center [333, 35] width 46 height 24
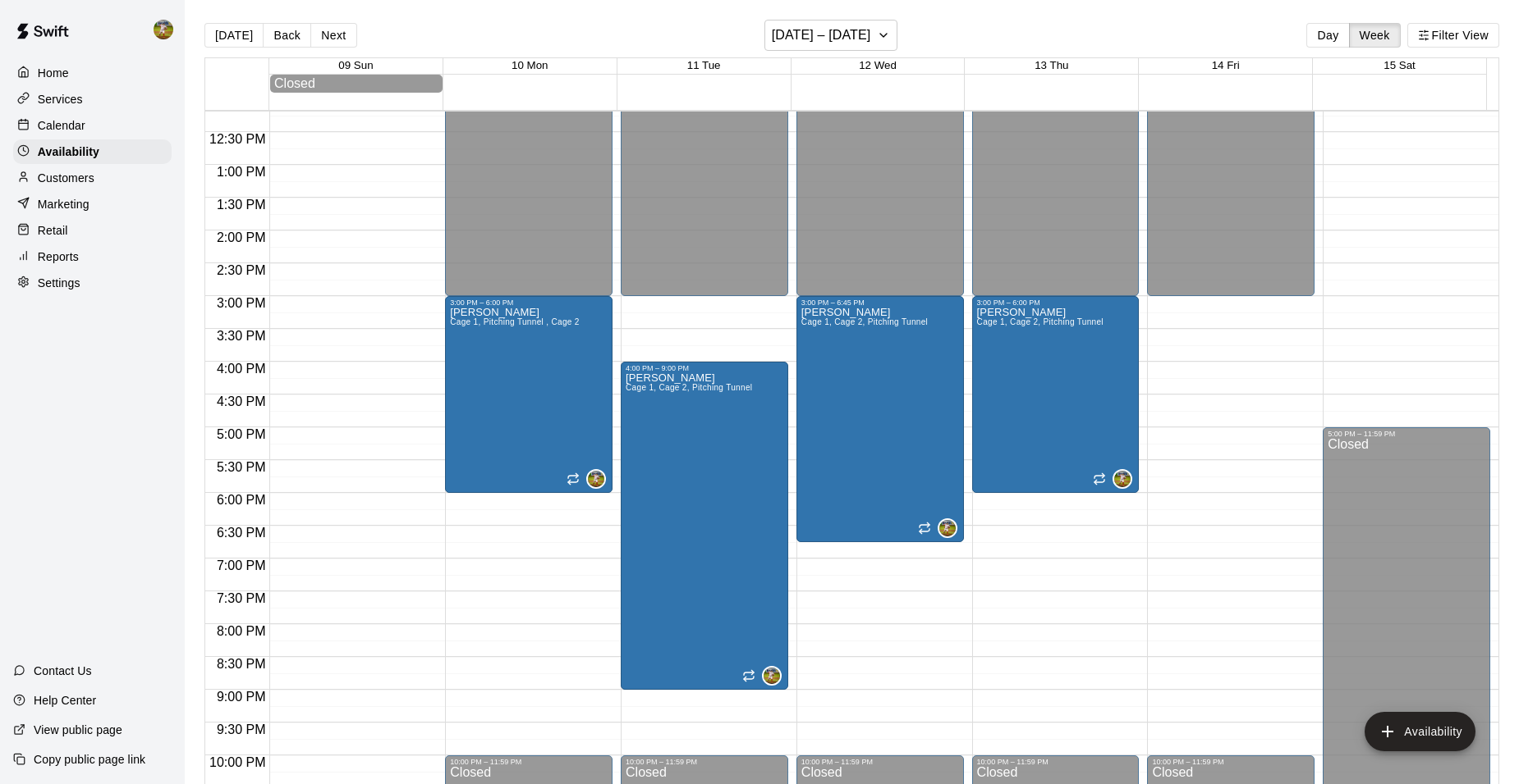
click at [1204, 314] on div "12:00 AM – 3:00 PM Closed 10:00 PM – 11:59 PM Closed" at bounding box center [1231, 99] width 168 height 1576
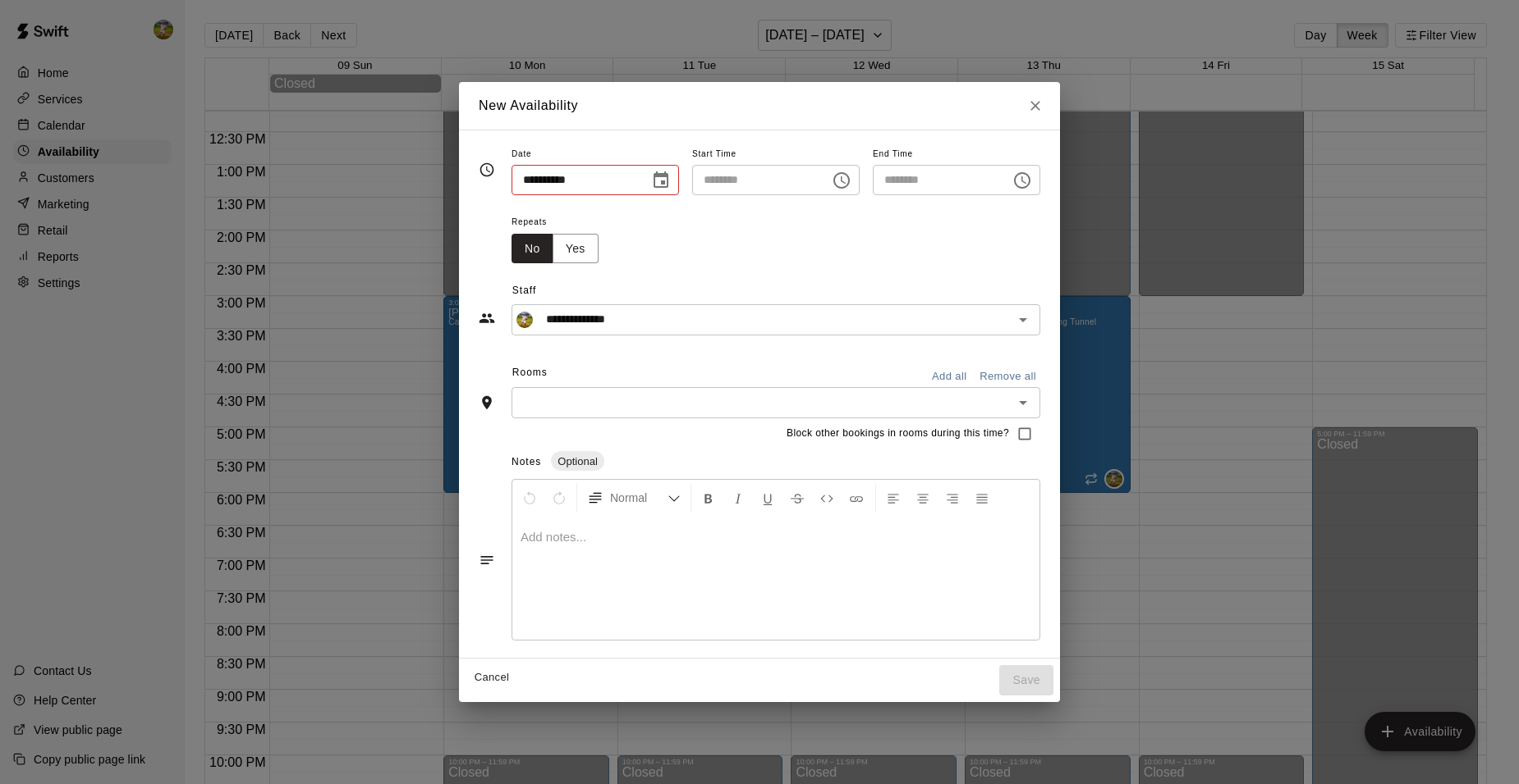
type input "**********"
type input "********"
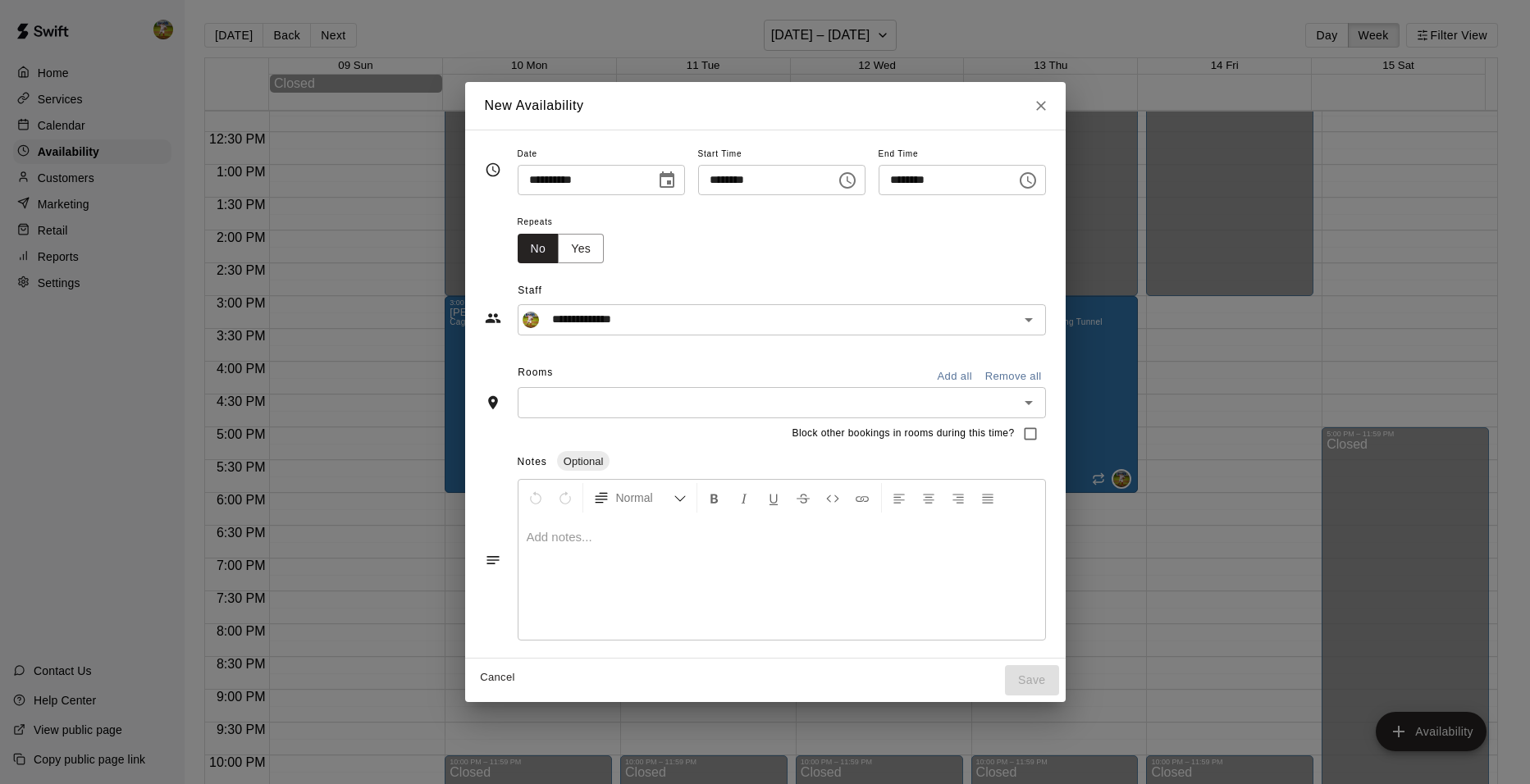
click at [981, 380] on button "Add all" at bounding box center [956, 377] width 53 height 25
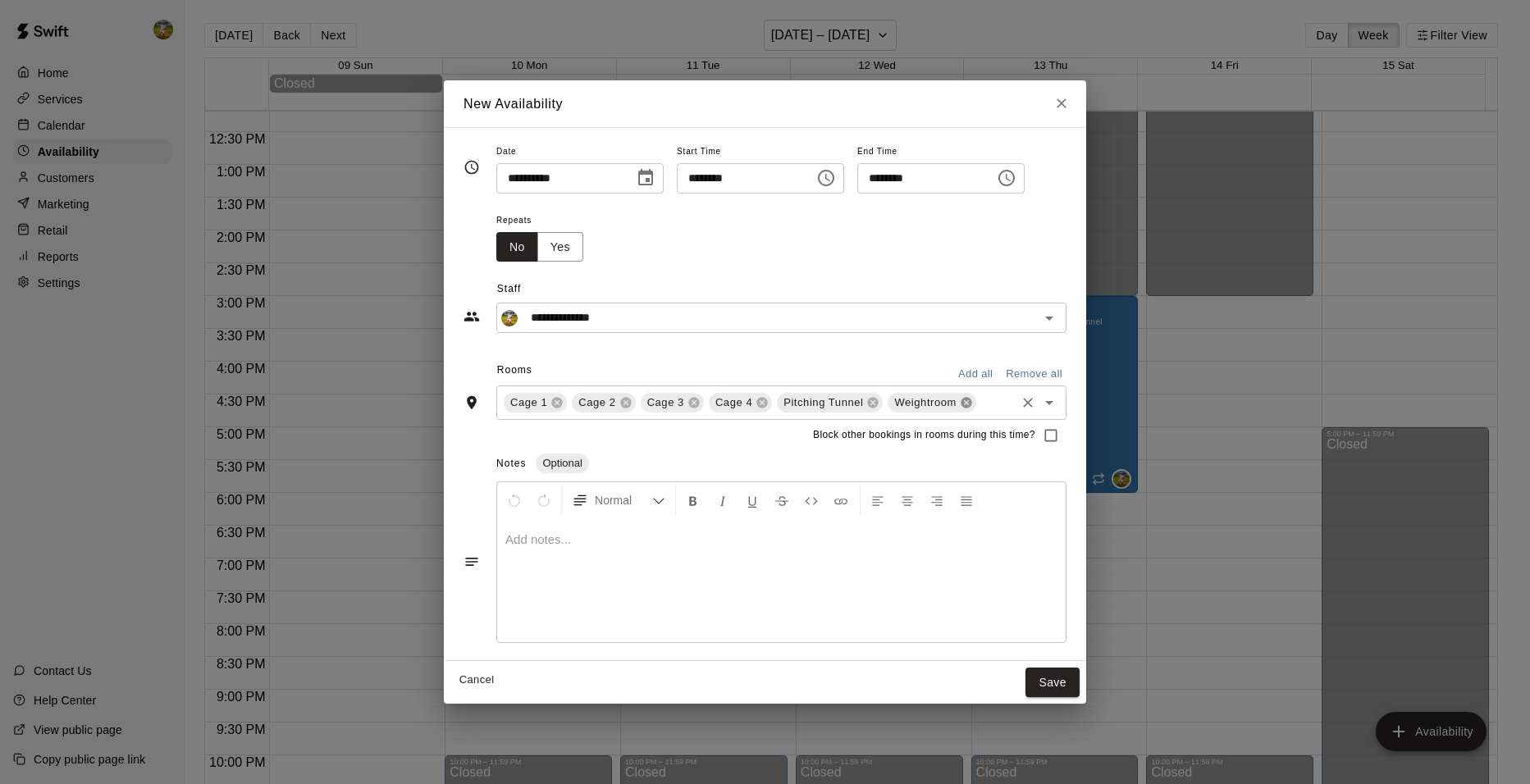
click at [961, 405] on icon at bounding box center [966, 402] width 13 height 13
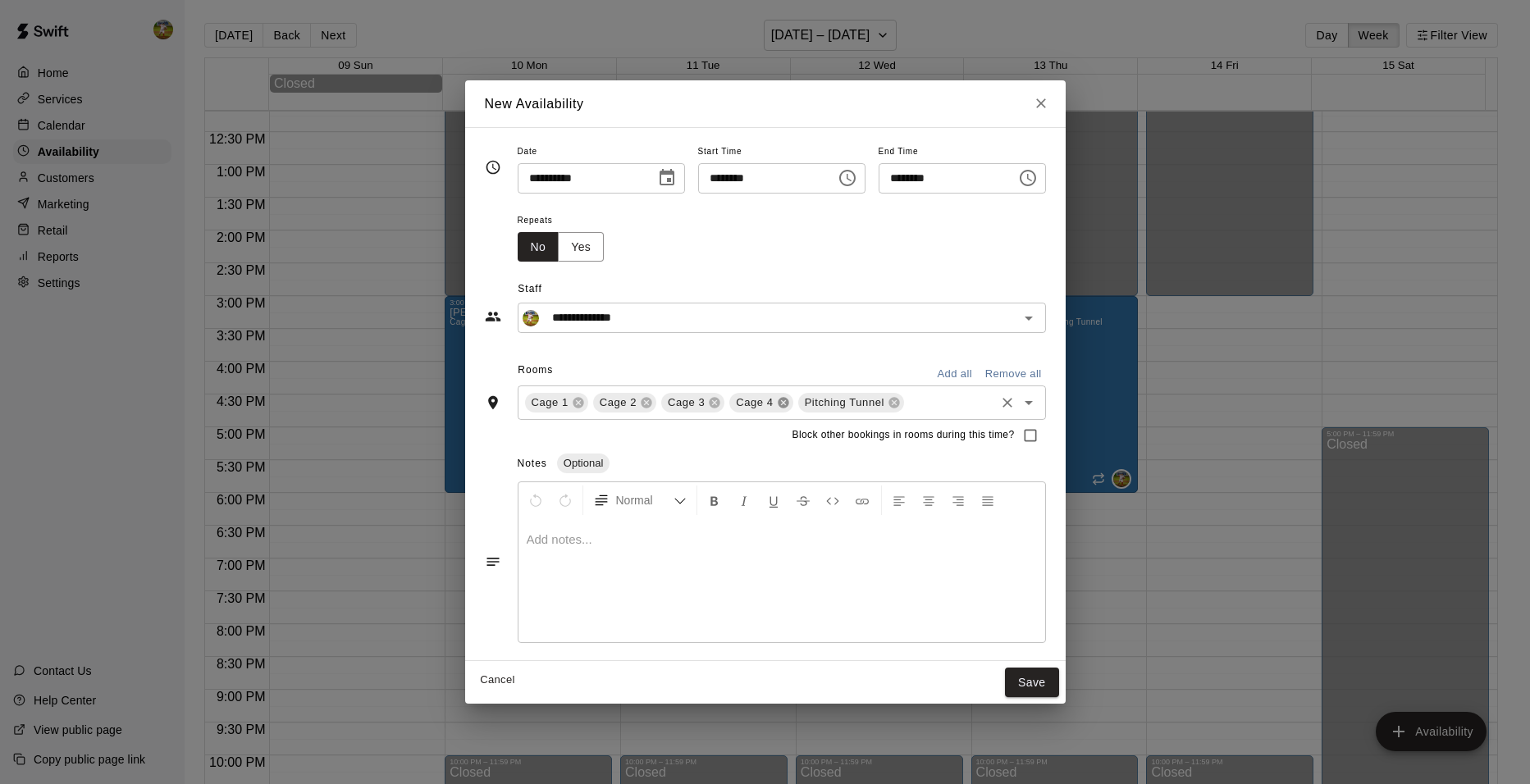
click at [777, 403] on icon at bounding box center [783, 402] width 13 height 13
click at [708, 406] on icon at bounding box center [714, 402] width 13 height 13
click at [1051, 679] on button "Save" at bounding box center [1033, 683] width 55 height 30
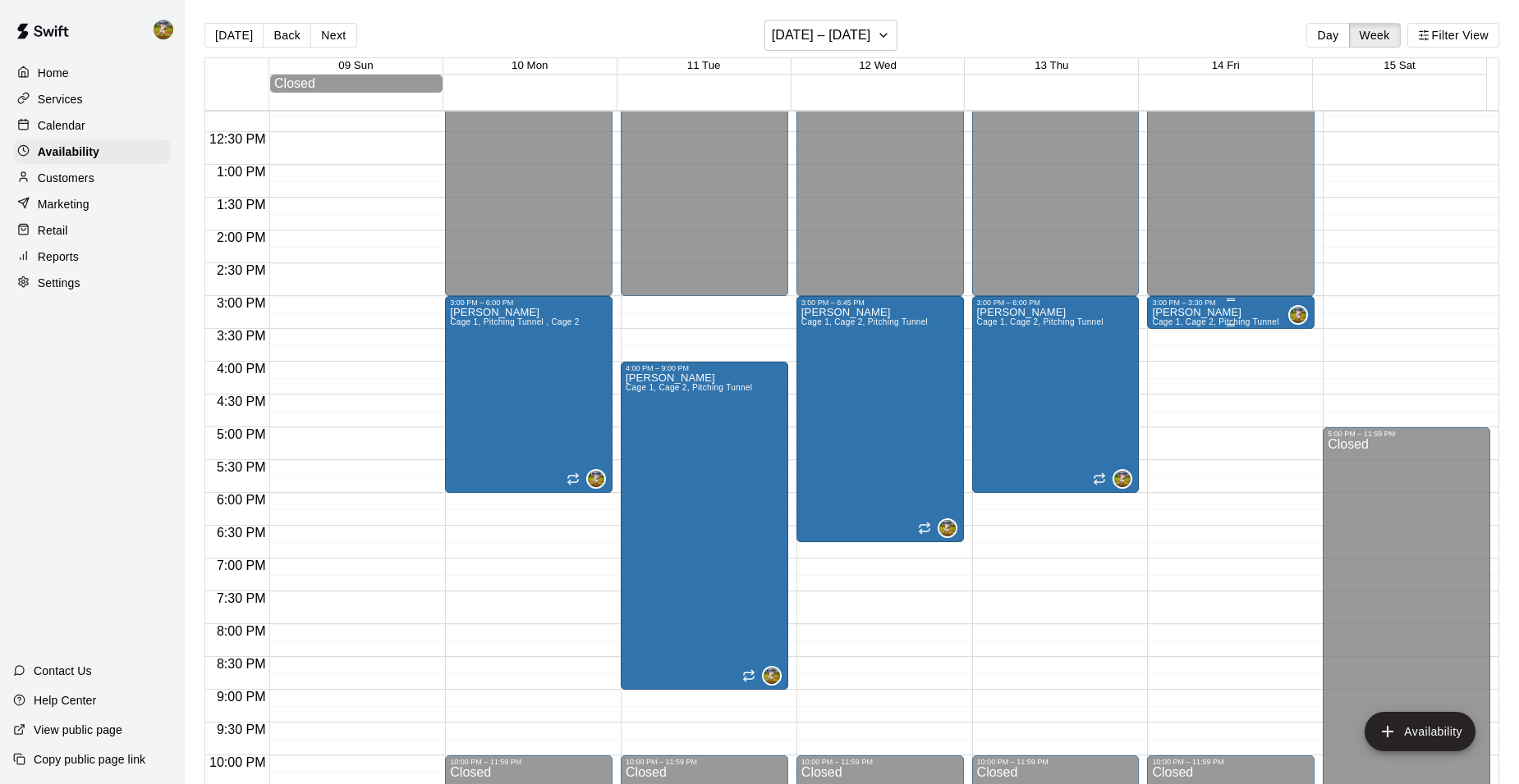
click at [1197, 313] on p "[PERSON_NAME]" at bounding box center [1216, 313] width 127 height 0
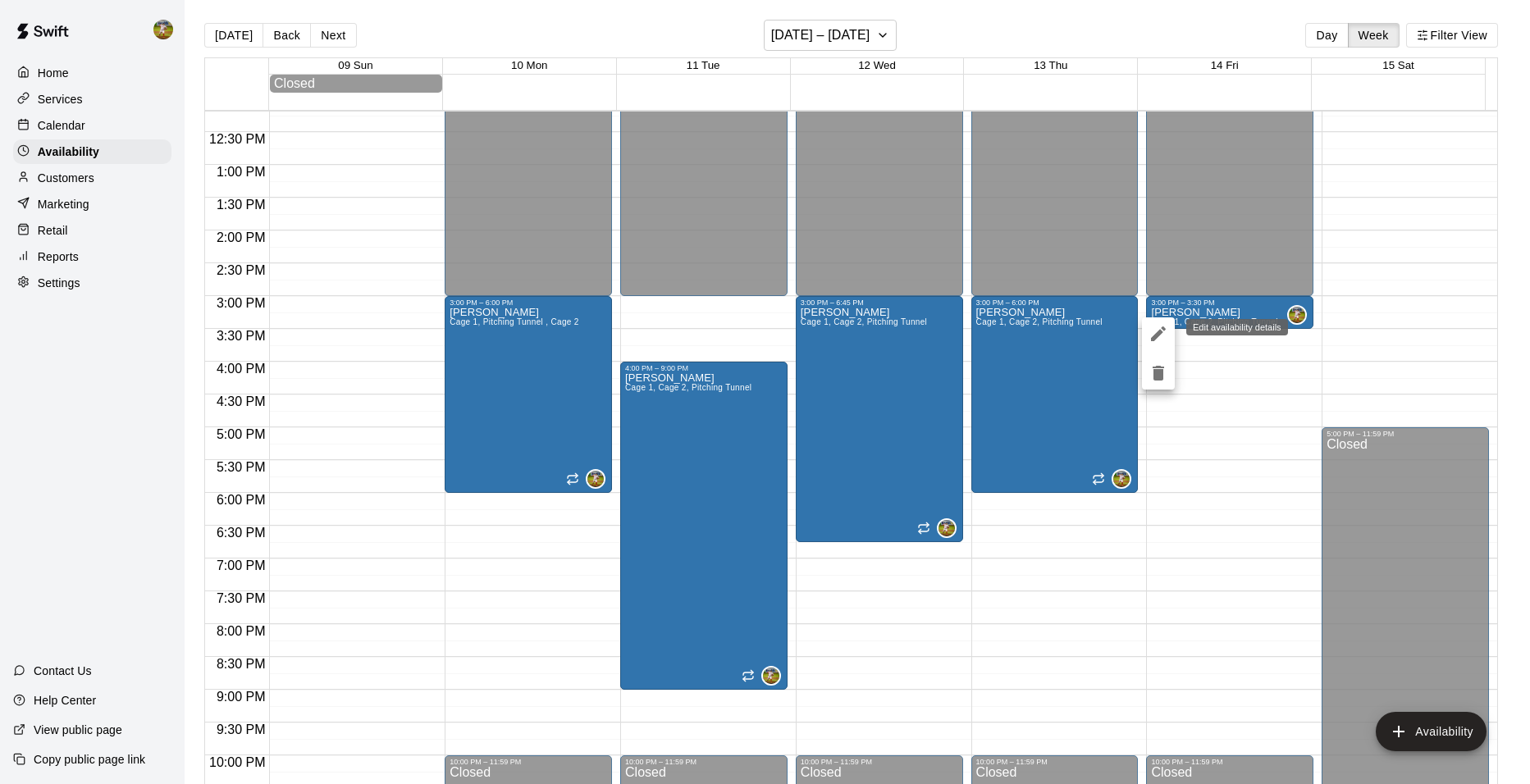
click at [1157, 330] on icon "edit" at bounding box center [1158, 333] width 20 height 20
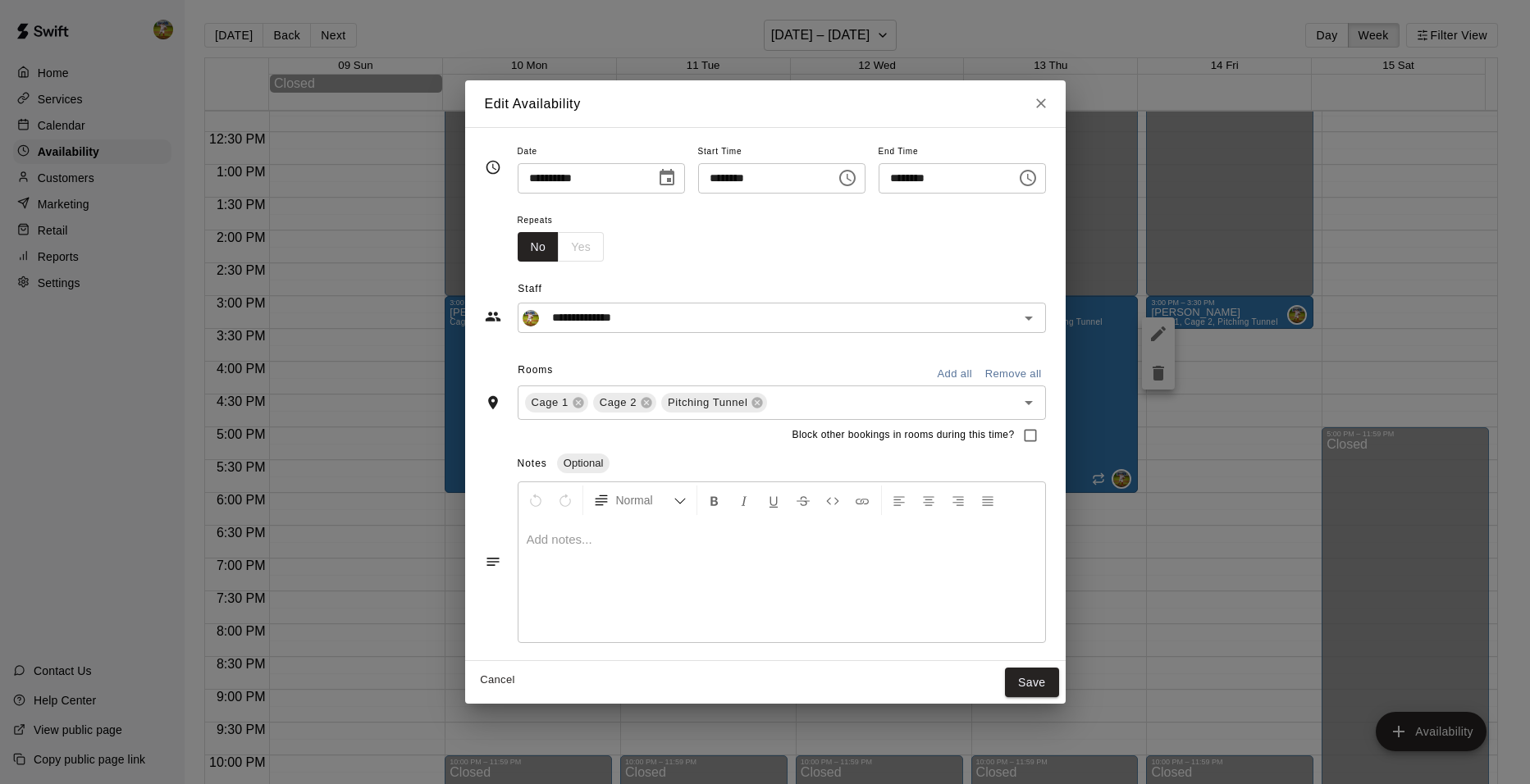
click at [1038, 178] on icon "Choose time, selected time is 3:30 PM" at bounding box center [1028, 177] width 20 height 20
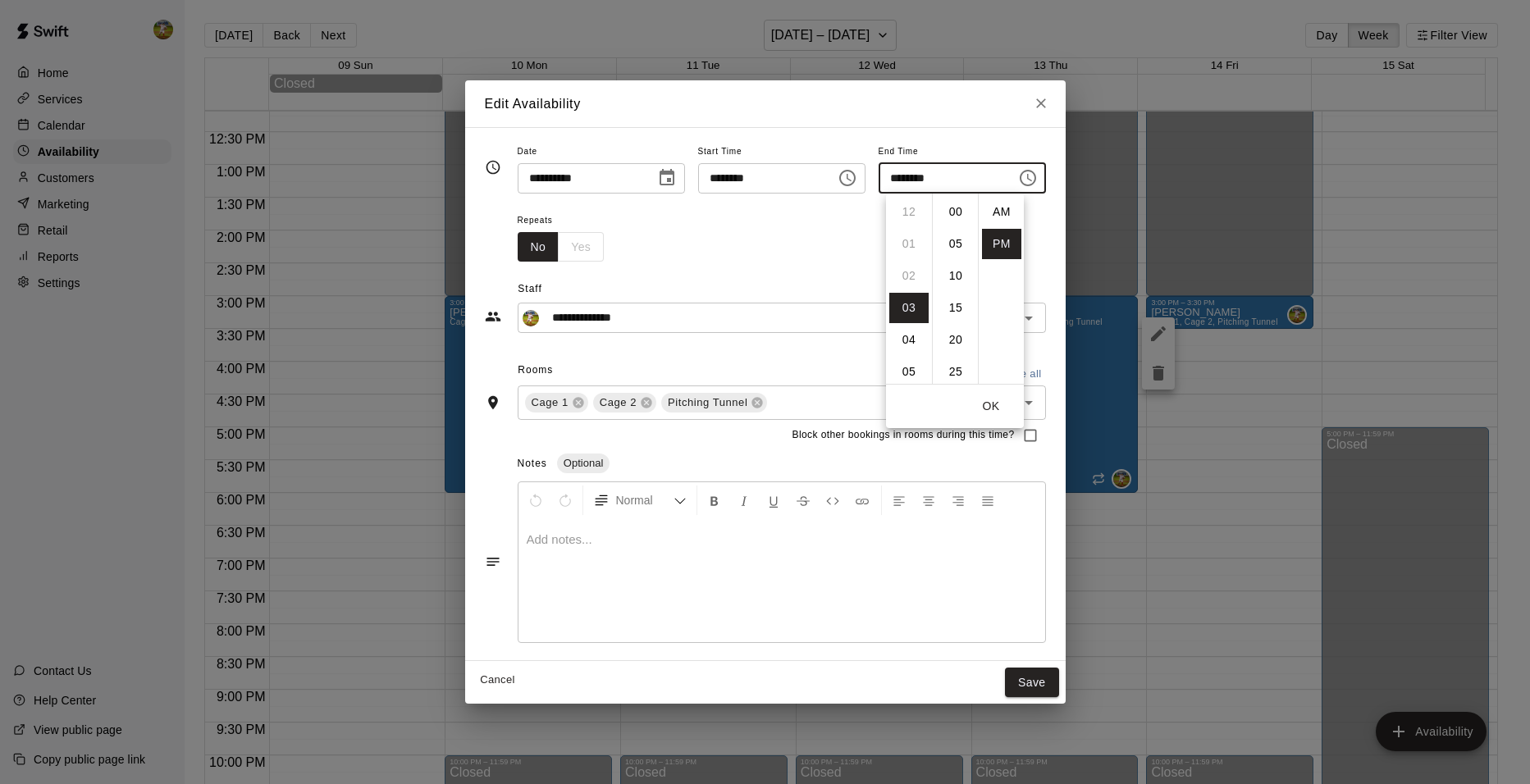
scroll to position [29, 0]
click at [910, 305] on li "06" at bounding box center [909, 307] width 39 height 30
click at [950, 214] on li "00" at bounding box center [956, 212] width 39 height 30
type input "********"
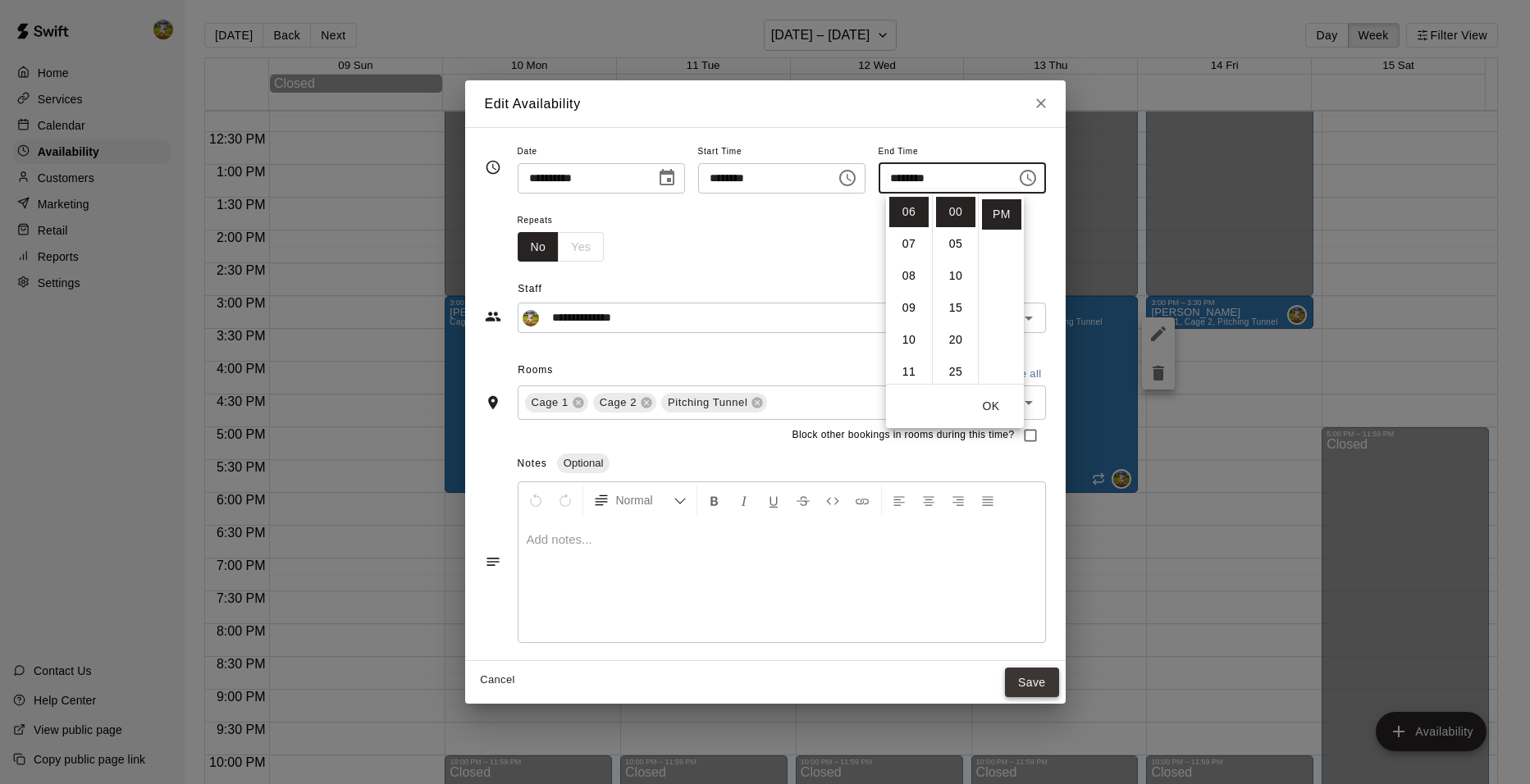
click at [1059, 690] on button "Save" at bounding box center [1033, 683] width 55 height 30
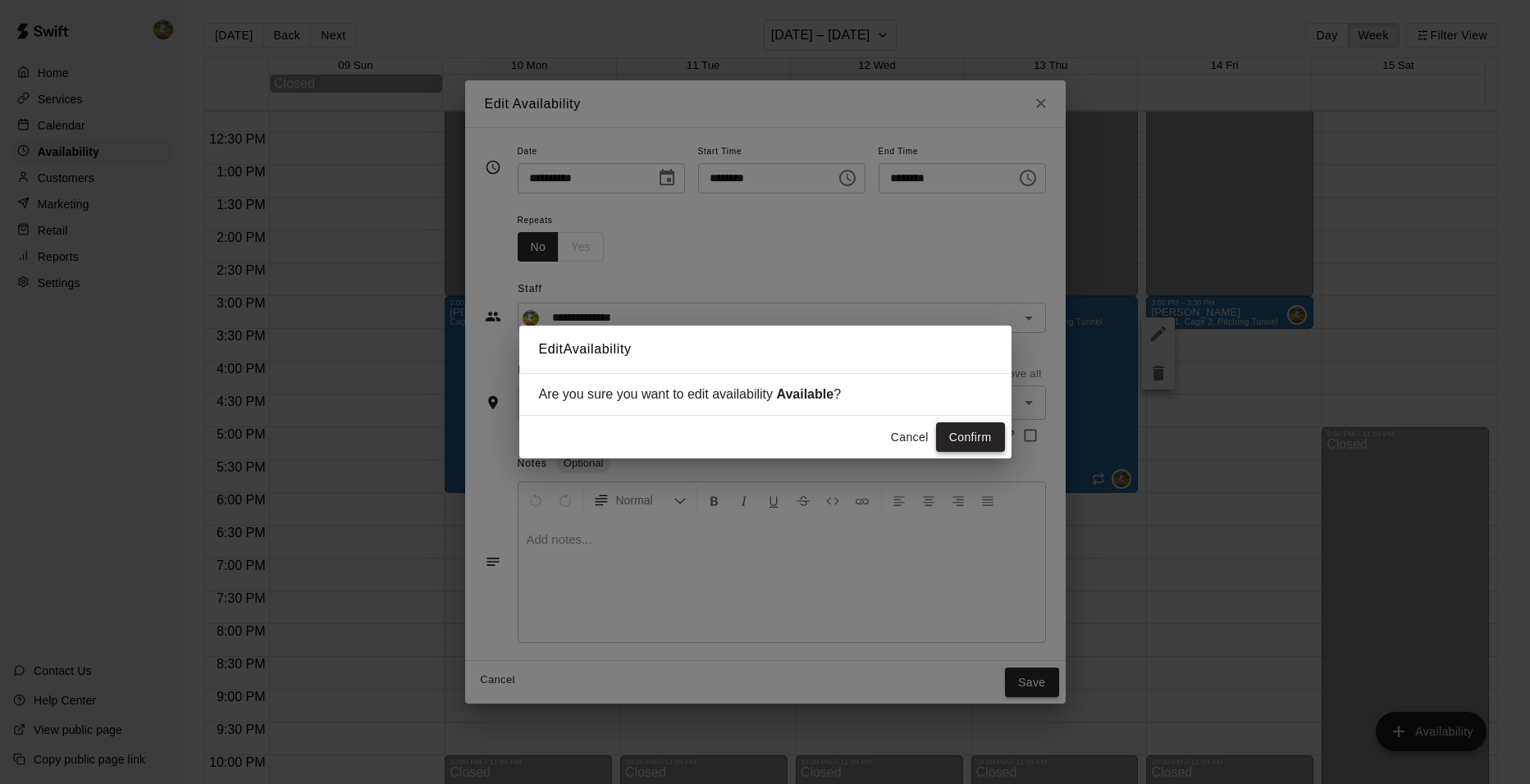
click at [972, 427] on button "Confirm" at bounding box center [970, 437] width 69 height 30
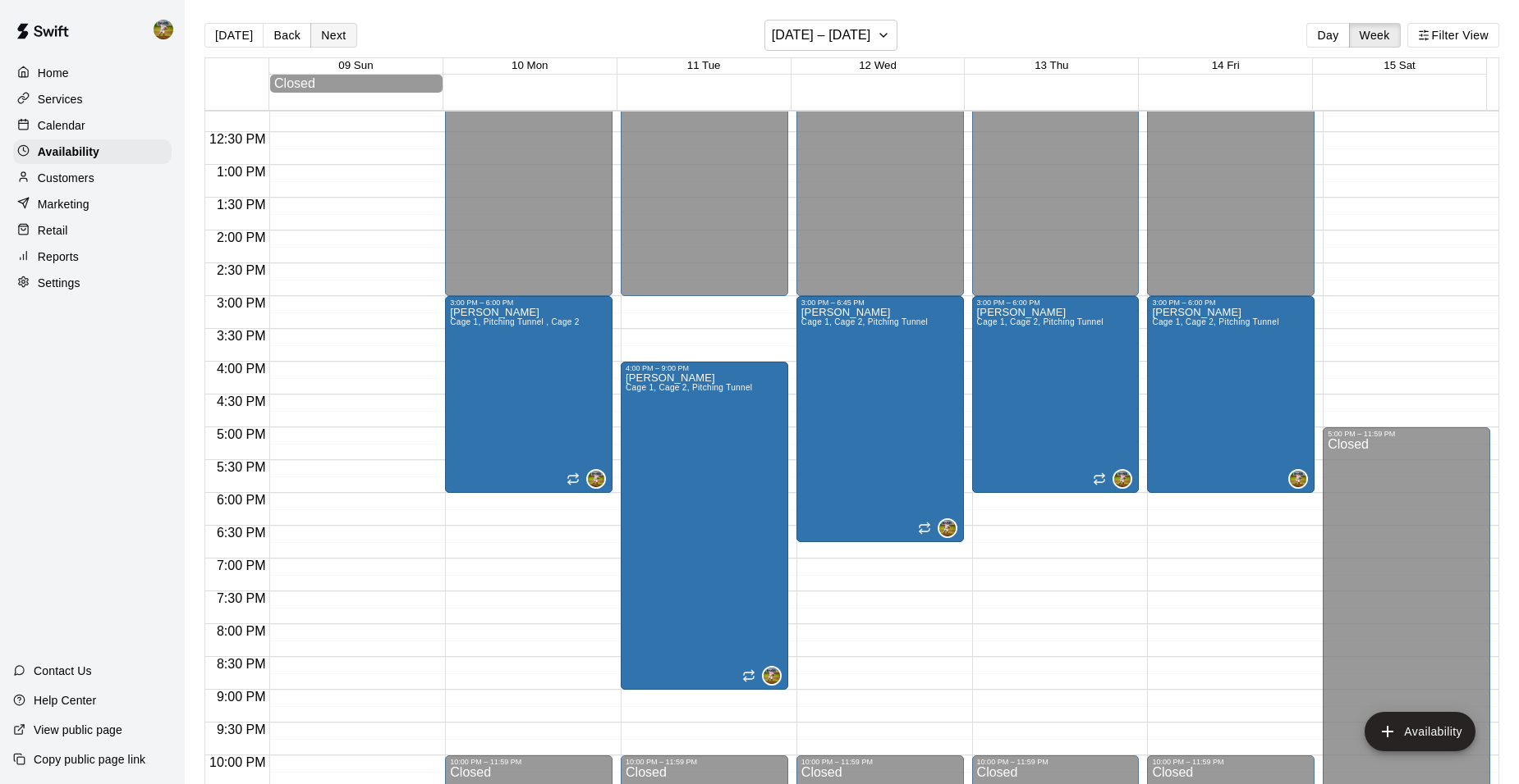
click at [337, 40] on button "Next" at bounding box center [333, 35] width 46 height 24
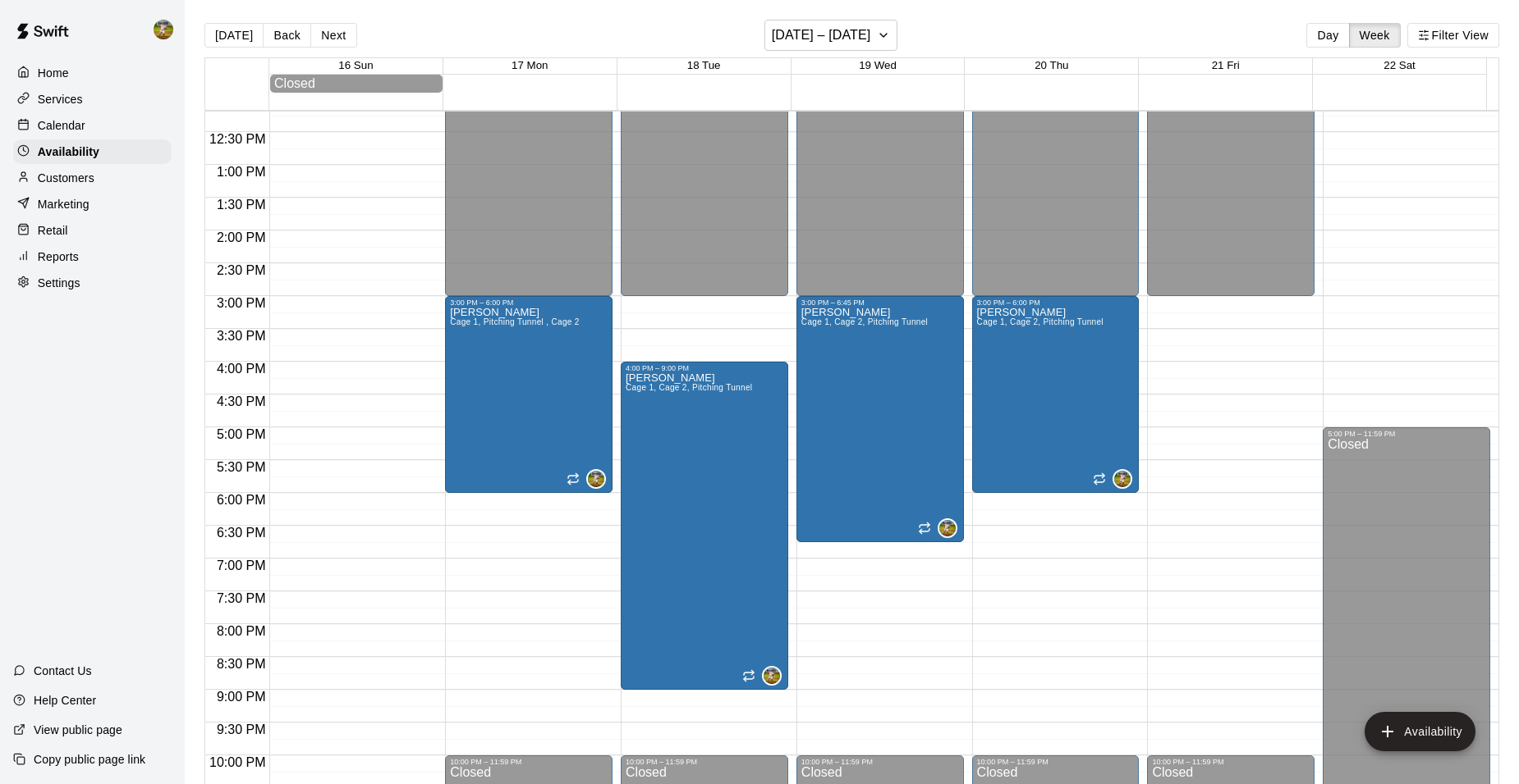
click at [1191, 316] on div "12:00 AM – 3:00 PM Closed 10:00 PM – 11:59 PM Closed" at bounding box center [1231, 99] width 168 height 1576
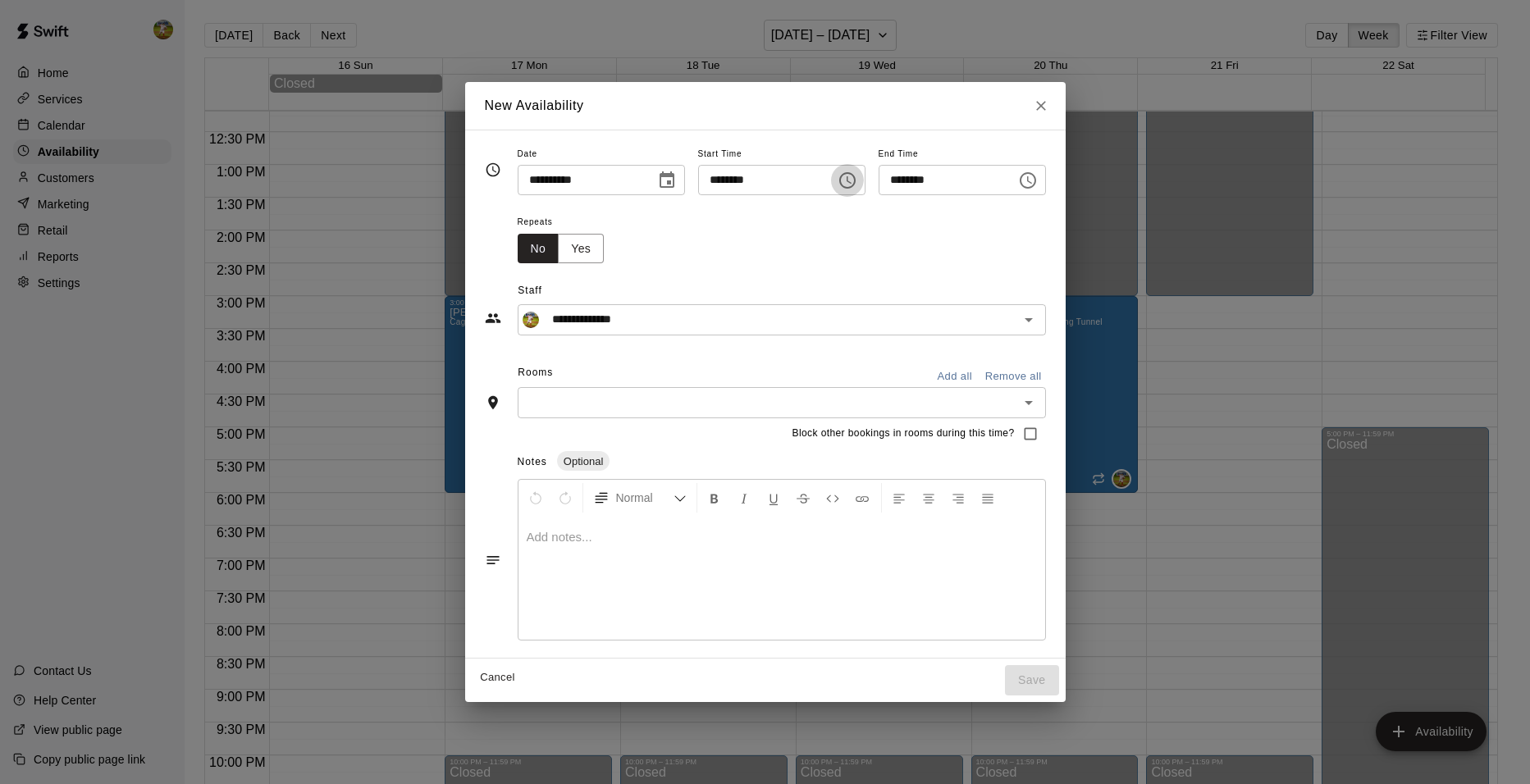
click at [850, 177] on icon "Choose time, selected time is 3:15 PM" at bounding box center [847, 180] width 20 height 20
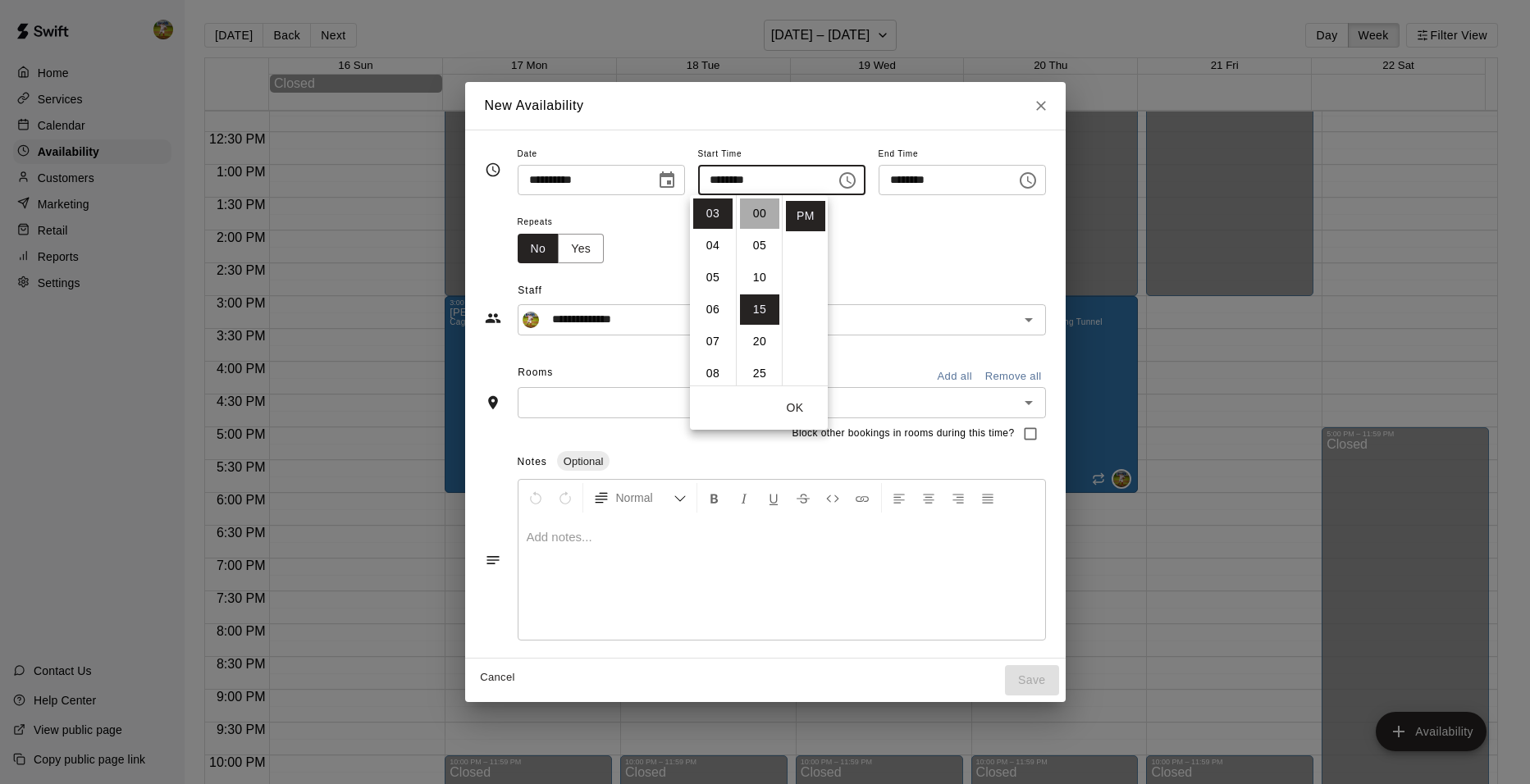
click at [764, 216] on li "00" at bounding box center [760, 214] width 39 height 30
type input "********"
click at [1038, 178] on icon "Choose time, selected time is 3:45 PM" at bounding box center [1028, 180] width 20 height 20
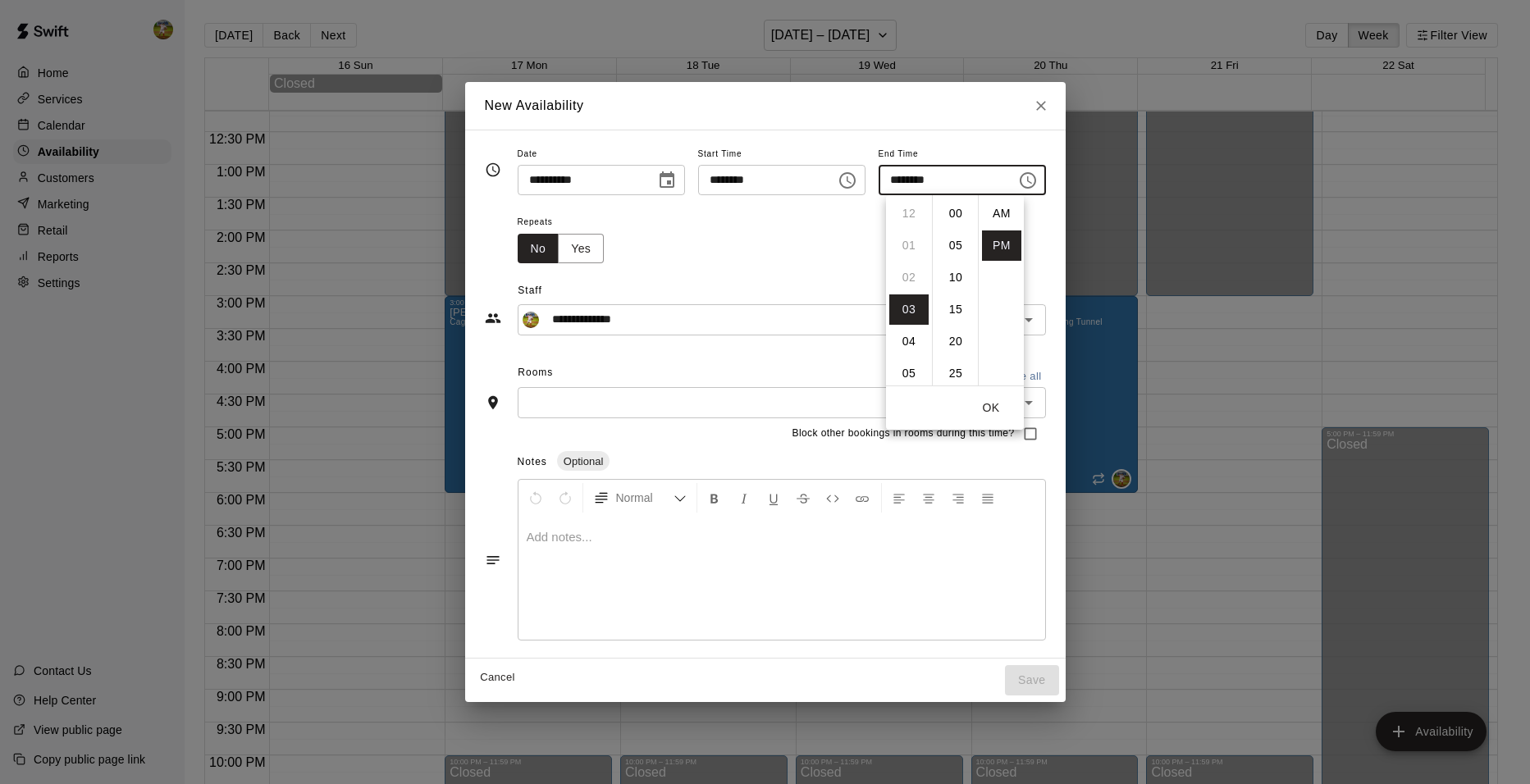
scroll to position [29, 0]
click at [914, 299] on li "06" at bounding box center [909, 309] width 39 height 30
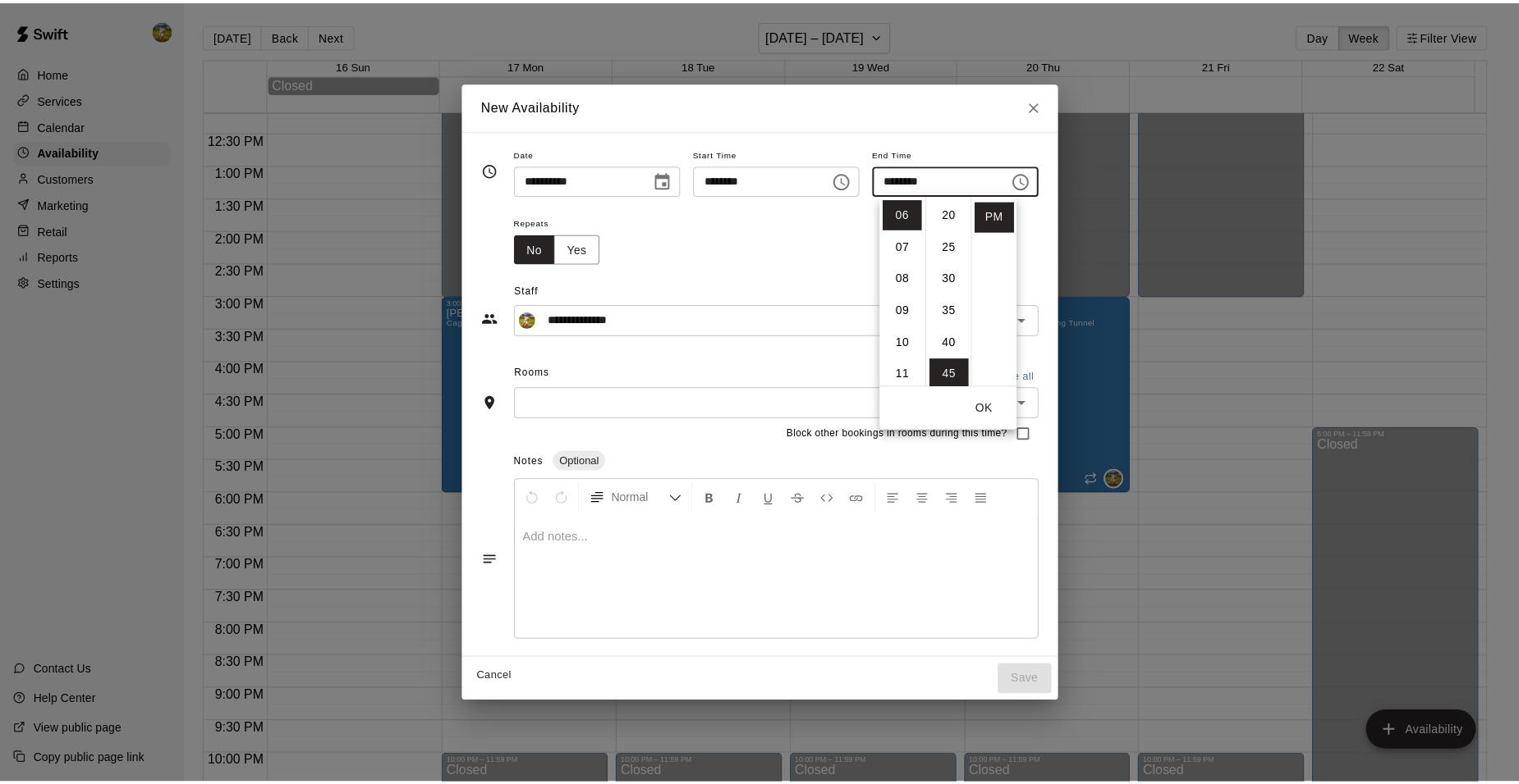
scroll to position [0, 0]
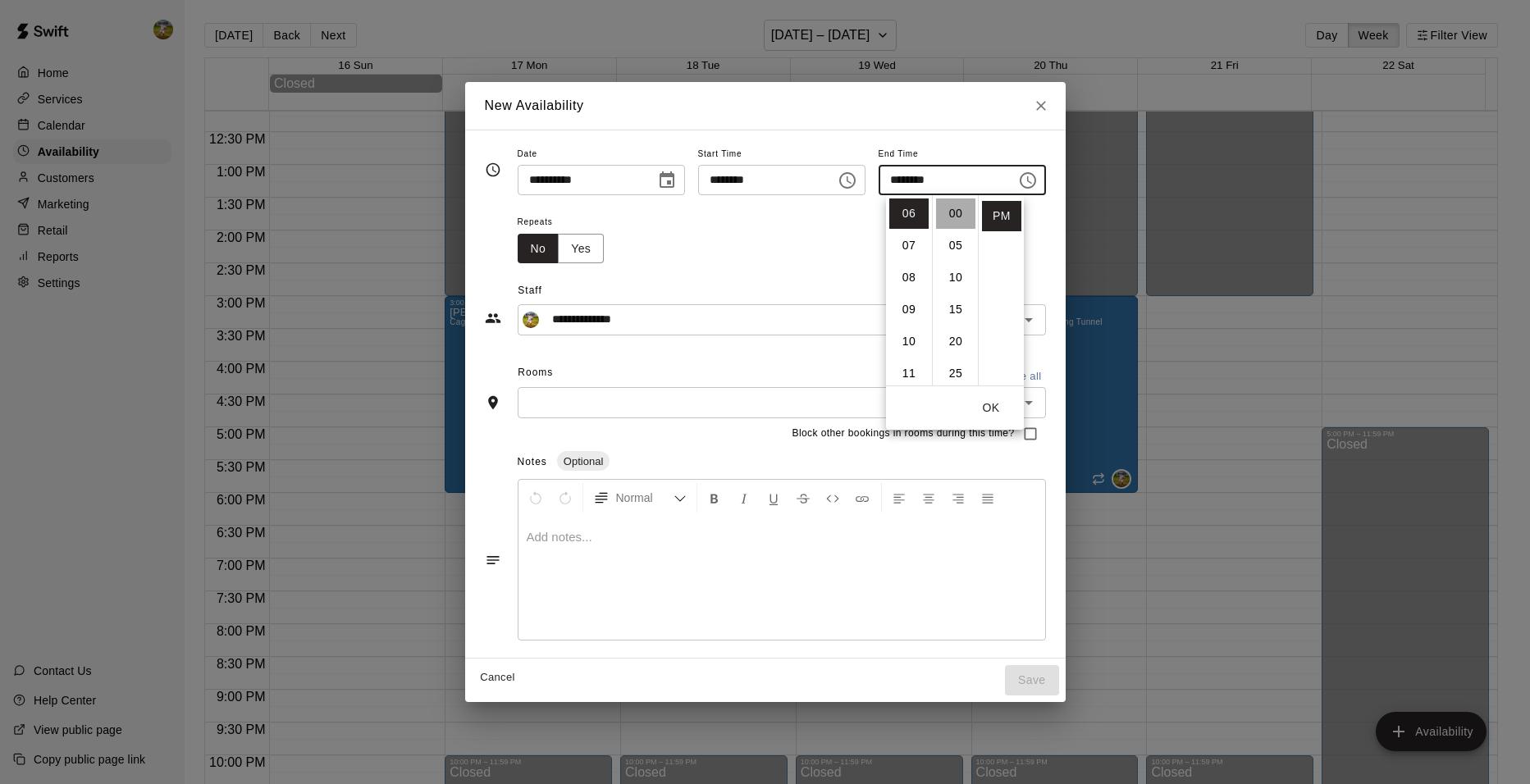
click at [956, 215] on li "00" at bounding box center [956, 214] width 39 height 30
type input "********"
click at [826, 235] on div "Repeats No Yes" at bounding box center [782, 237] width 529 height 52
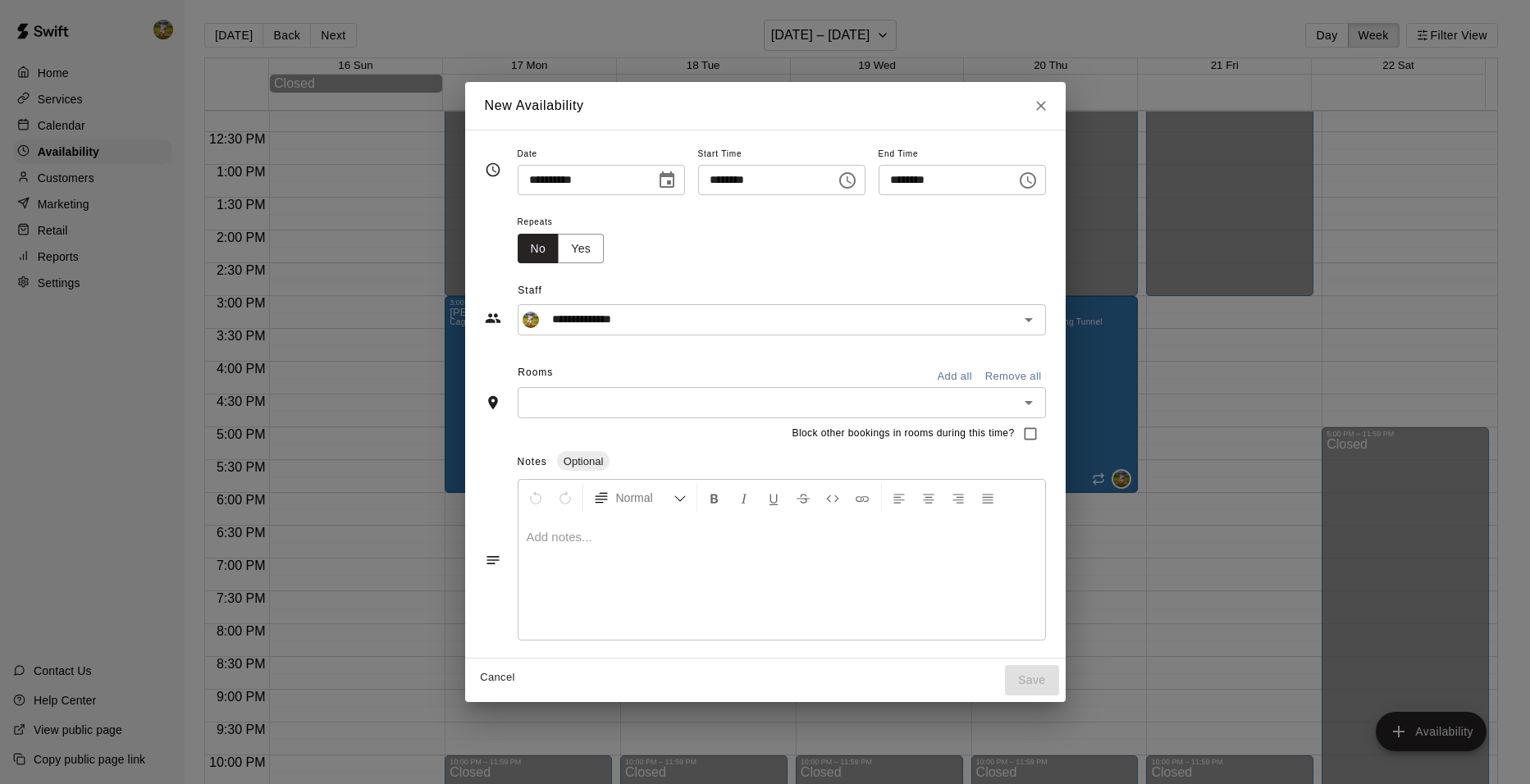
click at [981, 373] on button "Add all" at bounding box center [956, 377] width 53 height 25
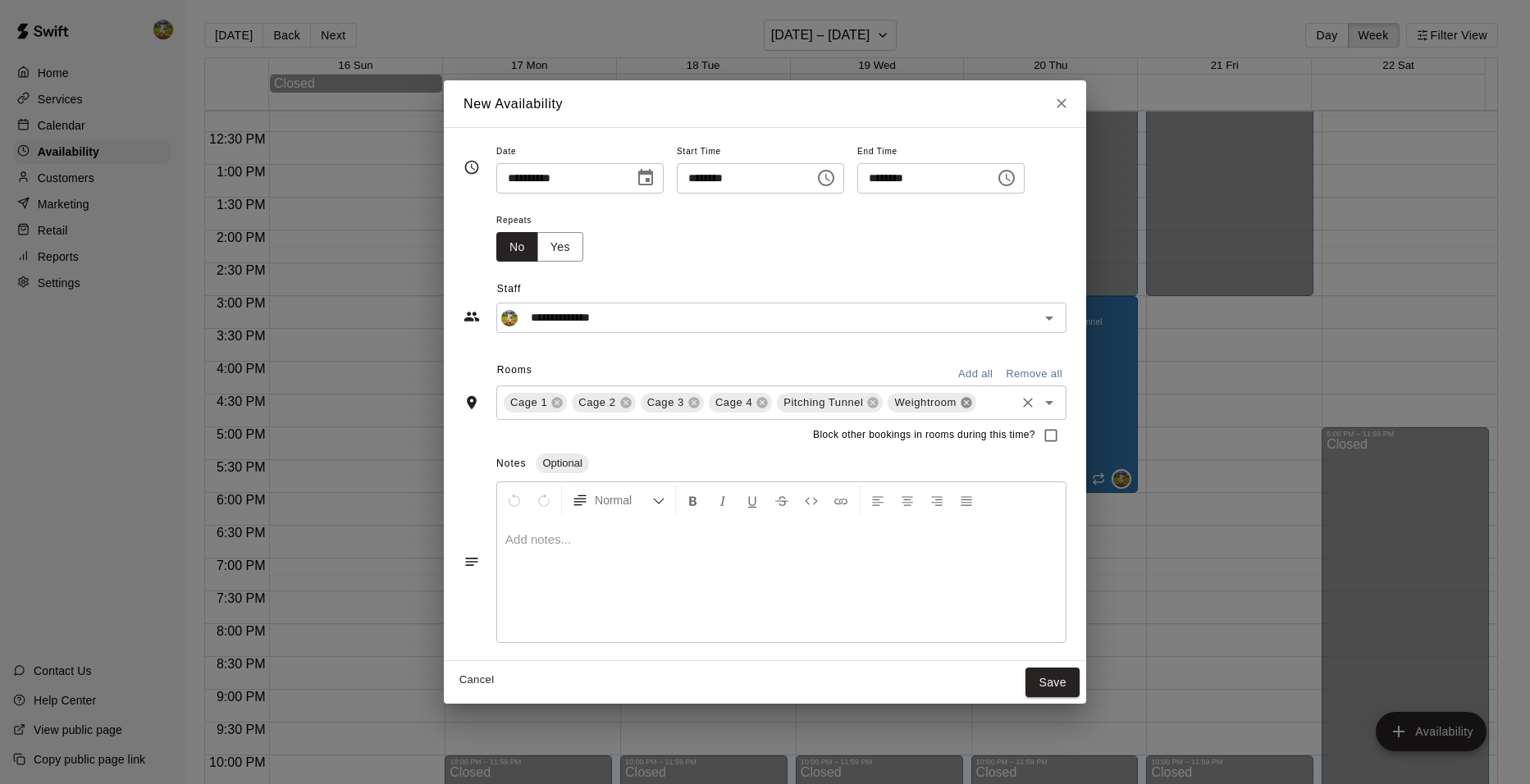
click at [961, 403] on icon at bounding box center [965, 402] width 11 height 11
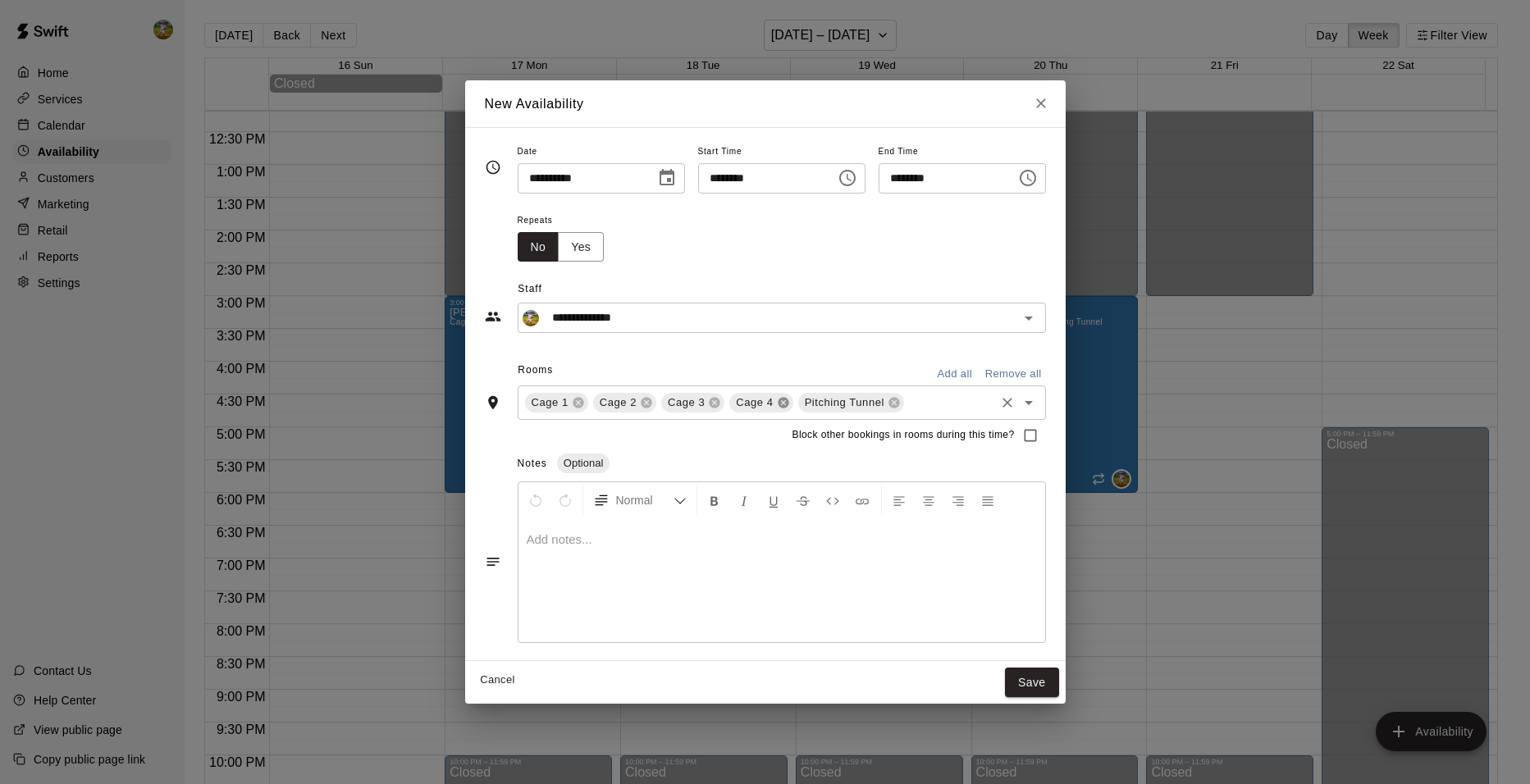
click at [778, 404] on icon at bounding box center [783, 402] width 11 height 11
click at [710, 404] on icon at bounding box center [715, 402] width 11 height 11
click at [1059, 685] on button "Save" at bounding box center [1033, 683] width 55 height 30
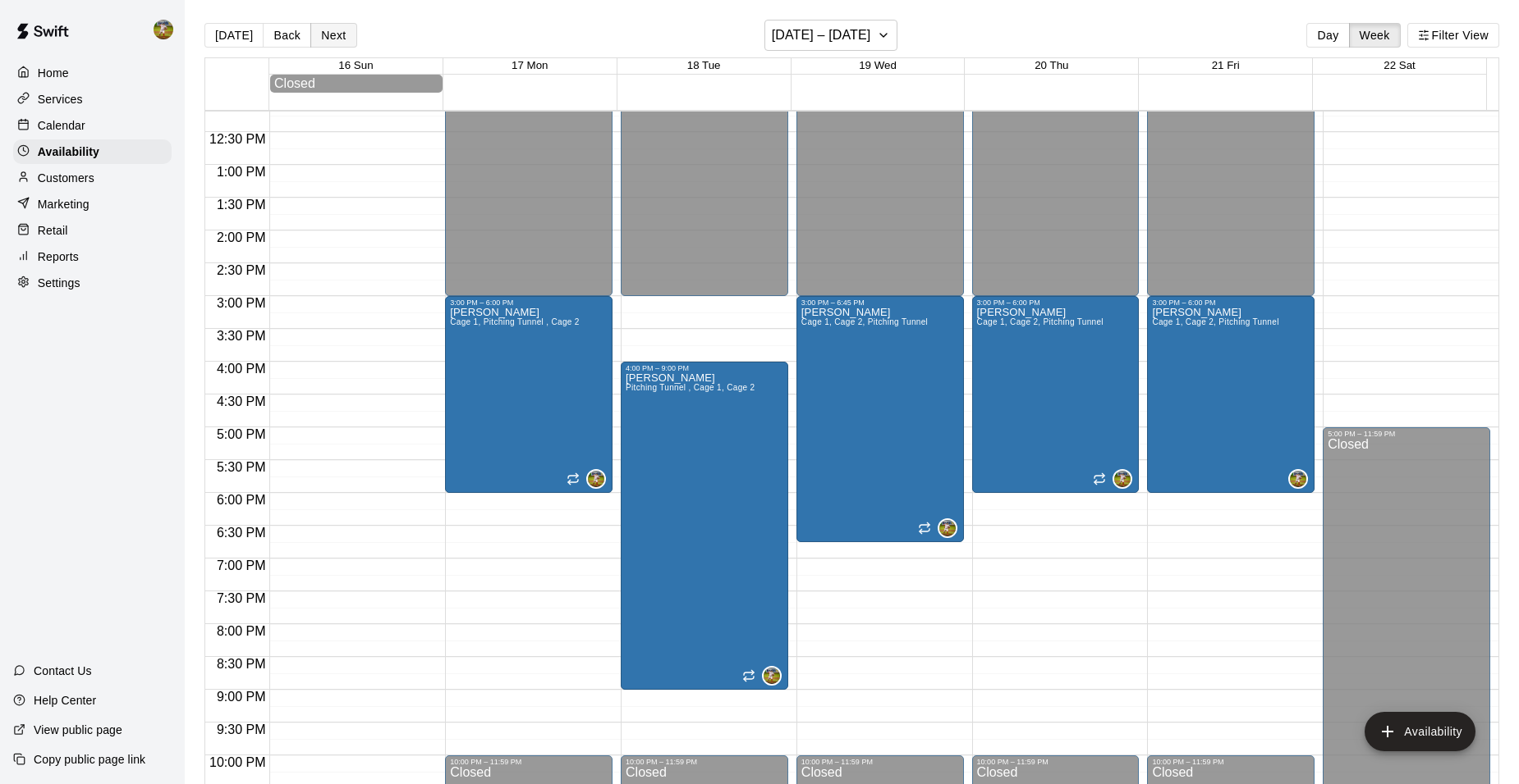
click at [328, 41] on button "Next" at bounding box center [333, 35] width 46 height 24
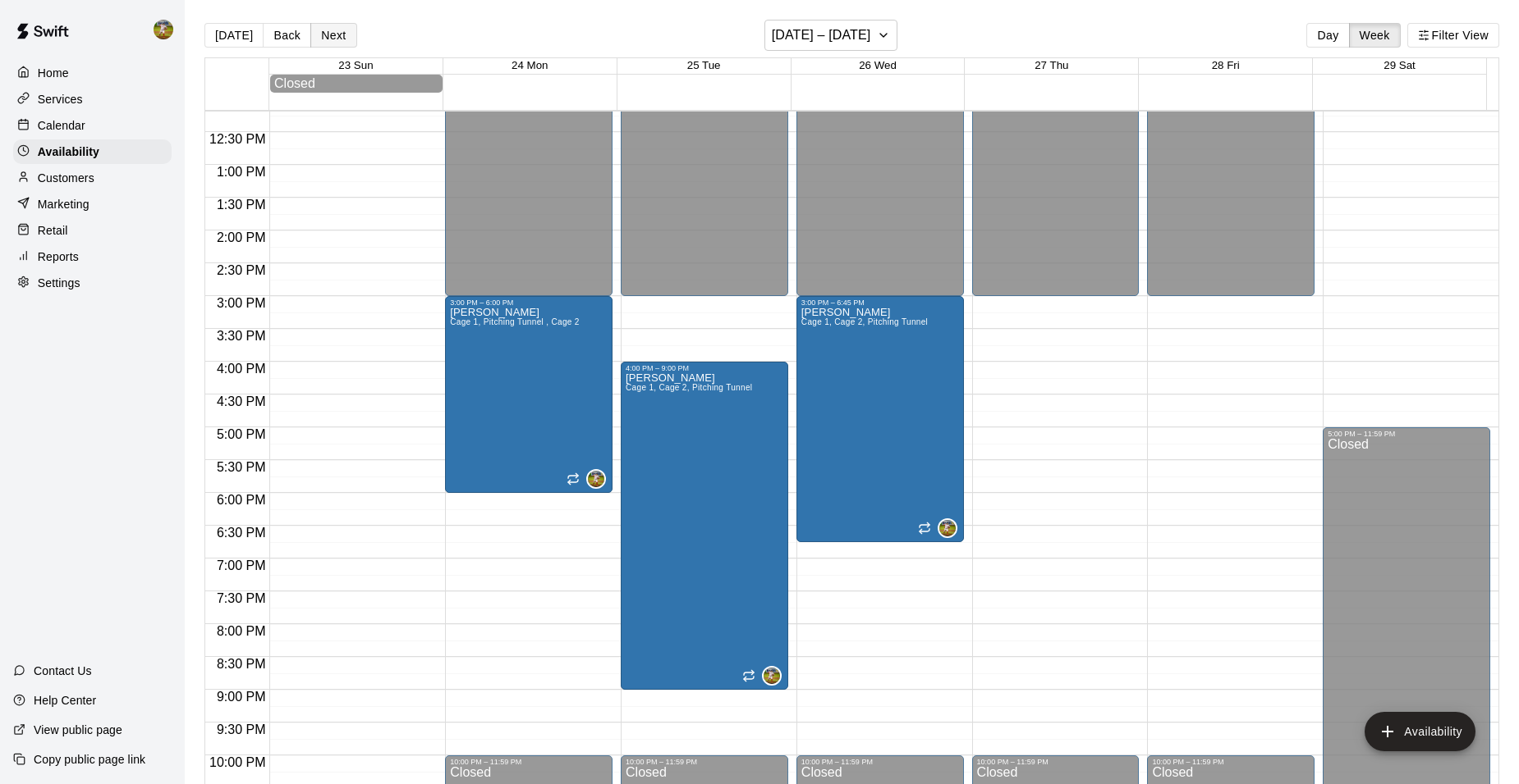
click at [329, 37] on button "Next" at bounding box center [333, 35] width 46 height 24
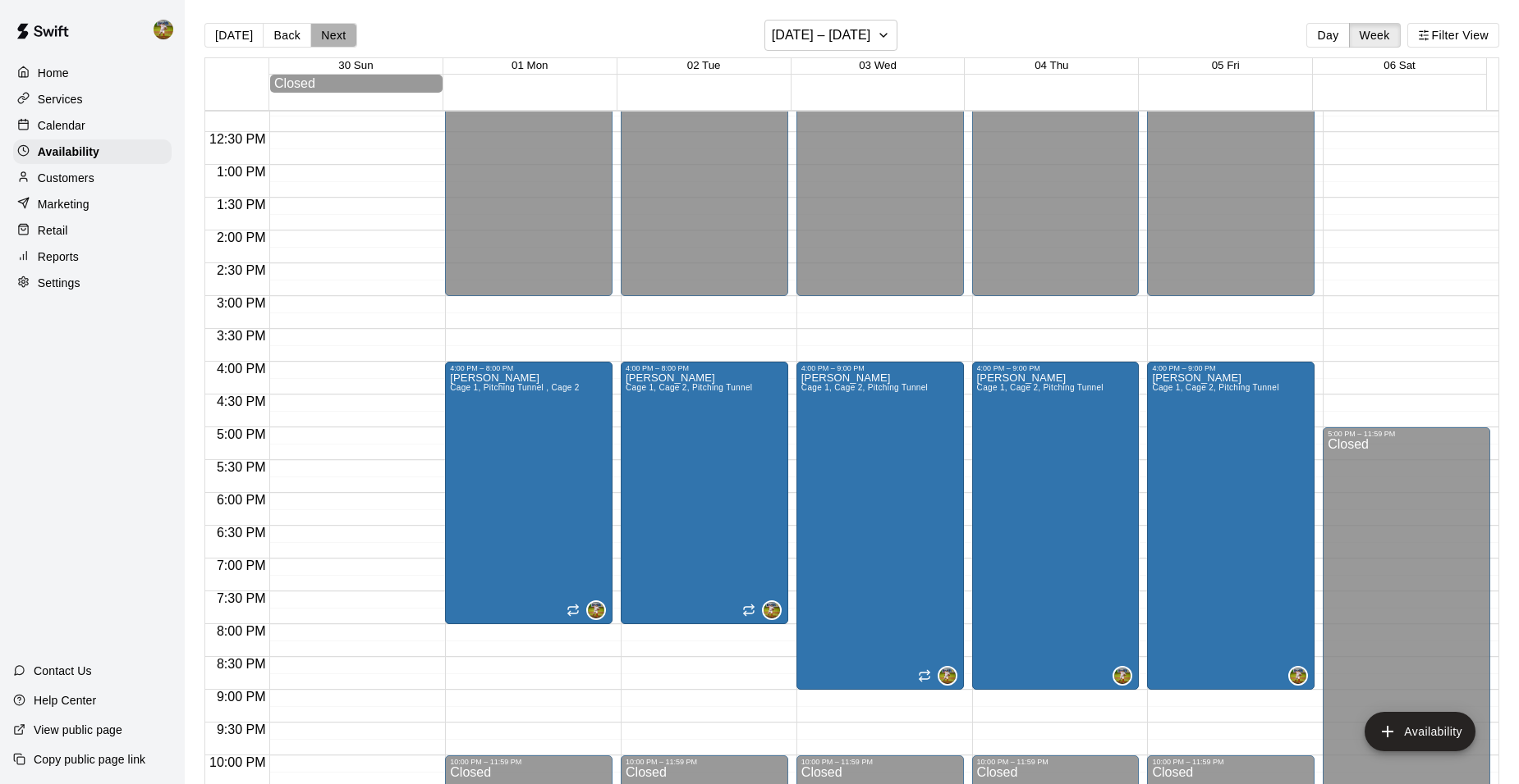
click at [321, 34] on button "Next" at bounding box center [333, 35] width 46 height 24
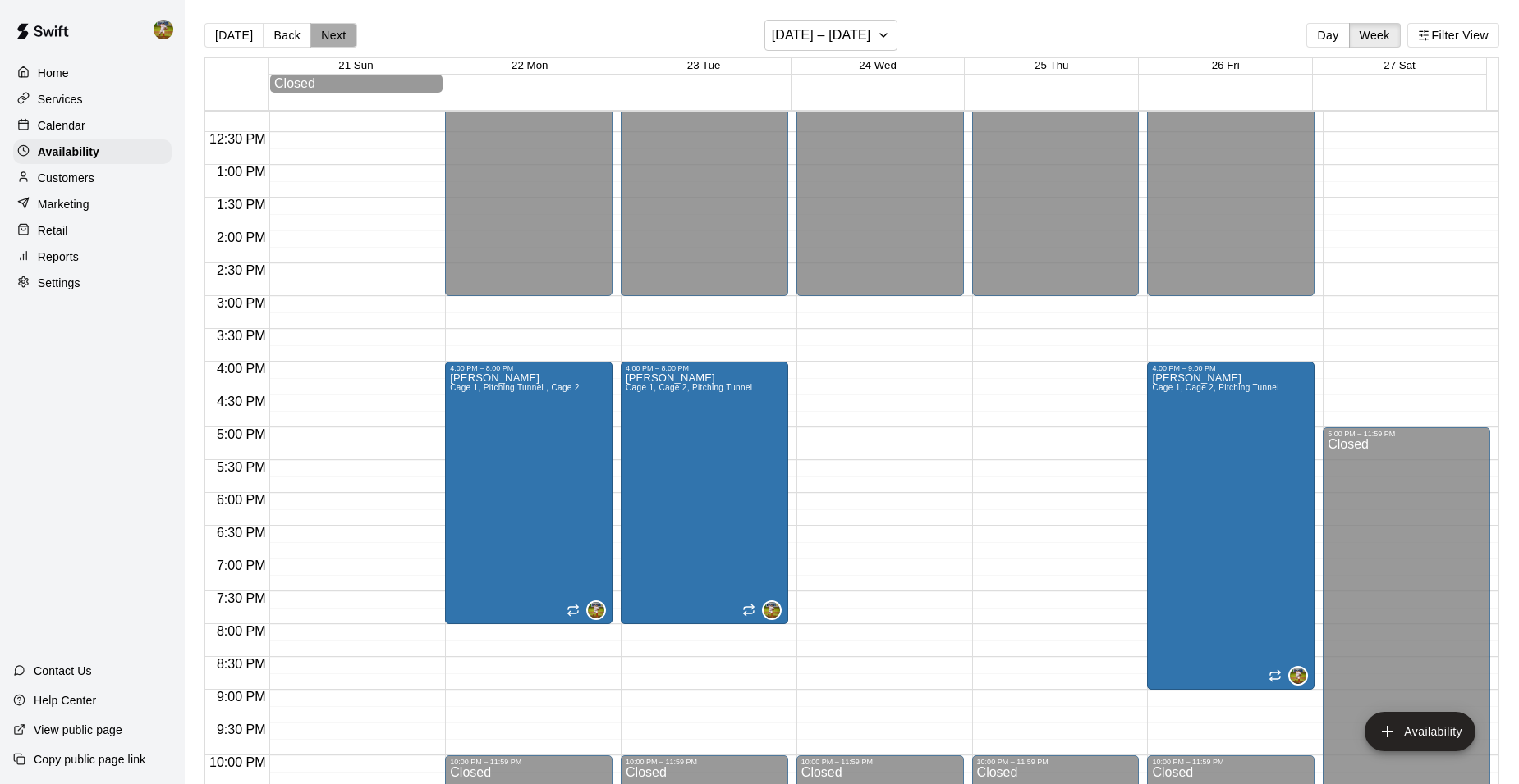
click at [321, 35] on button "Next" at bounding box center [333, 35] width 46 height 24
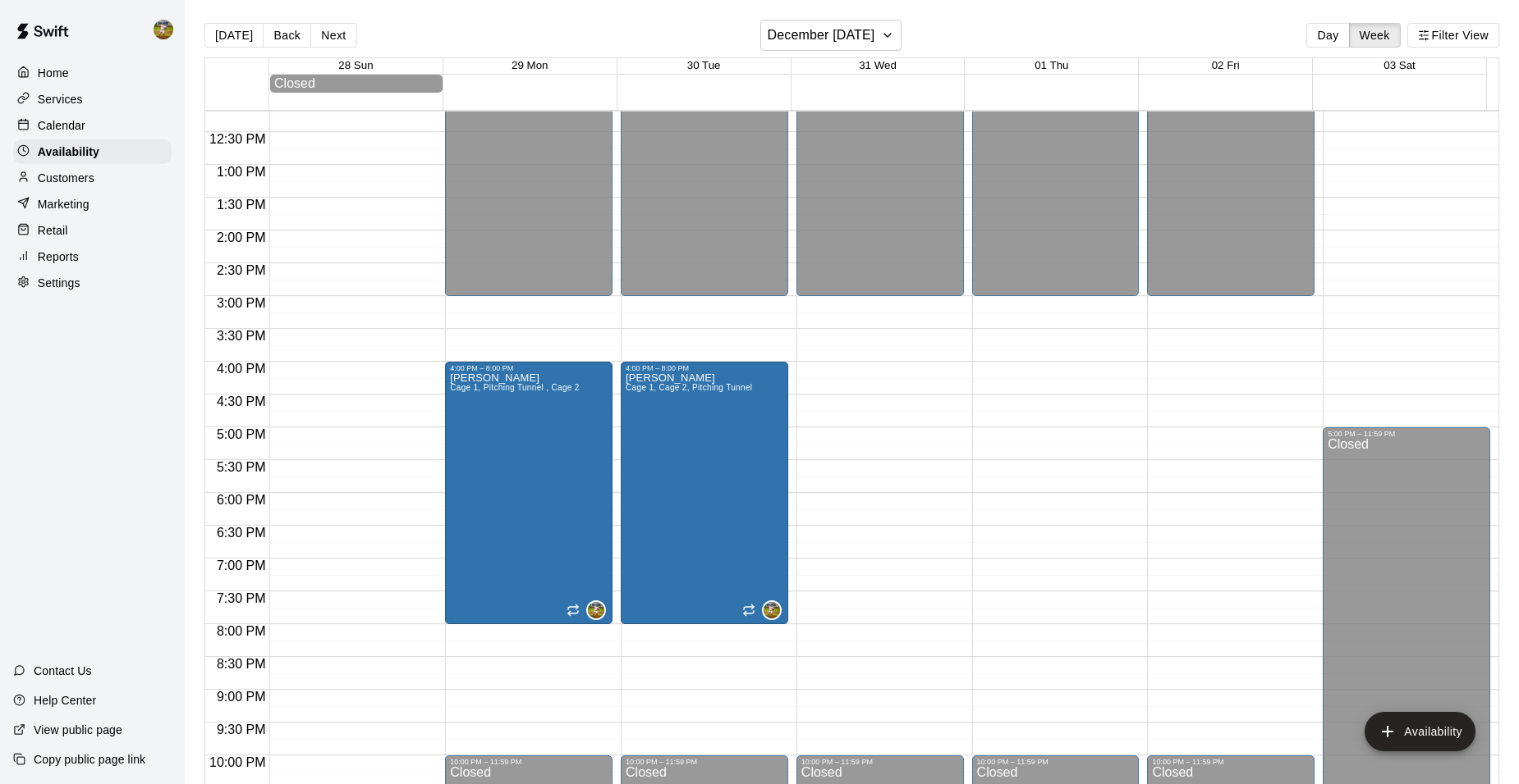
click at [74, 124] on p "Calendar" at bounding box center [61, 125] width 48 height 17
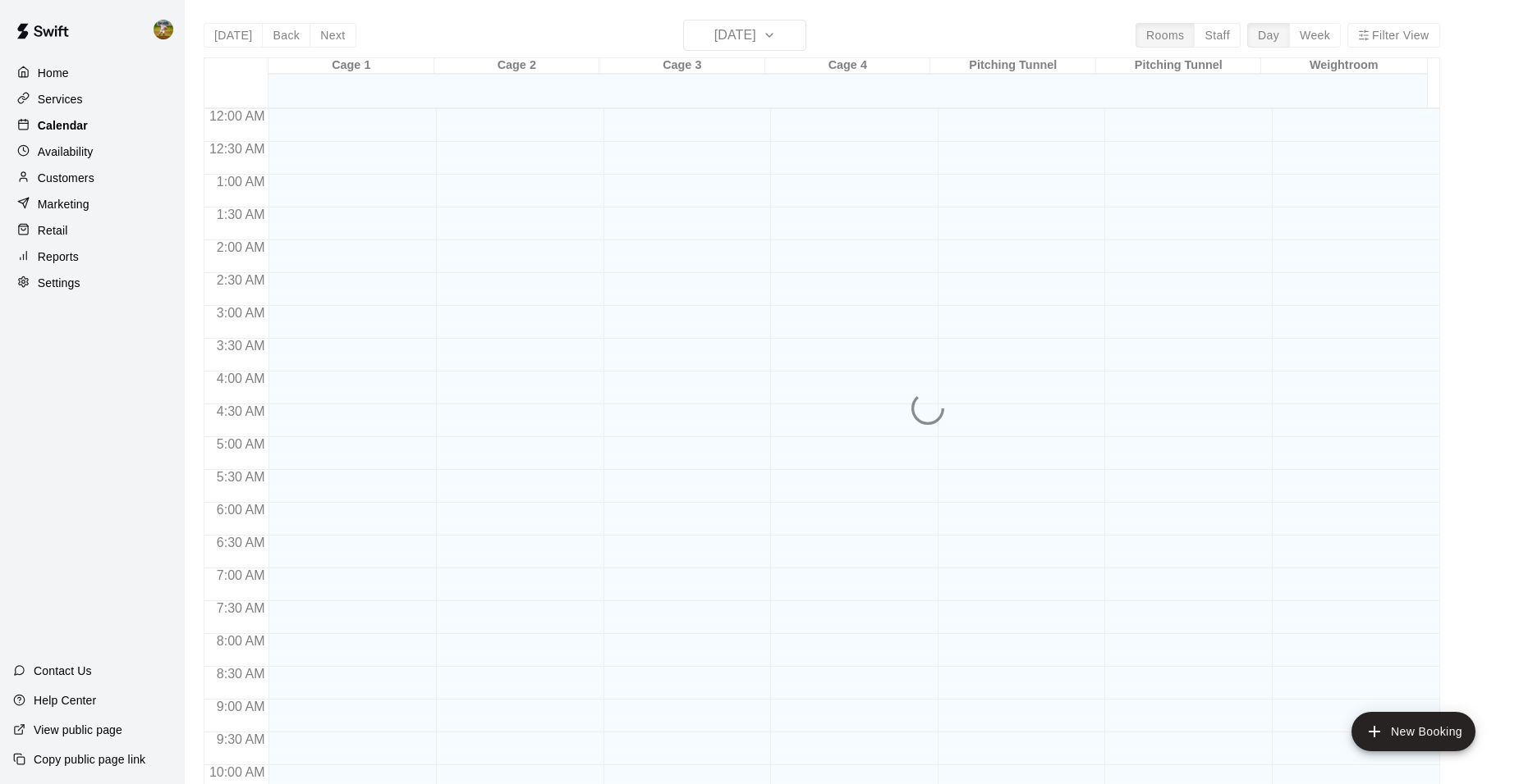
scroll to position [832, 0]
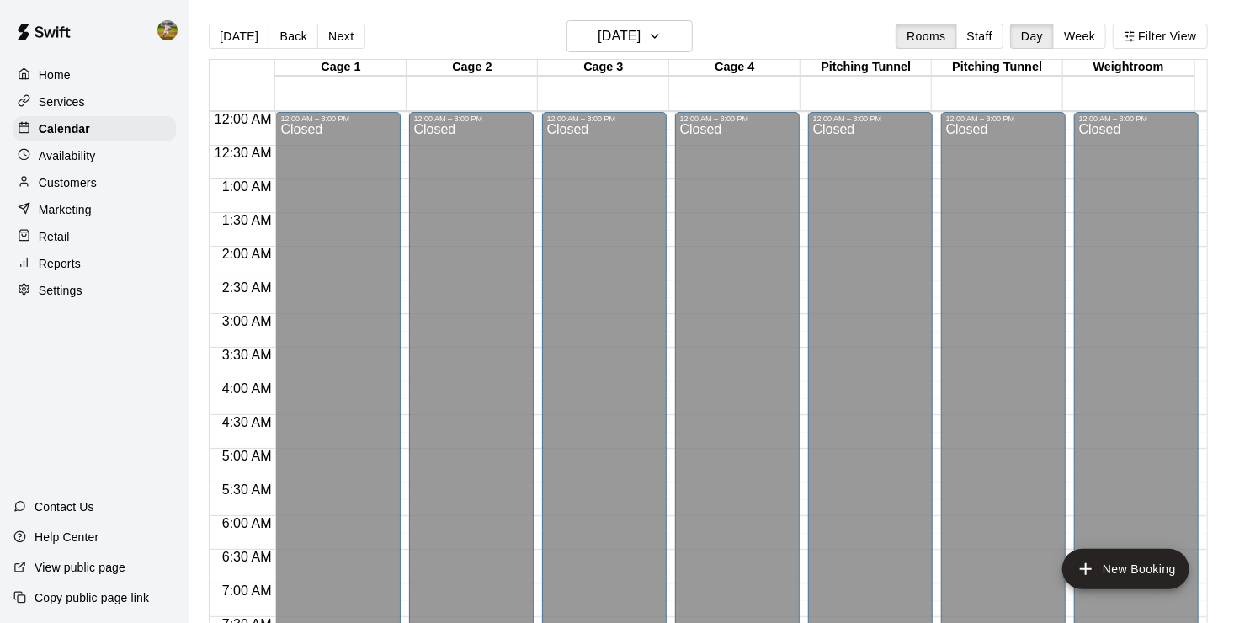
scroll to position [853, 0]
